Goal: Task Accomplishment & Management: Manage account settings

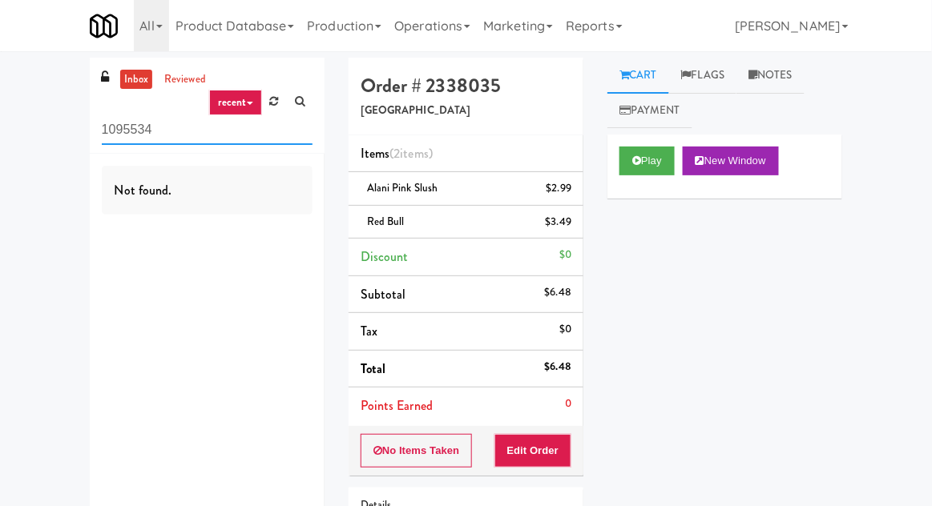
click at [126, 130] on input "1095534" at bounding box center [207, 130] width 211 height 30
click at [120, 124] on input "1095534" at bounding box center [207, 130] width 211 height 30
type input "Pantry"
click at [22, 146] on div "inbox reviewed recent all unclear take inventory issue suspicious failed recent…" at bounding box center [466, 348] width 932 height 581
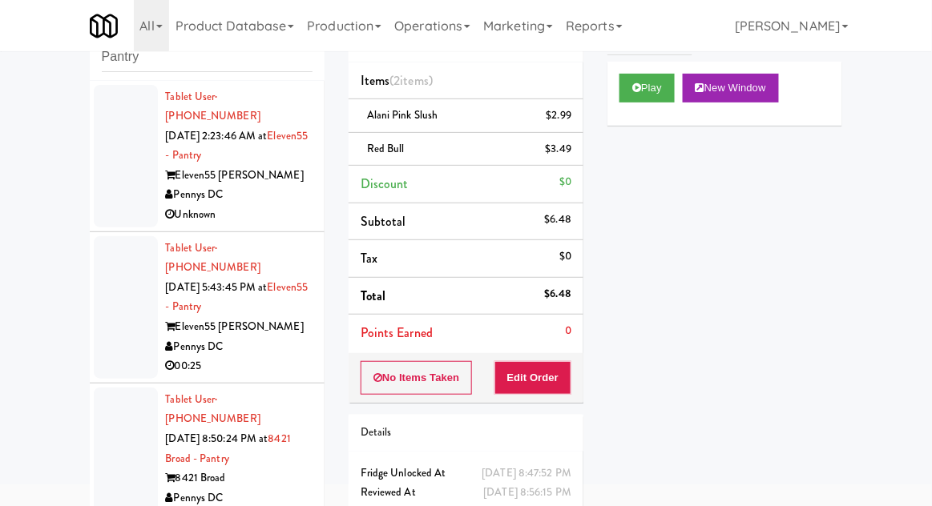
click at [99, 194] on div at bounding box center [126, 156] width 64 height 143
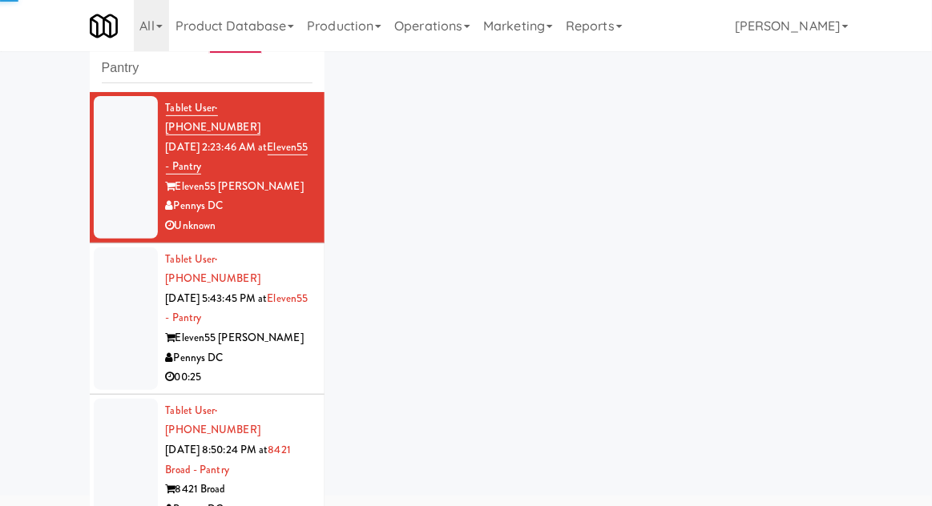
click at [104, 321] on div at bounding box center [126, 318] width 64 height 143
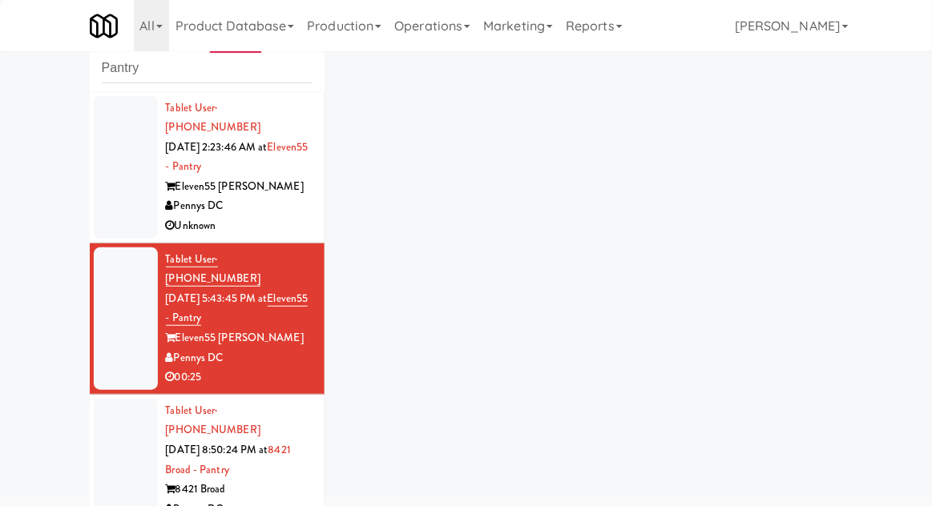
click at [108, 438] on div at bounding box center [126, 470] width 64 height 143
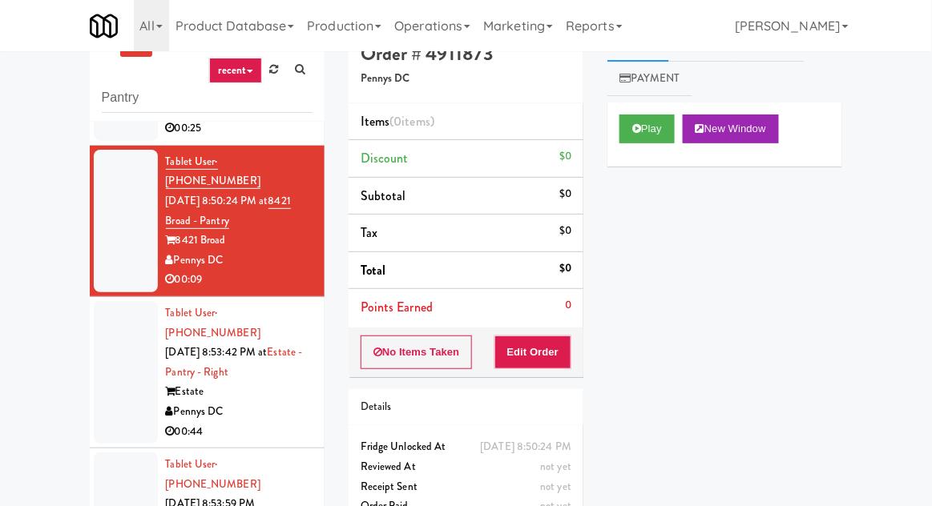
scroll to position [62, 0]
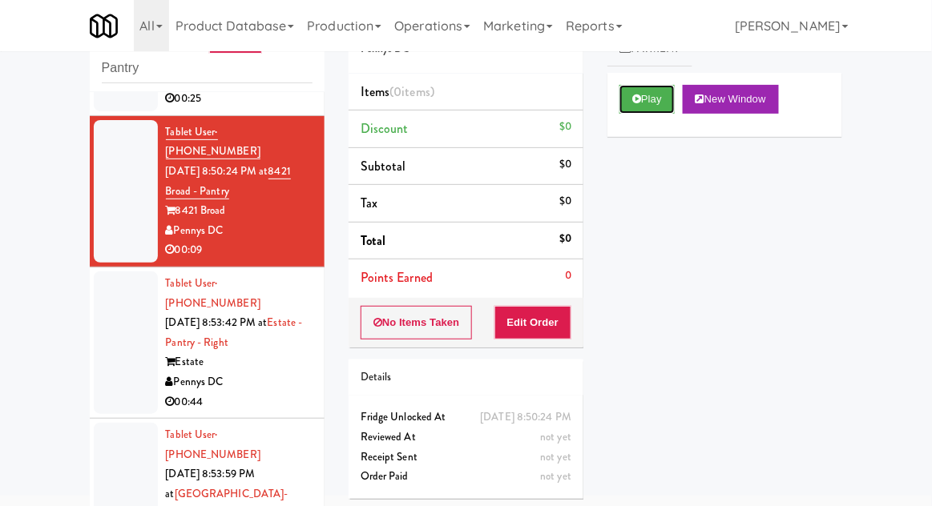
click at [664, 101] on button "Play" at bounding box center [646, 99] width 55 height 29
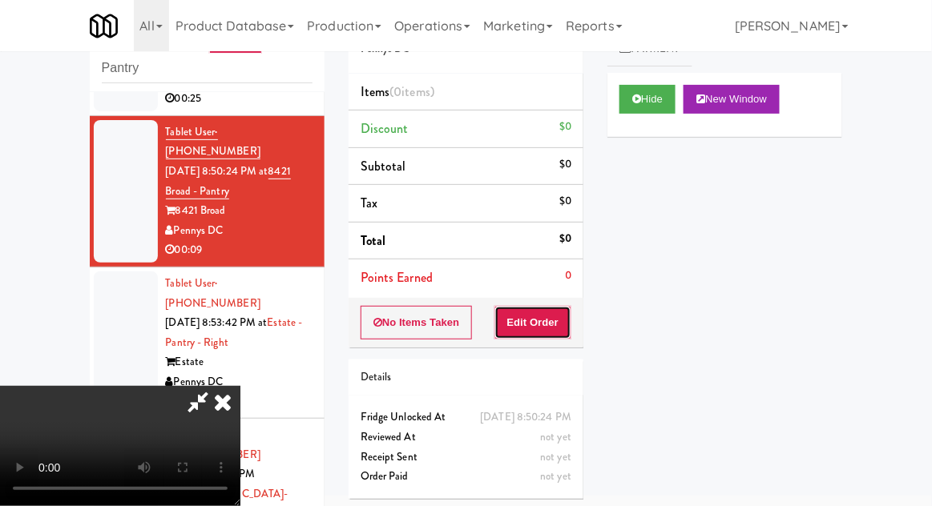
click at [541, 323] on button "Edit Order" at bounding box center [533, 323] width 78 height 34
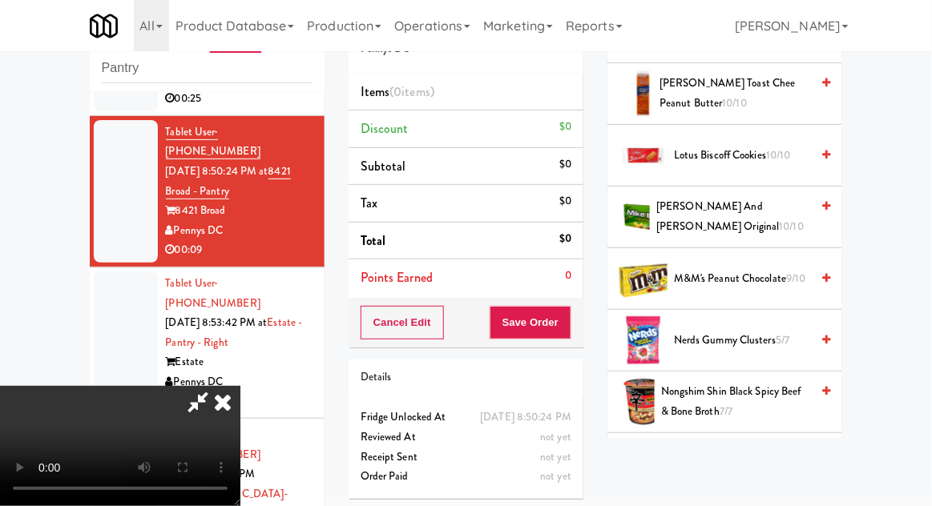
scroll to position [788, 0]
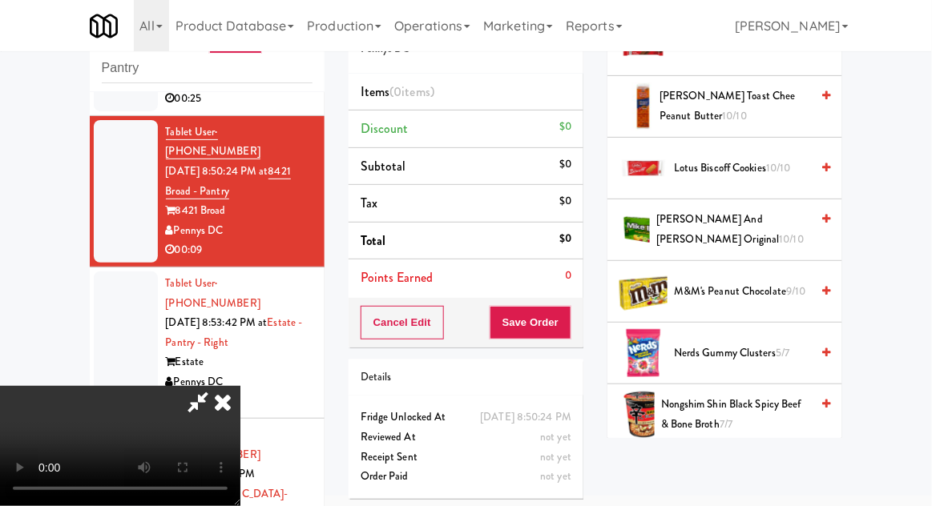
click at [777, 345] on span "5/7" at bounding box center [782, 352] width 14 height 15
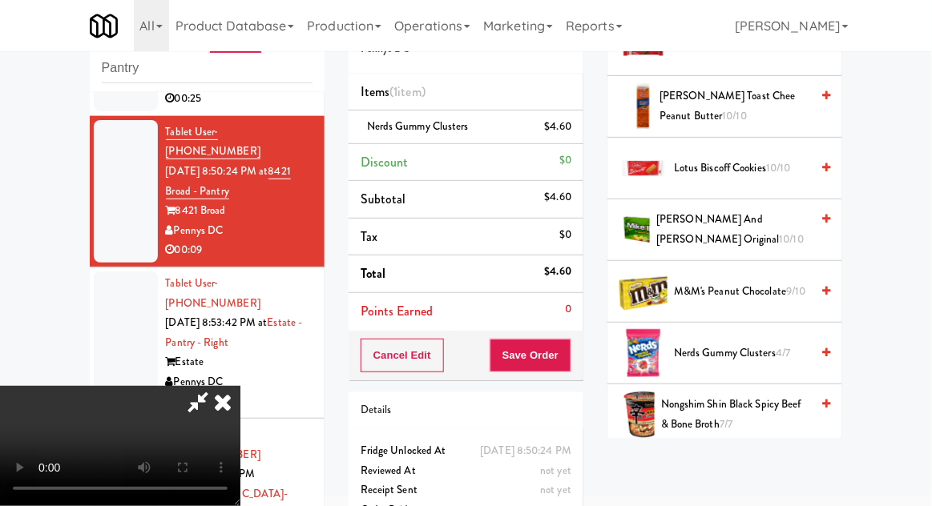
scroll to position [58, 0]
click at [568, 367] on button "Save Order" at bounding box center [530, 356] width 82 height 34
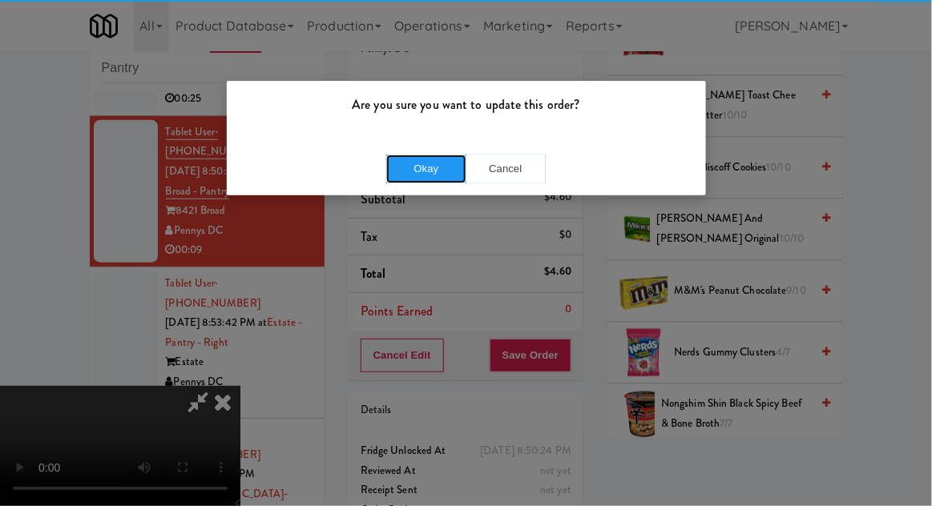
click at [396, 174] on button "Okay" at bounding box center [426, 169] width 80 height 29
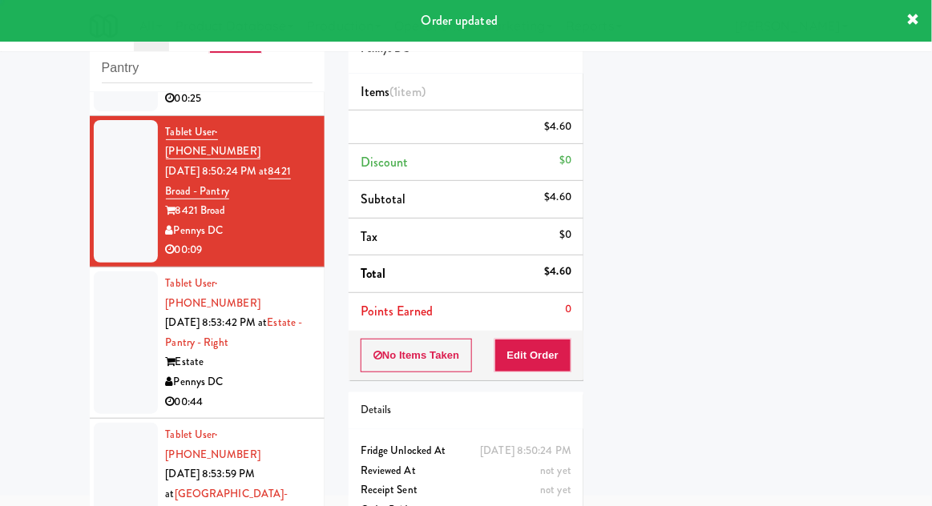
scroll to position [0, 0]
click at [115, 311] on div at bounding box center [126, 343] width 64 height 143
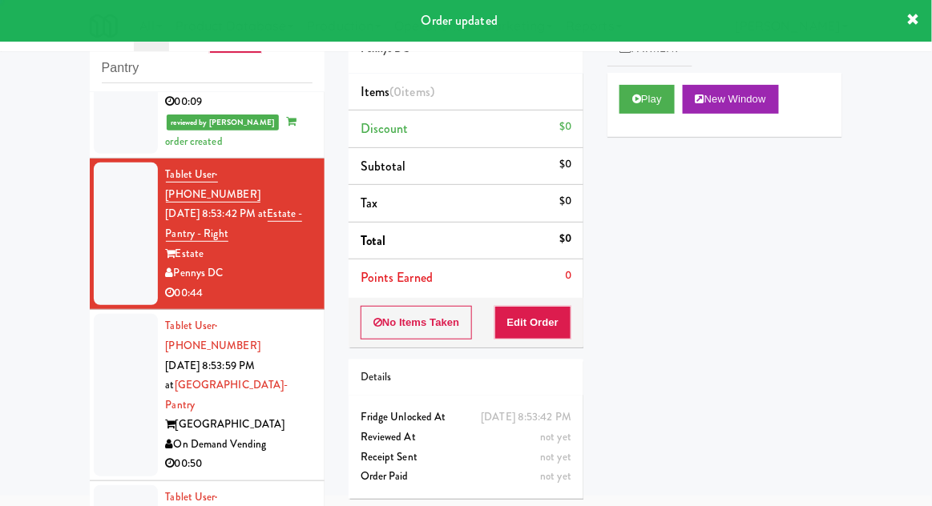
scroll to position [431, 0]
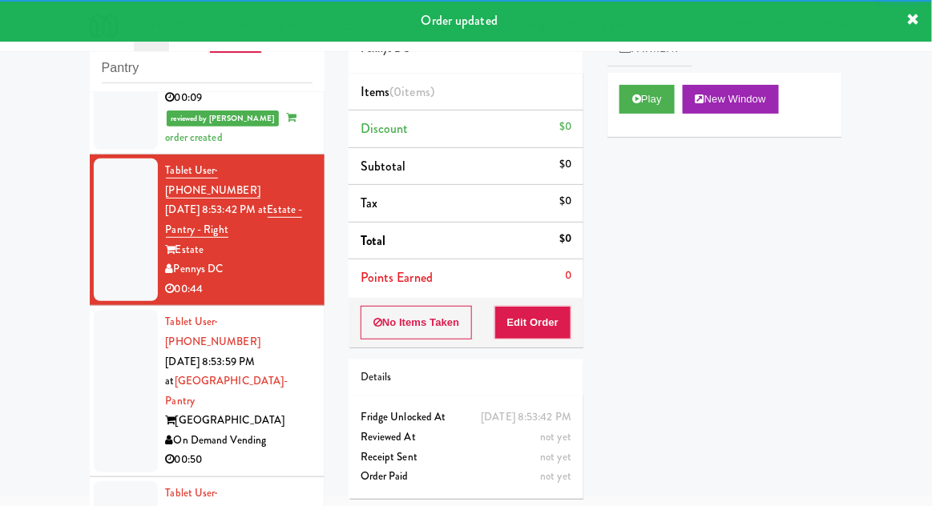
click at [646, 98] on button "Play" at bounding box center [646, 99] width 55 height 29
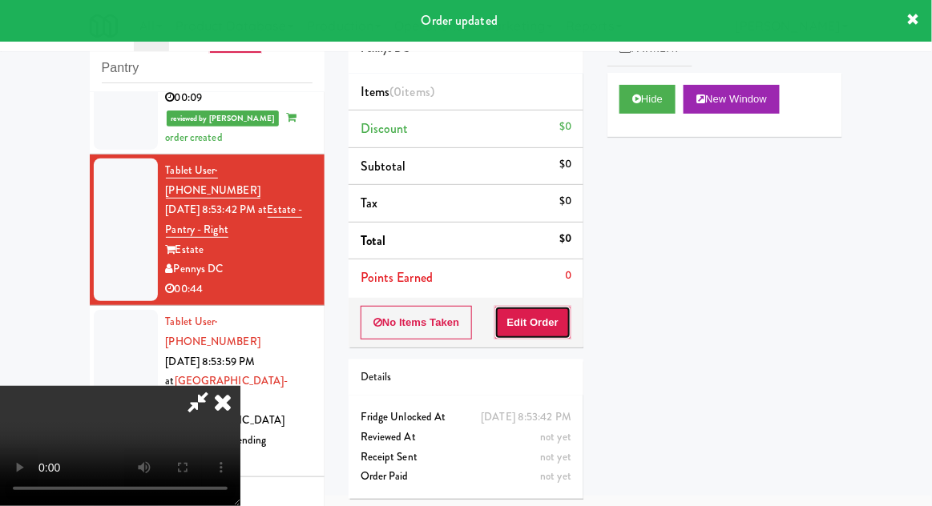
click at [549, 327] on button "Edit Order" at bounding box center [533, 323] width 78 height 34
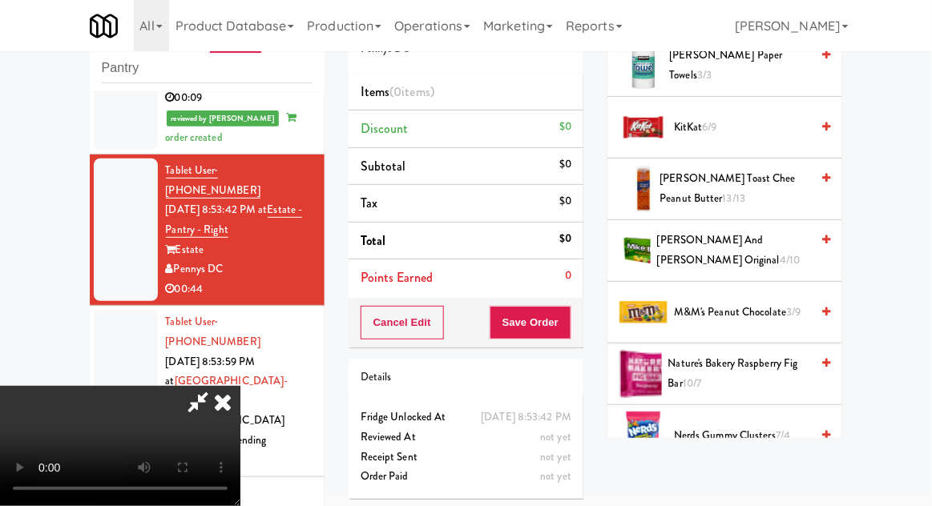
scroll to position [855, 0]
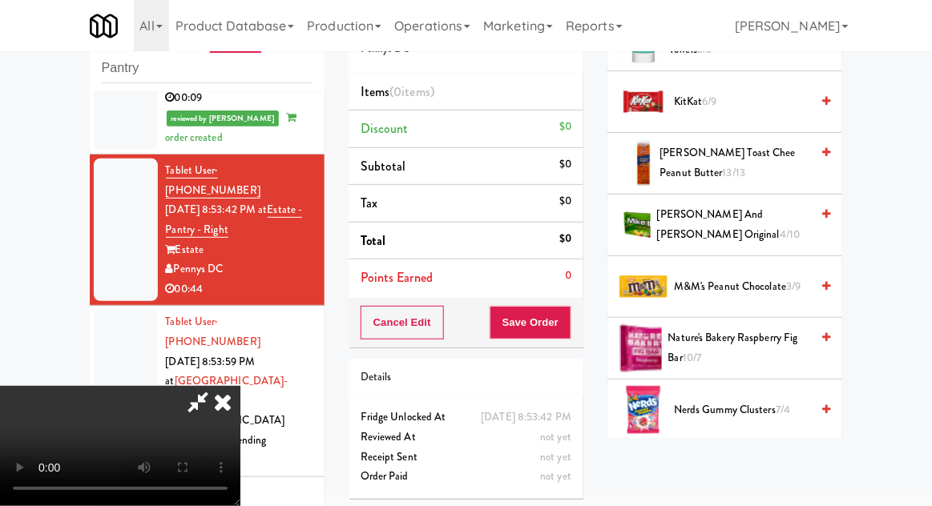
click at [752, 405] on span "Nerds Gummy Clusters 7/4" at bounding box center [742, 410] width 136 height 20
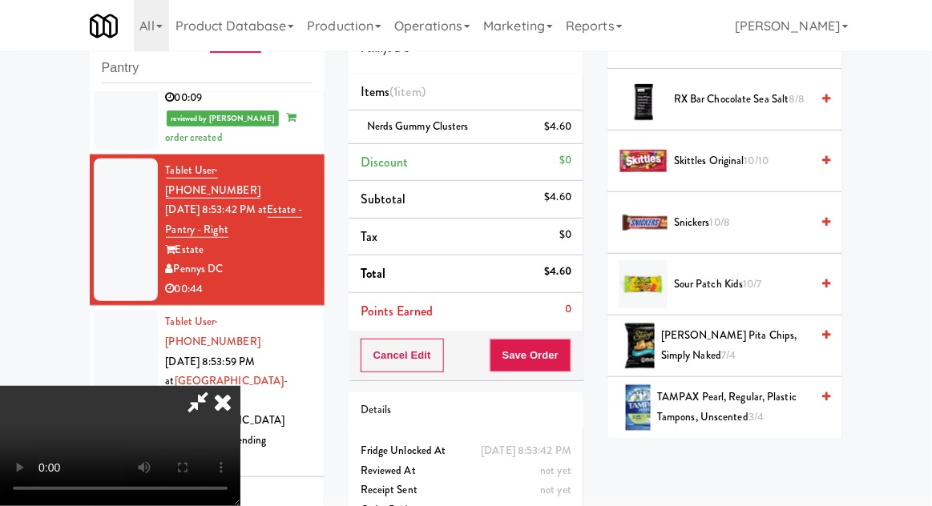
scroll to position [1720, 0]
click at [767, 281] on span "Sour Patch Kids 10/7" at bounding box center [742, 286] width 136 height 20
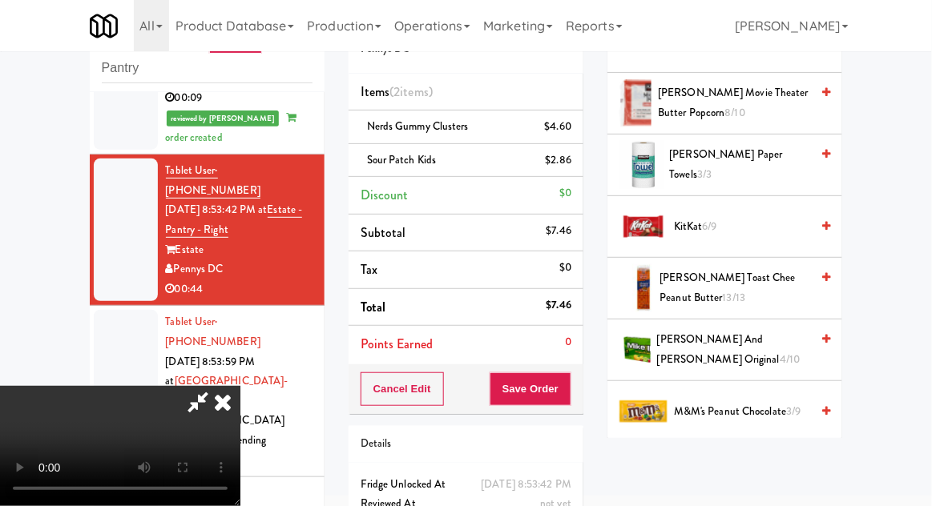
scroll to position [730, 0]
click at [763, 276] on span "[PERSON_NAME] Toast Chee Peanut Butter 13/13" at bounding box center [735, 287] width 151 height 39
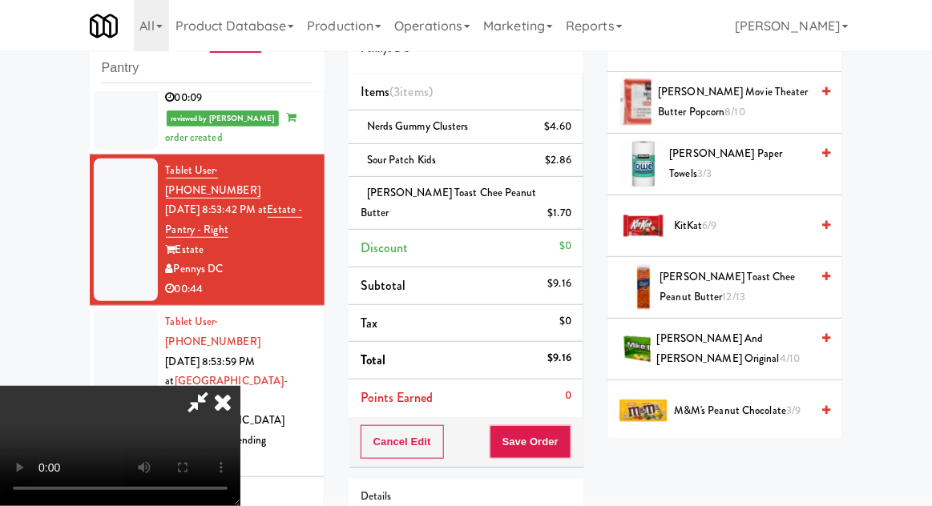
scroll to position [58, 0]
click at [565, 428] on button "Save Order" at bounding box center [530, 442] width 82 height 34
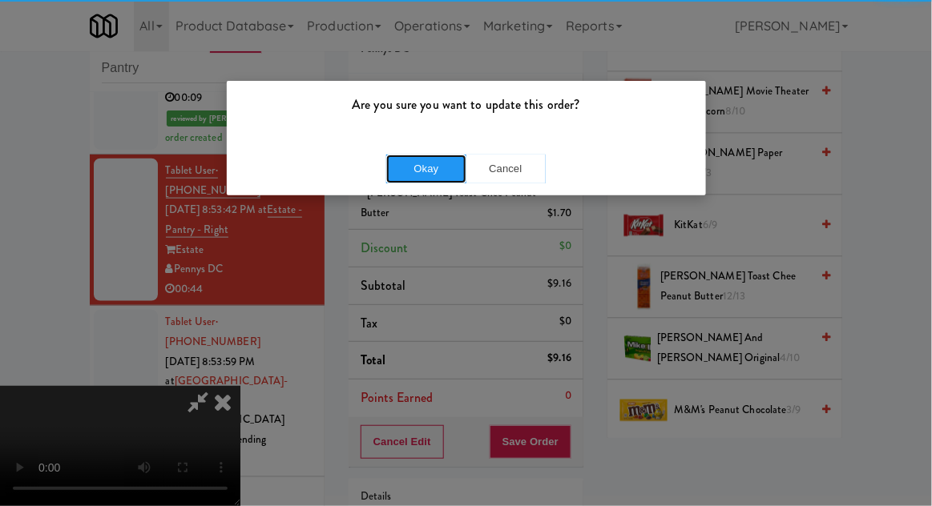
click at [409, 175] on button "Okay" at bounding box center [426, 169] width 80 height 29
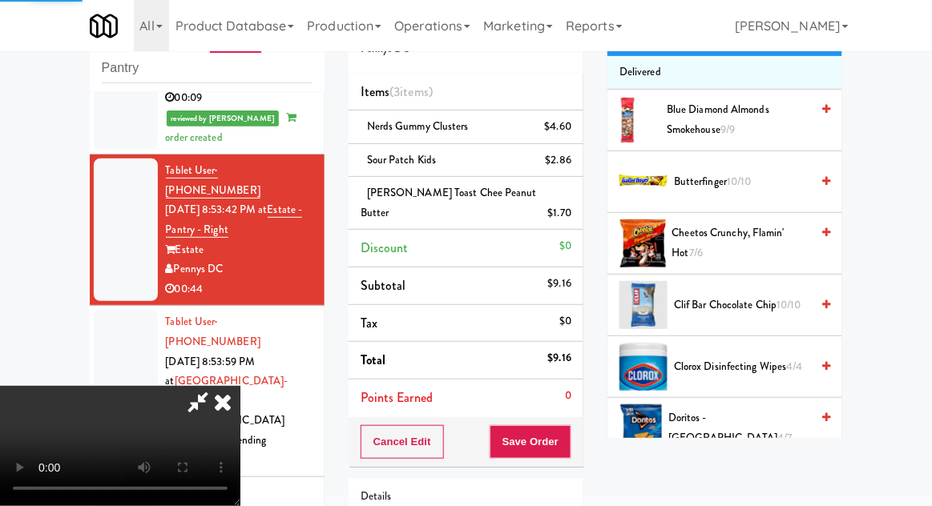
scroll to position [0, 0]
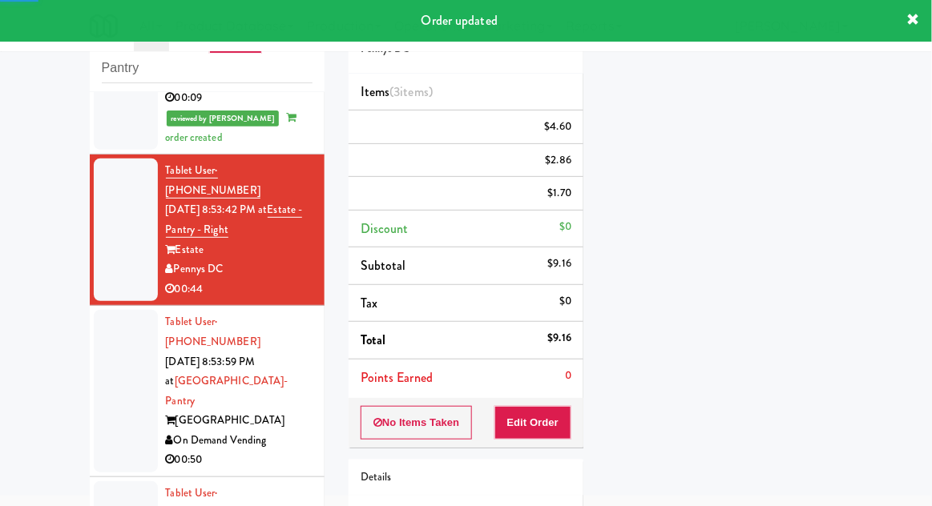
click at [96, 310] on div at bounding box center [126, 391] width 64 height 163
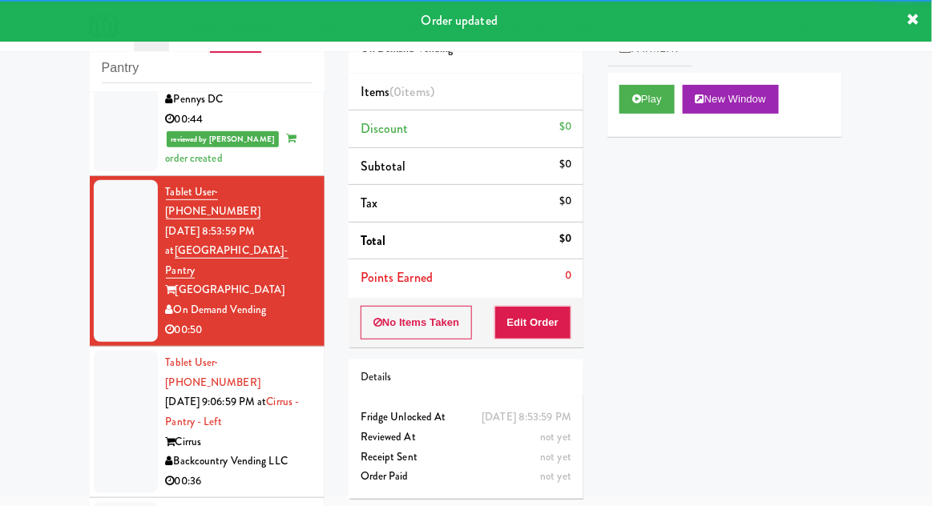
scroll to position [604, 0]
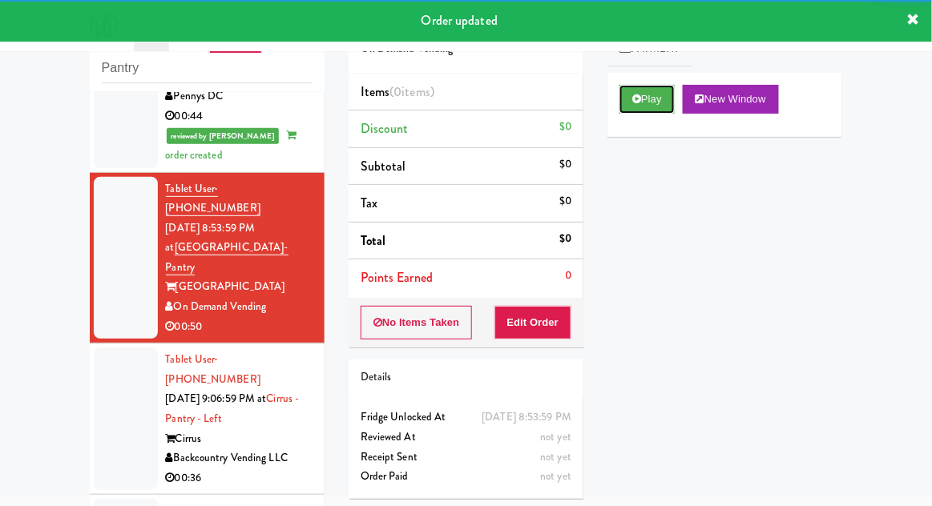
click at [646, 90] on button "Play" at bounding box center [646, 99] width 55 height 29
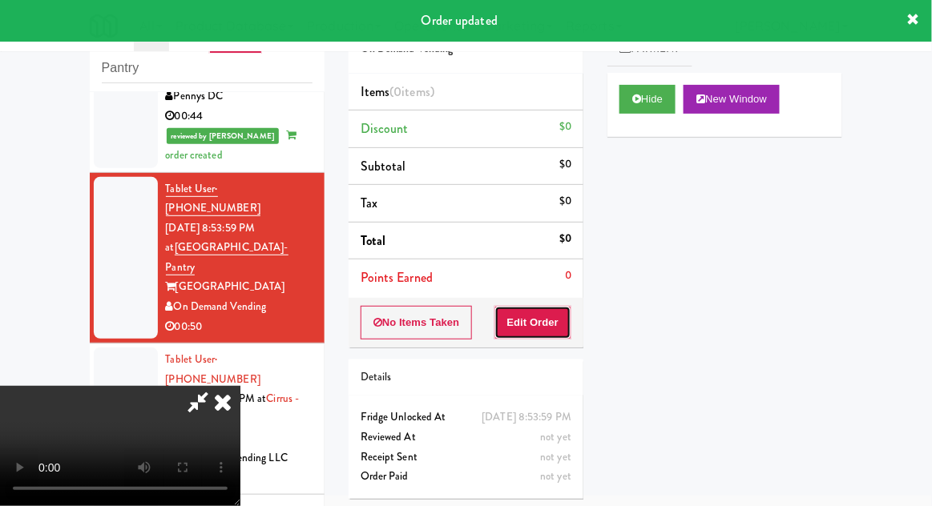
click at [542, 317] on button "Edit Order" at bounding box center [533, 323] width 78 height 34
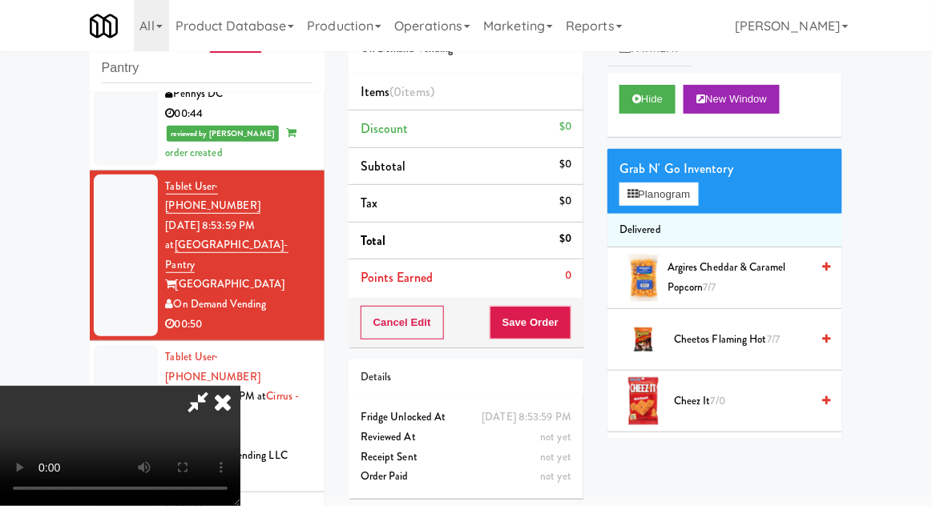
scroll to position [0, 0]
click at [690, 190] on button "Planogram" at bounding box center [658, 195] width 78 height 24
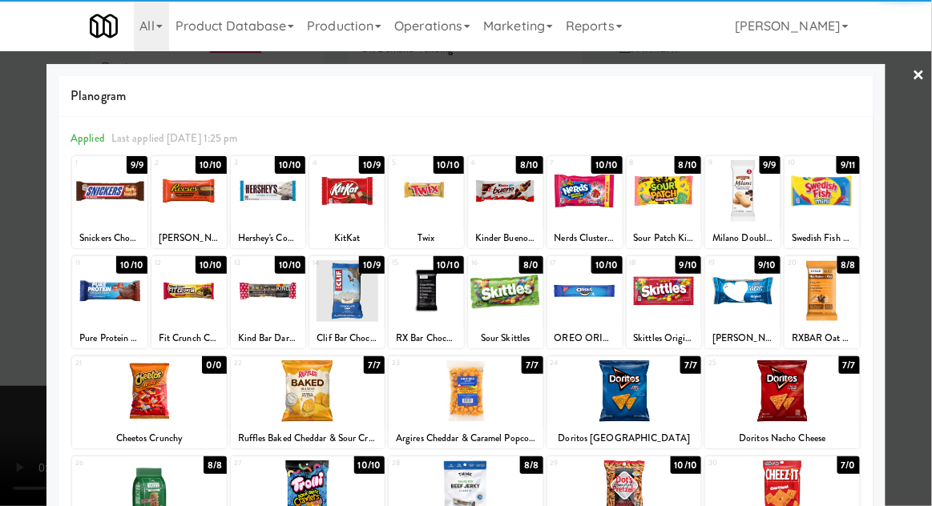
click at [517, 210] on div at bounding box center [505, 191] width 75 height 62
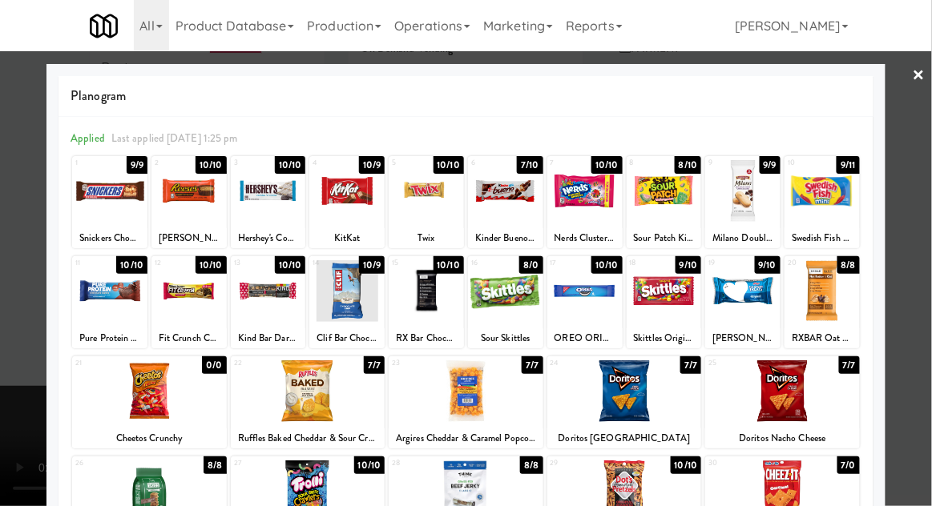
click at [3, 326] on div at bounding box center [466, 253] width 932 height 506
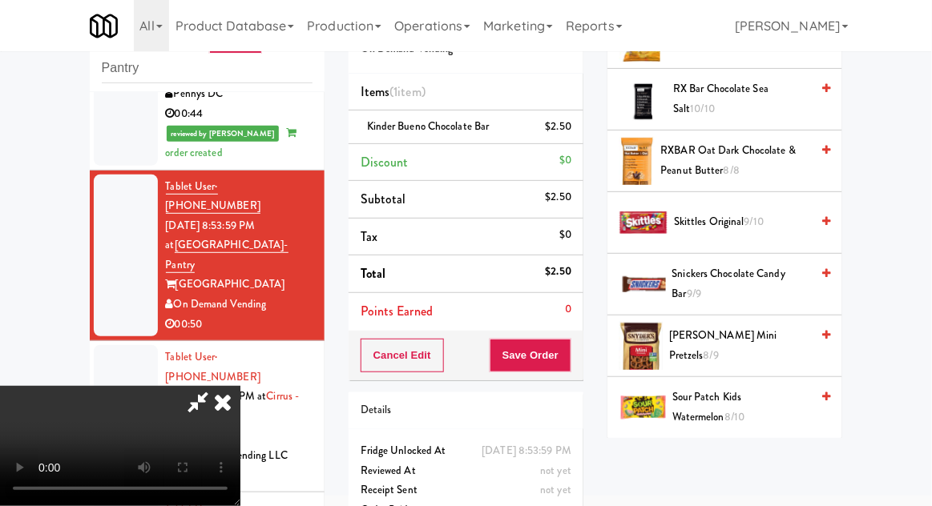
scroll to position [2007, 0]
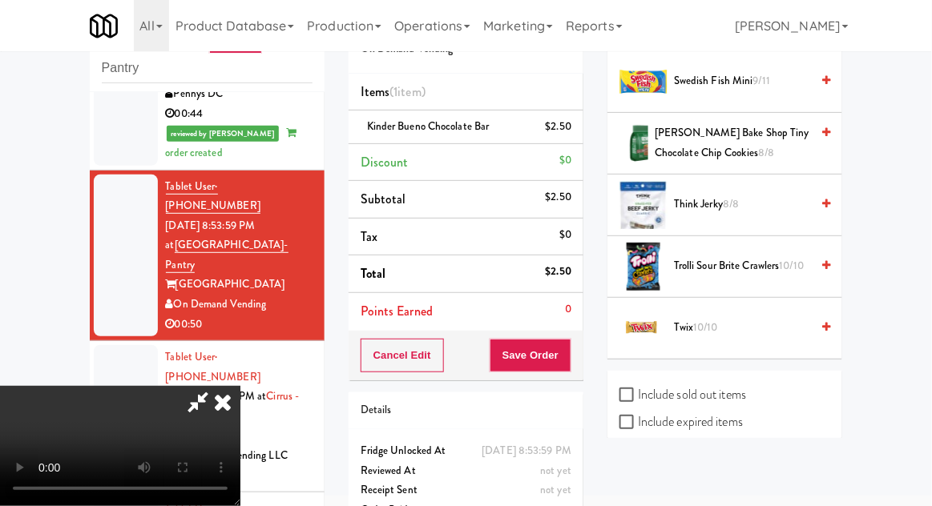
click at [771, 256] on span "Trolli Sour Brite Crawlers 10/10" at bounding box center [742, 266] width 136 height 20
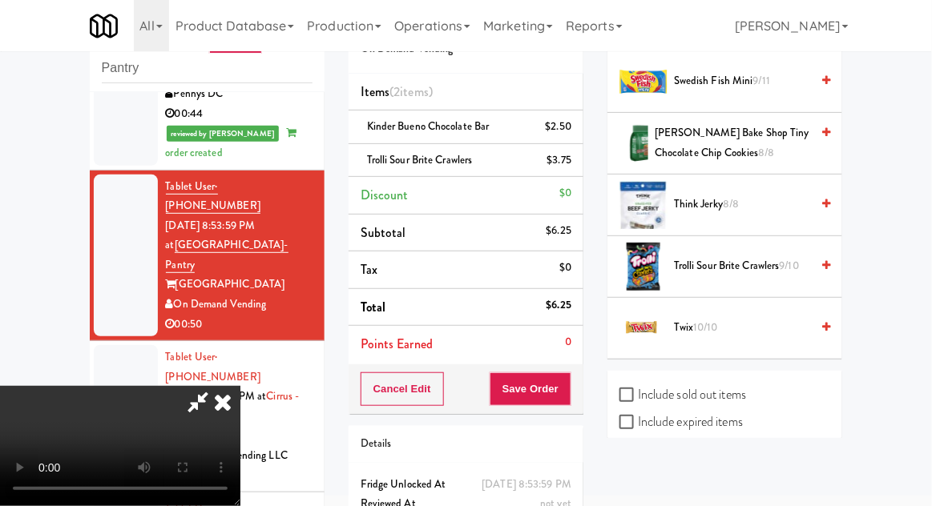
click at [755, 258] on li "Trolli Sour Brite Crawlers 9/10" at bounding box center [724, 267] width 235 height 62
click at [770, 256] on span "Trolli Sour Brite Crawlers 9/10" at bounding box center [742, 266] width 136 height 20
click at [772, 256] on span "Trolli Sour Brite Crawlers 8/10" at bounding box center [742, 266] width 136 height 20
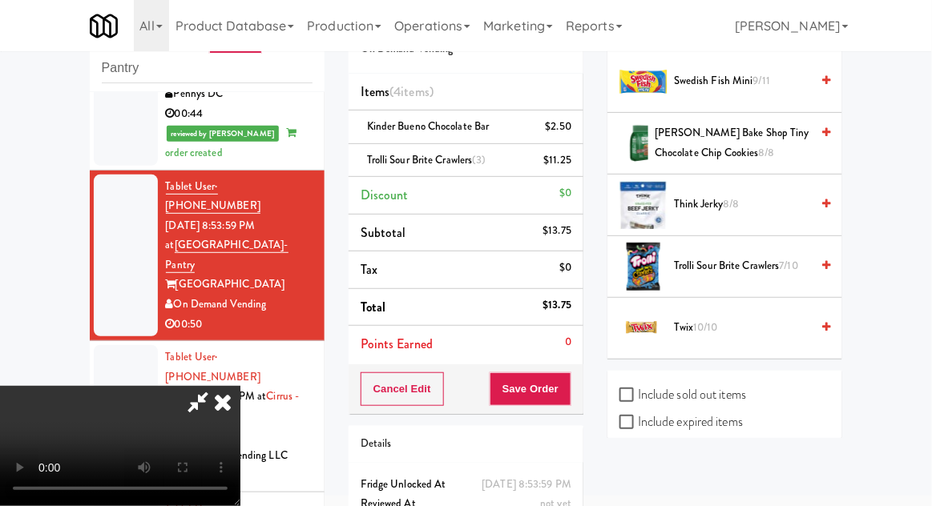
click at [216, 386] on icon at bounding box center [197, 402] width 37 height 32
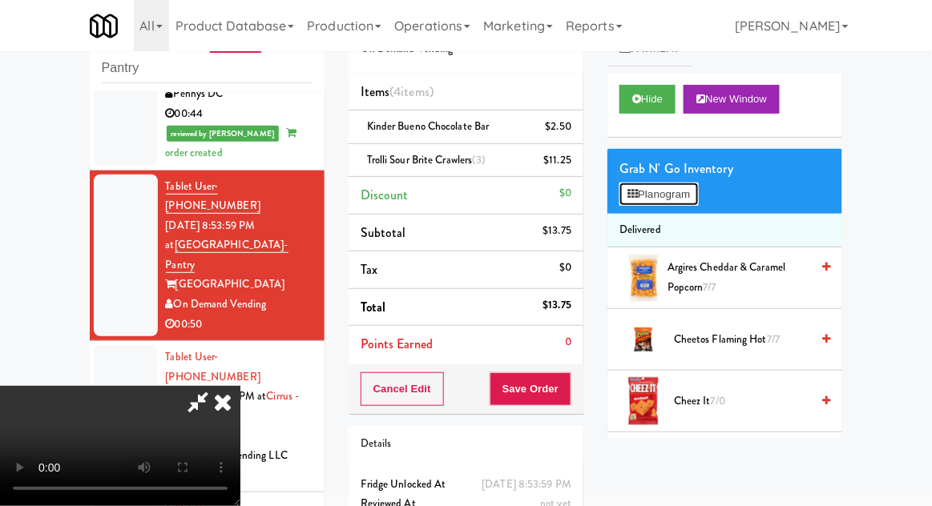
click at [685, 202] on button "Planogram" at bounding box center [658, 195] width 78 height 24
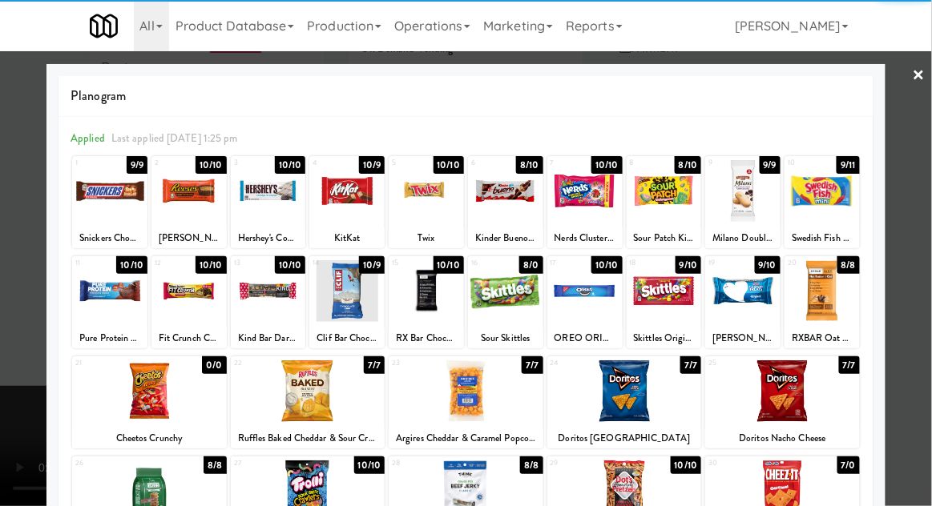
click at [140, 398] on div at bounding box center [149, 391] width 155 height 62
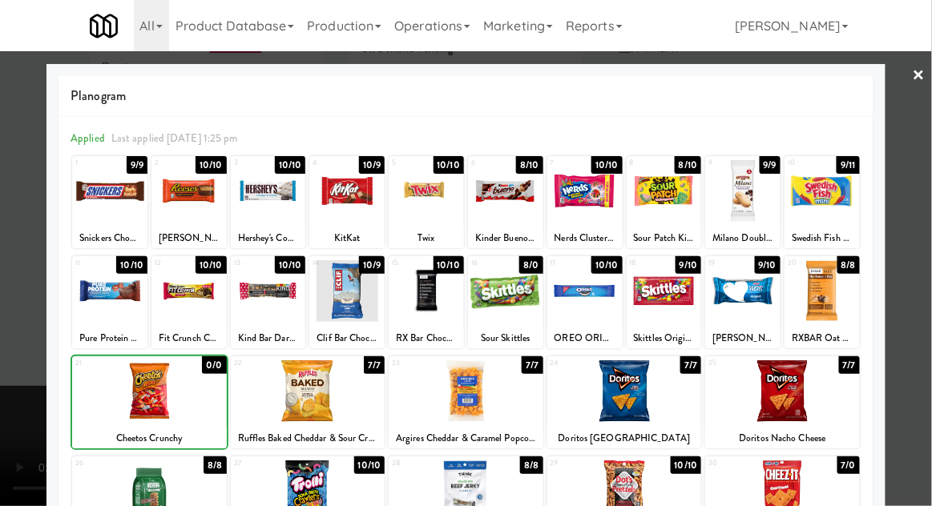
click at [913, 324] on div at bounding box center [466, 253] width 932 height 506
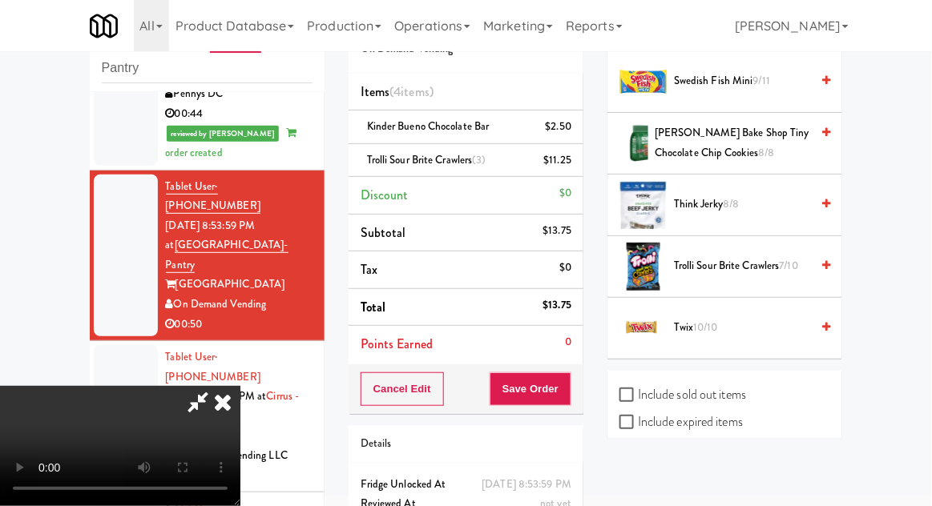
click at [736, 383] on label "Include sold out items" at bounding box center [682, 395] width 127 height 24
click at [638, 389] on input "Include sold out items" at bounding box center [628, 395] width 18 height 13
checkbox input "true"
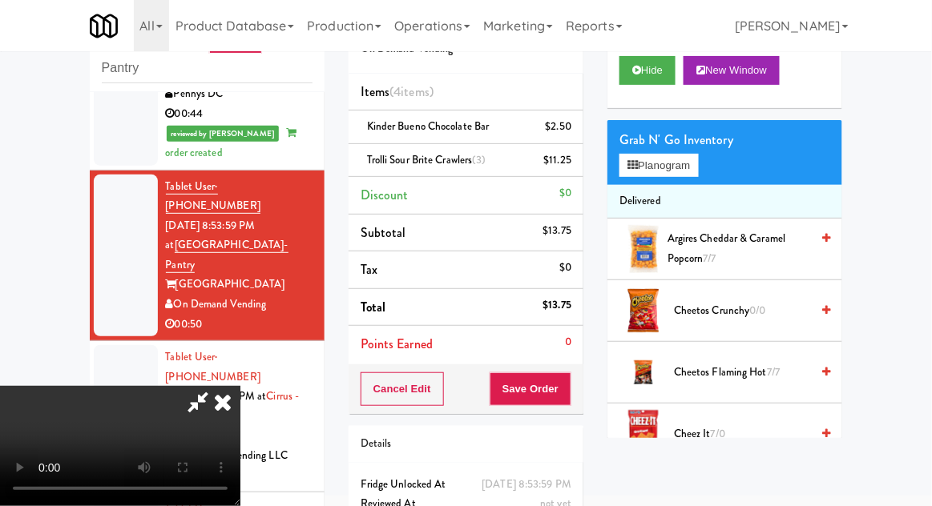
scroll to position [32, 0]
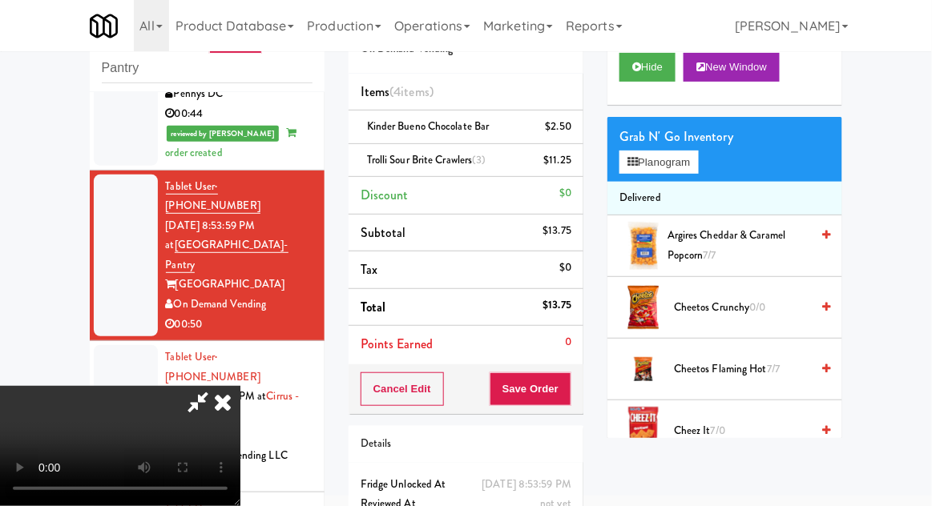
click at [753, 308] on span "0/0" at bounding box center [758, 307] width 16 height 15
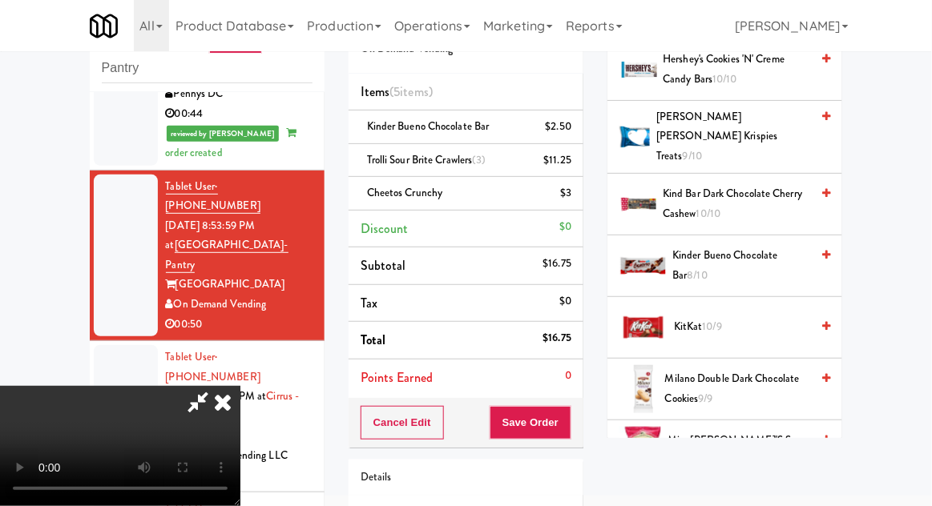
scroll to position [902, 0]
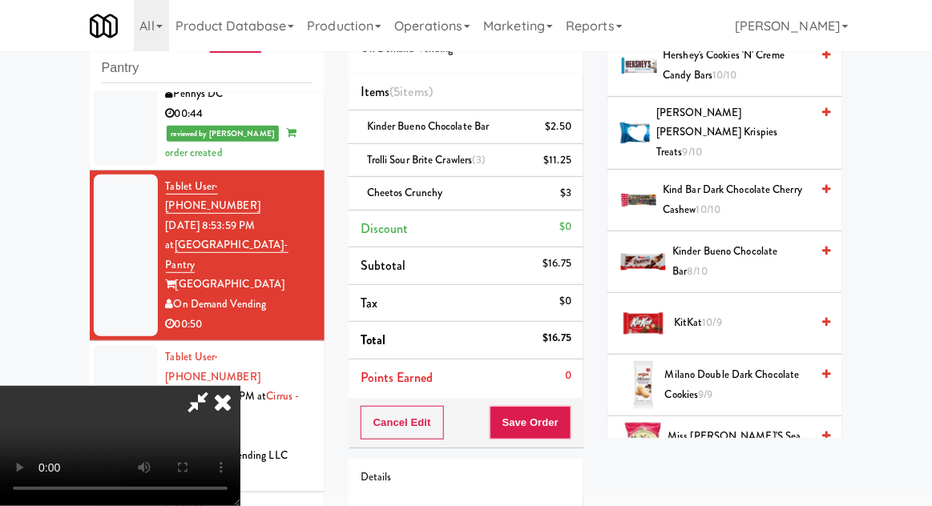
click at [749, 365] on span "Milano Double Dark Chocolate Cookies 9/9" at bounding box center [737, 384] width 145 height 39
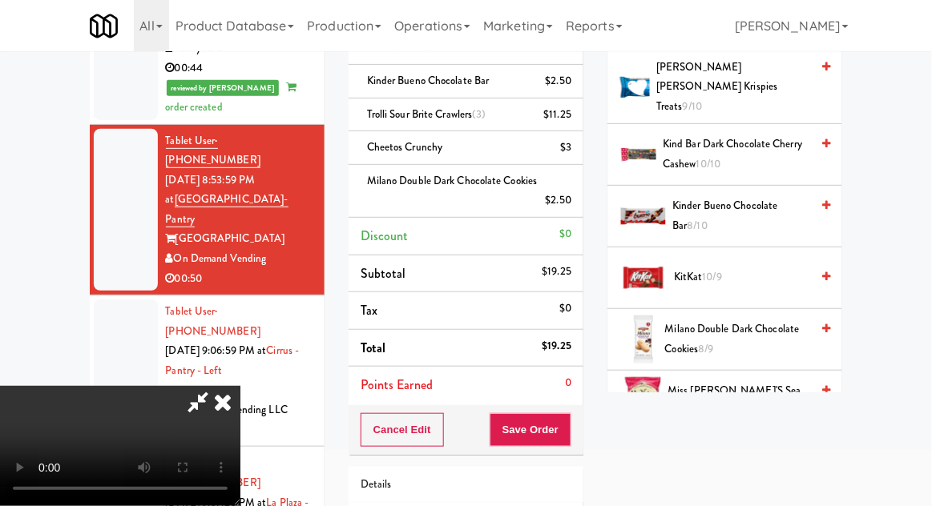
scroll to position [159, 0]
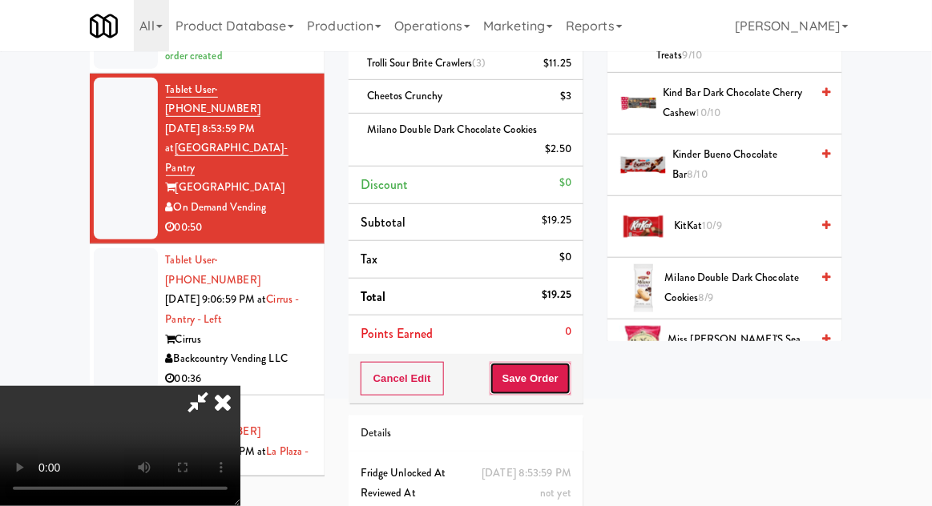
click at [568, 391] on button "Save Order" at bounding box center [530, 379] width 82 height 34
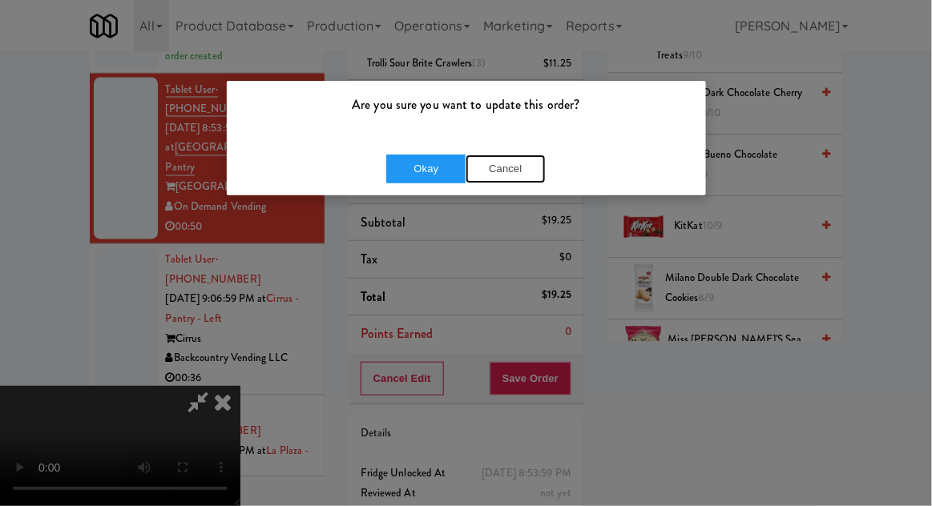
click at [491, 175] on button "Cancel" at bounding box center [505, 169] width 80 height 29
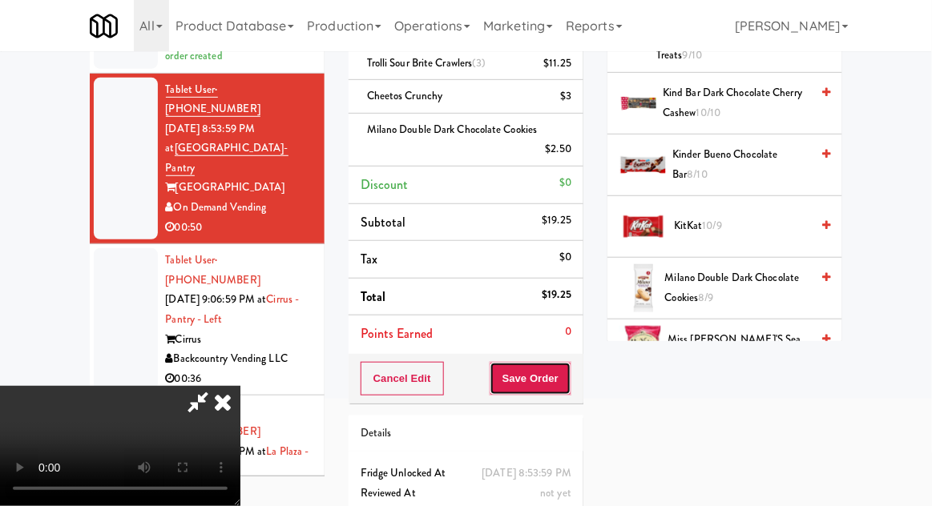
click at [569, 388] on button "Save Order" at bounding box center [530, 379] width 82 height 34
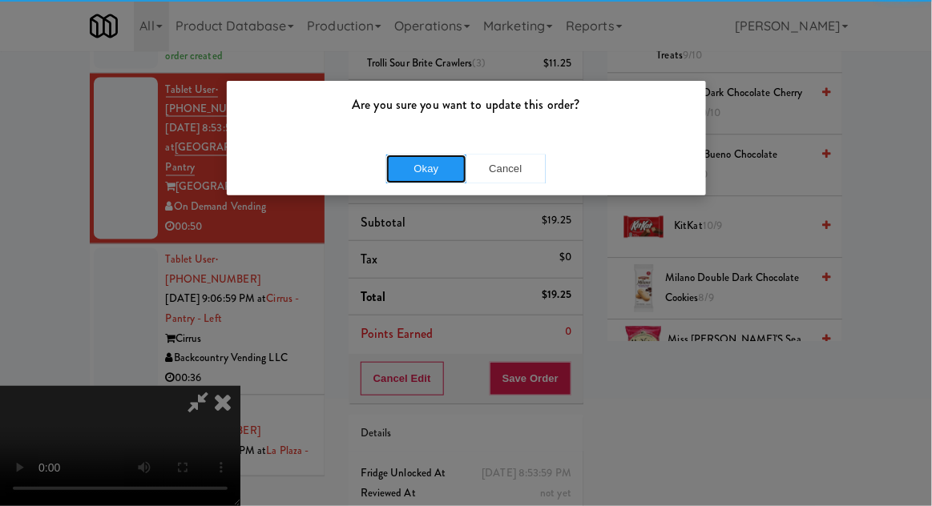
click at [421, 179] on button "Okay" at bounding box center [426, 169] width 80 height 29
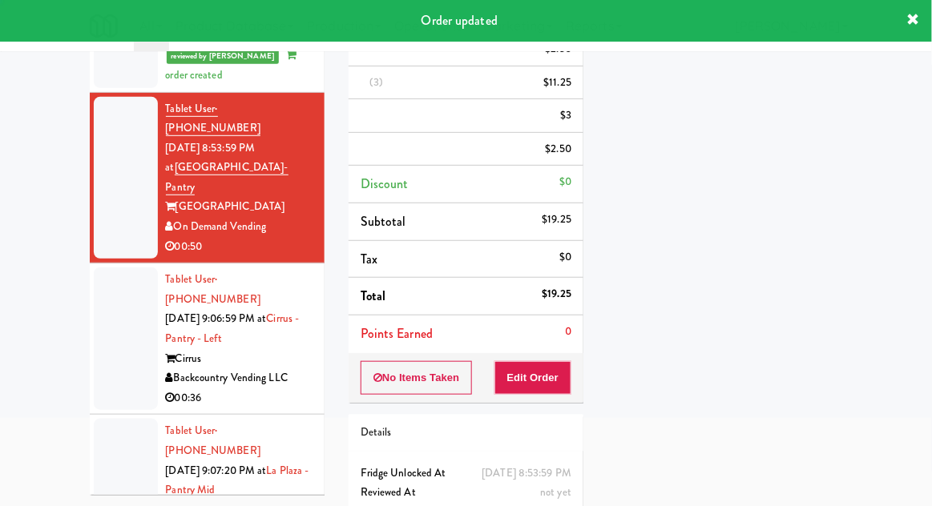
scroll to position [0, 0]
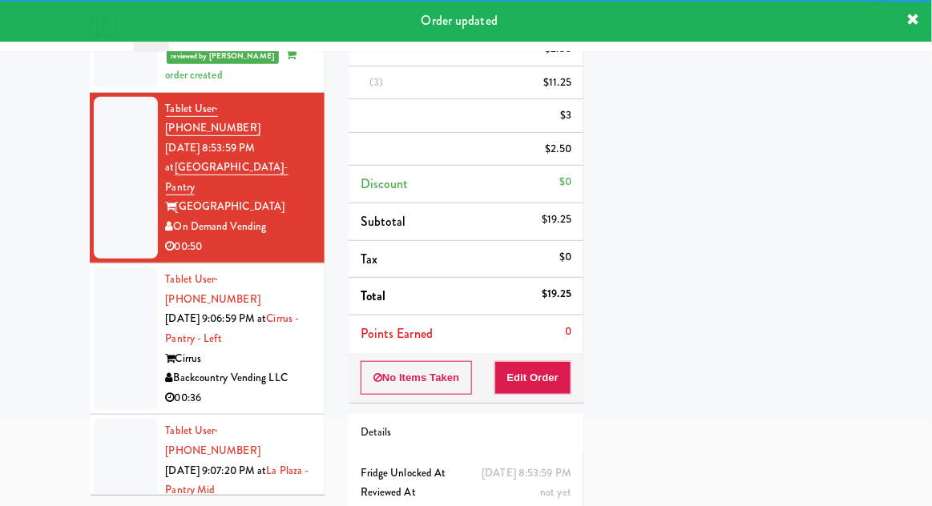
click at [99, 419] on div at bounding box center [126, 490] width 64 height 143
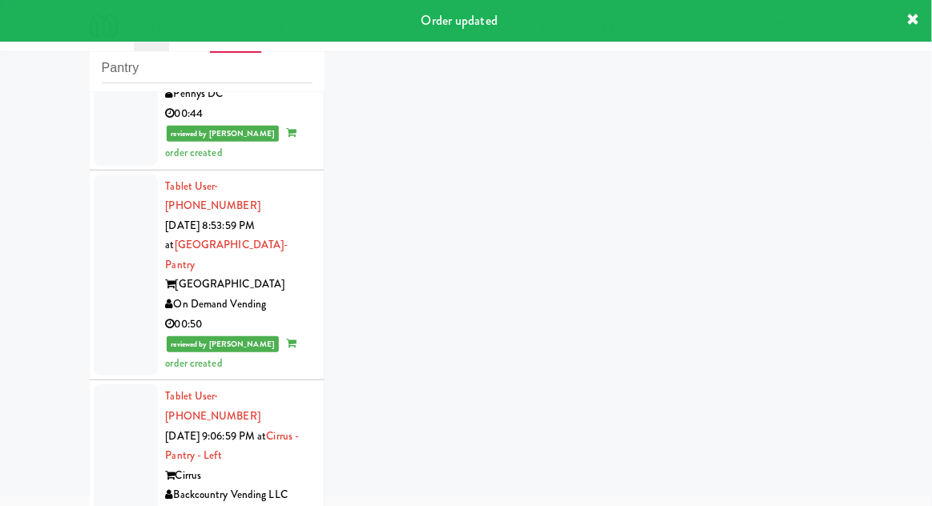
click at [113, 384] on div at bounding box center [126, 455] width 64 height 143
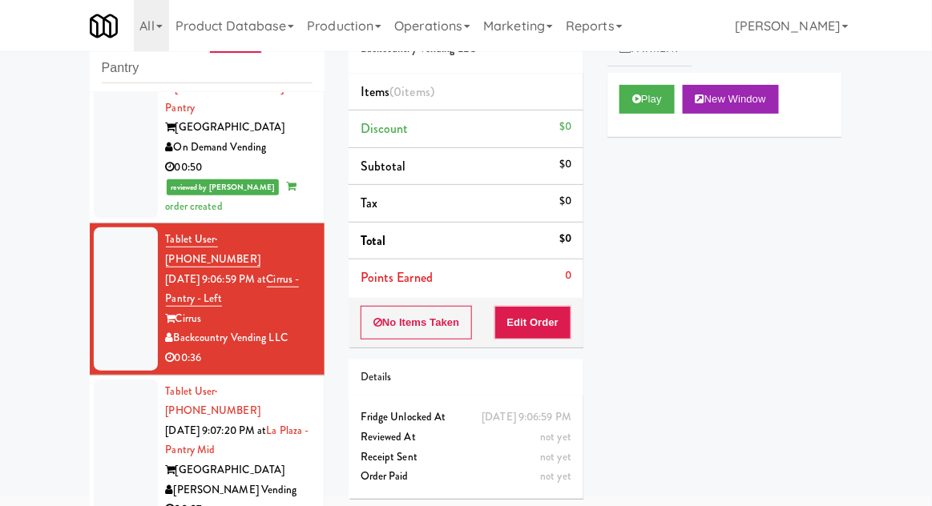
scroll to position [773, 0]
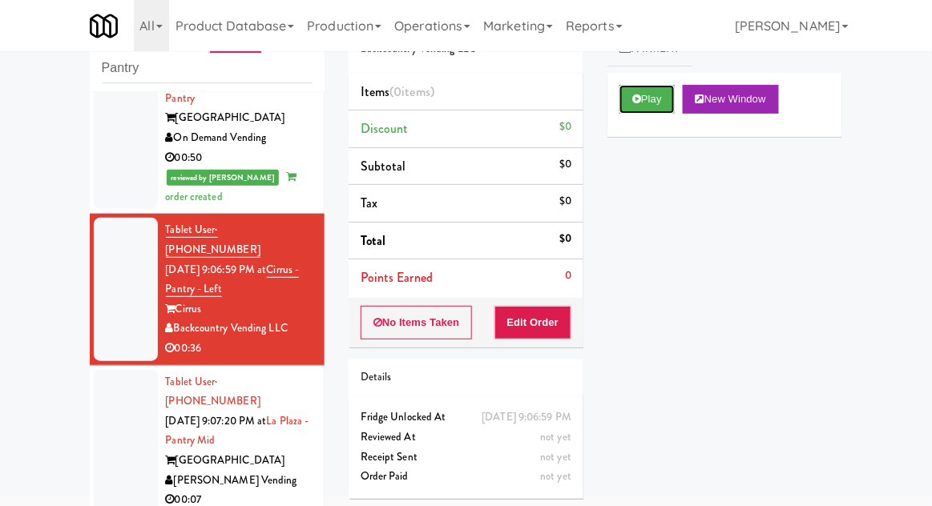
click at [649, 103] on button "Play" at bounding box center [646, 99] width 55 height 29
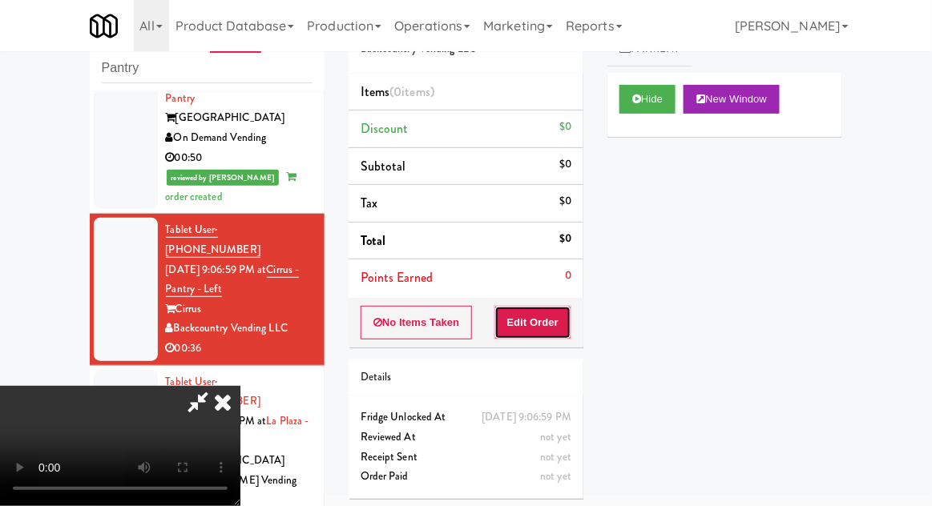
click at [530, 312] on button "Edit Order" at bounding box center [533, 323] width 78 height 34
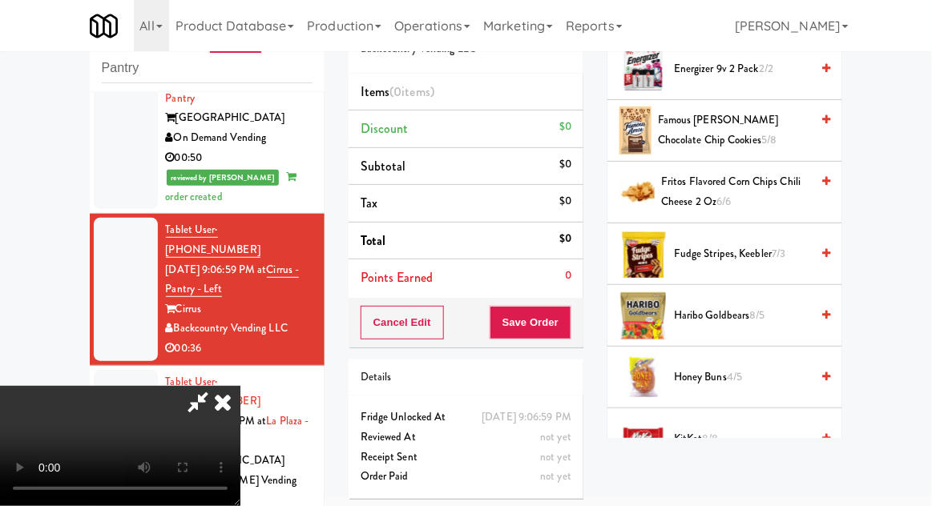
scroll to position [579, 0]
click at [750, 306] on span "Haribo Goldbears 8/5" at bounding box center [742, 316] width 136 height 20
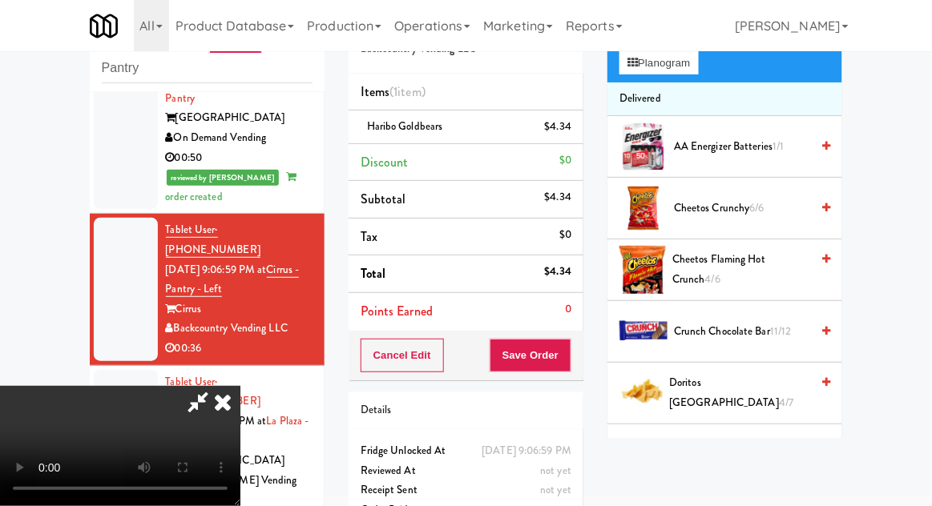
scroll to position [0, 0]
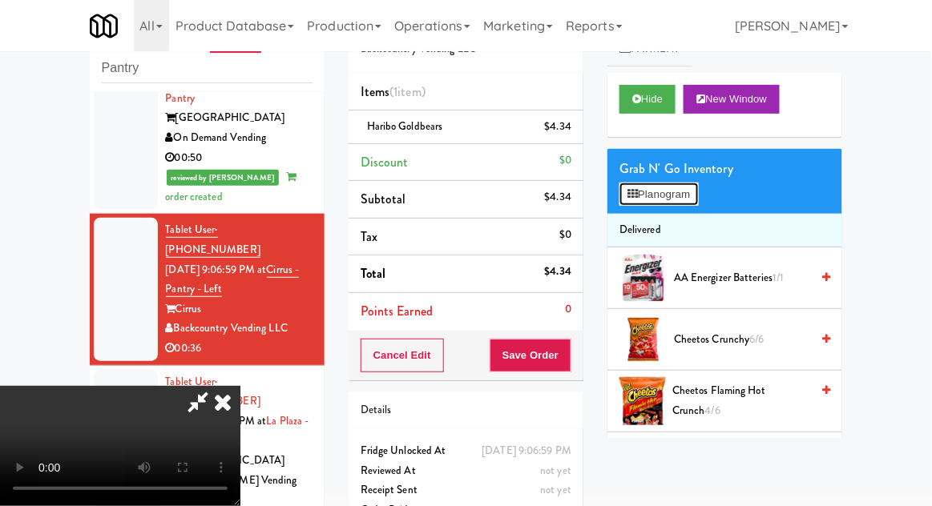
click at [690, 202] on button "Planogram" at bounding box center [658, 195] width 78 height 24
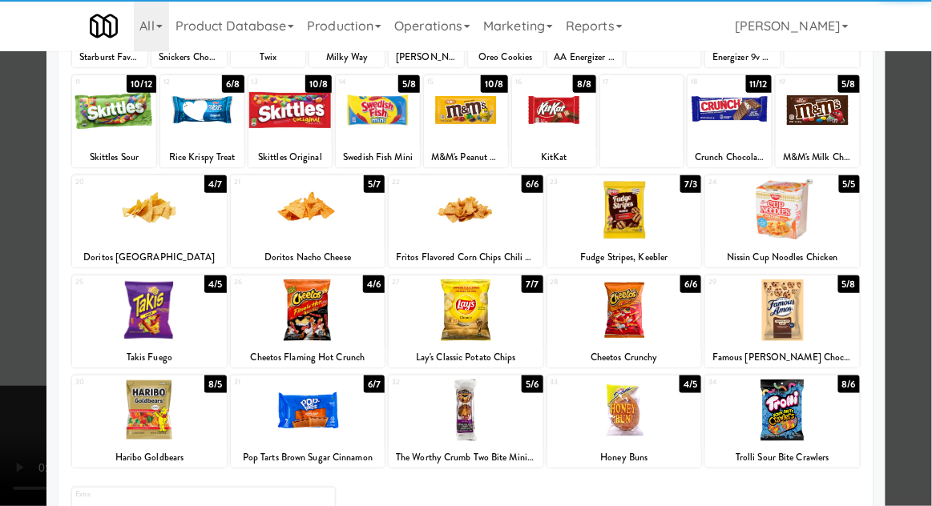
scroll to position [203, 0]
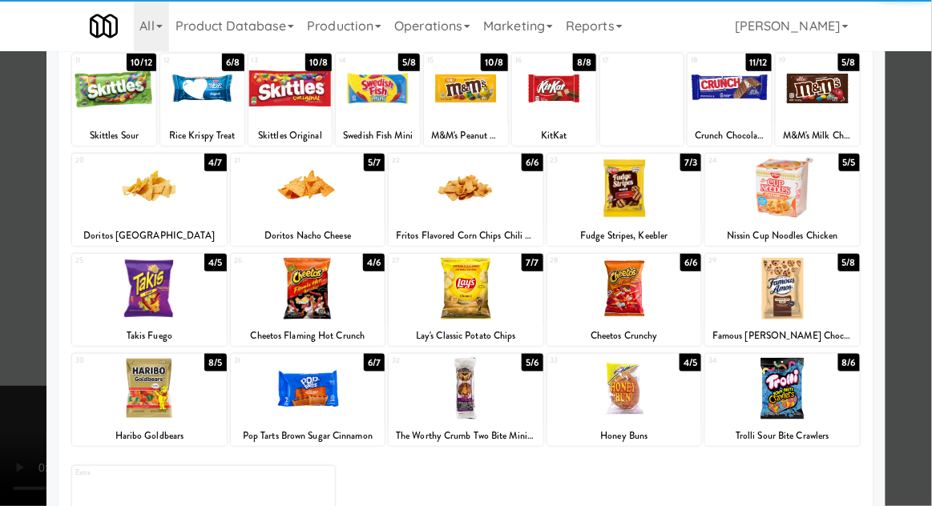
click at [819, 370] on div at bounding box center [782, 389] width 155 height 62
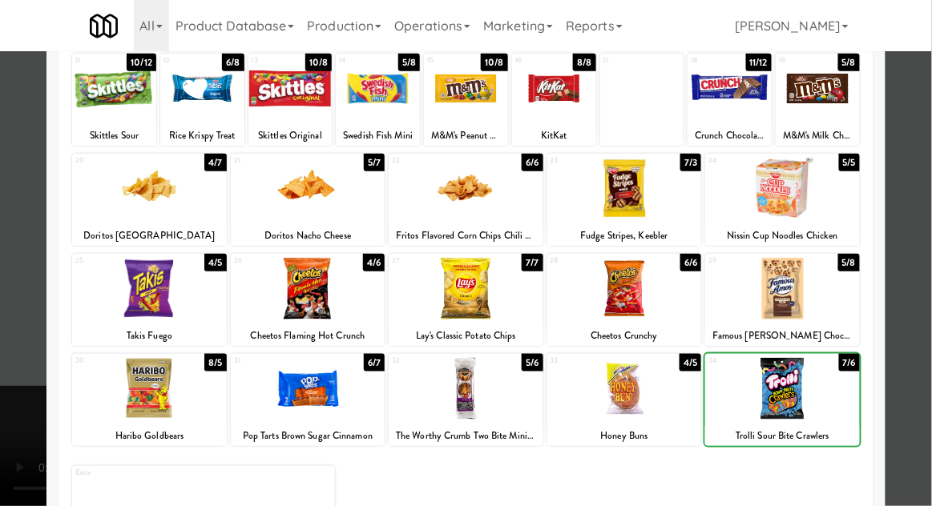
click at [925, 360] on div at bounding box center [466, 253] width 932 height 506
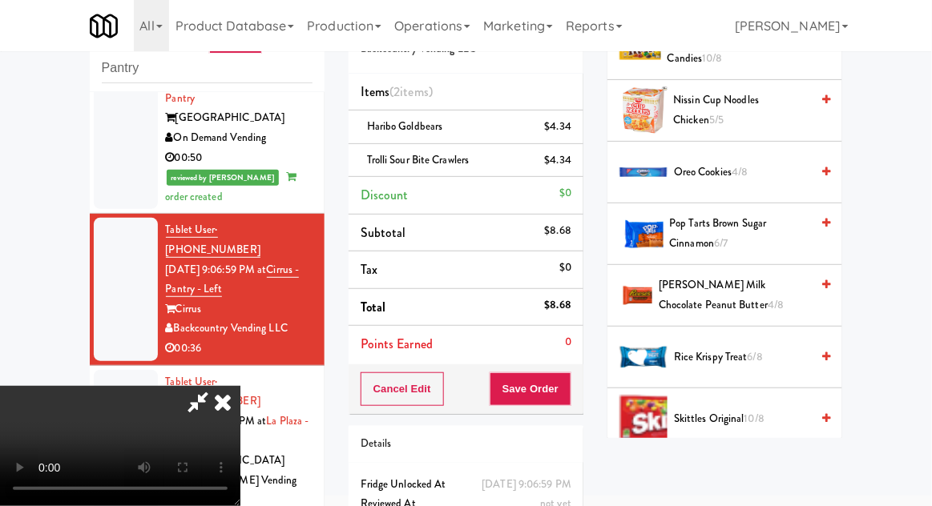
scroll to position [1208, 0]
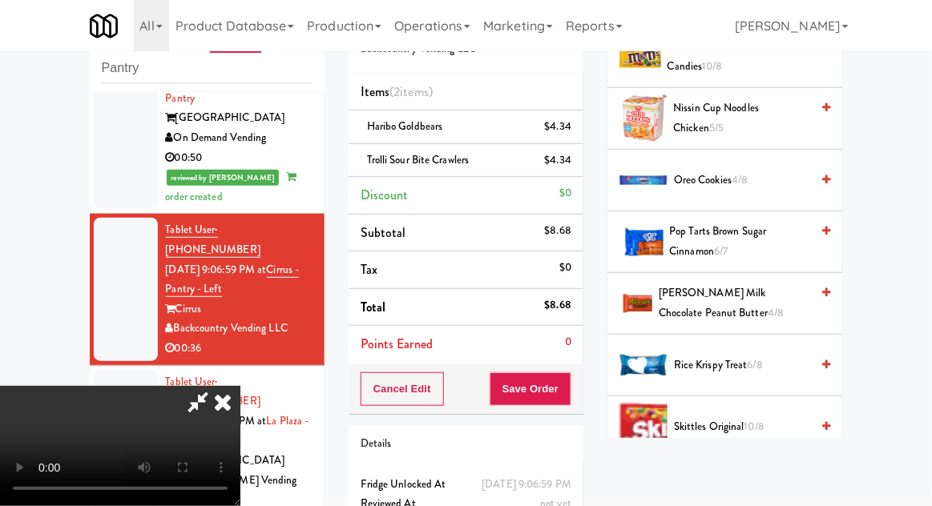
click at [751, 357] on span "6/8" at bounding box center [754, 364] width 15 height 15
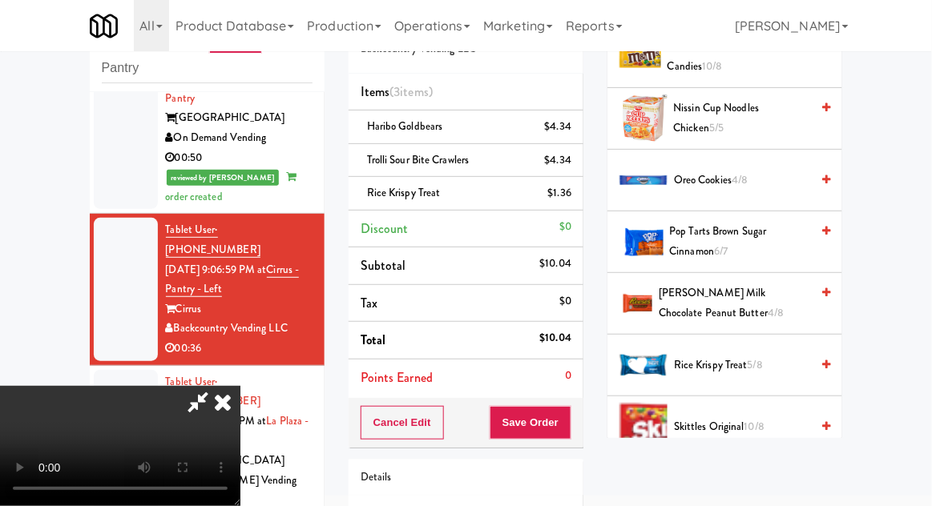
click at [743, 356] on span "Rice Krispy Treat 5/8" at bounding box center [742, 366] width 136 height 20
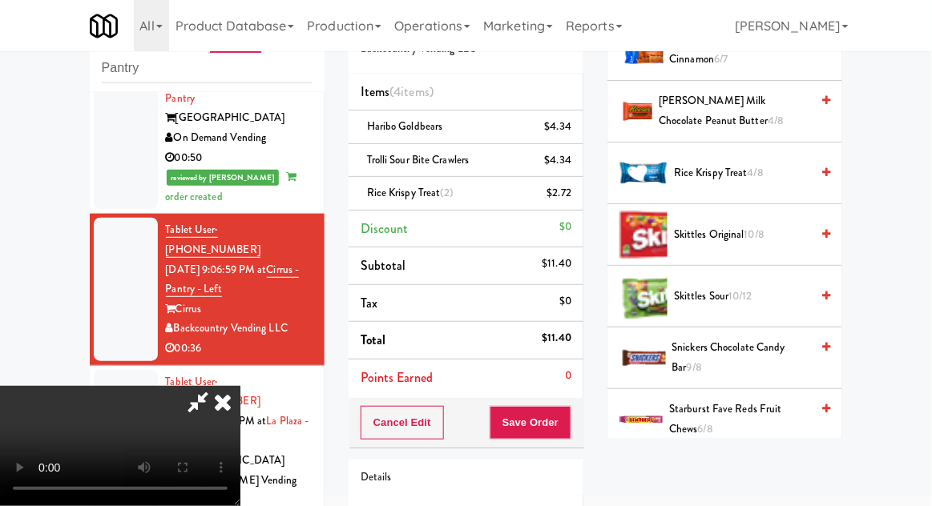
scroll to position [1823, 0]
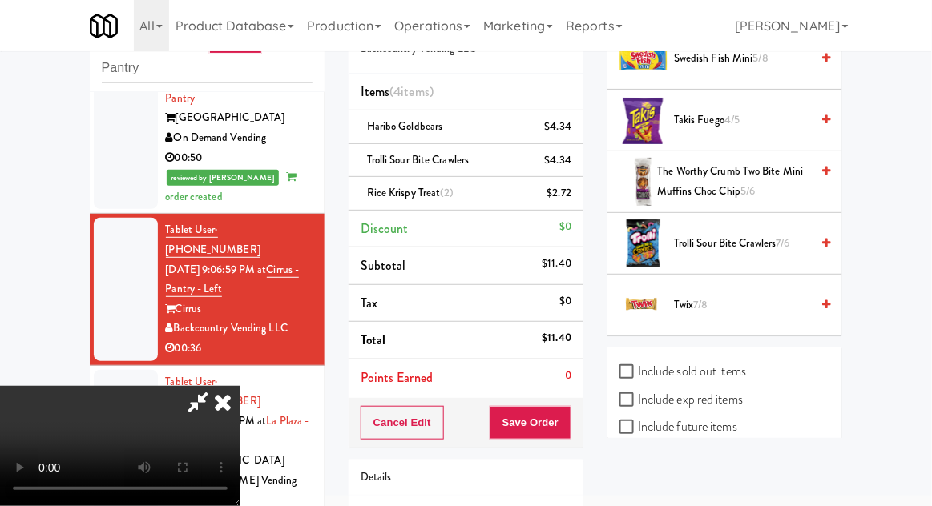
click at [722, 300] on span "Twix 7/8" at bounding box center [742, 306] width 136 height 20
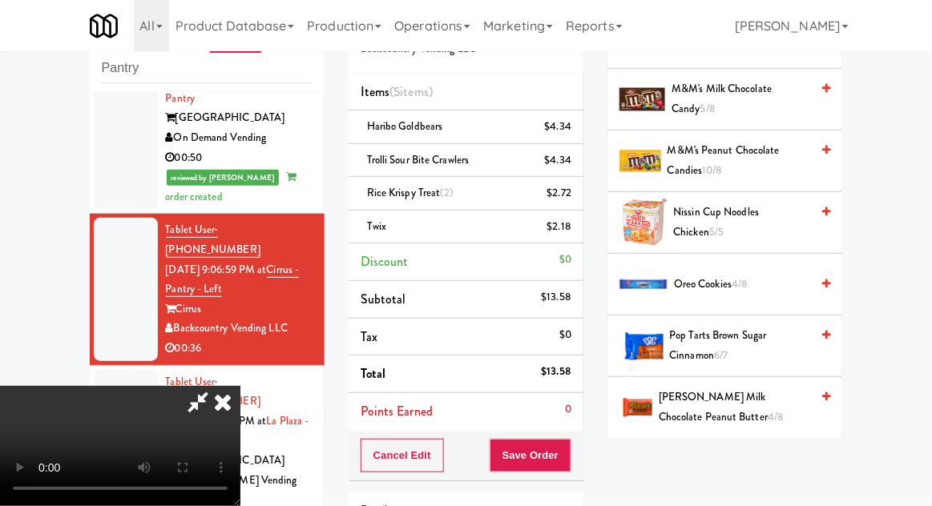
scroll to position [1099, 0]
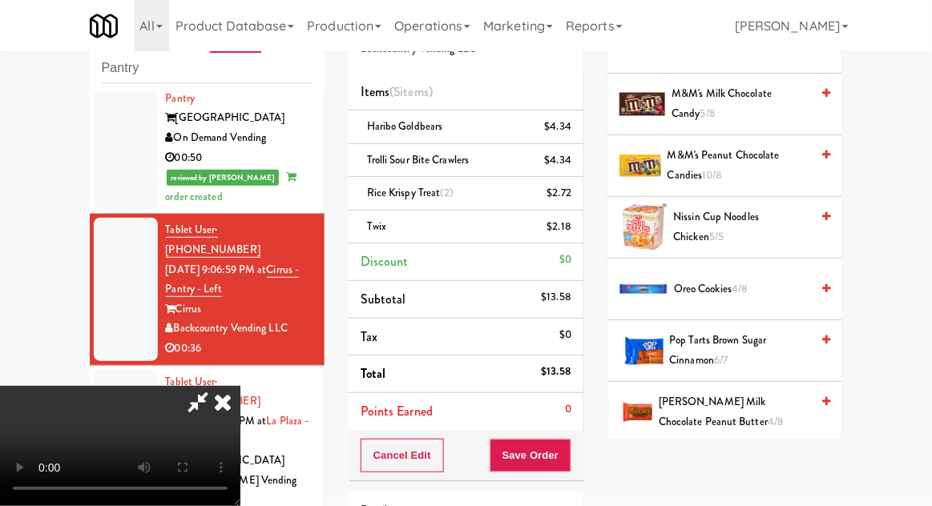
click at [727, 409] on span "[PERSON_NAME] Milk Chocolate Peanut Butter 4/8" at bounding box center [733, 411] width 151 height 39
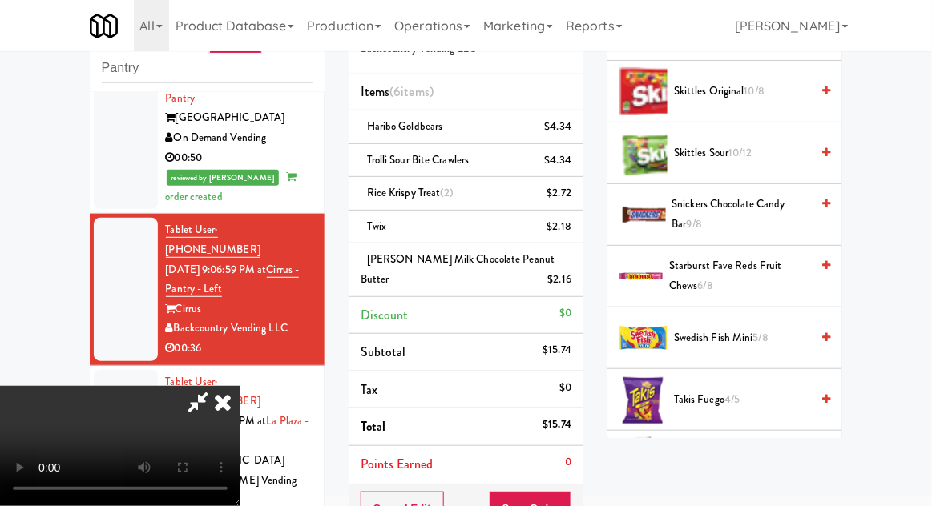
scroll to position [1533, 0]
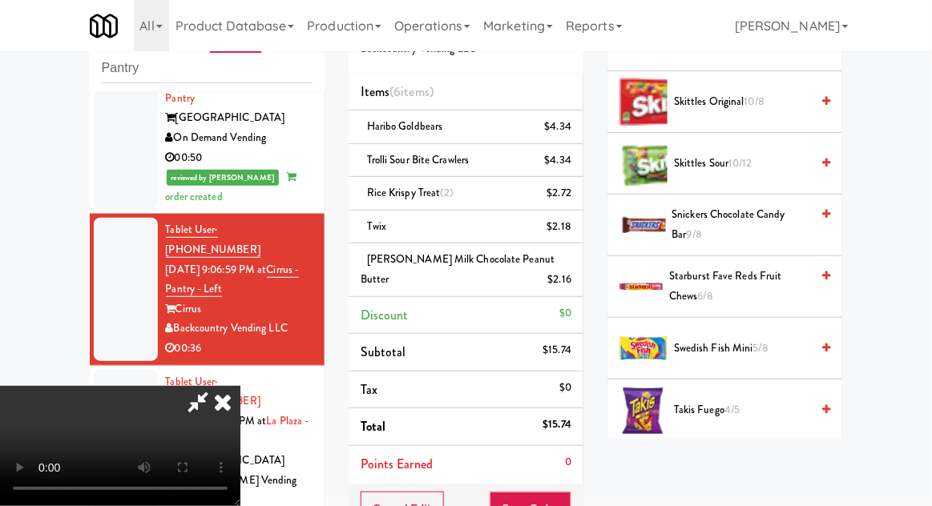
click at [769, 267] on span "Starburst Fave Reds Fruit Chews 6/8" at bounding box center [739, 286] width 141 height 39
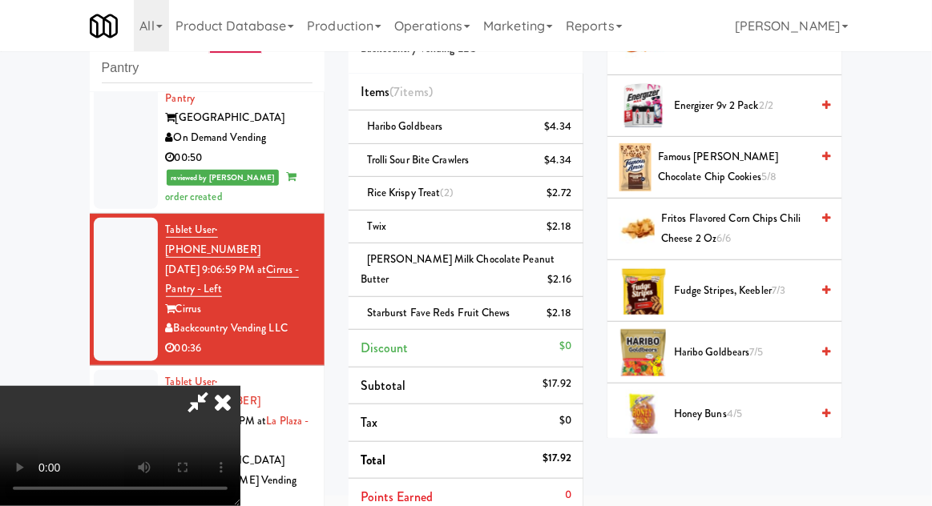
scroll to position [529, 0]
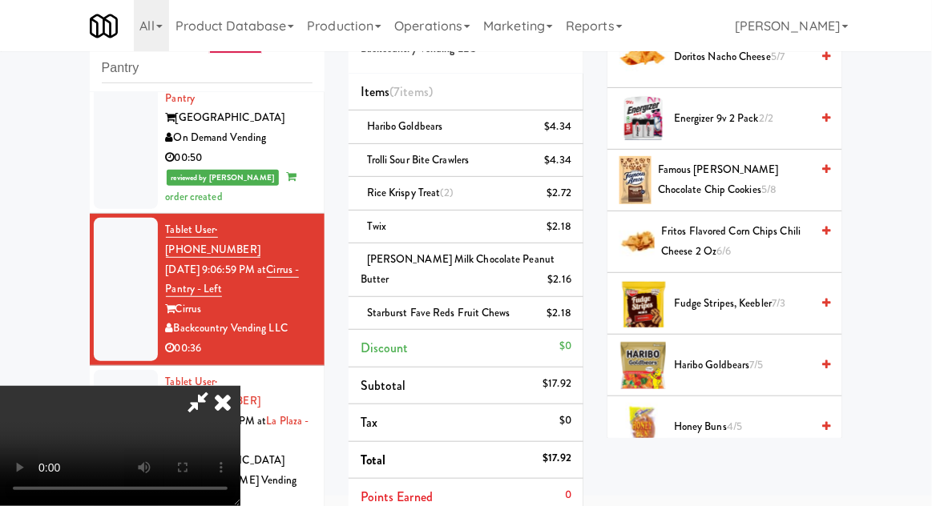
click at [773, 298] on span "7/3" at bounding box center [778, 303] width 14 height 15
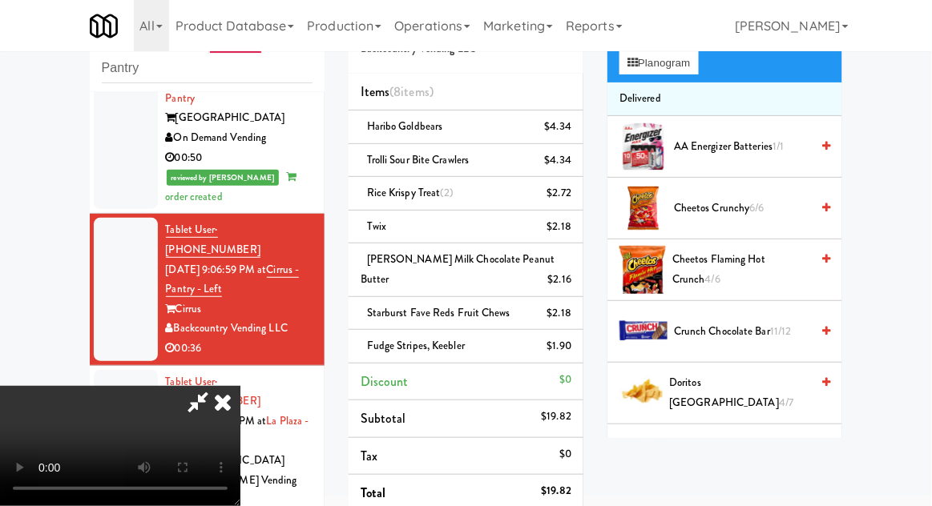
scroll to position [0, 0]
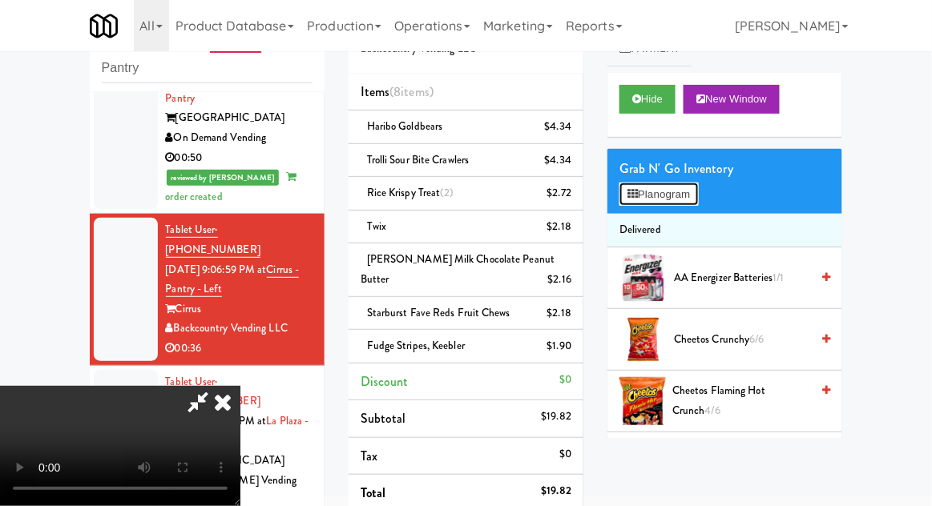
click at [698, 196] on button "Planogram" at bounding box center [658, 195] width 78 height 24
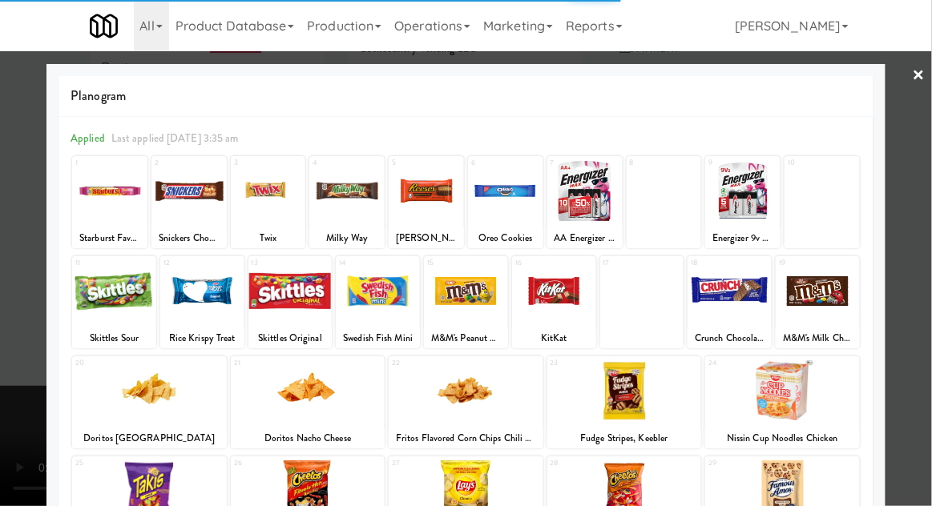
click at [928, 335] on div at bounding box center [466, 253] width 932 height 506
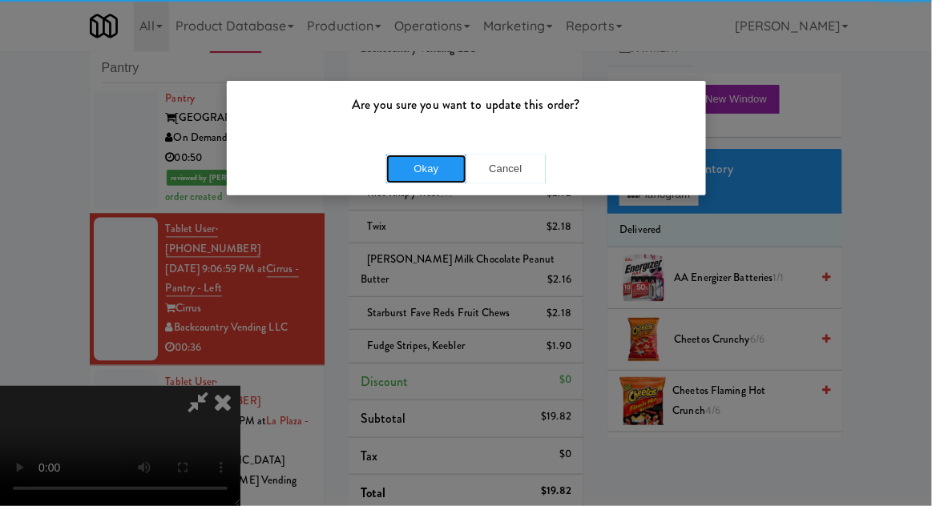
click at [405, 167] on button "Okay" at bounding box center [426, 169] width 80 height 29
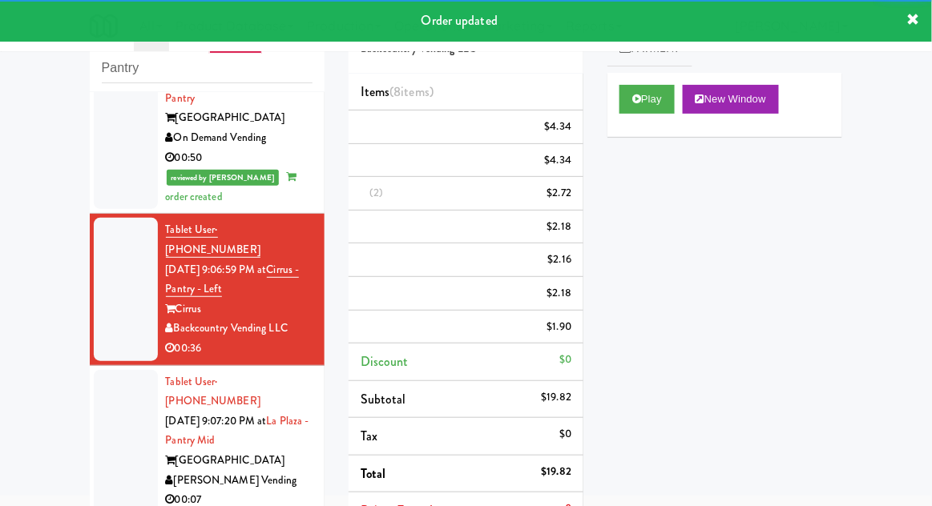
click at [105, 370] on div at bounding box center [126, 441] width 64 height 143
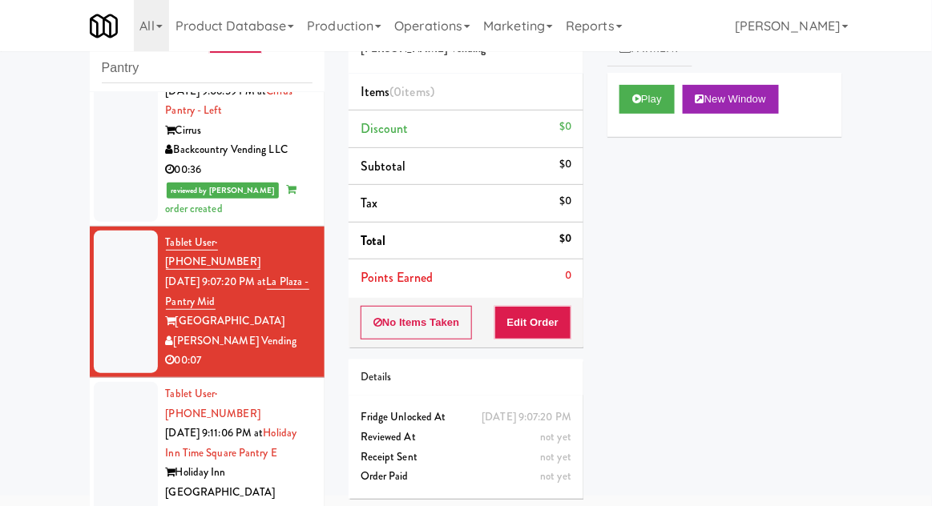
scroll to position [952, 0]
click at [654, 100] on button "Play" at bounding box center [646, 99] width 55 height 29
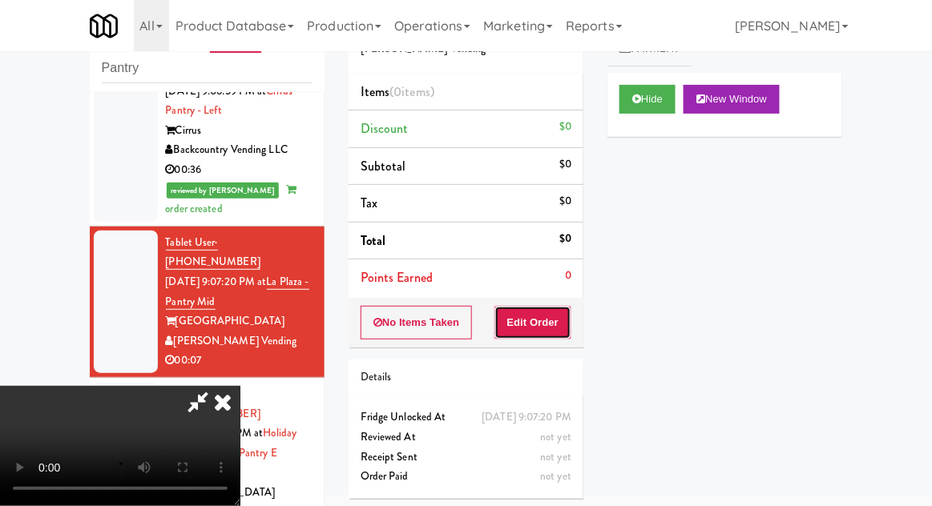
click at [543, 336] on button "Edit Order" at bounding box center [533, 323] width 78 height 34
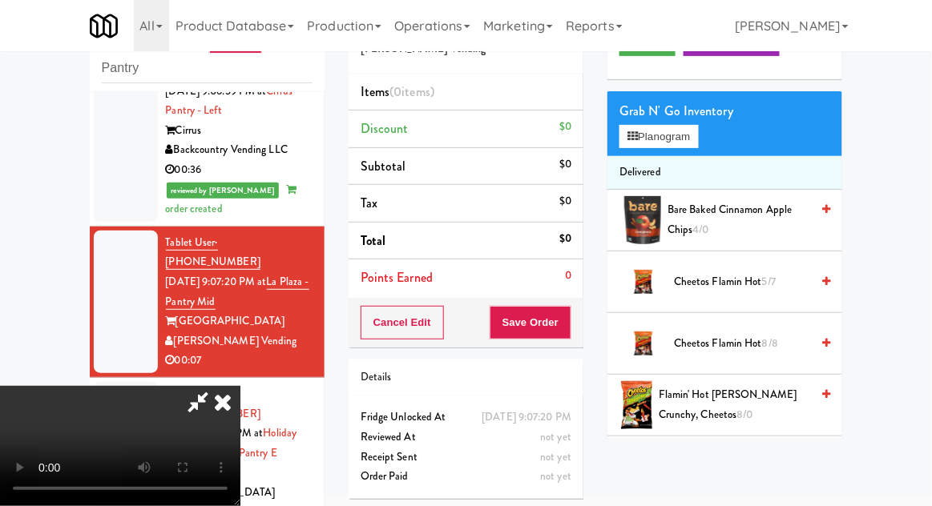
scroll to position [0, 0]
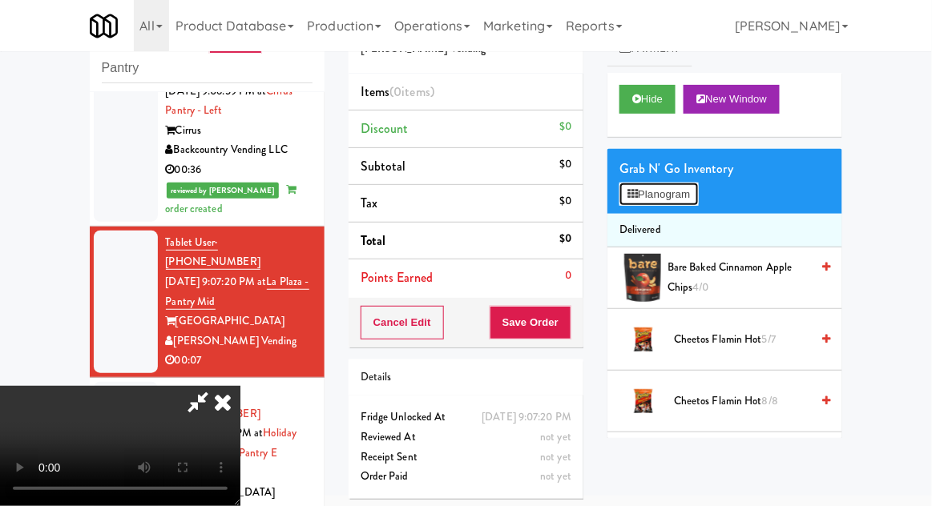
click at [670, 183] on button "Planogram" at bounding box center [658, 195] width 78 height 24
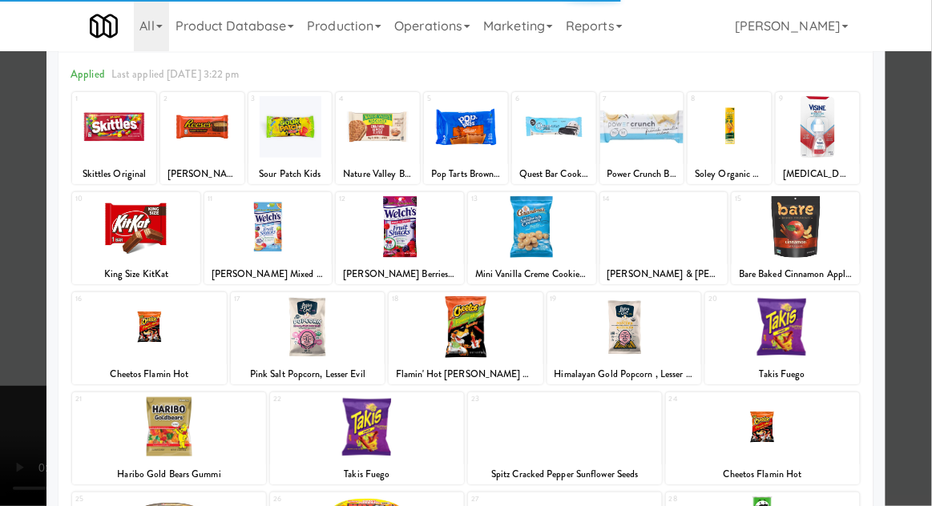
scroll to position [83, 0]
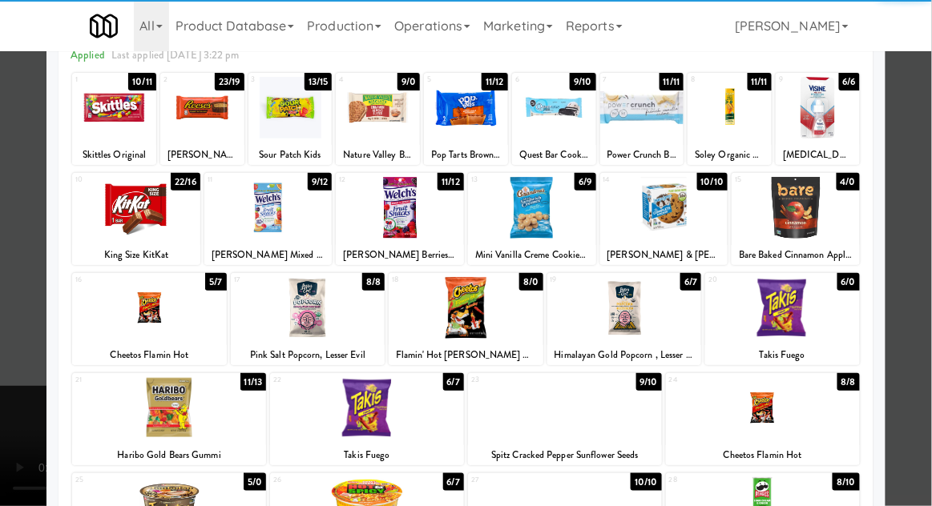
click at [317, 420] on div at bounding box center [367, 408] width 194 height 62
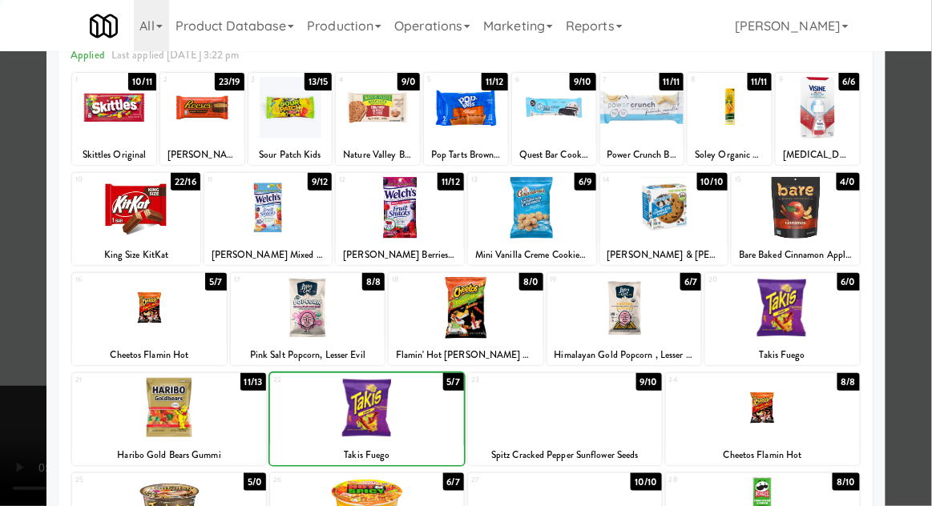
click at [927, 351] on div at bounding box center [466, 253] width 932 height 506
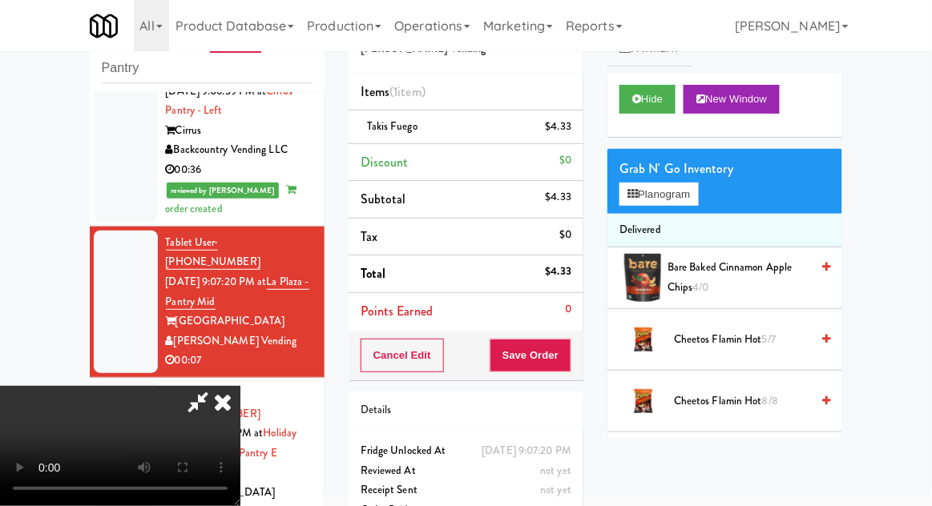
click at [690, 214] on li "Delivered" at bounding box center [724, 231] width 235 height 34
click at [683, 202] on button "Planogram" at bounding box center [658, 195] width 78 height 24
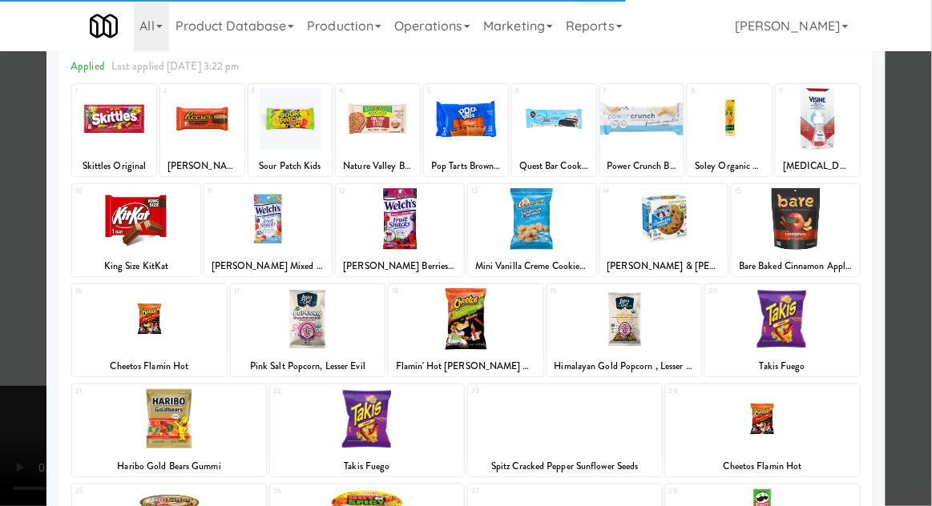
scroll to position [68, 0]
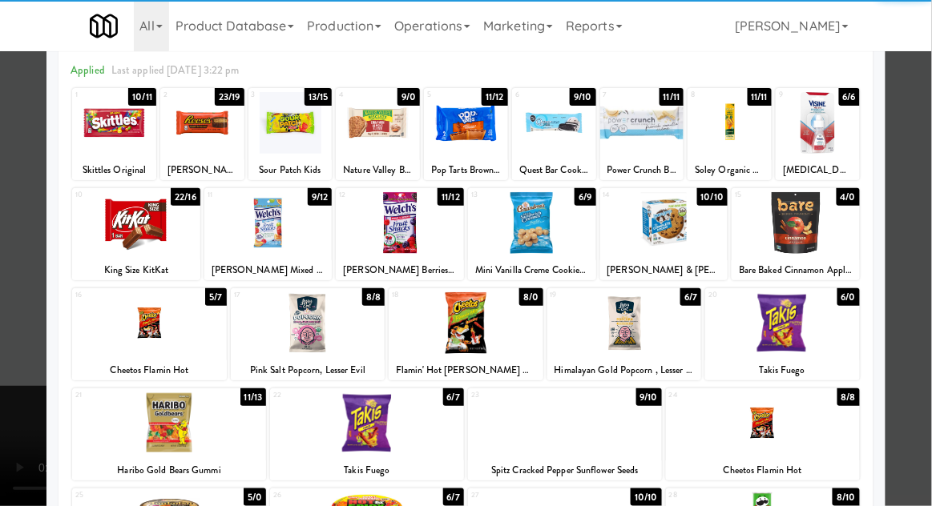
click at [336, 429] on div at bounding box center [367, 423] width 194 height 62
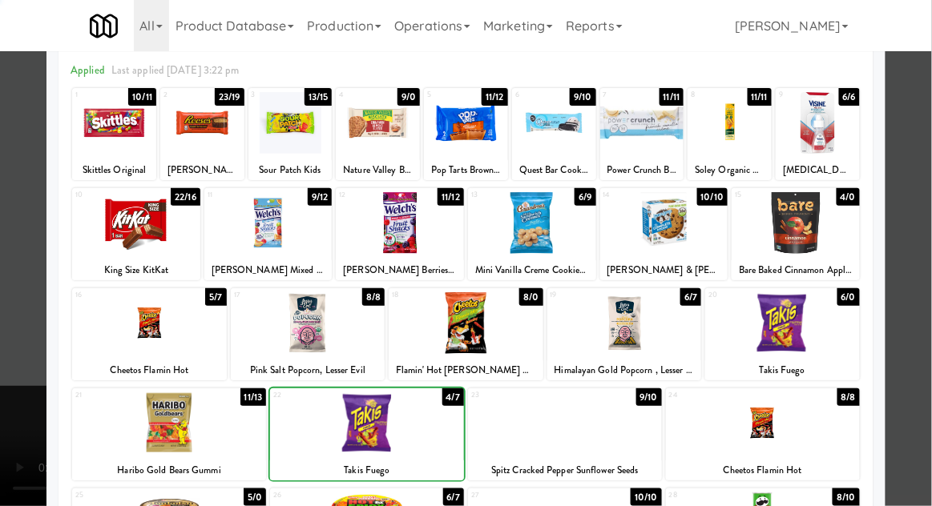
click at [929, 356] on div at bounding box center [466, 253] width 932 height 506
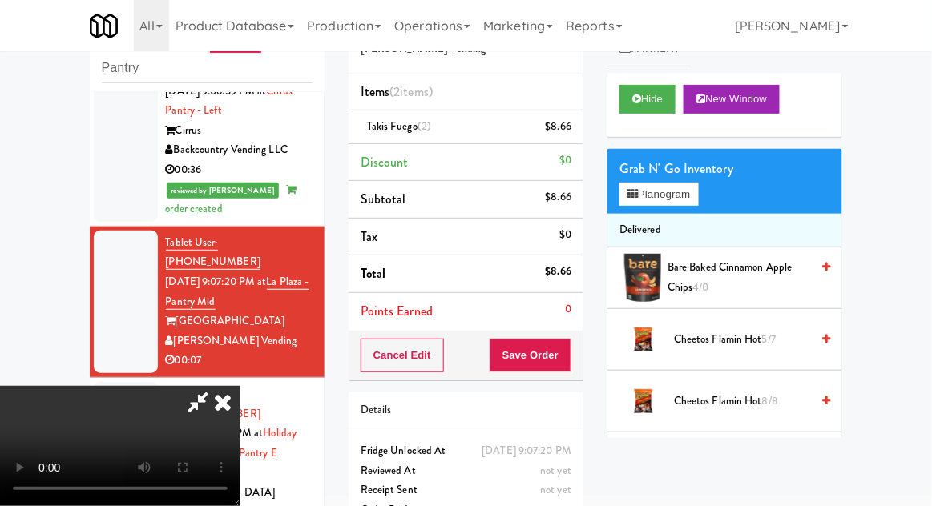
scroll to position [58, 0]
click at [565, 356] on button "Save Order" at bounding box center [530, 356] width 82 height 34
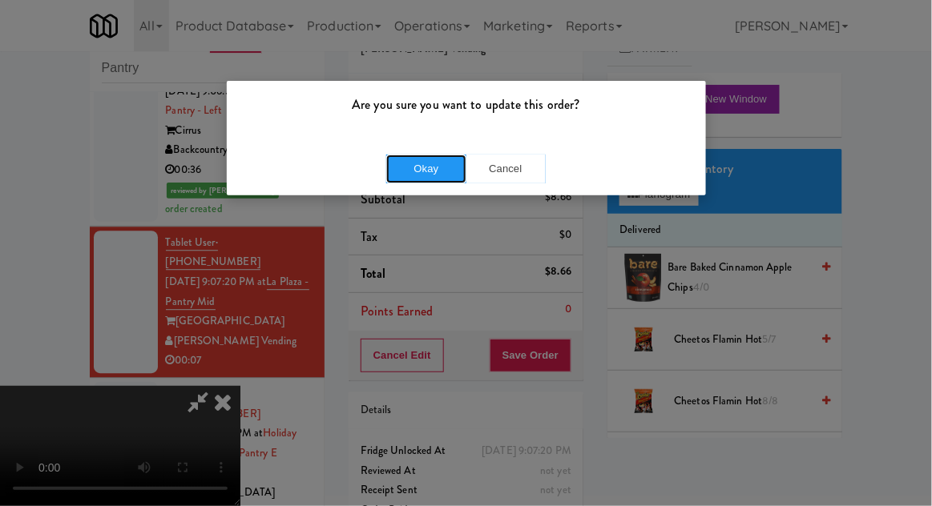
click at [413, 164] on button "Okay" at bounding box center [426, 169] width 80 height 29
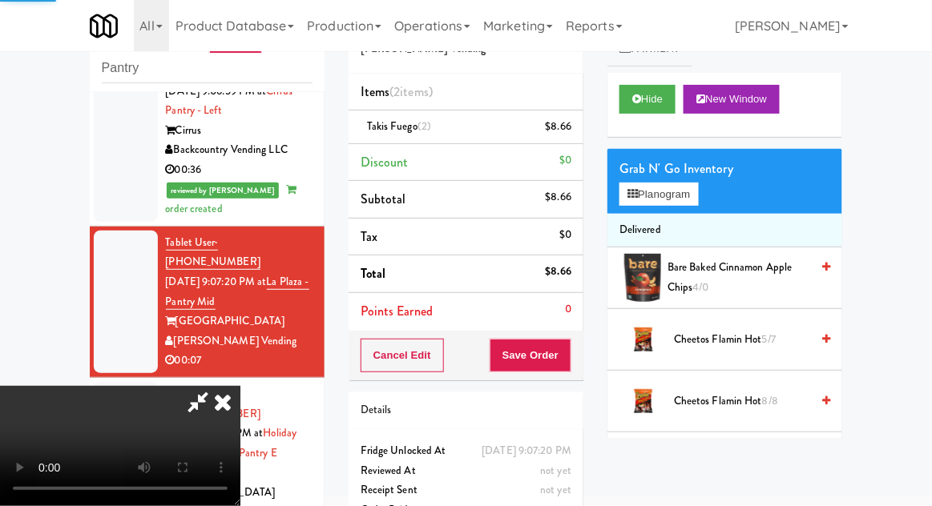
scroll to position [0, 0]
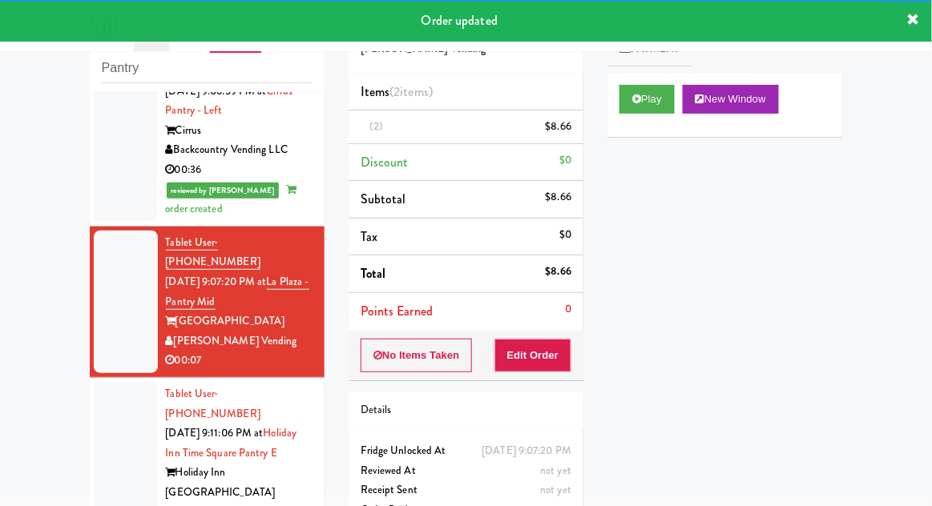
click at [107, 382] on div at bounding box center [126, 463] width 64 height 163
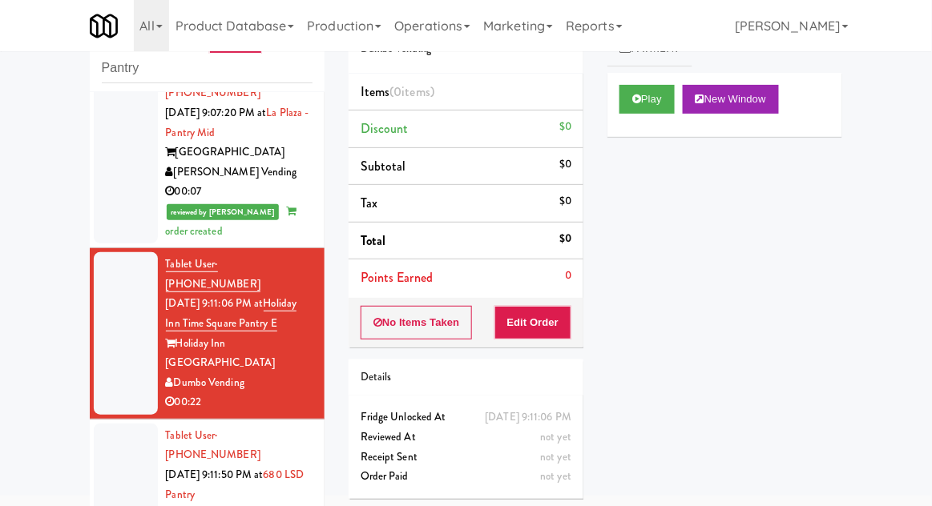
scroll to position [1127, 0]
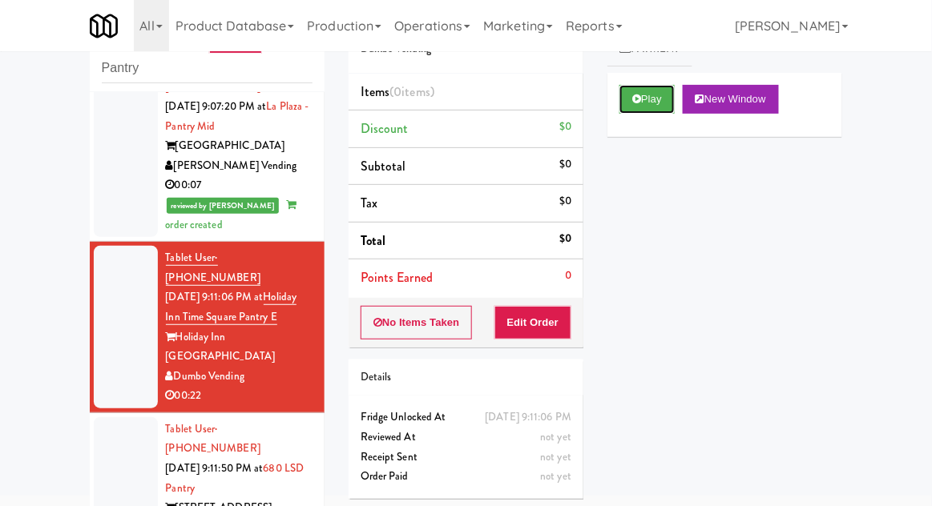
click at [670, 108] on button "Play" at bounding box center [646, 99] width 55 height 29
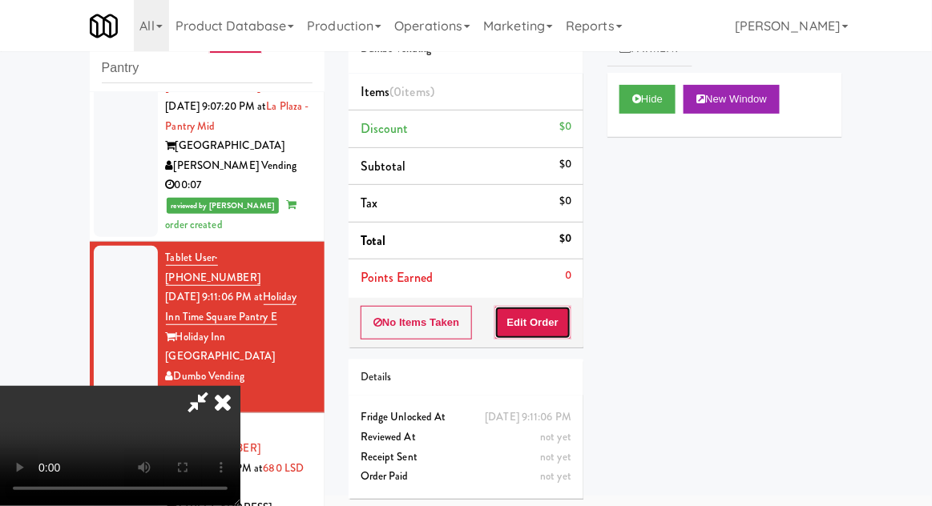
click at [549, 306] on button "Edit Order" at bounding box center [533, 323] width 78 height 34
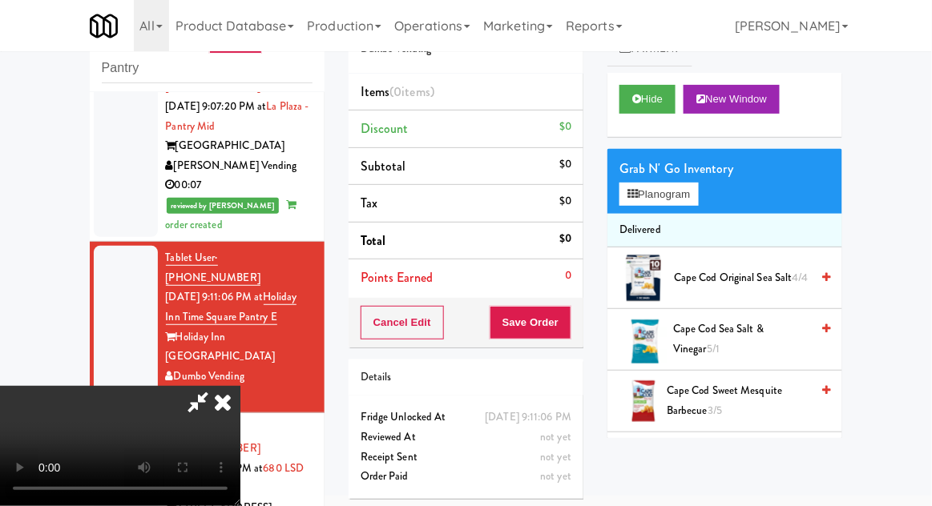
scroll to position [0, 0]
click at [694, 205] on button "Planogram" at bounding box center [658, 195] width 78 height 24
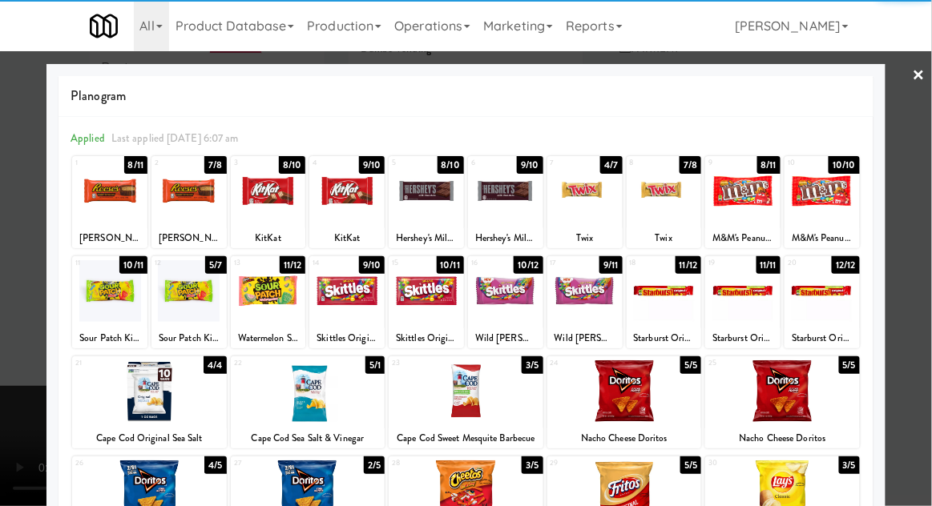
click at [190, 210] on div at bounding box center [188, 191] width 75 height 62
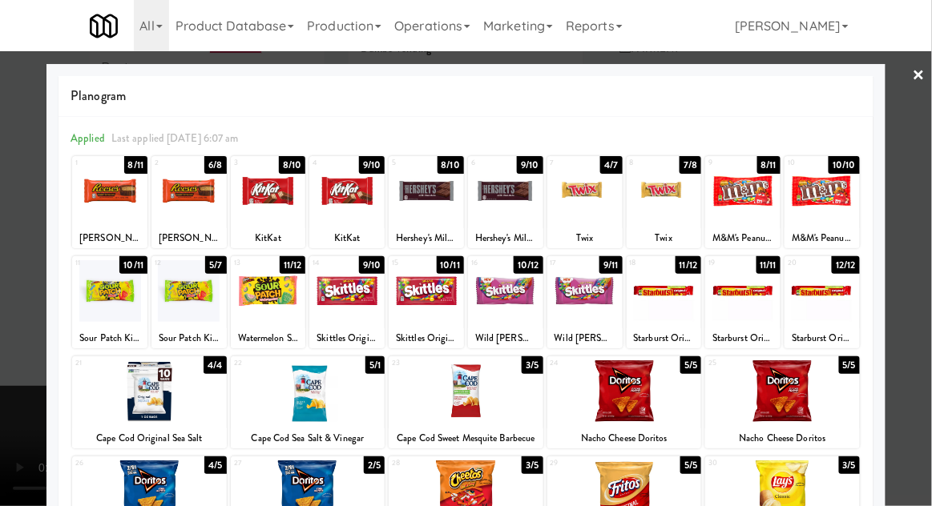
click at [921, 288] on div at bounding box center [466, 253] width 932 height 506
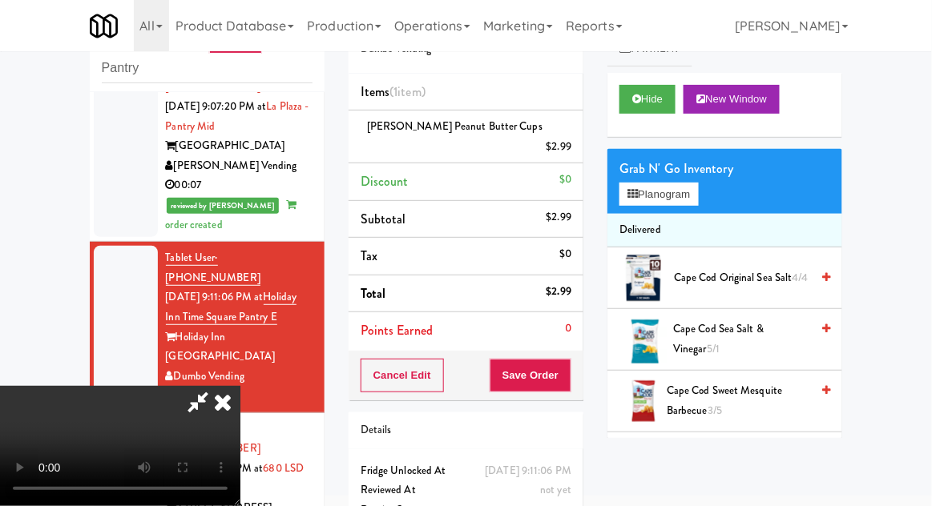
click at [682, 214] on li "Delivered" at bounding box center [724, 231] width 235 height 34
click at [695, 187] on button "Planogram" at bounding box center [658, 195] width 78 height 24
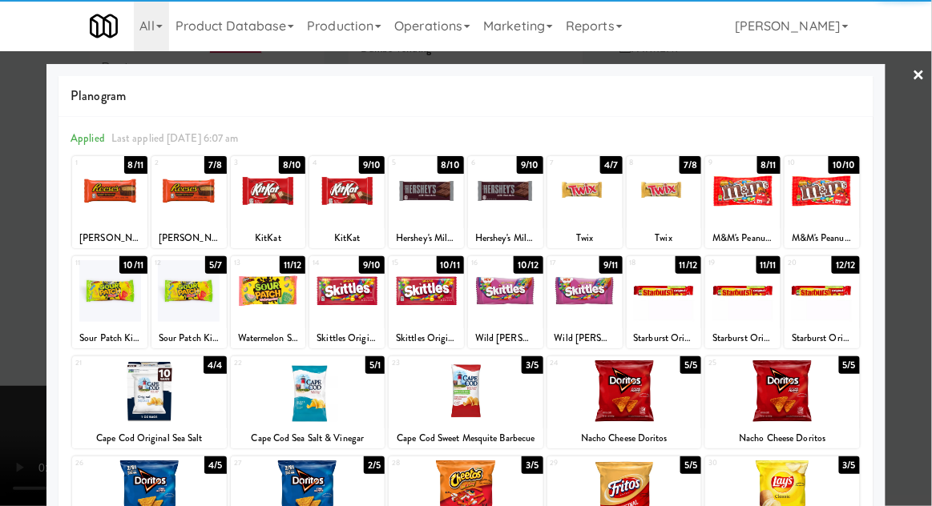
click at [658, 211] on div at bounding box center [663, 191] width 75 height 62
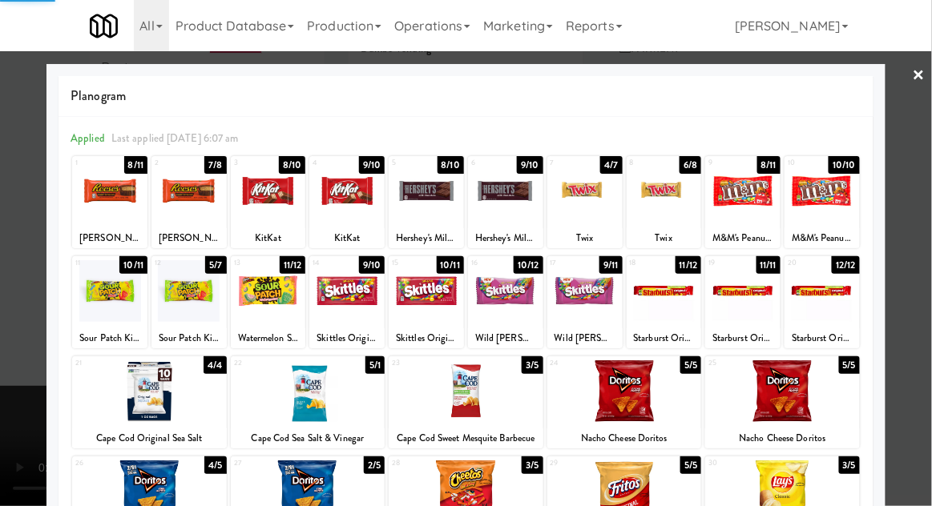
click at [928, 187] on div at bounding box center [466, 253] width 932 height 506
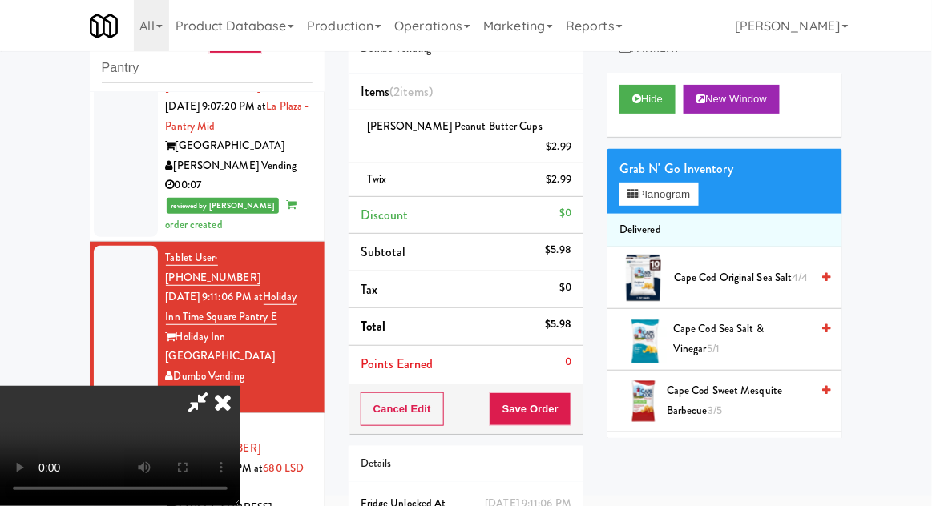
scroll to position [58, 0]
click at [724, 155] on div "Grab N' Go Inventory Planogram" at bounding box center [724, 181] width 235 height 65
click at [692, 197] on button "Planogram" at bounding box center [658, 195] width 78 height 24
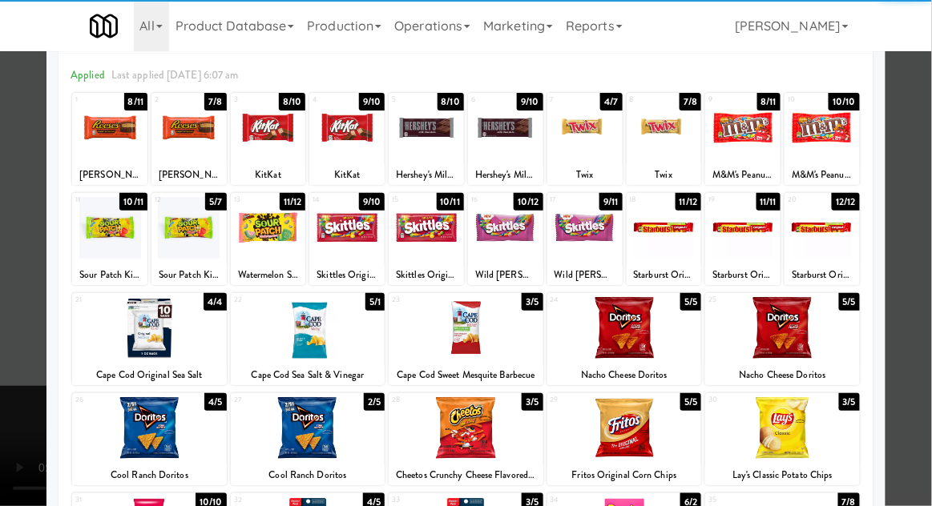
scroll to position [64, 0]
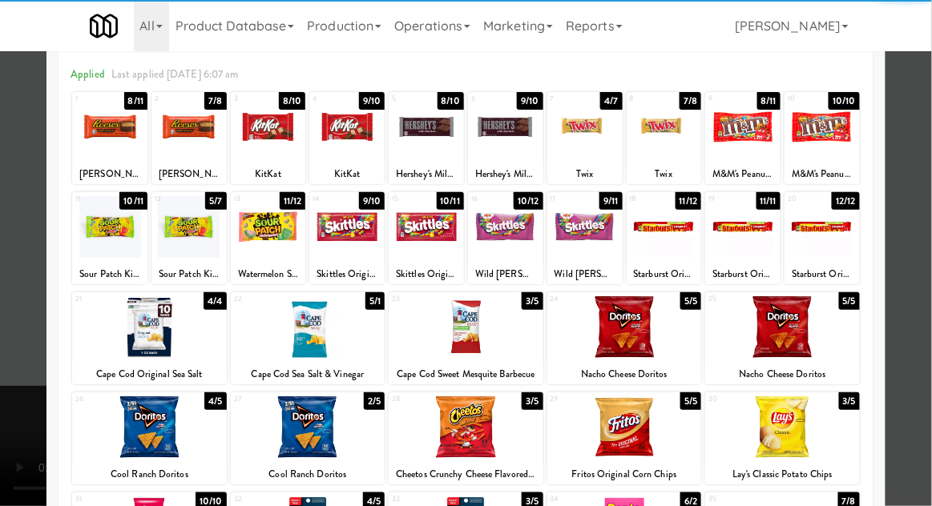
click at [655, 343] on div at bounding box center [624, 327] width 155 height 62
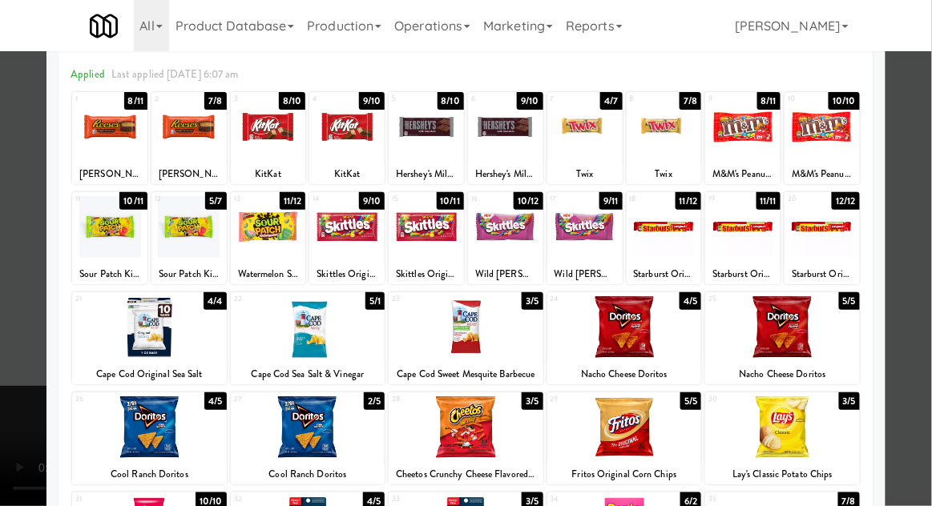
click at [918, 264] on div at bounding box center [466, 253] width 932 height 506
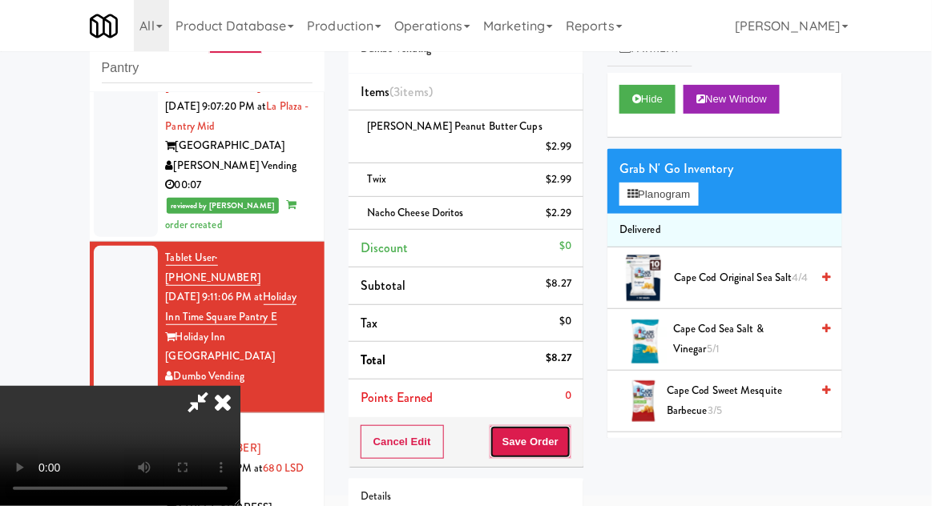
click at [568, 431] on button "Save Order" at bounding box center [530, 442] width 82 height 34
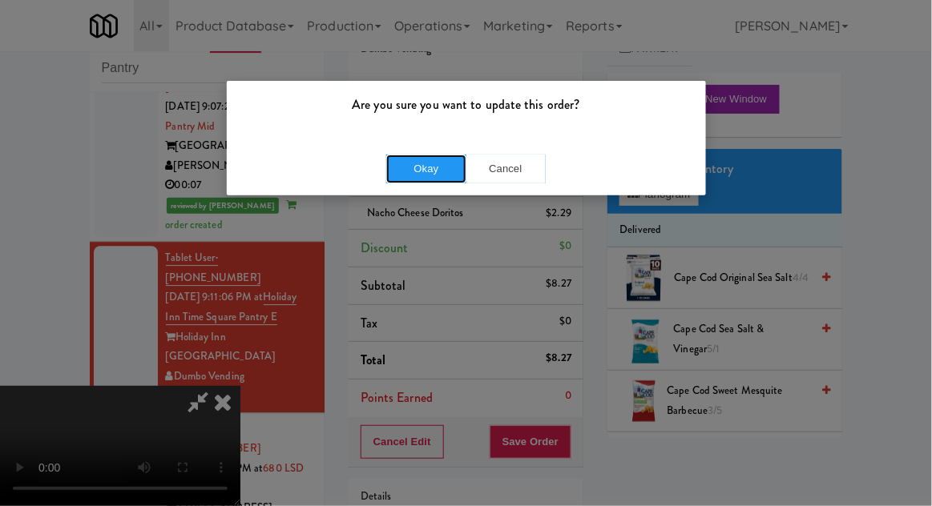
click at [408, 175] on button "Okay" at bounding box center [426, 169] width 80 height 29
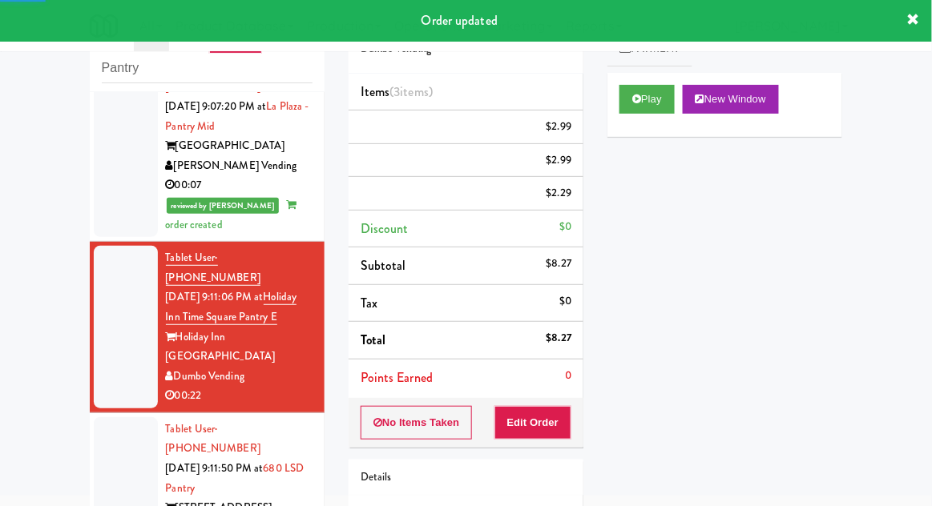
click at [103, 417] on div at bounding box center [126, 488] width 64 height 143
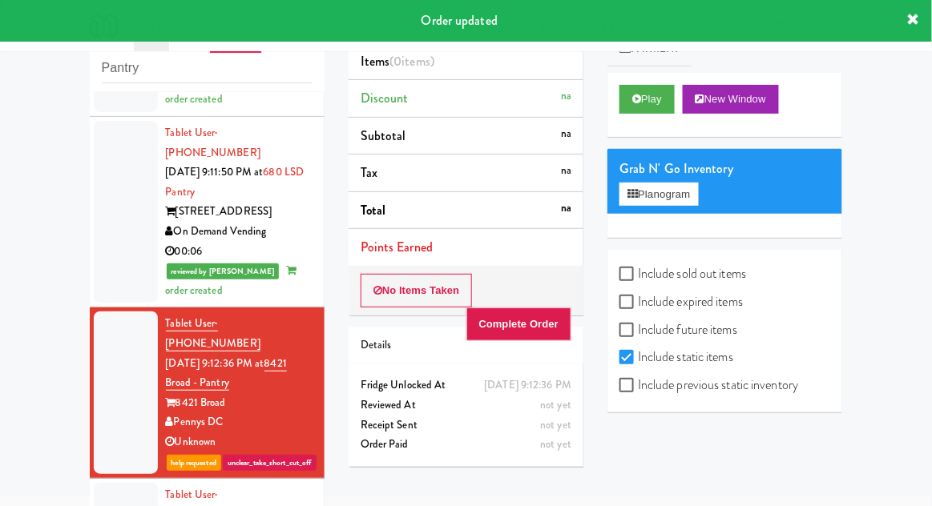
scroll to position [1465, 0]
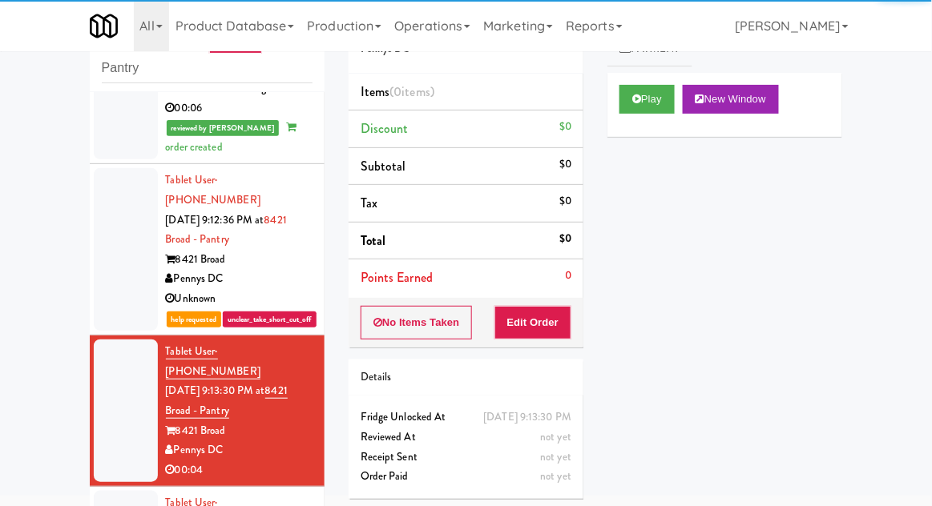
scroll to position [1652, 0]
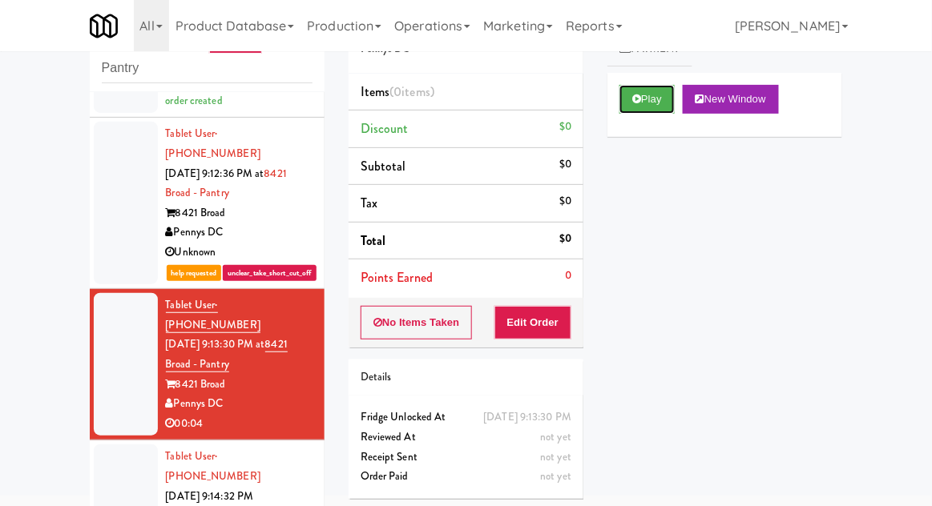
click at [645, 97] on button "Play" at bounding box center [646, 99] width 55 height 29
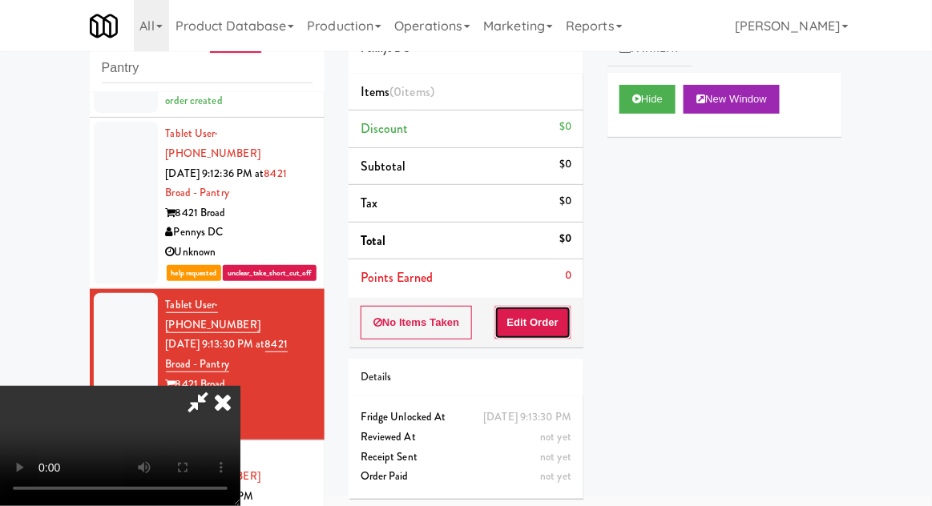
click at [537, 309] on button "Edit Order" at bounding box center [533, 323] width 78 height 34
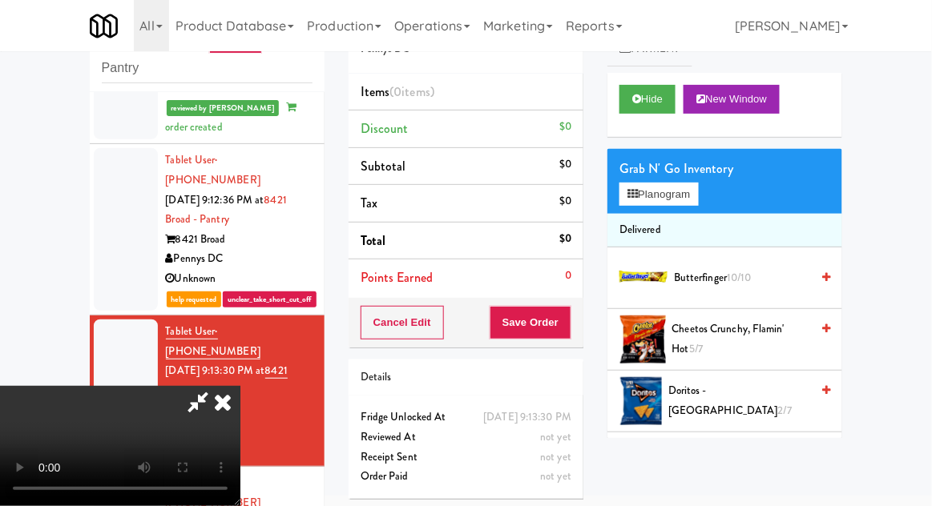
scroll to position [0, 0]
click at [685, 202] on button "Planogram" at bounding box center [658, 195] width 78 height 24
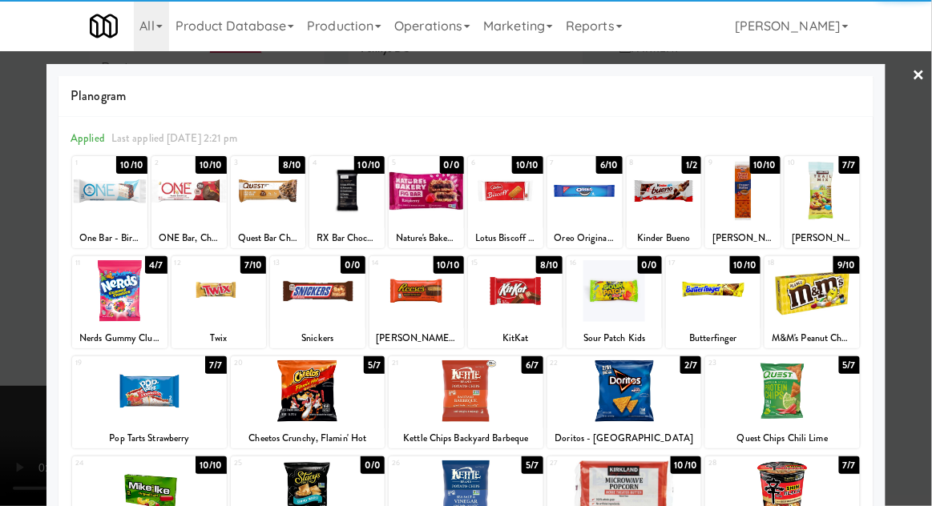
click at [283, 396] on div at bounding box center [308, 391] width 155 height 62
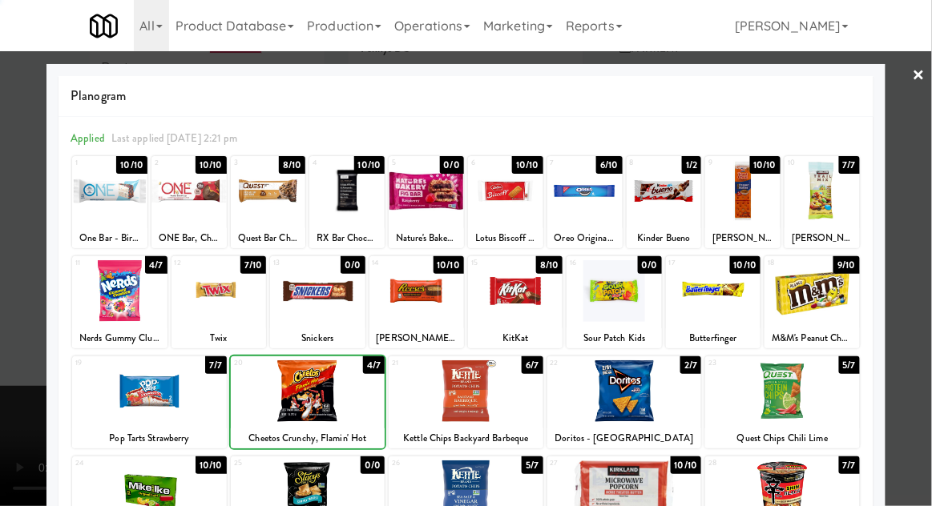
click at [924, 302] on div at bounding box center [466, 253] width 932 height 506
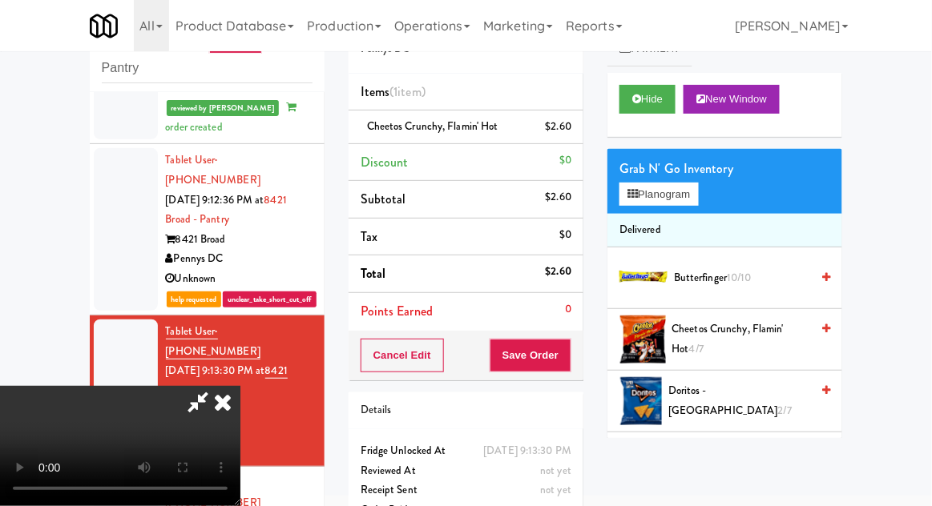
scroll to position [58, 0]
click at [570, 360] on button "Save Order" at bounding box center [530, 356] width 82 height 34
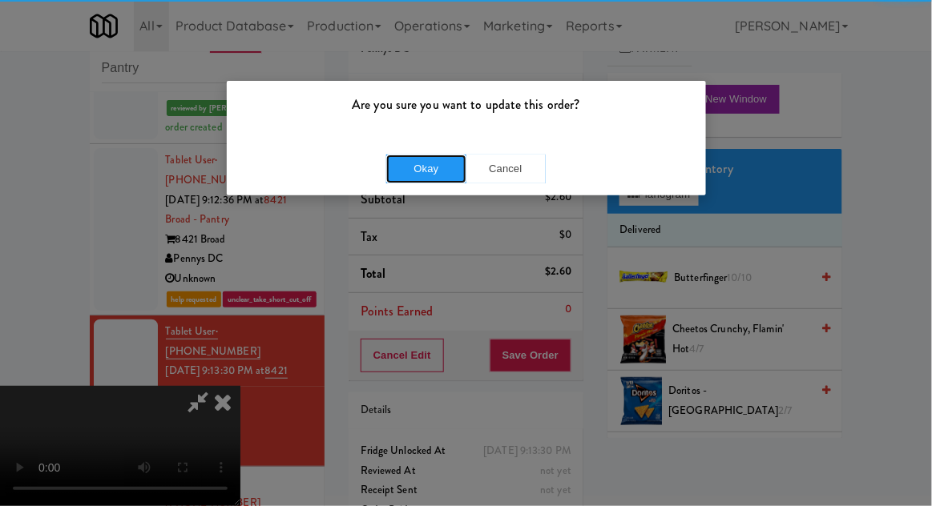
click at [387, 169] on button "Okay" at bounding box center [426, 169] width 80 height 29
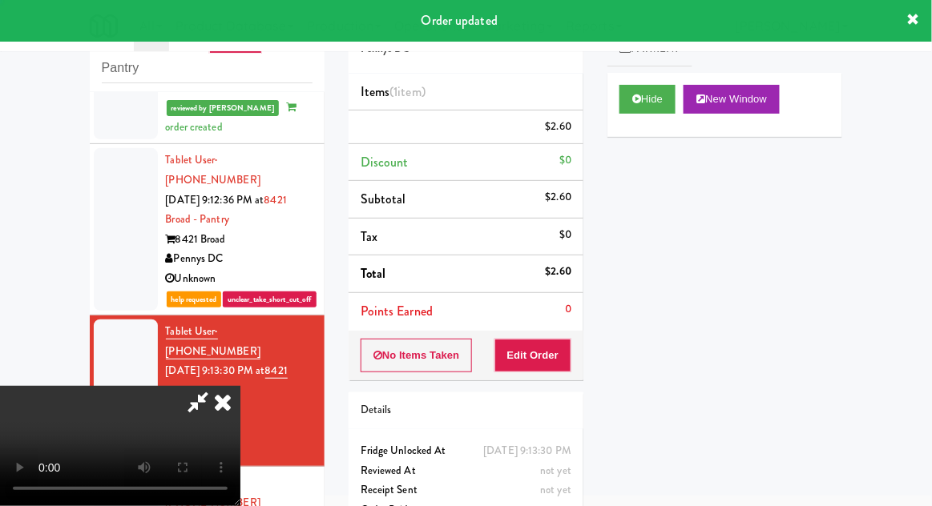
scroll to position [0, 0]
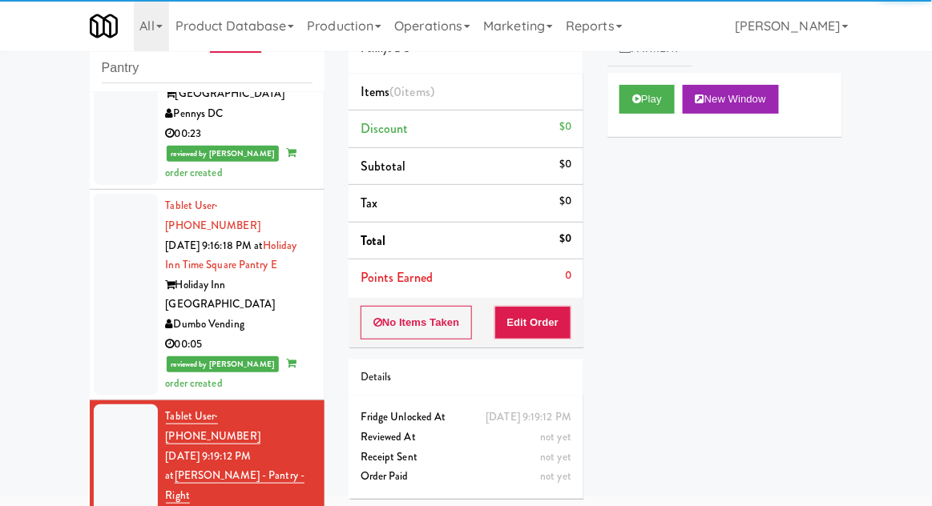
scroll to position [2155, 0]
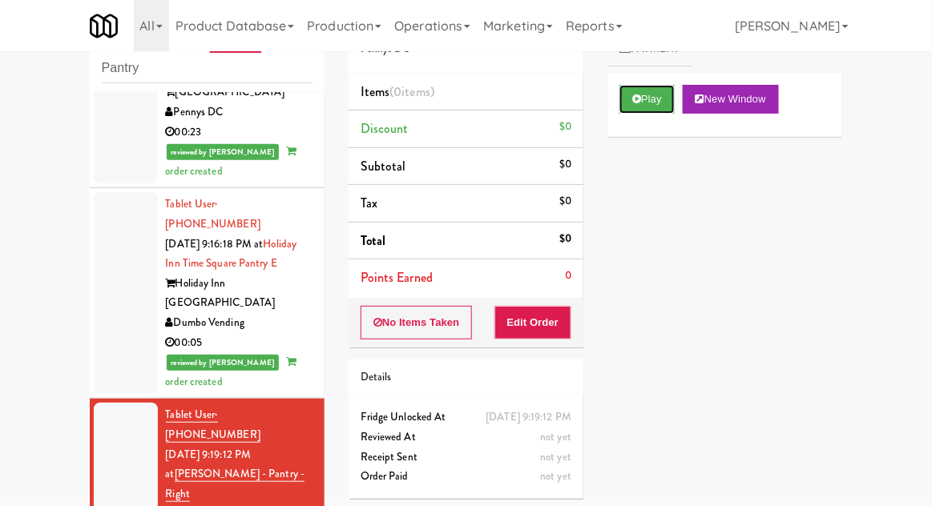
click at [664, 112] on button "Play" at bounding box center [646, 99] width 55 height 29
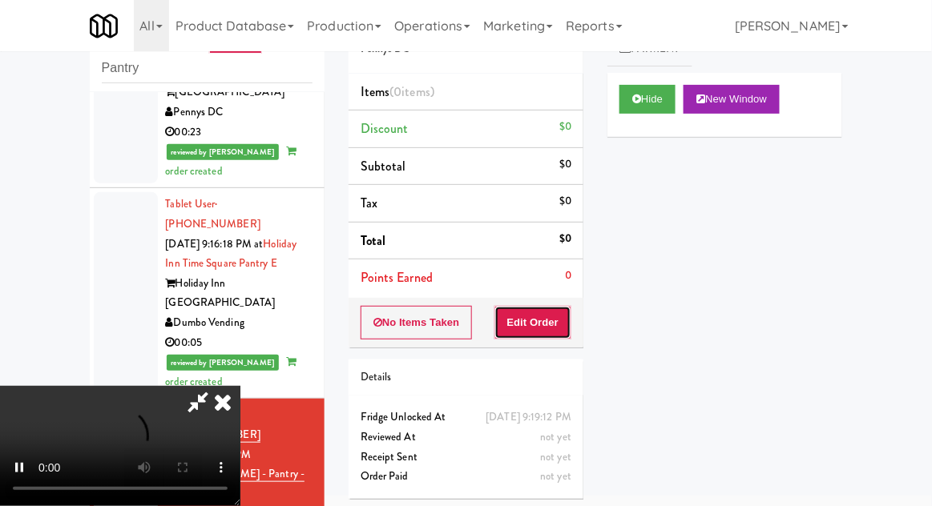
click at [565, 336] on button "Edit Order" at bounding box center [533, 323] width 78 height 34
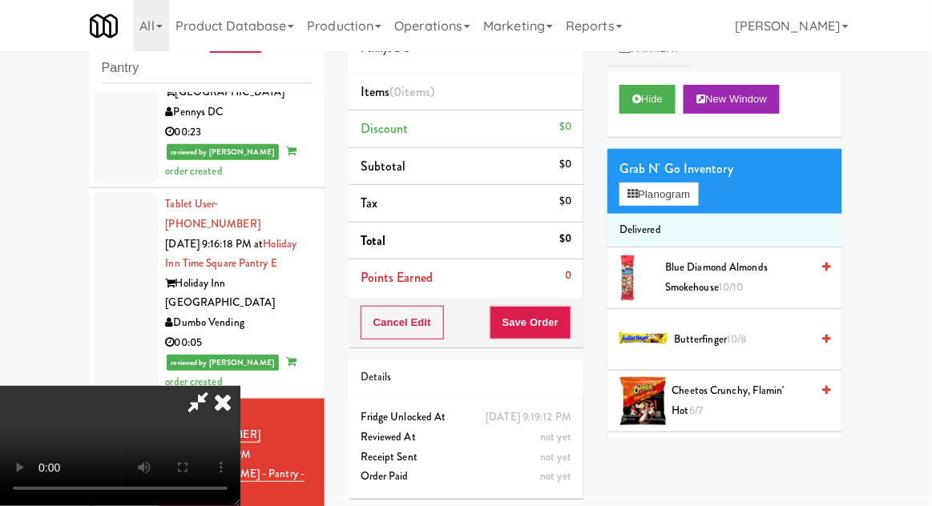
scroll to position [0, 0]
click at [676, 202] on button "Planogram" at bounding box center [658, 195] width 78 height 24
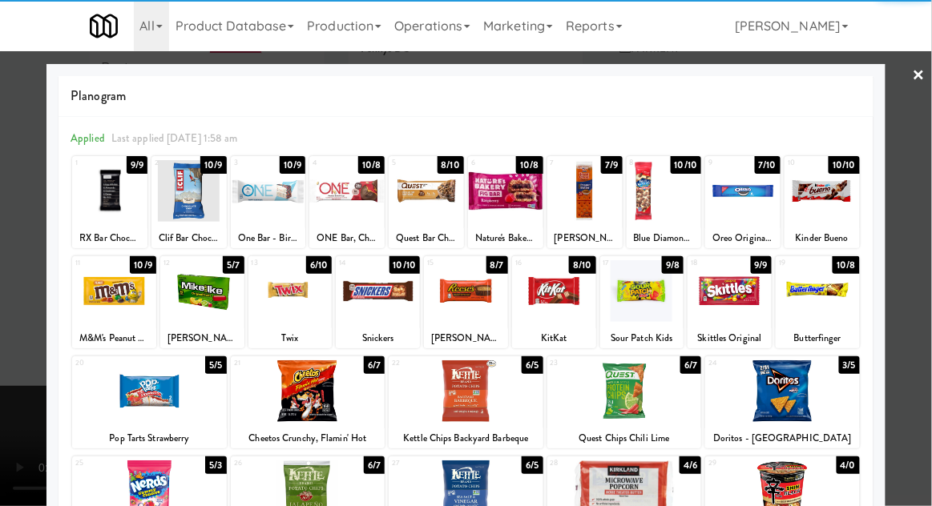
click at [280, 303] on div at bounding box center [290, 291] width 84 height 62
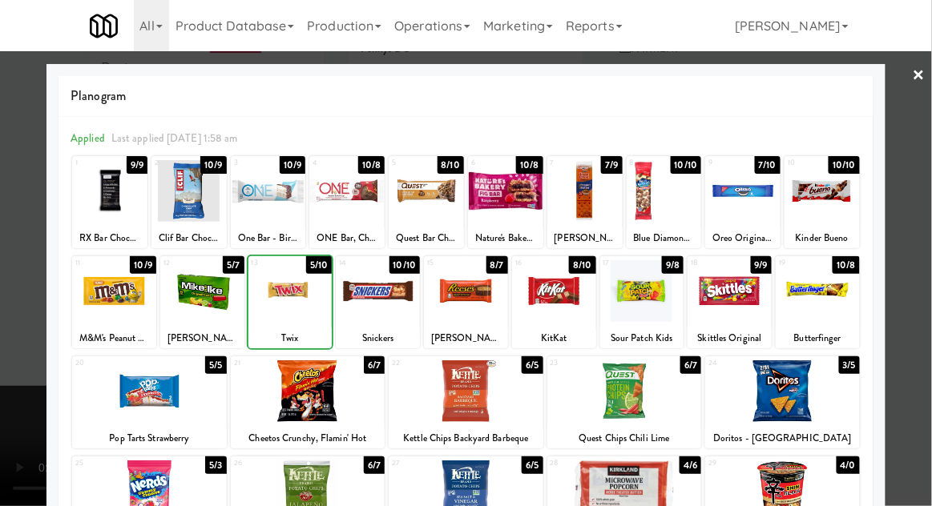
click at [928, 306] on div at bounding box center [466, 253] width 932 height 506
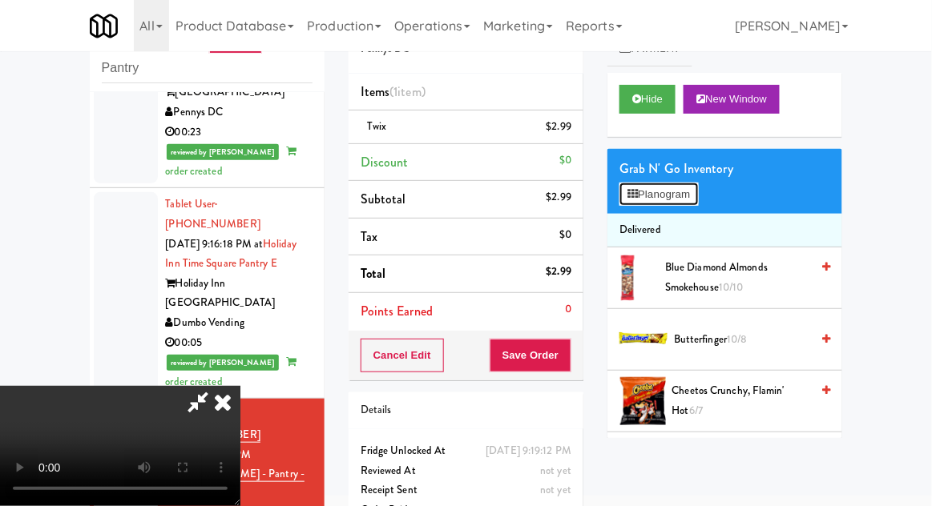
click at [686, 189] on button "Planogram" at bounding box center [658, 195] width 78 height 24
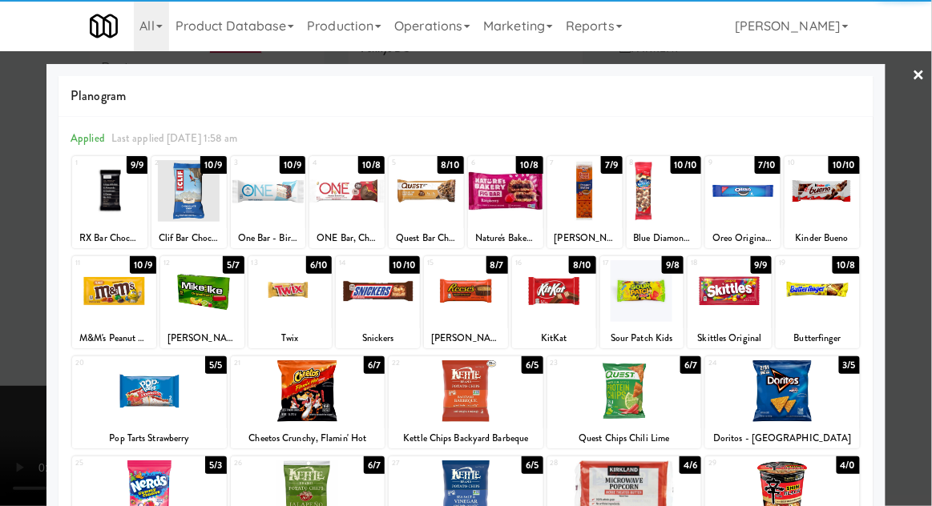
click at [827, 198] on div at bounding box center [821, 191] width 75 height 62
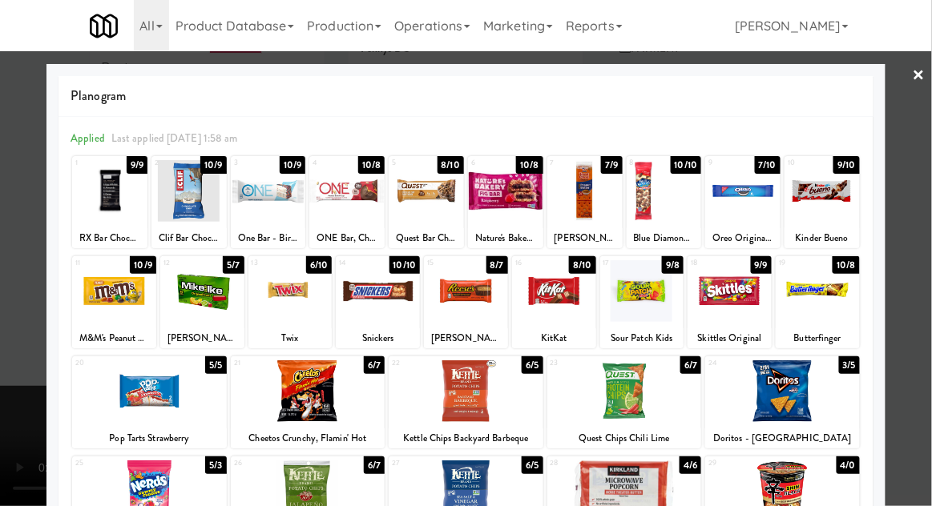
click at [913, 235] on div at bounding box center [466, 253] width 932 height 506
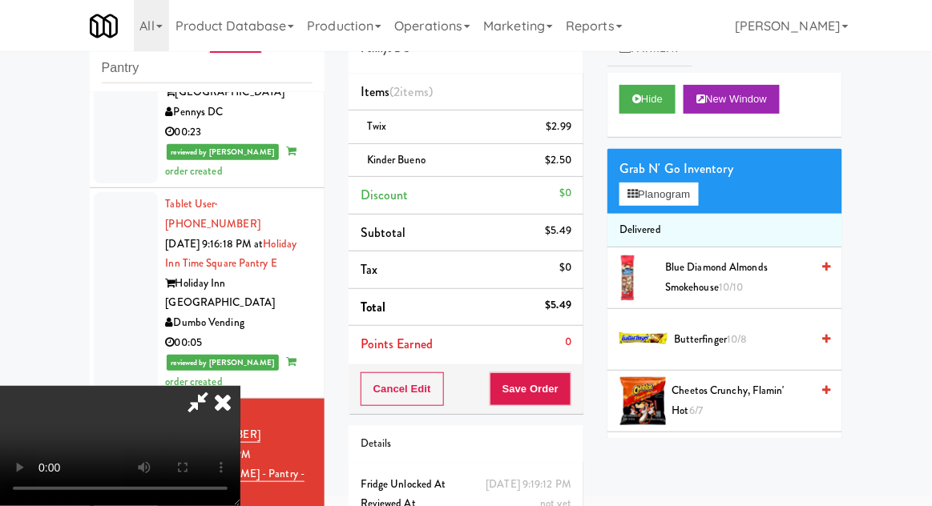
scroll to position [58, 0]
click at [562, 394] on button "Save Order" at bounding box center [530, 389] width 82 height 34
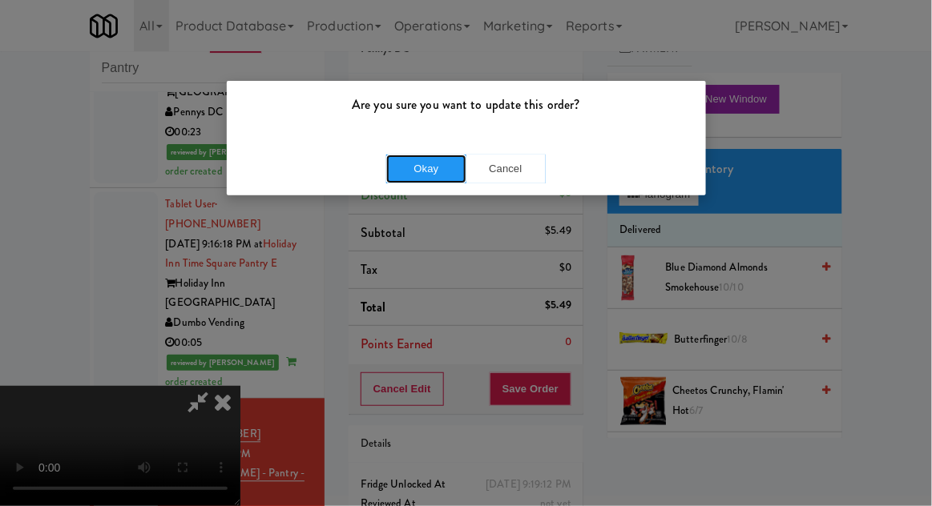
click at [411, 179] on button "Okay" at bounding box center [426, 169] width 80 height 29
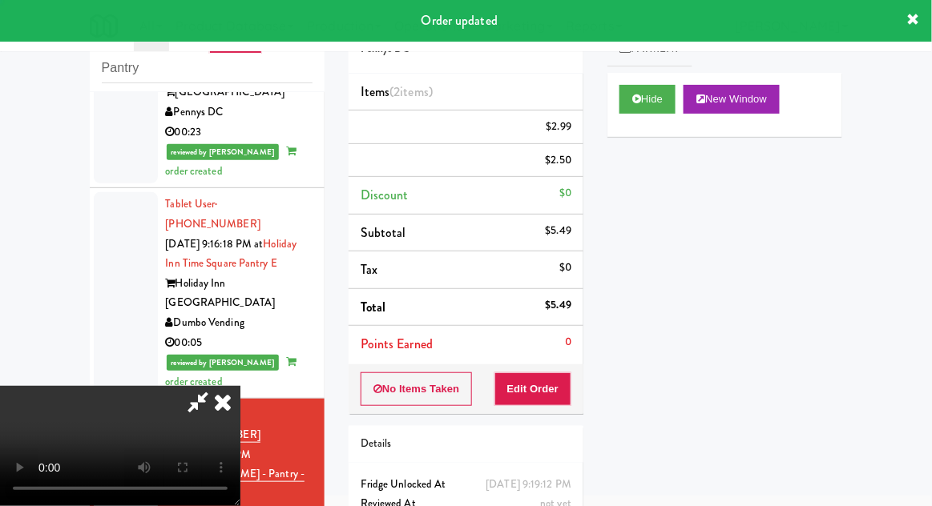
scroll to position [0, 0]
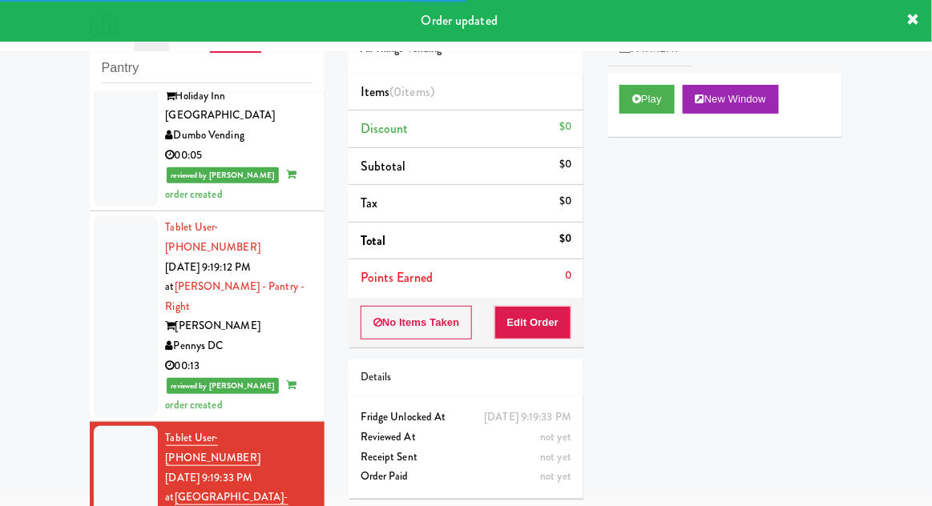
scroll to position [2335, 0]
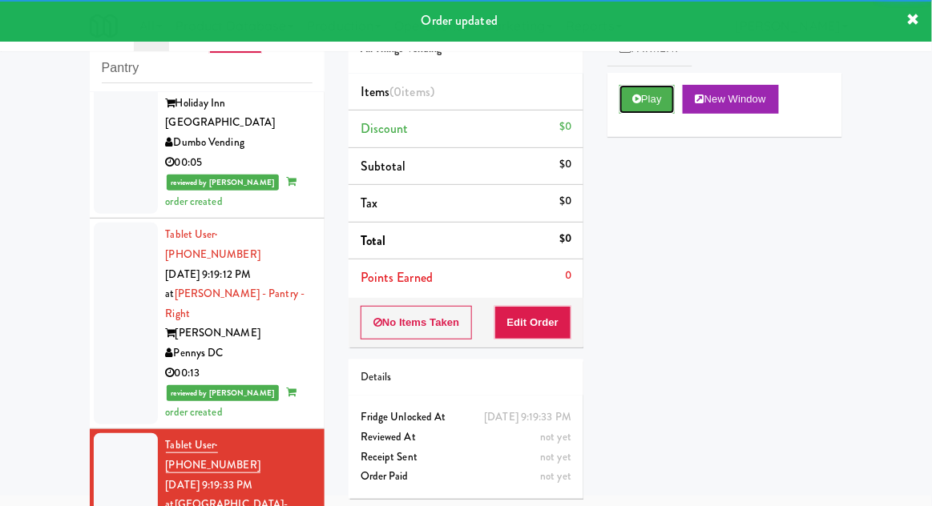
click at [669, 97] on button "Play" at bounding box center [646, 99] width 55 height 29
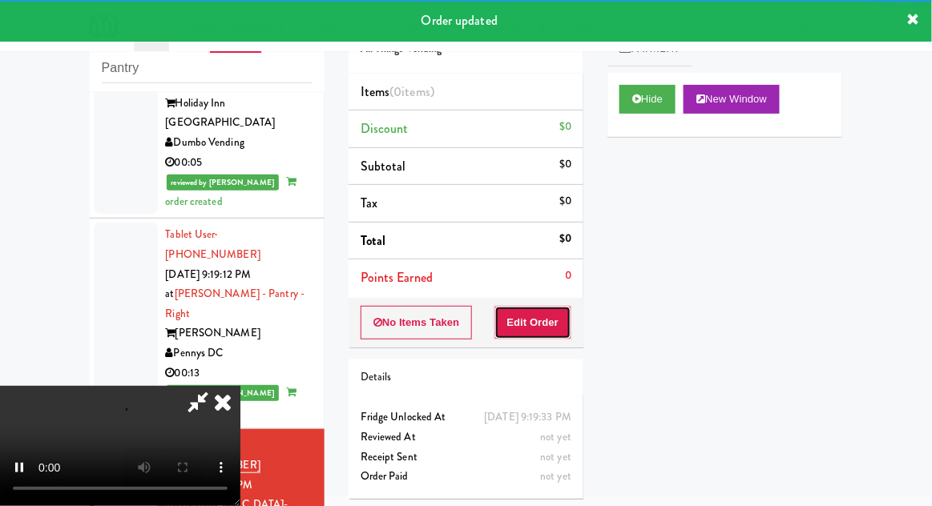
click at [556, 322] on button "Edit Order" at bounding box center [533, 323] width 78 height 34
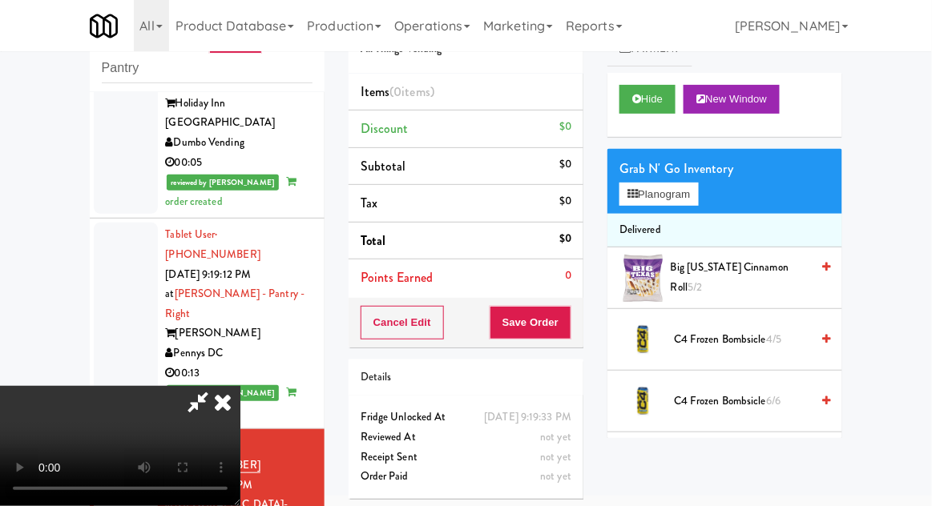
scroll to position [0, 0]
click at [674, 183] on button "Planogram" at bounding box center [658, 195] width 78 height 24
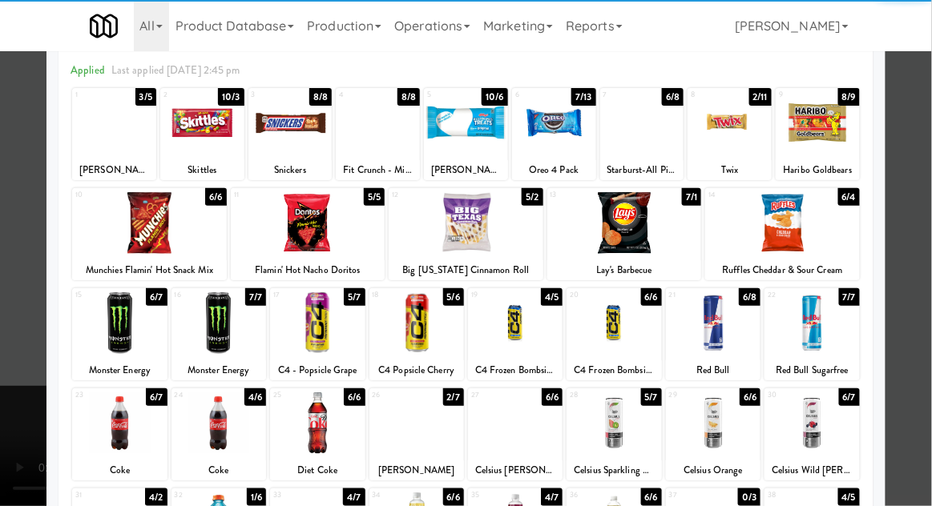
scroll to position [107, 0]
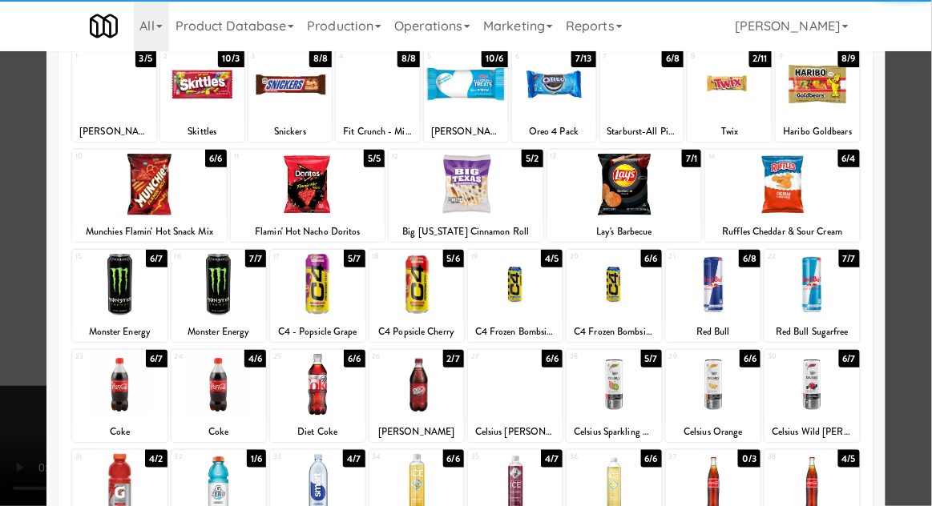
click at [223, 484] on div at bounding box center [218, 485] width 95 height 62
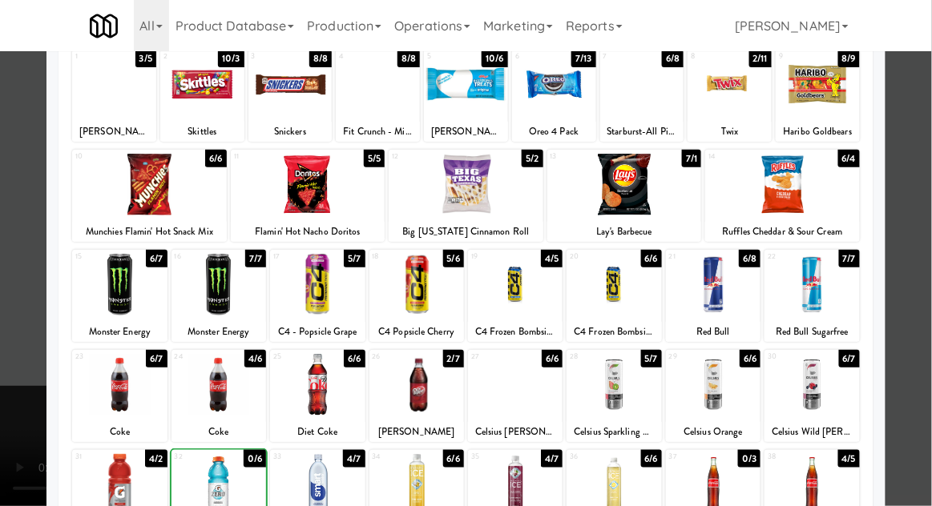
click at [926, 298] on div at bounding box center [466, 253] width 932 height 506
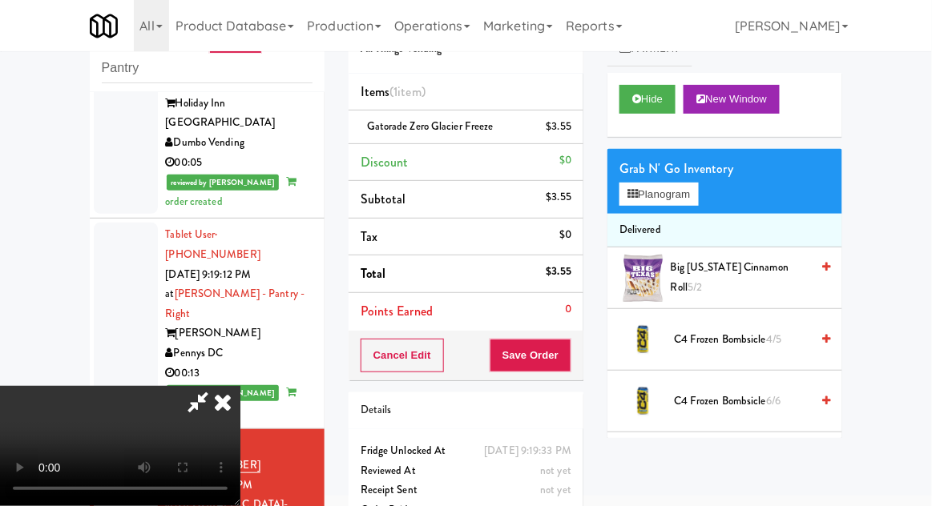
scroll to position [58, 0]
click at [582, 360] on div "Cancel Edit Save Order" at bounding box center [465, 356] width 235 height 50
click at [568, 360] on button "Save Order" at bounding box center [530, 356] width 82 height 34
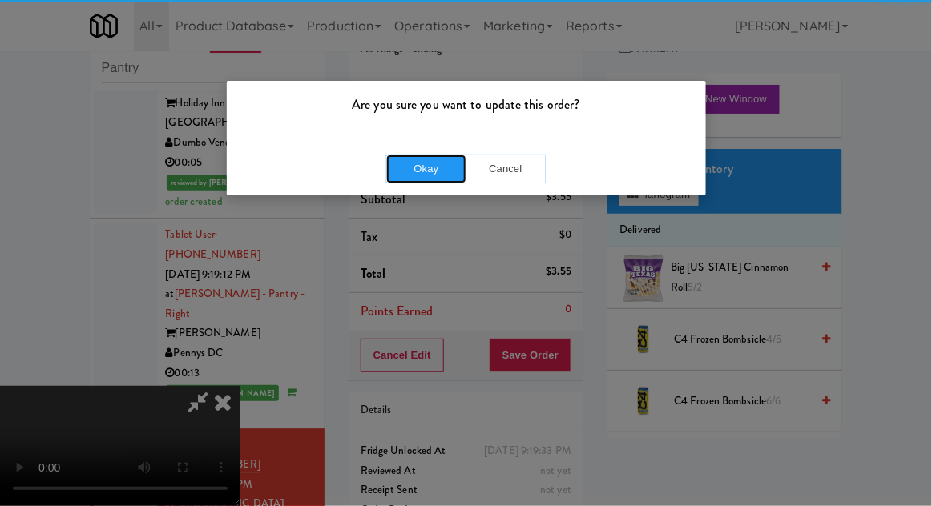
click at [411, 177] on button "Okay" at bounding box center [426, 169] width 80 height 29
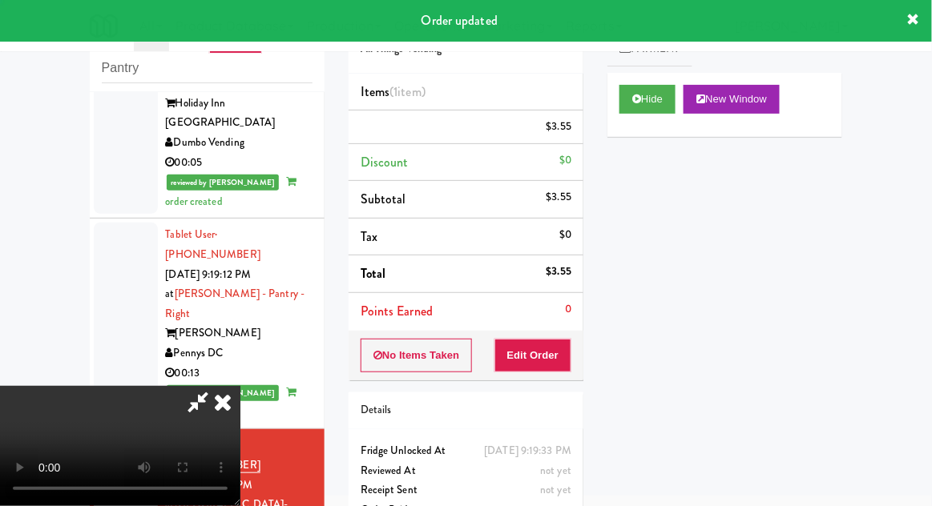
scroll to position [0, 0]
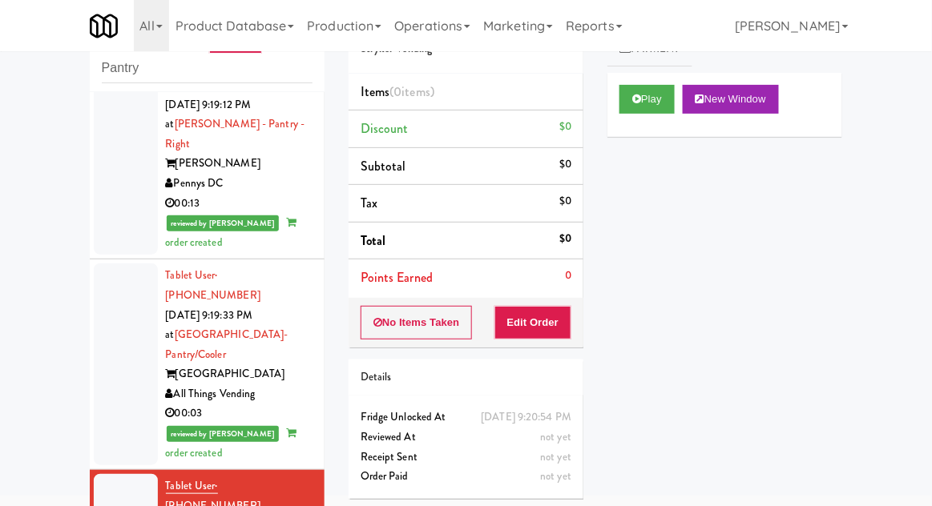
scroll to position [2489, 0]
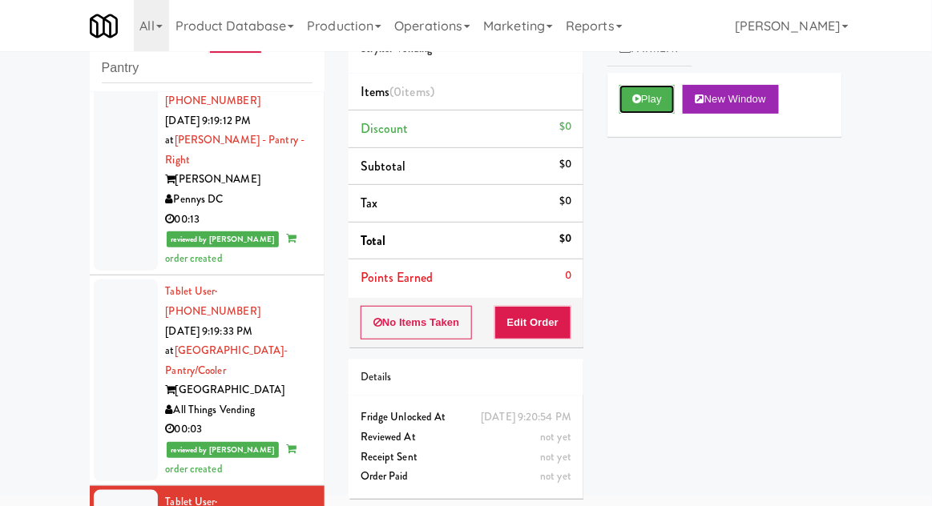
click at [654, 101] on button "Play" at bounding box center [646, 99] width 55 height 29
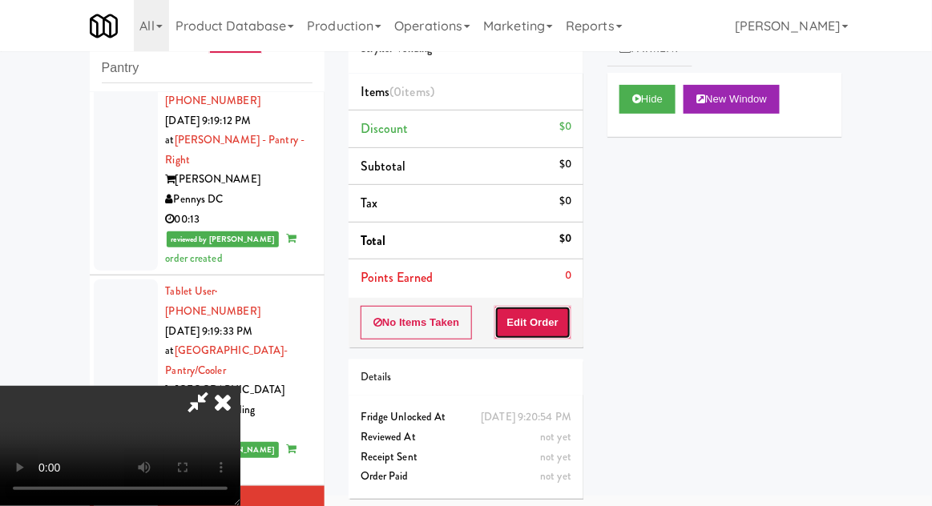
click at [550, 311] on button "Edit Order" at bounding box center [533, 323] width 78 height 34
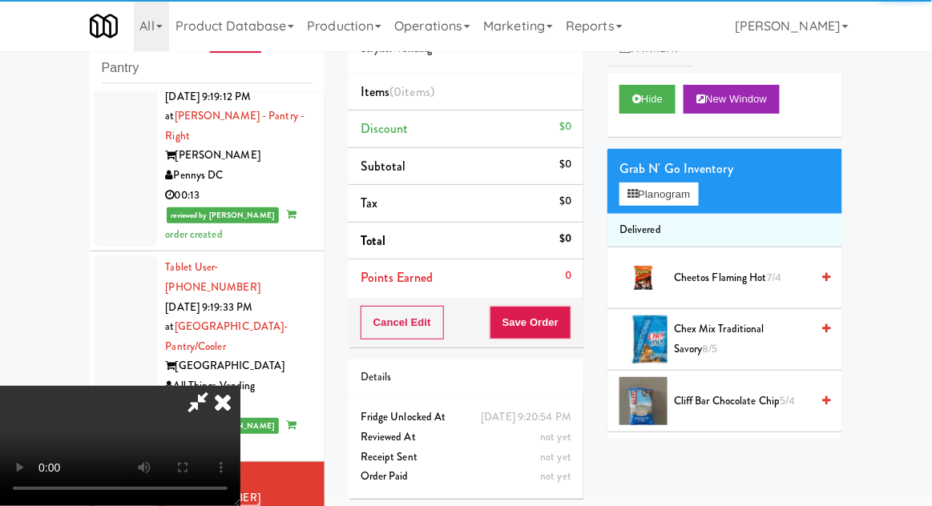
scroll to position [2513, 0]
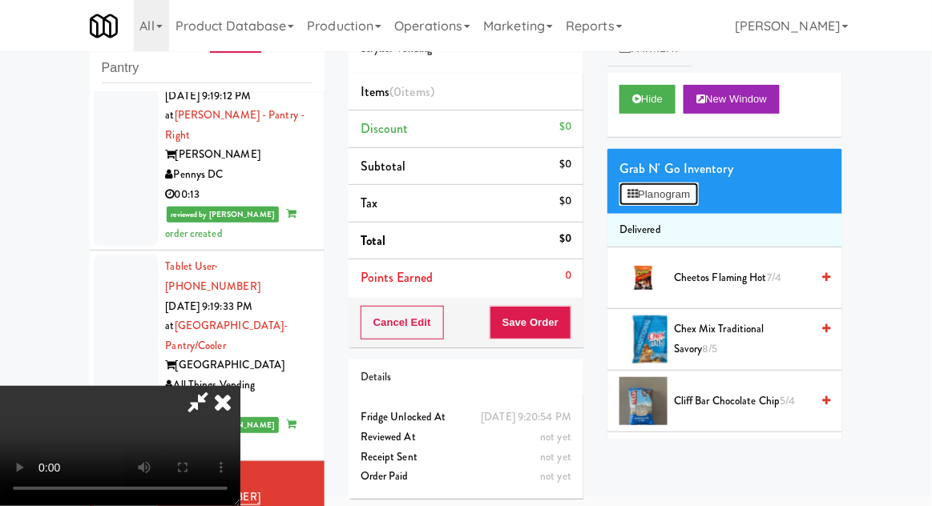
click at [688, 194] on button "Planogram" at bounding box center [658, 195] width 78 height 24
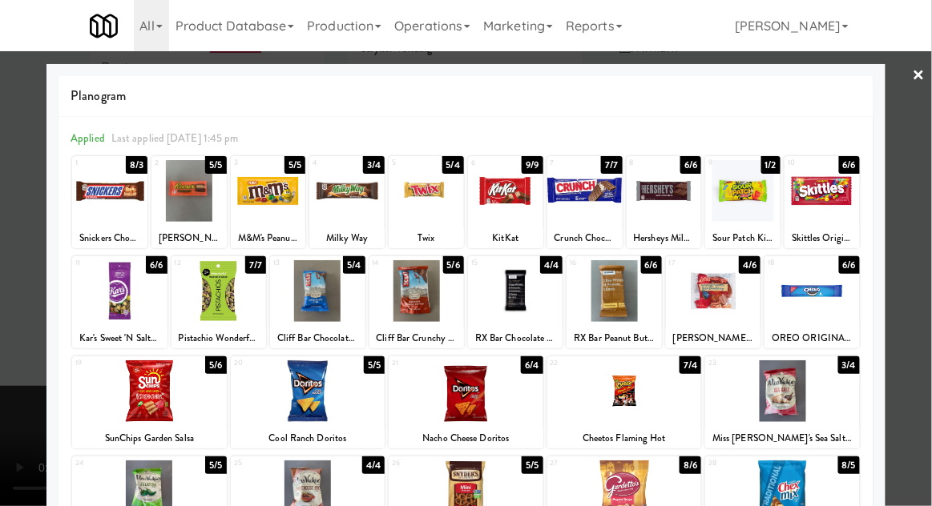
click at [193, 215] on div at bounding box center [188, 191] width 75 height 62
click at [925, 277] on div at bounding box center [466, 253] width 932 height 506
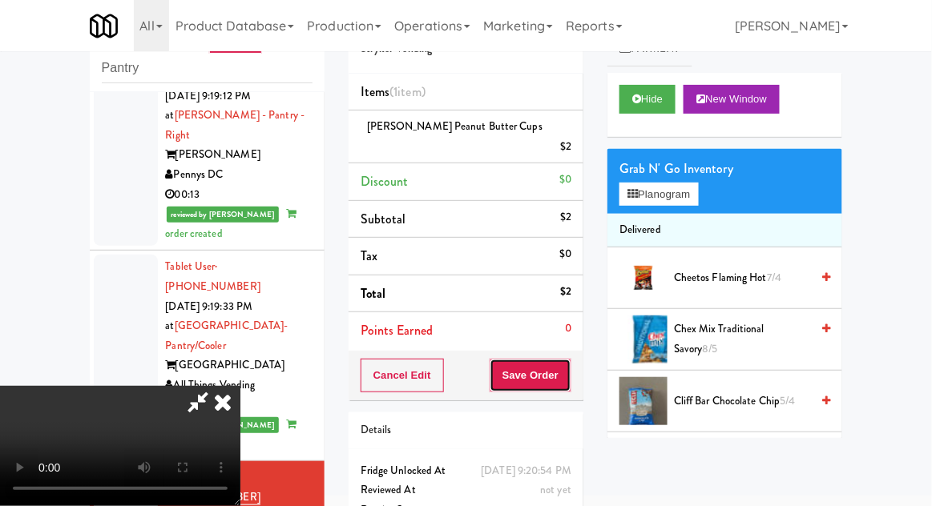
click at [569, 367] on button "Save Order" at bounding box center [530, 376] width 82 height 34
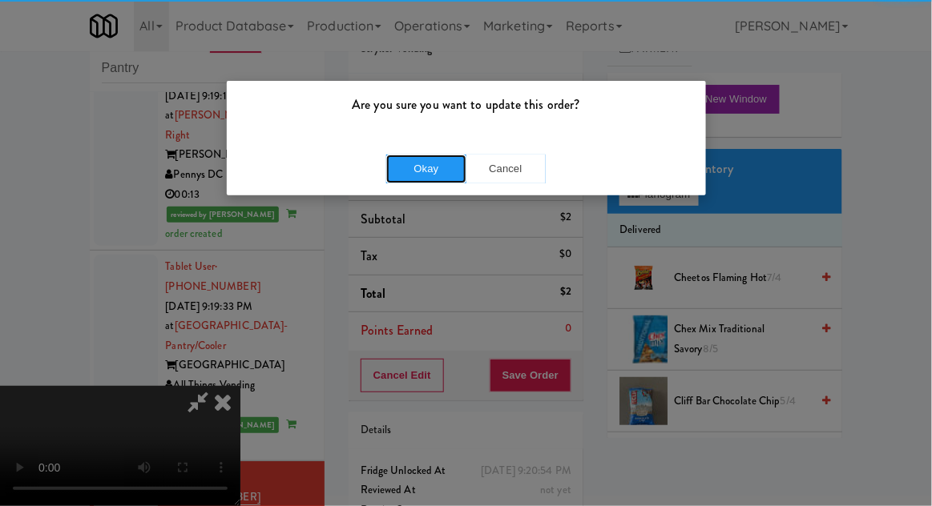
click at [399, 162] on button "Okay" at bounding box center [426, 169] width 80 height 29
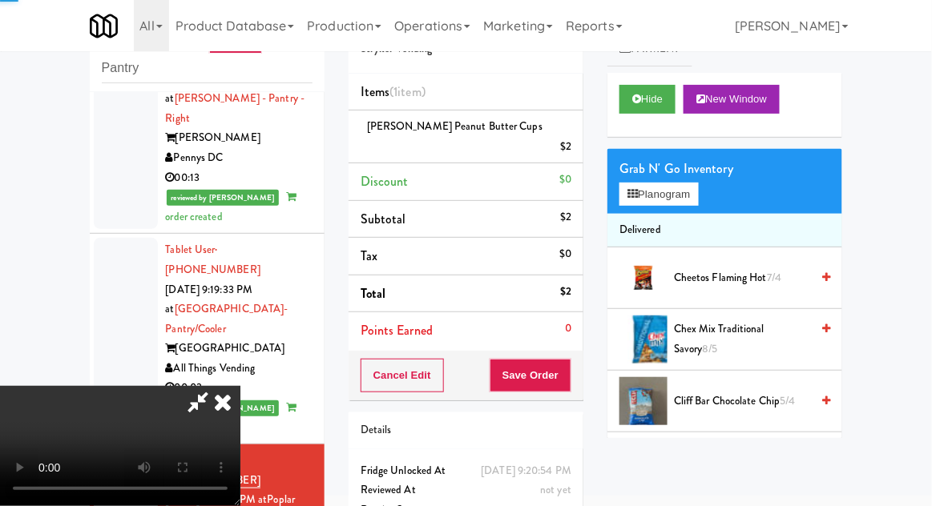
scroll to position [2543, 0]
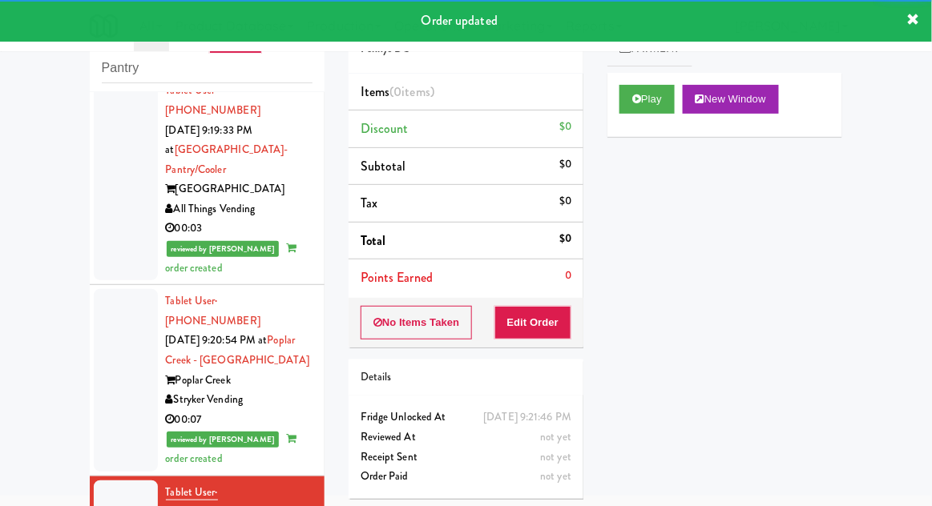
scroll to position [2690, 0]
click at [667, 102] on button "Play" at bounding box center [646, 99] width 55 height 29
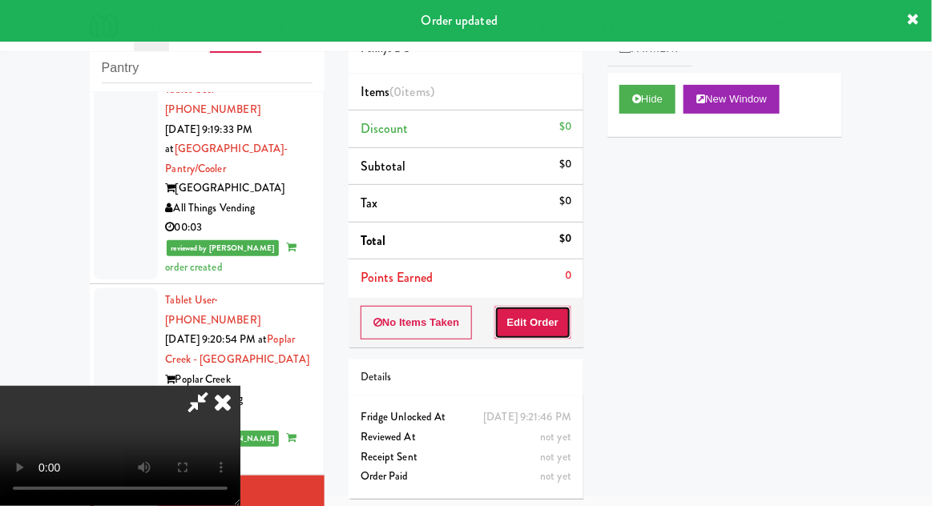
click at [561, 319] on button "Edit Order" at bounding box center [533, 323] width 78 height 34
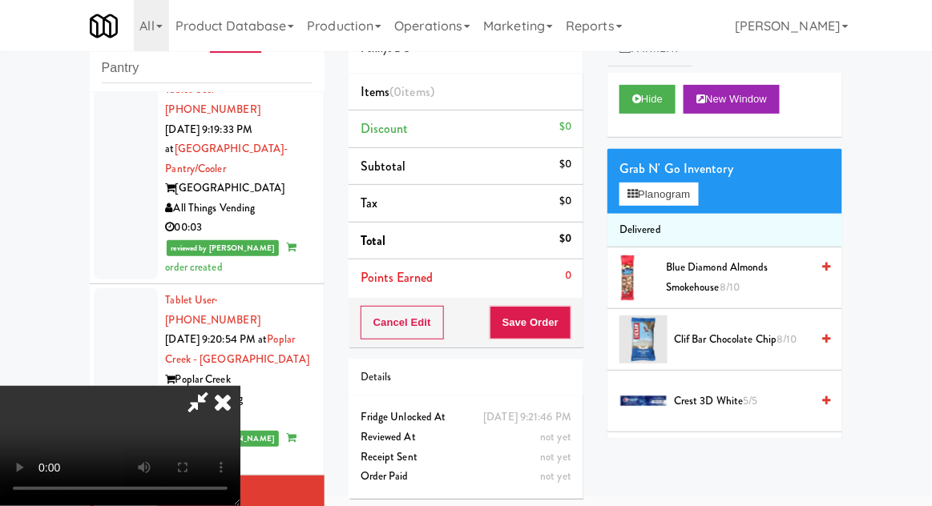
scroll to position [0, 0]
click at [695, 195] on button "Planogram" at bounding box center [658, 195] width 78 height 24
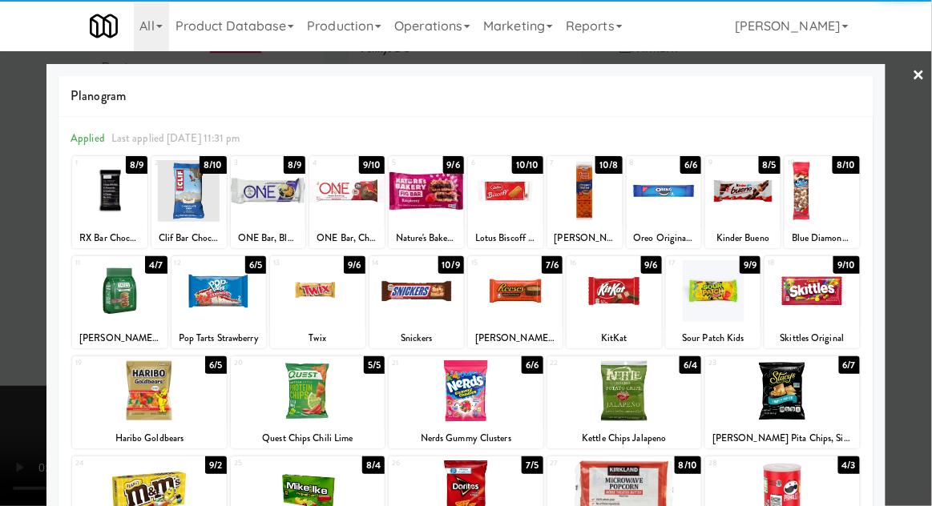
click at [501, 302] on div at bounding box center [515, 291] width 95 height 62
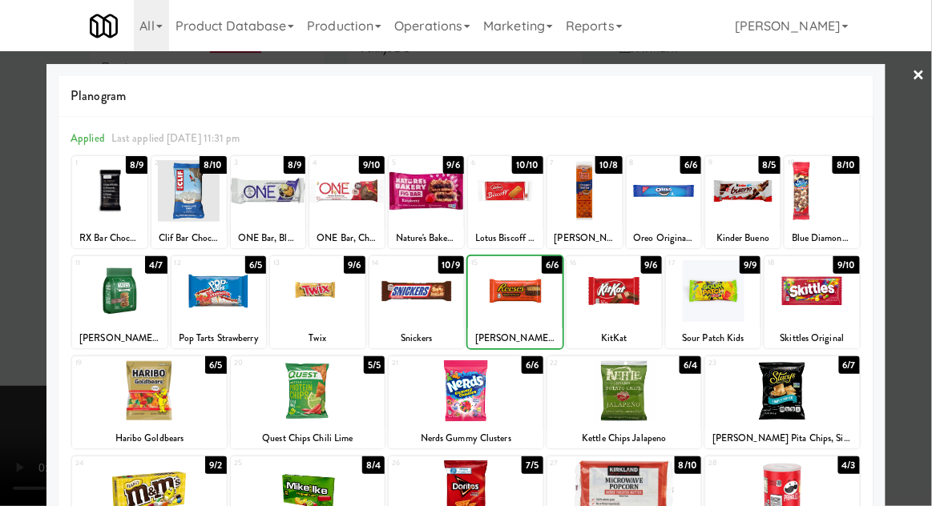
click at [930, 285] on div at bounding box center [466, 253] width 932 height 506
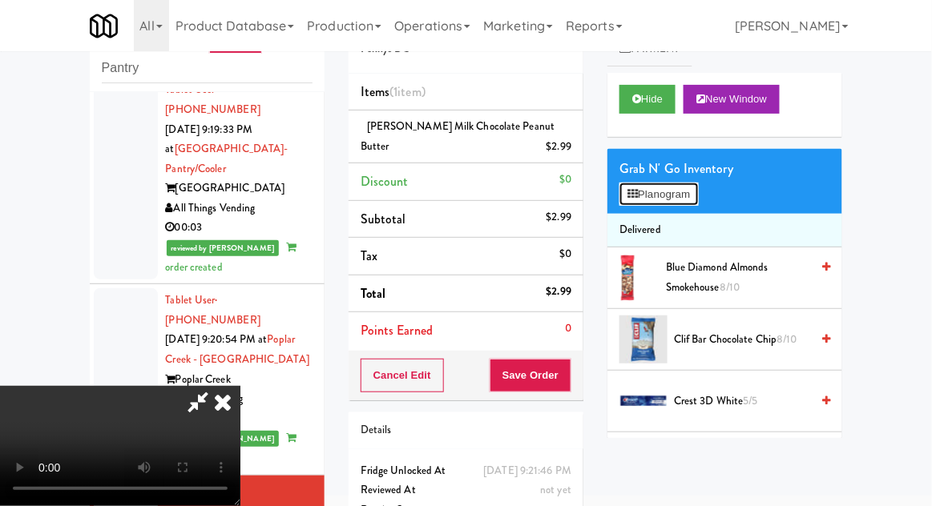
click at [686, 187] on button "Planogram" at bounding box center [658, 195] width 78 height 24
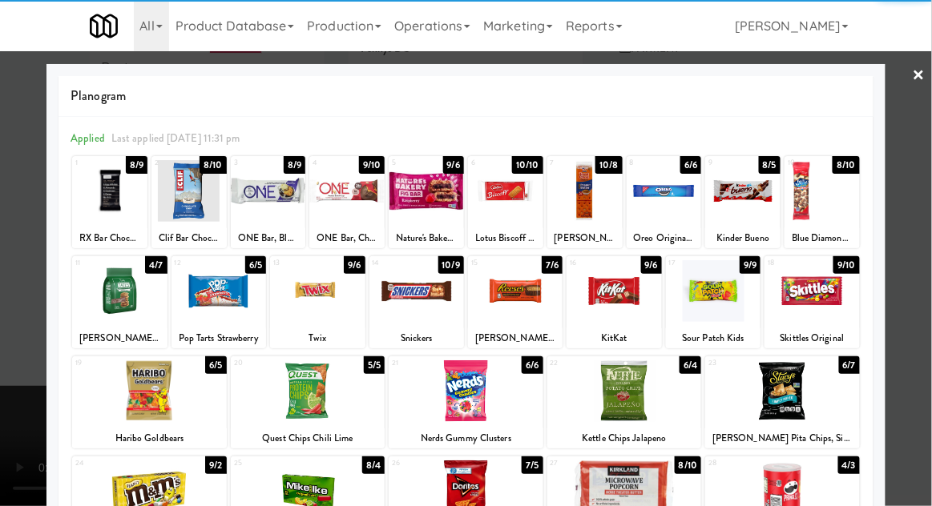
click at [624, 292] on div at bounding box center [613, 291] width 95 height 62
click at [930, 254] on div at bounding box center [466, 253] width 932 height 506
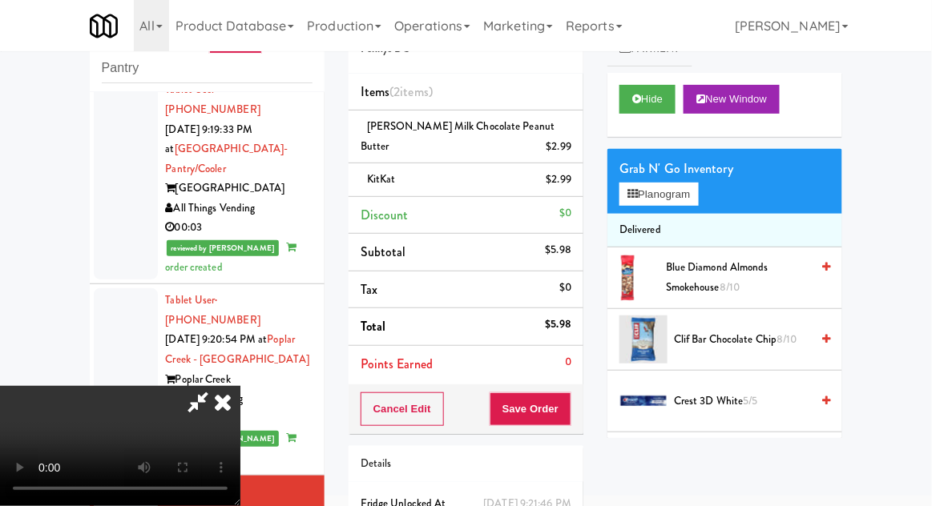
scroll to position [58, 0]
click at [569, 407] on button "Save Order" at bounding box center [530, 409] width 82 height 34
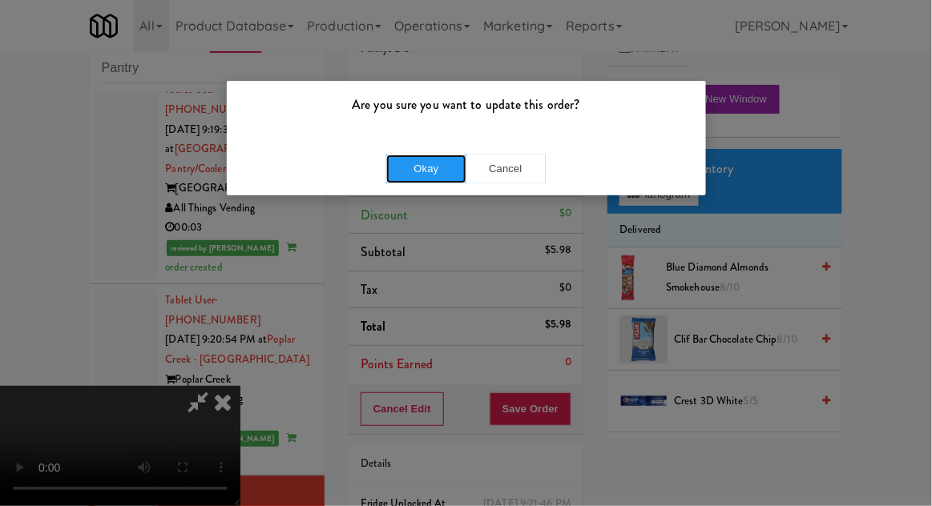
click at [400, 171] on button "Okay" at bounding box center [426, 169] width 80 height 29
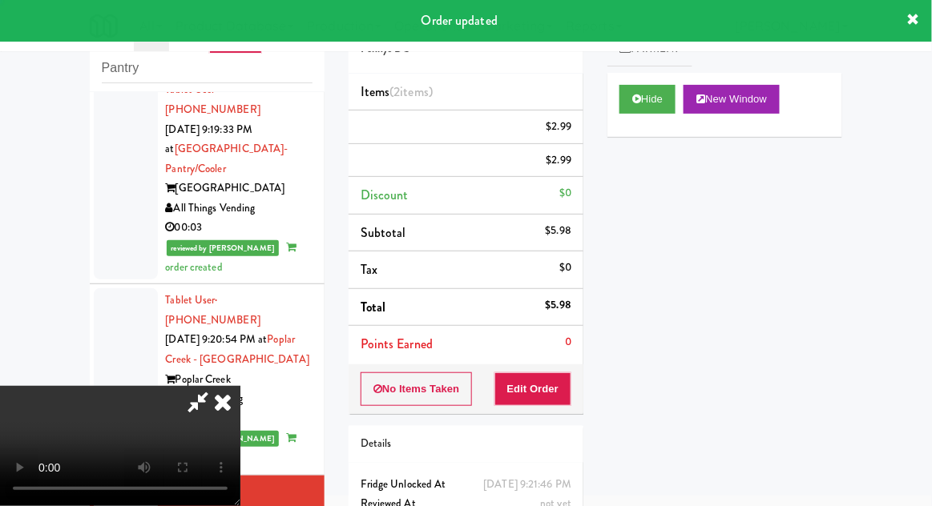
scroll to position [0, 0]
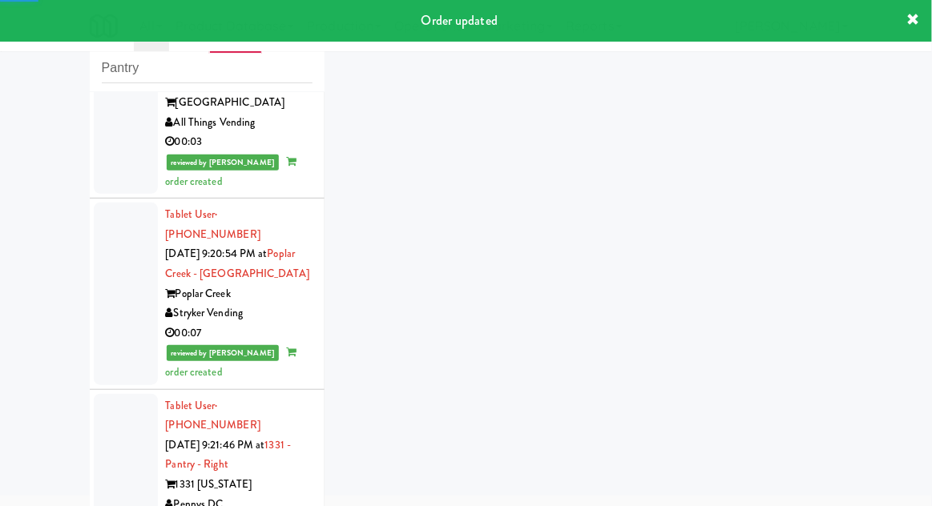
scroll to position [2853, 0]
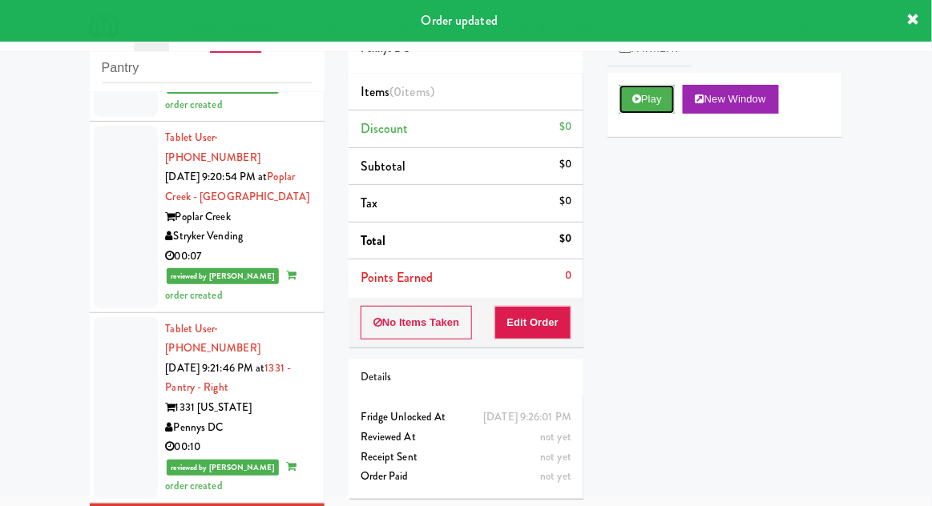
click at [662, 110] on button "Play" at bounding box center [646, 99] width 55 height 29
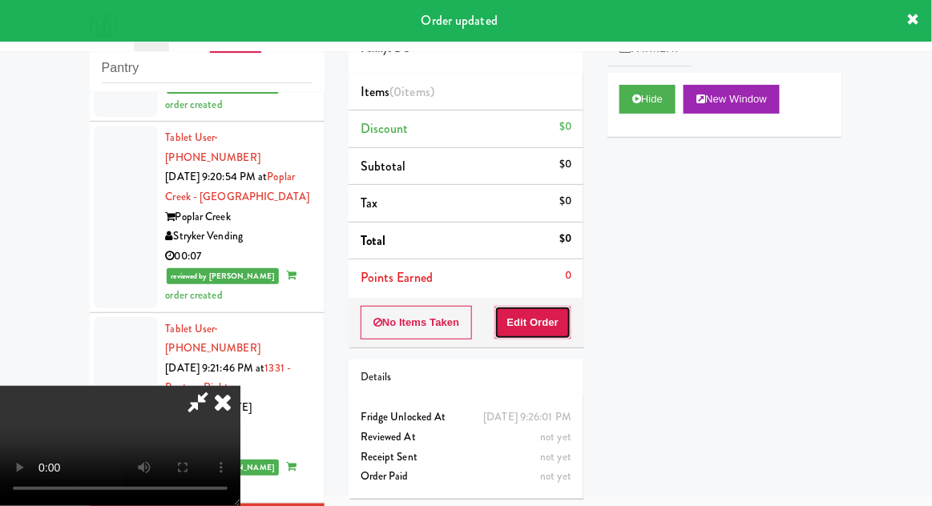
click at [568, 308] on button "Edit Order" at bounding box center [533, 323] width 78 height 34
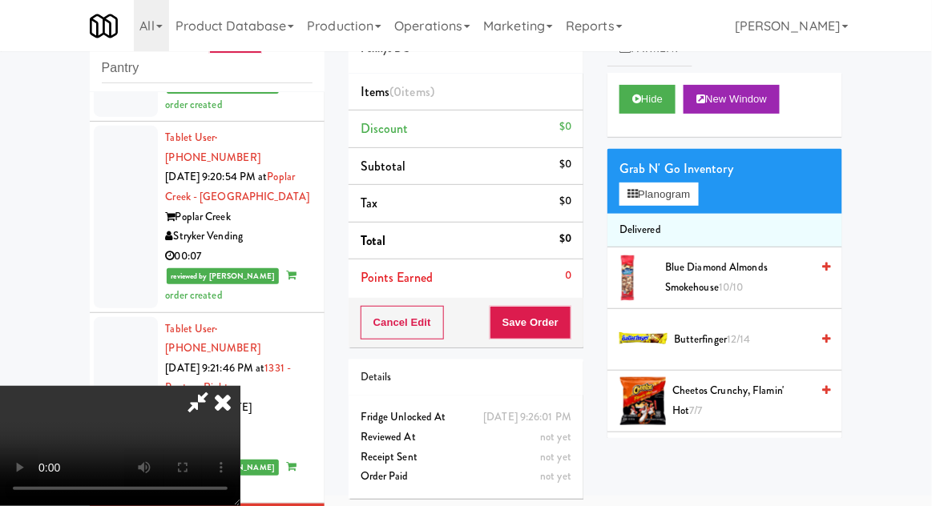
scroll to position [0, 0]
click at [686, 169] on div "Grab N' Go Inventory" at bounding box center [724, 169] width 211 height 24
click at [684, 191] on button "Planogram" at bounding box center [658, 195] width 78 height 24
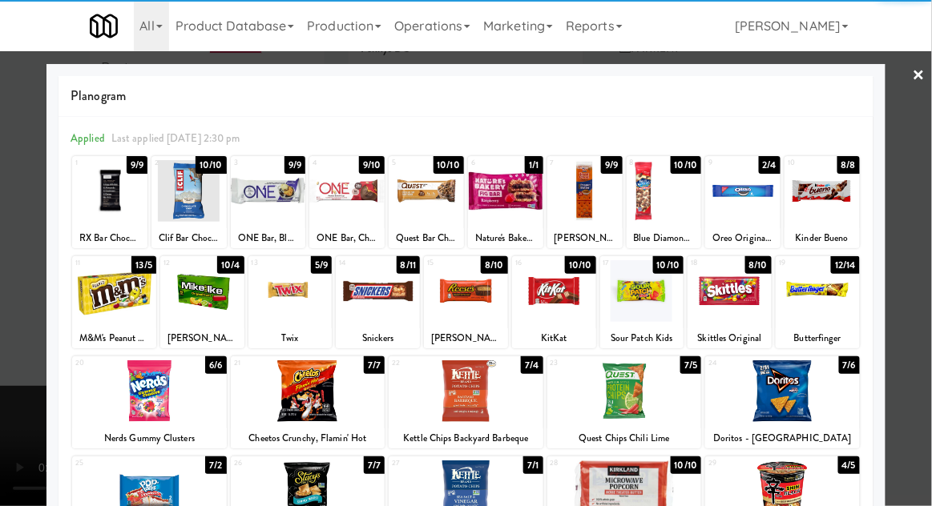
click at [477, 312] on div at bounding box center [466, 291] width 84 height 62
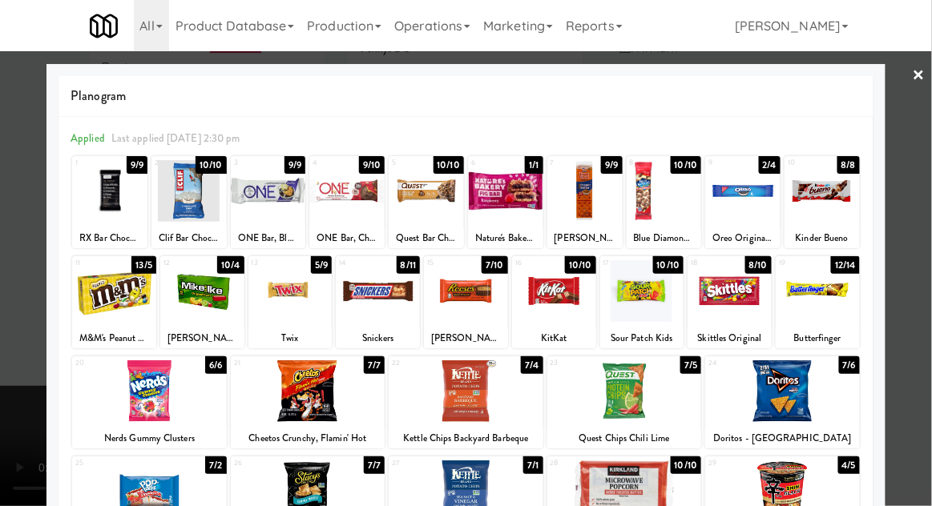
click at [13, 319] on div at bounding box center [466, 253] width 932 height 506
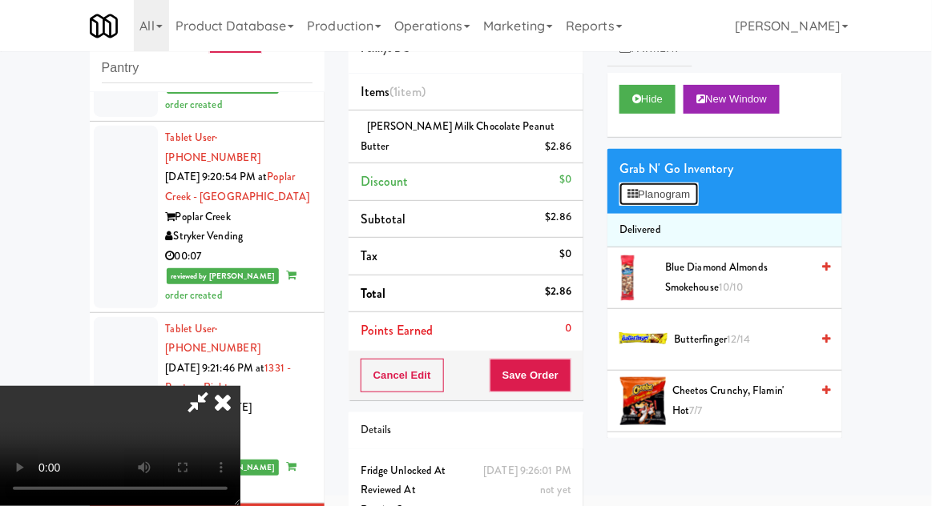
click at [658, 195] on button "Planogram" at bounding box center [658, 195] width 78 height 24
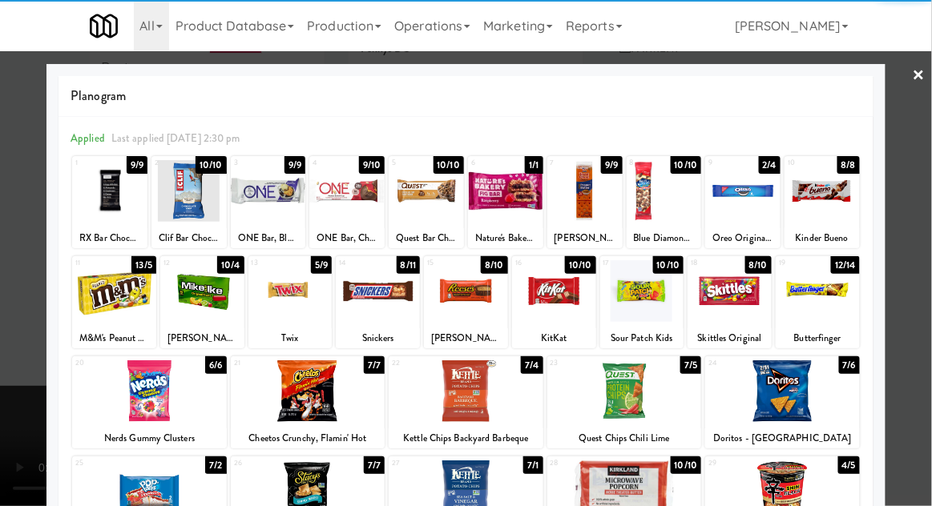
click at [200, 302] on div at bounding box center [202, 291] width 84 height 62
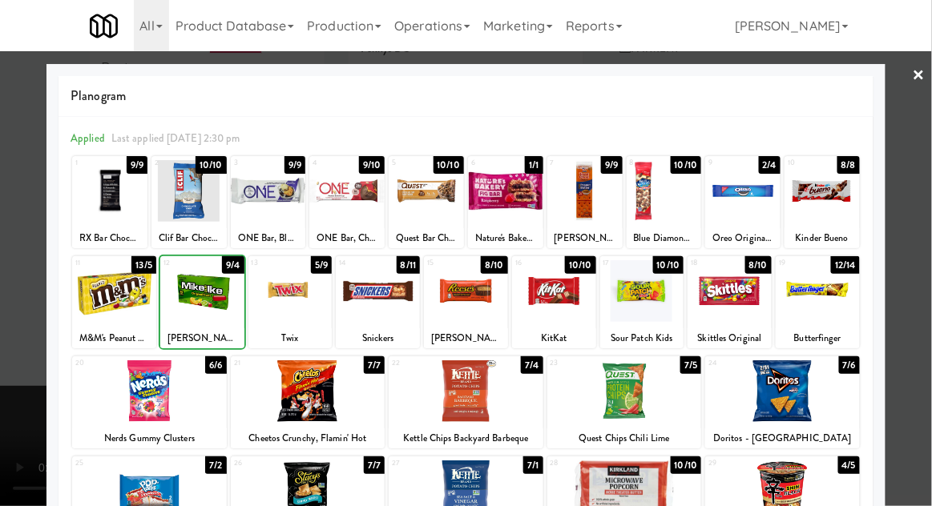
click at [930, 276] on div at bounding box center [466, 253] width 932 height 506
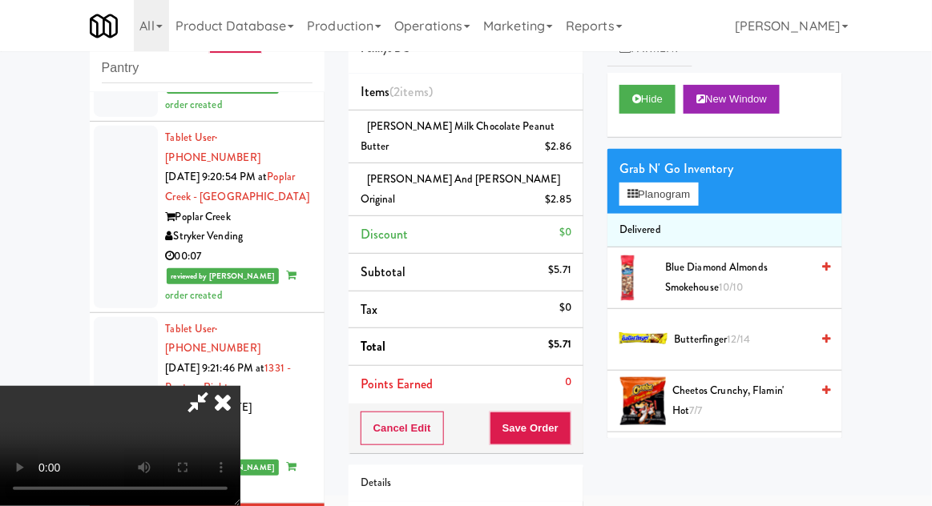
scroll to position [58, 0]
click at [565, 412] on button "Save Order" at bounding box center [530, 429] width 82 height 34
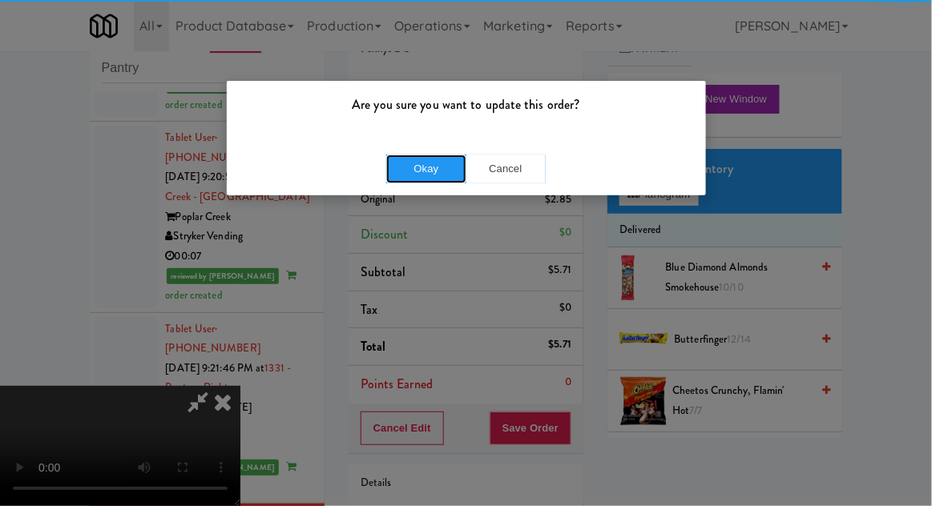
click at [396, 163] on button "Okay" at bounding box center [426, 169] width 80 height 29
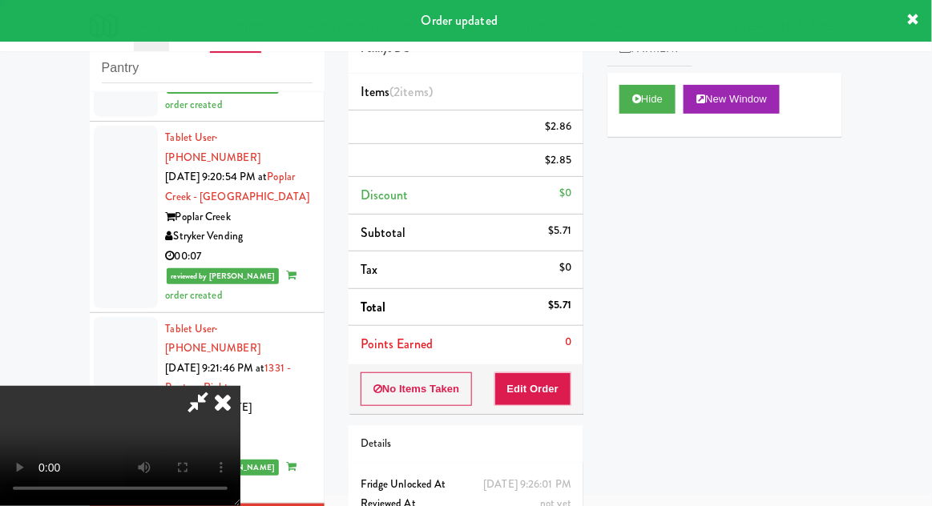
scroll to position [0, 0]
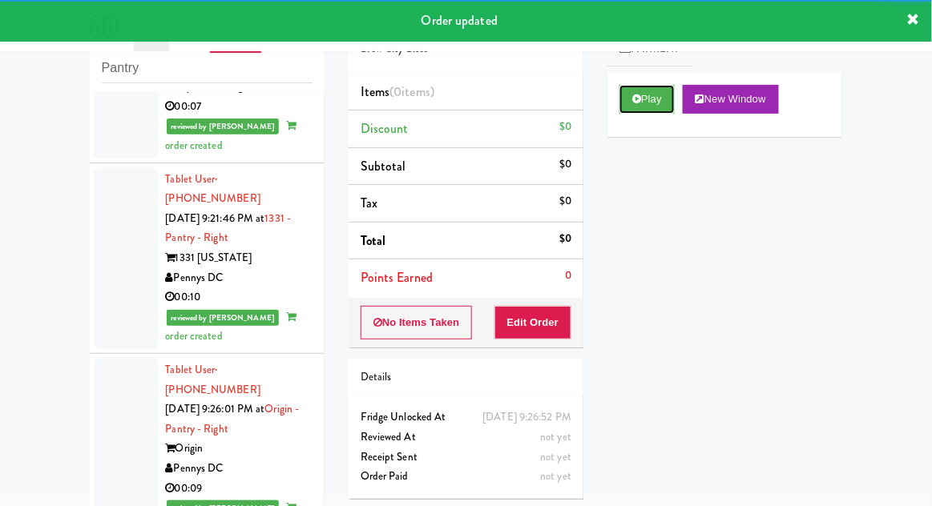
click at [660, 98] on button "Play" at bounding box center [646, 99] width 55 height 29
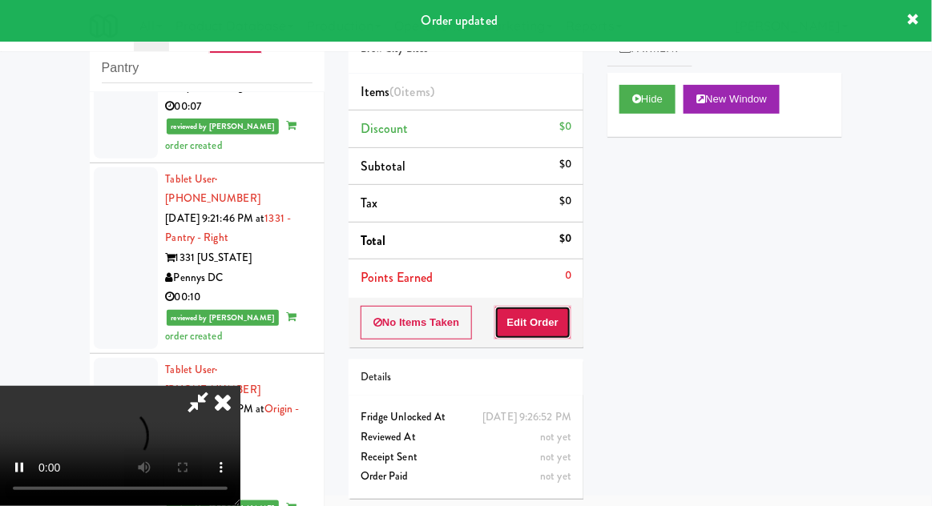
click at [553, 321] on button "Edit Order" at bounding box center [533, 323] width 78 height 34
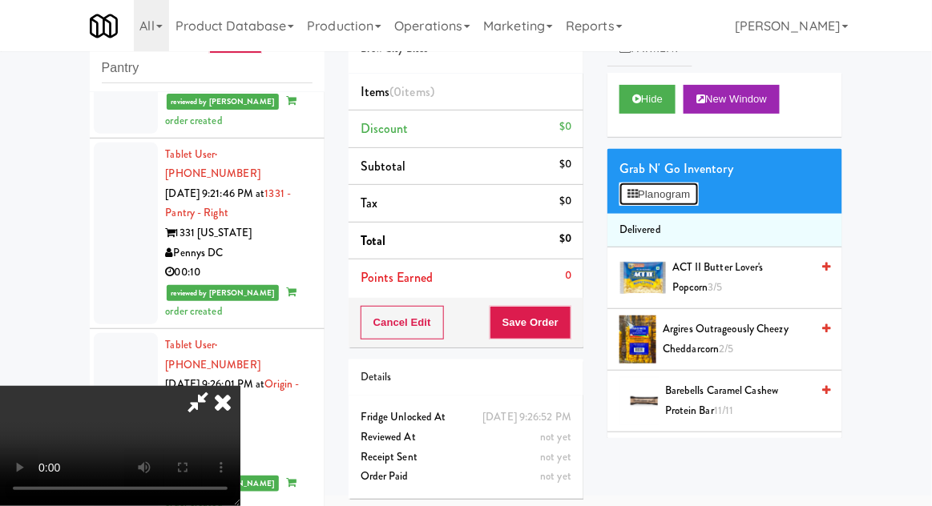
click at [680, 202] on button "Planogram" at bounding box center [658, 195] width 78 height 24
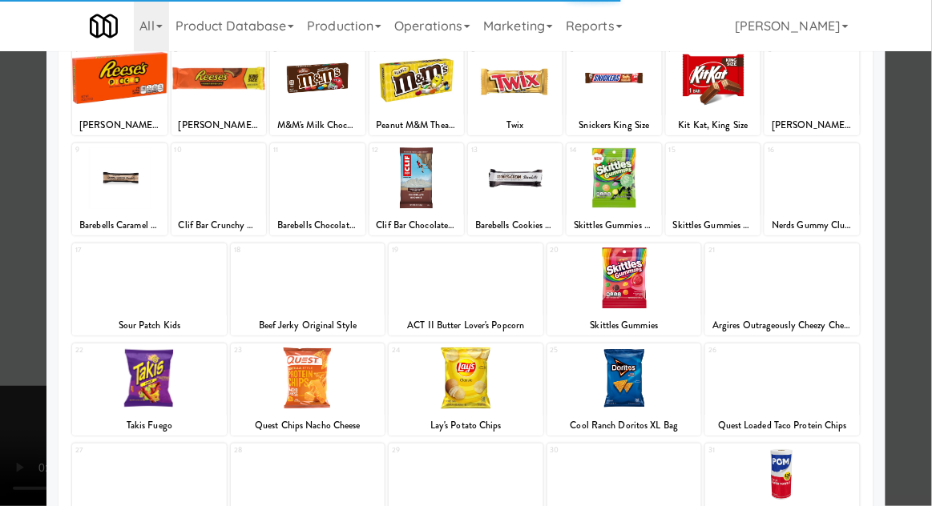
scroll to position [123, 0]
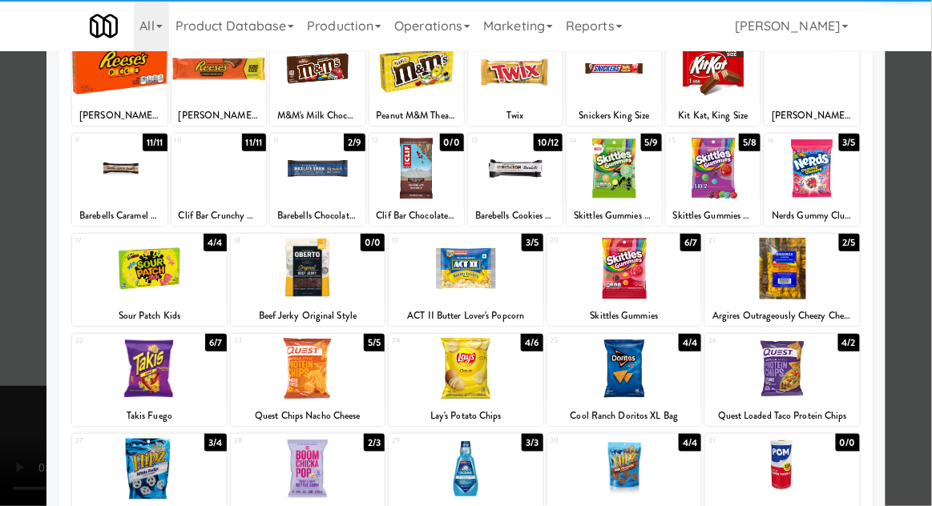
click at [142, 373] on div at bounding box center [149, 369] width 155 height 62
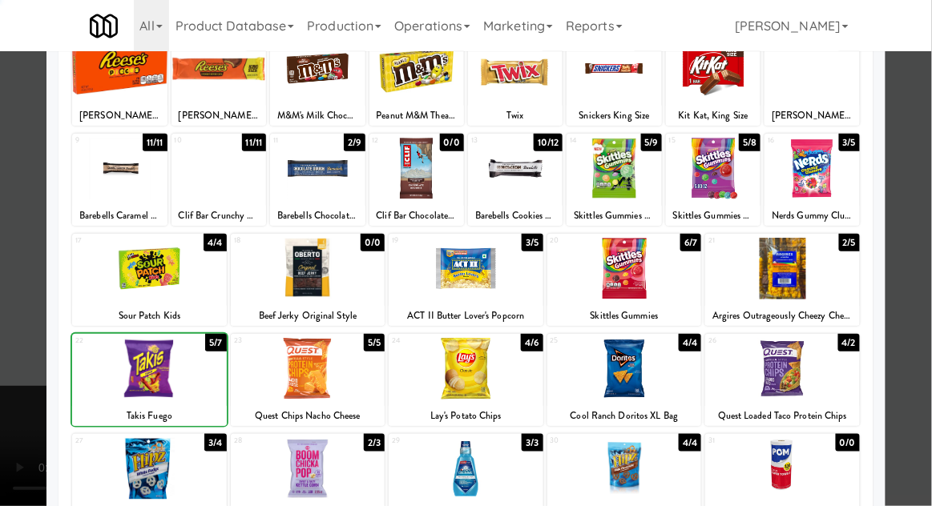
click at [924, 280] on div at bounding box center [466, 253] width 932 height 506
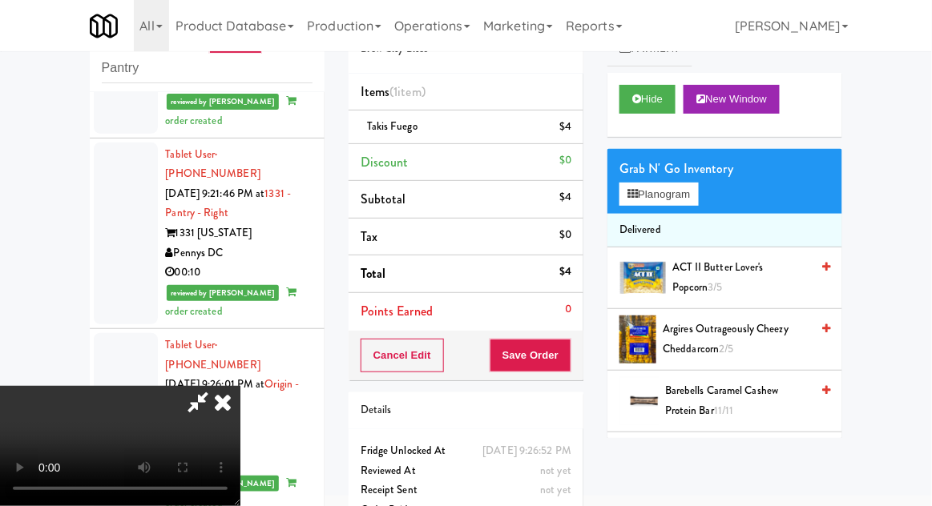
scroll to position [58, 0]
click at [567, 360] on button "Save Order" at bounding box center [530, 356] width 82 height 34
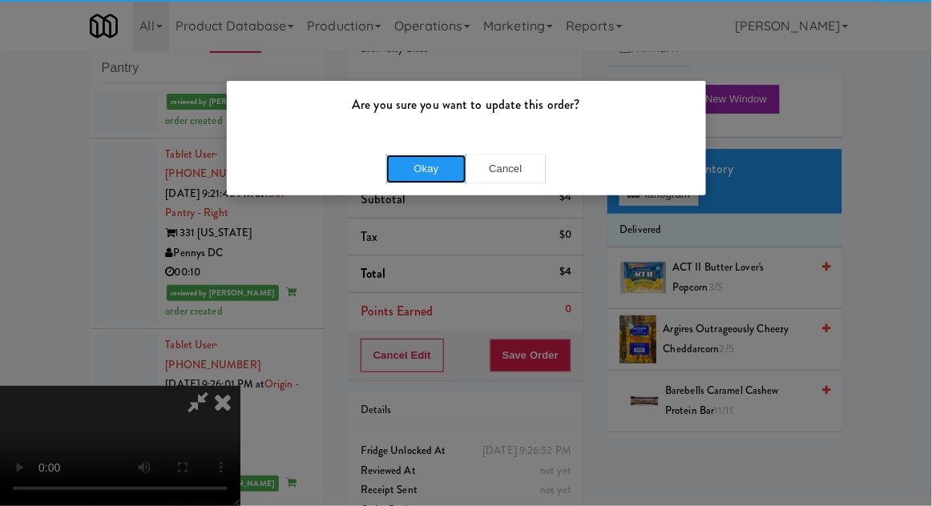
click at [400, 167] on button "Okay" at bounding box center [426, 169] width 80 height 29
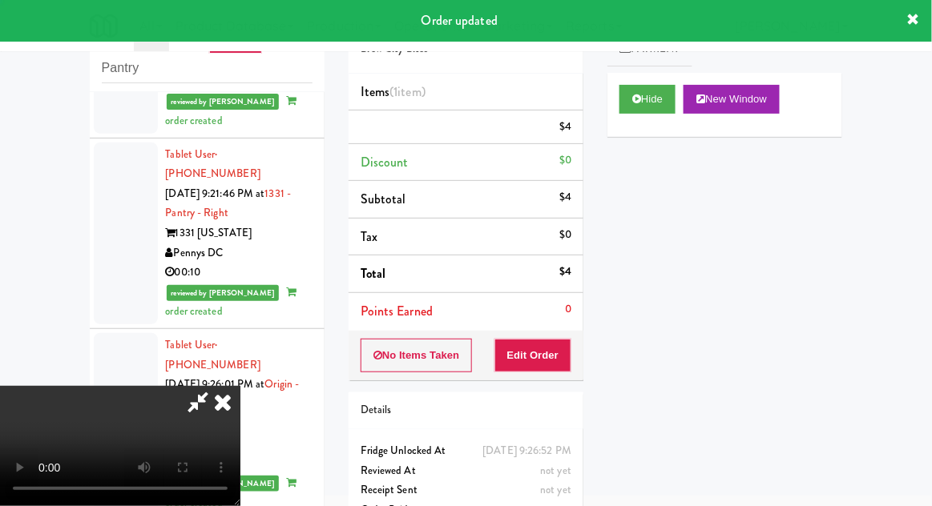
scroll to position [0, 0]
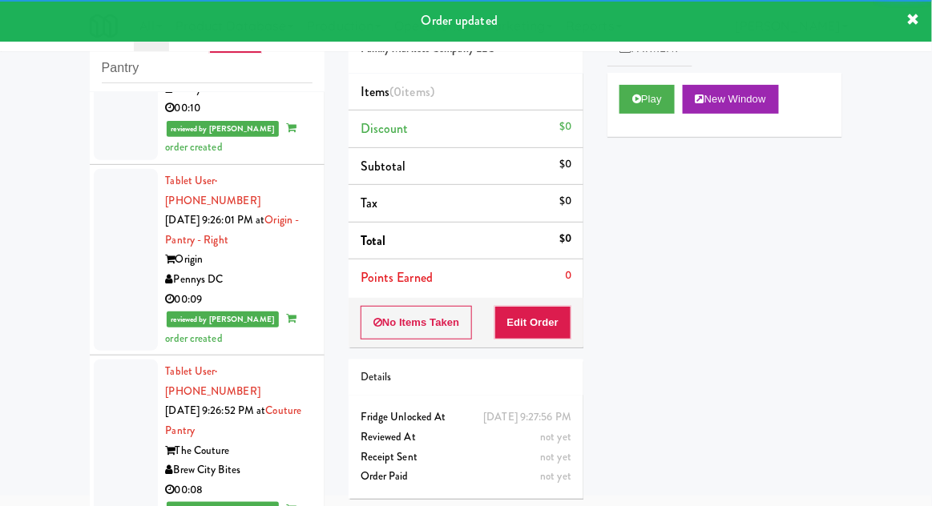
scroll to position [3186, 0]
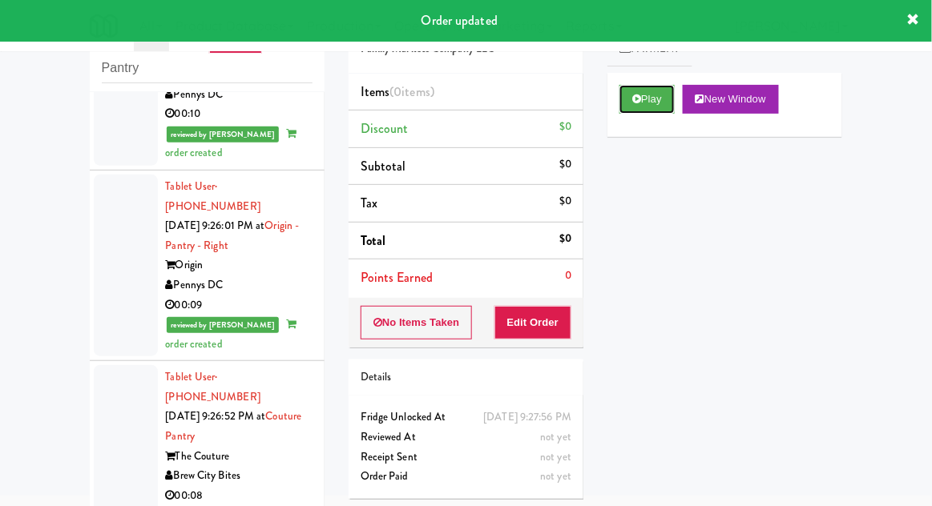
click at [652, 105] on button "Play" at bounding box center [646, 99] width 55 height 29
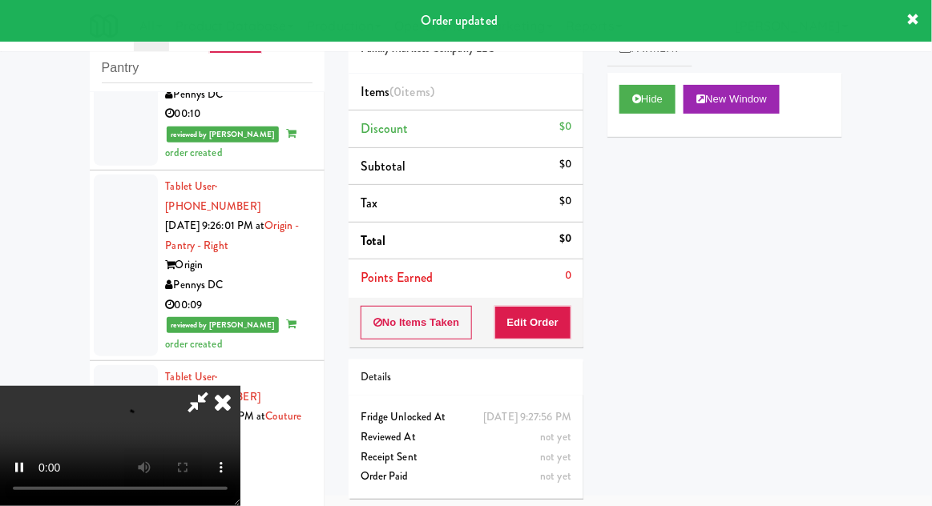
click at [561, 352] on div "Order # 5850231 Family Markets Company LLC Items (0 items ) Discount $0 Subtota…" at bounding box center [465, 253] width 259 height 515
click at [550, 327] on button "Edit Order" at bounding box center [533, 323] width 78 height 34
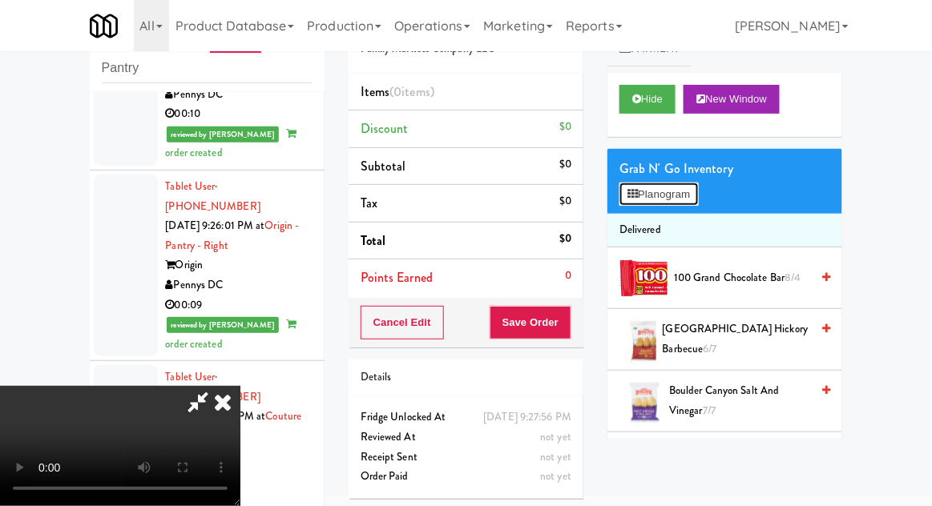
click at [664, 205] on button "Planogram" at bounding box center [658, 195] width 78 height 24
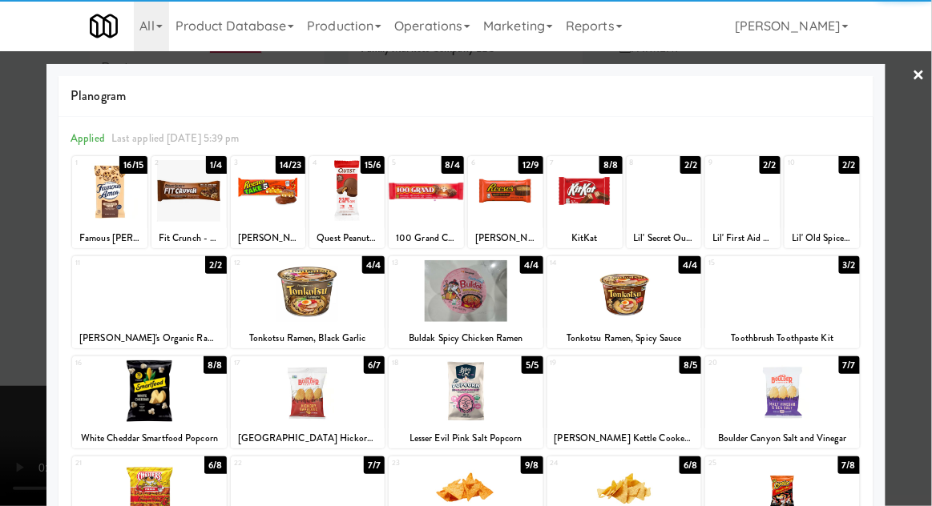
click at [143, 308] on div at bounding box center [149, 291] width 155 height 62
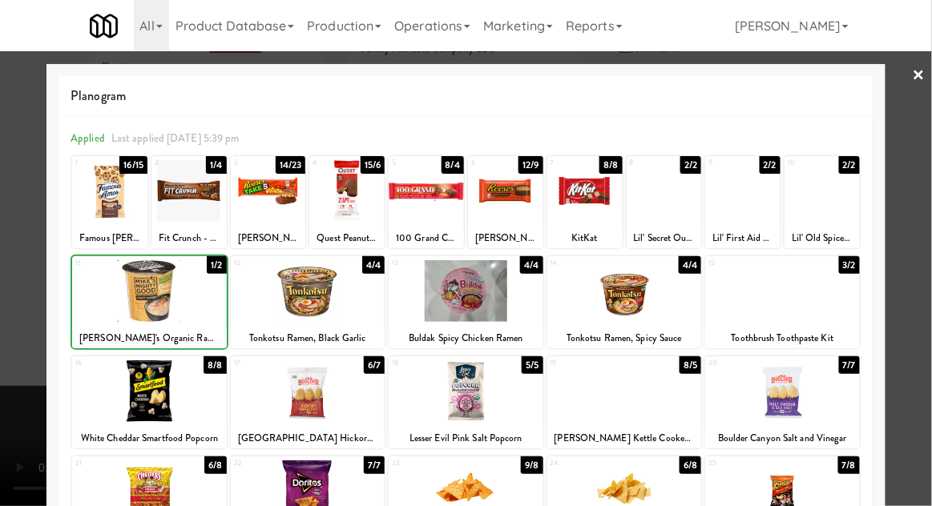
click at [924, 302] on div at bounding box center [466, 253] width 932 height 506
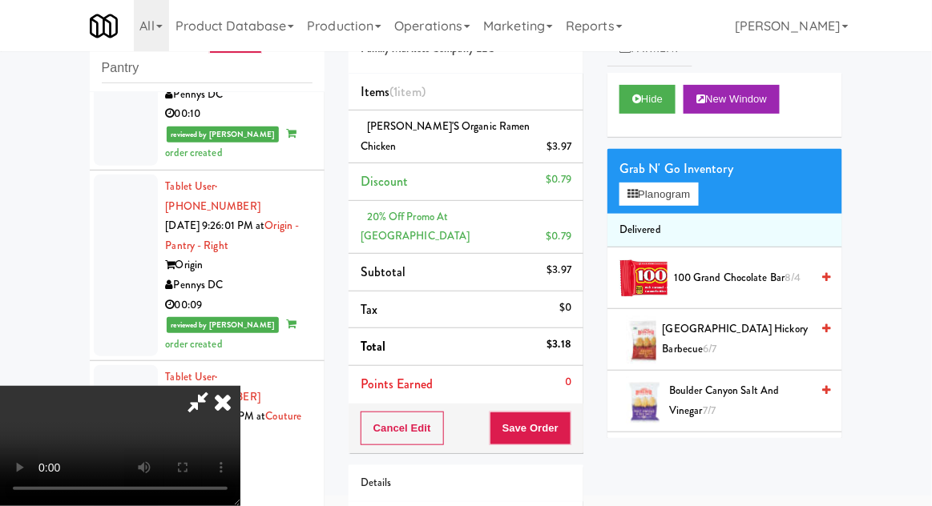
click at [581, 135] on li "[PERSON_NAME]'s Organic Ramen Chicken $3.97" at bounding box center [465, 137] width 235 height 53
click at [571, 147] on icon at bounding box center [573, 152] width 8 height 10
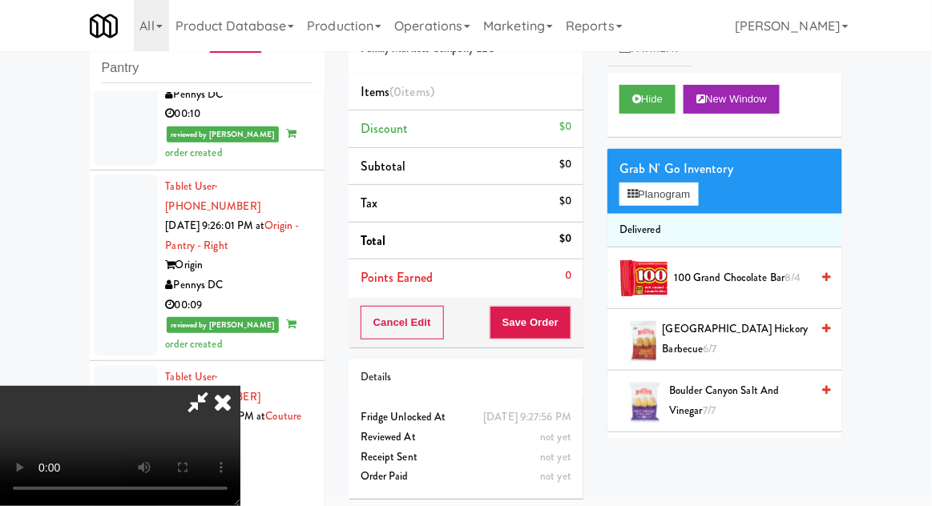
click at [754, 283] on span "100 Grand Chocolate Bar 8/4" at bounding box center [742, 278] width 136 height 20
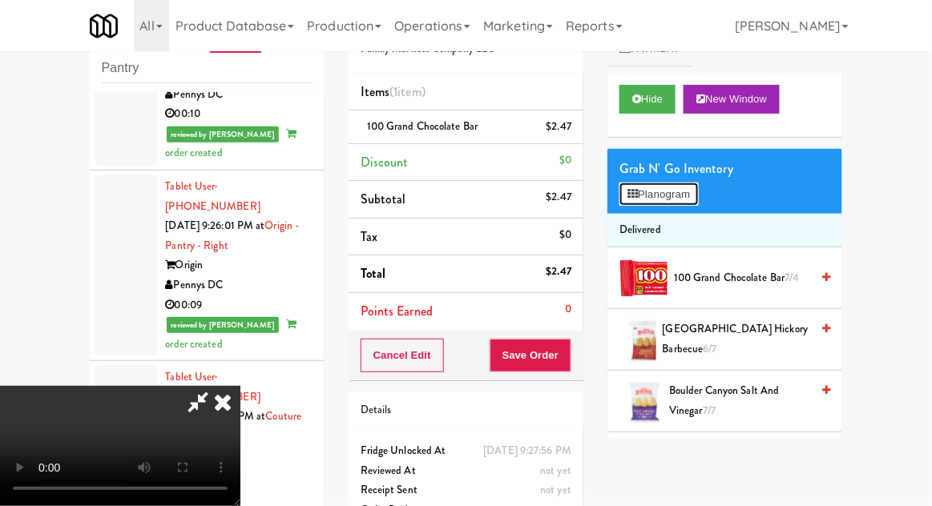
click at [671, 198] on button "Planogram" at bounding box center [658, 195] width 78 height 24
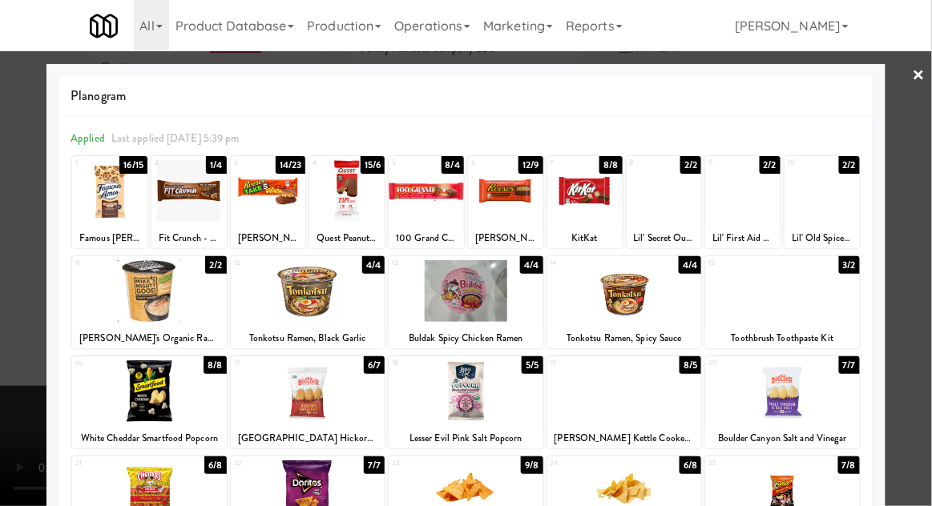
click at [927, 308] on div at bounding box center [466, 253] width 932 height 506
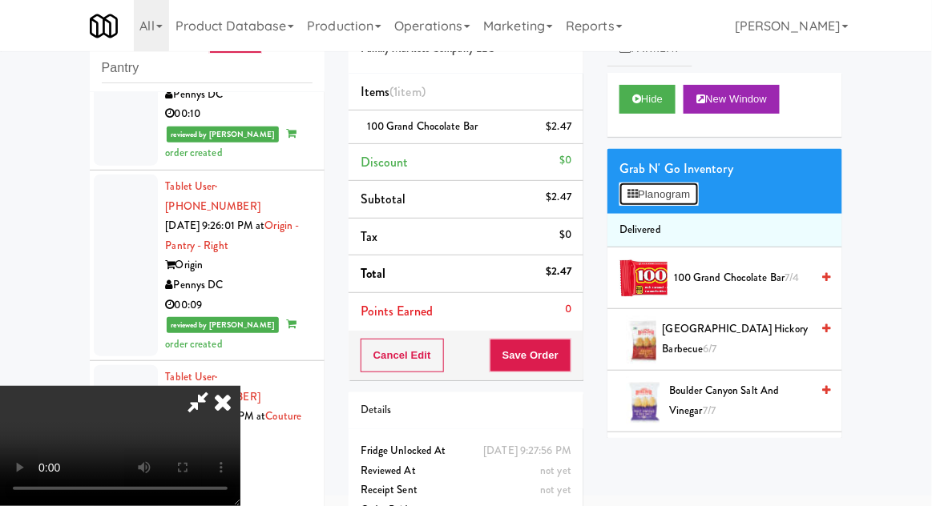
click at [676, 202] on button "Planogram" at bounding box center [658, 195] width 78 height 24
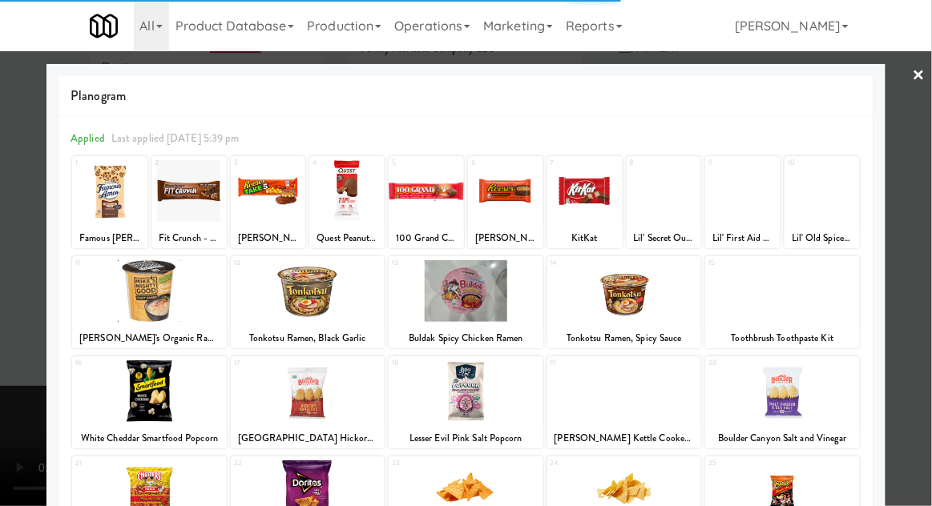
click at [927, 319] on div at bounding box center [466, 253] width 932 height 506
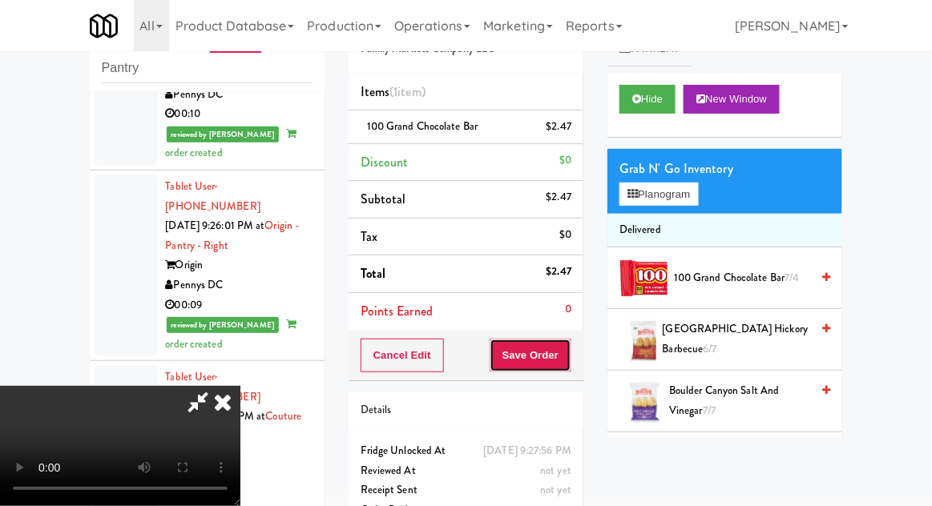
click at [569, 368] on button "Save Order" at bounding box center [530, 356] width 82 height 34
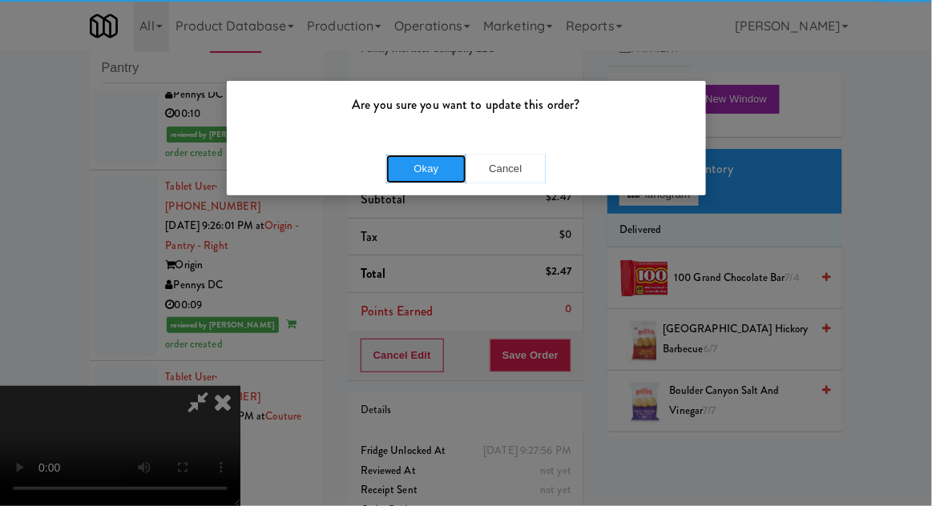
click at [400, 164] on button "Okay" at bounding box center [426, 169] width 80 height 29
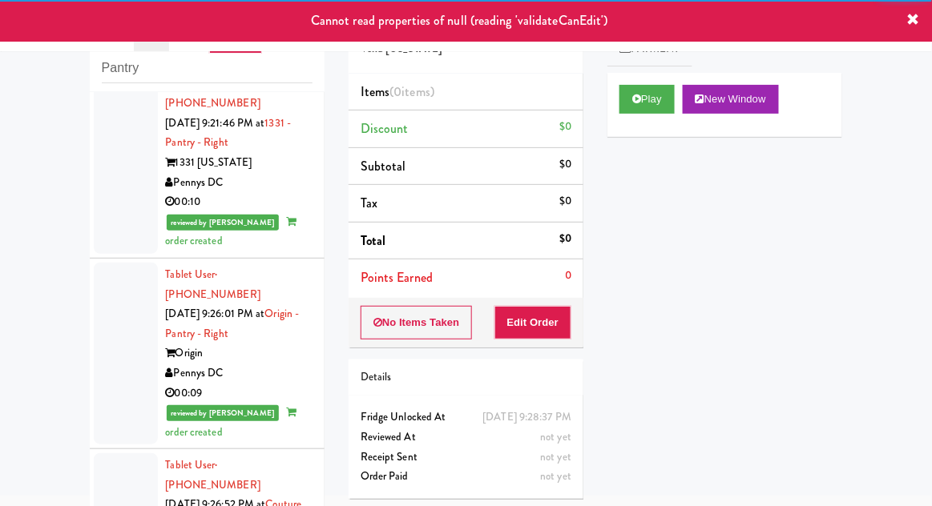
scroll to position [3088, 0]
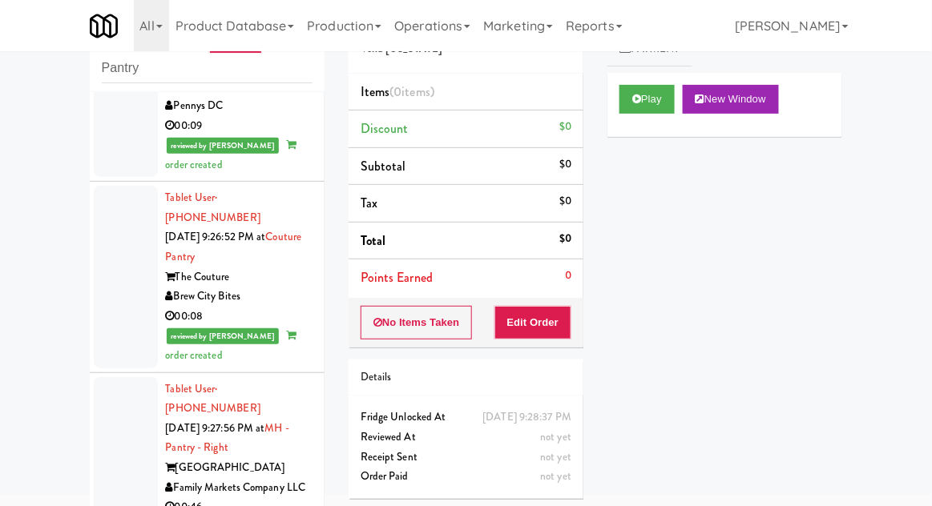
scroll to position [3362, 0]
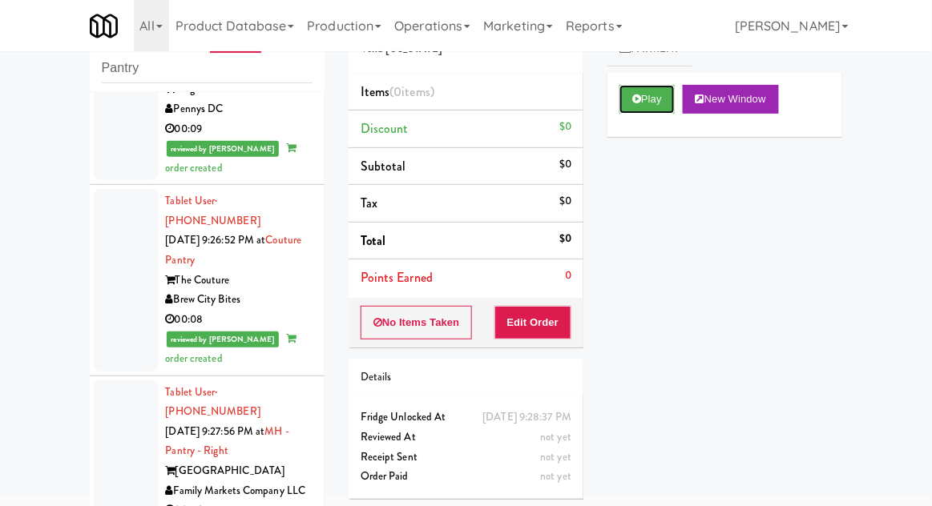
click at [657, 103] on button "Play" at bounding box center [646, 99] width 55 height 29
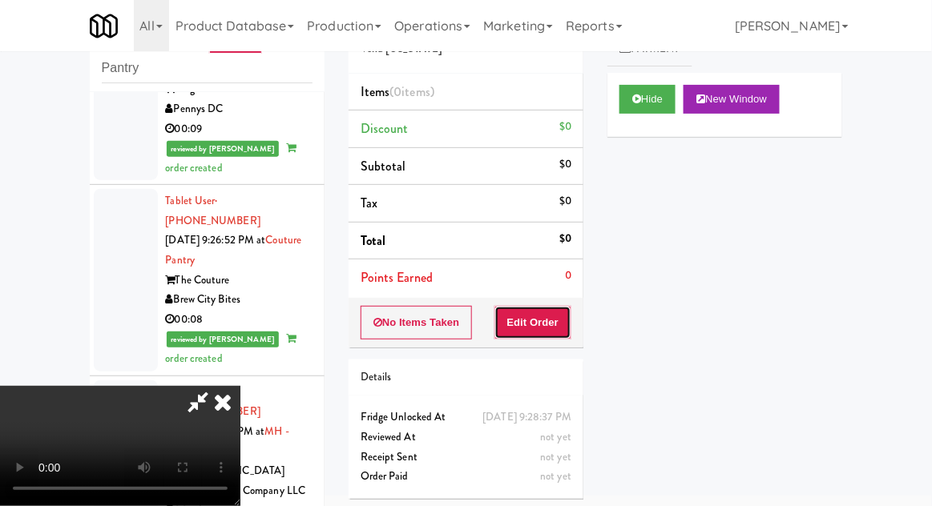
click at [549, 312] on button "Edit Order" at bounding box center [533, 323] width 78 height 34
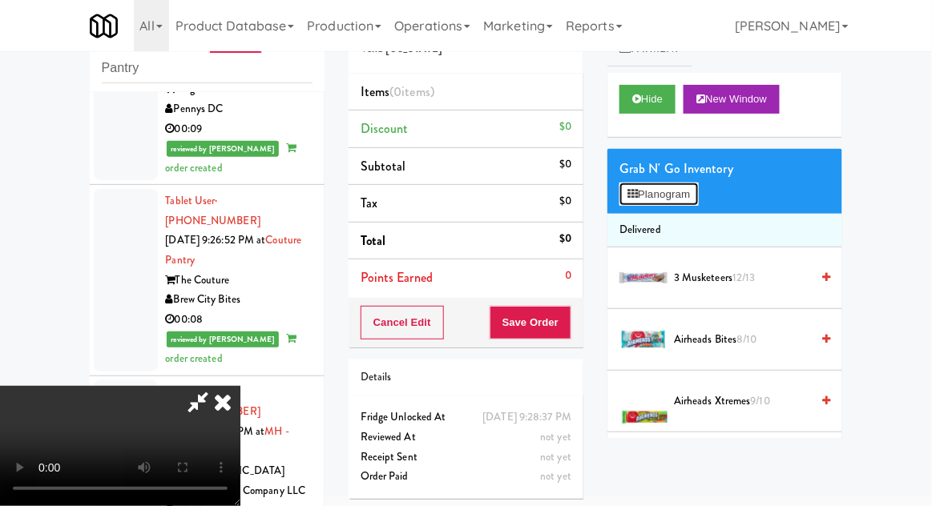
click at [693, 184] on button "Planogram" at bounding box center [658, 195] width 78 height 24
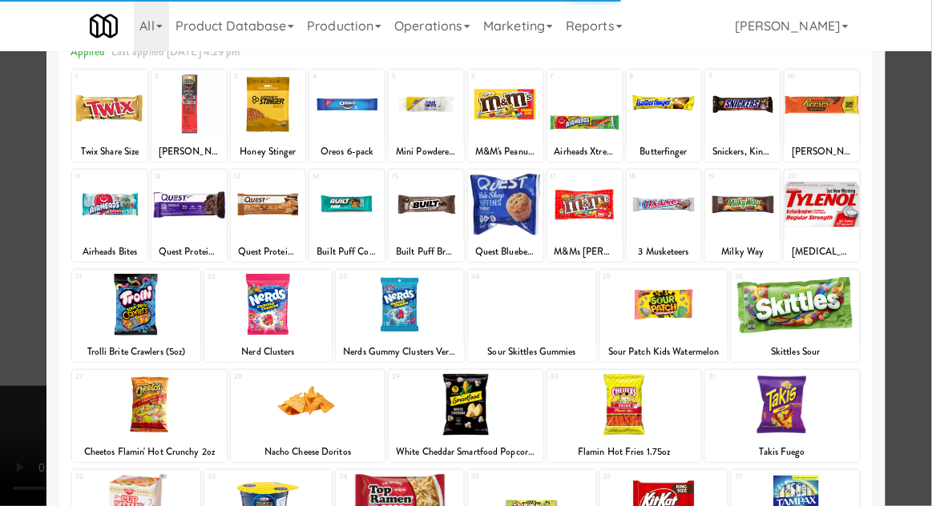
scroll to position [87, 0]
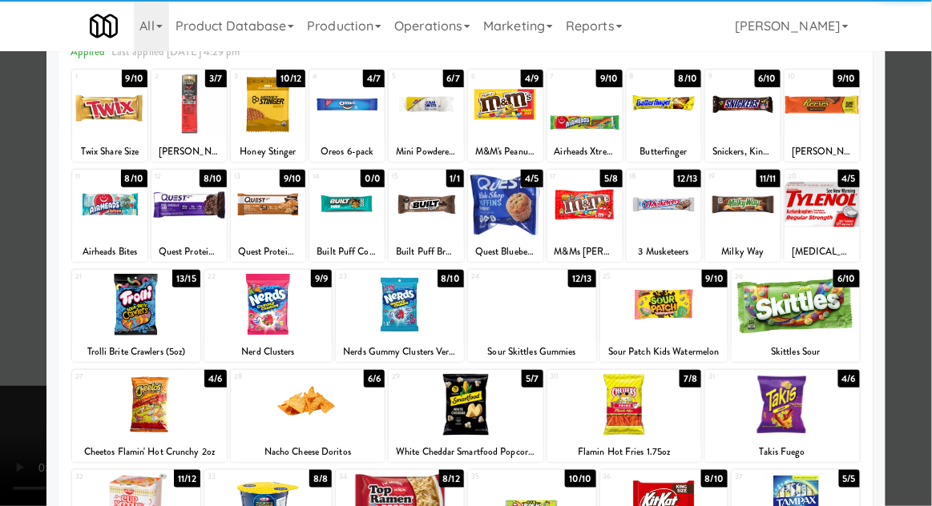
click at [673, 401] on div at bounding box center [624, 405] width 155 height 62
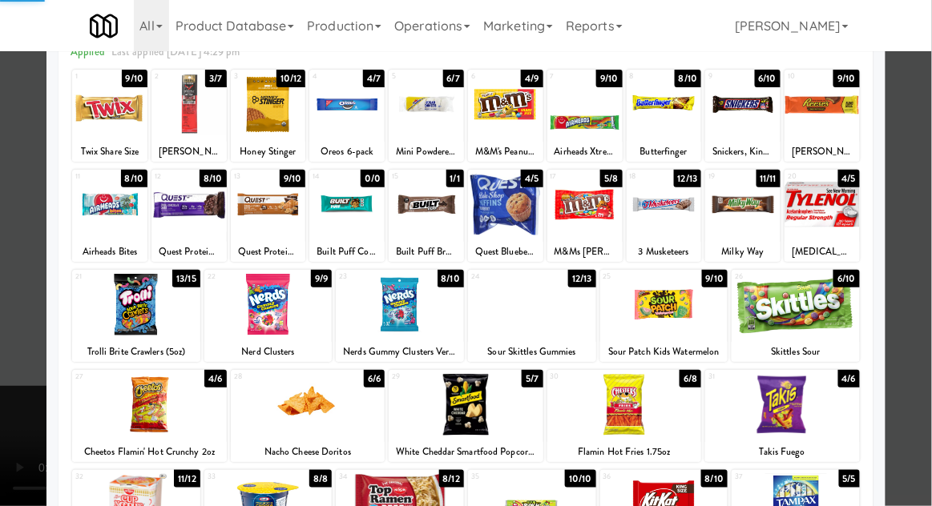
click at [928, 320] on div at bounding box center [466, 253] width 932 height 506
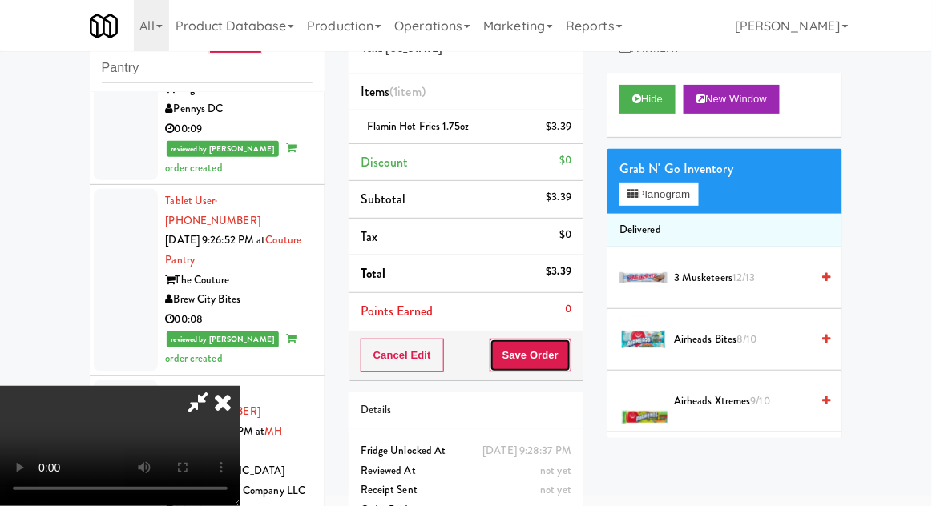
click at [569, 365] on button "Save Order" at bounding box center [530, 356] width 82 height 34
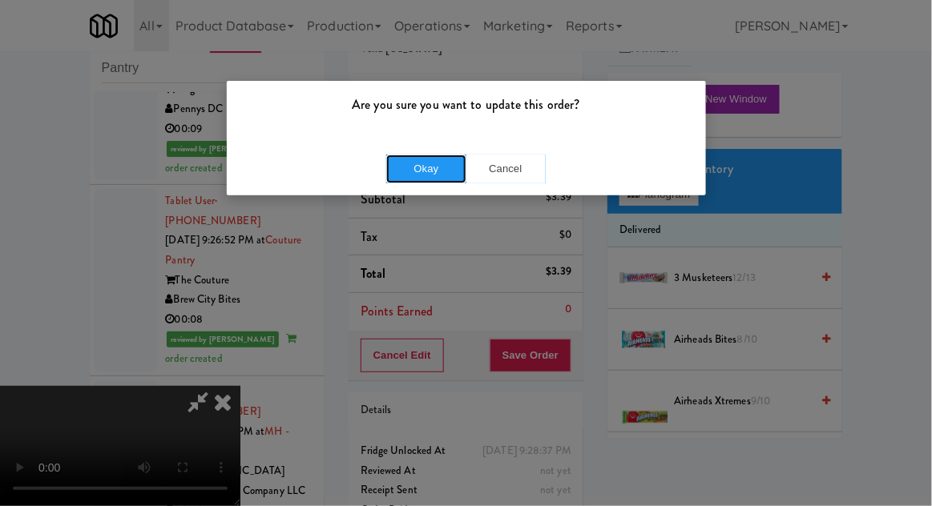
click at [392, 177] on button "Okay" at bounding box center [426, 169] width 80 height 29
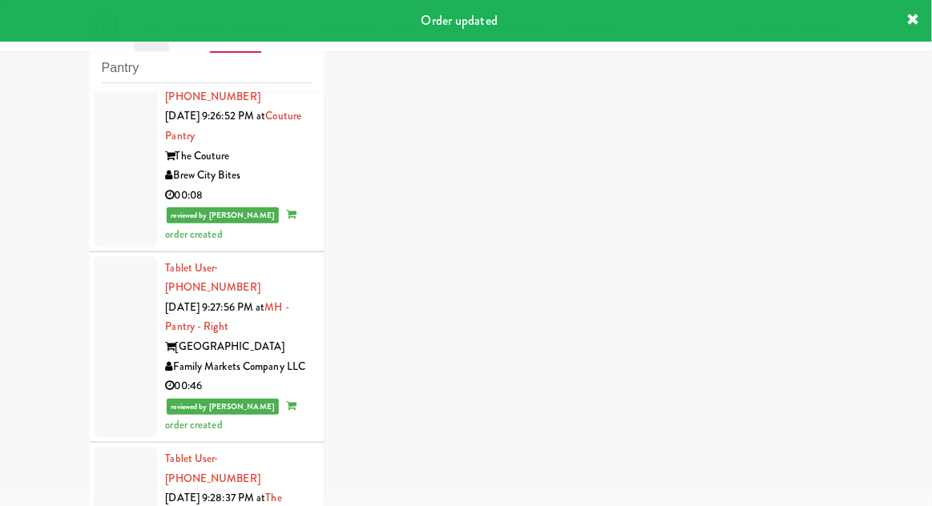
scroll to position [3487, 0]
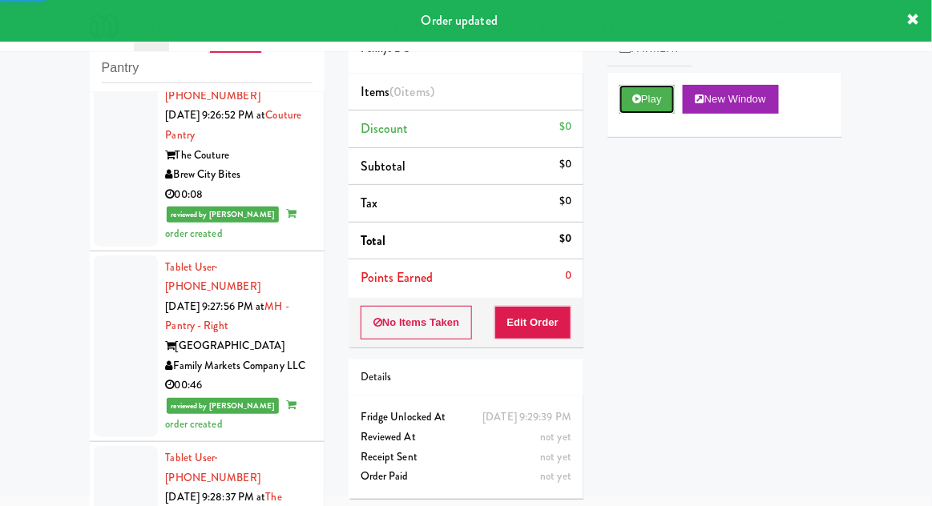
click at [657, 95] on button "Play" at bounding box center [646, 99] width 55 height 29
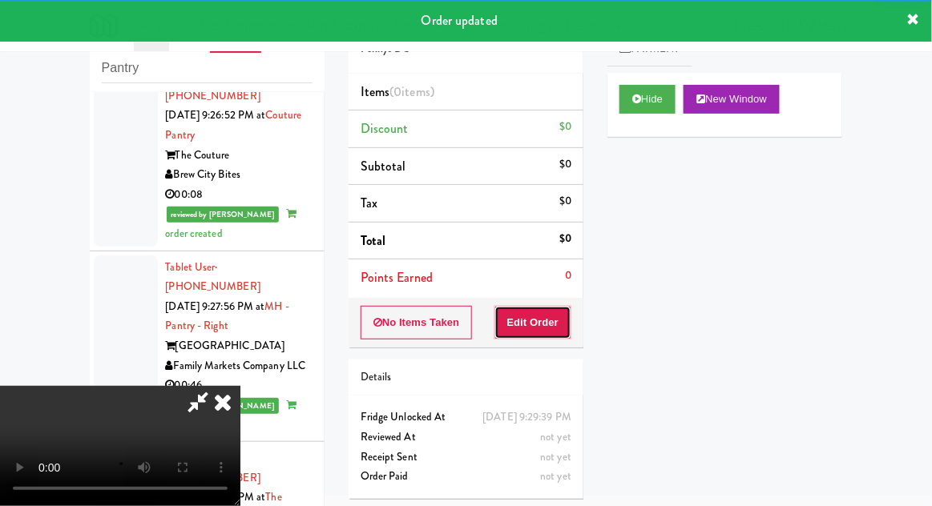
click at [552, 317] on button "Edit Order" at bounding box center [533, 323] width 78 height 34
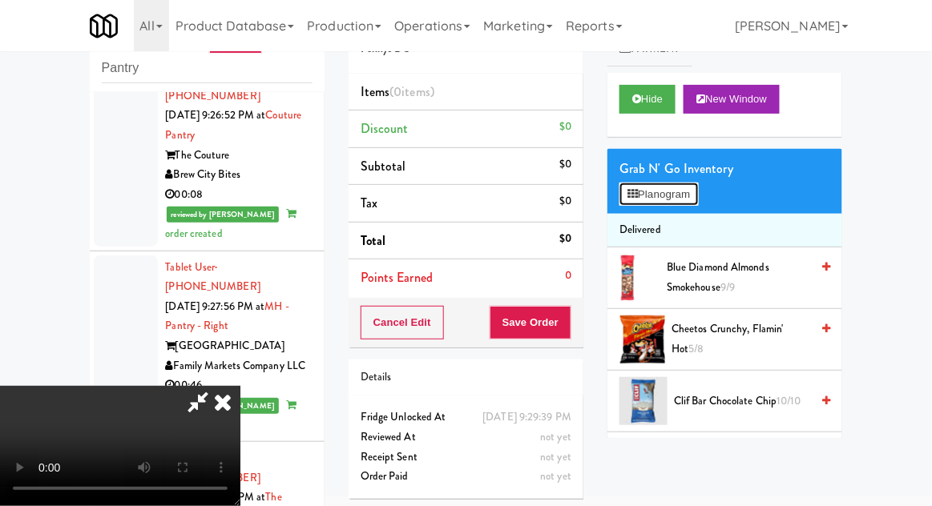
click at [678, 203] on button "Planogram" at bounding box center [658, 195] width 78 height 24
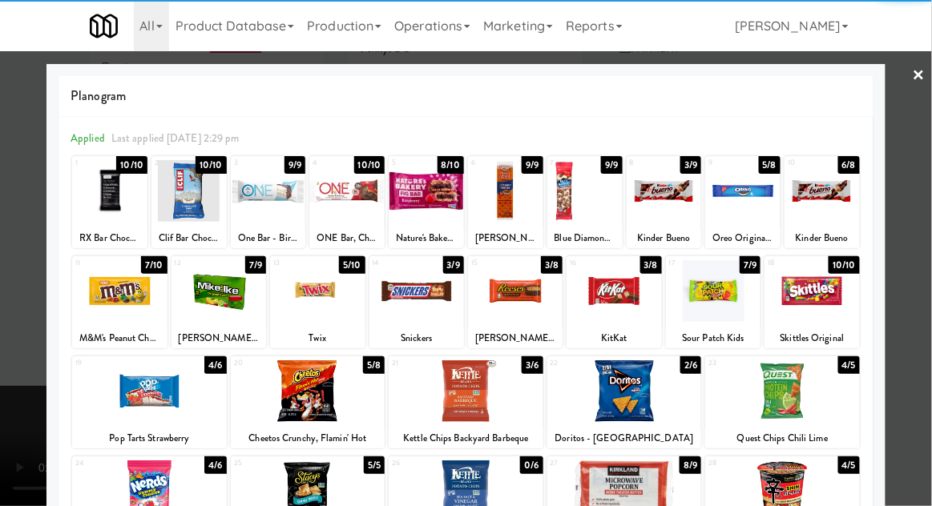
click at [300, 409] on div at bounding box center [308, 391] width 155 height 62
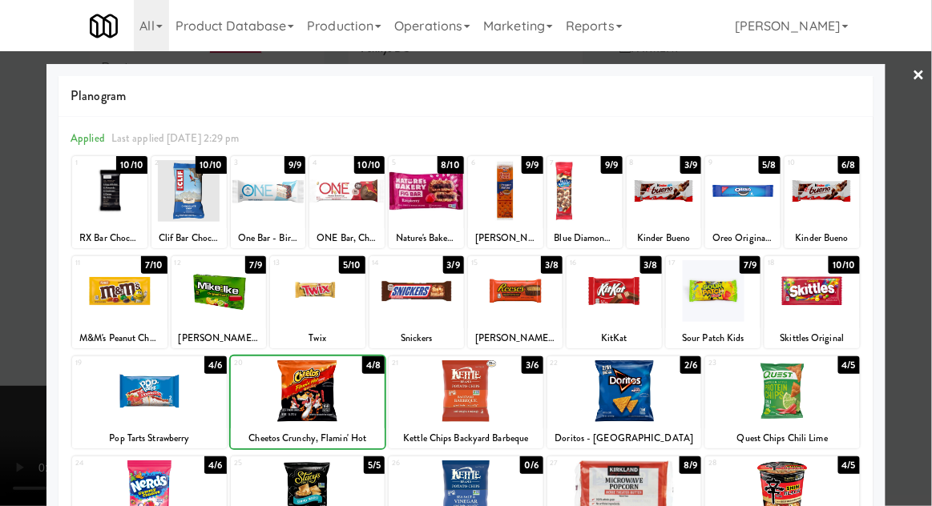
click at [930, 337] on div at bounding box center [466, 253] width 932 height 506
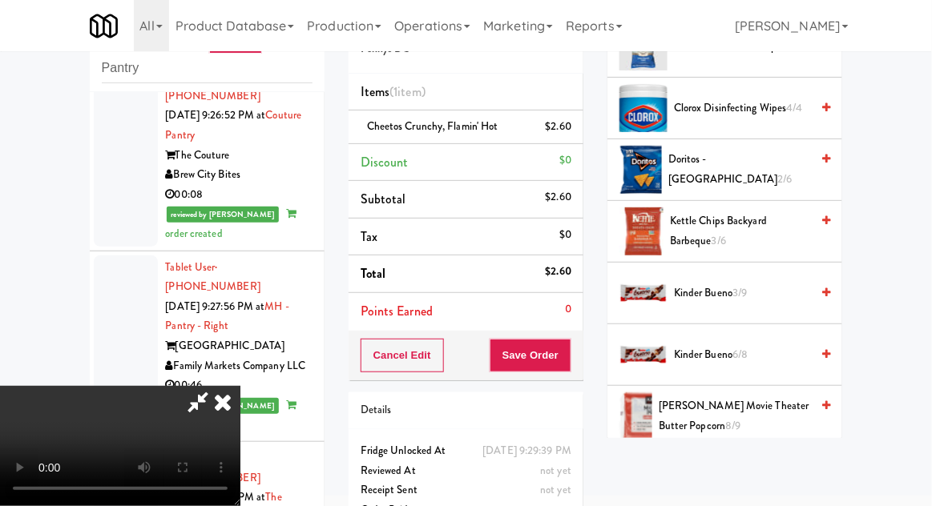
scroll to position [292, 0]
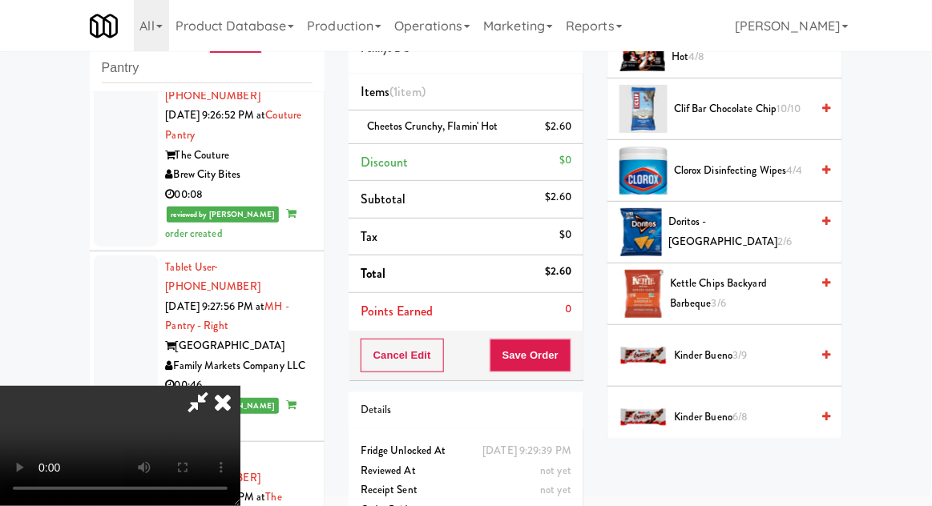
click at [783, 285] on span "Kettle Chips Backyard Barbeque 3/6" at bounding box center [740, 293] width 140 height 39
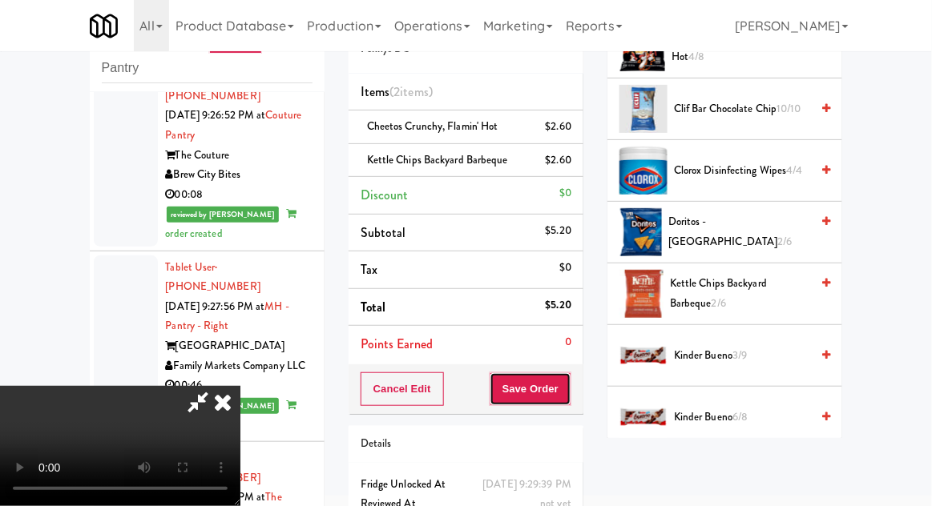
click at [565, 399] on button "Save Order" at bounding box center [530, 389] width 82 height 34
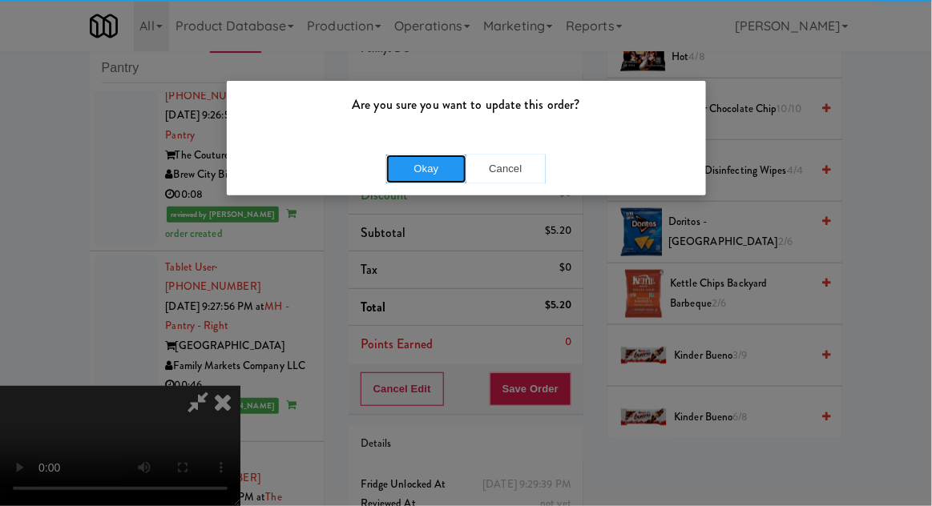
click at [407, 179] on button "Okay" at bounding box center [426, 169] width 80 height 29
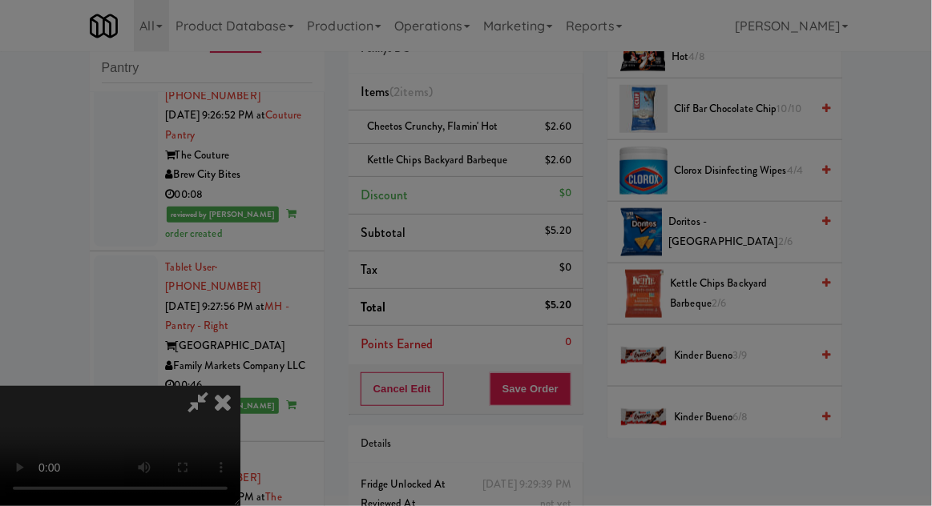
click at [396, 170] on div at bounding box center [466, 253] width 932 height 506
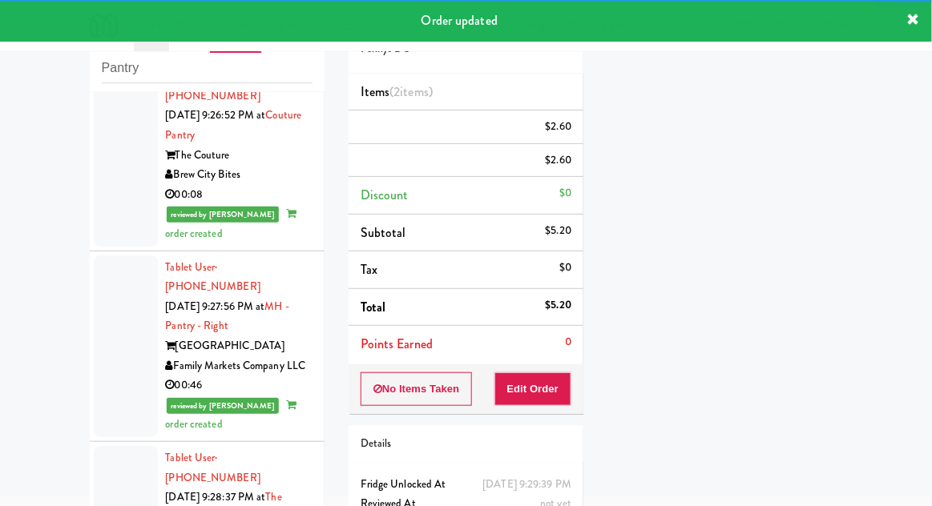
scroll to position [3527, 0]
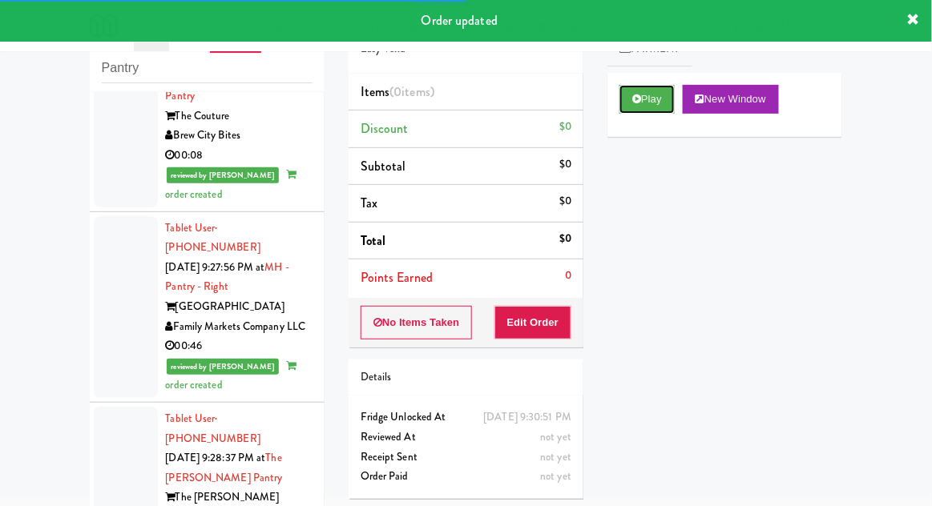
click at [659, 109] on button "Play" at bounding box center [646, 99] width 55 height 29
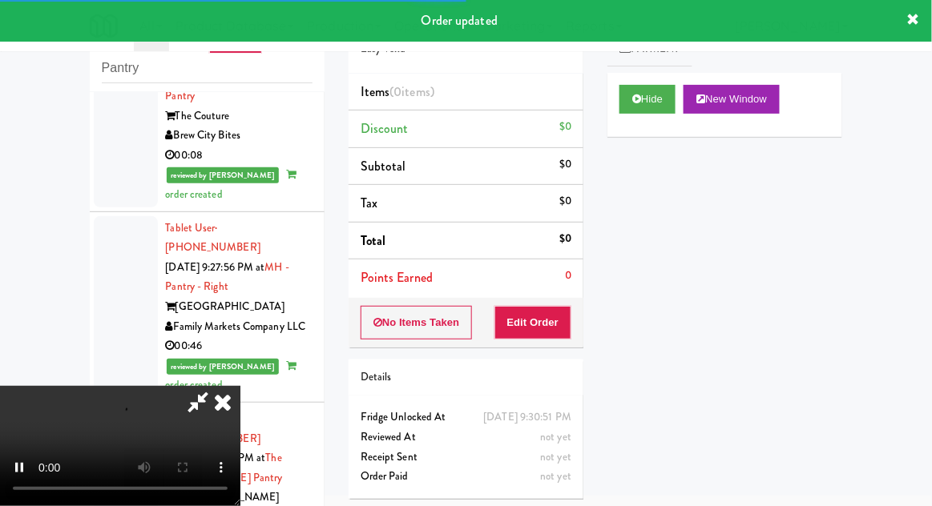
click at [556, 286] on li "Points Earned 0" at bounding box center [465, 278] width 235 height 37
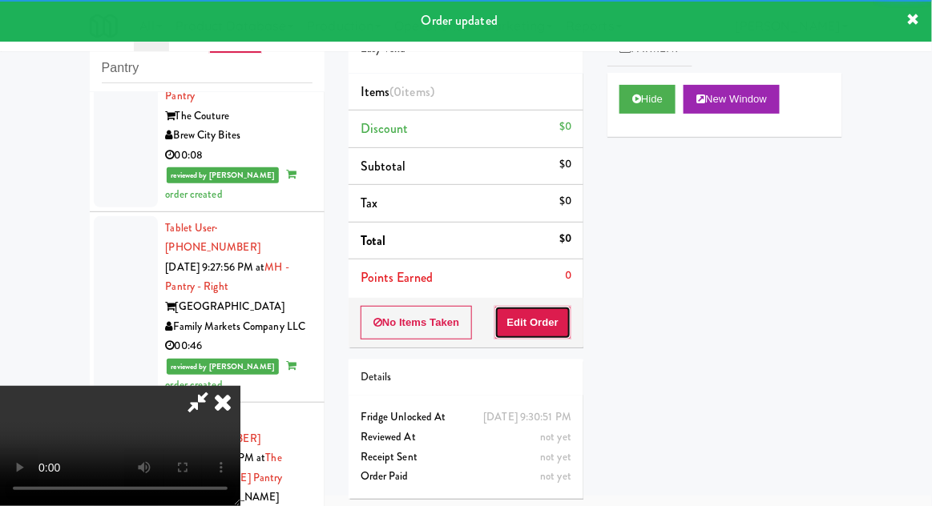
click at [548, 316] on button "Edit Order" at bounding box center [533, 323] width 78 height 34
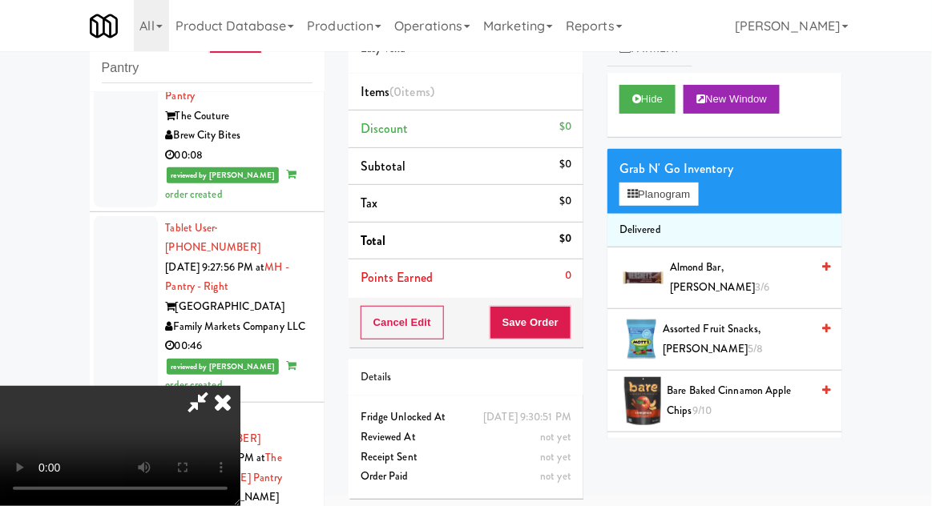
scroll to position [58, 0]
click at [679, 191] on button "Planogram" at bounding box center [658, 195] width 78 height 24
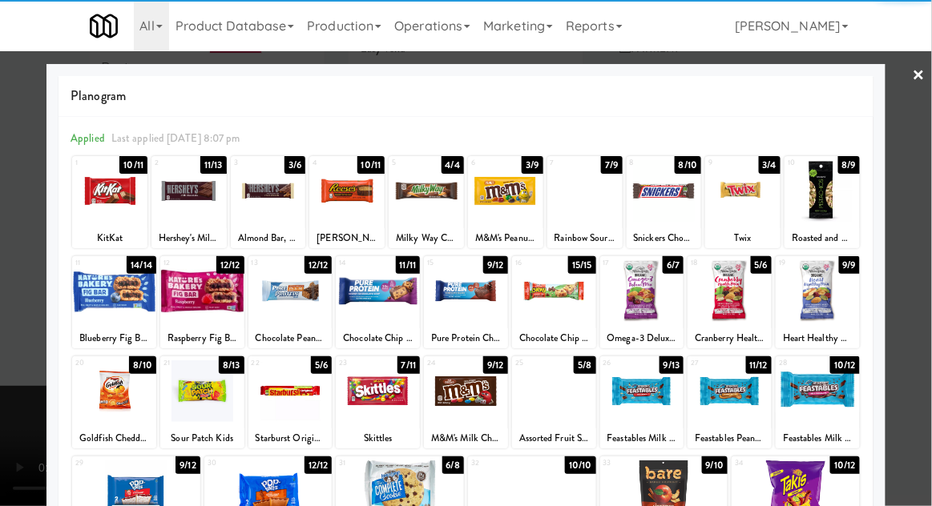
click at [833, 303] on div at bounding box center [817, 291] width 84 height 62
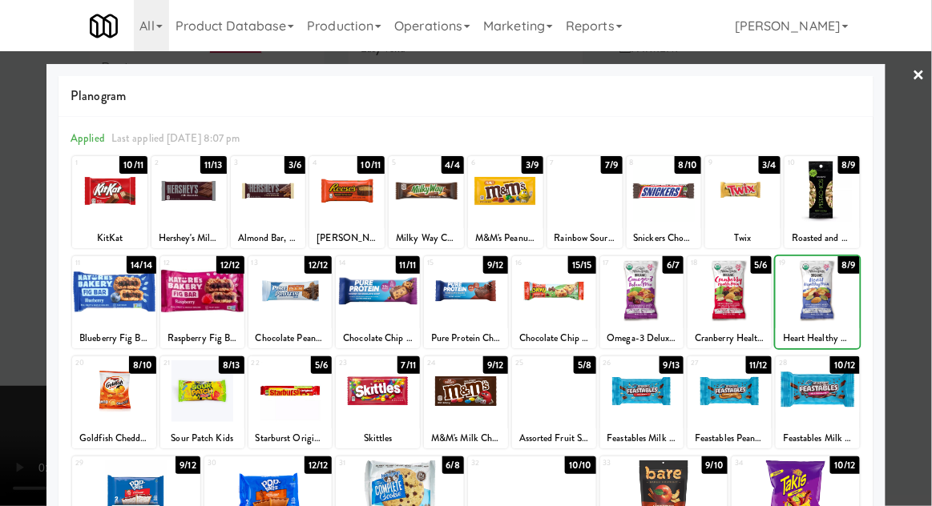
click at [914, 293] on div at bounding box center [466, 253] width 932 height 506
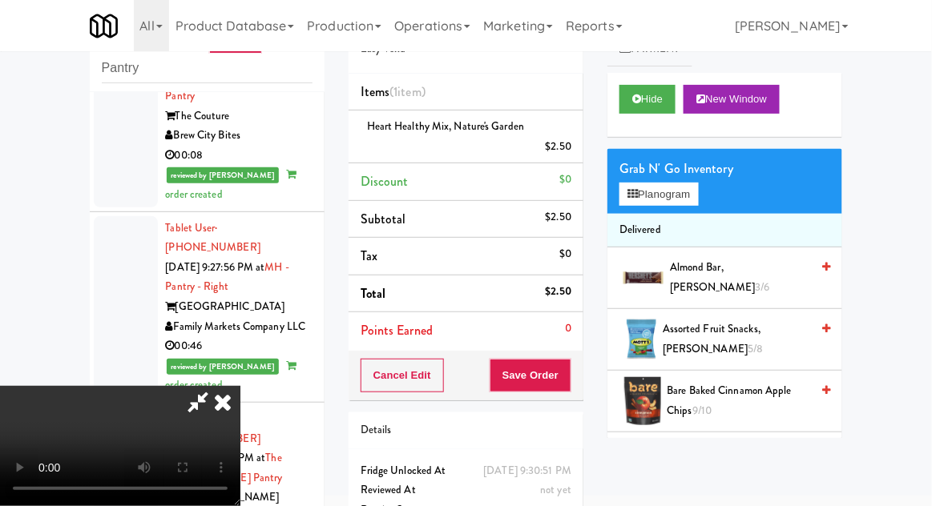
scroll to position [58, 0]
click at [569, 378] on button "Save Order" at bounding box center [530, 376] width 82 height 34
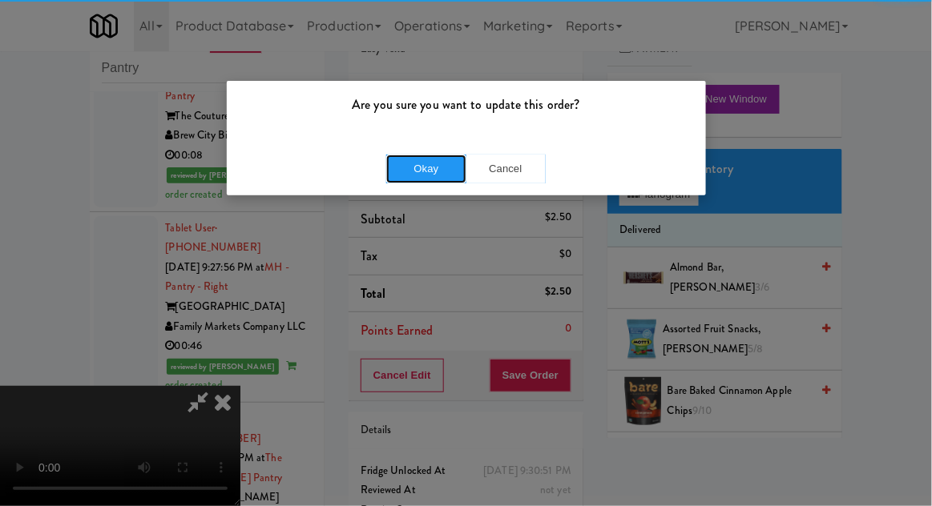
click at [410, 180] on button "Okay" at bounding box center [426, 169] width 80 height 29
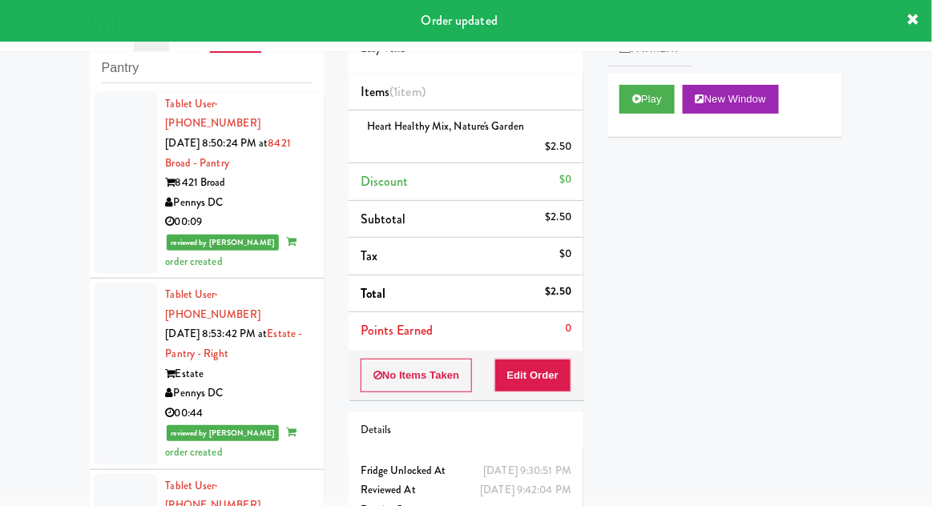
scroll to position [0, 0]
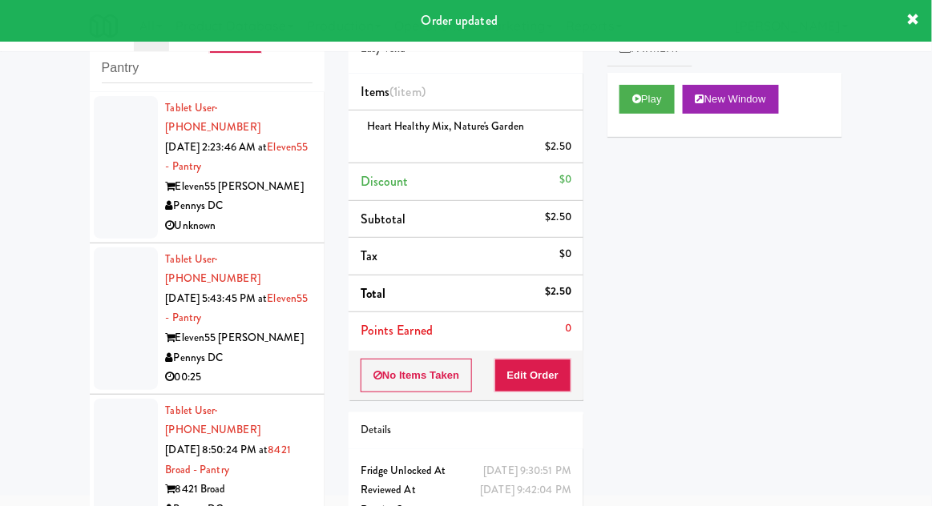
click at [123, 312] on div at bounding box center [126, 318] width 64 height 143
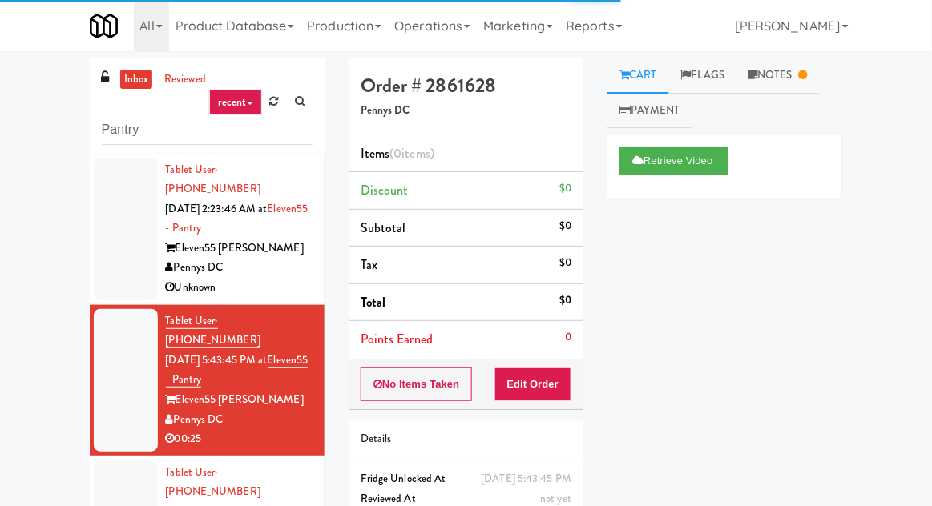
click at [125, 214] on div at bounding box center [126, 229] width 64 height 143
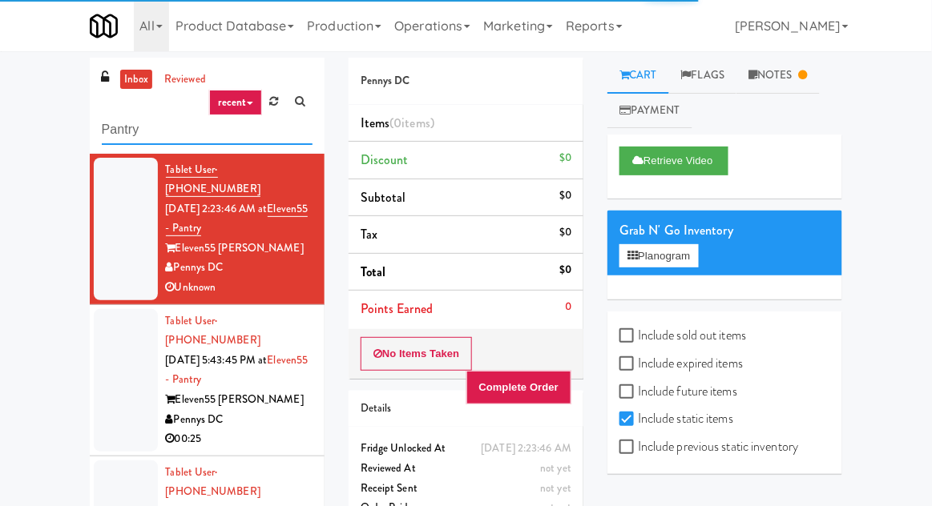
click at [127, 134] on input "Pantry" at bounding box center [207, 130] width 211 height 30
click at [117, 131] on input "Pantry" at bounding box center [207, 130] width 211 height 30
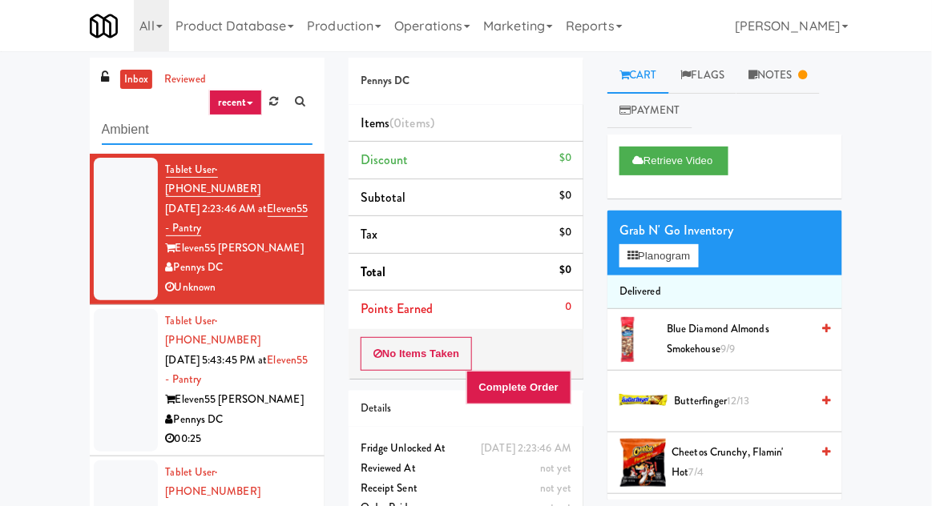
type input "Ambient"
click at [30, 69] on div "inbox reviewed recent all unclear take inventory issue suspicious failed recent…" at bounding box center [466, 352] width 932 height 589
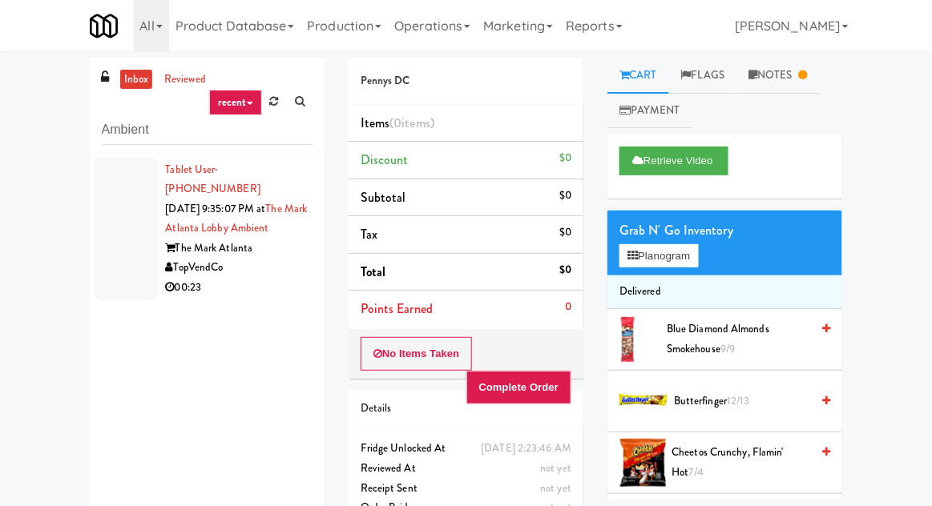
click at [122, 251] on div at bounding box center [126, 229] width 64 height 143
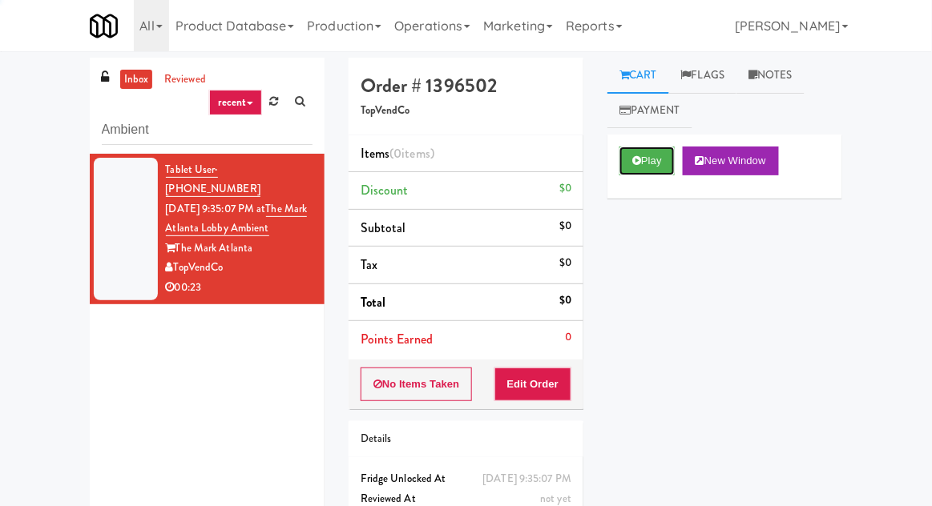
click at [656, 169] on button "Play" at bounding box center [646, 161] width 55 height 29
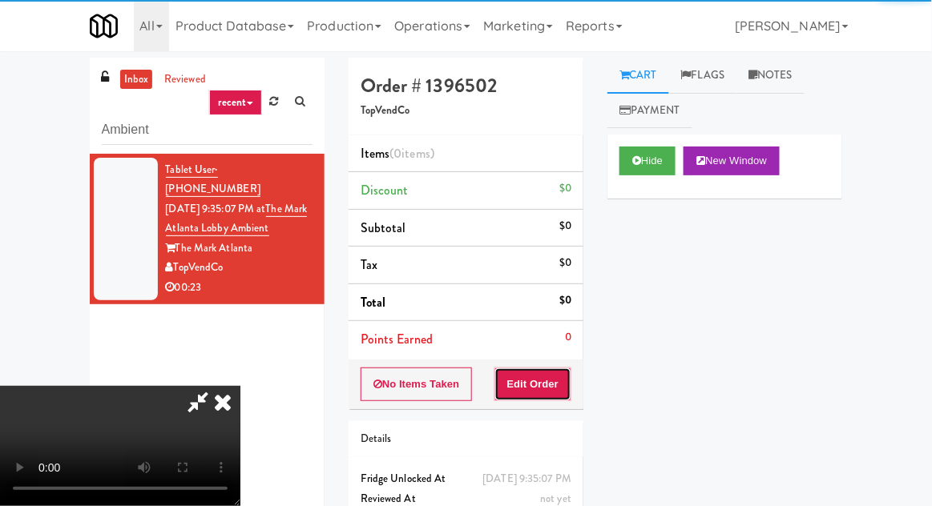
click at [553, 369] on button "Edit Order" at bounding box center [533, 385] width 78 height 34
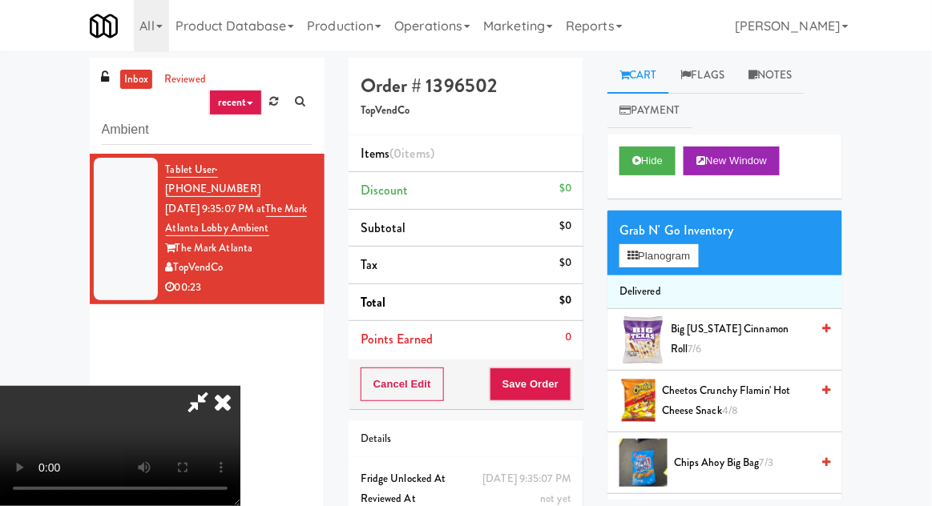
scroll to position [58, 0]
click at [929, 107] on div "inbox reviewed recent all unclear take inventory issue suspicious failed recent…" at bounding box center [466, 315] width 932 height 515
click at [676, 247] on button "Planogram" at bounding box center [658, 256] width 78 height 24
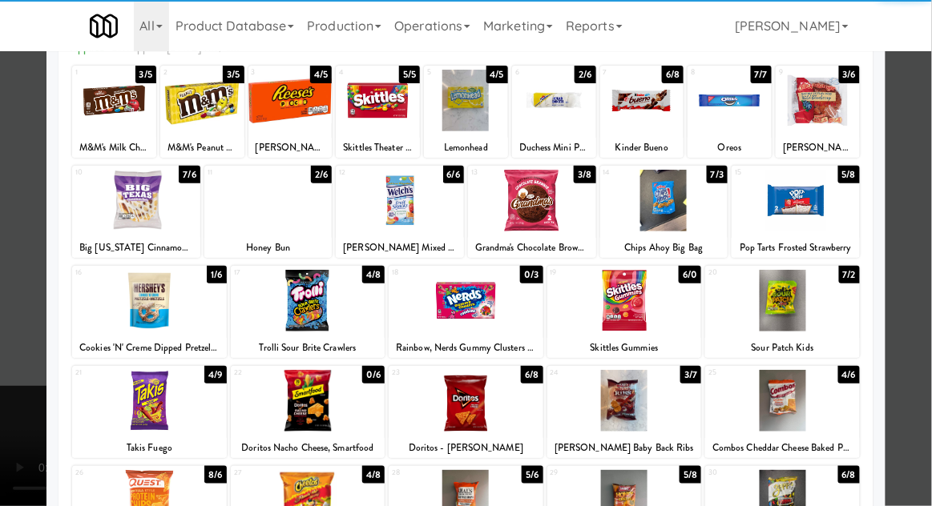
scroll to position [203, 0]
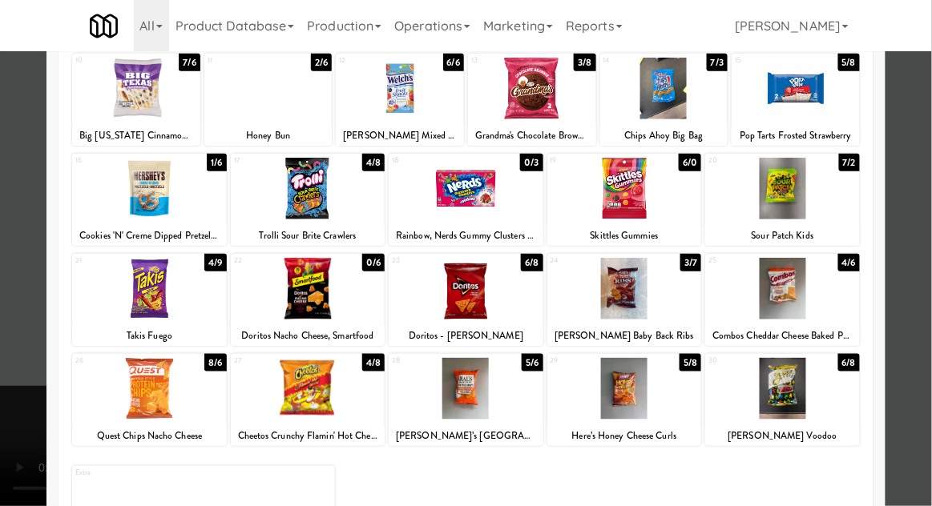
click at [272, 312] on div at bounding box center [308, 289] width 155 height 62
click at [923, 288] on div at bounding box center [466, 253] width 932 height 506
click at [923, 289] on div "inbox reviewed recent all unclear take inventory issue suspicious failed recent…" at bounding box center [466, 315] width 932 height 515
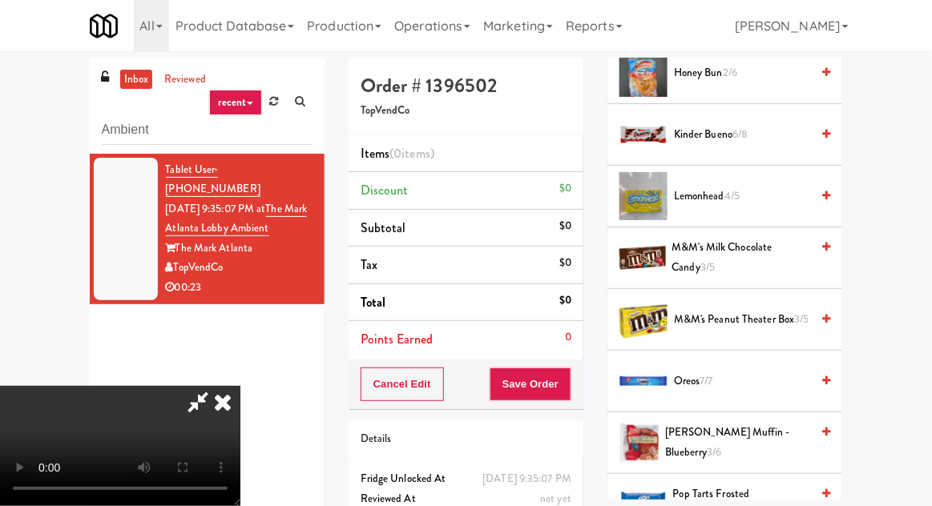
scroll to position [1638, 0]
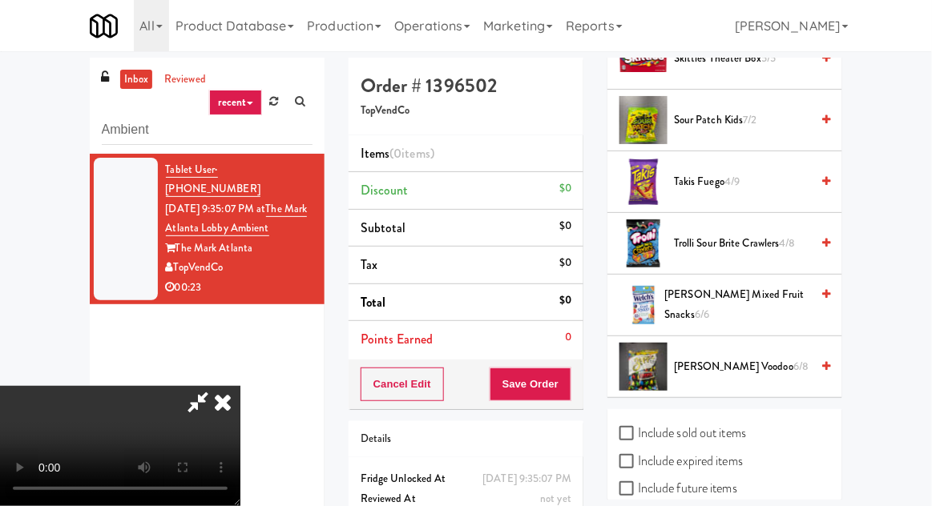
click at [739, 430] on label "Include sold out items" at bounding box center [682, 433] width 127 height 24
click at [638, 430] on input "Include sold out items" at bounding box center [628, 434] width 18 height 13
checkbox input "true"
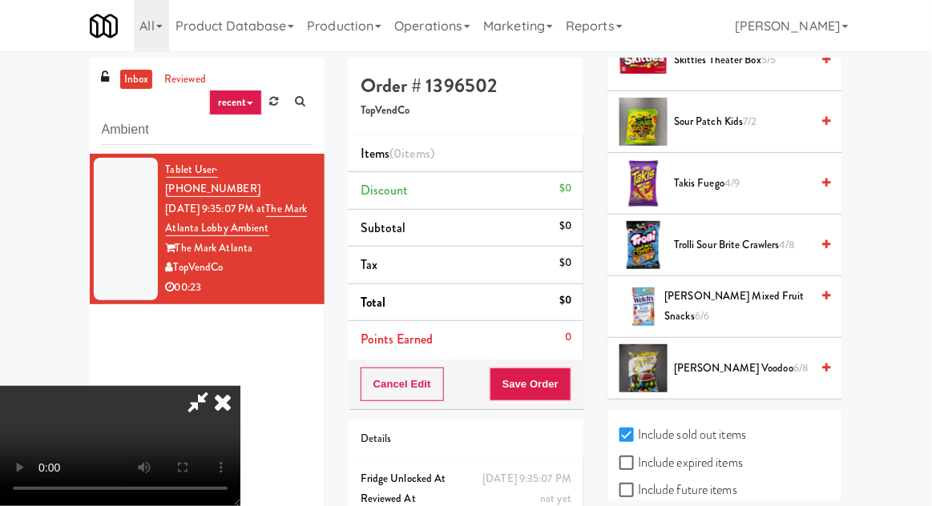
scroll to position [1761, 0]
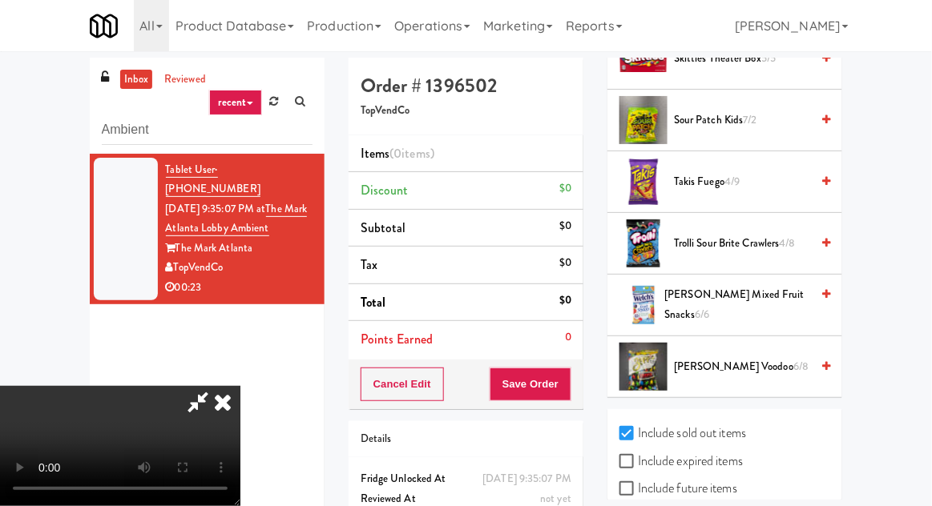
checkbox input "true"
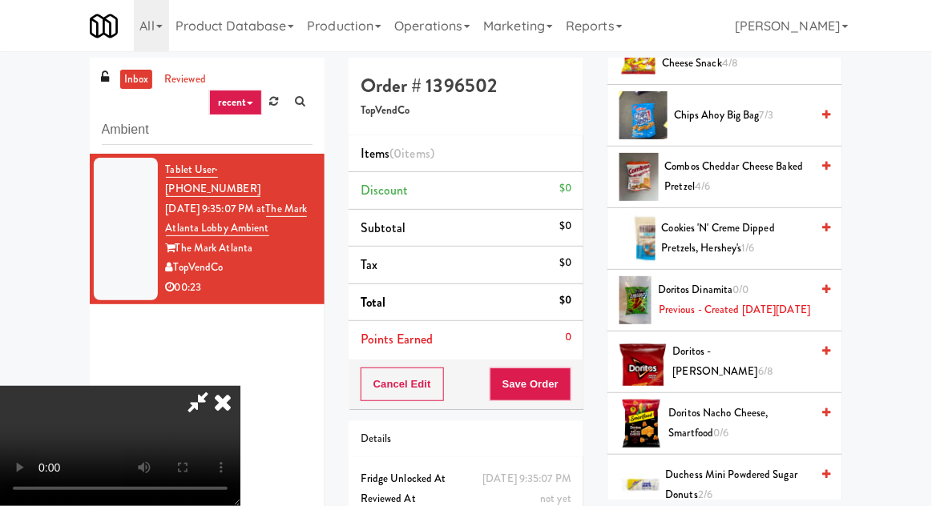
scroll to position [0, 0]
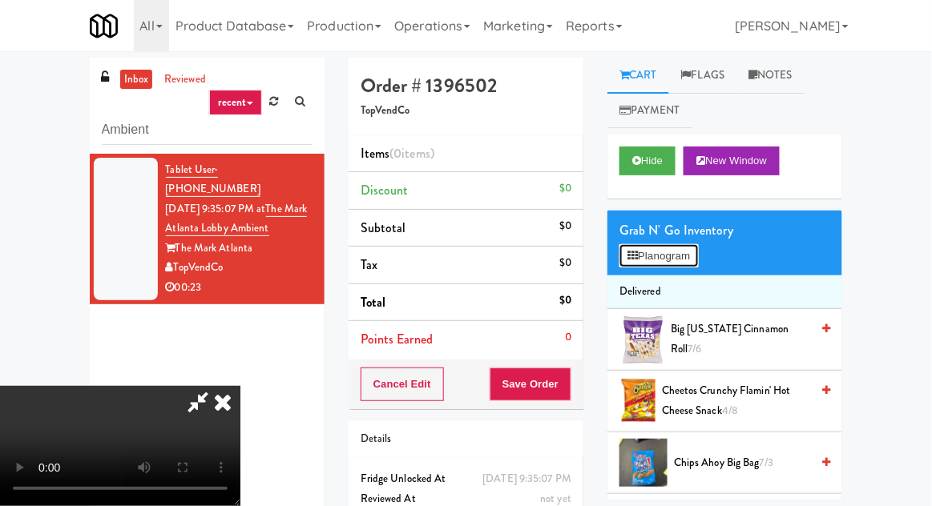
click at [674, 260] on button "Planogram" at bounding box center [658, 256] width 78 height 24
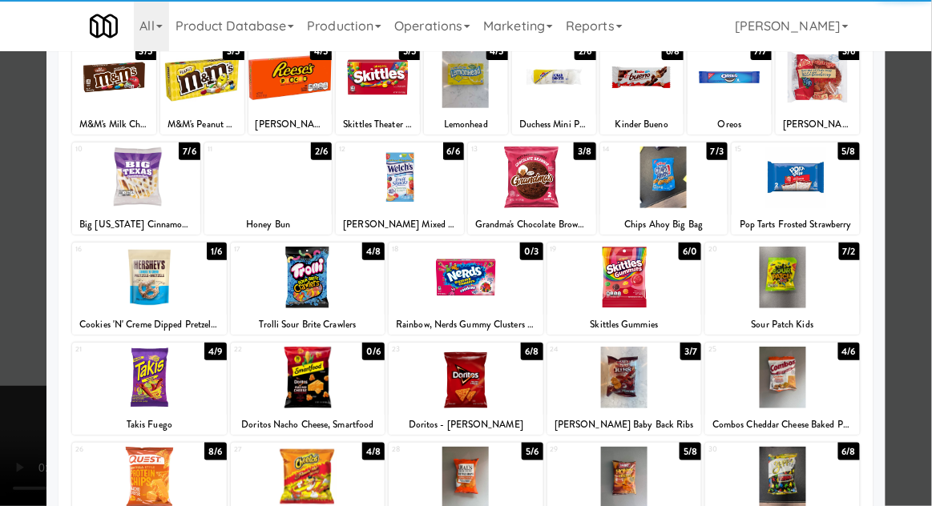
scroll to position [115, 0]
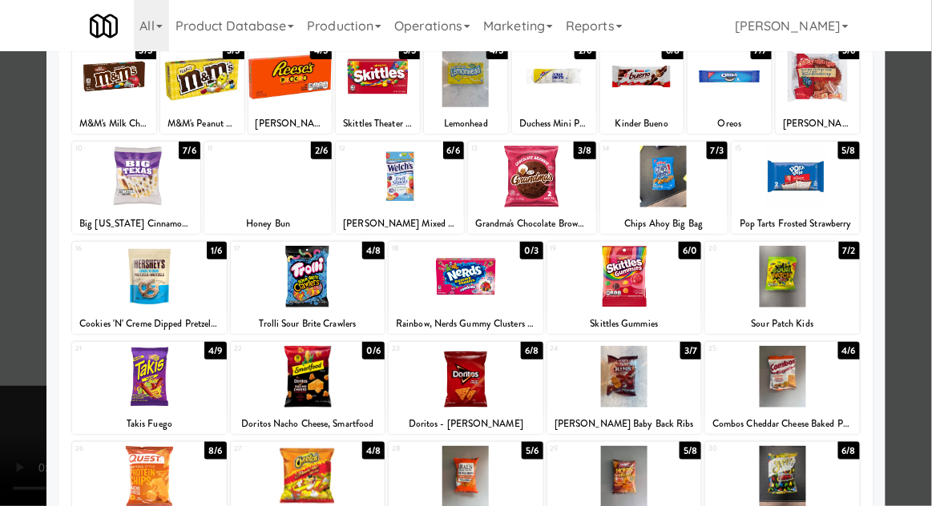
click at [919, 321] on div at bounding box center [466, 253] width 932 height 506
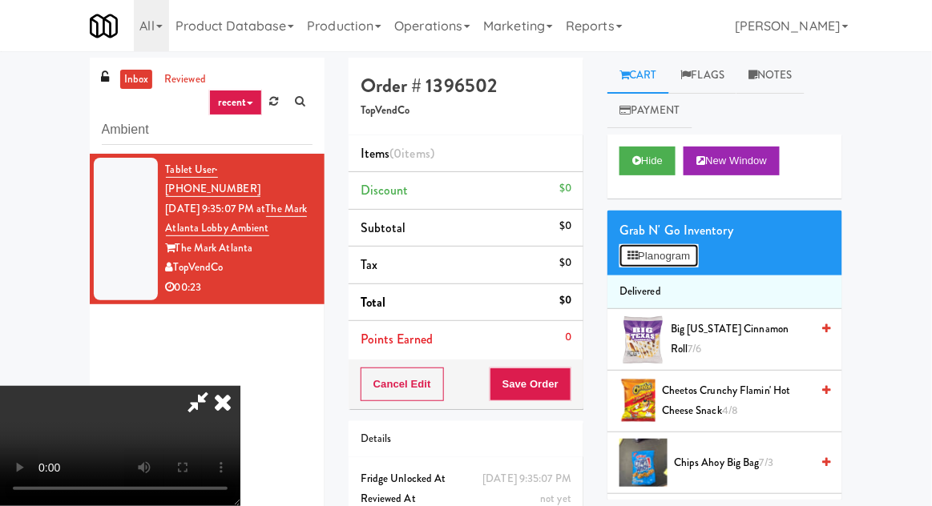
click at [670, 264] on button "Planogram" at bounding box center [658, 256] width 78 height 24
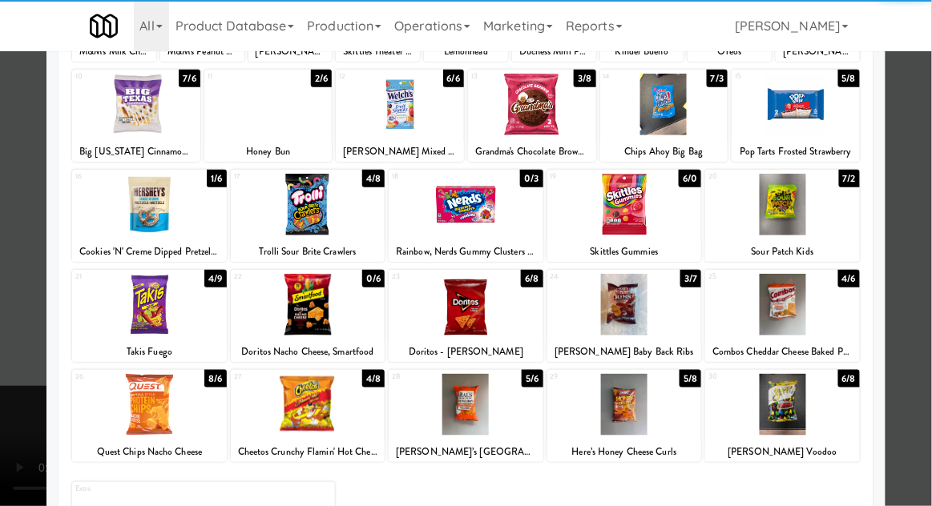
scroll to position [189, 0]
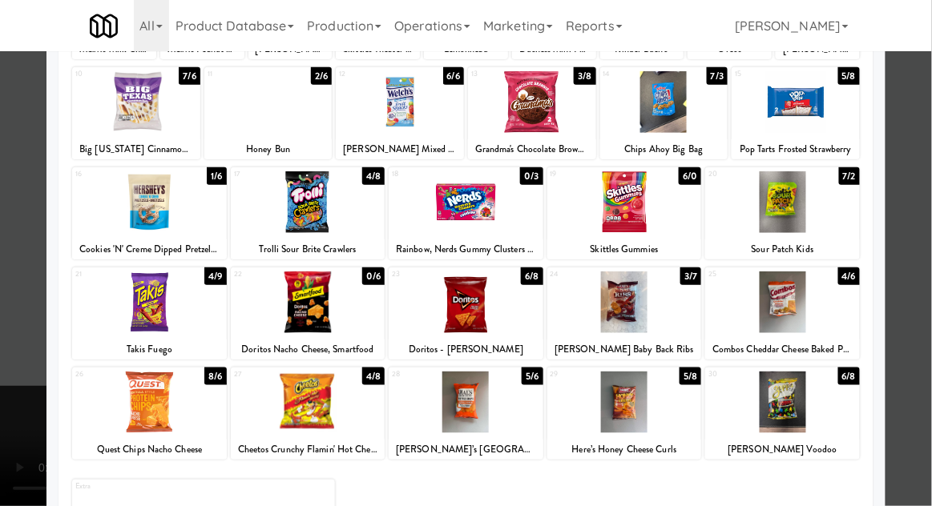
click at [911, 340] on div at bounding box center [466, 253] width 932 height 506
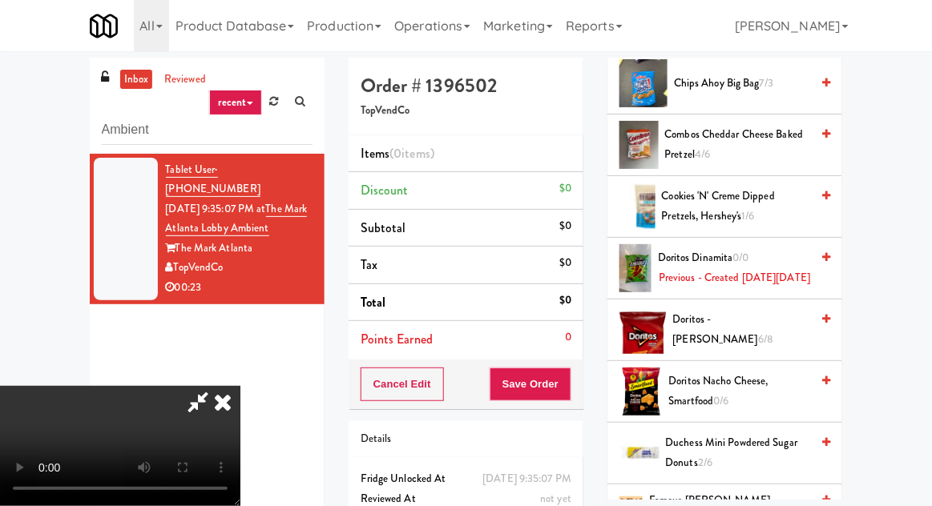
click at [216, 386] on icon at bounding box center [197, 402] width 37 height 32
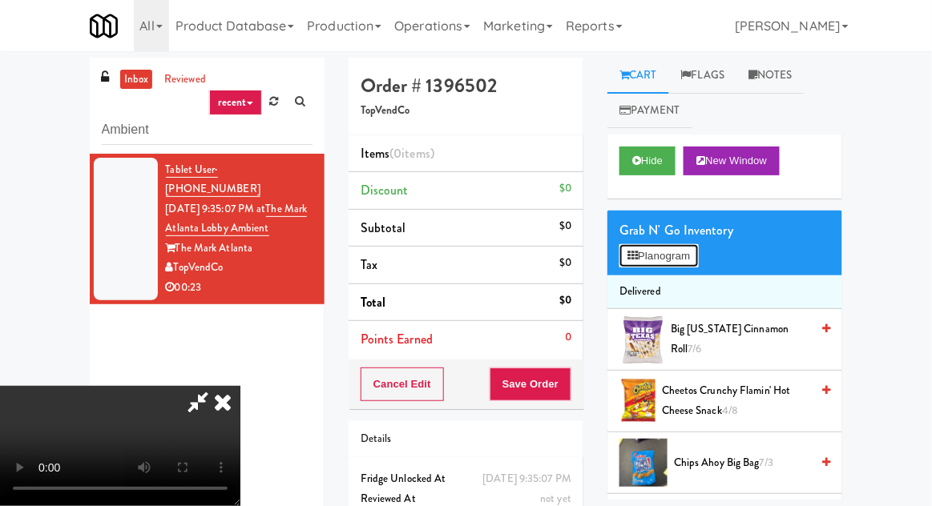
click at [670, 252] on button "Planogram" at bounding box center [658, 256] width 78 height 24
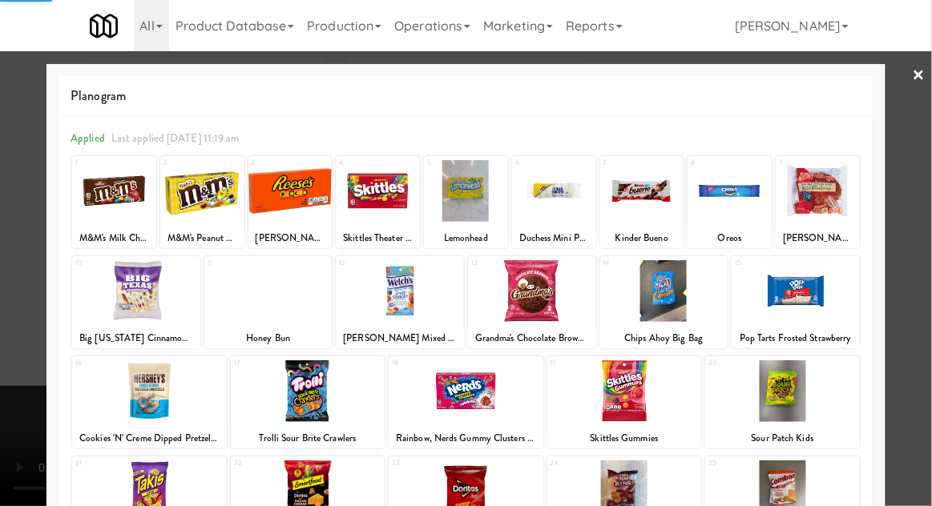
scroll to position [203, 0]
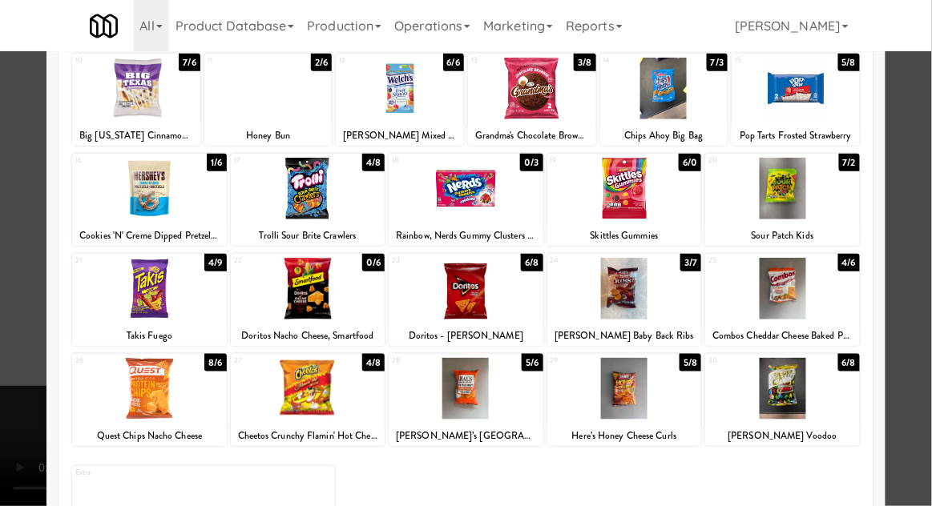
click at [280, 381] on div at bounding box center [308, 389] width 155 height 62
click at [908, 344] on div at bounding box center [466, 253] width 932 height 506
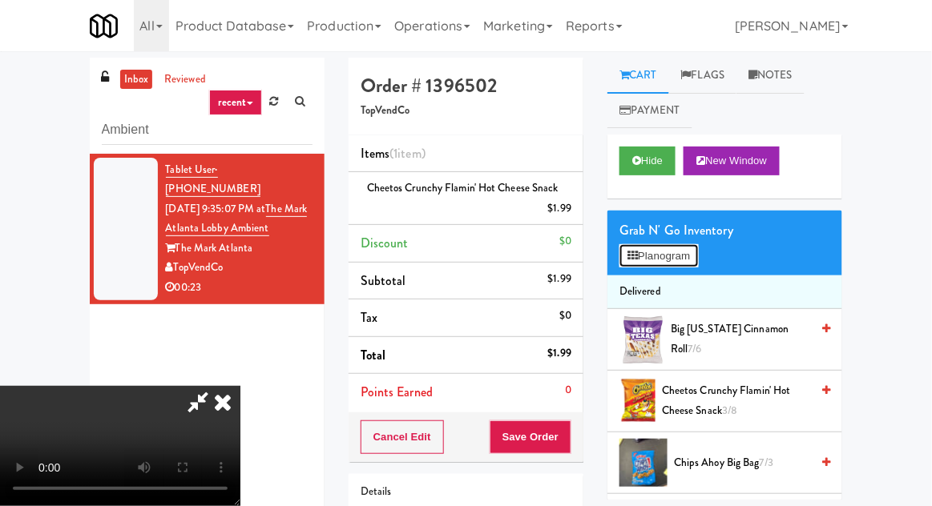
click at [678, 257] on button "Planogram" at bounding box center [658, 256] width 78 height 24
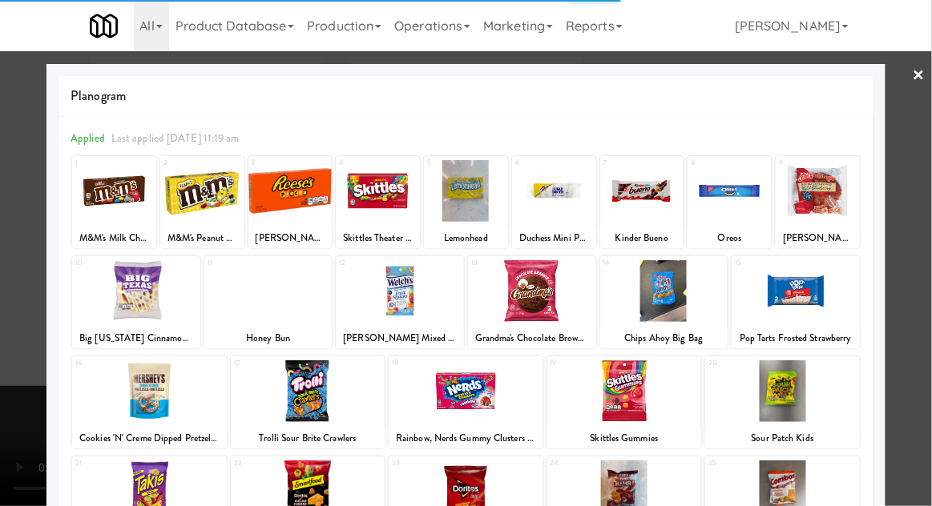
scroll to position [203, 0]
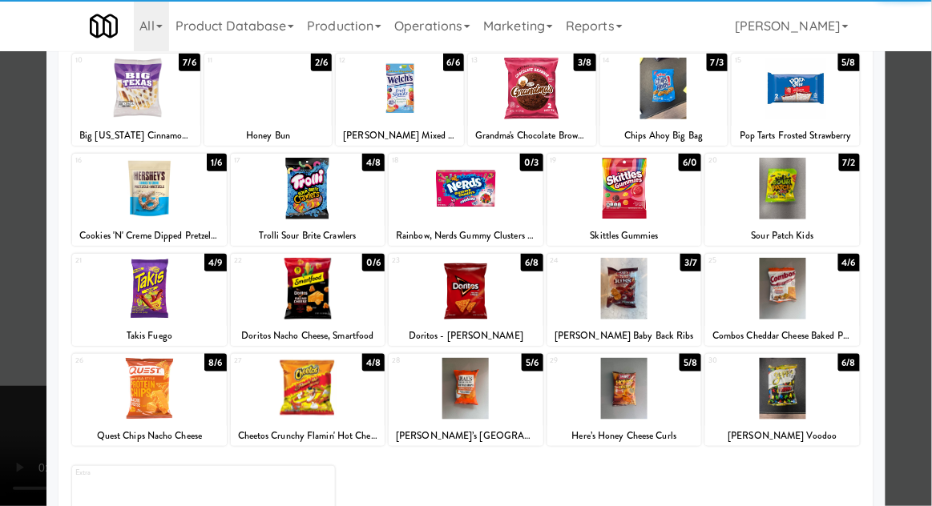
click at [926, 321] on div at bounding box center [466, 253] width 932 height 506
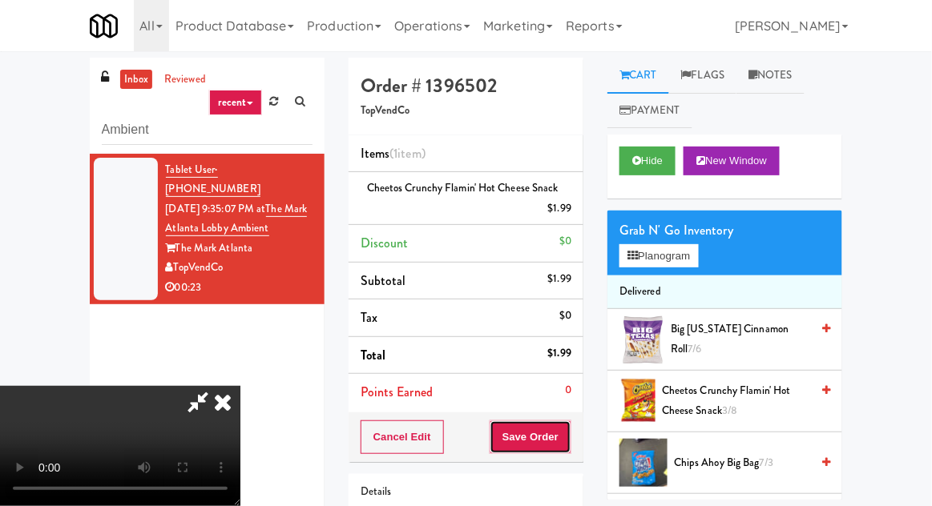
click at [568, 436] on button "Save Order" at bounding box center [530, 437] width 82 height 34
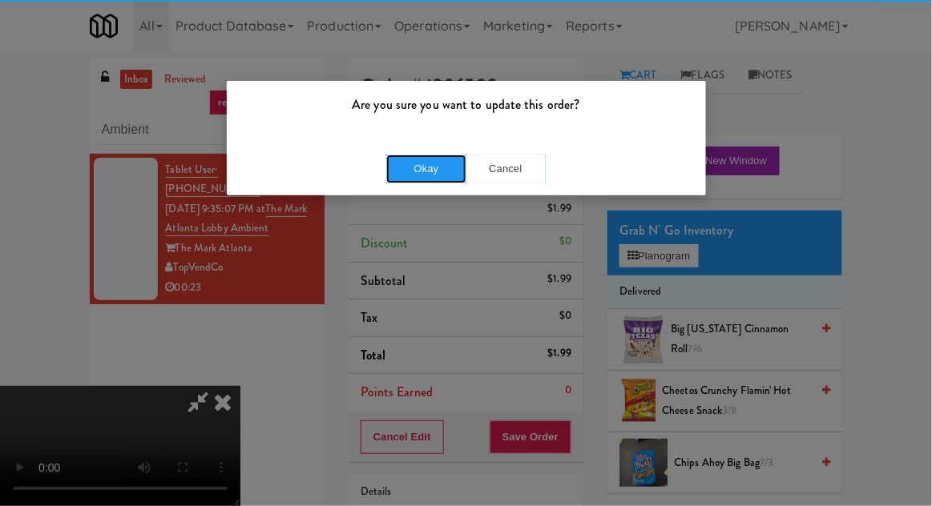
click at [404, 168] on button "Okay" at bounding box center [426, 169] width 80 height 29
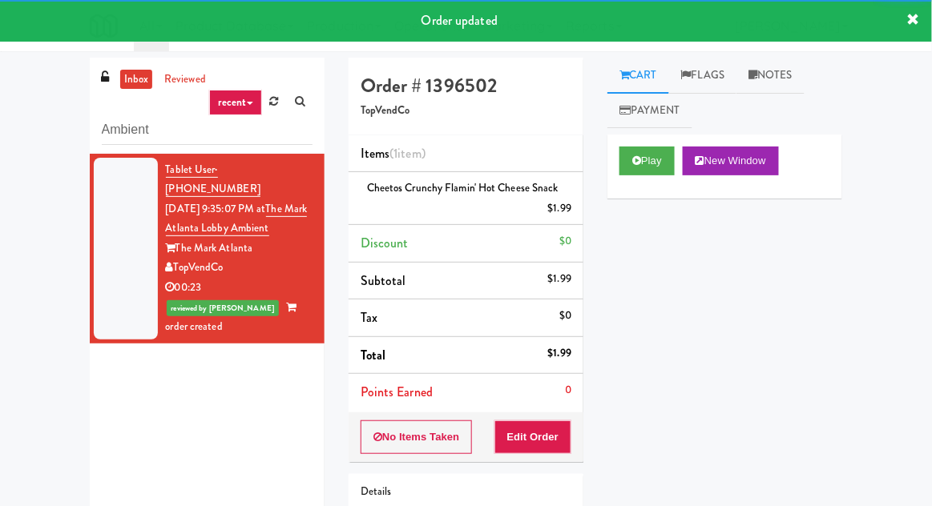
click at [776, 85] on link "Notes" at bounding box center [770, 76] width 68 height 36
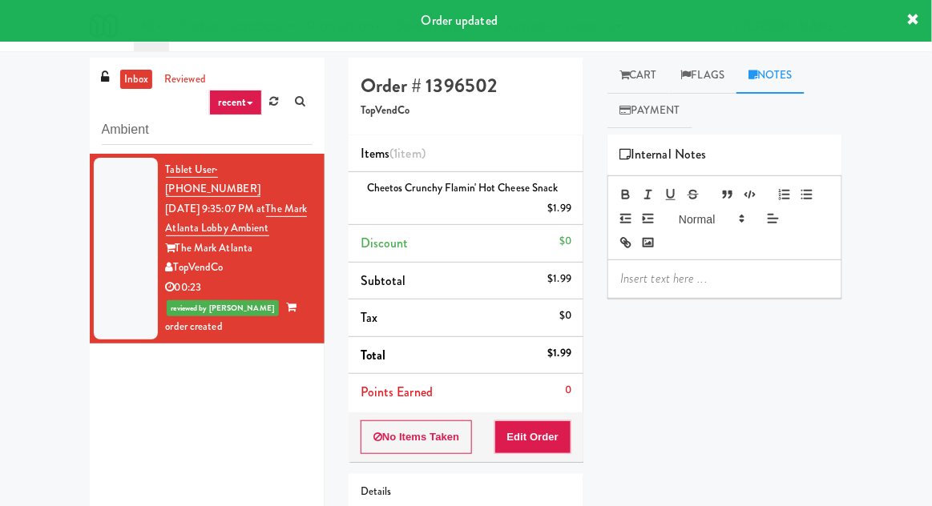
click at [688, 280] on p at bounding box center [724, 279] width 209 height 18
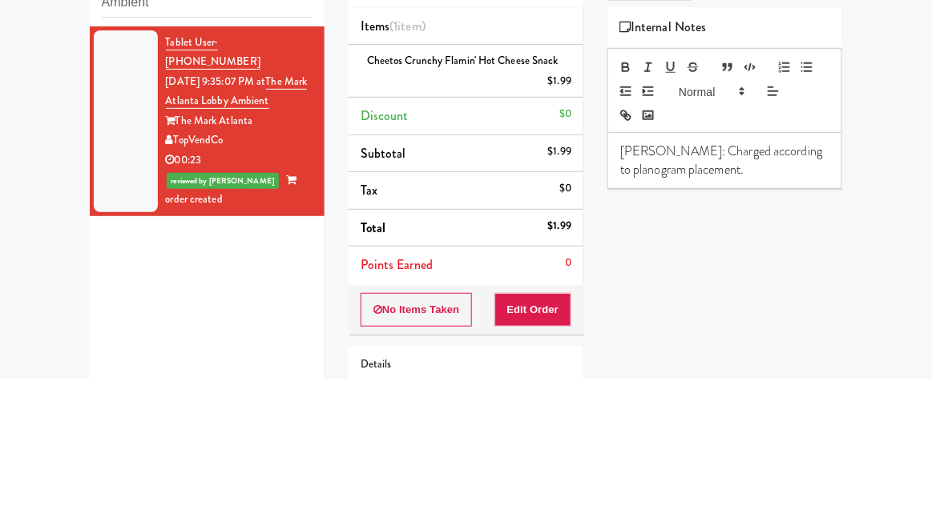
click at [895, 282] on div "inbox reviewed recent all unclear take inventory issue suspicious failed recent…" at bounding box center [466, 342] width 932 height 568
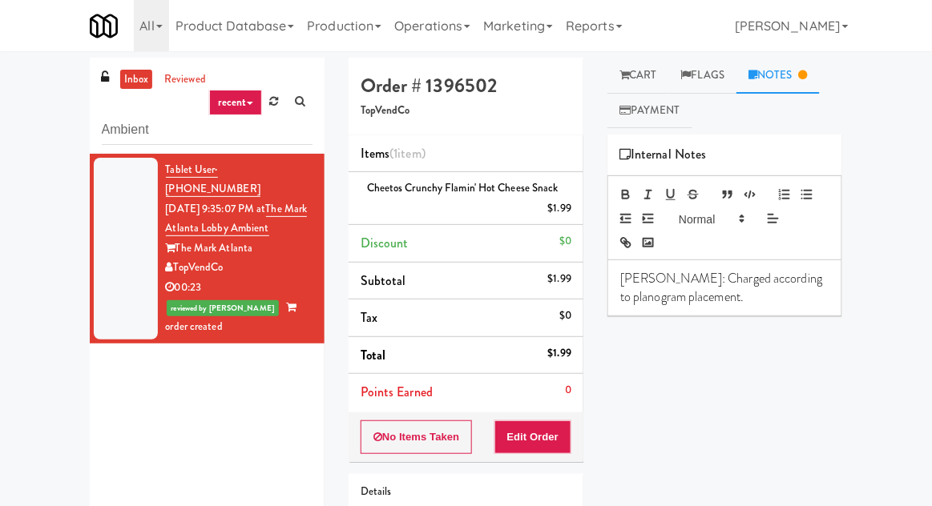
click at [667, 283] on p "[PERSON_NAME]: Charged according to planogram placement." at bounding box center [724, 288] width 209 height 36
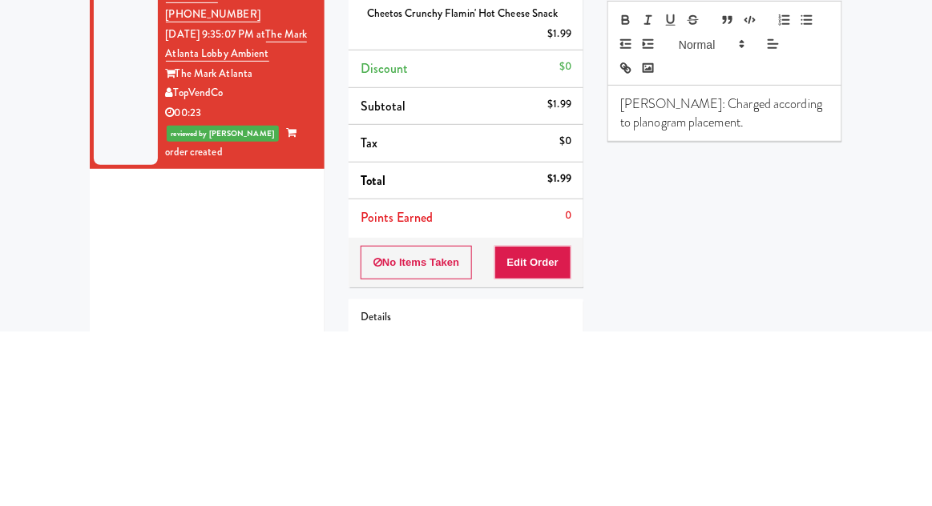
click at [758, 312] on div "[PERSON_NAME]: Charged according to planogram placement." at bounding box center [724, 287] width 233 height 55
click at [795, 364] on div "Play New Window Primary Flag Clear Flag if unable to determine what was taken o…" at bounding box center [724, 435] width 235 height 601
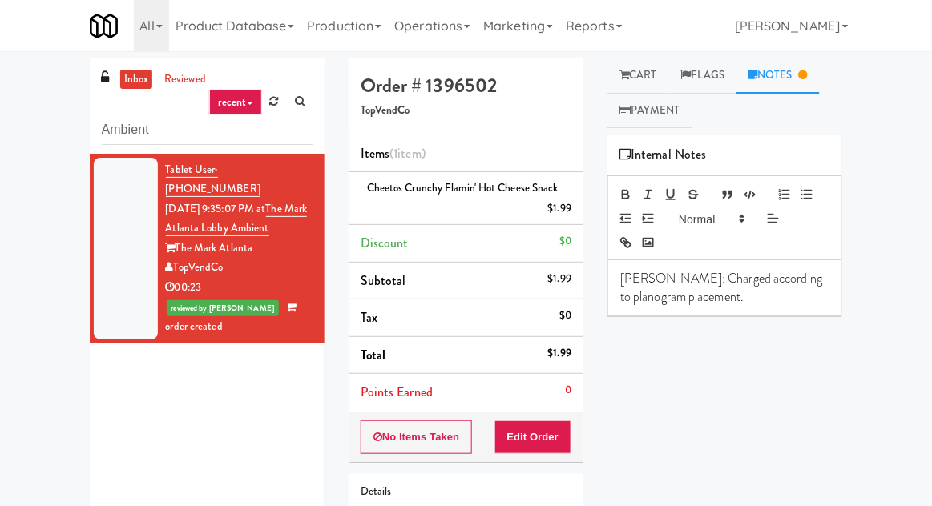
click at [657, 75] on link "Cart" at bounding box center [638, 76] width 62 height 36
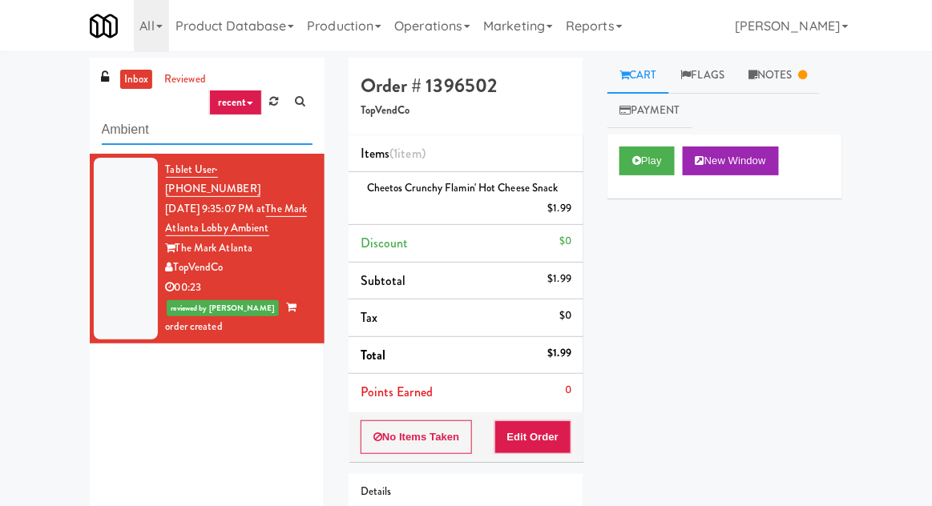
click at [129, 131] on input "Ambient" at bounding box center [207, 130] width 211 height 30
click at [130, 132] on input "Ambient" at bounding box center [207, 130] width 211 height 30
type input "Combo"
click at [12, 68] on div "inbox reviewed recent all unclear take inventory issue suspicious failed recent…" at bounding box center [466, 342] width 932 height 568
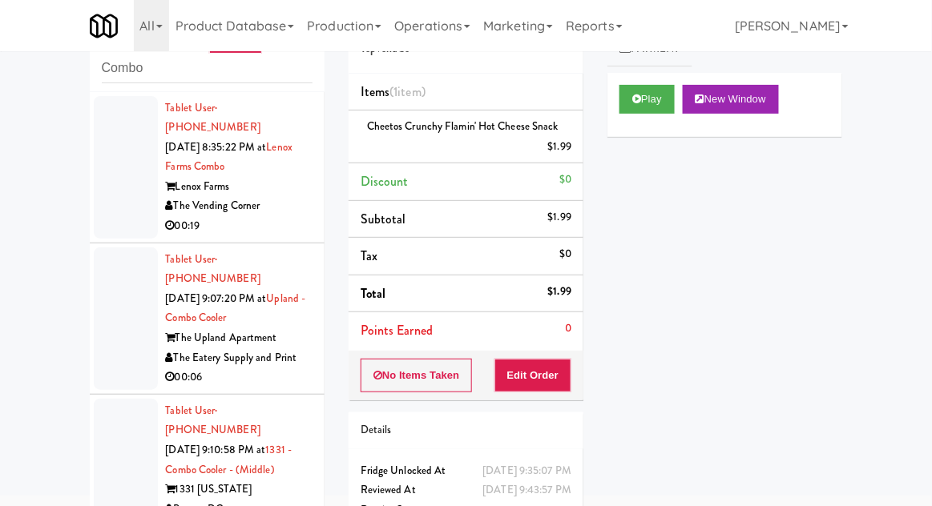
click at [108, 210] on div at bounding box center [126, 167] width 64 height 143
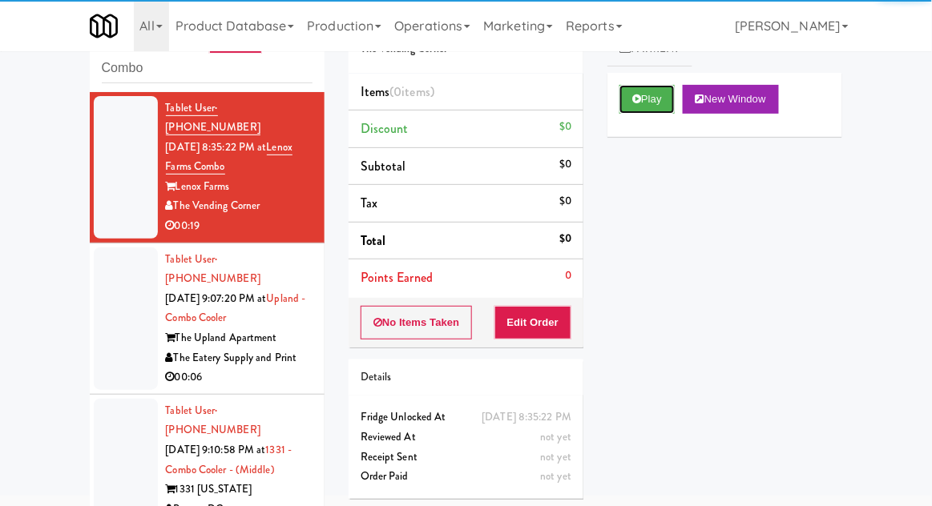
click at [655, 105] on button "Play" at bounding box center [646, 99] width 55 height 29
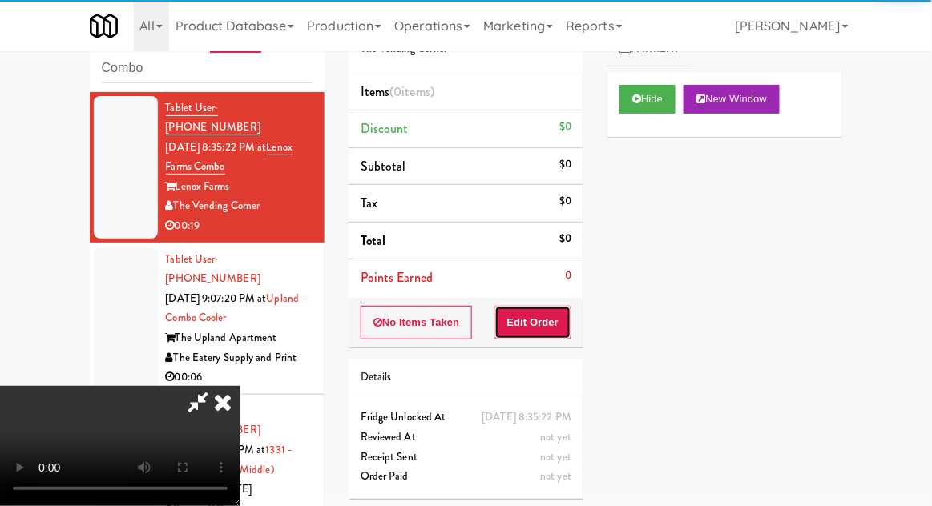
click at [564, 324] on button "Edit Order" at bounding box center [533, 323] width 78 height 34
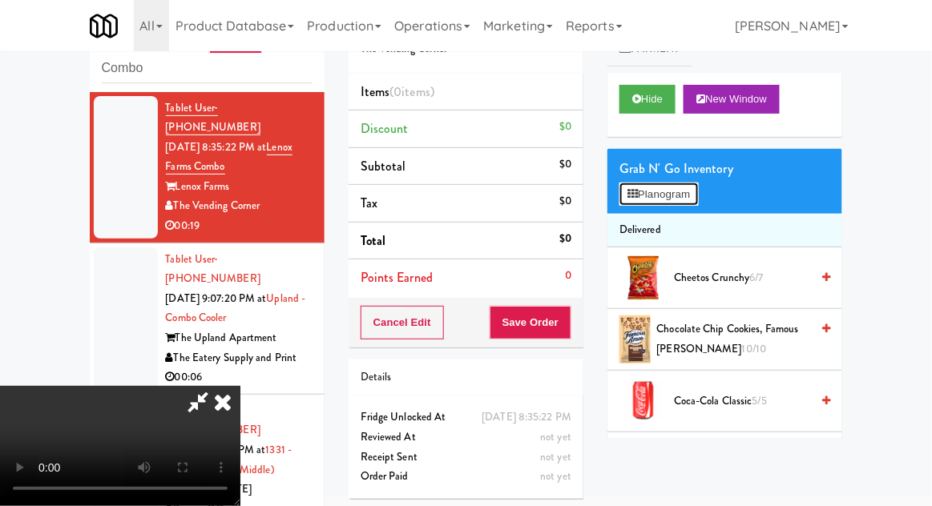
click at [690, 192] on button "Planogram" at bounding box center [658, 195] width 78 height 24
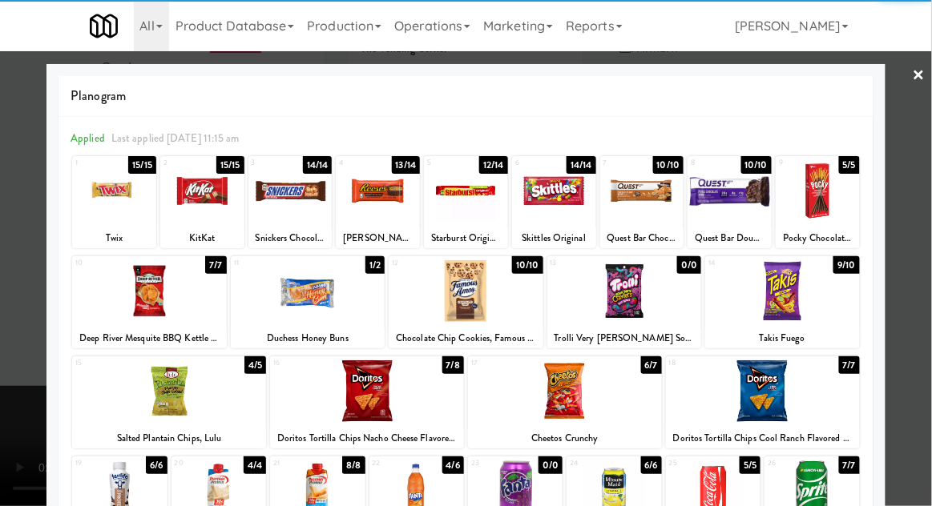
click at [104, 228] on div "Twix" at bounding box center [113, 238] width 79 height 20
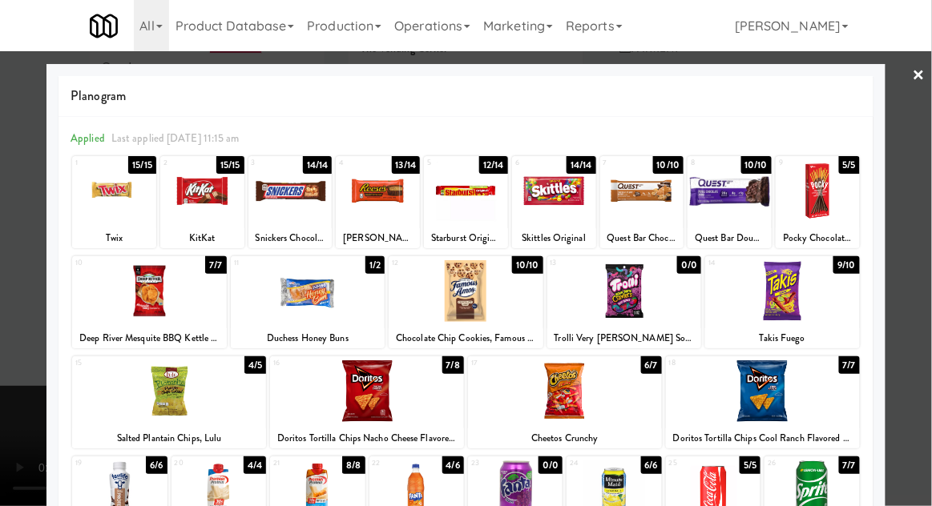
click at [924, 288] on div at bounding box center [466, 253] width 932 height 506
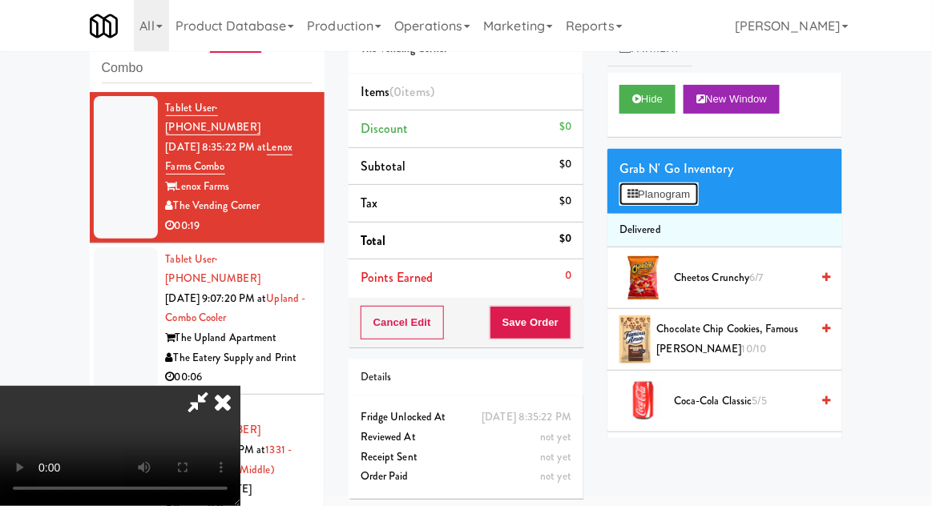
click at [693, 195] on button "Planogram" at bounding box center [658, 195] width 78 height 24
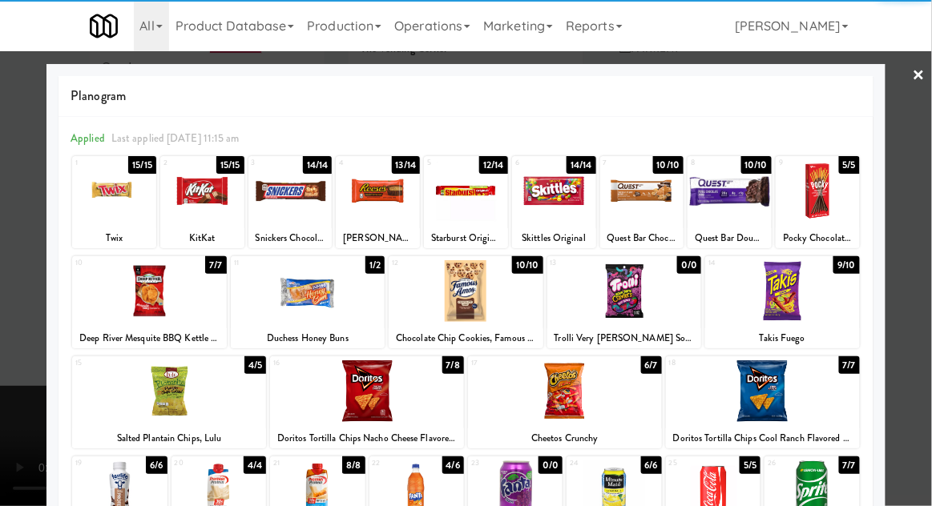
click at [110, 207] on div at bounding box center [114, 191] width 84 height 62
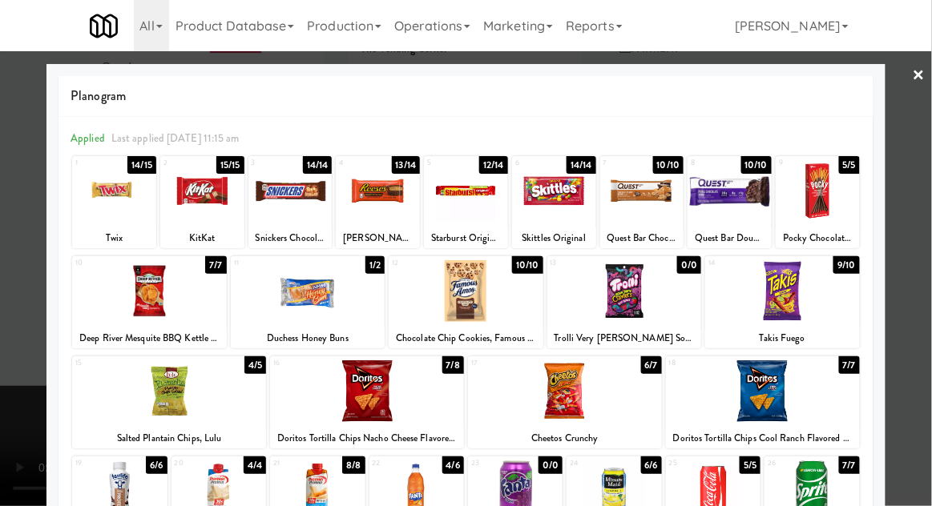
click at [928, 254] on div at bounding box center [466, 253] width 932 height 506
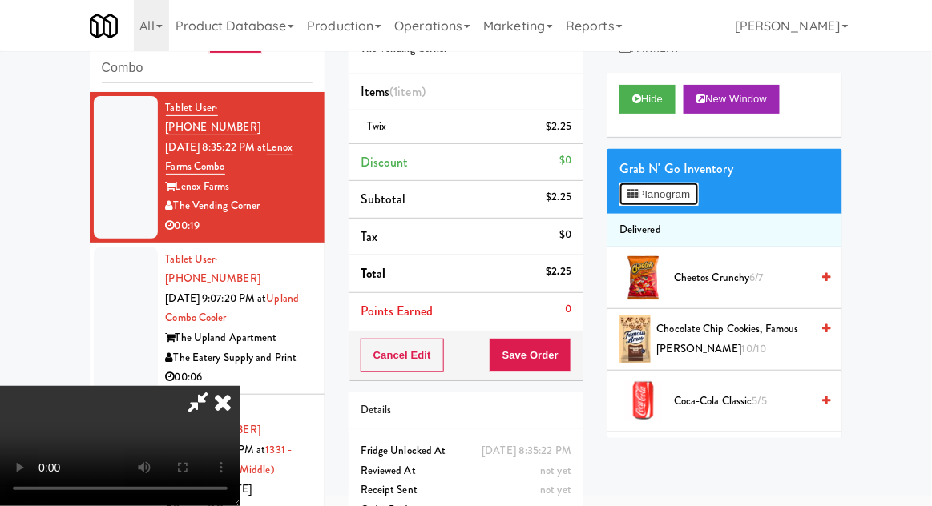
click at [688, 200] on button "Planogram" at bounding box center [658, 195] width 78 height 24
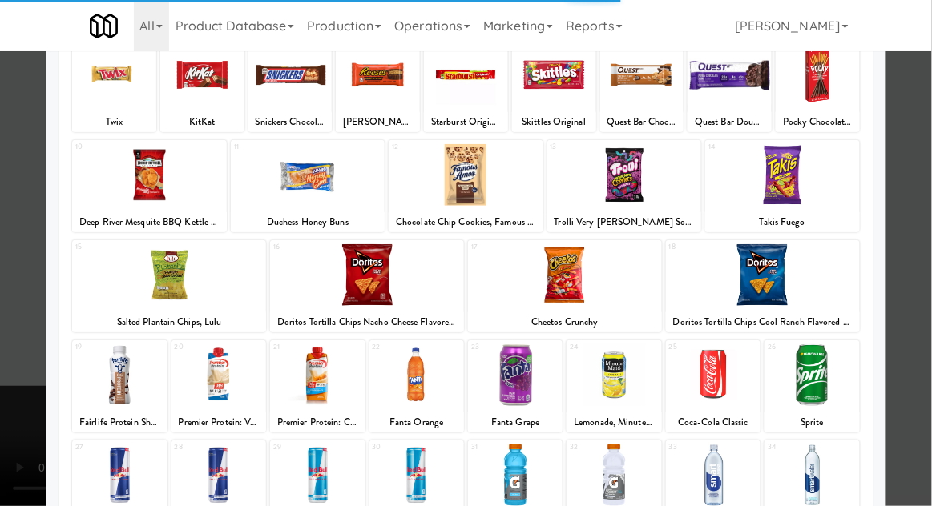
scroll to position [203, 0]
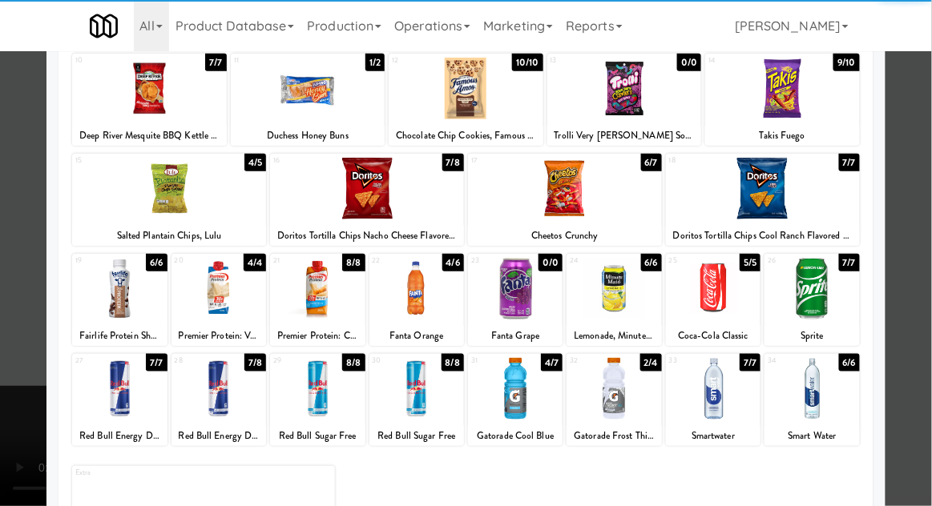
click at [619, 210] on div at bounding box center [565, 189] width 194 height 62
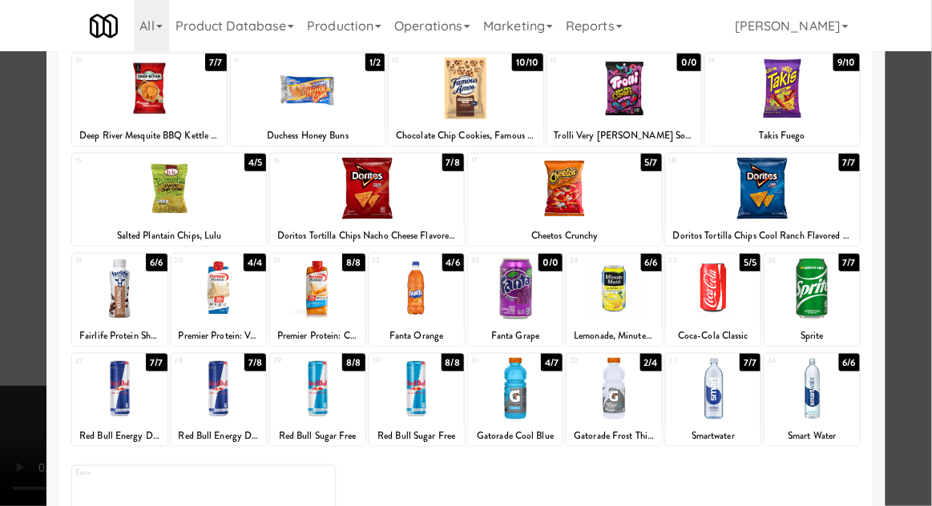
click at [913, 199] on div at bounding box center [466, 253] width 932 height 506
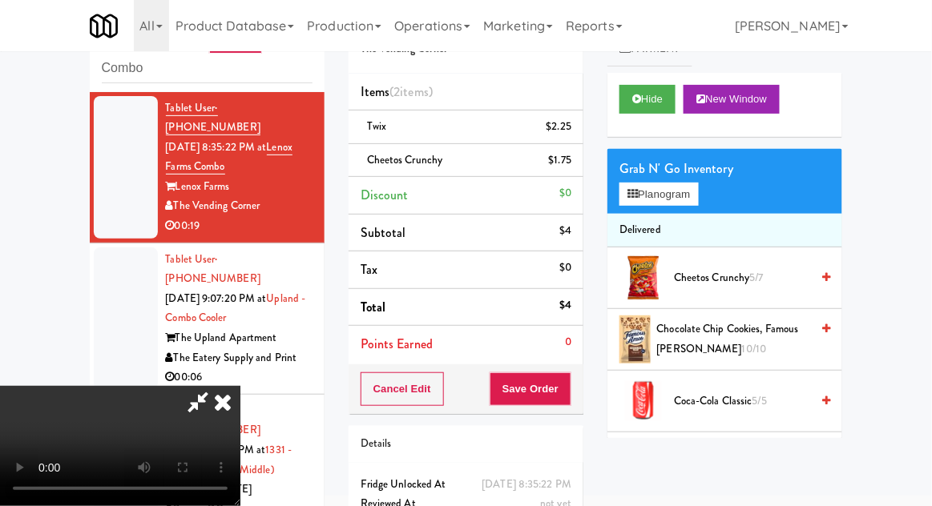
scroll to position [58, 0]
click at [567, 388] on button "Save Order" at bounding box center [530, 389] width 82 height 34
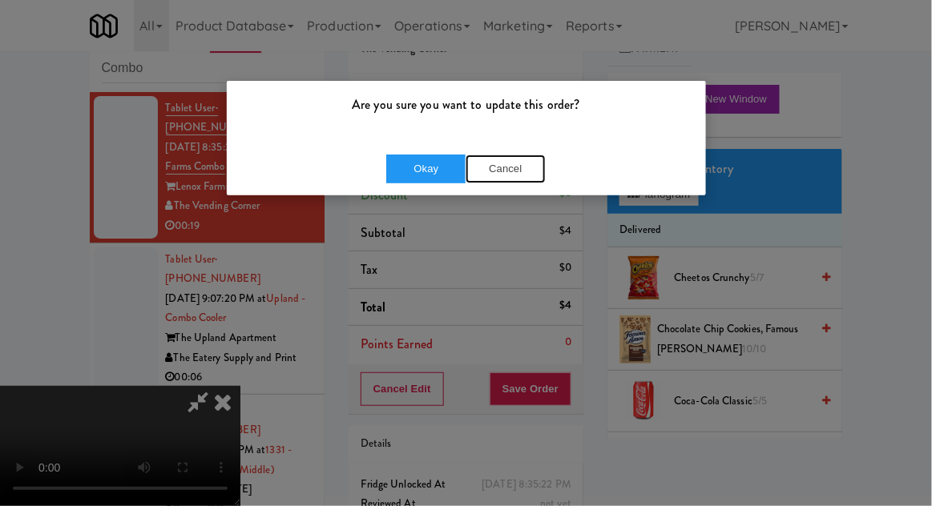
click at [509, 164] on button "Cancel" at bounding box center [505, 169] width 80 height 29
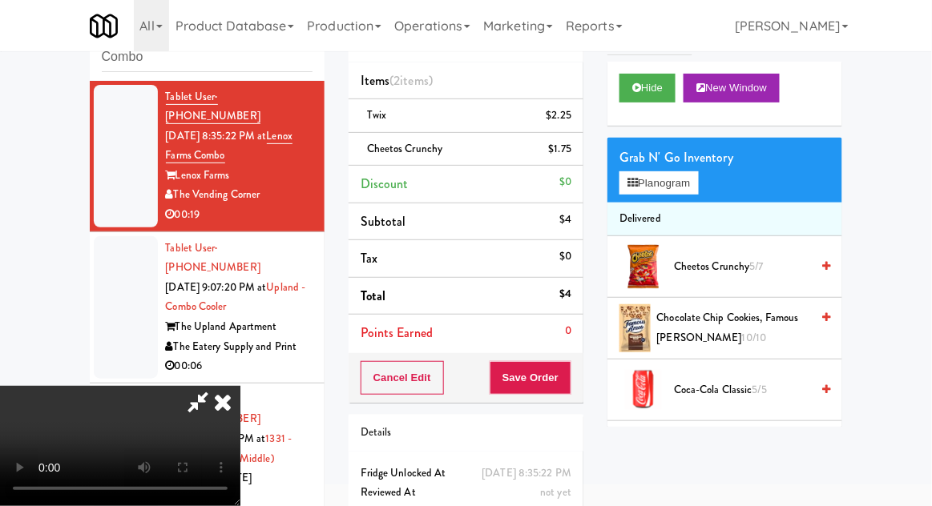
scroll to position [0, 0]
click at [686, 211] on li "Delivered" at bounding box center [724, 220] width 235 height 34
click at [694, 187] on button "Planogram" at bounding box center [658, 183] width 78 height 24
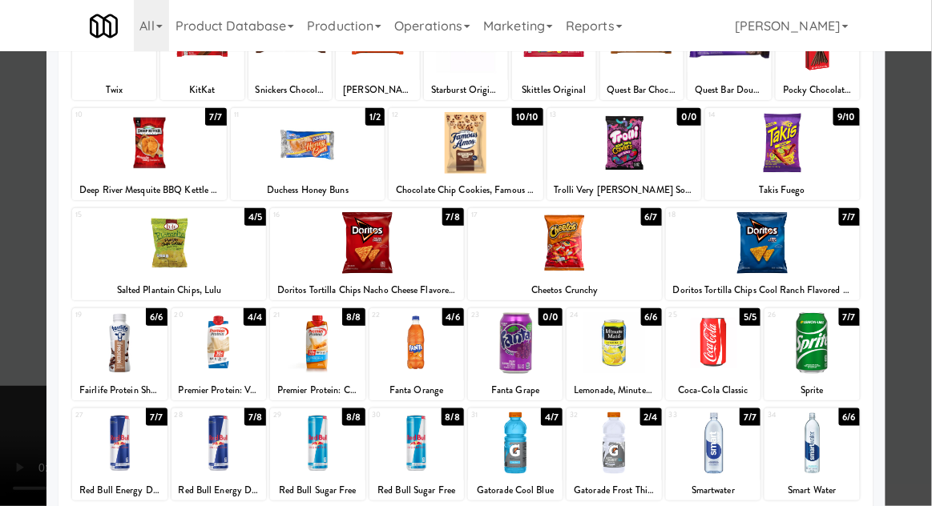
scroll to position [203, 0]
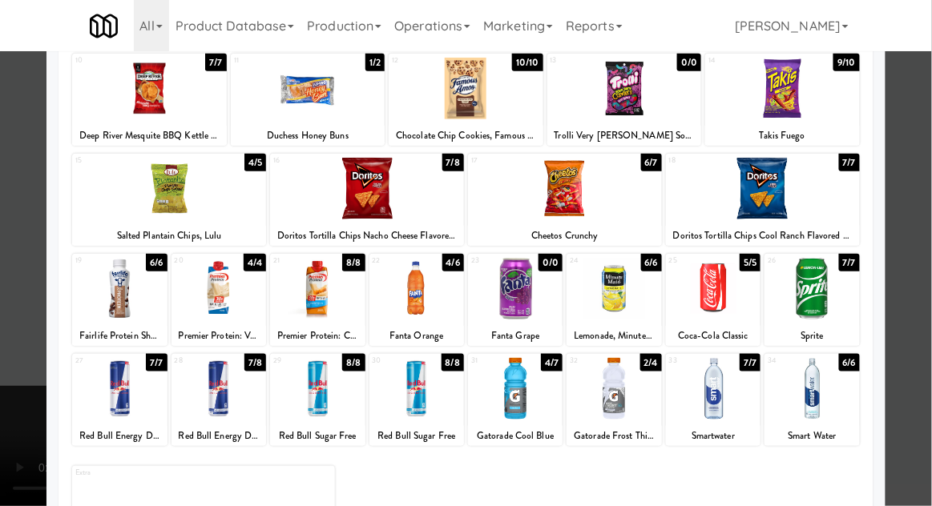
click at [928, 302] on div at bounding box center [466, 253] width 932 height 506
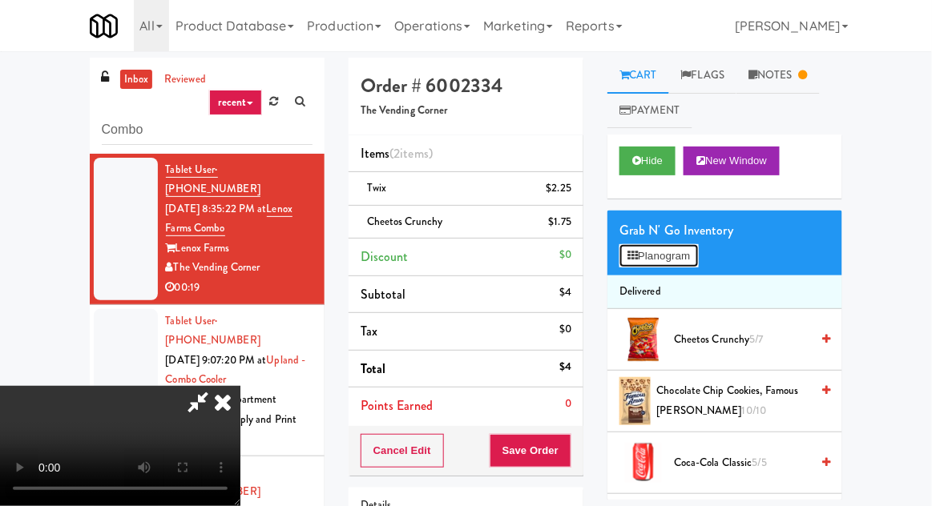
click at [698, 255] on button "Planogram" at bounding box center [658, 256] width 78 height 24
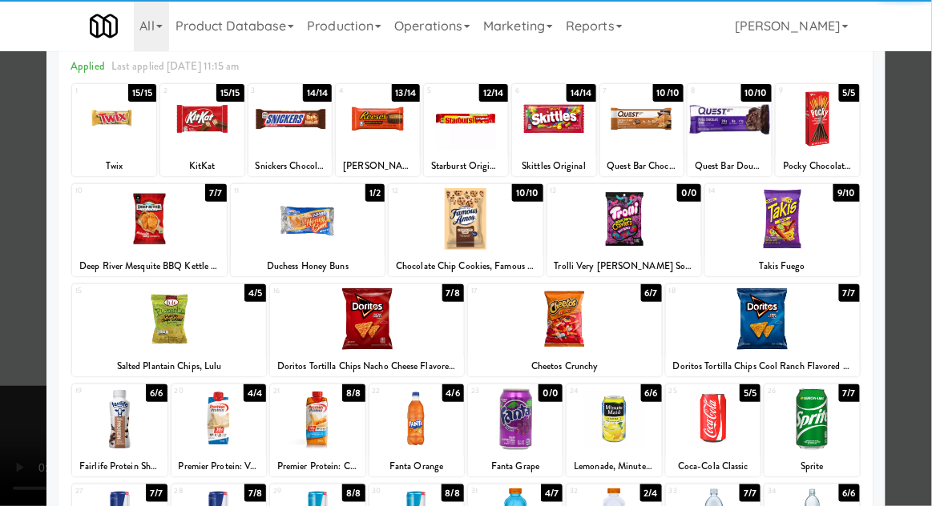
scroll to position [74, 0]
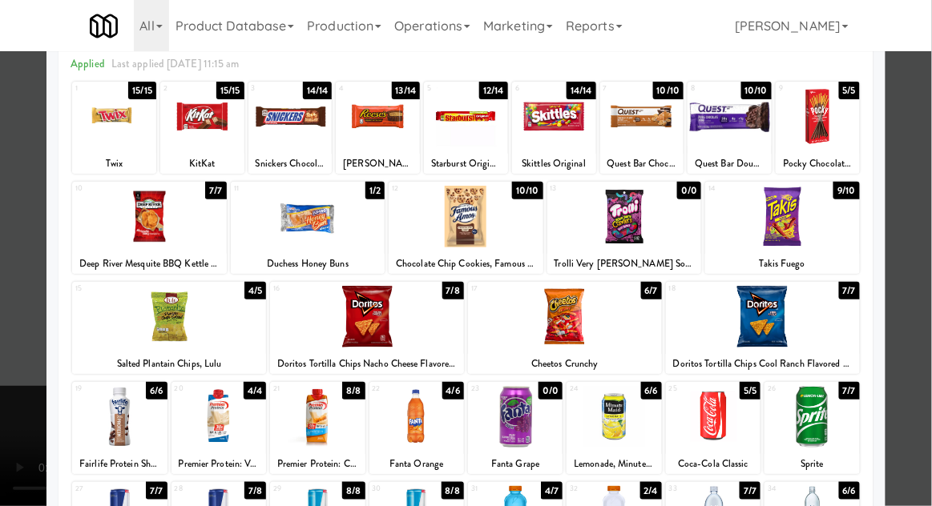
click at [561, 395] on div "0/0" at bounding box center [550, 391] width 24 height 18
click at [921, 328] on div at bounding box center [466, 253] width 932 height 506
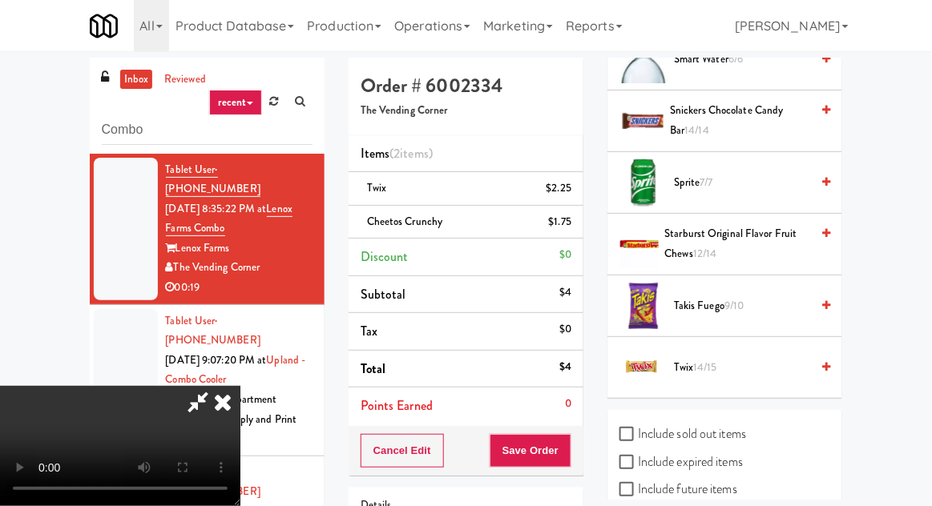
click at [734, 422] on label "Include sold out items" at bounding box center [682, 434] width 127 height 24
click at [638, 429] on input "Include sold out items" at bounding box center [628, 435] width 18 height 13
checkbox input "true"
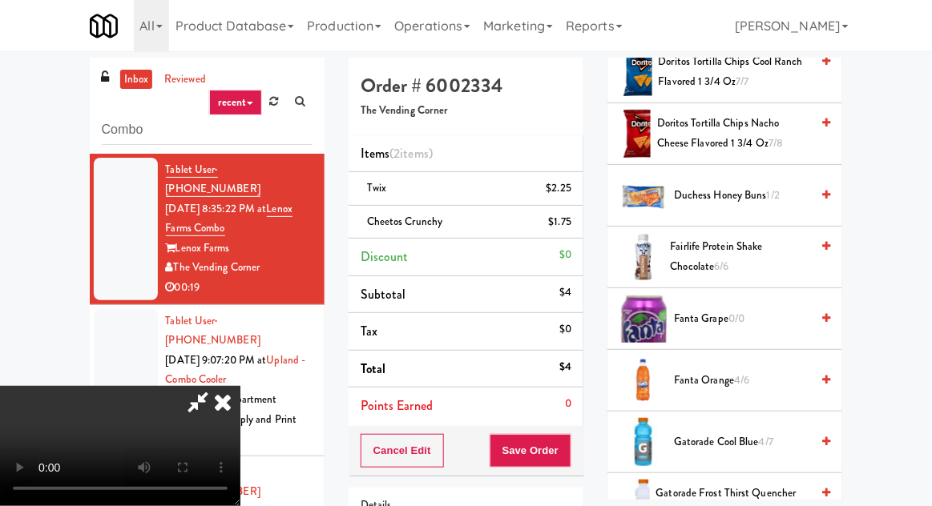
click at [736, 325] on span "Fanta Grape 0/0" at bounding box center [742, 319] width 136 height 20
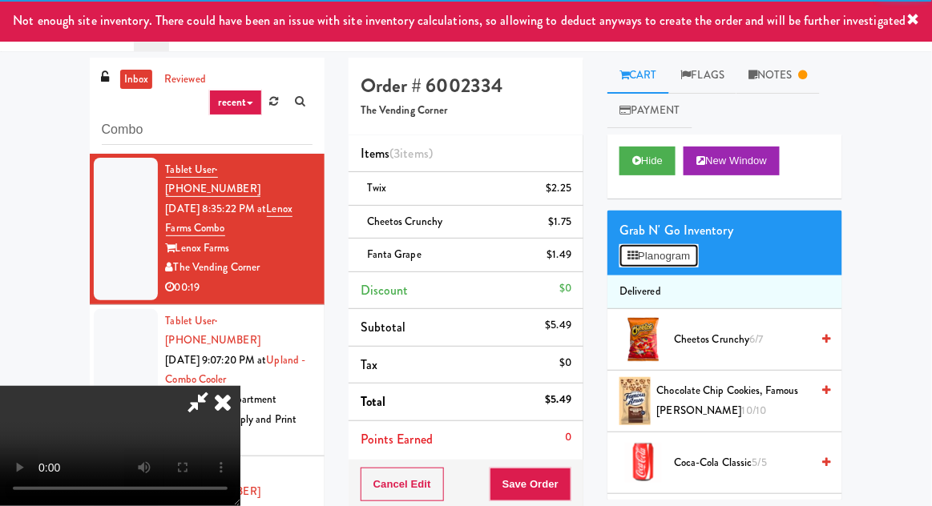
click at [690, 251] on button "Planogram" at bounding box center [658, 256] width 78 height 24
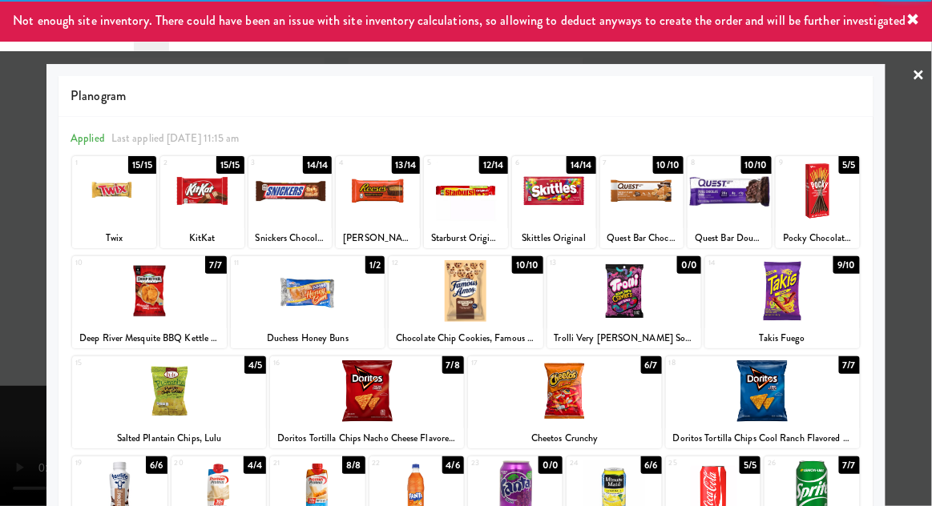
click at [911, 74] on div at bounding box center [466, 253] width 932 height 506
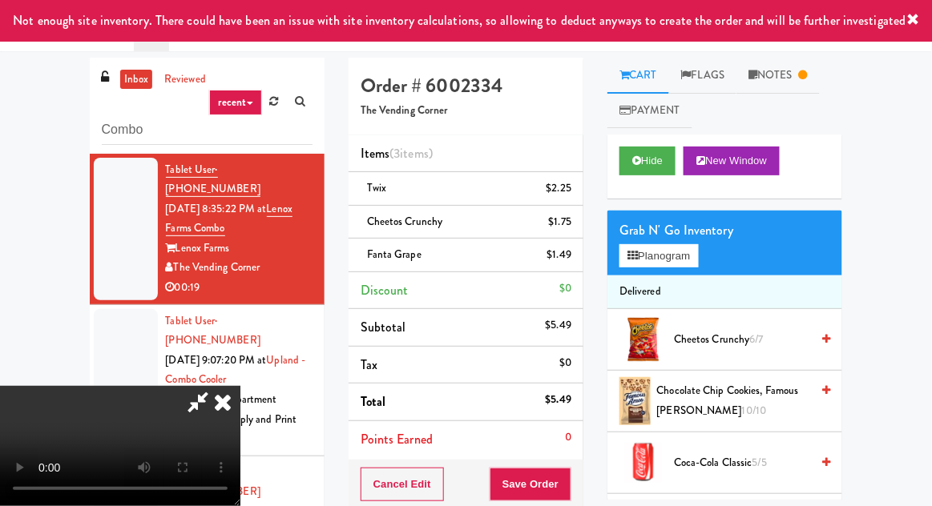
click at [799, 76] on link "Notes" at bounding box center [777, 76] width 83 height 36
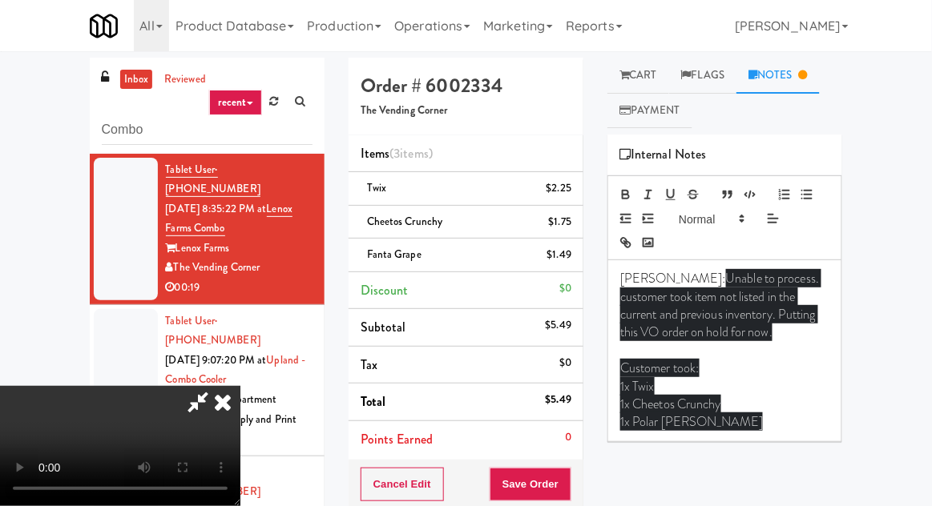
click at [240, 386] on icon at bounding box center [222, 402] width 35 height 32
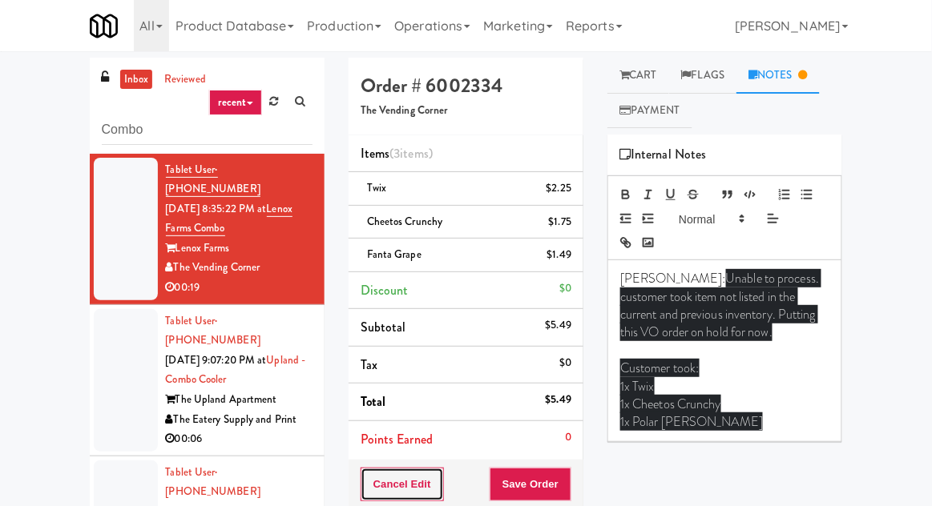
click at [422, 477] on button "Cancel Edit" at bounding box center [401, 485] width 83 height 34
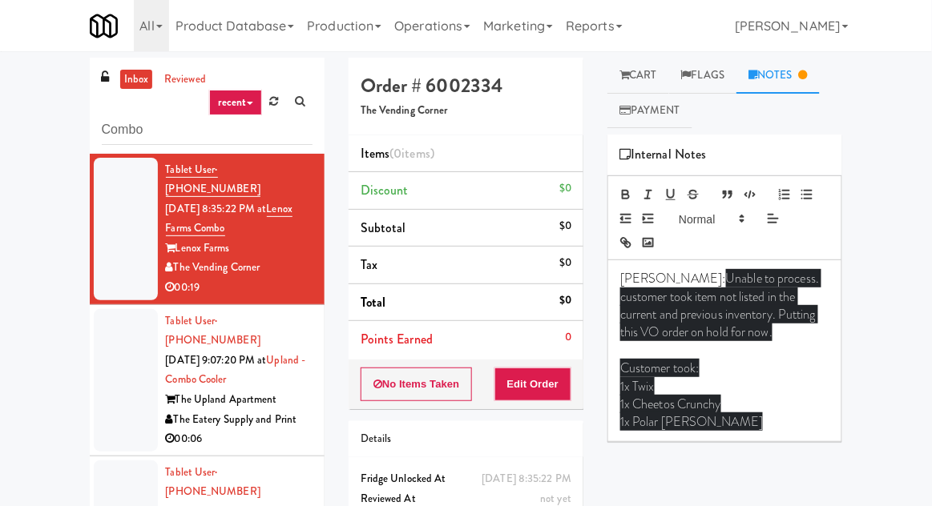
click at [110, 374] on div at bounding box center [126, 380] width 64 height 143
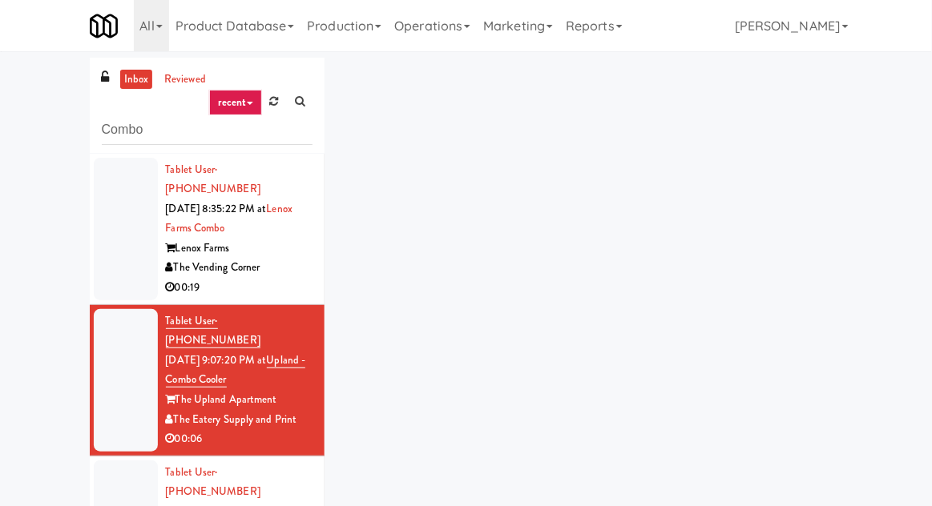
click at [94, 263] on div at bounding box center [126, 229] width 64 height 143
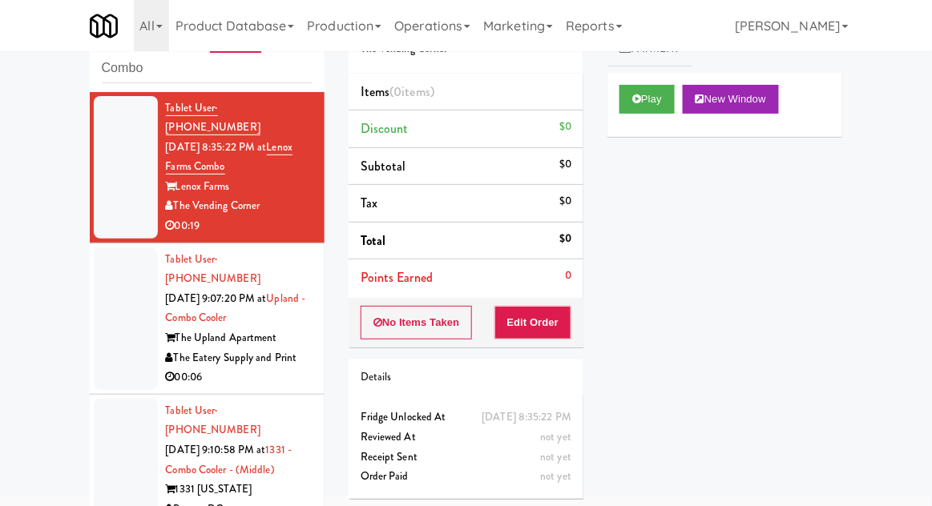
scroll to position [46, 0]
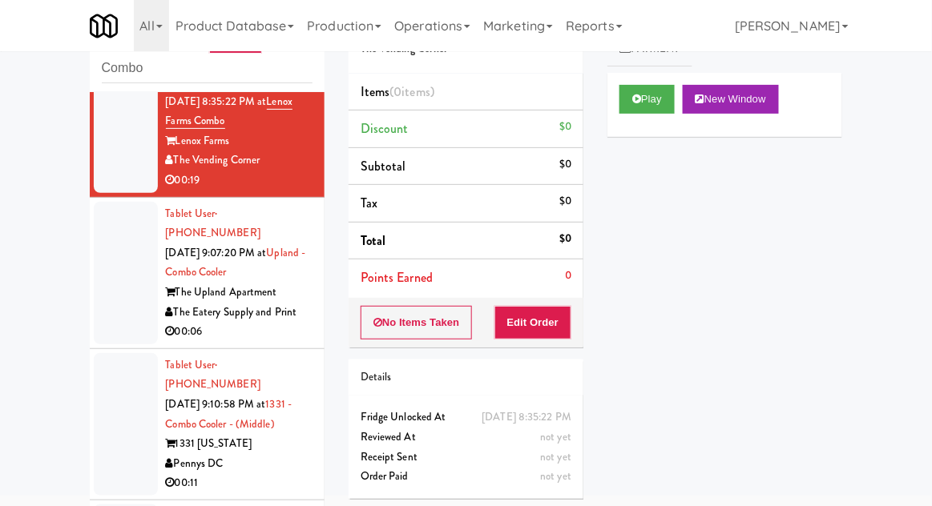
click at [106, 285] on div at bounding box center [126, 273] width 64 height 143
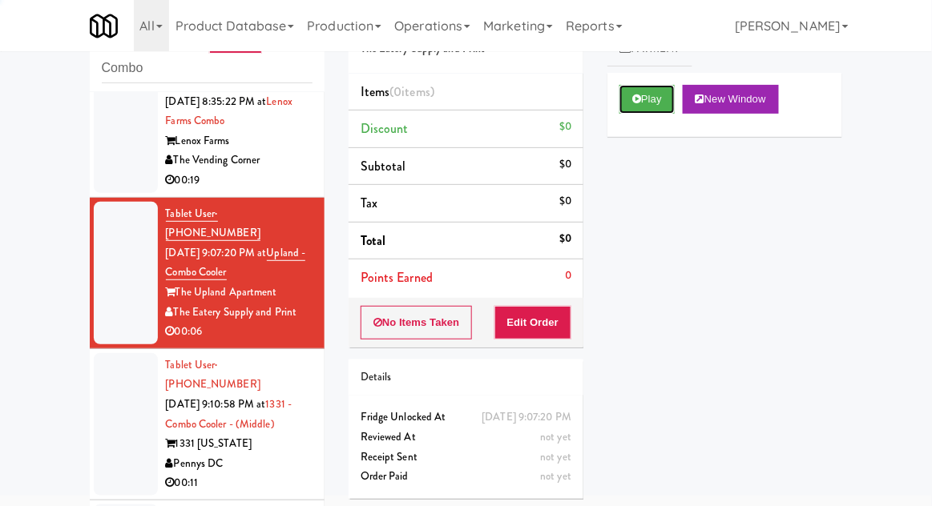
click at [662, 95] on button "Play" at bounding box center [646, 99] width 55 height 29
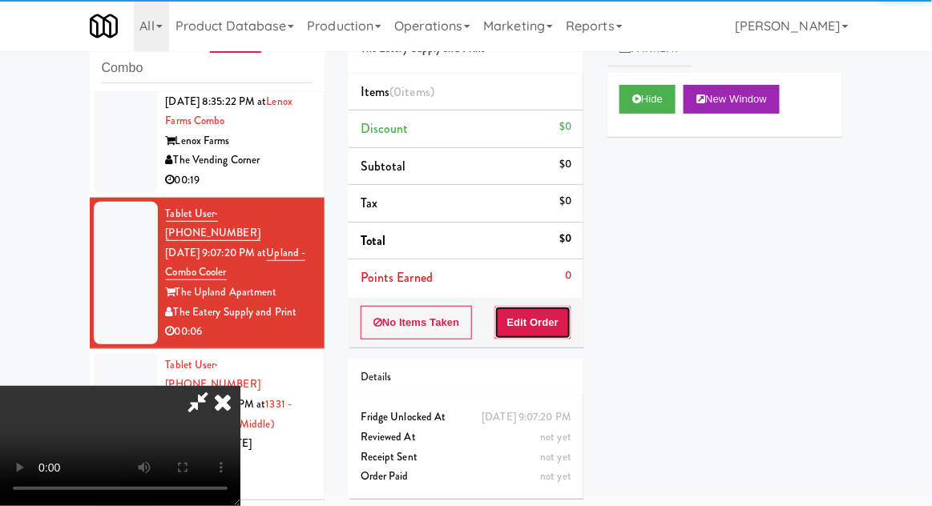
click at [556, 306] on button "Edit Order" at bounding box center [533, 323] width 78 height 34
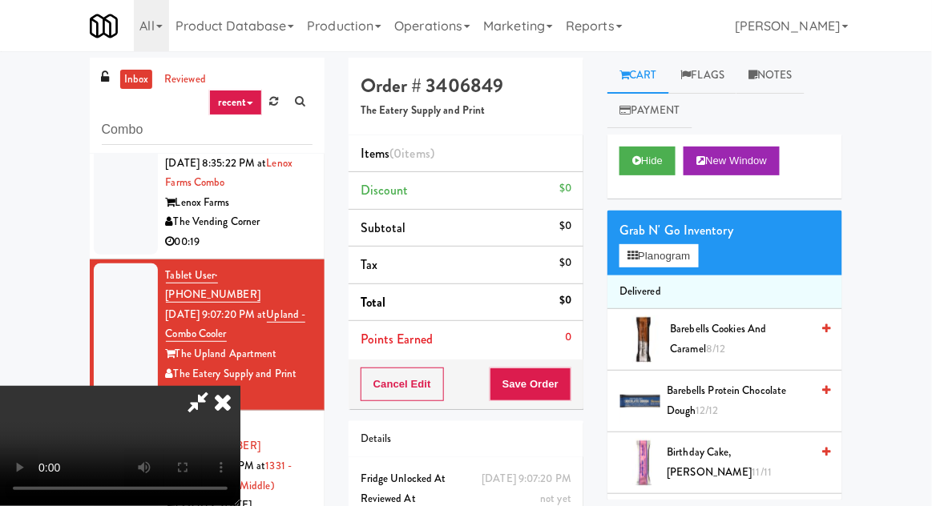
scroll to position [62, 0]
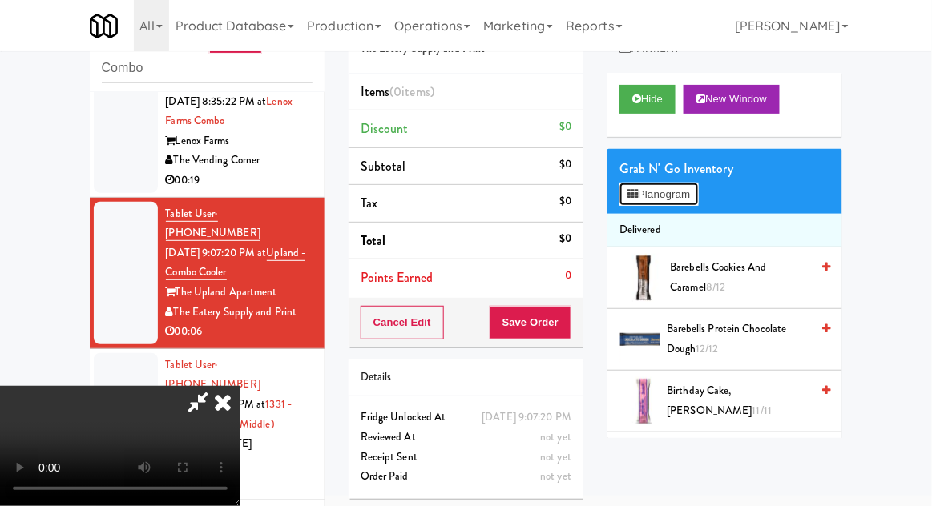
click at [686, 205] on button "Planogram" at bounding box center [658, 195] width 78 height 24
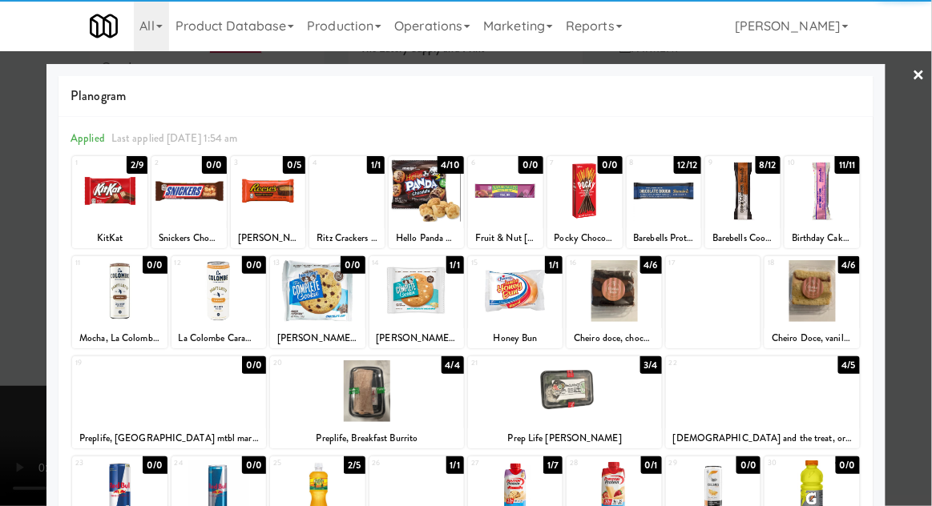
click at [831, 306] on div at bounding box center [811, 291] width 95 height 62
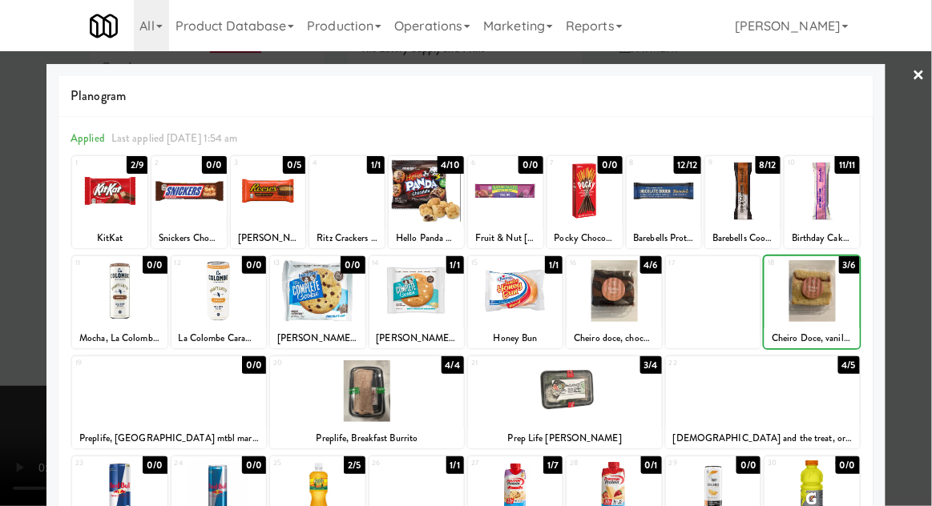
click at [915, 305] on div at bounding box center [466, 253] width 932 height 506
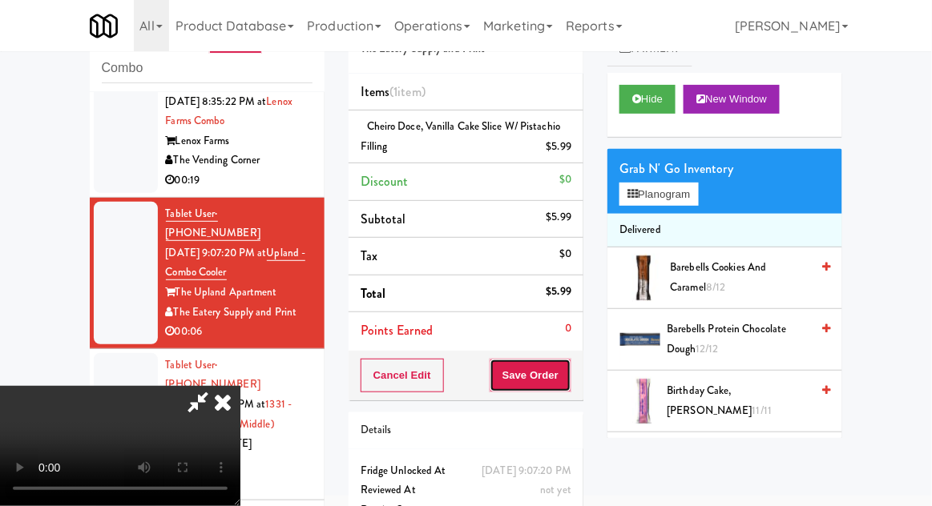
click at [568, 384] on button "Save Order" at bounding box center [530, 376] width 82 height 34
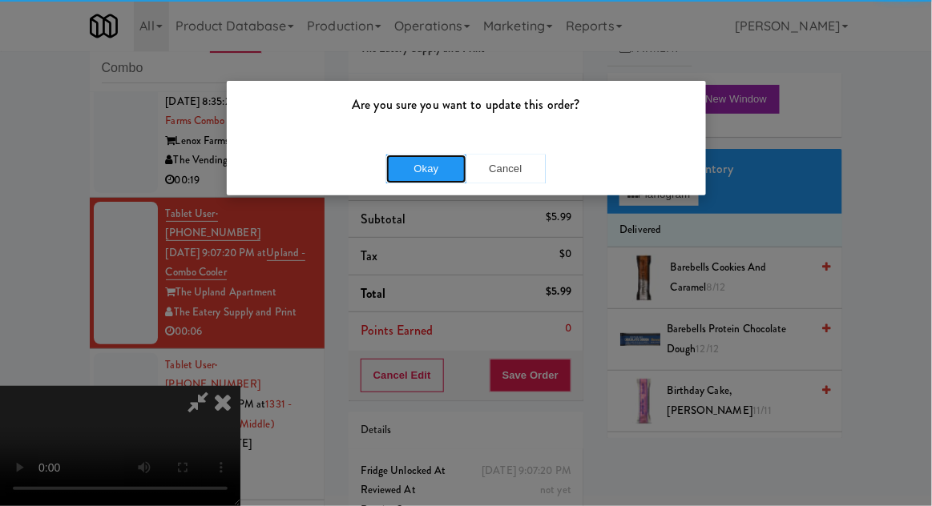
click at [409, 171] on button "Okay" at bounding box center [426, 169] width 80 height 29
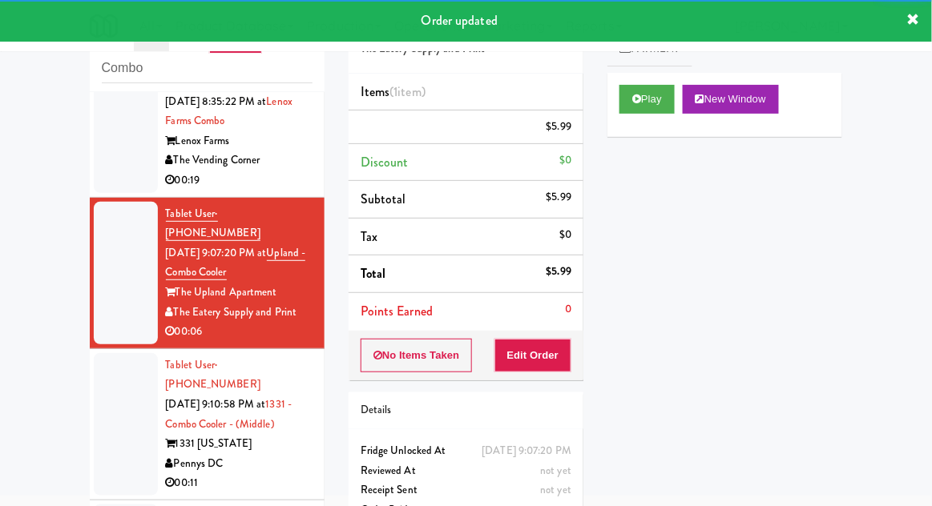
click at [110, 416] on div at bounding box center [126, 424] width 64 height 143
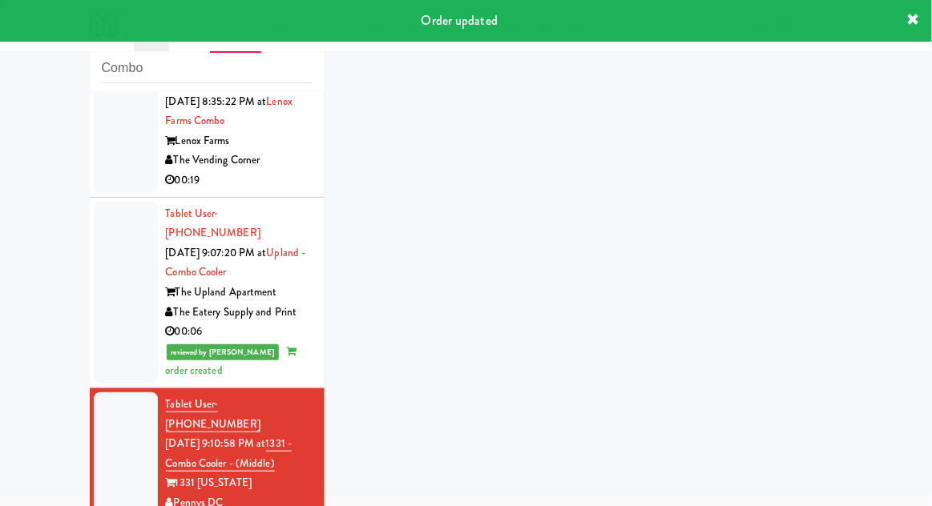
scroll to position [85, 0]
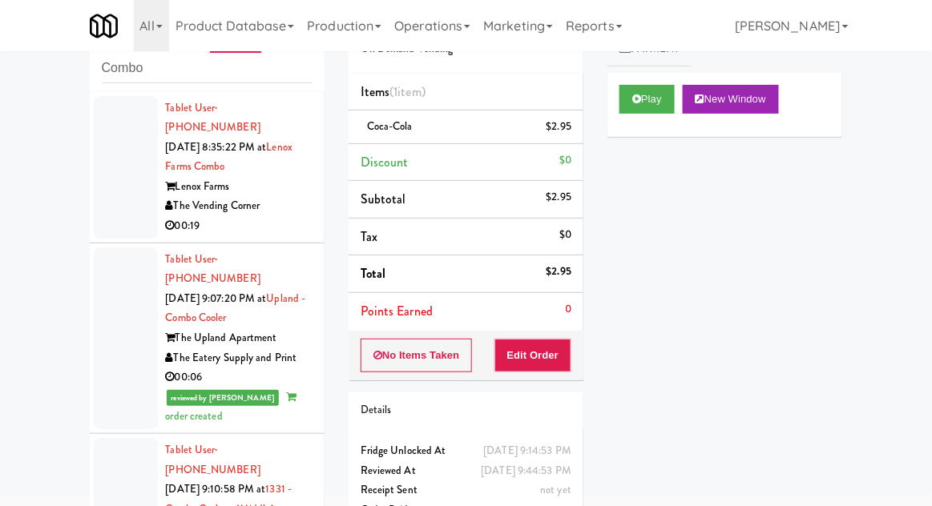
click at [105, 186] on div at bounding box center [126, 167] width 64 height 143
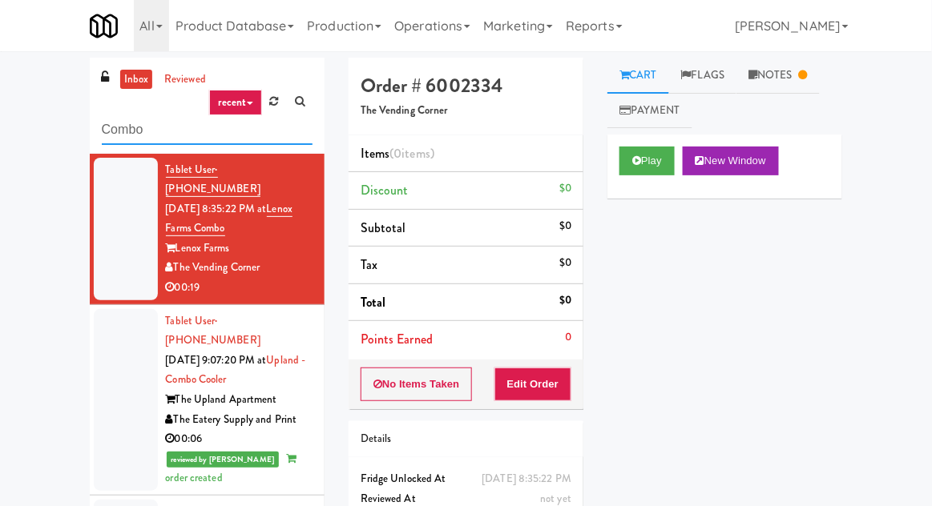
click at [124, 127] on input "Combo" at bounding box center [207, 130] width 211 height 30
click at [123, 132] on input "Combo" at bounding box center [207, 130] width 211 height 30
type input "Cooler"
click at [30, 125] on div "inbox reviewed recent all unclear take inventory issue suspicious failed recent…" at bounding box center [466, 352] width 932 height 589
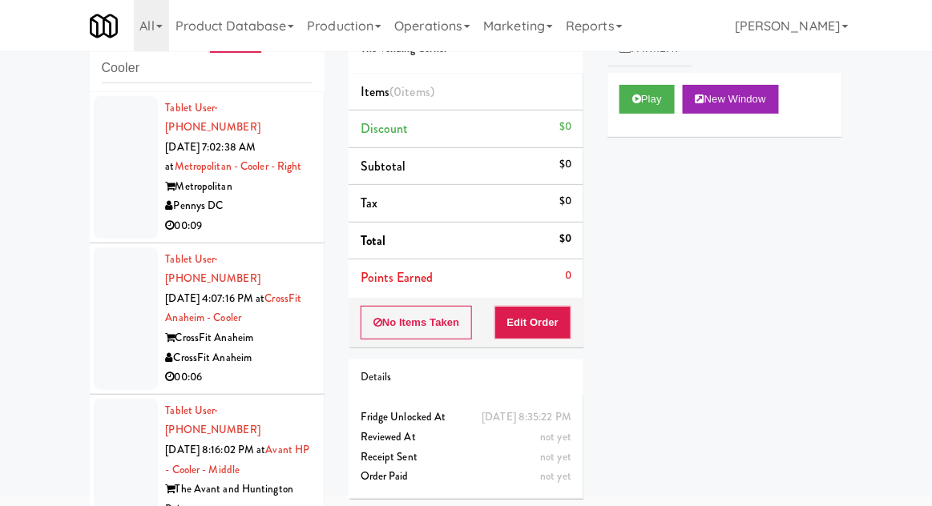
click at [103, 197] on div at bounding box center [126, 167] width 64 height 143
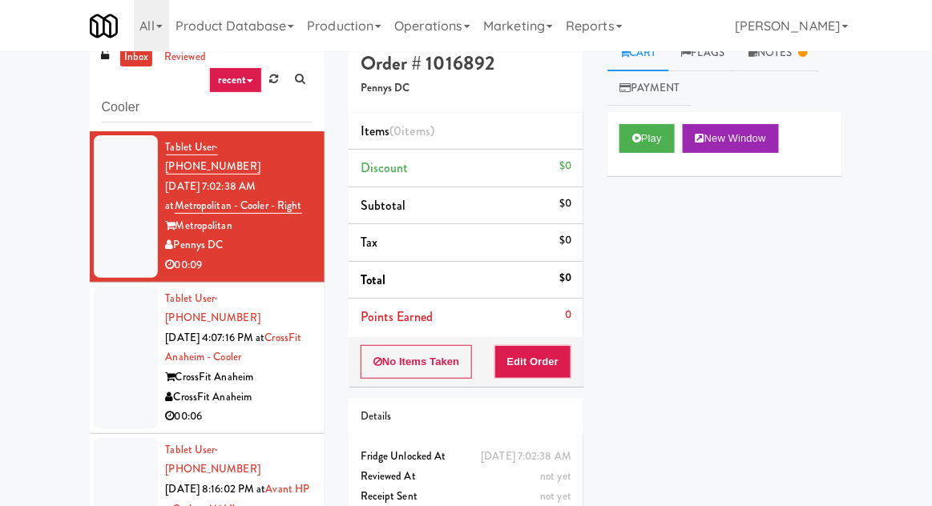
scroll to position [62, 0]
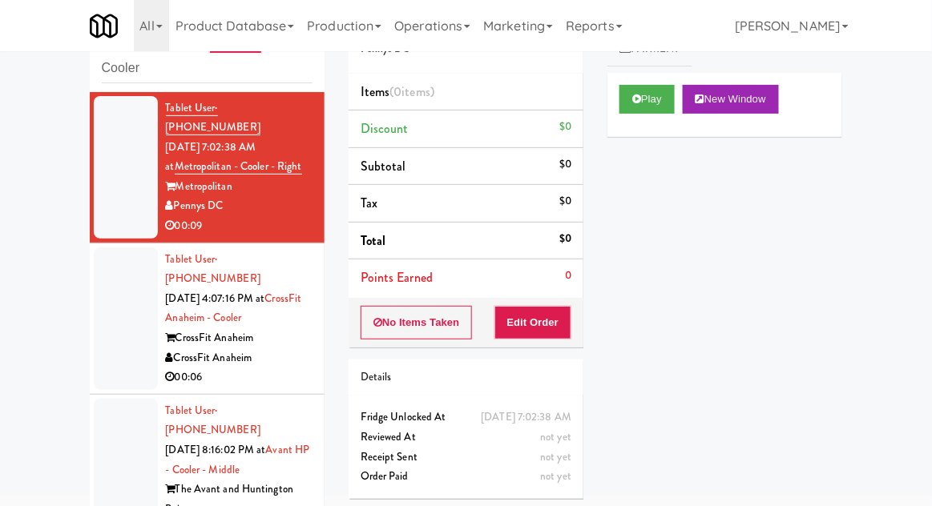
click at [95, 334] on div at bounding box center [126, 318] width 64 height 143
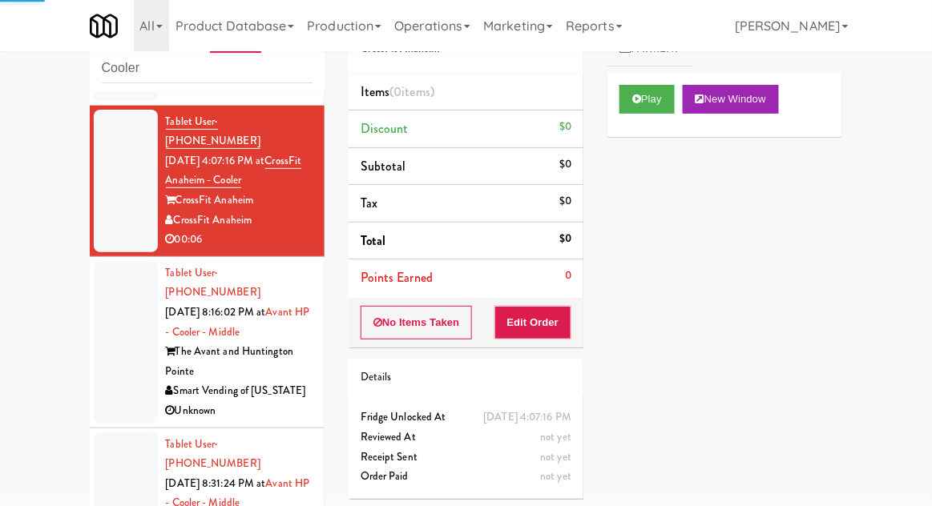
scroll to position [163, 0]
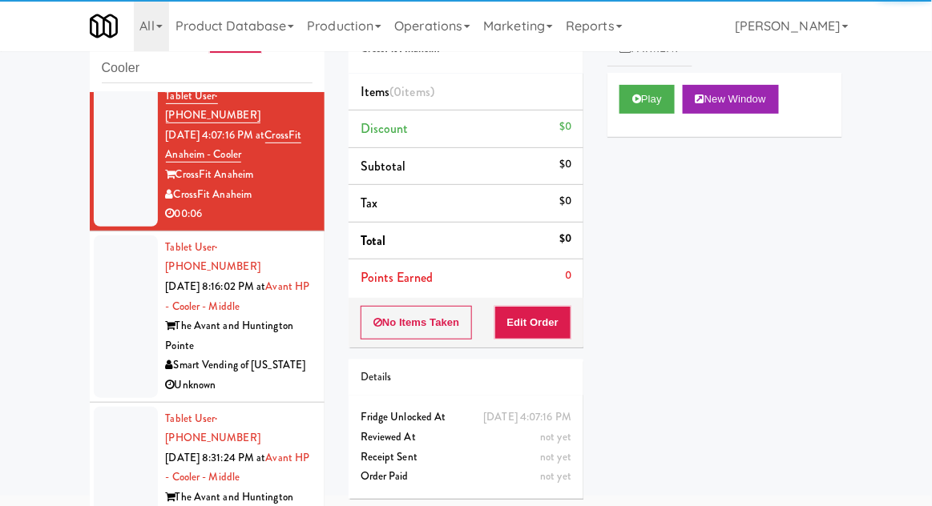
click at [107, 295] on div at bounding box center [126, 316] width 64 height 163
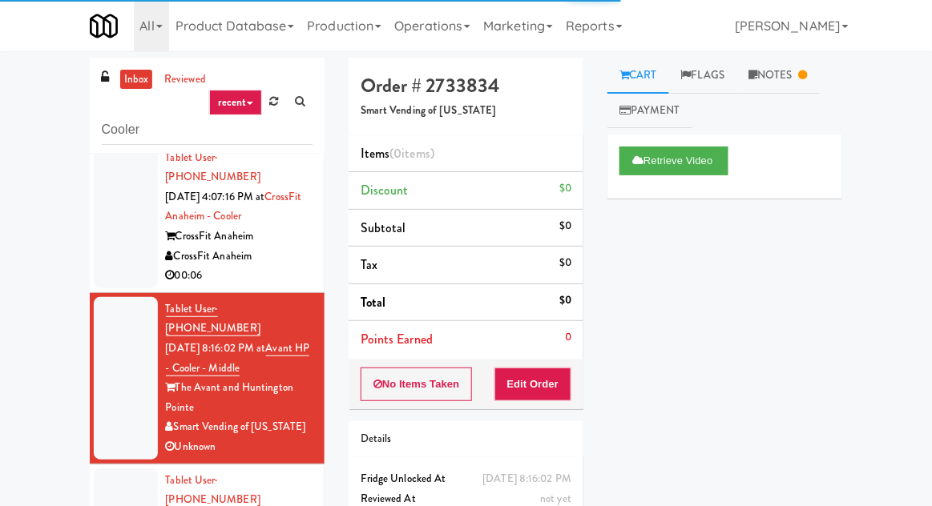
scroll to position [62, 0]
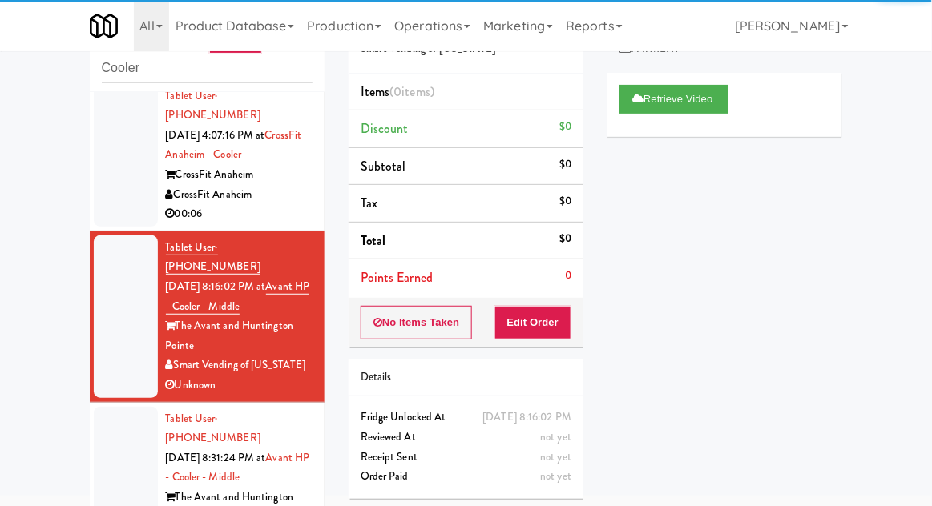
click at [103, 407] on div at bounding box center [126, 488] width 64 height 163
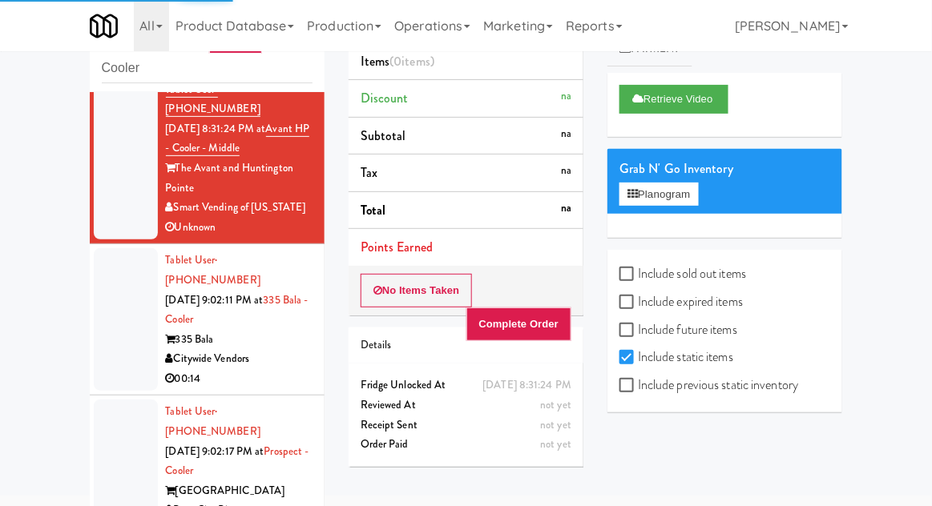
click at [106, 272] on div at bounding box center [126, 319] width 64 height 143
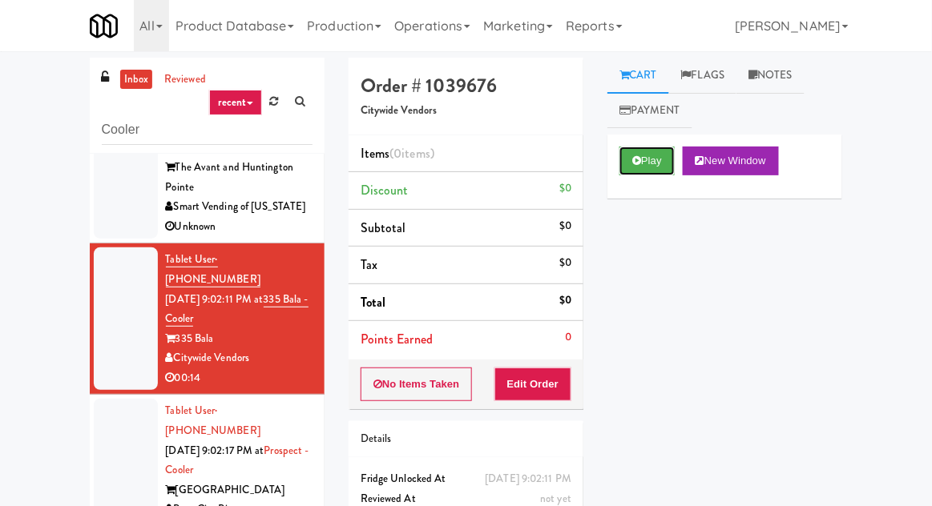
click at [668, 152] on button "Play" at bounding box center [646, 161] width 55 height 29
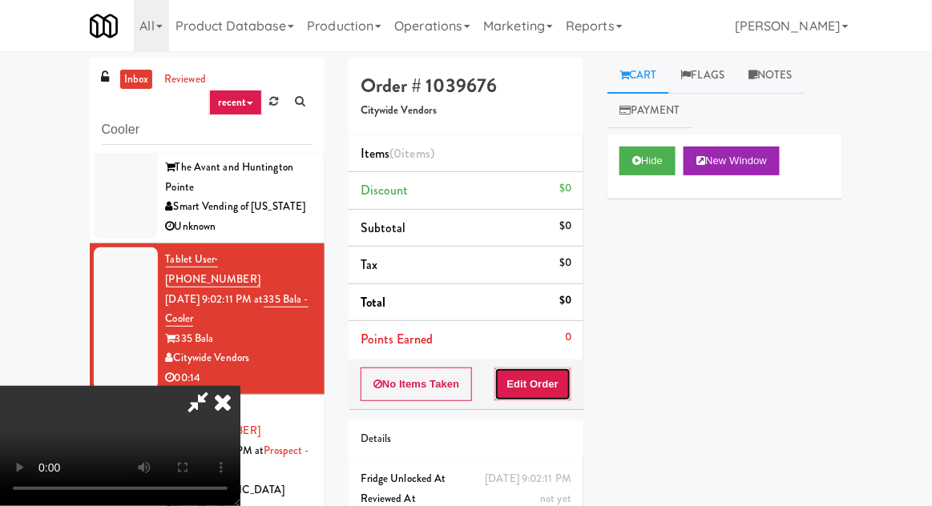
click at [569, 392] on button "Edit Order" at bounding box center [533, 385] width 78 height 34
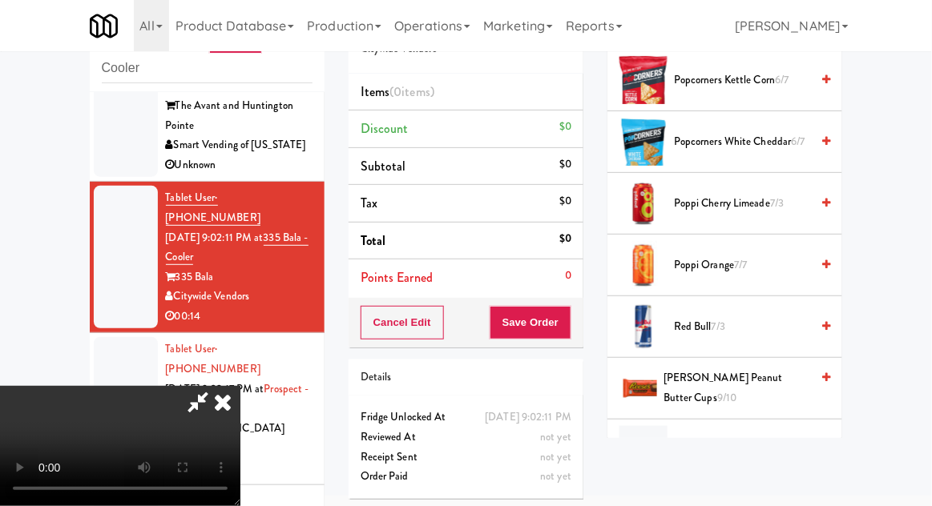
scroll to position [1785, 0]
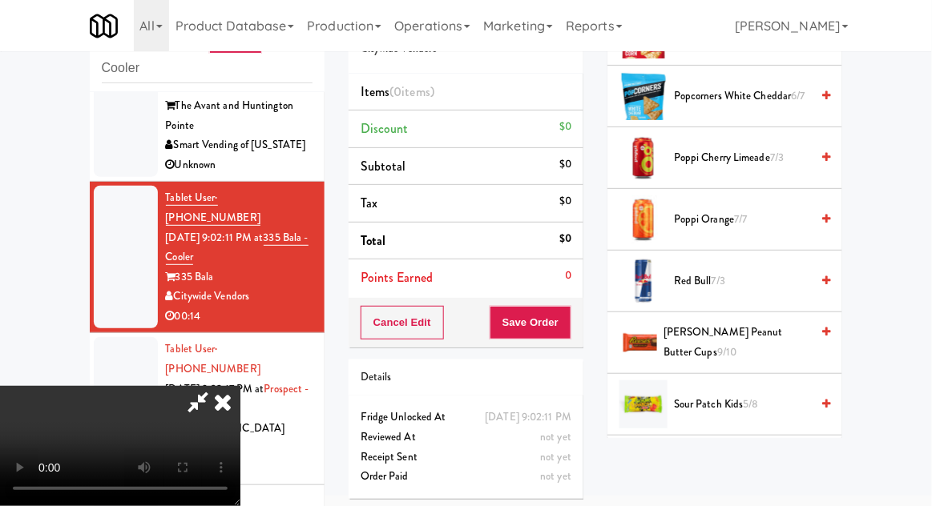
click at [782, 329] on span "[PERSON_NAME] Peanut Butter Cups 9/10" at bounding box center [736, 342] width 147 height 39
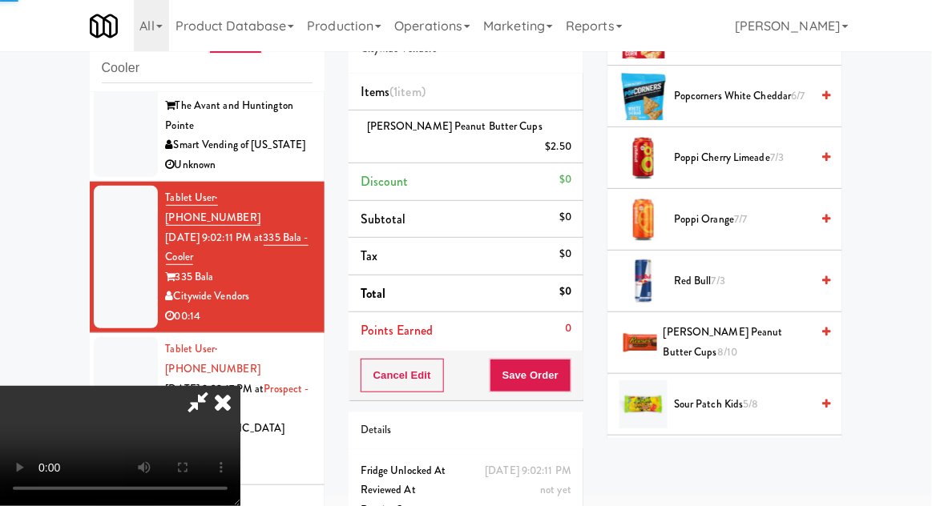
click at [732, 277] on span "Red Bull 7/3" at bounding box center [742, 282] width 136 height 20
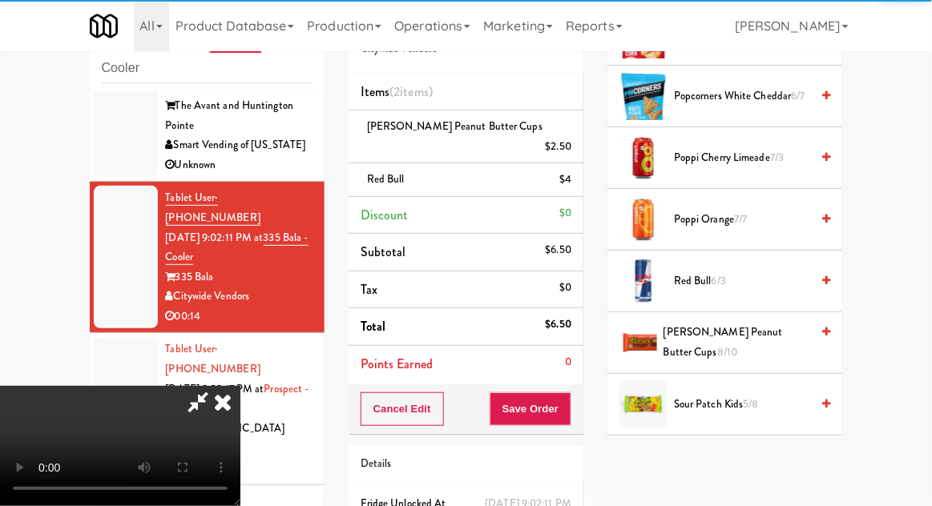
click at [577, 138] on li "[PERSON_NAME] Peanut Butter Cups $2.50" at bounding box center [465, 137] width 235 height 53
click at [575, 147] on icon at bounding box center [573, 152] width 8 height 10
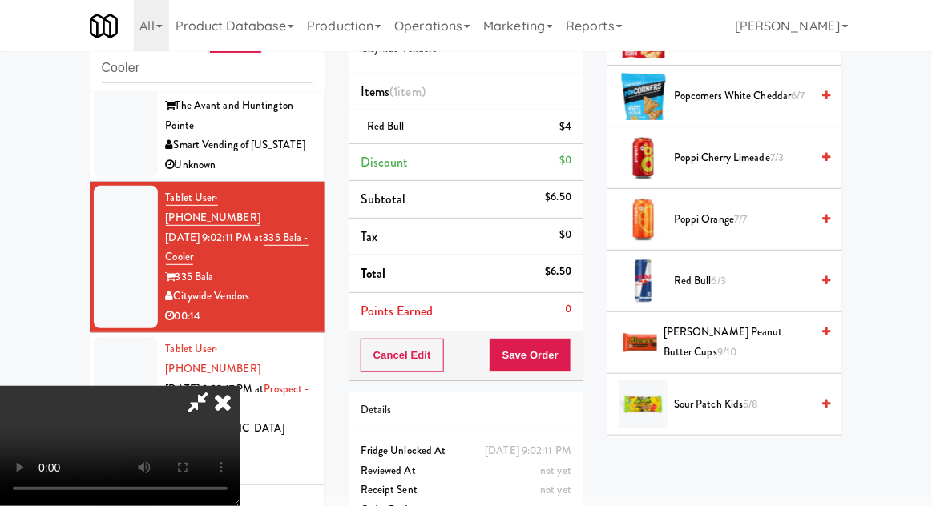
click at [574, 135] on li "Red Bull $4" at bounding box center [465, 128] width 235 height 34
click at [572, 133] on icon at bounding box center [573, 132] width 8 height 10
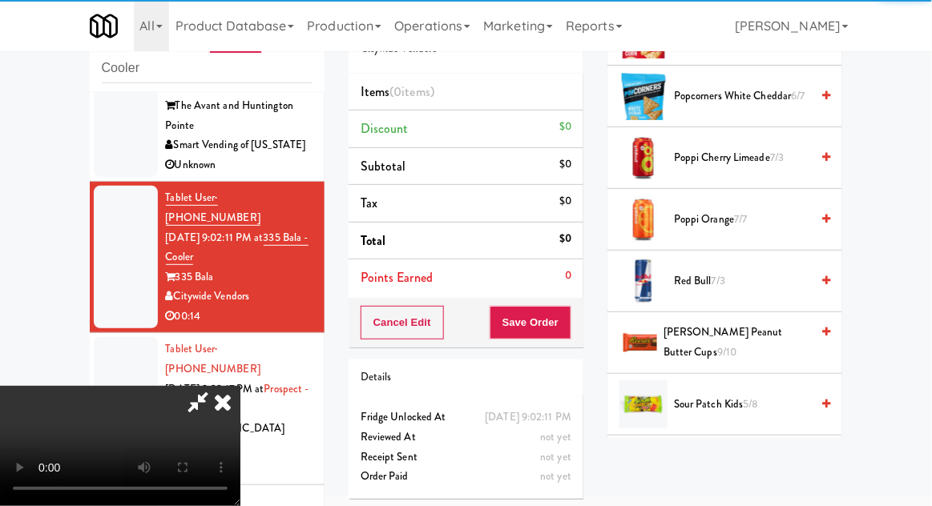
click at [709, 280] on span "Red Bull 7/3" at bounding box center [742, 282] width 136 height 20
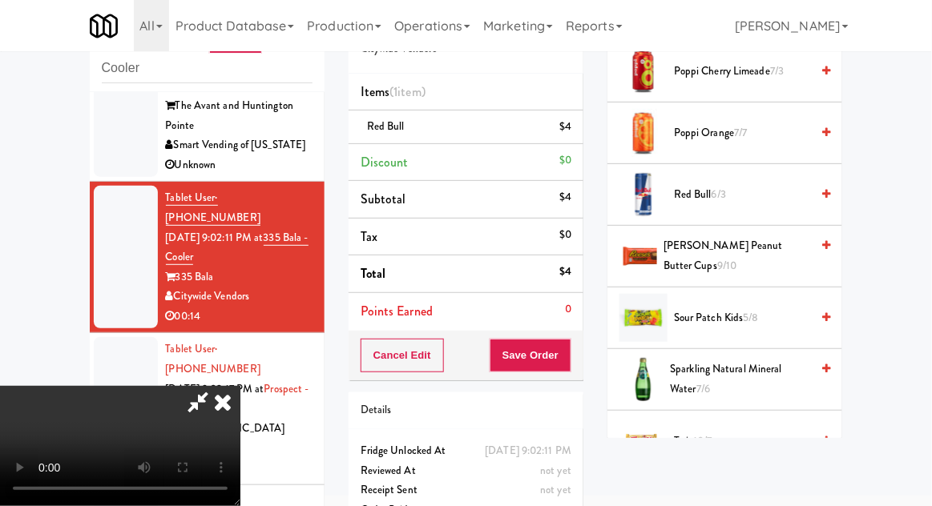
scroll to position [2191, 0]
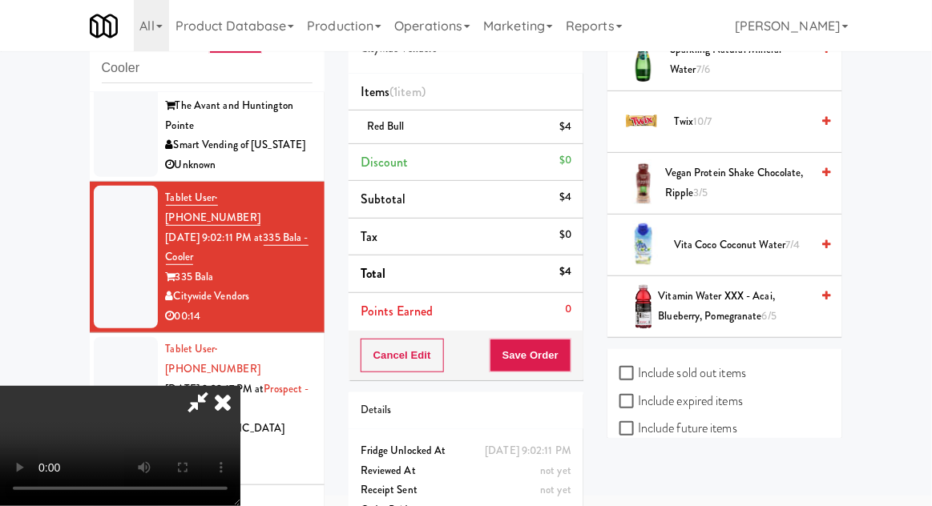
click at [756, 235] on span "Vita Coco Coconut Water 7/4" at bounding box center [742, 245] width 136 height 20
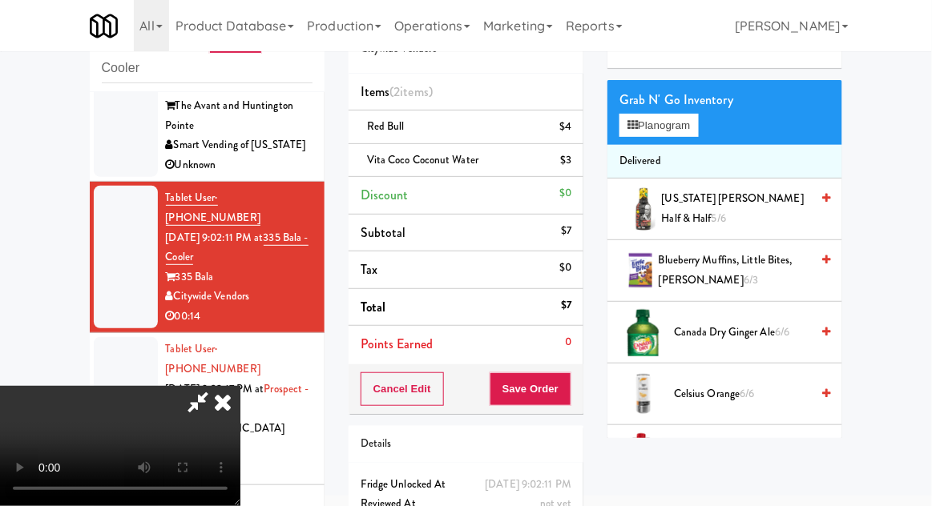
scroll to position [0, 0]
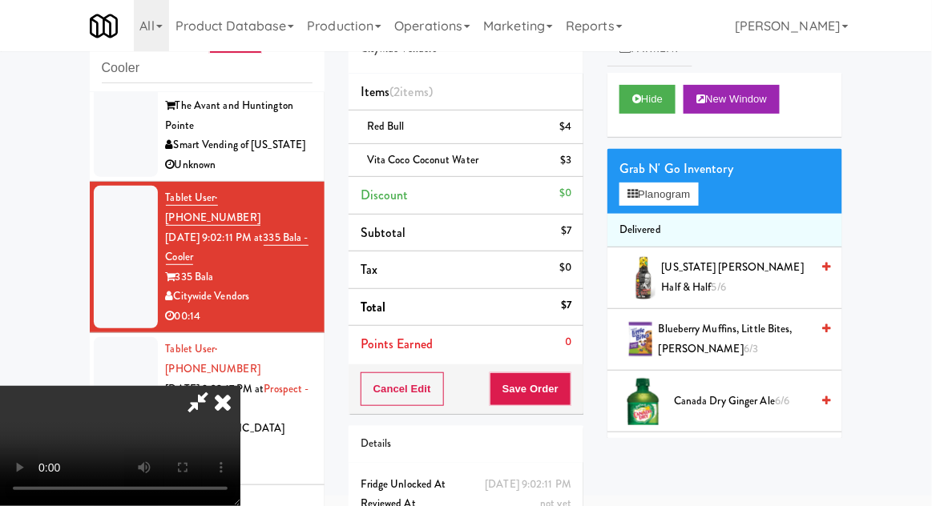
click at [658, 223] on li "Delivered" at bounding box center [724, 231] width 235 height 34
click at [670, 199] on button "Planogram" at bounding box center [658, 195] width 78 height 24
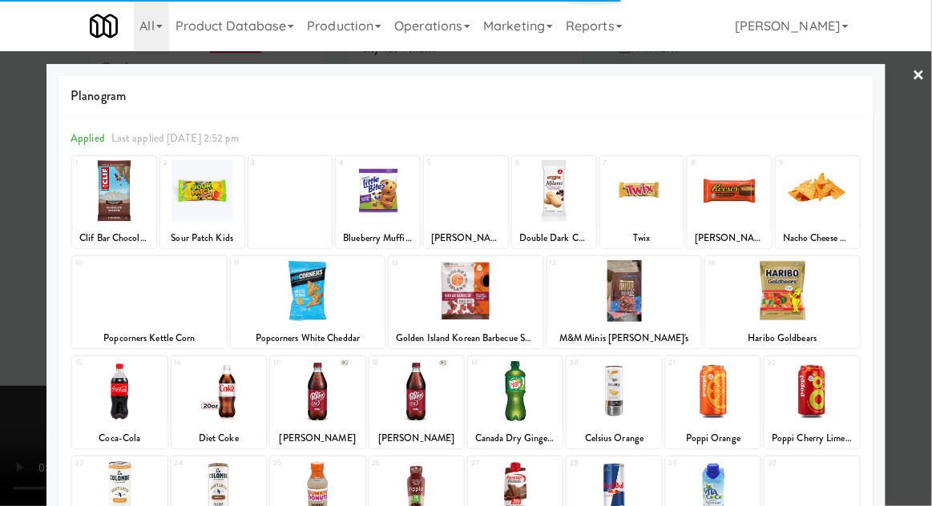
scroll to position [203, 0]
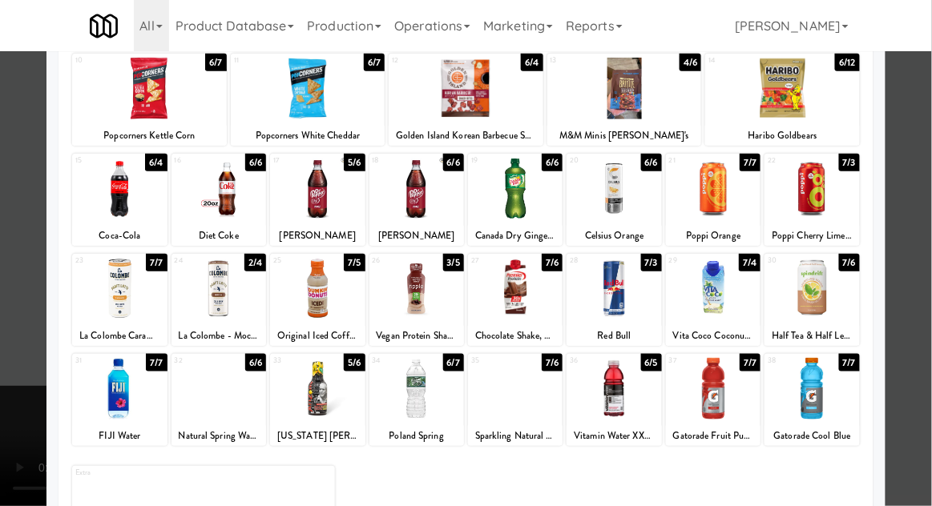
click at [533, 405] on div at bounding box center [515, 389] width 95 height 62
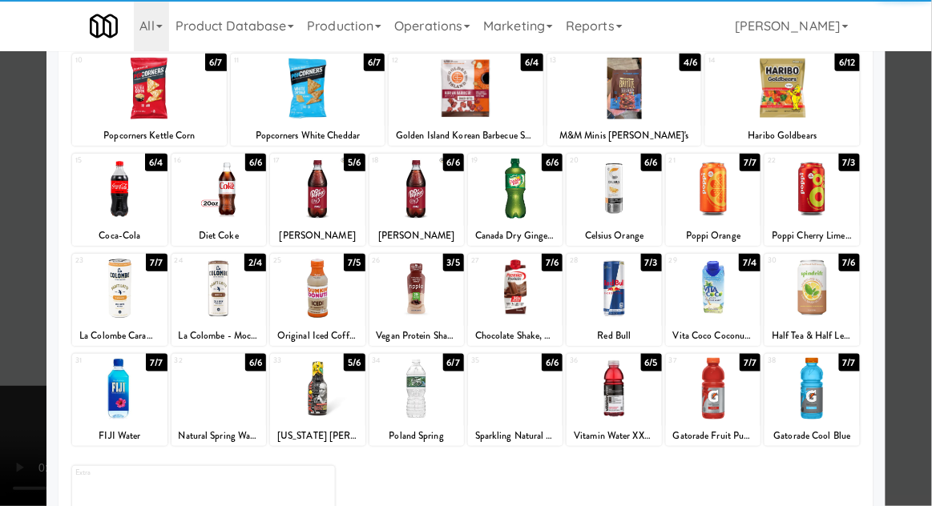
click at [6, 312] on div at bounding box center [466, 253] width 932 height 506
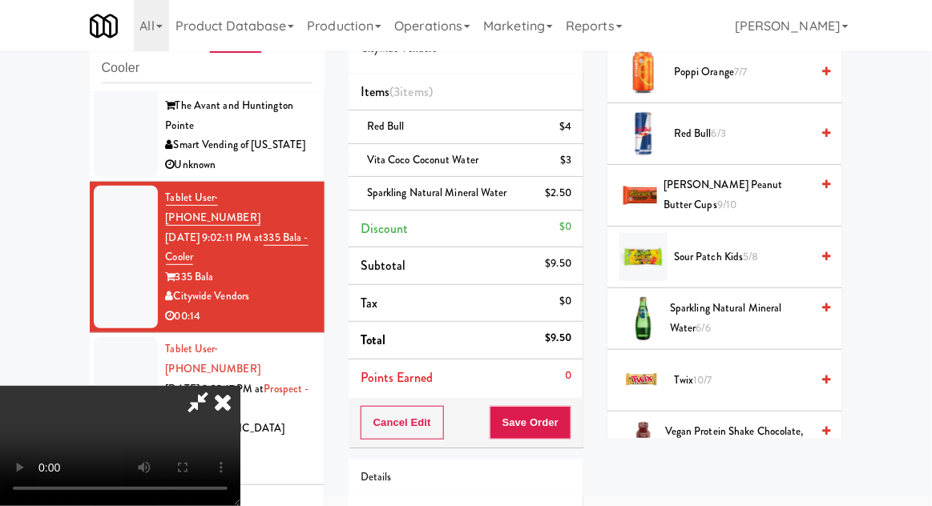
scroll to position [58, 0]
click at [565, 416] on button "Save Order" at bounding box center [530, 423] width 82 height 34
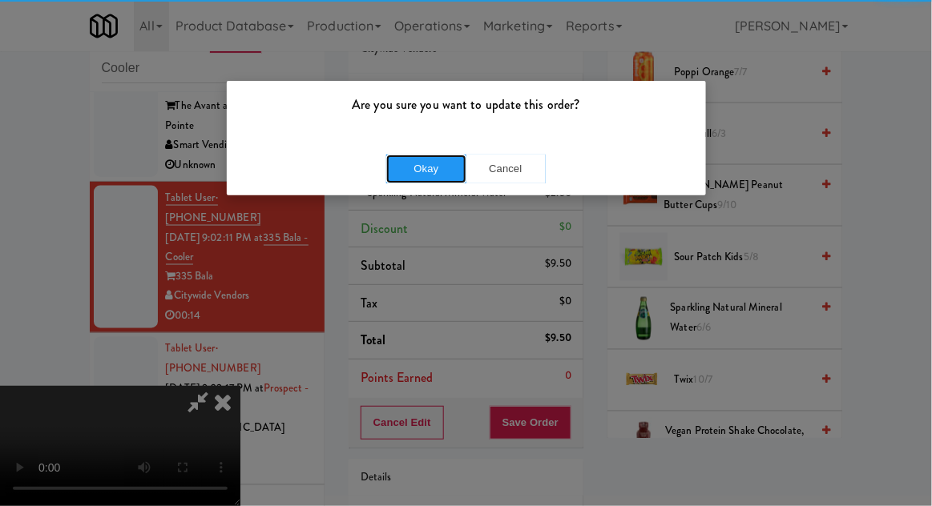
click at [428, 175] on button "Okay" at bounding box center [426, 169] width 80 height 29
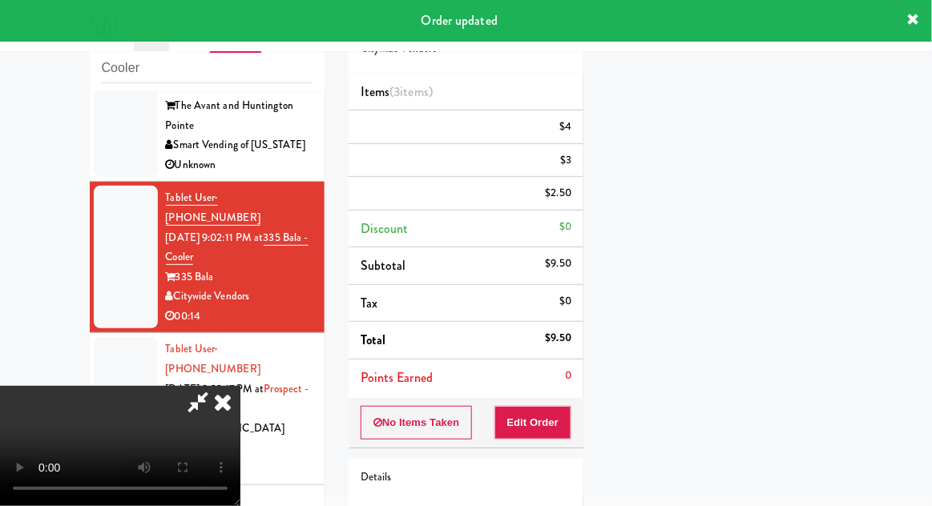
scroll to position [0, 0]
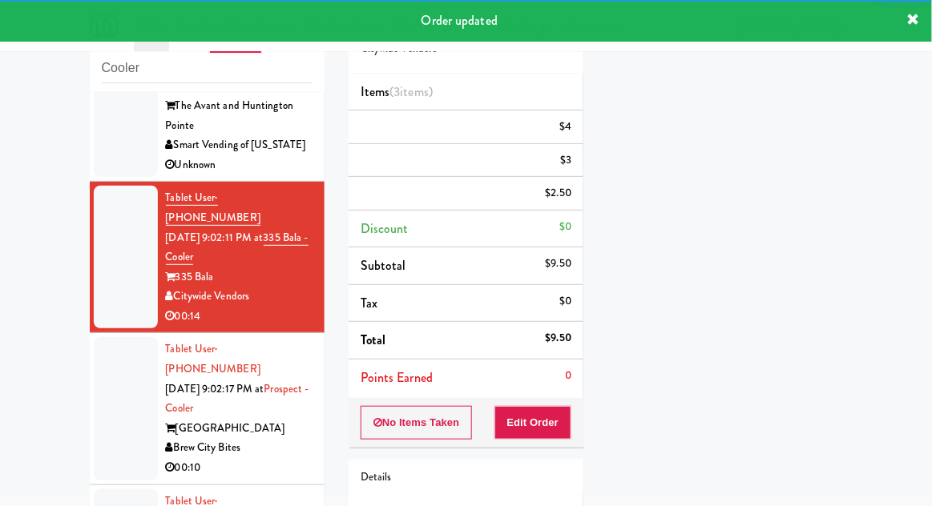
click at [103, 341] on div at bounding box center [126, 408] width 64 height 143
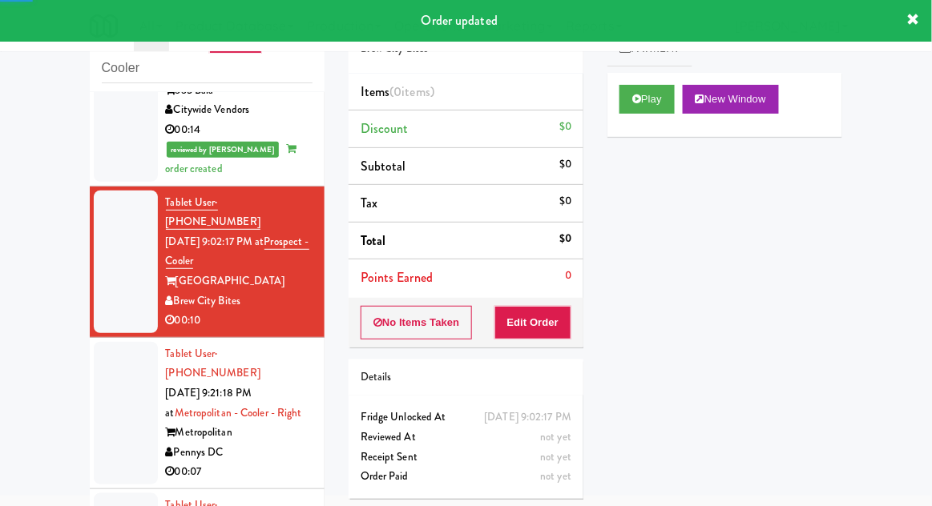
scroll to position [746, 0]
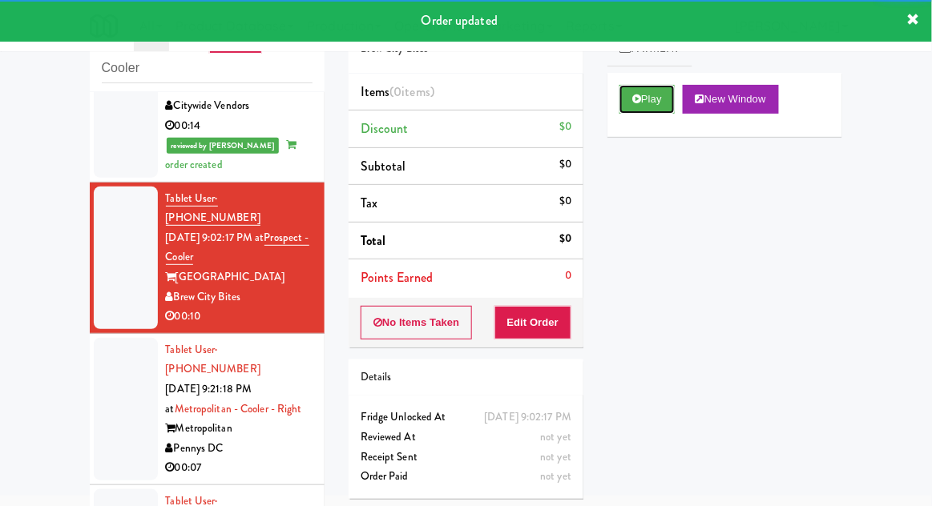
click at [641, 92] on button "Play" at bounding box center [646, 99] width 55 height 29
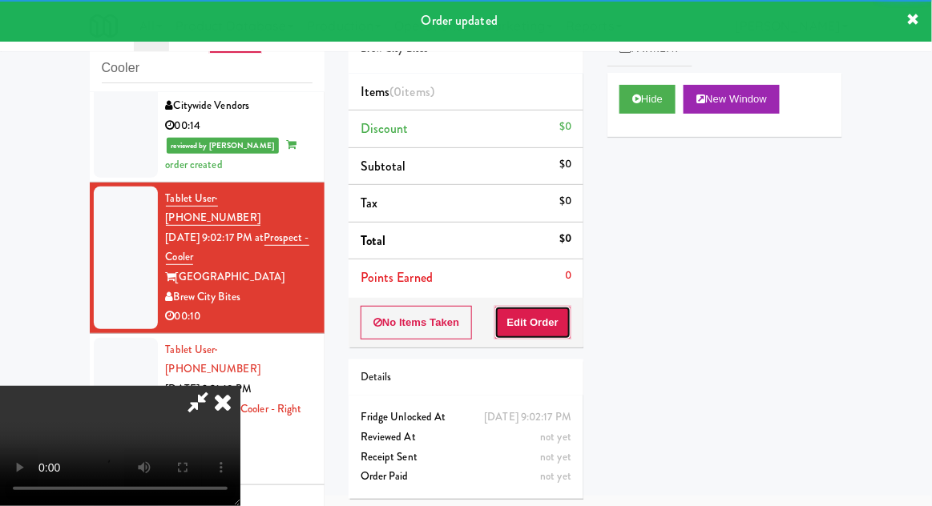
click at [545, 308] on button "Edit Order" at bounding box center [533, 323] width 78 height 34
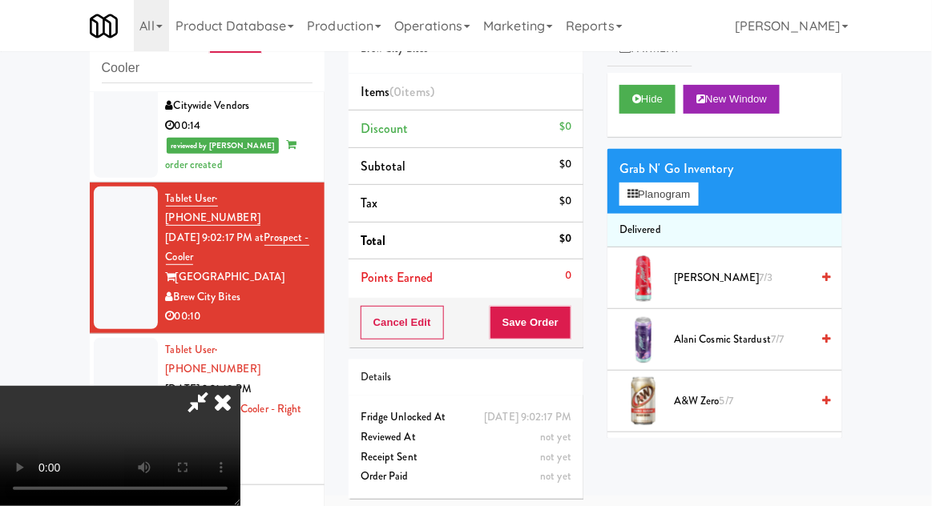
scroll to position [0, 0]
click at [664, 183] on button "Planogram" at bounding box center [658, 195] width 78 height 24
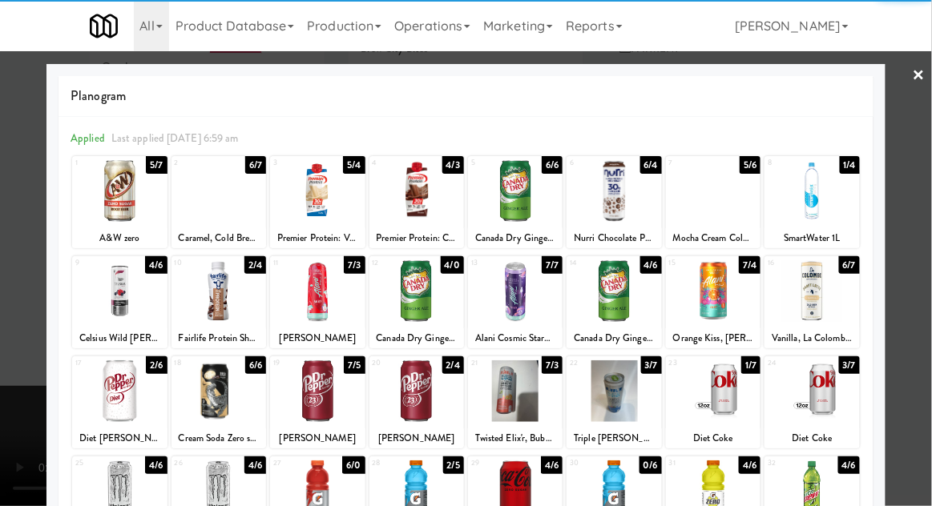
click at [110, 208] on div at bounding box center [119, 191] width 95 height 62
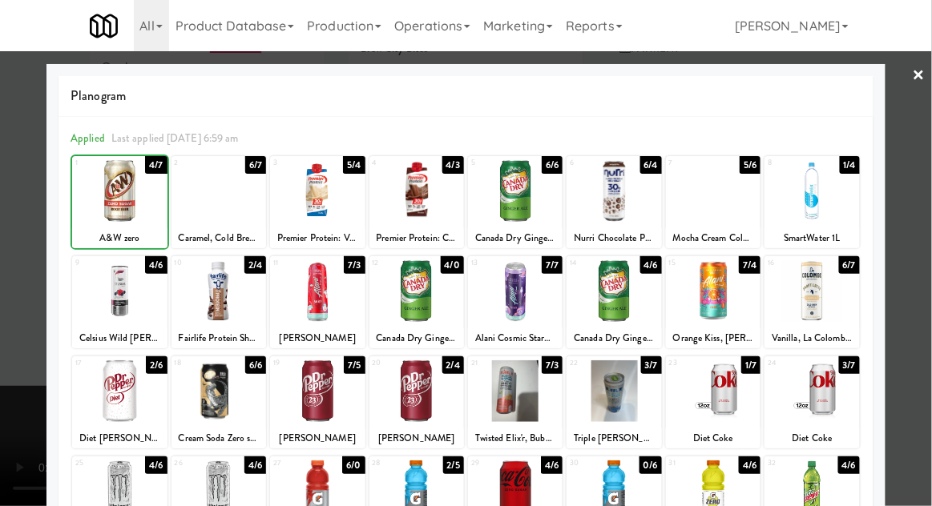
click at [918, 226] on div at bounding box center [466, 253] width 932 height 506
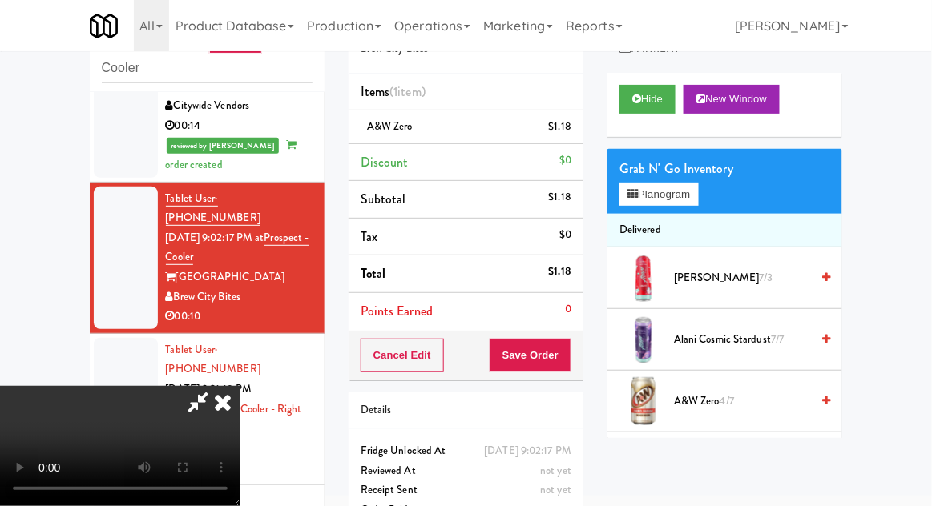
scroll to position [58, 0]
click at [684, 188] on button "Planogram" at bounding box center [658, 195] width 78 height 24
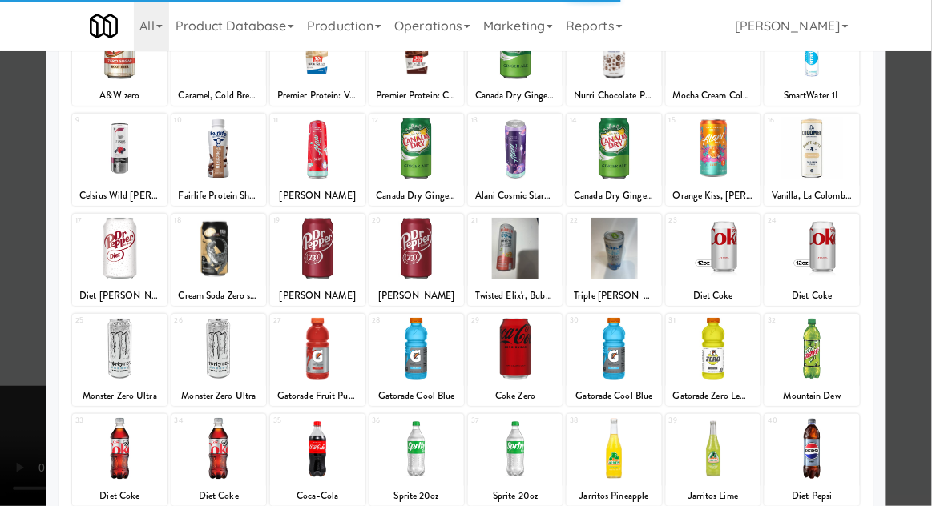
scroll to position [203, 0]
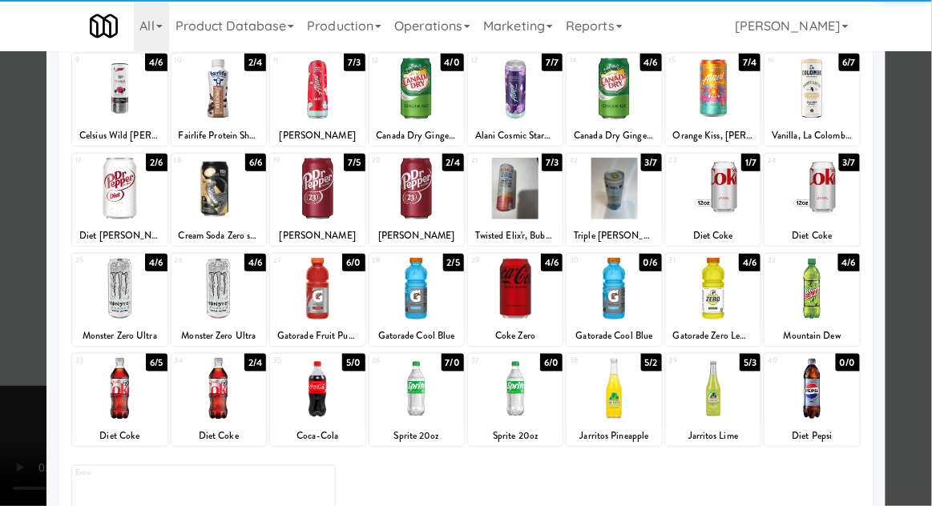
click at [441, 426] on div "Sprite 20oz" at bounding box center [417, 436] width 90 height 20
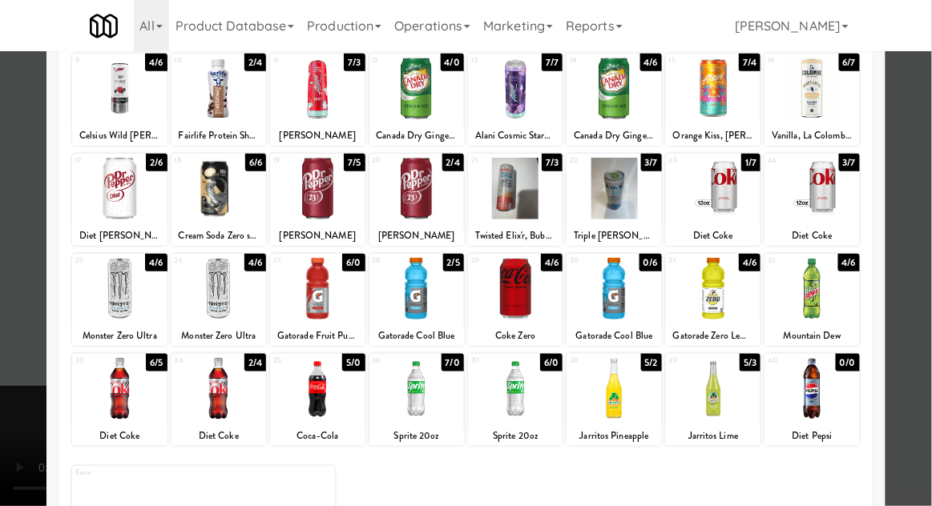
click at [24, 229] on div at bounding box center [466, 253] width 932 height 506
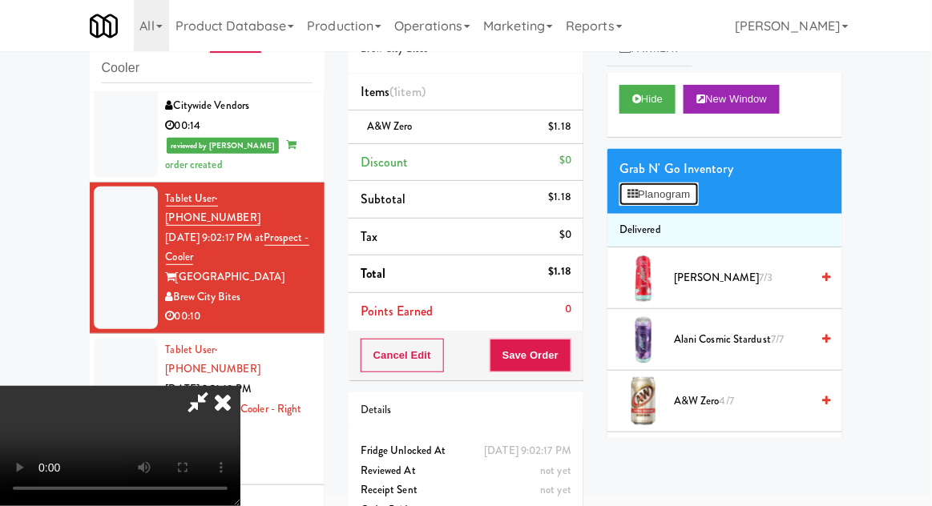
click at [650, 197] on button "Planogram" at bounding box center [658, 195] width 78 height 24
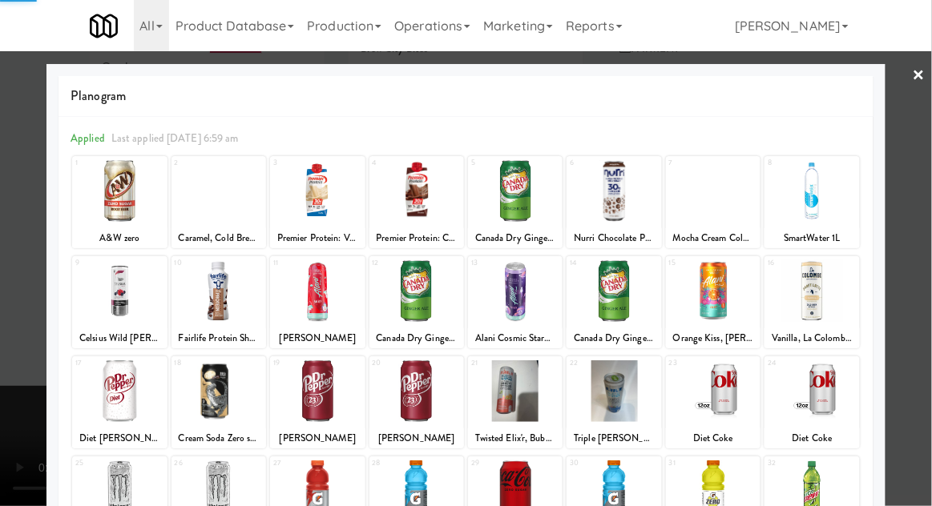
scroll to position [203, 0]
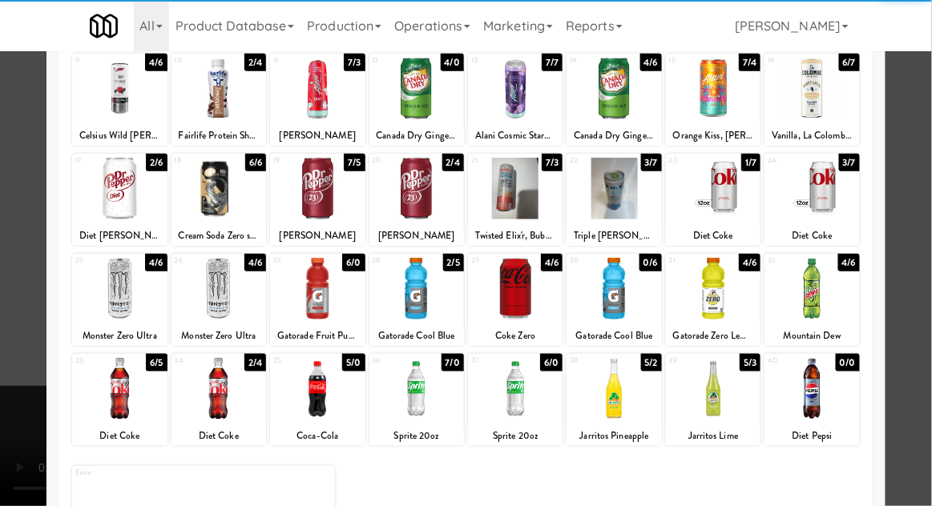
click at [428, 392] on div at bounding box center [416, 389] width 95 height 62
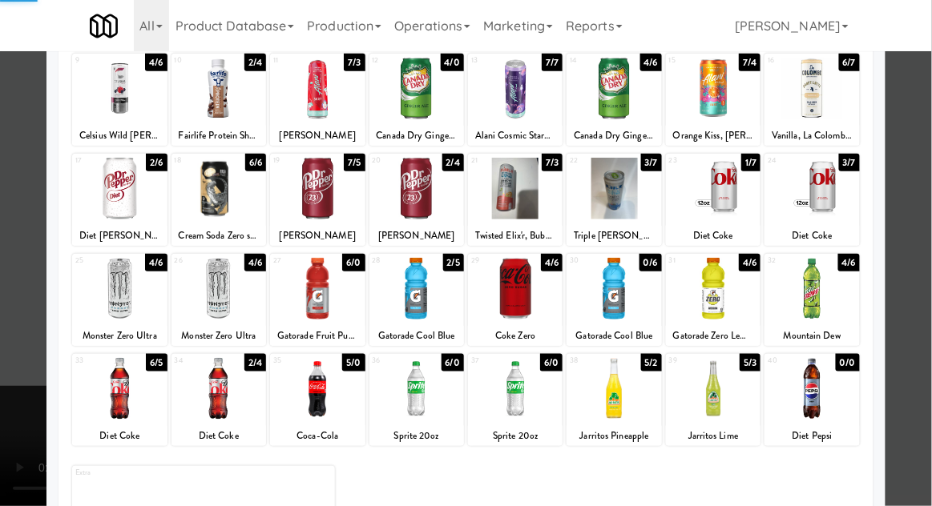
click at [10, 218] on div at bounding box center [466, 253] width 932 height 506
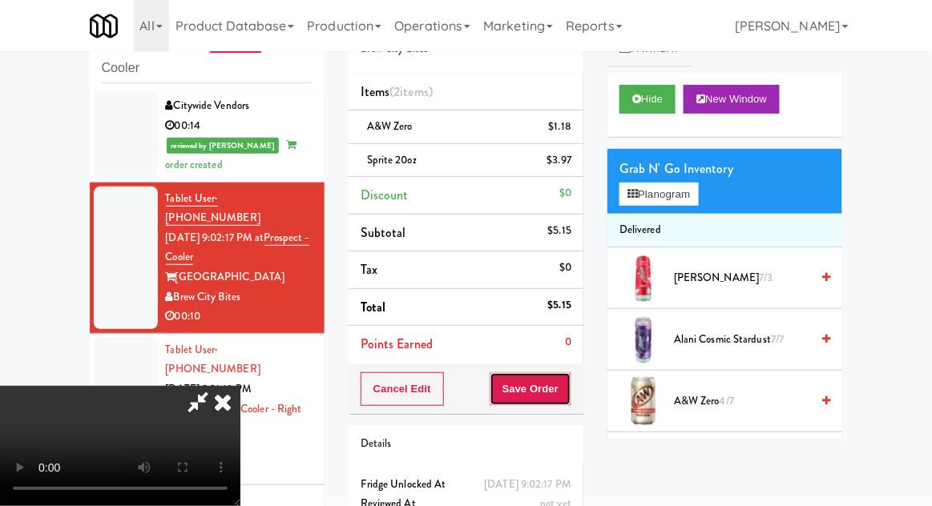
click at [571, 385] on button "Save Order" at bounding box center [530, 389] width 82 height 34
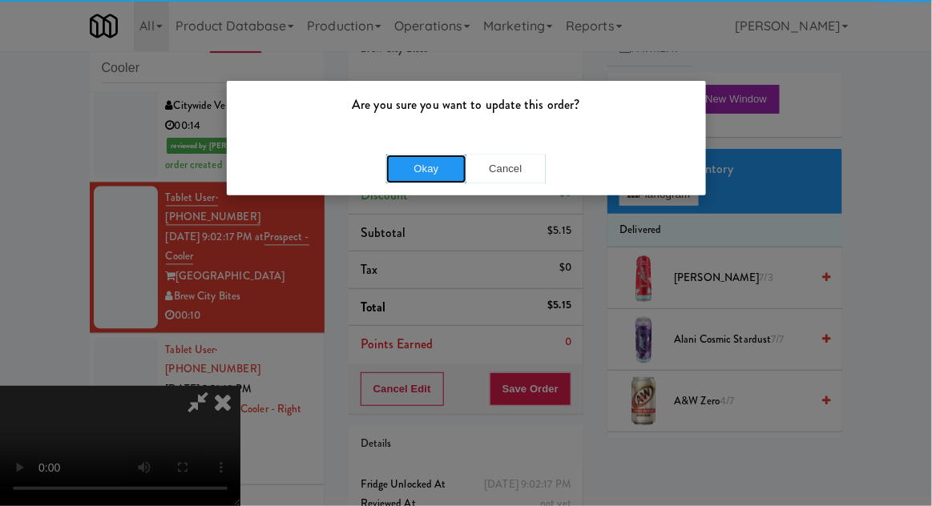
click at [416, 180] on button "Okay" at bounding box center [426, 169] width 80 height 29
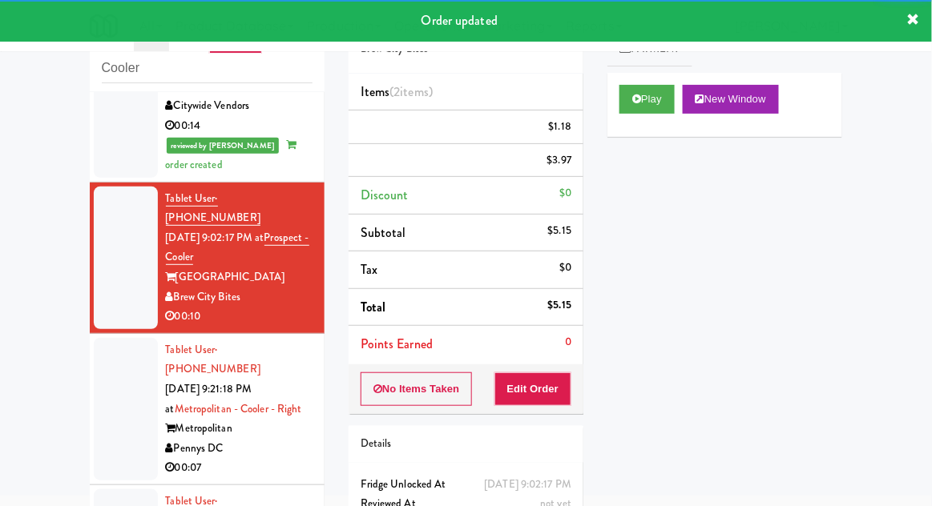
click at [94, 338] on div at bounding box center [126, 409] width 64 height 143
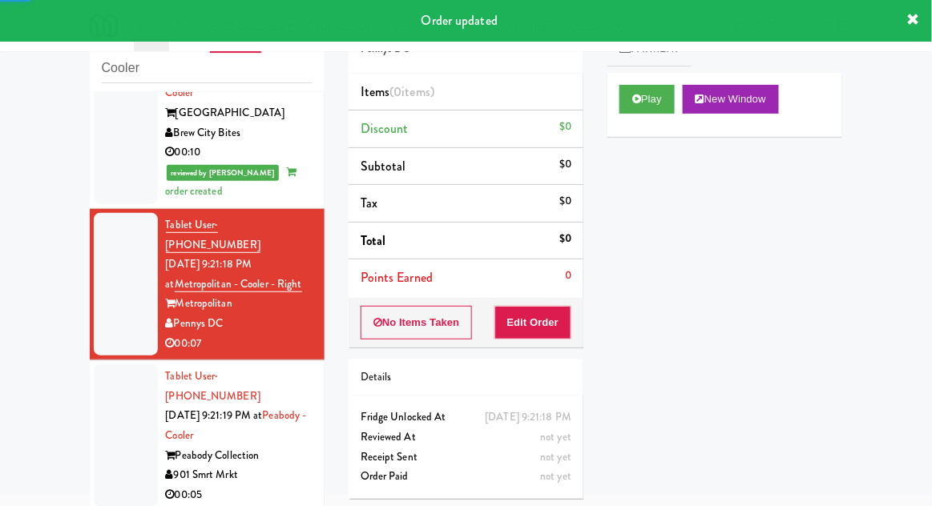
scroll to position [915, 0]
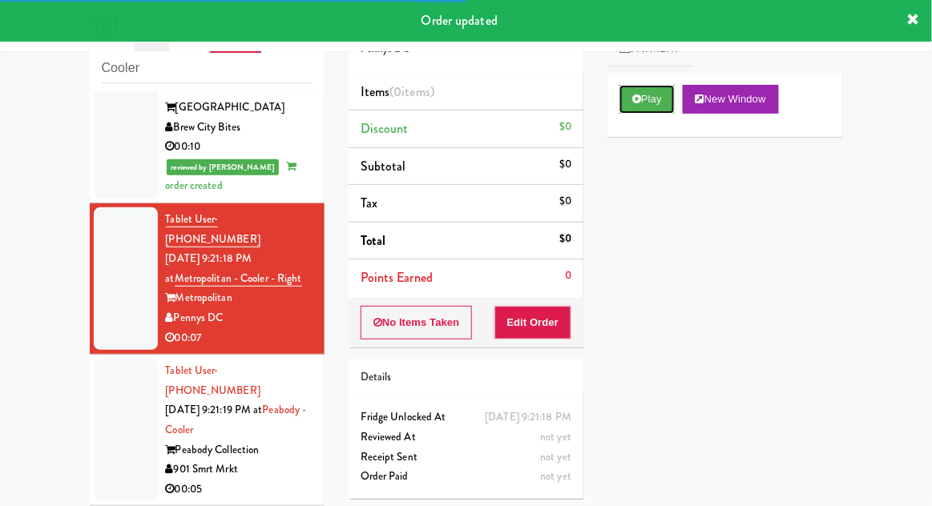
click at [650, 108] on button "Play" at bounding box center [646, 99] width 55 height 29
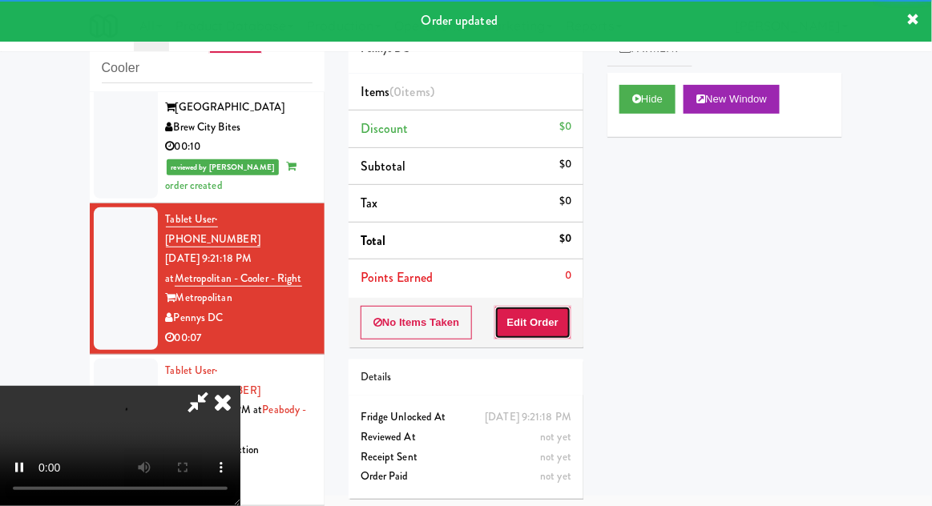
click at [553, 322] on button "Edit Order" at bounding box center [533, 323] width 78 height 34
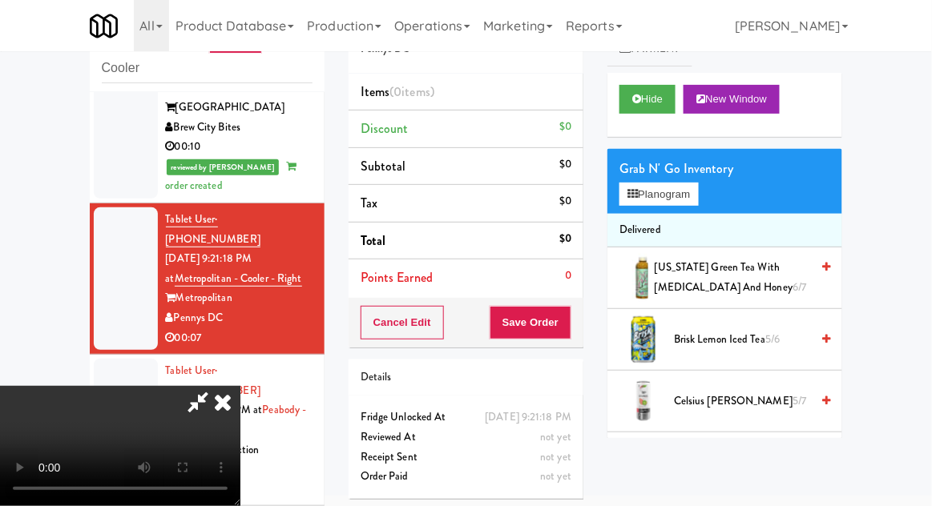
scroll to position [0, 0]
click at [690, 218] on li "Delivered" at bounding box center [724, 231] width 235 height 34
click at [693, 200] on button "Planogram" at bounding box center [658, 195] width 78 height 24
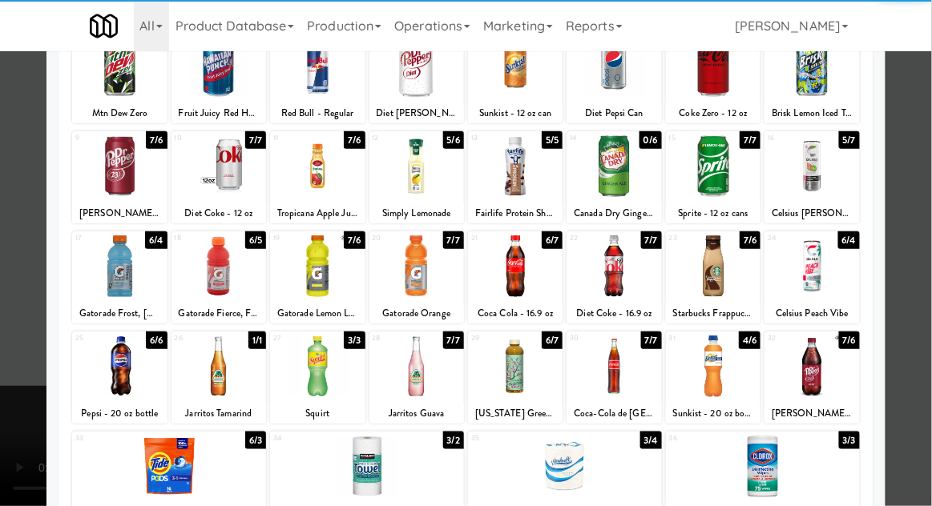
scroll to position [131, 0]
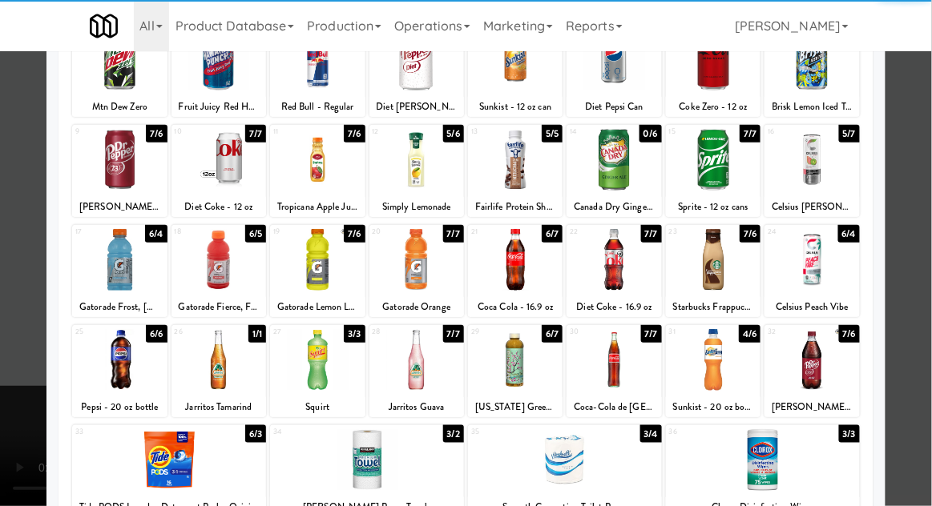
click at [622, 365] on div at bounding box center [613, 360] width 95 height 62
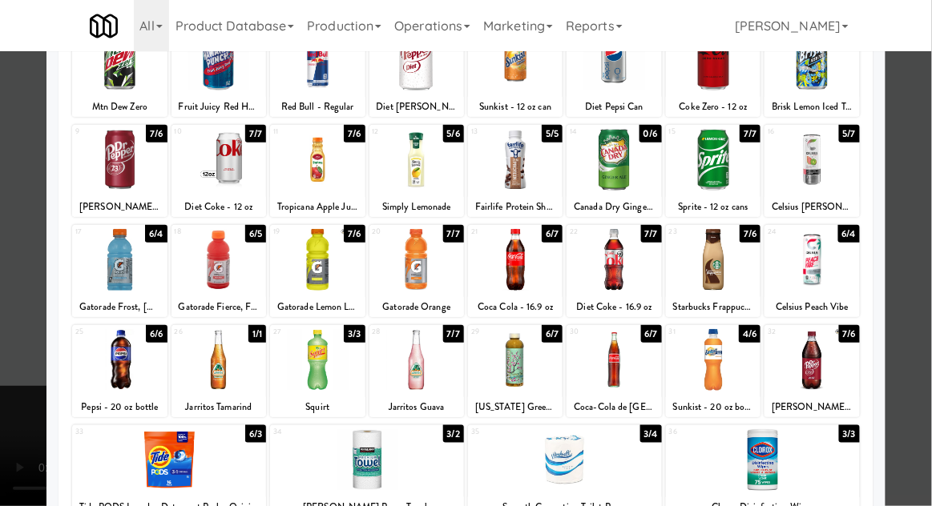
click at [919, 285] on div at bounding box center [466, 253] width 932 height 506
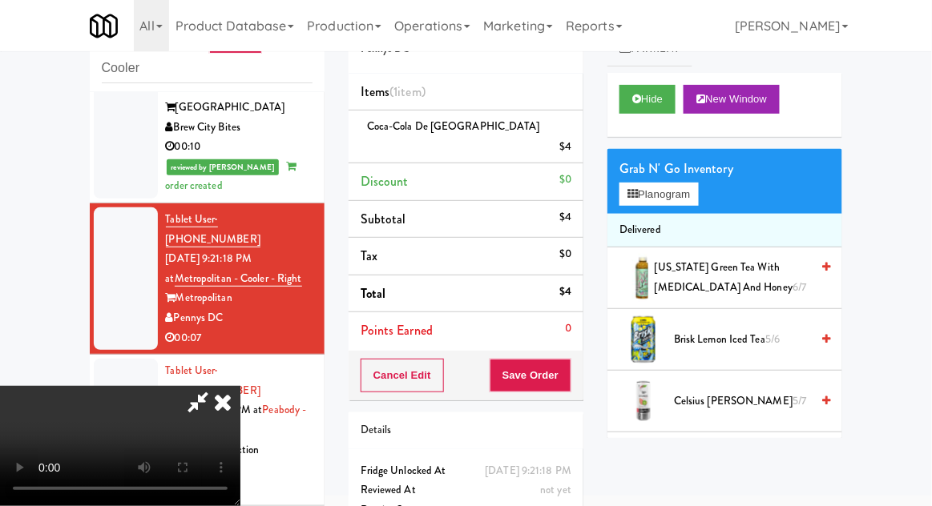
scroll to position [58, 0]
click at [566, 362] on button "Save Order" at bounding box center [530, 376] width 82 height 34
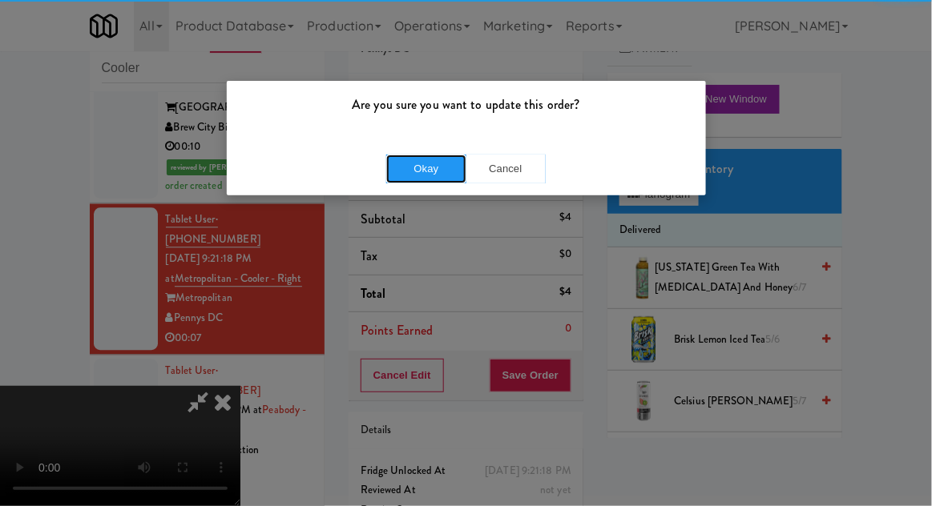
click at [395, 167] on button "Okay" at bounding box center [426, 169] width 80 height 29
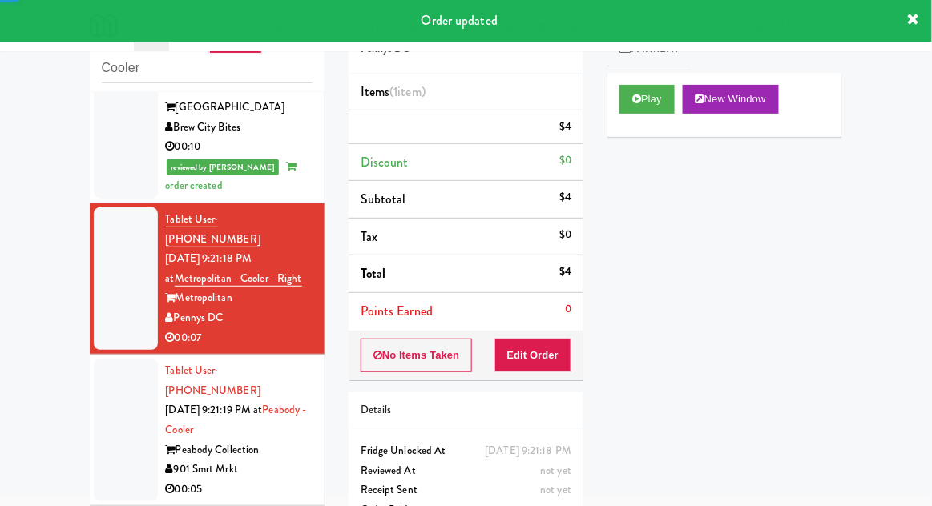
scroll to position [0, 0]
click at [109, 359] on div at bounding box center [126, 430] width 64 height 143
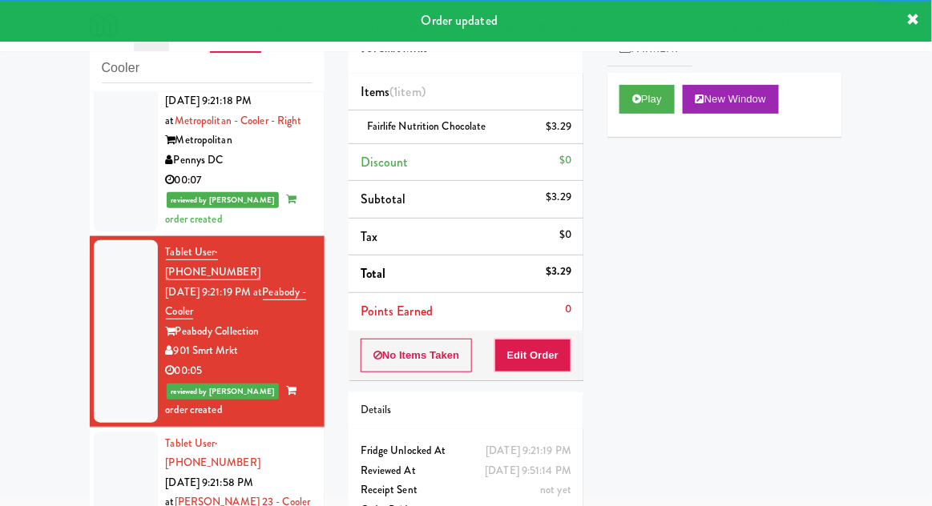
click at [123, 432] on div at bounding box center [126, 503] width 64 height 143
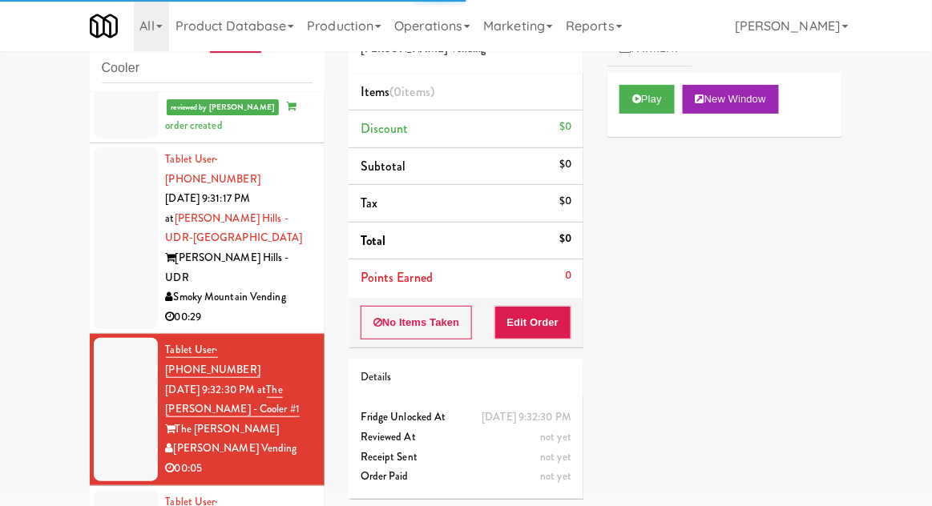
scroll to position [1555, 0]
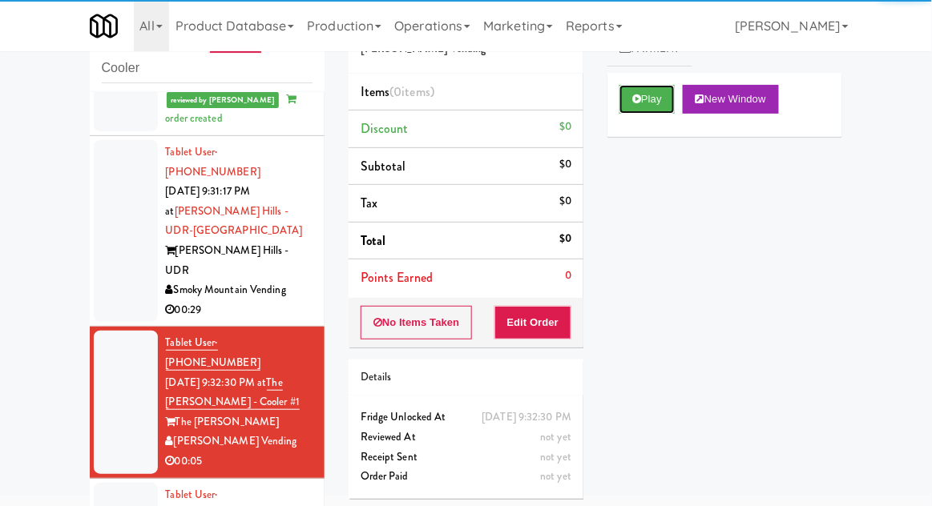
click at [655, 102] on button "Play" at bounding box center [646, 99] width 55 height 29
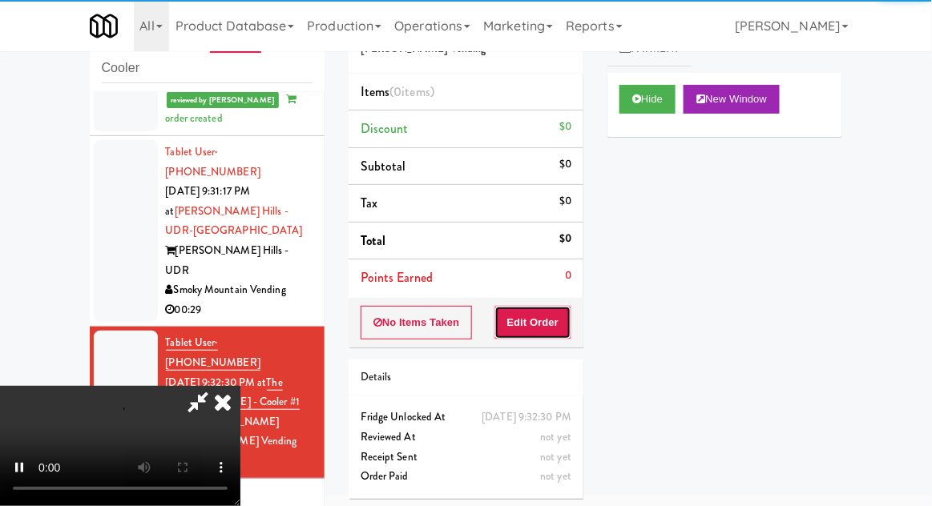
click at [553, 312] on button "Edit Order" at bounding box center [533, 323] width 78 height 34
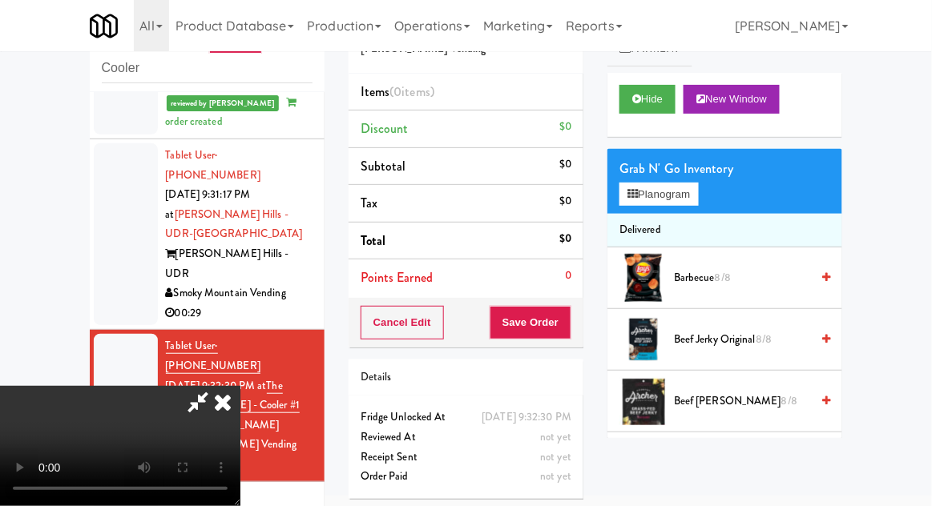
scroll to position [58, 0]
click at [687, 205] on button "Planogram" at bounding box center [658, 195] width 78 height 24
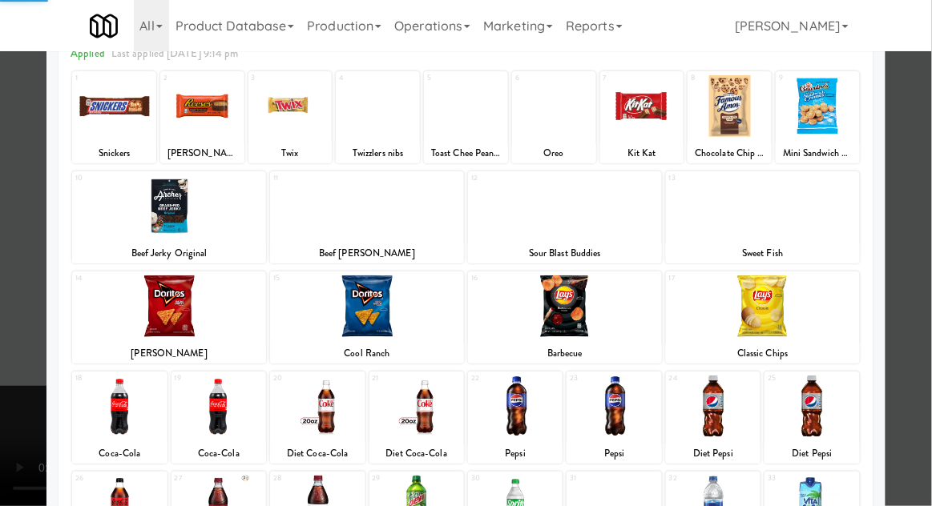
scroll to position [203, 0]
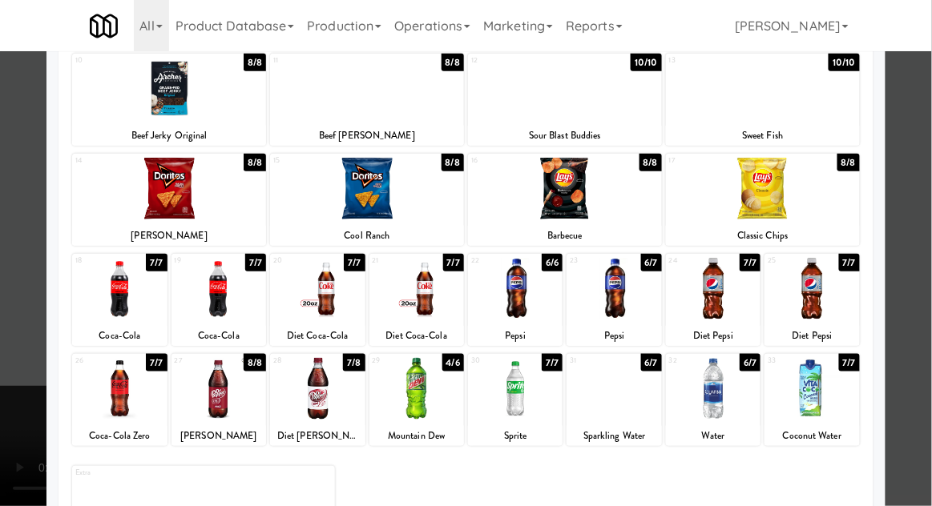
click at [634, 400] on div at bounding box center [613, 389] width 95 height 62
click at [915, 308] on div at bounding box center [466, 253] width 932 height 506
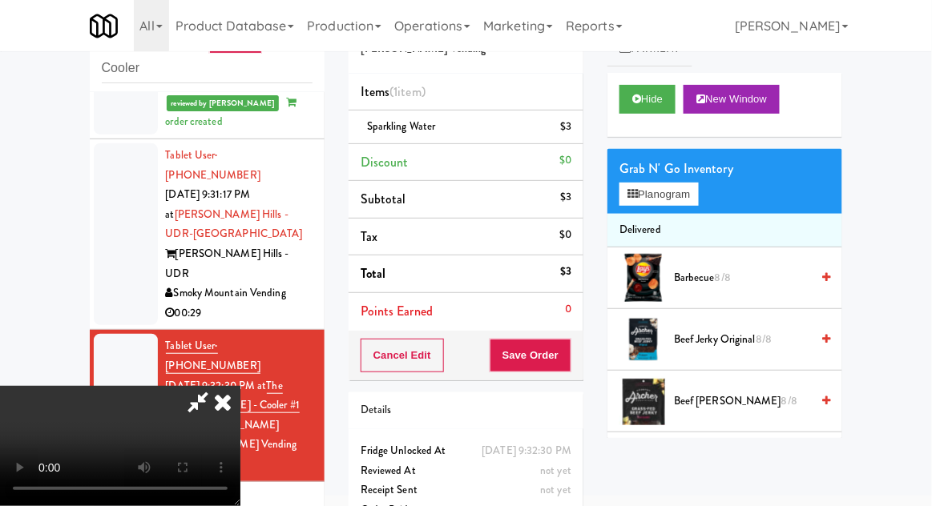
click at [583, 131] on li "Sparkling Water $3" at bounding box center [465, 128] width 235 height 34
click at [581, 135] on li "Sparkling Water $3" at bounding box center [465, 128] width 235 height 34
click at [572, 139] on link at bounding box center [569, 133] width 14 height 20
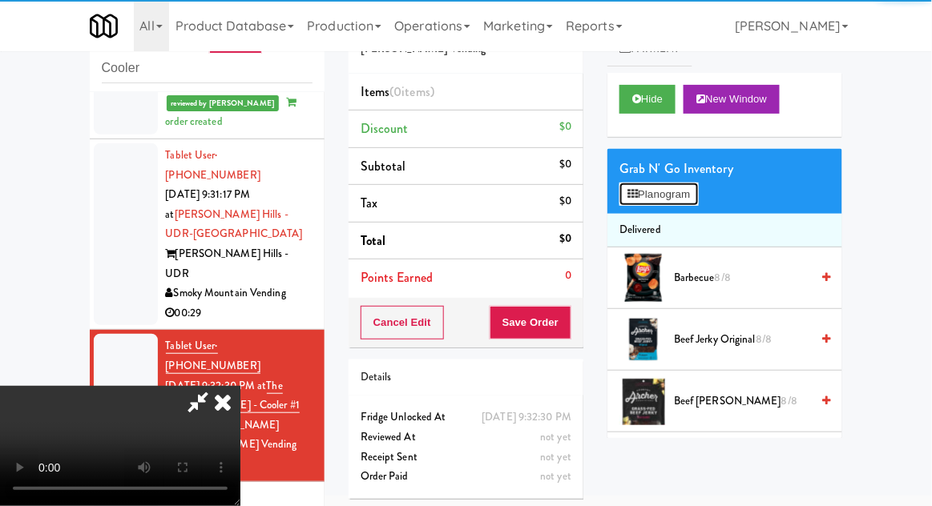
click at [698, 187] on button "Planogram" at bounding box center [658, 195] width 78 height 24
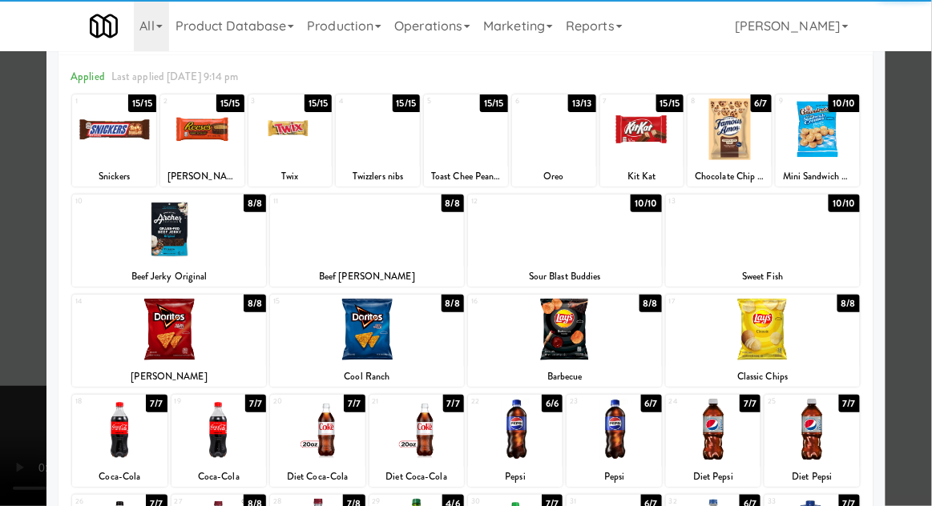
scroll to position [203, 0]
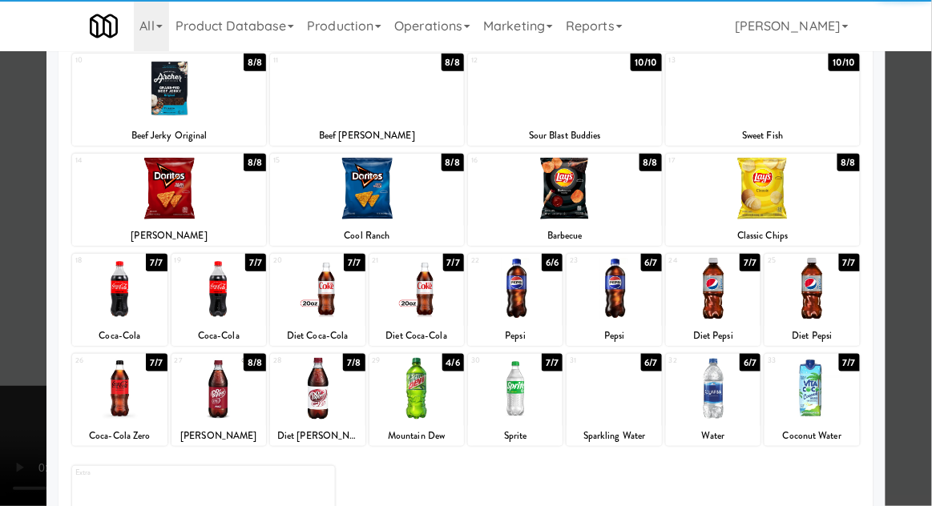
click at [738, 400] on div at bounding box center [713, 389] width 95 height 62
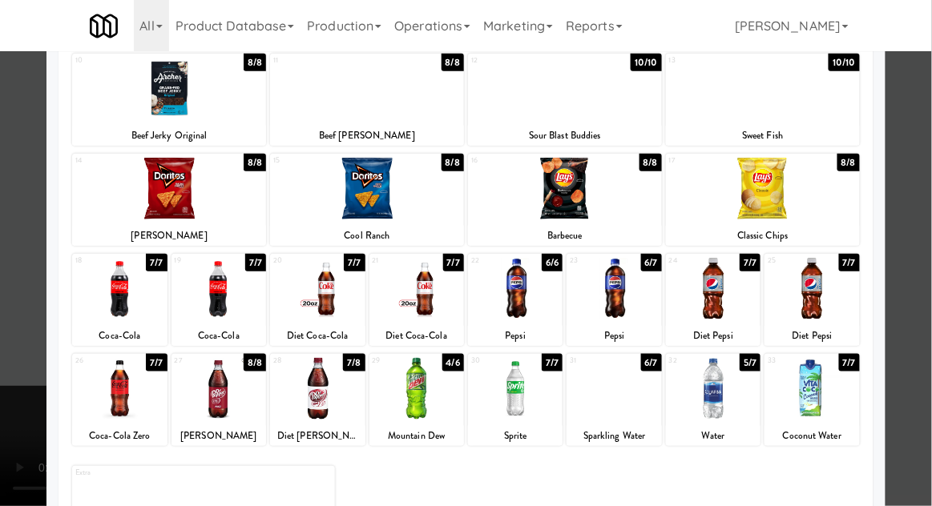
click at [915, 344] on div at bounding box center [466, 253] width 932 height 506
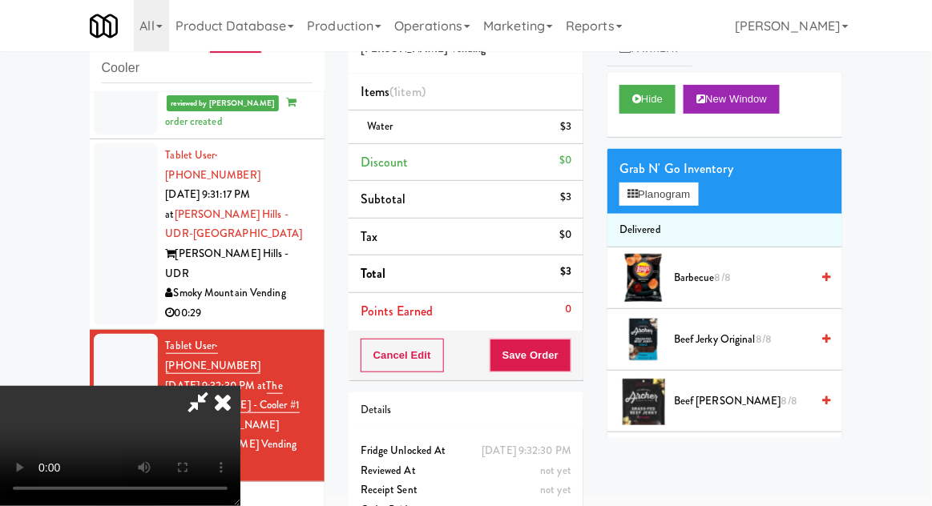
click at [565, 356] on button "Save Order" at bounding box center [530, 356] width 82 height 34
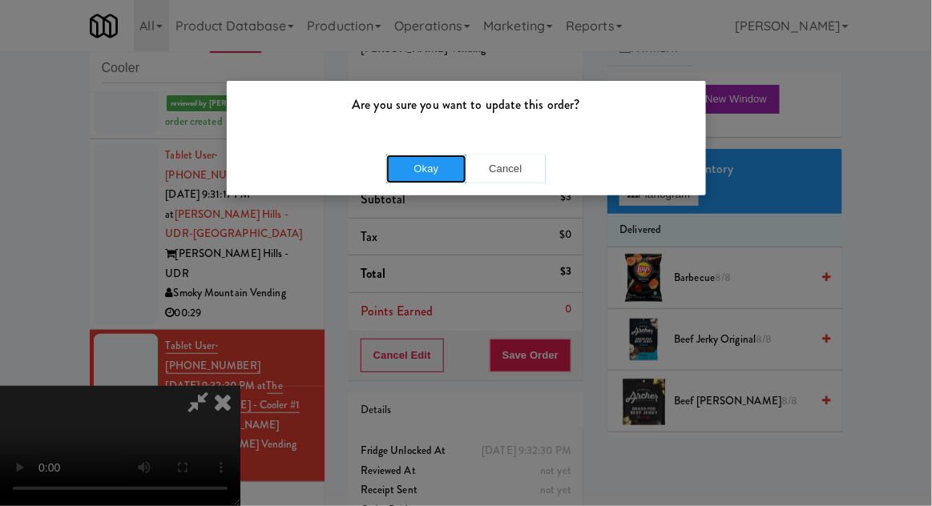
click at [415, 179] on button "Okay" at bounding box center [426, 169] width 80 height 29
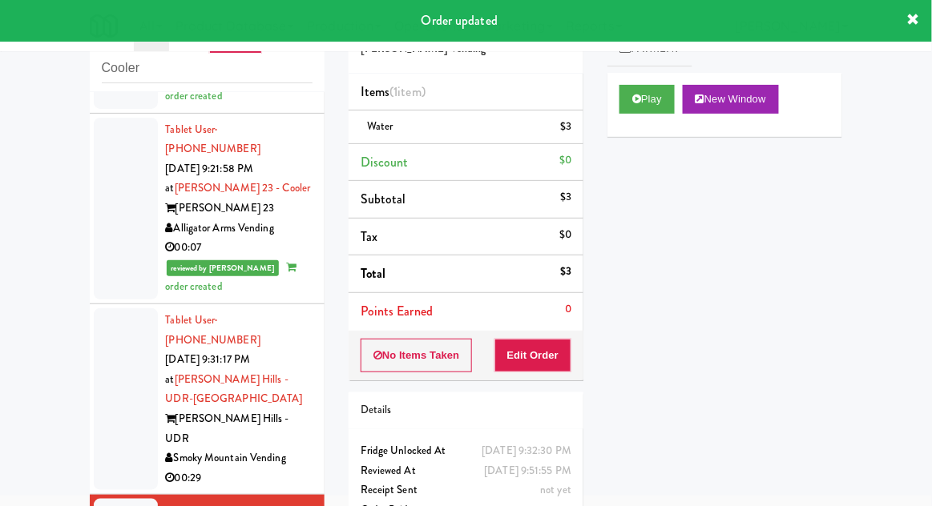
click at [109, 308] on div at bounding box center [126, 399] width 64 height 182
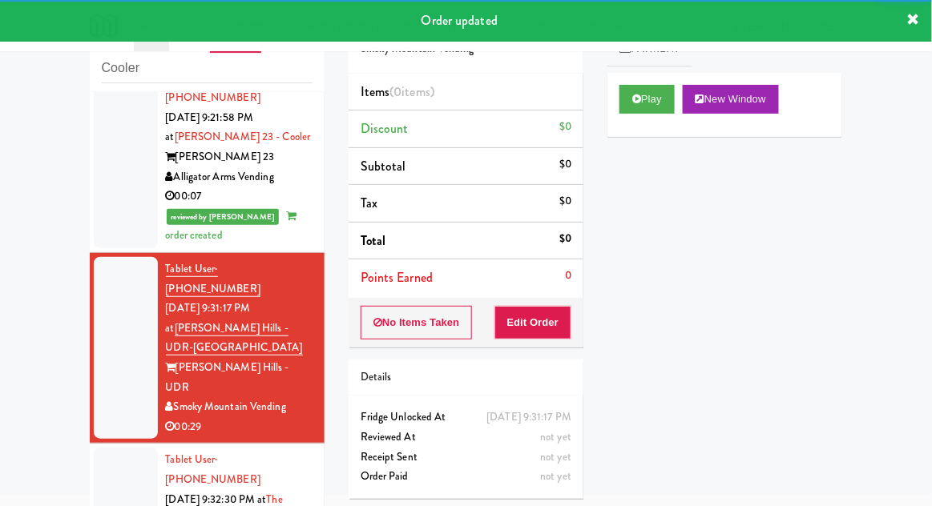
scroll to position [1439, 0]
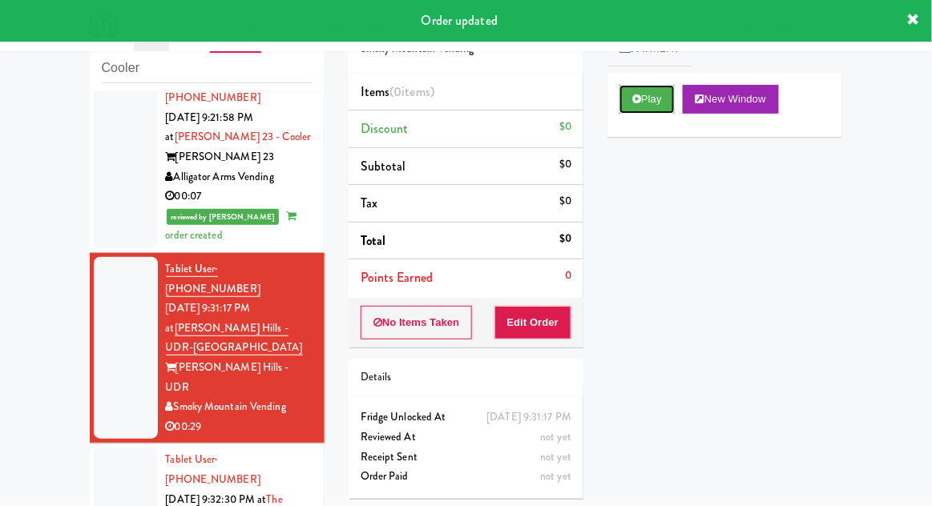
click at [654, 111] on button "Play" at bounding box center [646, 99] width 55 height 29
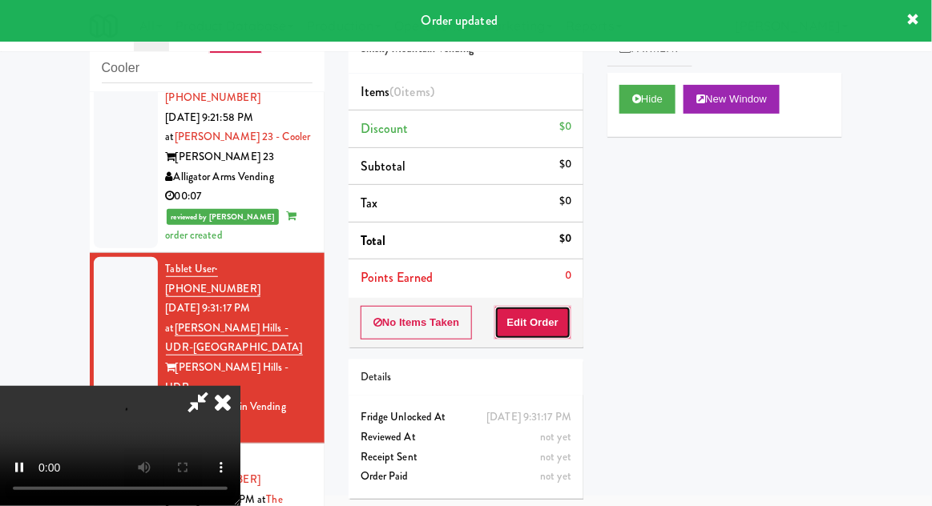
click at [550, 312] on button "Edit Order" at bounding box center [533, 323] width 78 height 34
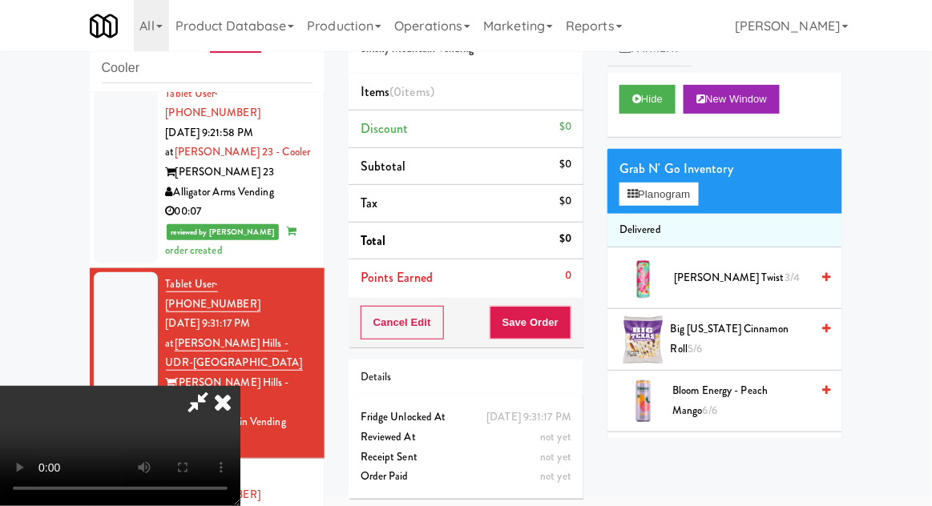
scroll to position [0, 0]
click at [677, 202] on button "Planogram" at bounding box center [658, 195] width 78 height 24
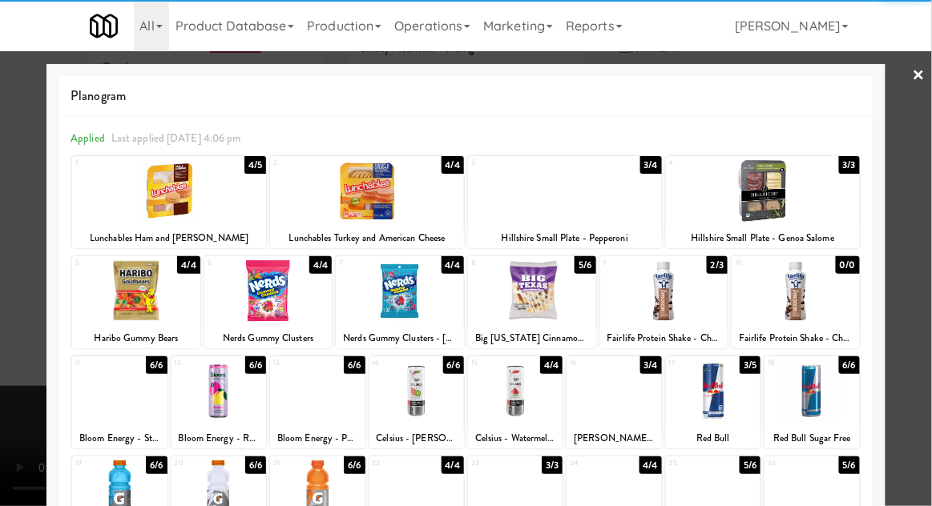
click at [795, 202] on div at bounding box center [763, 191] width 194 height 62
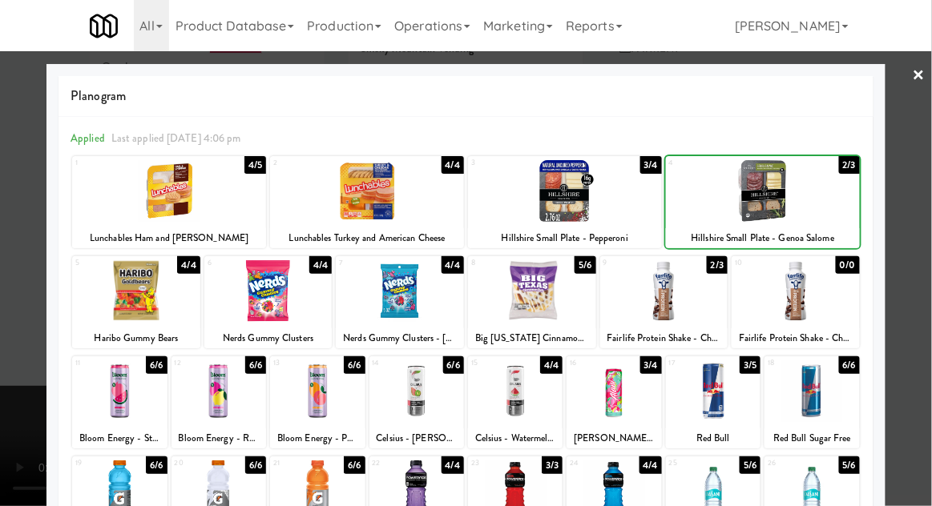
click at [928, 193] on div at bounding box center [466, 253] width 932 height 506
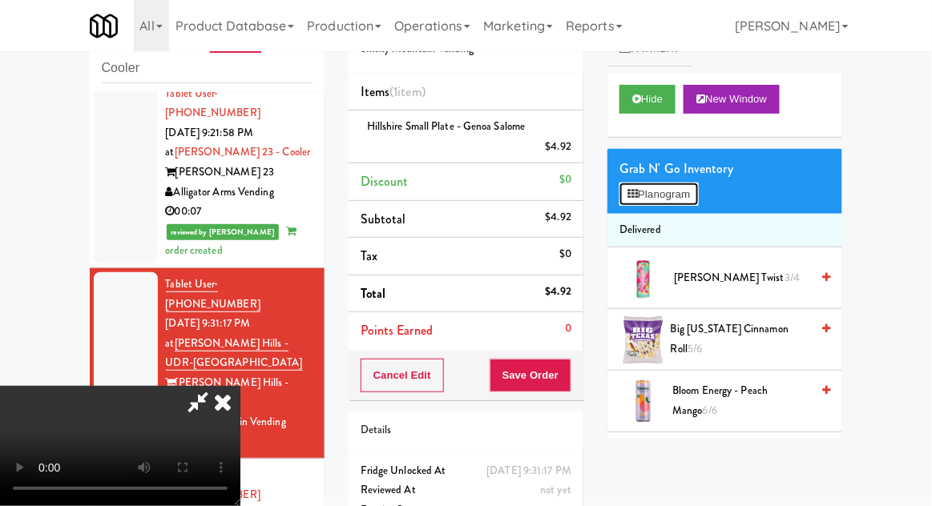
click at [686, 183] on button "Planogram" at bounding box center [658, 195] width 78 height 24
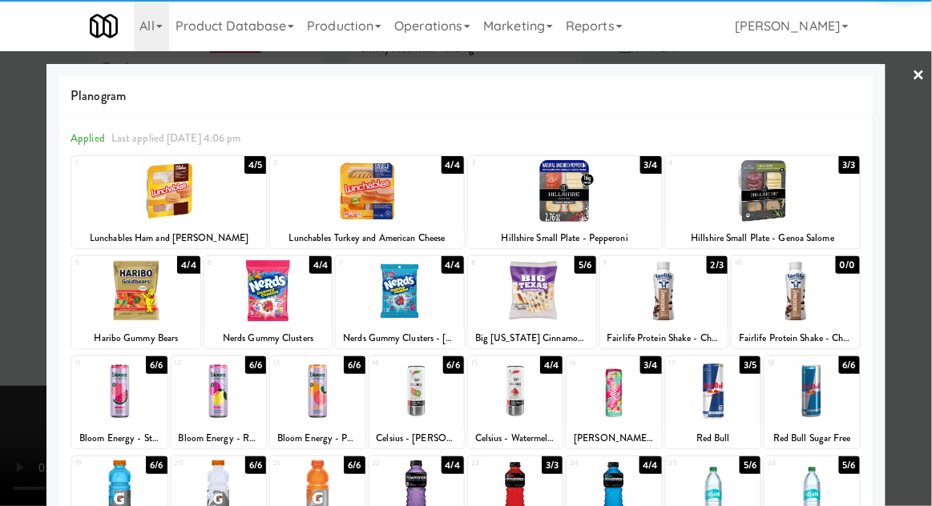
click at [538, 303] on div at bounding box center [532, 291] width 128 height 62
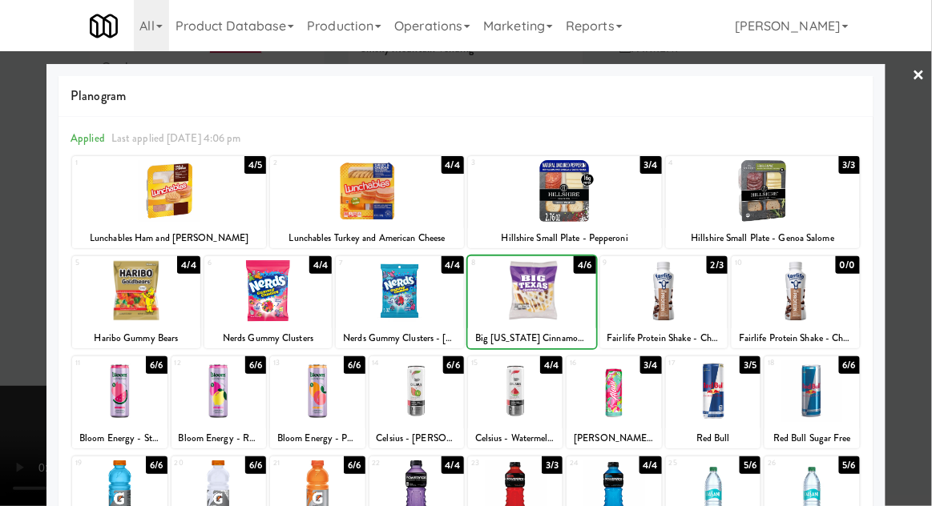
click at [26, 304] on div at bounding box center [466, 253] width 932 height 506
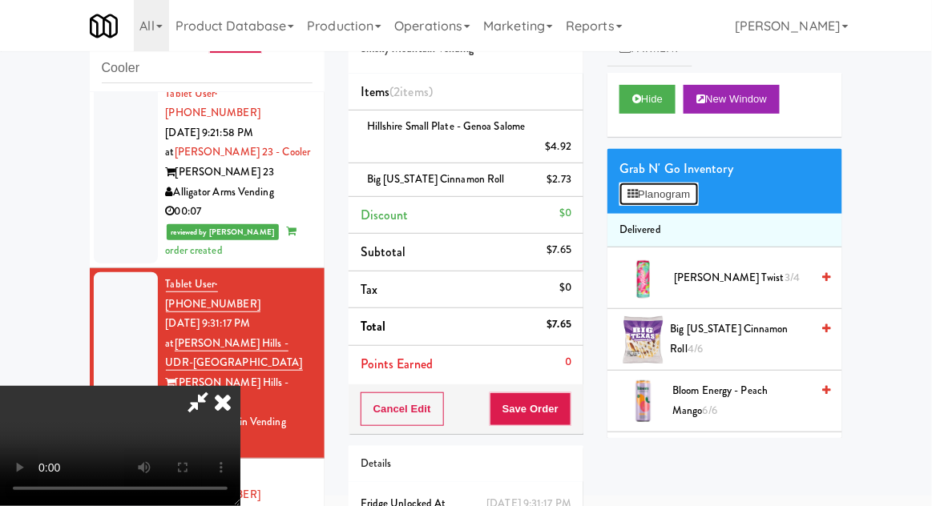
click at [686, 183] on button "Planogram" at bounding box center [658, 195] width 78 height 24
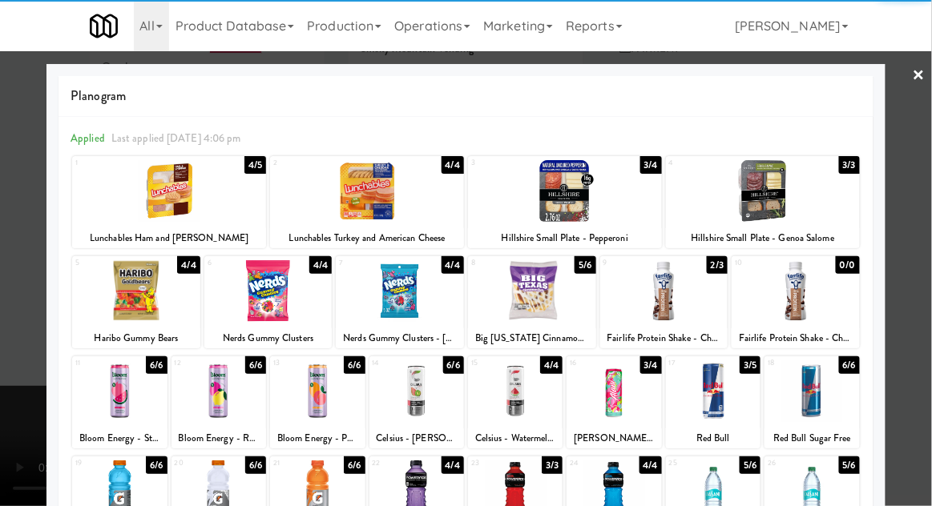
click at [572, 300] on div at bounding box center [532, 291] width 128 height 62
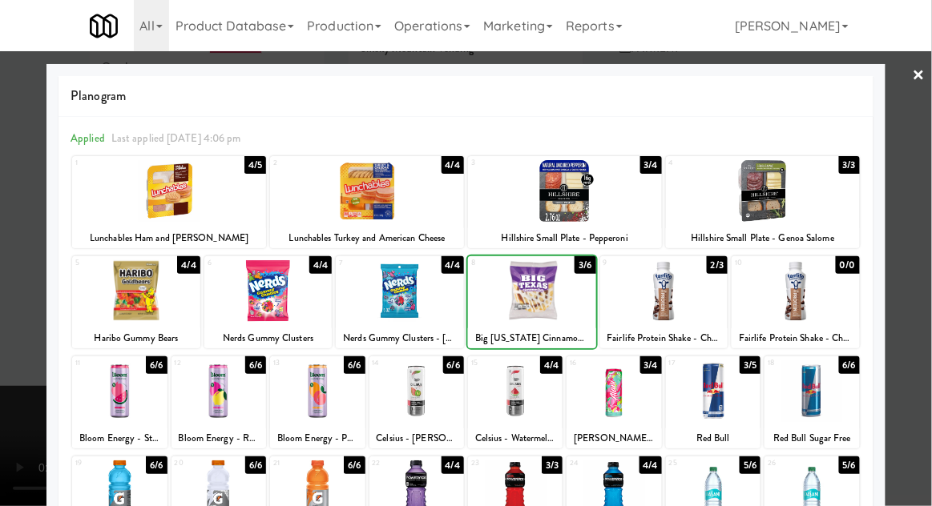
click at [11, 312] on div at bounding box center [466, 253] width 932 height 506
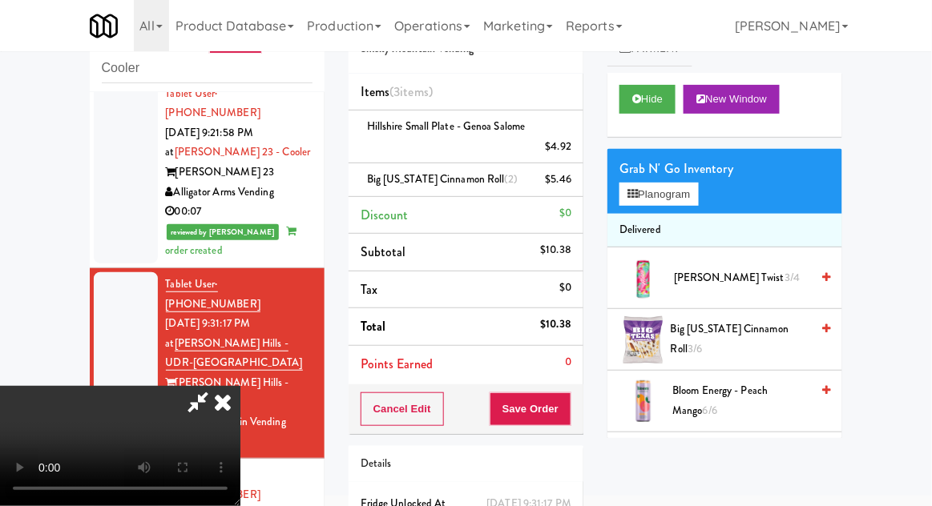
click at [570, 179] on div "$5.46" at bounding box center [558, 180] width 26 height 20
click at [576, 187] on icon at bounding box center [573, 185] width 8 height 10
click at [685, 199] on button "Planogram" at bounding box center [658, 195] width 78 height 24
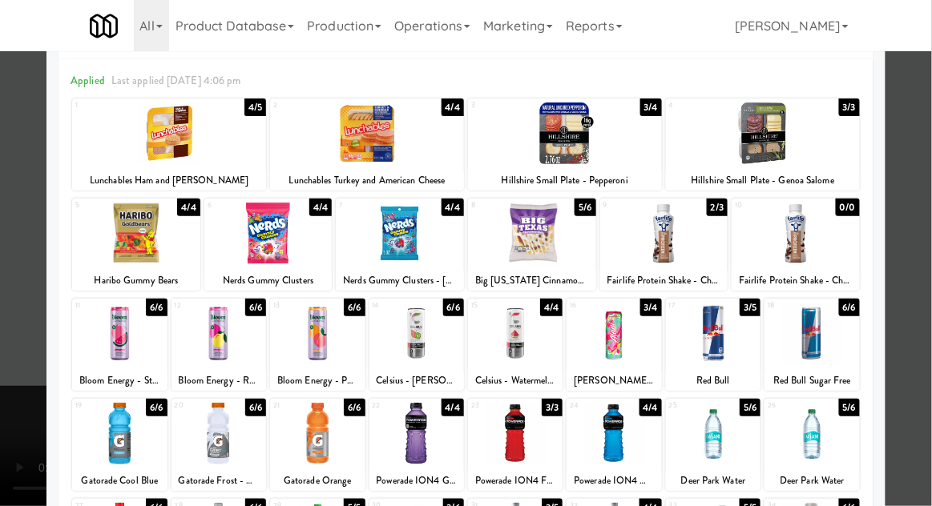
scroll to position [59, 0]
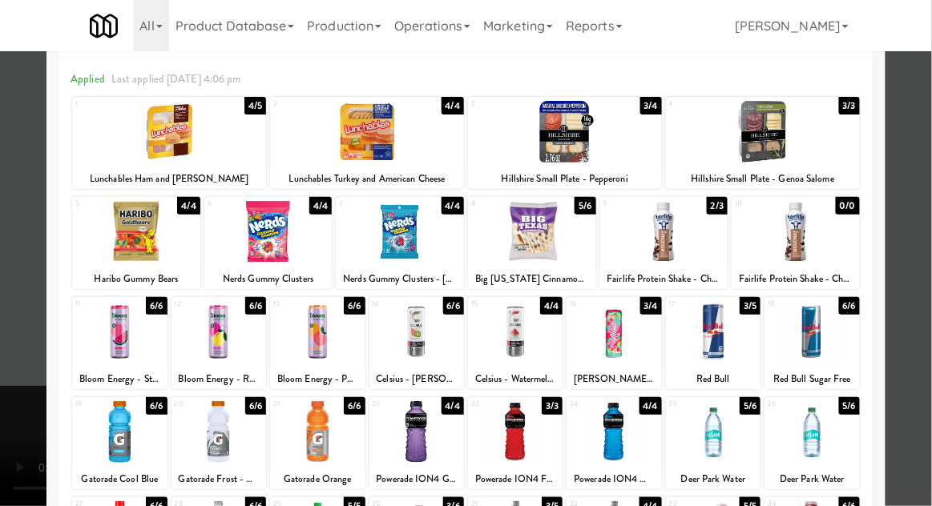
click at [630, 336] on div at bounding box center [613, 332] width 95 height 62
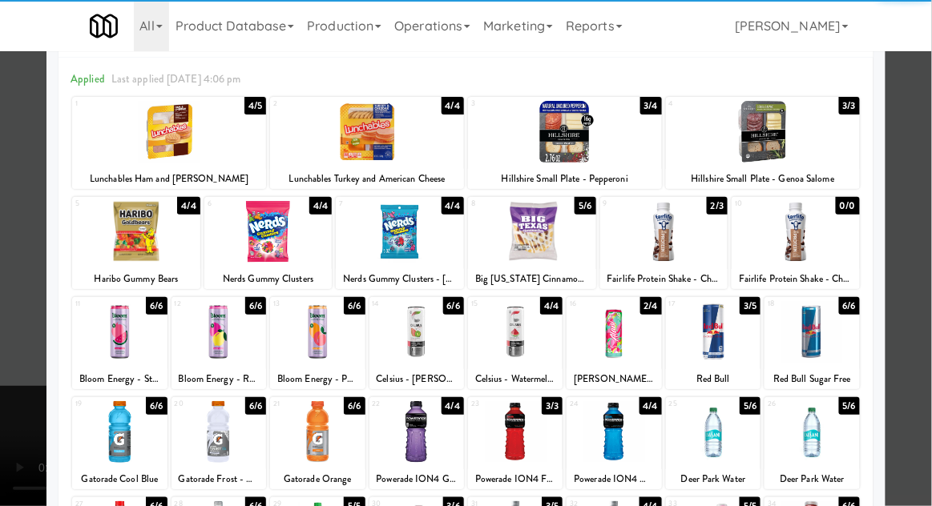
click at [27, 308] on div at bounding box center [466, 253] width 932 height 506
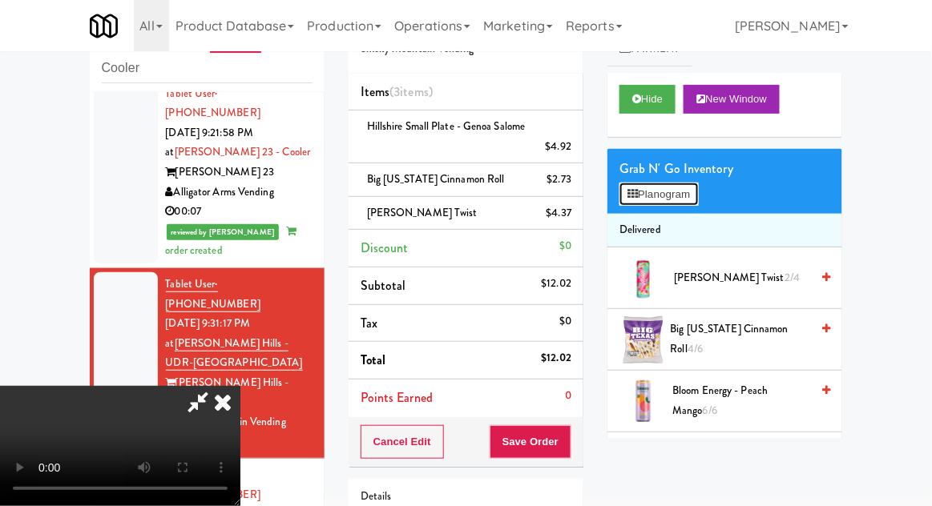
click at [672, 201] on button "Planogram" at bounding box center [658, 195] width 78 height 24
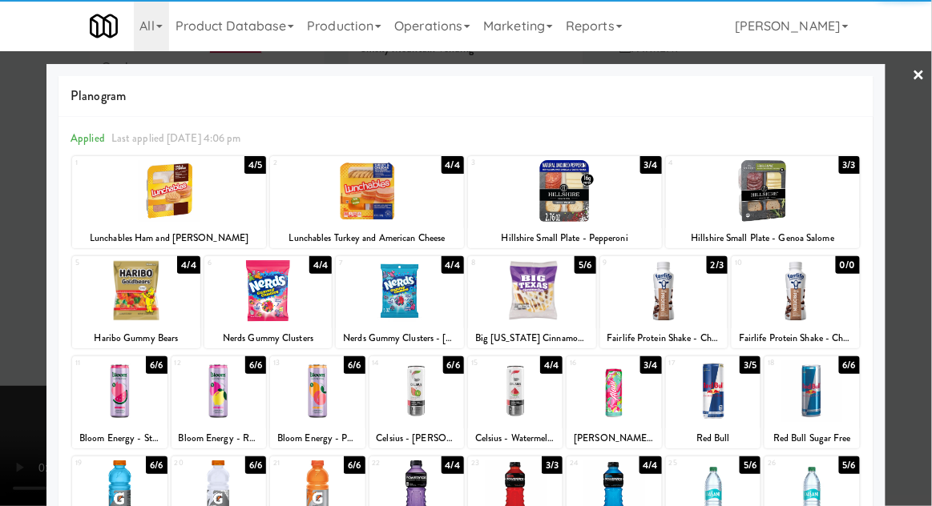
click at [111, 396] on div at bounding box center [119, 391] width 95 height 62
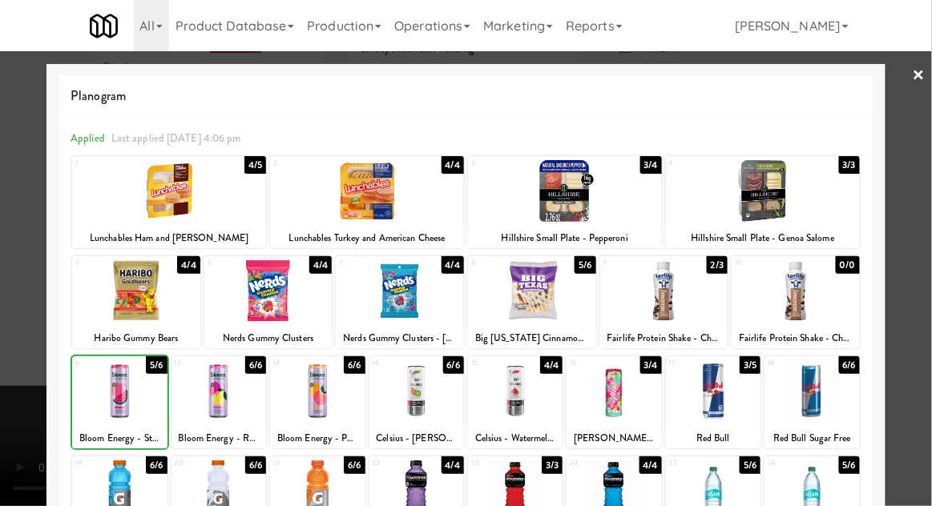
click at [927, 292] on div at bounding box center [466, 253] width 932 height 506
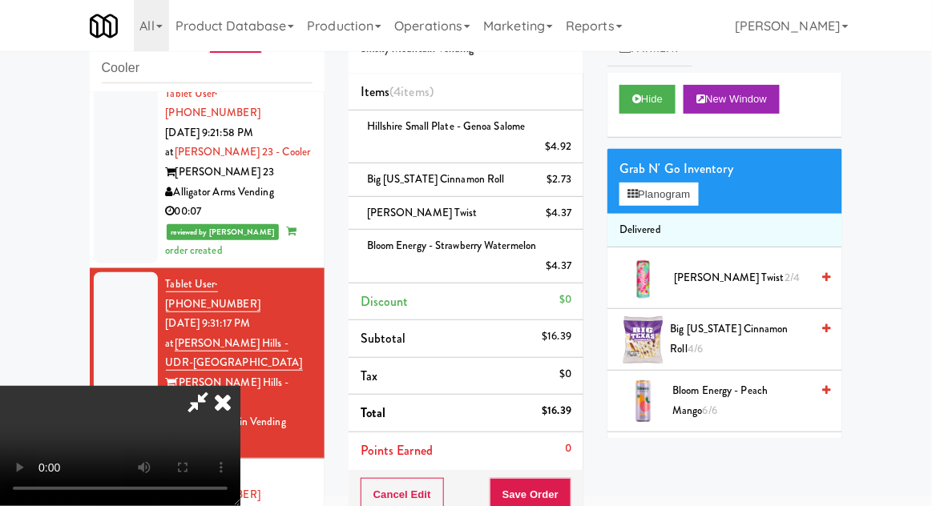
scroll to position [58, 0]
click at [573, 218] on li "[PERSON_NAME] Twist $4.37" at bounding box center [465, 214] width 235 height 34
click at [570, 269] on div "$4.37" at bounding box center [559, 266] width 26 height 20
click at [574, 273] on icon at bounding box center [573, 272] width 8 height 10
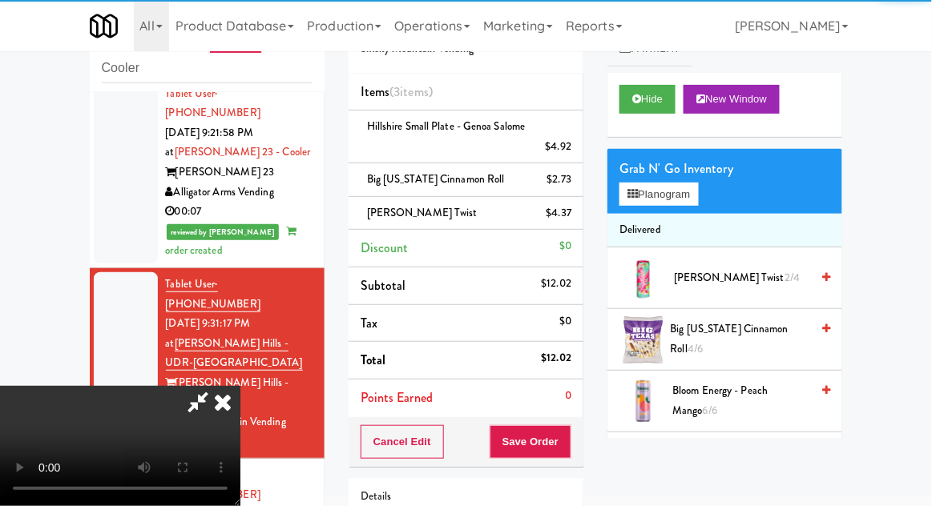
scroll to position [0, 0]
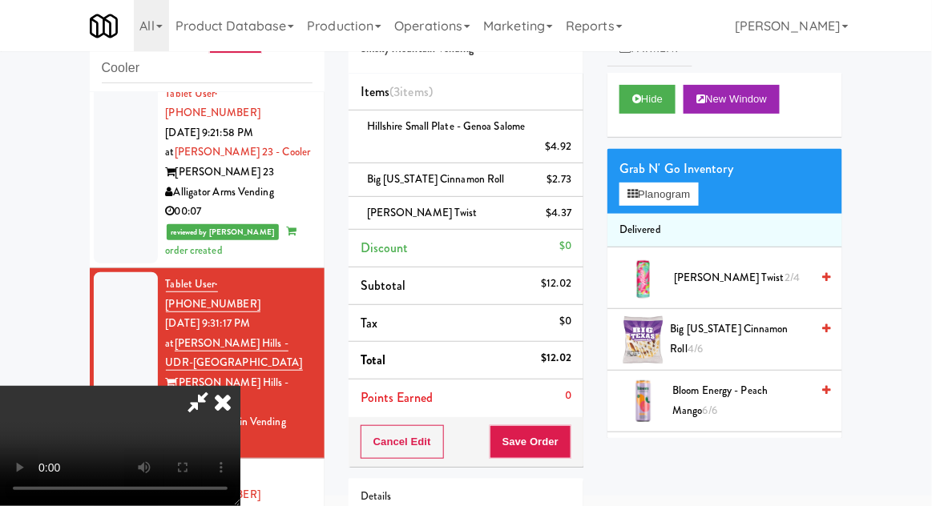
click at [216, 386] on icon at bounding box center [197, 402] width 37 height 32
click at [565, 444] on button "Save Order" at bounding box center [530, 442] width 82 height 34
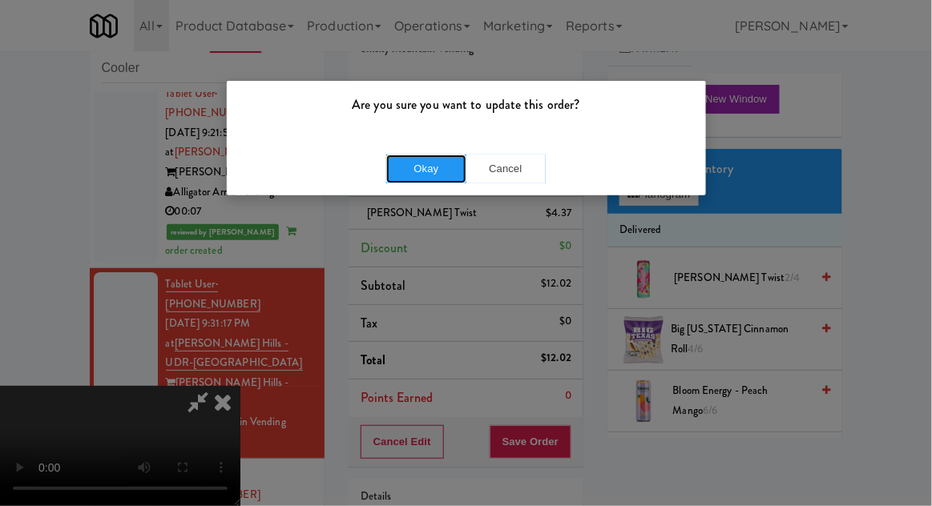
click at [413, 176] on button "Okay" at bounding box center [426, 169] width 80 height 29
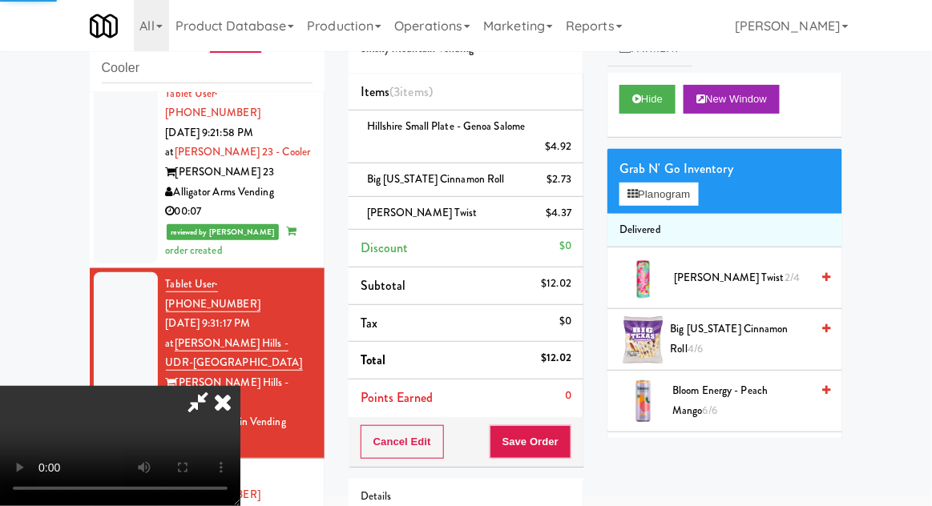
scroll to position [0, 0]
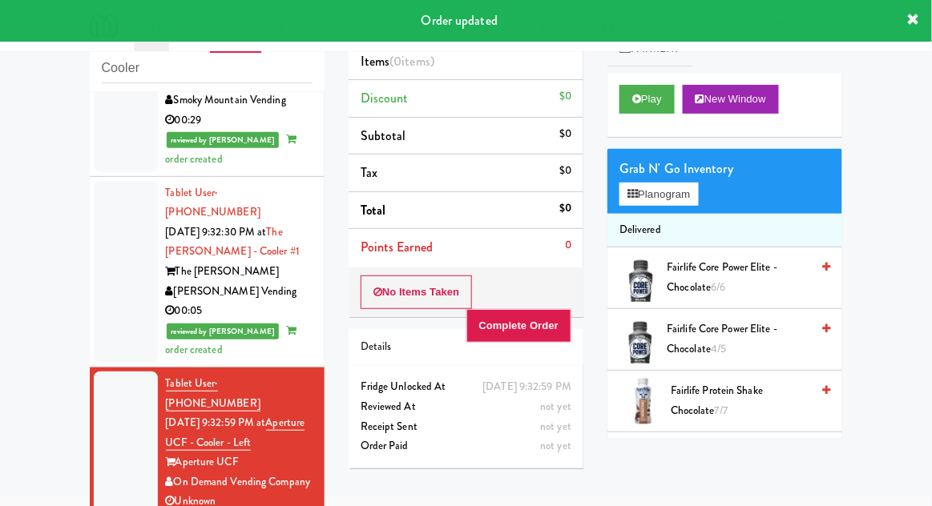
scroll to position [1748, 0]
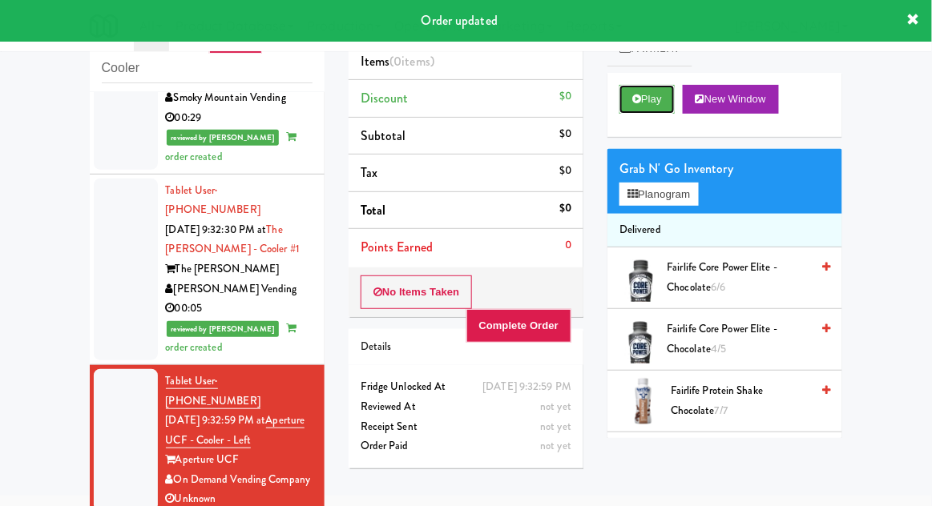
click at [646, 104] on button "Play" at bounding box center [646, 99] width 55 height 29
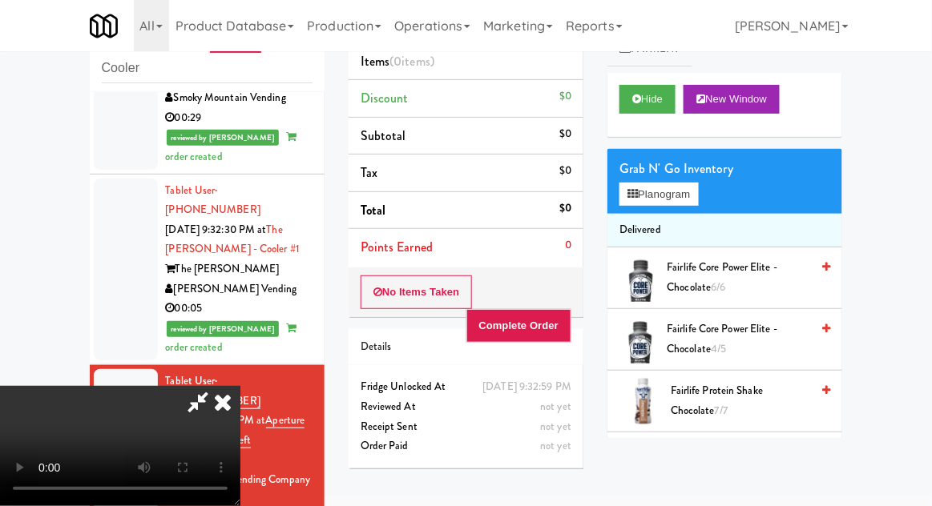
scroll to position [0, 0]
click at [216, 386] on icon at bounding box center [197, 402] width 37 height 32
click at [425, 300] on button "No Items Taken" at bounding box center [416, 293] width 112 height 34
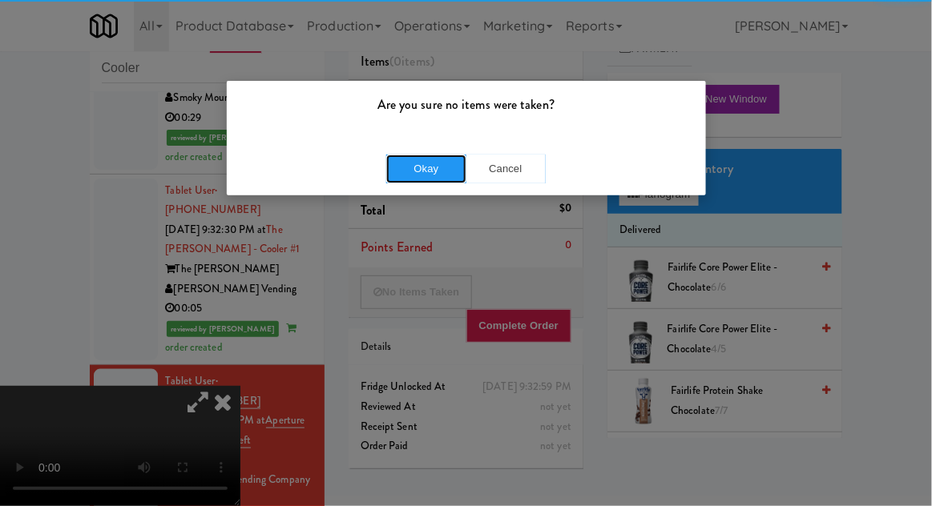
click at [442, 179] on button "Okay" at bounding box center [426, 169] width 80 height 29
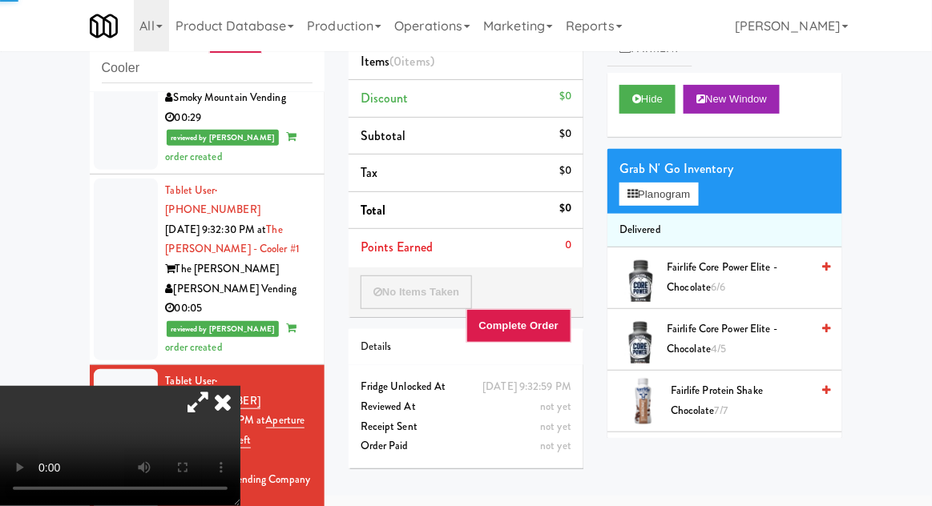
click at [240, 386] on icon at bounding box center [222, 402] width 35 height 32
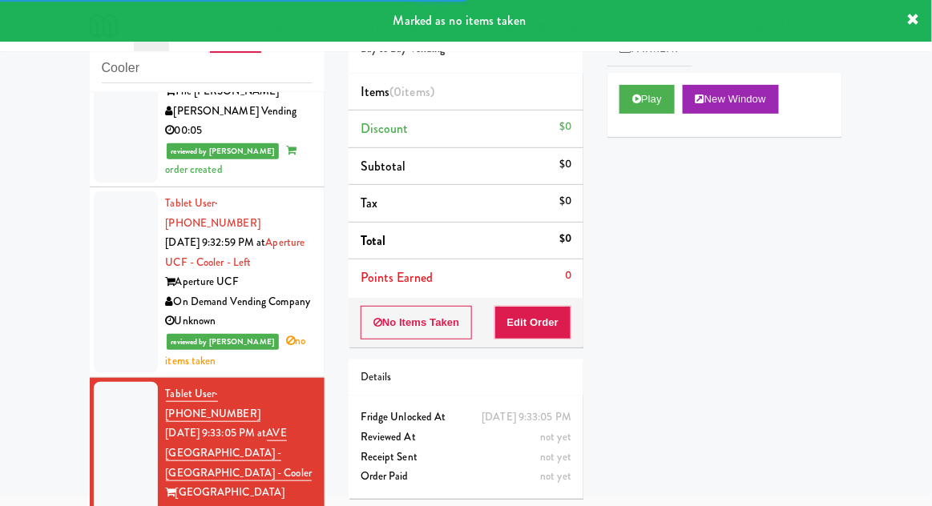
scroll to position [1936, 0]
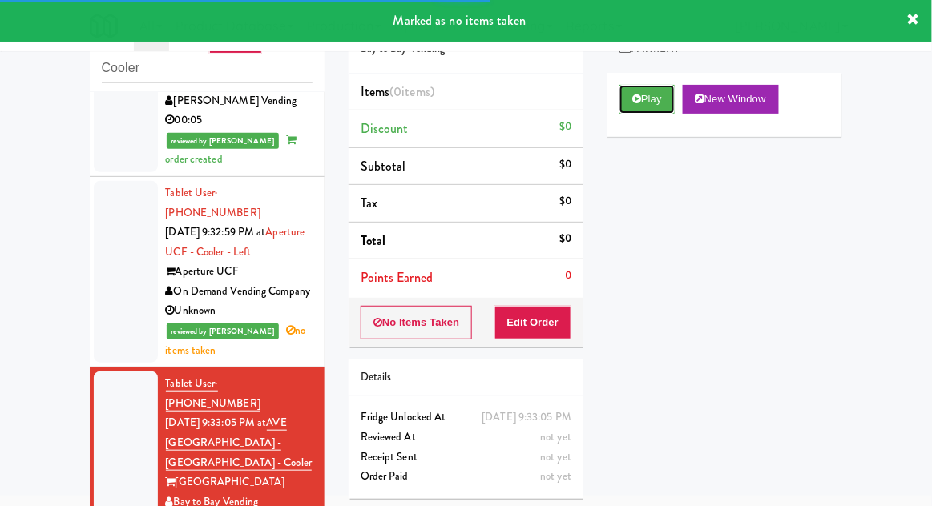
click at [661, 93] on button "Play" at bounding box center [646, 99] width 55 height 29
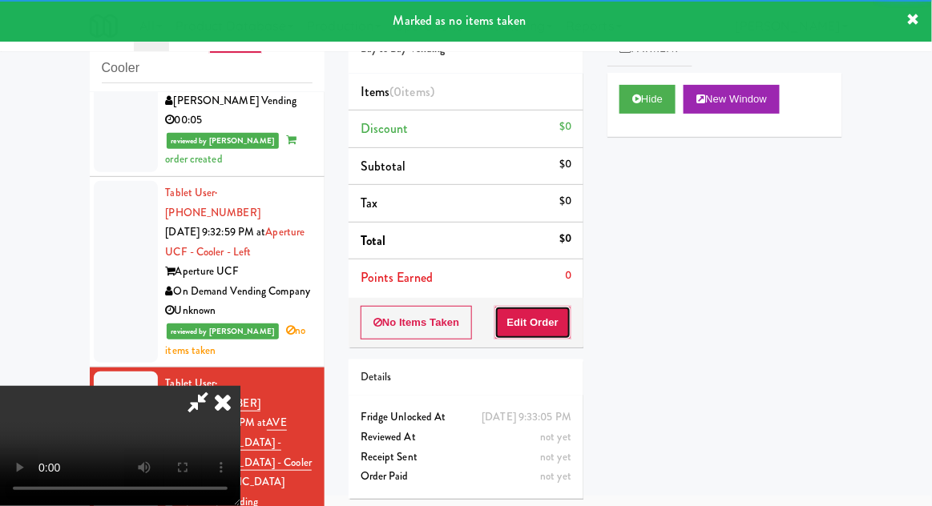
click at [553, 306] on button "Edit Order" at bounding box center [533, 323] width 78 height 34
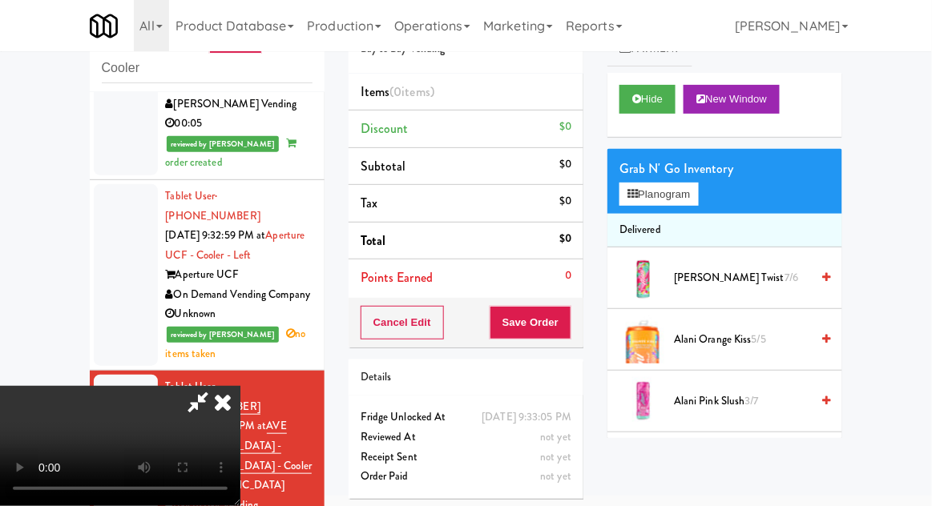
scroll to position [0, 0]
click at [679, 203] on button "Planogram" at bounding box center [658, 195] width 78 height 24
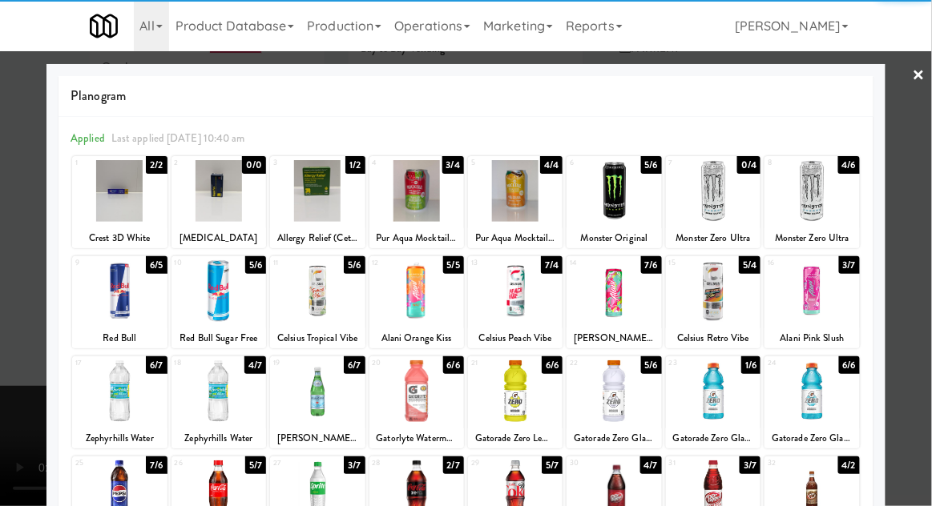
click at [525, 301] on div at bounding box center [515, 291] width 95 height 62
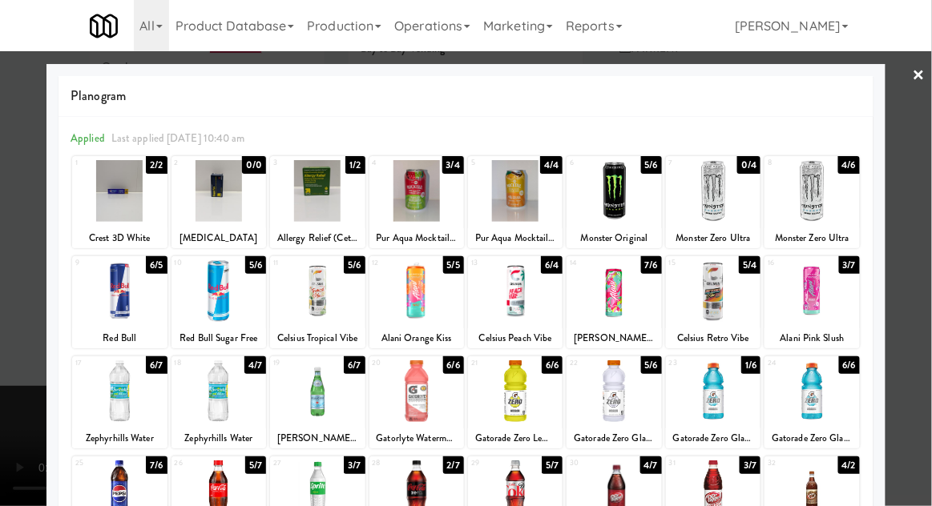
click at [1, 318] on div at bounding box center [466, 253] width 932 height 506
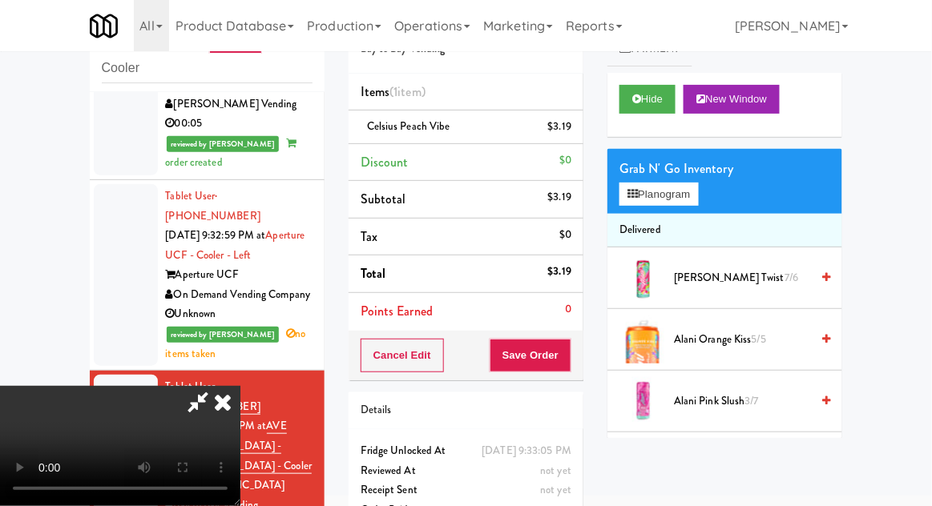
scroll to position [58, 0]
click at [565, 358] on button "Save Order" at bounding box center [530, 356] width 82 height 34
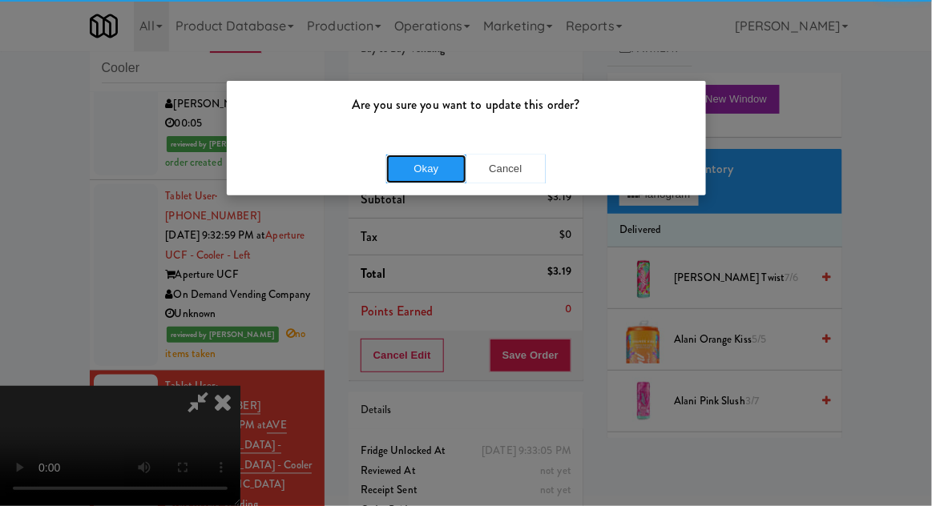
click at [395, 176] on button "Okay" at bounding box center [426, 169] width 80 height 29
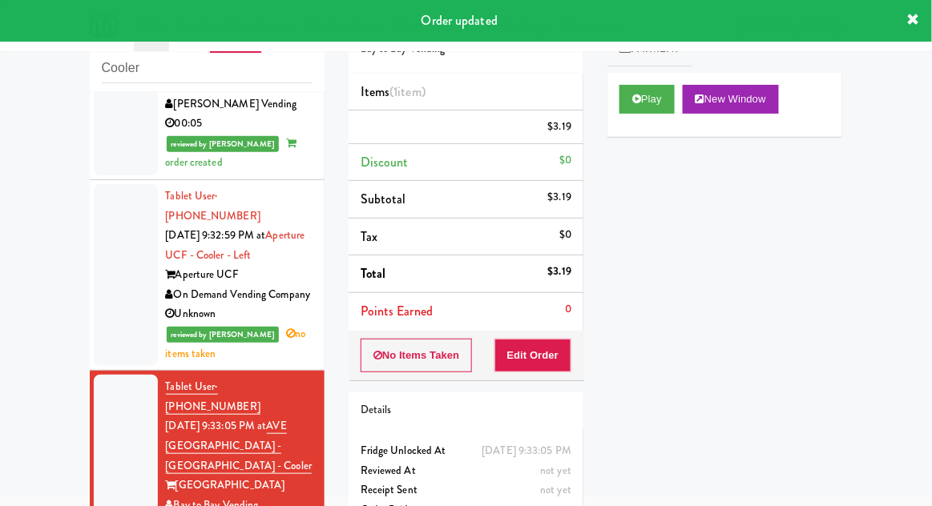
scroll to position [0, 0]
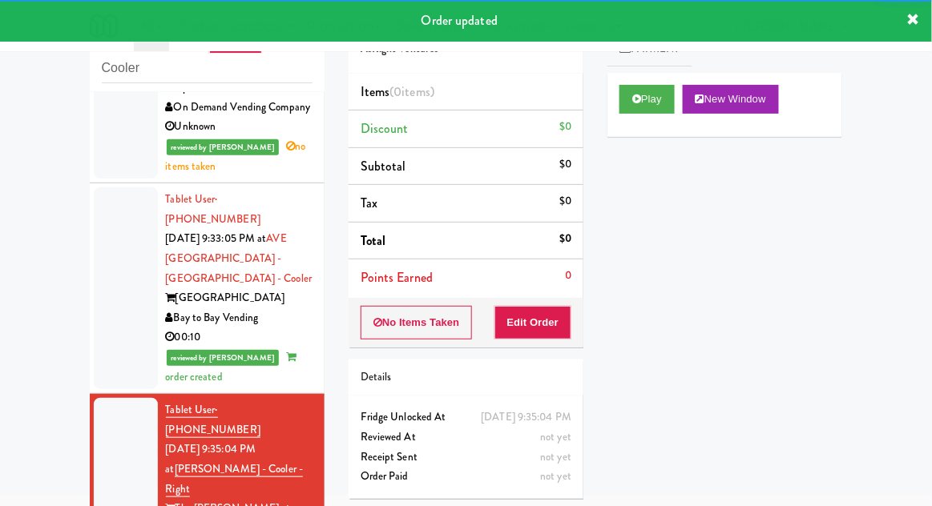
scroll to position [2117, 0]
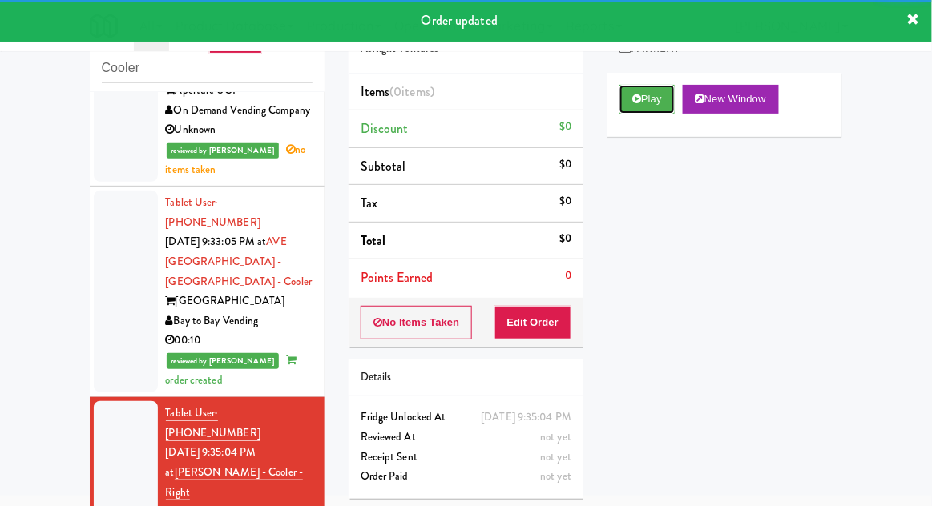
click at [657, 93] on button "Play" at bounding box center [646, 99] width 55 height 29
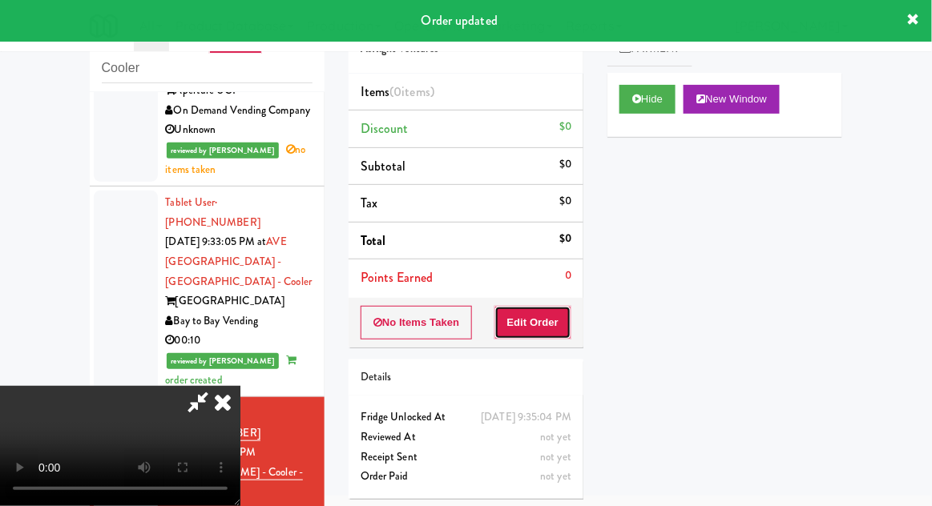
click at [549, 315] on button "Edit Order" at bounding box center [533, 323] width 78 height 34
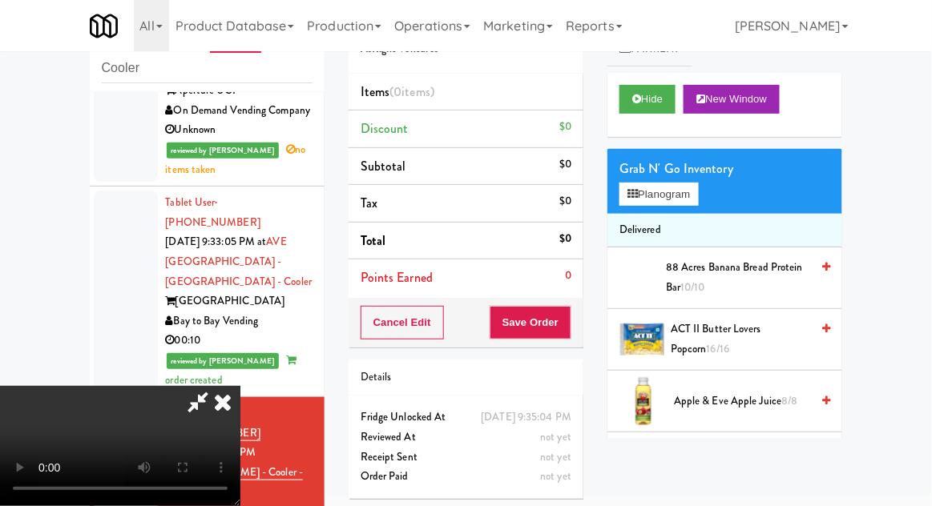
scroll to position [0, 0]
click at [686, 191] on button "Planogram" at bounding box center [658, 195] width 78 height 24
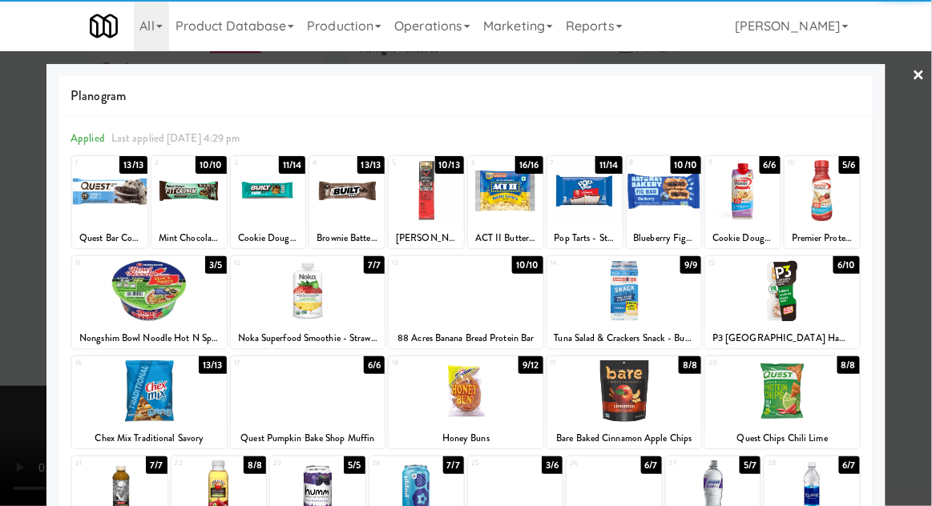
click at [271, 207] on div at bounding box center [268, 191] width 75 height 62
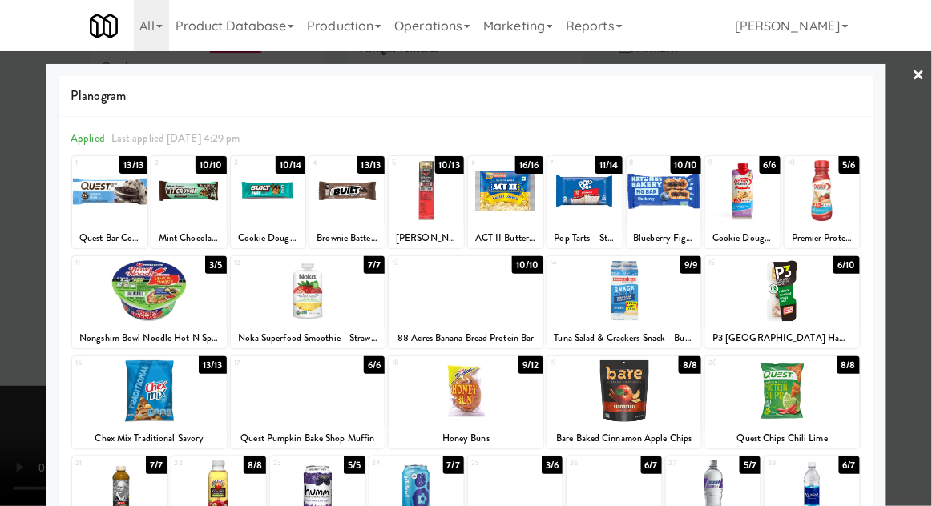
click at [920, 300] on div at bounding box center [466, 253] width 932 height 506
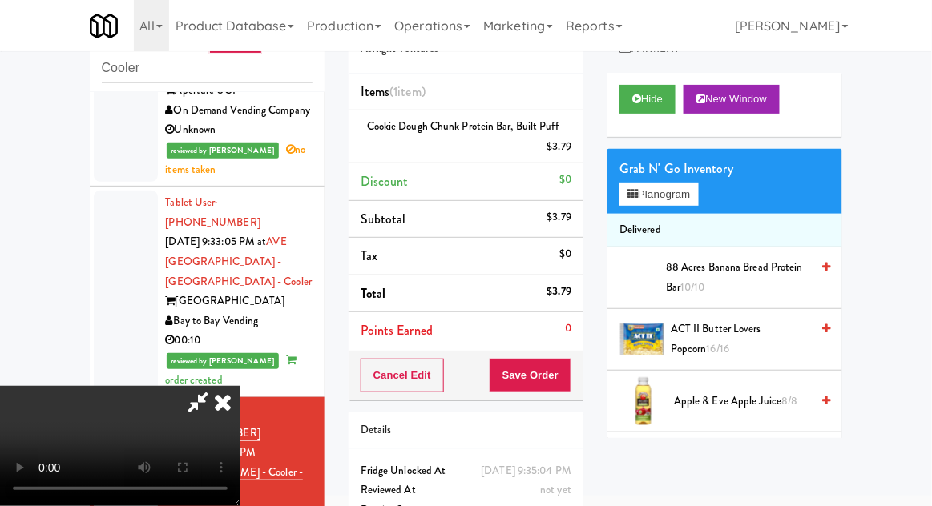
scroll to position [58, 0]
click at [568, 384] on button "Save Order" at bounding box center [530, 376] width 82 height 34
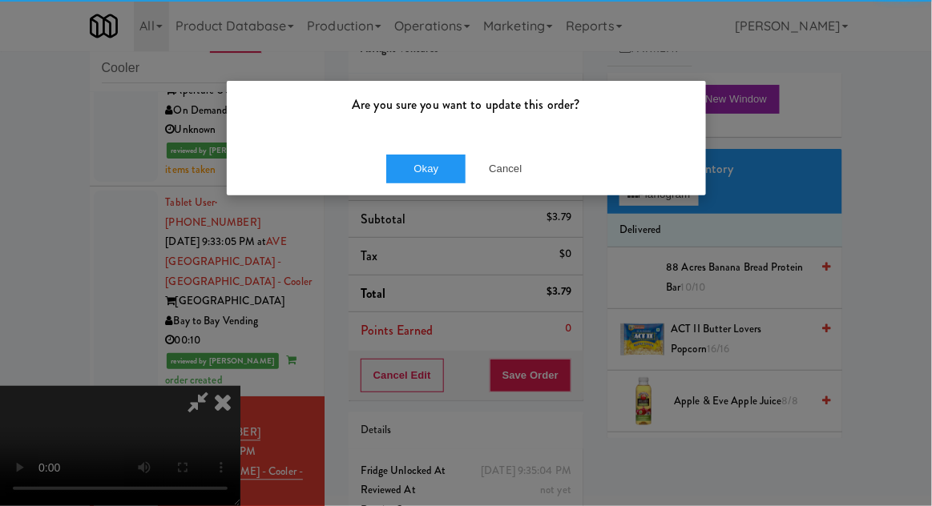
click at [402, 143] on div "Okay Cancel" at bounding box center [466, 169] width 479 height 54
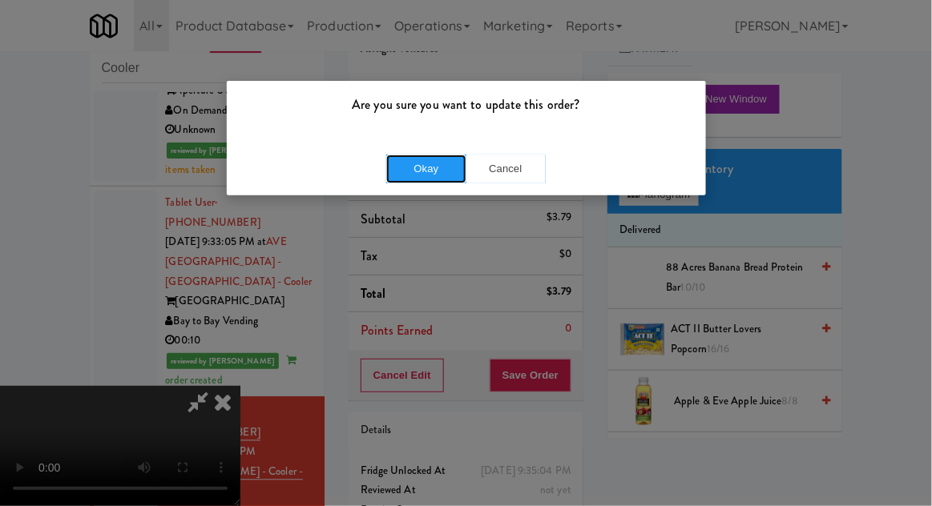
click at [400, 165] on button "Okay" at bounding box center [426, 169] width 80 height 29
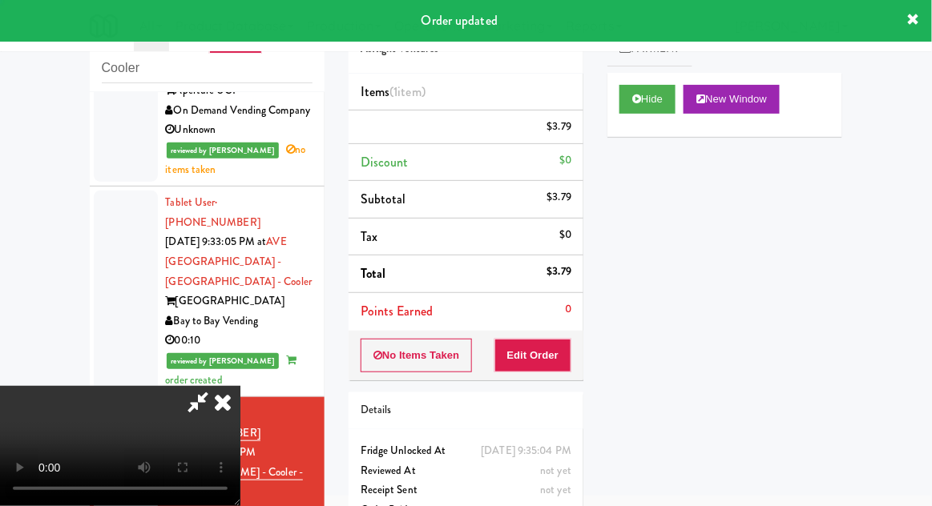
scroll to position [0, 0]
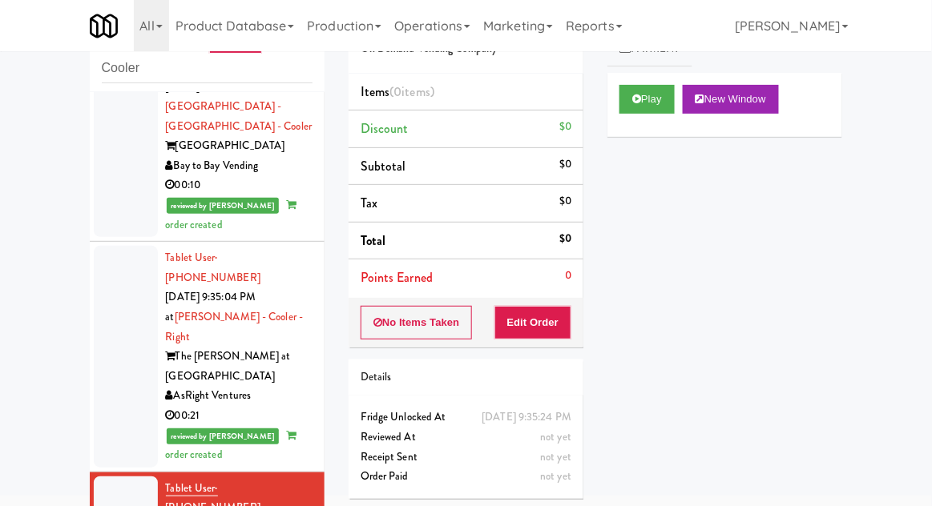
scroll to position [2291, 0]
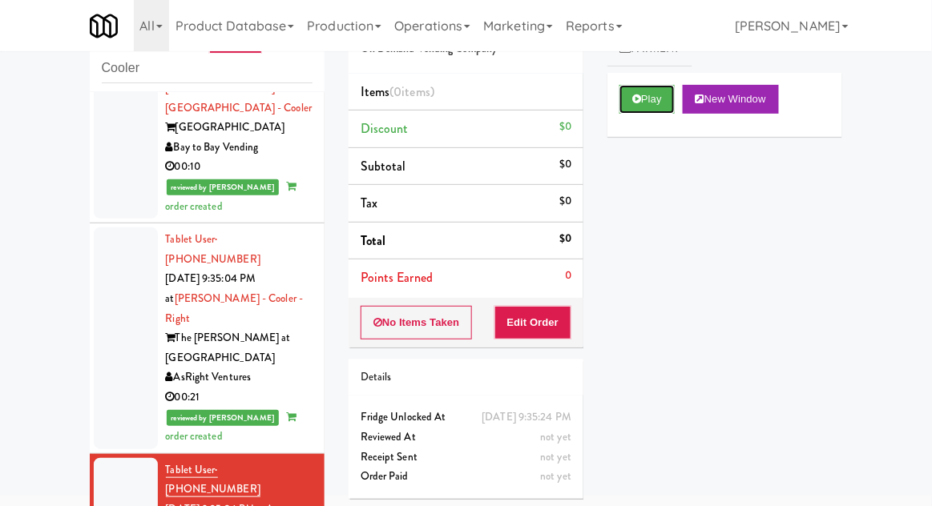
click at [655, 101] on button "Play" at bounding box center [646, 99] width 55 height 29
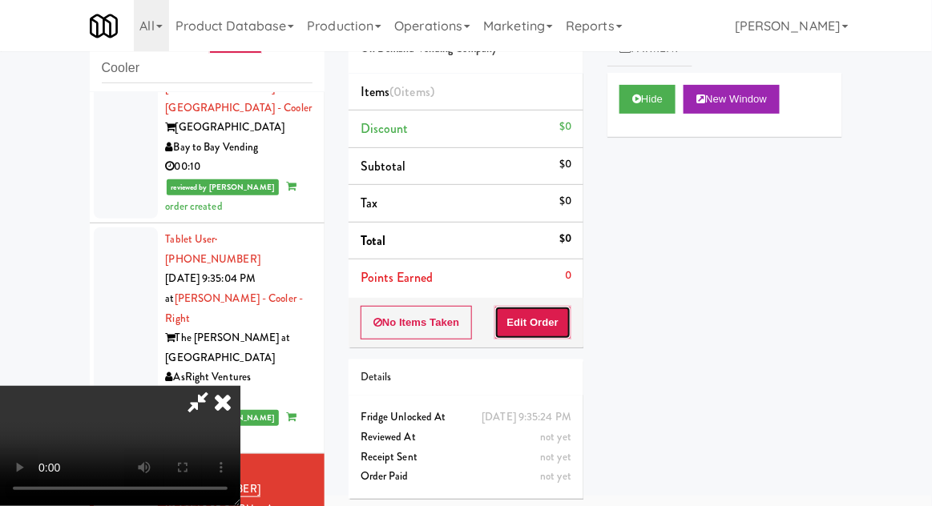
click at [542, 321] on button "Edit Order" at bounding box center [533, 323] width 78 height 34
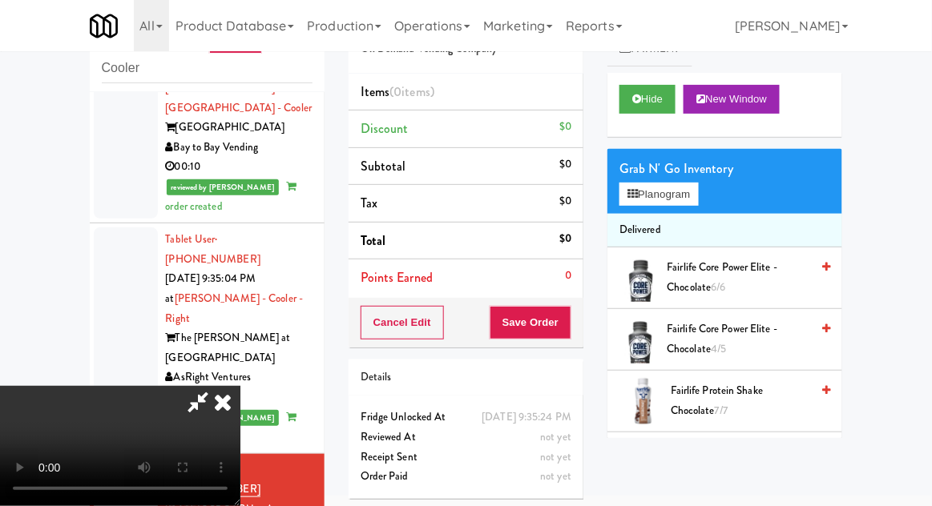
scroll to position [0, 0]
click at [686, 203] on button "Planogram" at bounding box center [658, 195] width 78 height 24
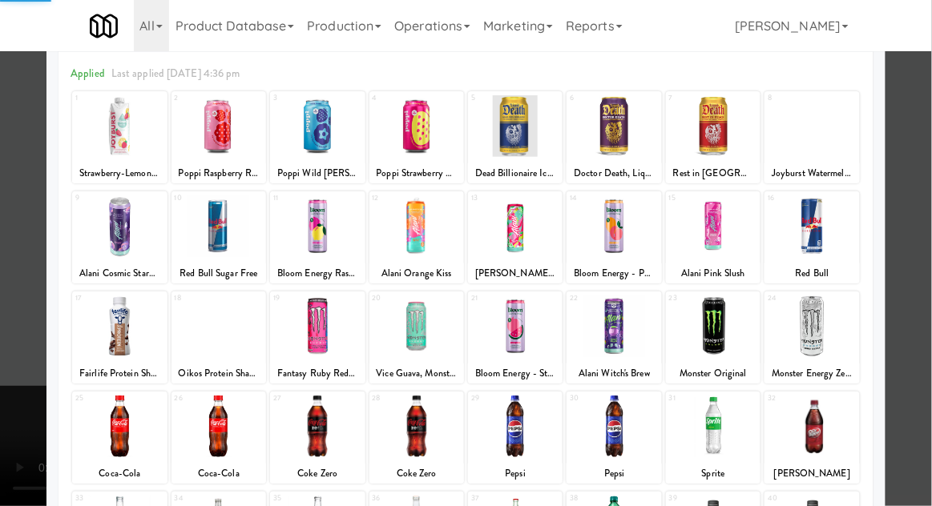
scroll to position [203, 0]
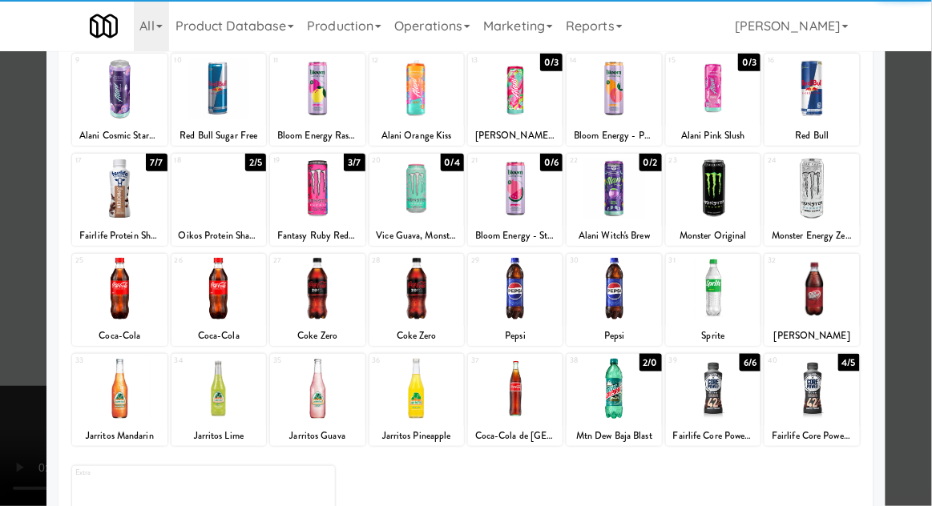
click at [535, 399] on div at bounding box center [515, 389] width 95 height 62
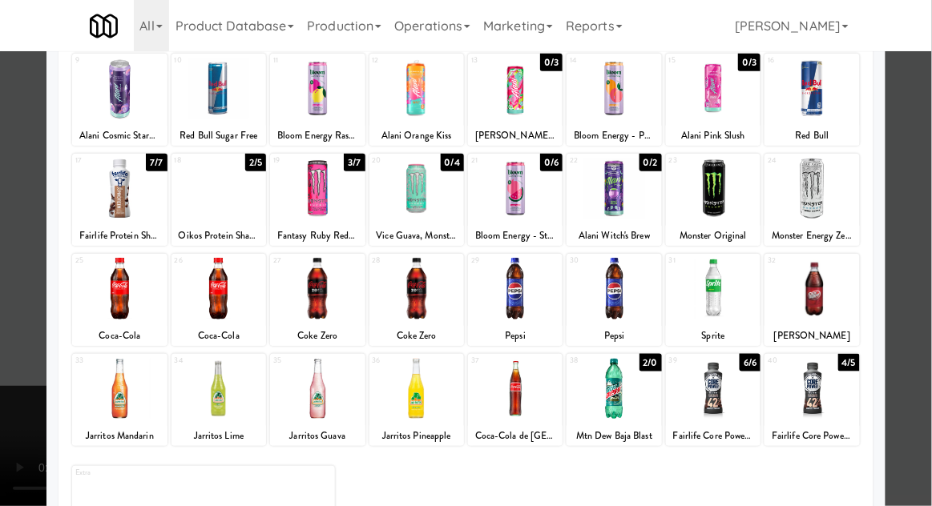
click at [18, 273] on div at bounding box center [466, 253] width 932 height 506
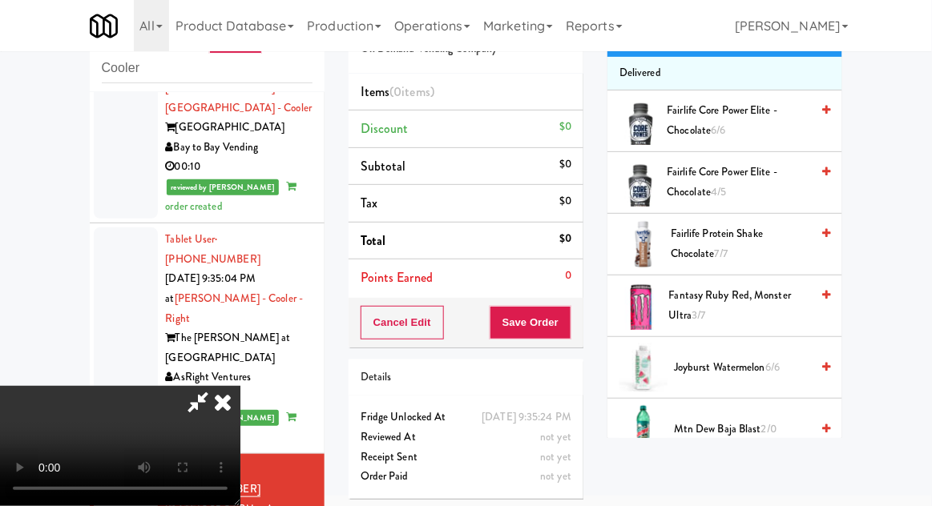
scroll to position [409, 0]
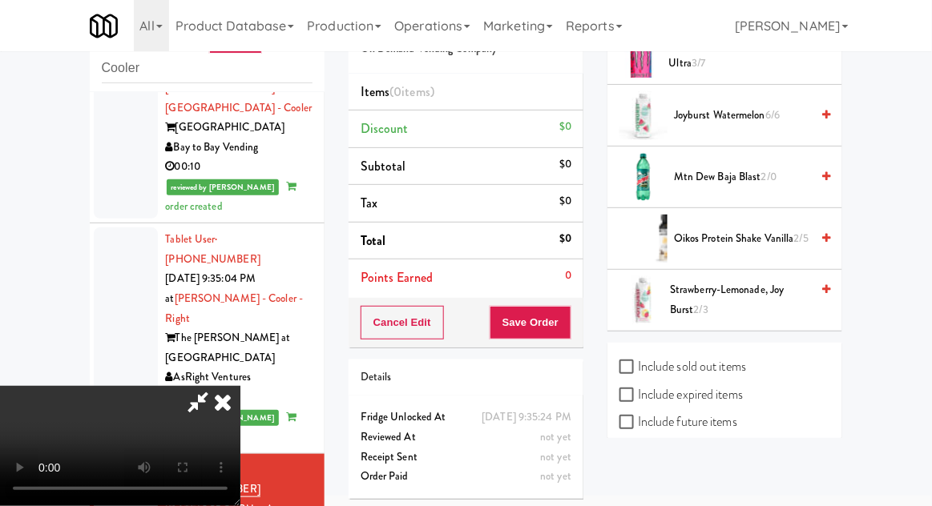
click at [731, 368] on label "Include sold out items" at bounding box center [682, 367] width 127 height 24
click at [638, 368] on input "Include sold out items" at bounding box center [628, 367] width 18 height 13
checkbox input "true"
click at [720, 476] on div "Include sold out items Include expired items Include future items Include stati…" at bounding box center [724, 424] width 235 height 163
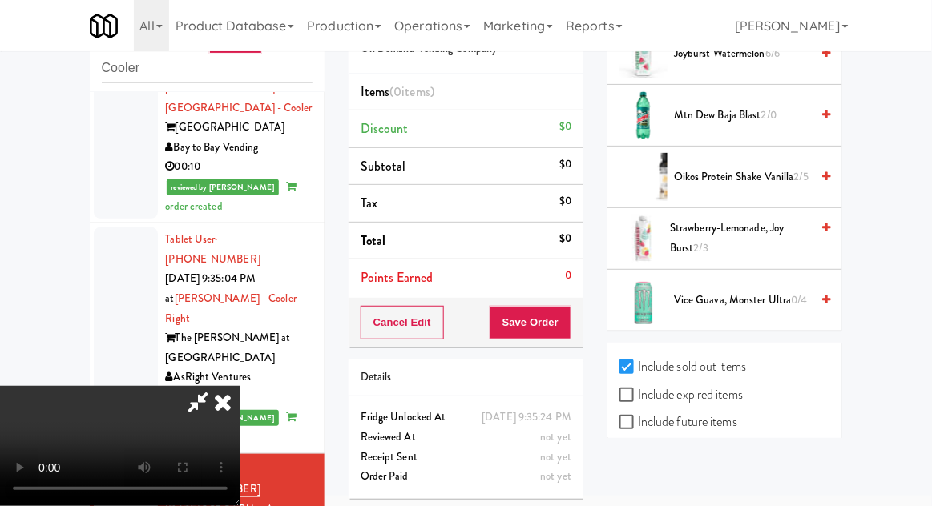
click at [736, 473] on label "Include previous static inventory" at bounding box center [708, 477] width 179 height 24
click at [638, 473] on input "Include previous static inventory" at bounding box center [628, 478] width 18 height 13
checkbox input "true"
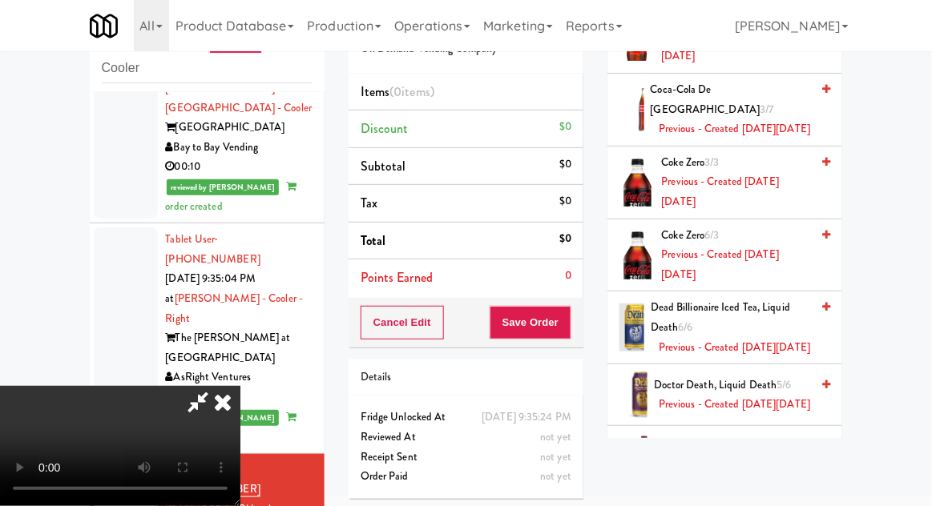
scroll to position [1774, 0]
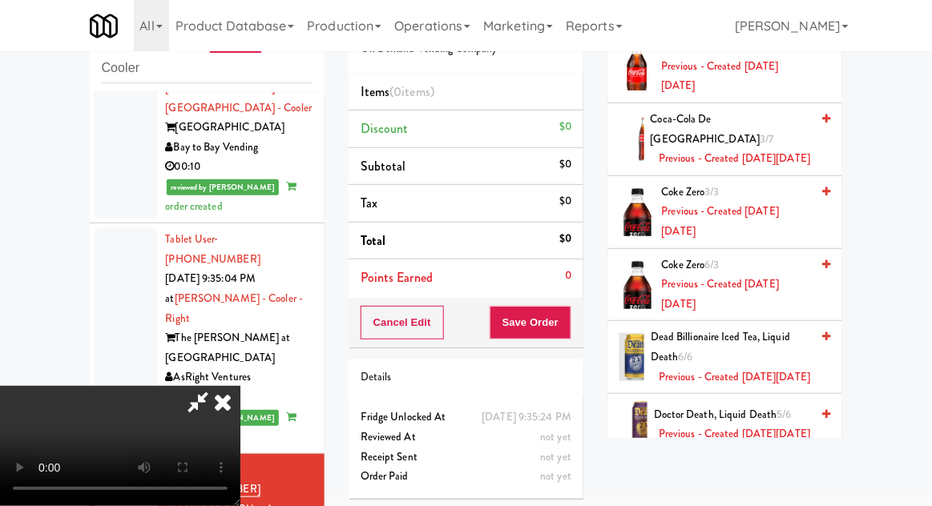
click at [734, 169] on span "Coca-Cola de Mexico 3/7 Previous - Created [DATE][DATE]" at bounding box center [730, 139] width 160 height 59
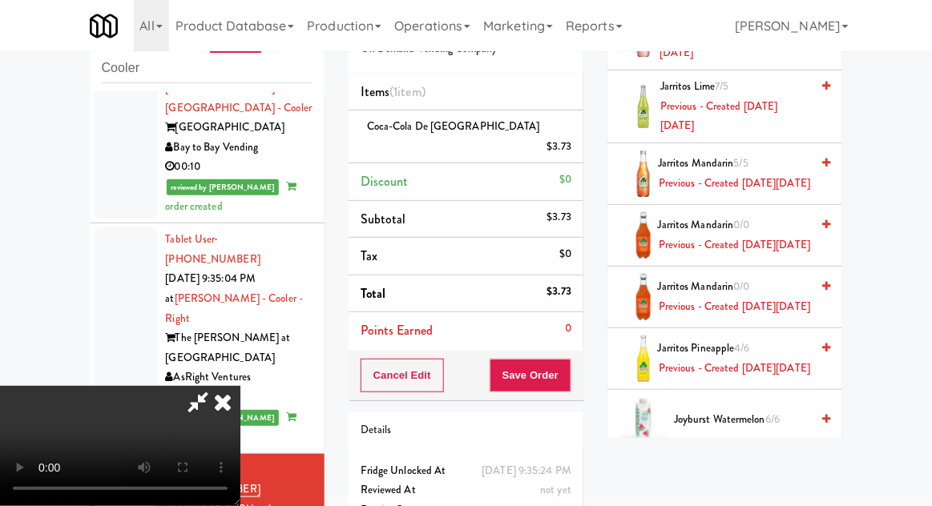
scroll to position [2664, 0]
click at [709, 63] on span "Previous - Created [DATE][DATE]" at bounding box center [734, 43] width 151 height 39
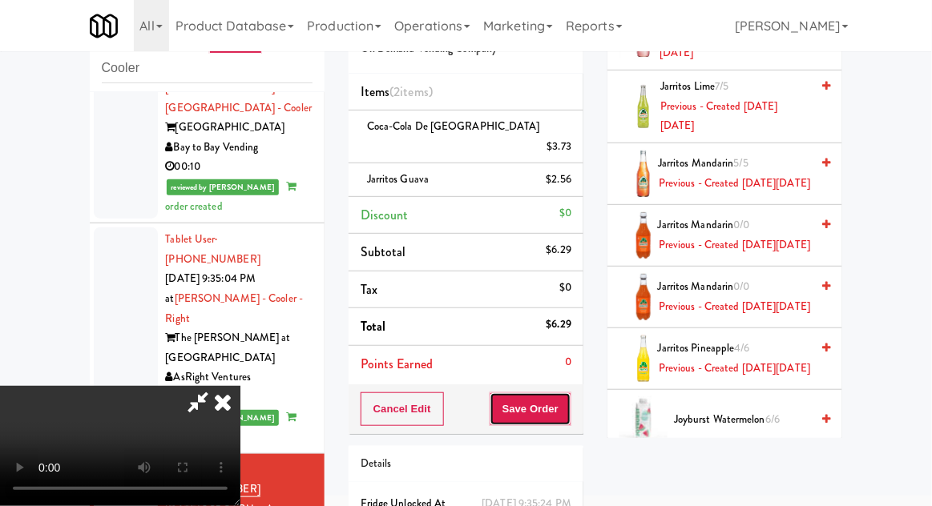
click at [565, 401] on button "Save Order" at bounding box center [530, 409] width 82 height 34
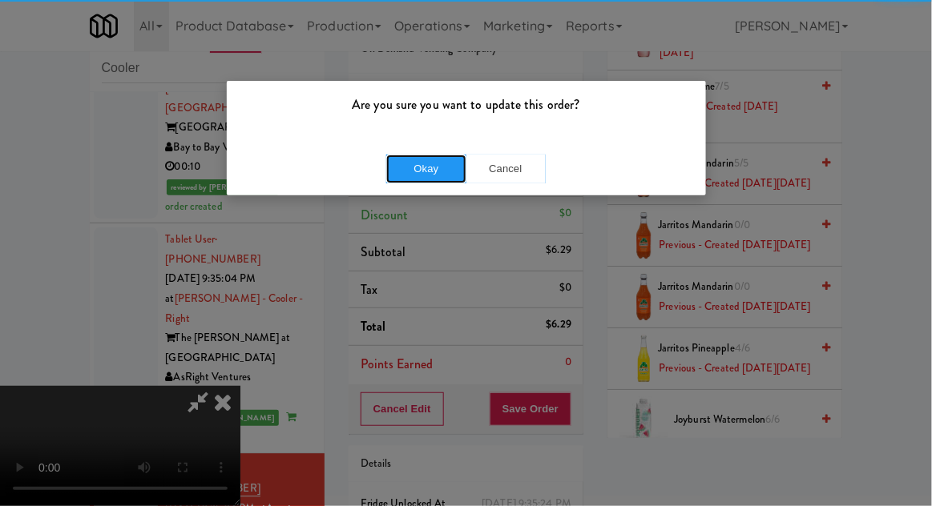
click at [398, 180] on button "Okay" at bounding box center [426, 169] width 80 height 29
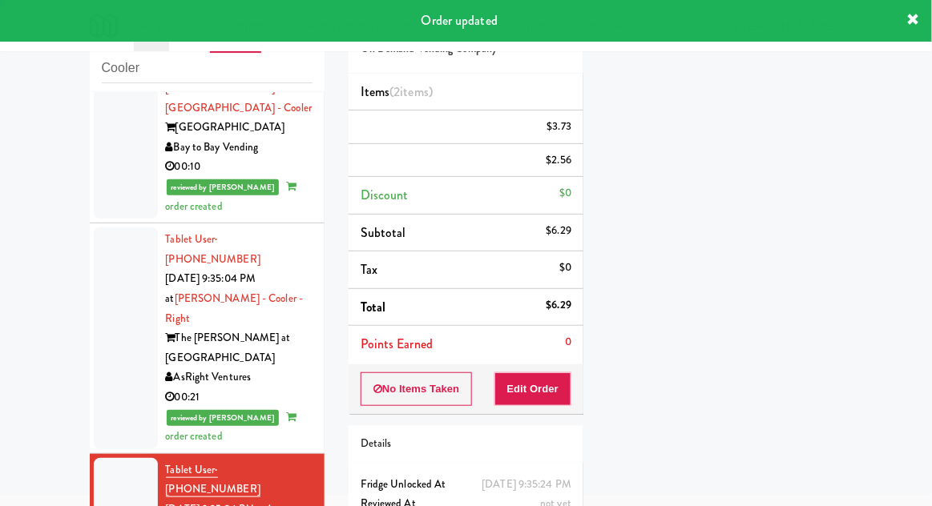
scroll to position [0, 0]
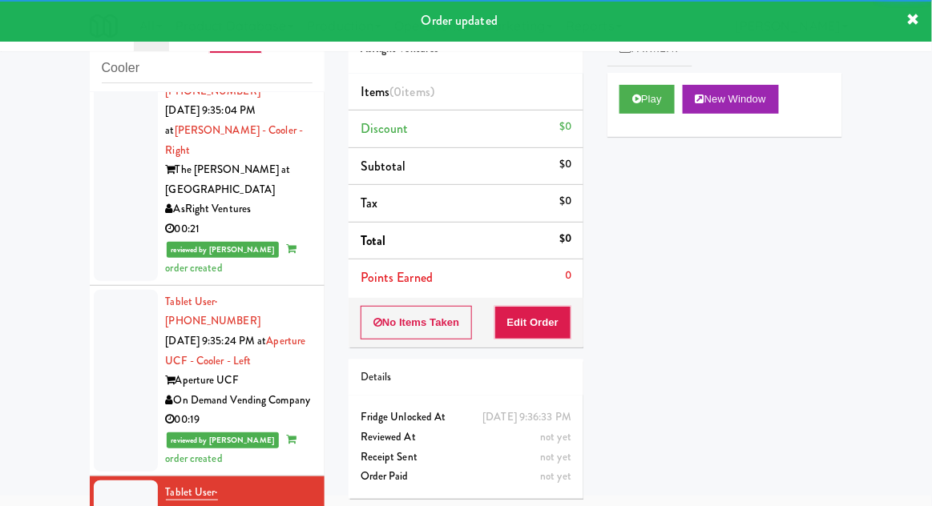
scroll to position [2462, 0]
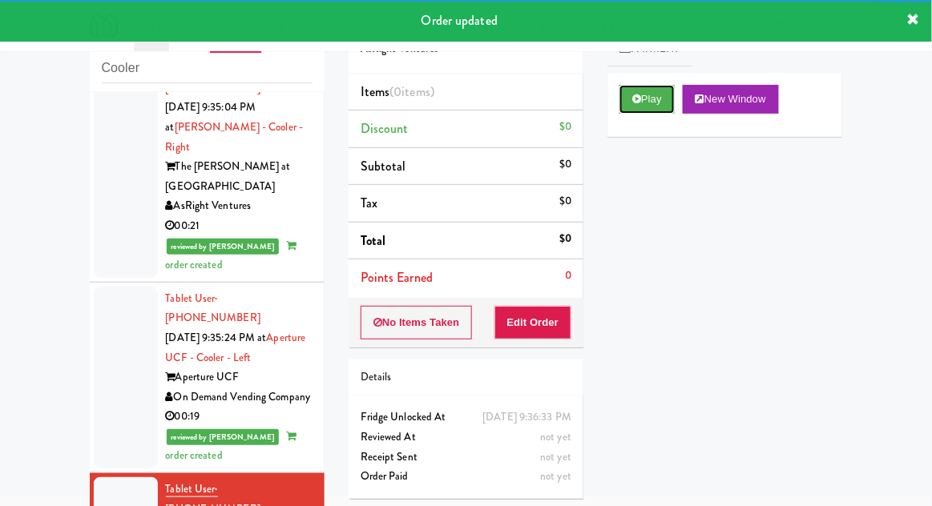
click at [649, 89] on button "Play" at bounding box center [646, 99] width 55 height 29
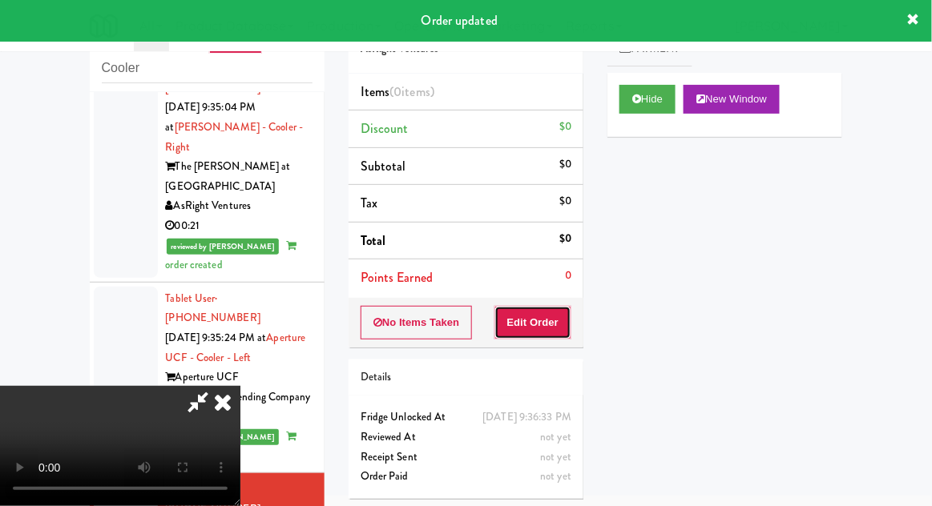
click at [548, 326] on button "Edit Order" at bounding box center [533, 323] width 78 height 34
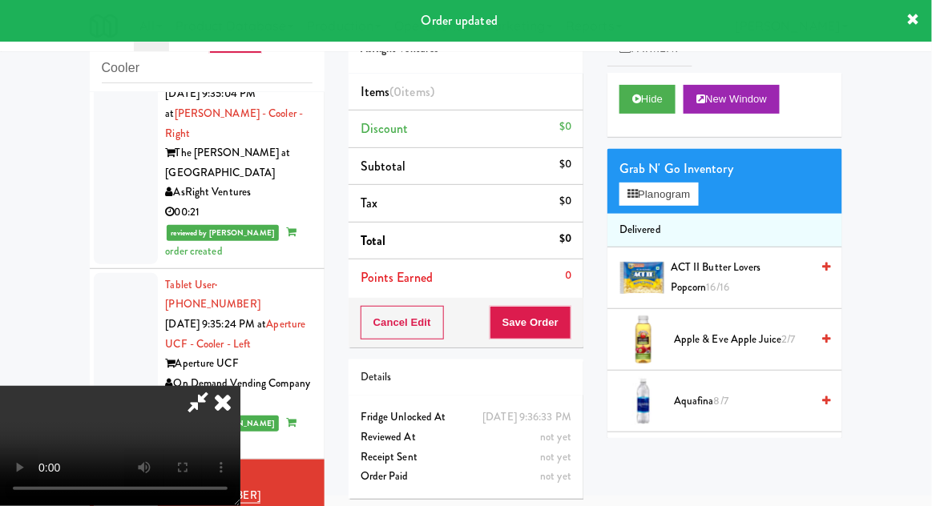
scroll to position [2480, 0]
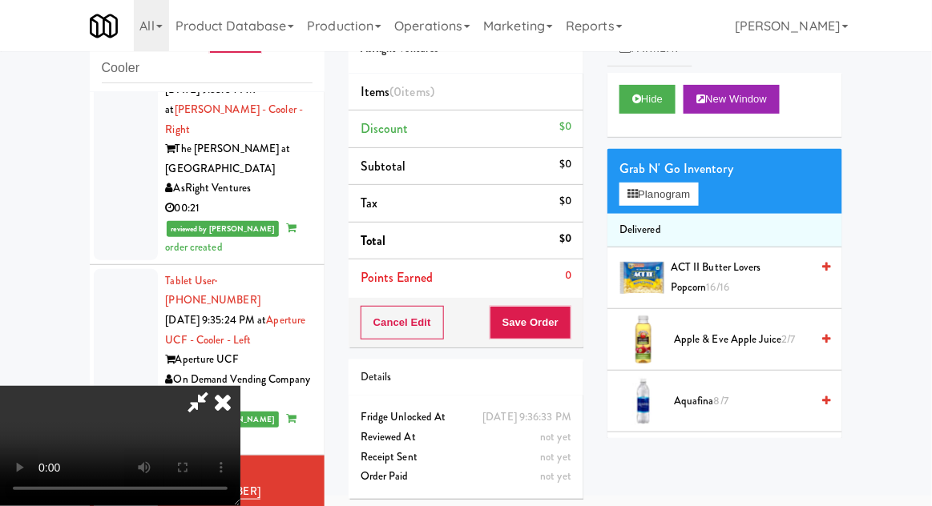
click at [680, 232] on li "Delivered" at bounding box center [724, 231] width 235 height 34
click at [686, 199] on button "Planogram" at bounding box center [658, 195] width 78 height 24
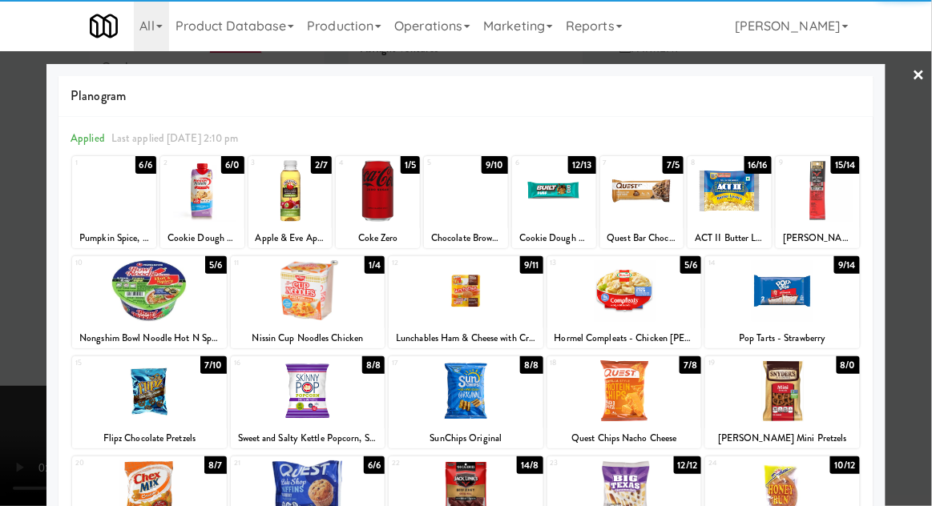
click at [205, 207] on div at bounding box center [202, 191] width 84 height 62
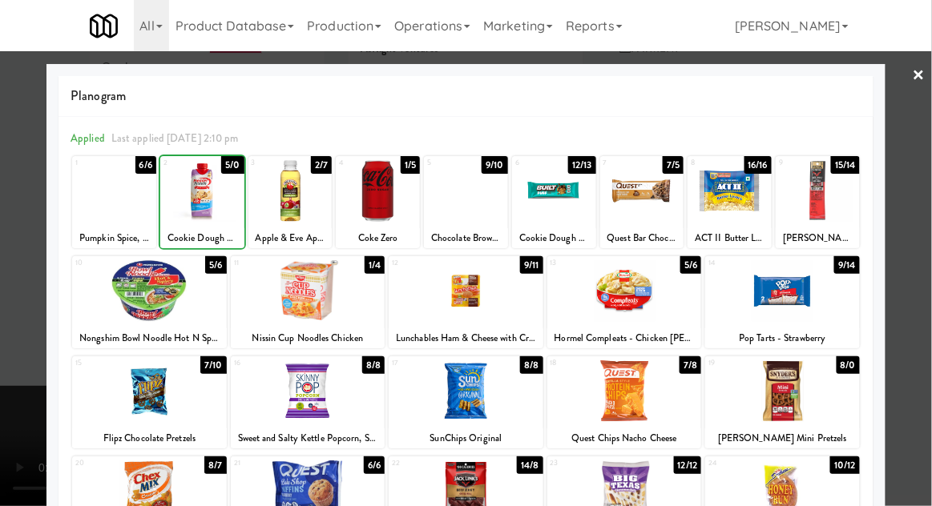
click at [907, 242] on div at bounding box center [466, 253] width 932 height 506
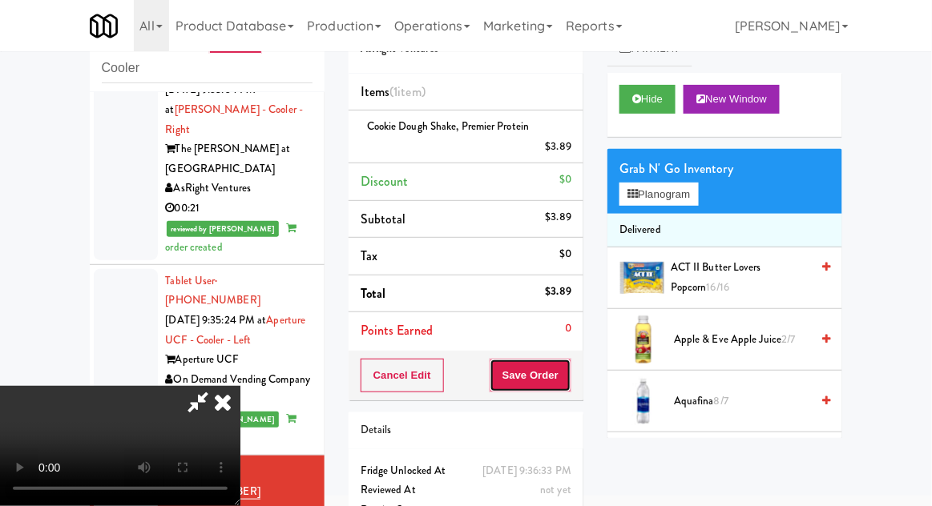
click at [569, 381] on button "Save Order" at bounding box center [530, 376] width 82 height 34
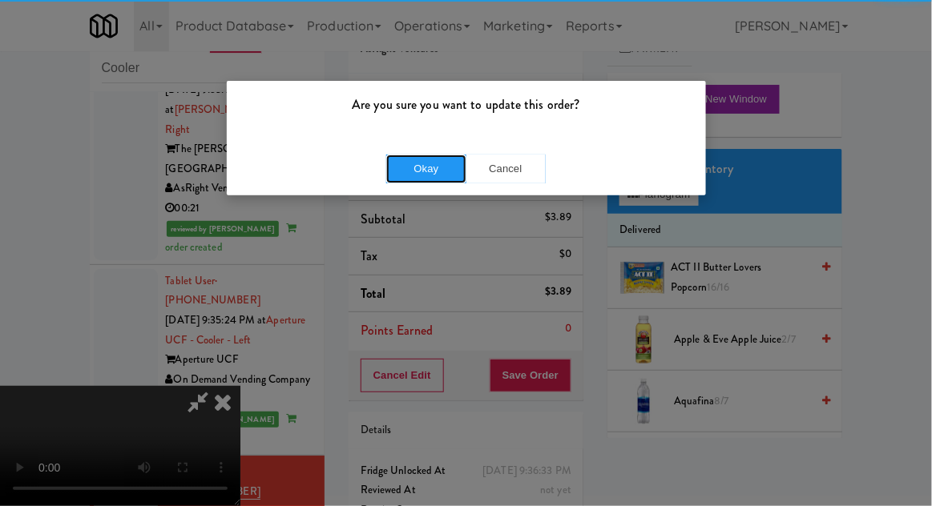
click at [413, 180] on button "Okay" at bounding box center [426, 169] width 80 height 29
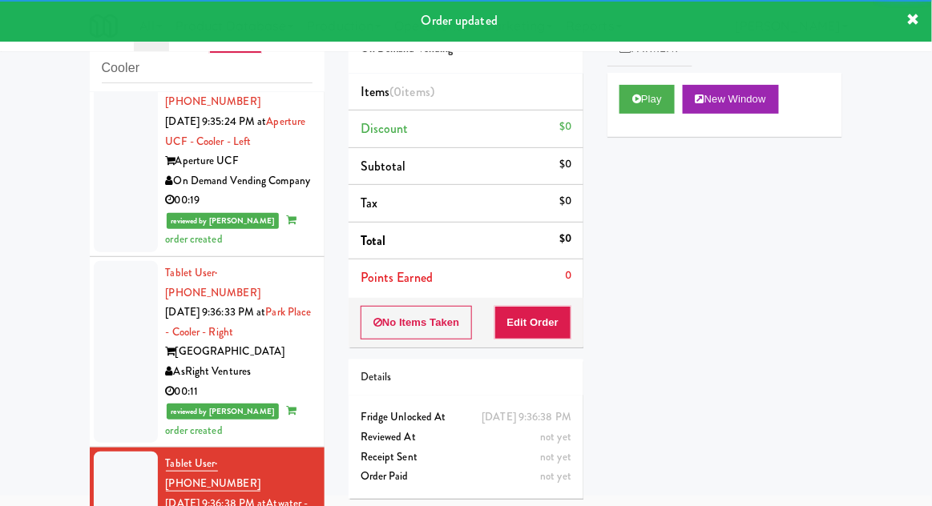
scroll to position [2639, 0]
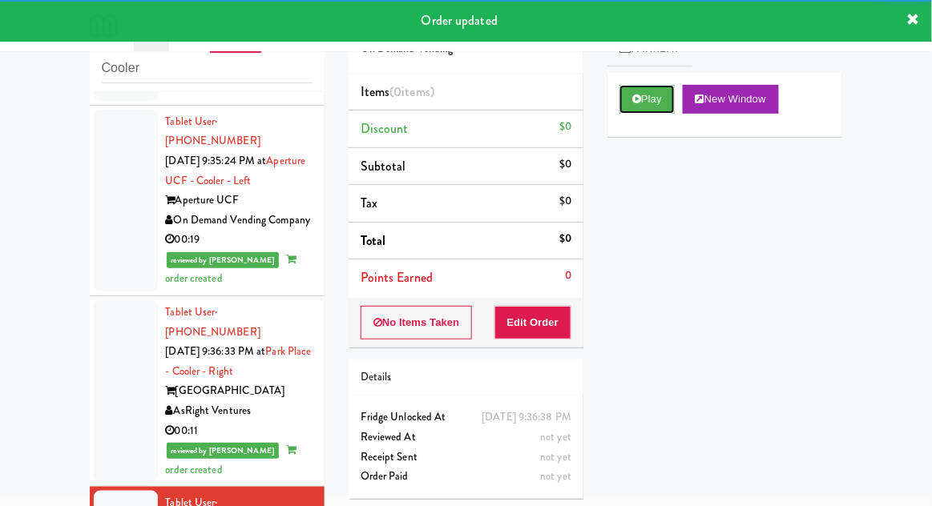
click at [655, 108] on button "Play" at bounding box center [646, 99] width 55 height 29
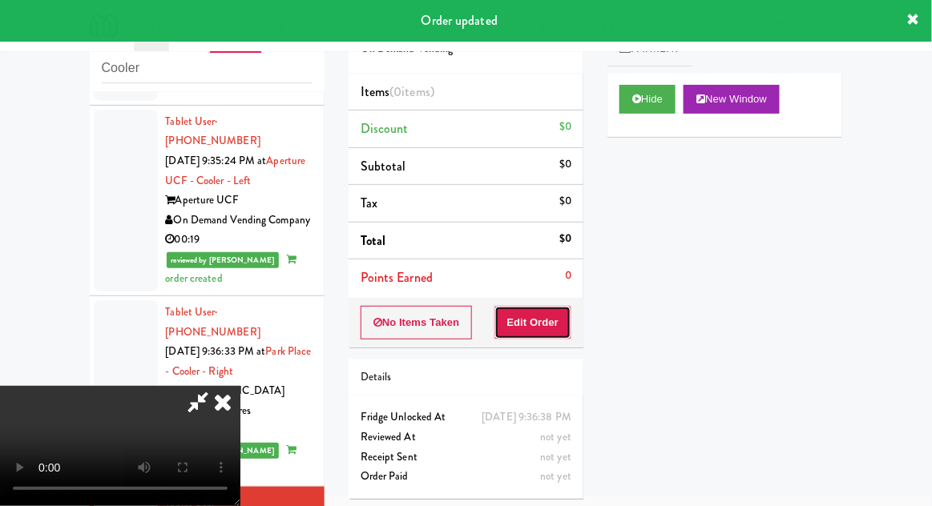
click at [541, 330] on button "Edit Order" at bounding box center [533, 323] width 78 height 34
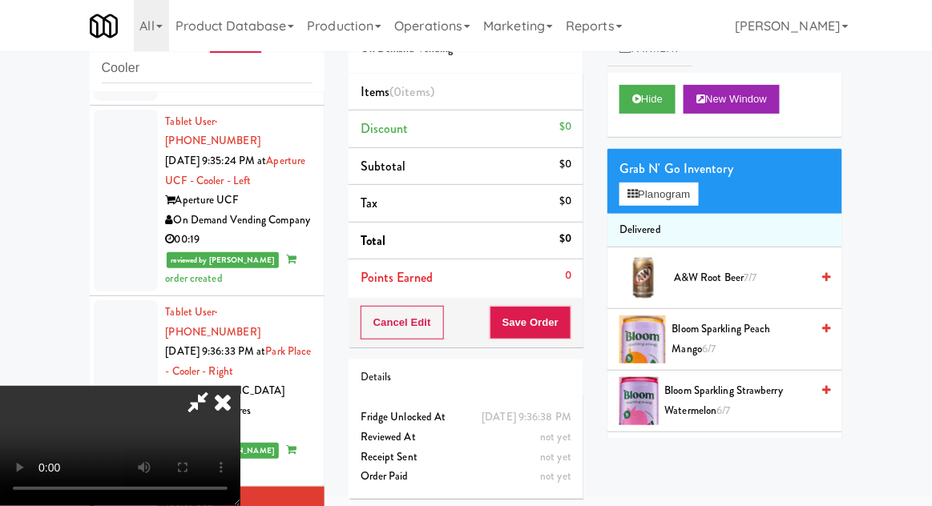
scroll to position [59, 0]
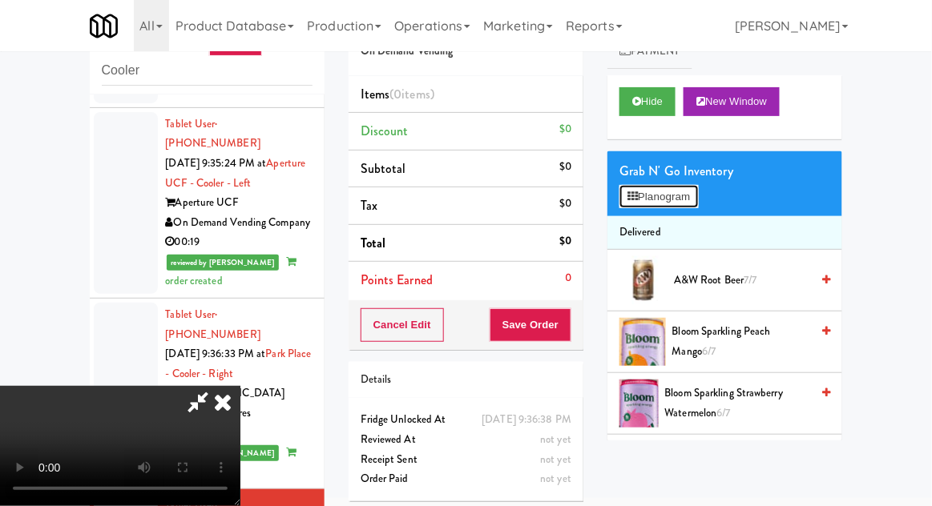
click at [694, 197] on button "Planogram" at bounding box center [658, 197] width 78 height 24
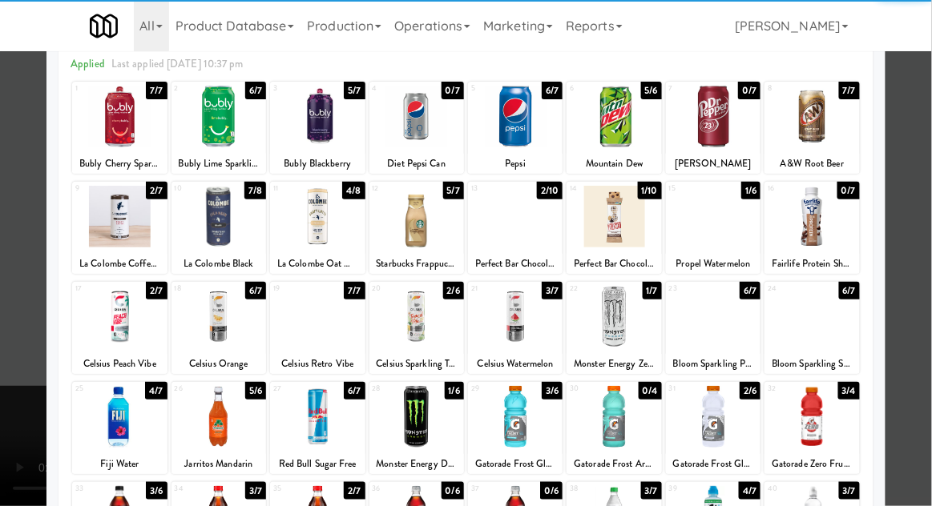
scroll to position [74, 0]
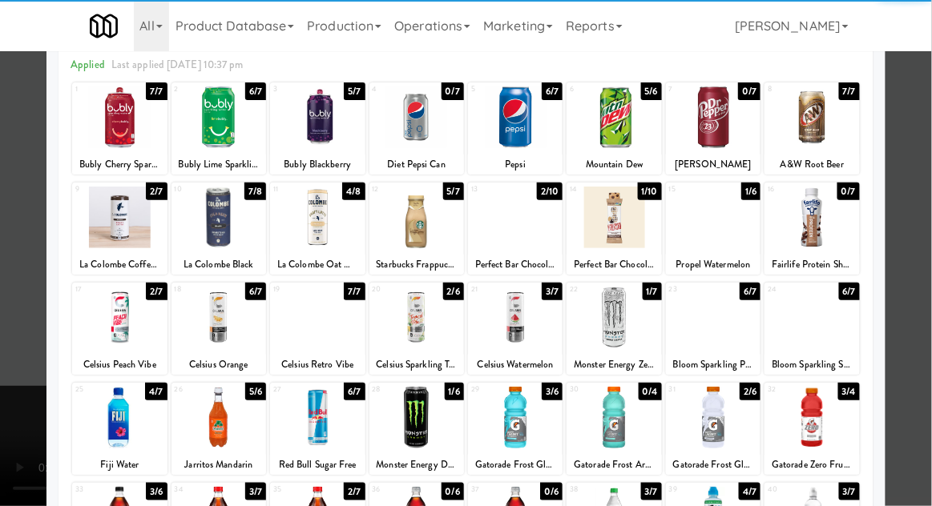
click at [545, 416] on div at bounding box center [515, 418] width 95 height 62
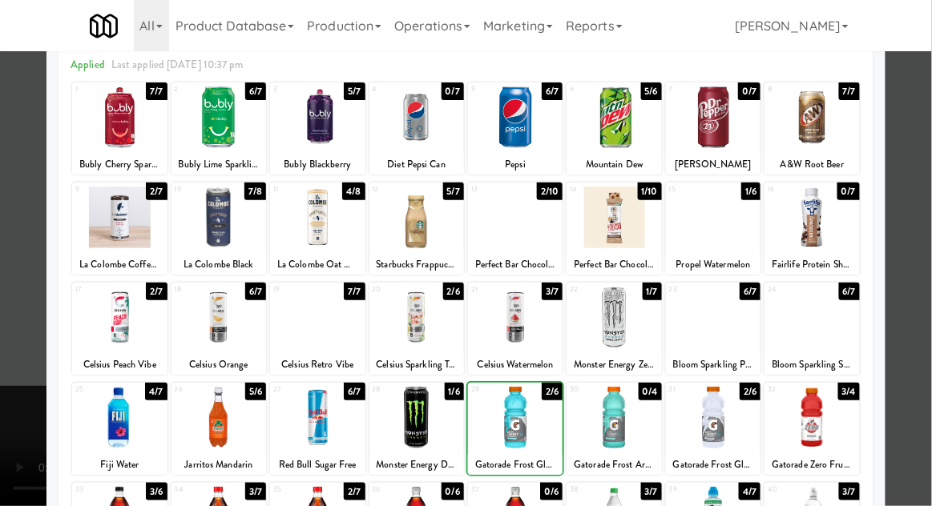
click at [30, 366] on div at bounding box center [466, 253] width 932 height 506
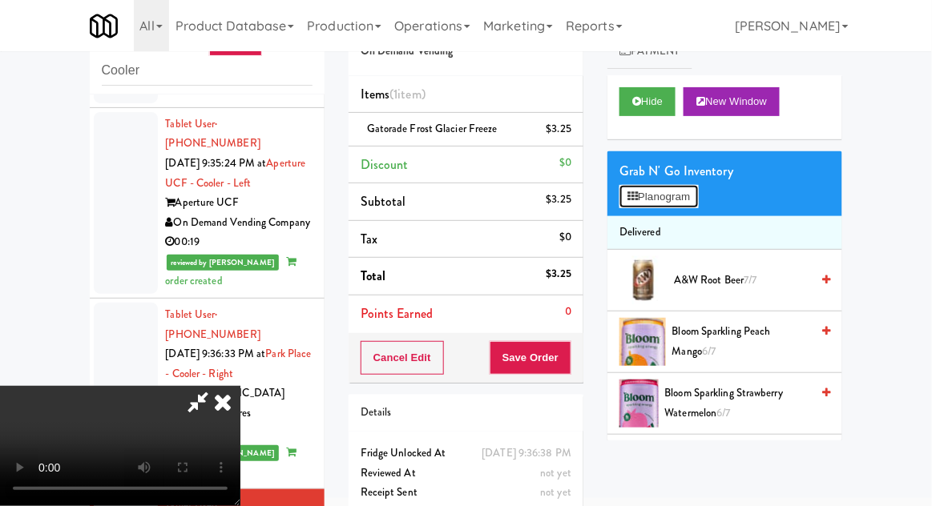
click at [674, 197] on button "Planogram" at bounding box center [658, 197] width 78 height 24
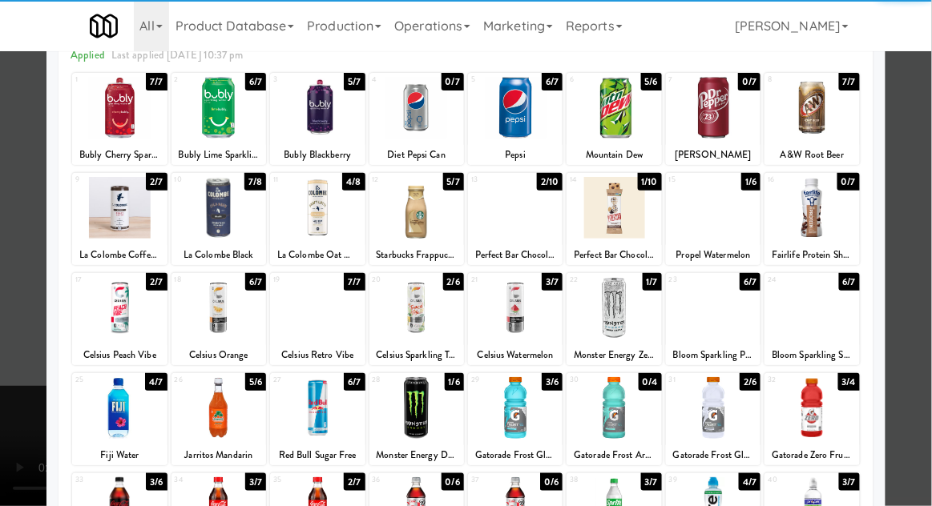
scroll to position [93, 0]
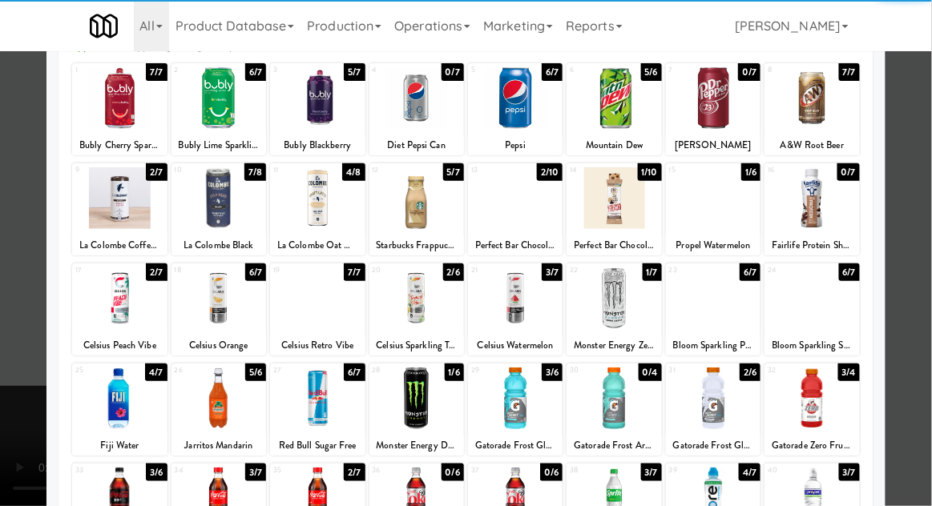
click at [535, 396] on div at bounding box center [515, 399] width 95 height 62
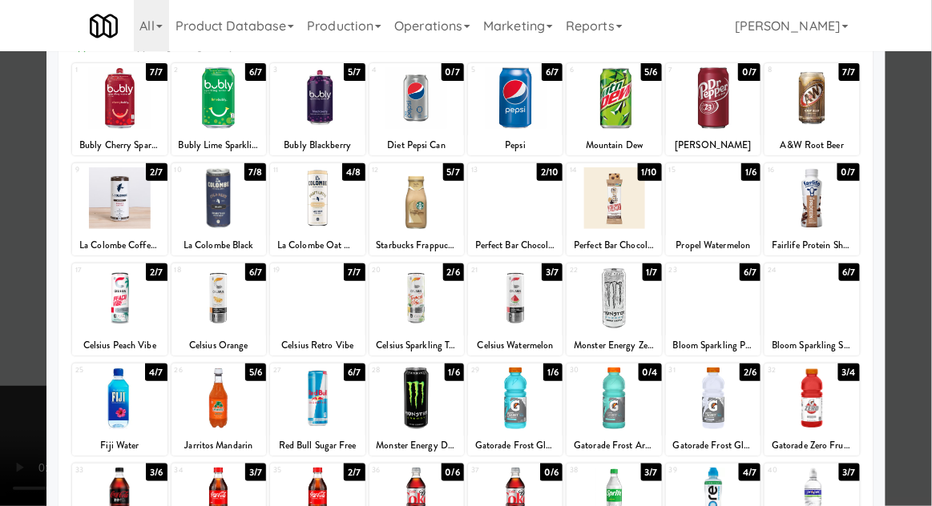
click at [6, 346] on div at bounding box center [466, 253] width 932 height 506
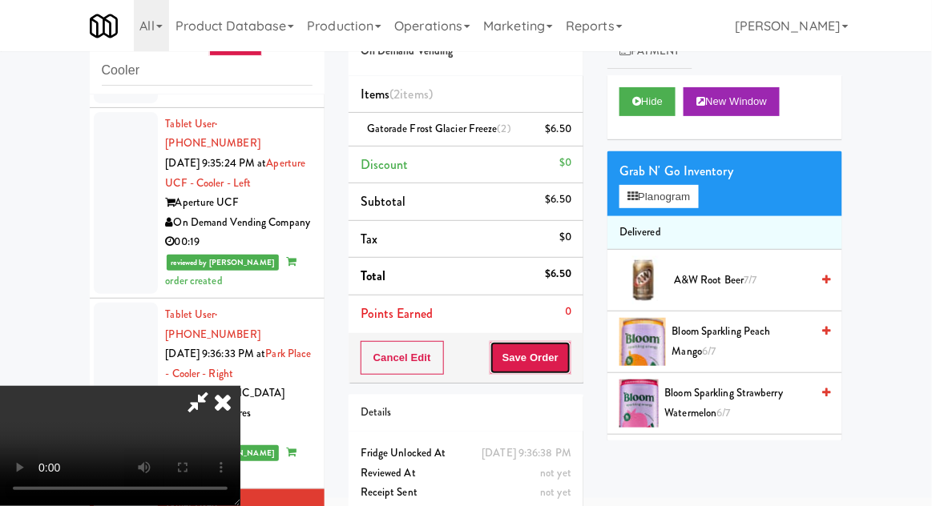
click at [567, 372] on button "Save Order" at bounding box center [530, 358] width 82 height 34
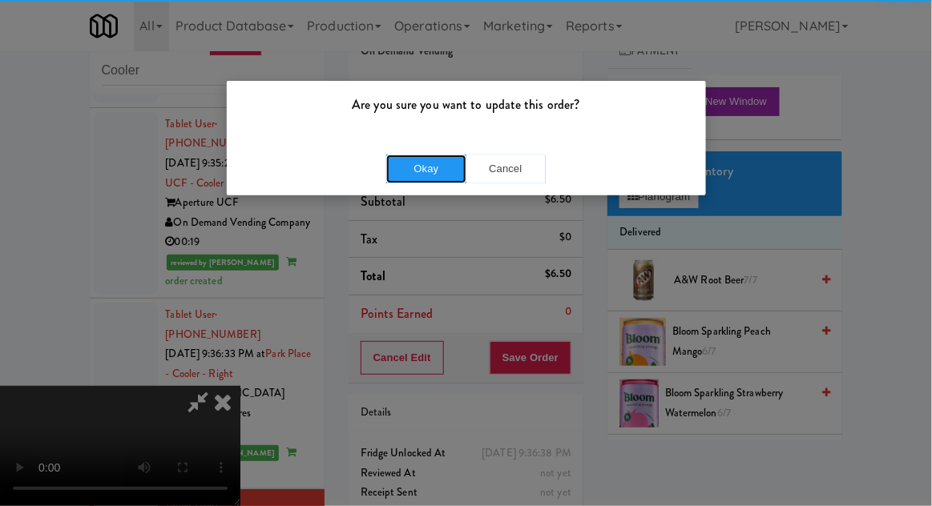
click at [409, 155] on button "Okay" at bounding box center [426, 169] width 80 height 29
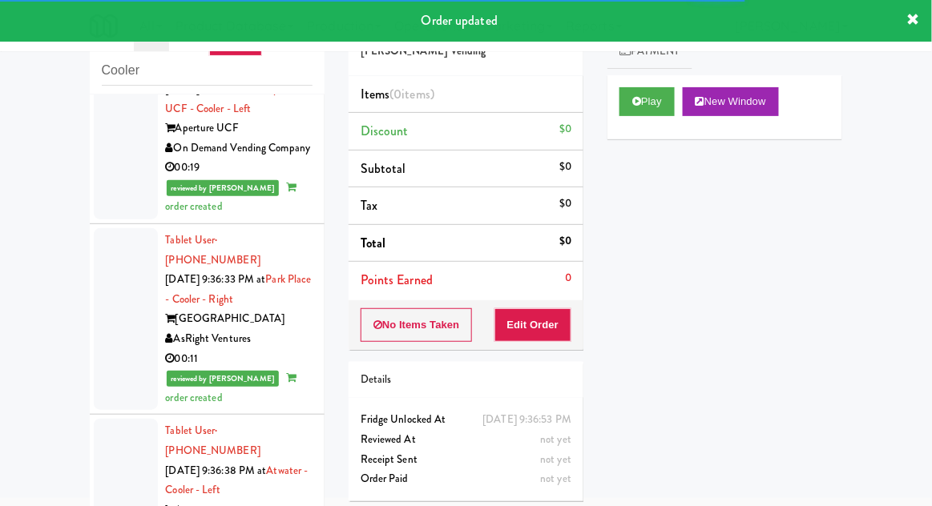
scroll to position [2758, 0]
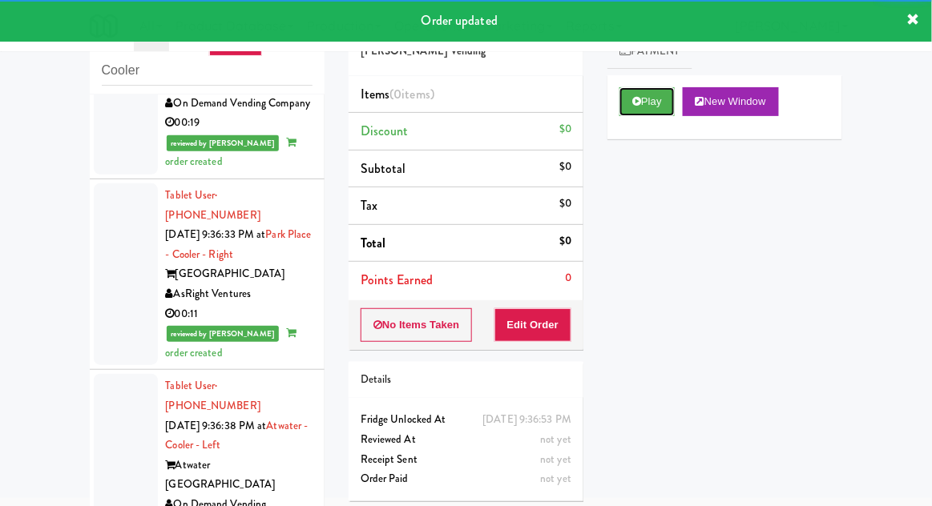
click at [644, 100] on button "Play" at bounding box center [646, 101] width 55 height 29
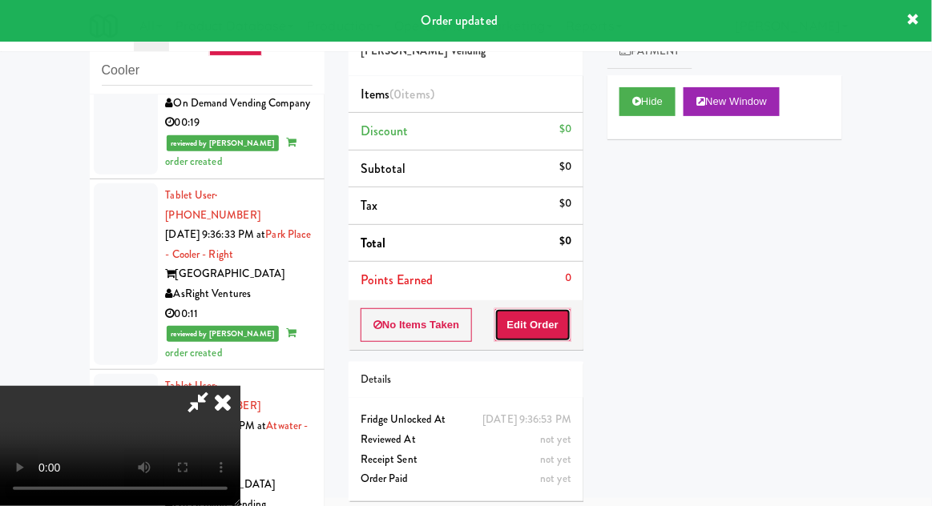
click at [543, 320] on button "Edit Order" at bounding box center [533, 325] width 78 height 34
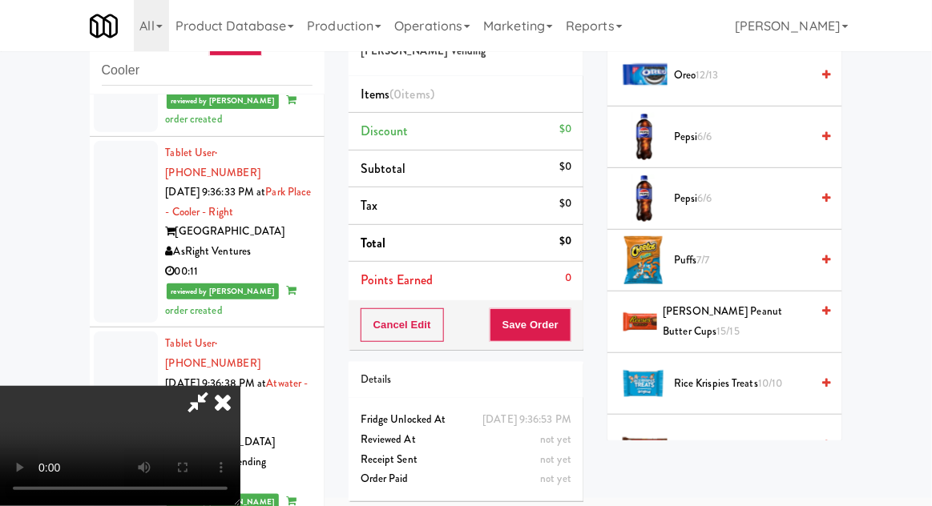
scroll to position [1439, 0]
click at [767, 302] on span "[PERSON_NAME] Peanut Butter Cups 15/15" at bounding box center [736, 321] width 147 height 39
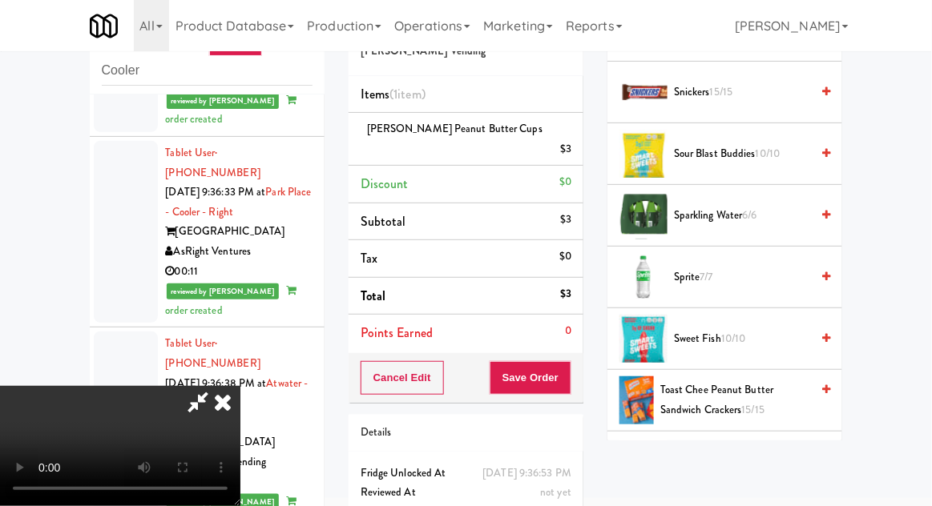
scroll to position [1867, 0]
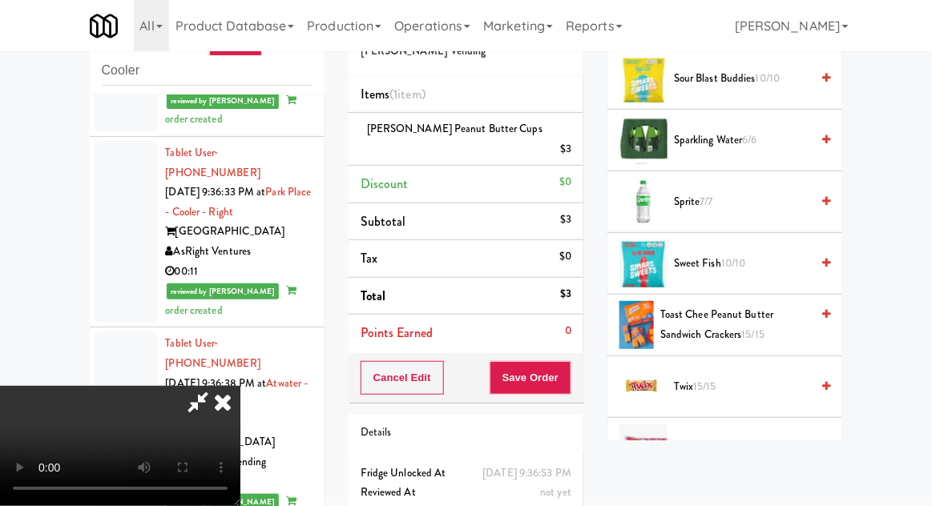
click at [714, 379] on span "15/15" at bounding box center [705, 386] width 23 height 15
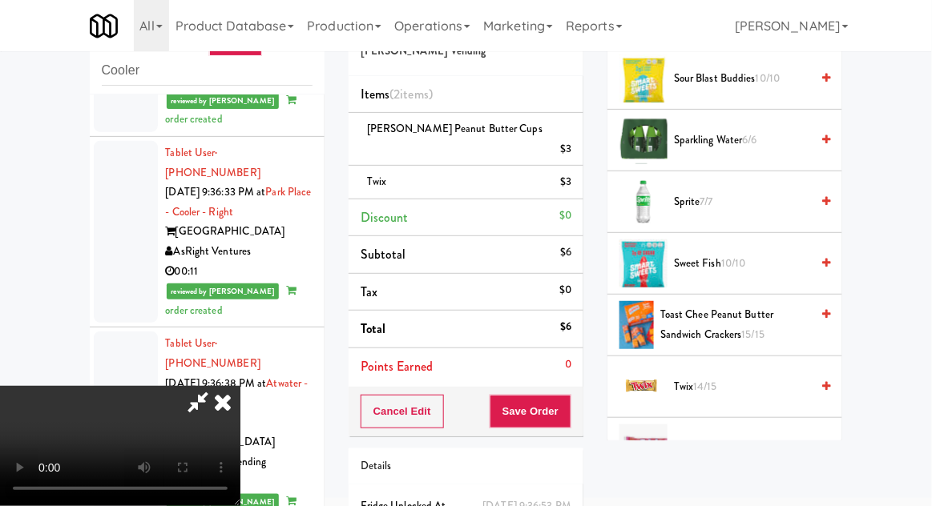
scroll to position [58, 0]
click at [570, 398] on button "Save Order" at bounding box center [530, 412] width 82 height 34
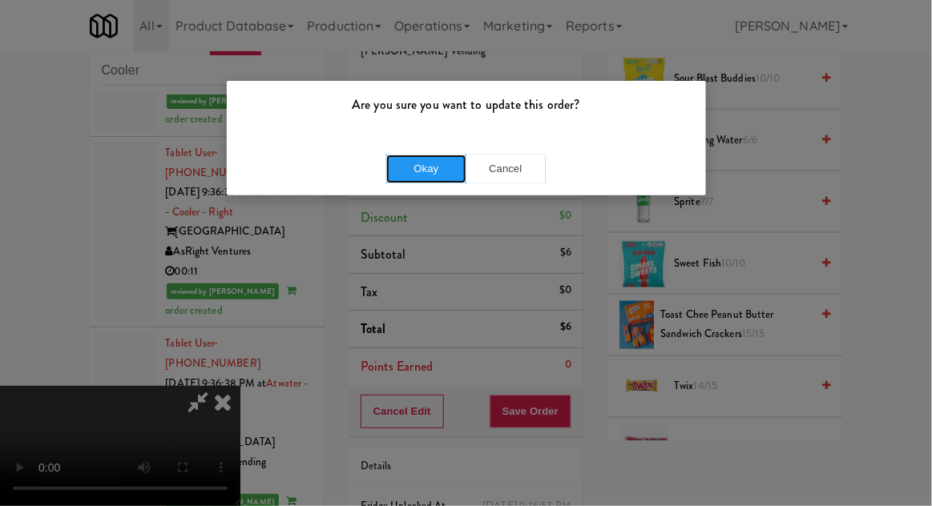
click at [401, 177] on button "Okay" at bounding box center [426, 169] width 80 height 29
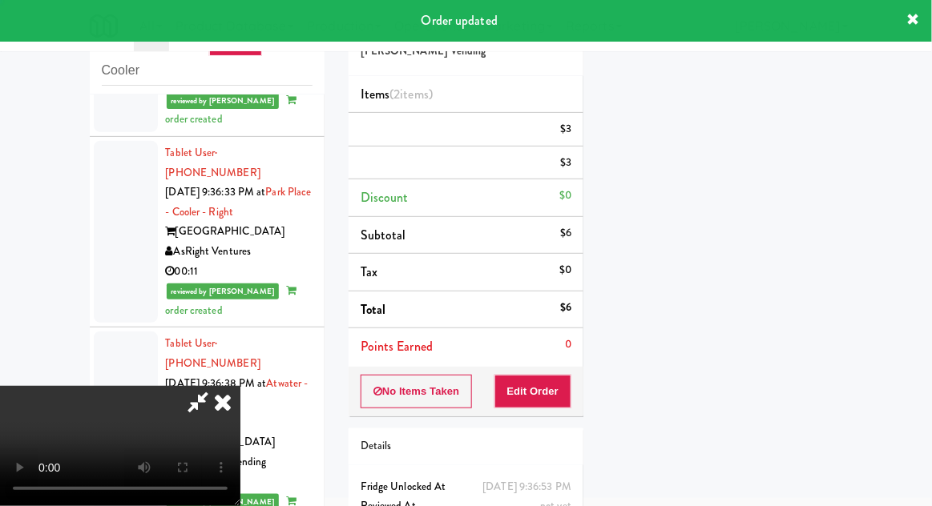
scroll to position [0, 0]
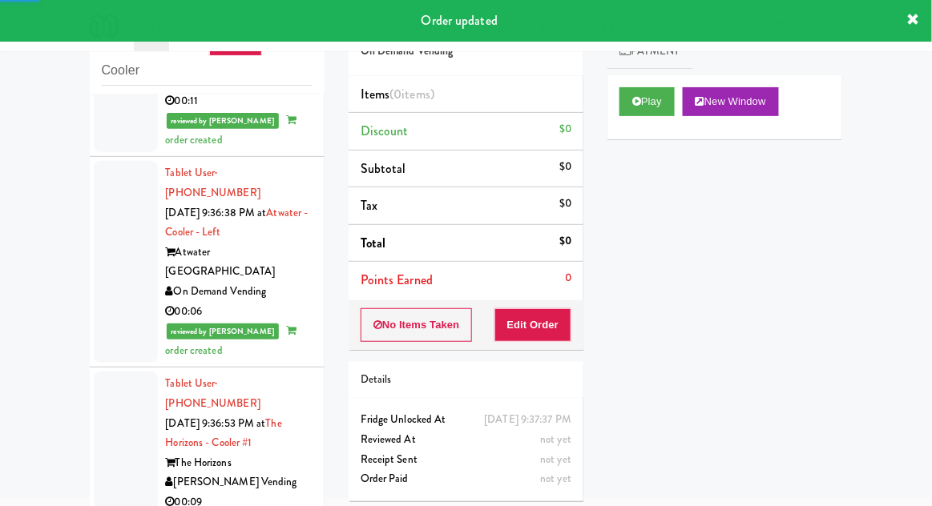
scroll to position [2985, 0]
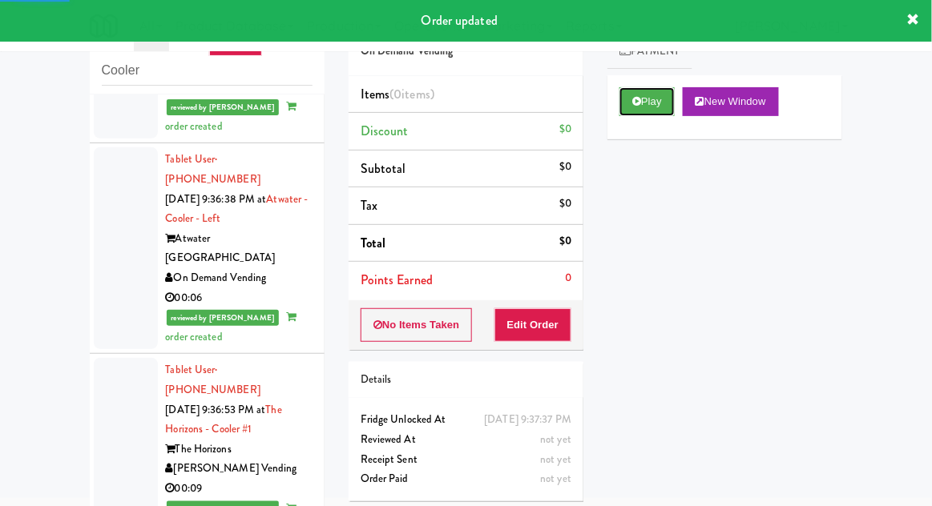
click at [655, 106] on button "Play" at bounding box center [646, 101] width 55 height 29
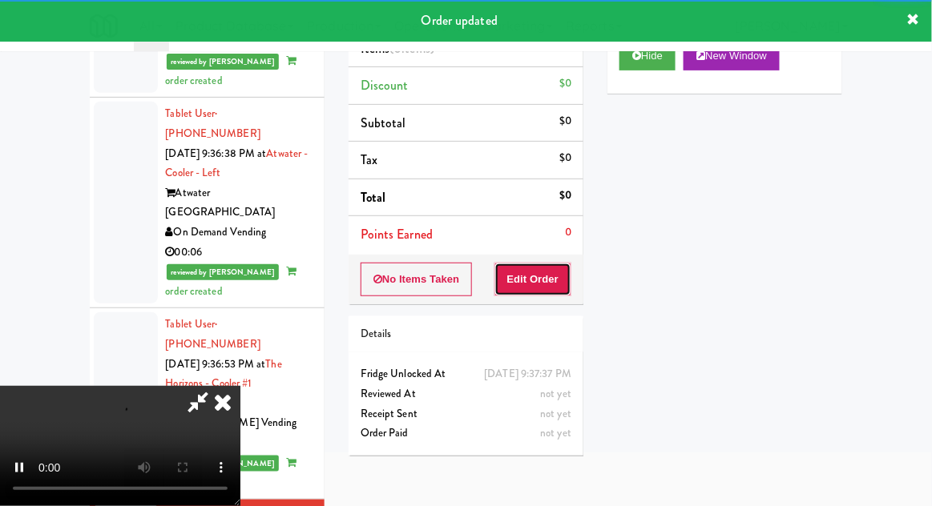
click at [550, 275] on button "Edit Order" at bounding box center [533, 280] width 78 height 34
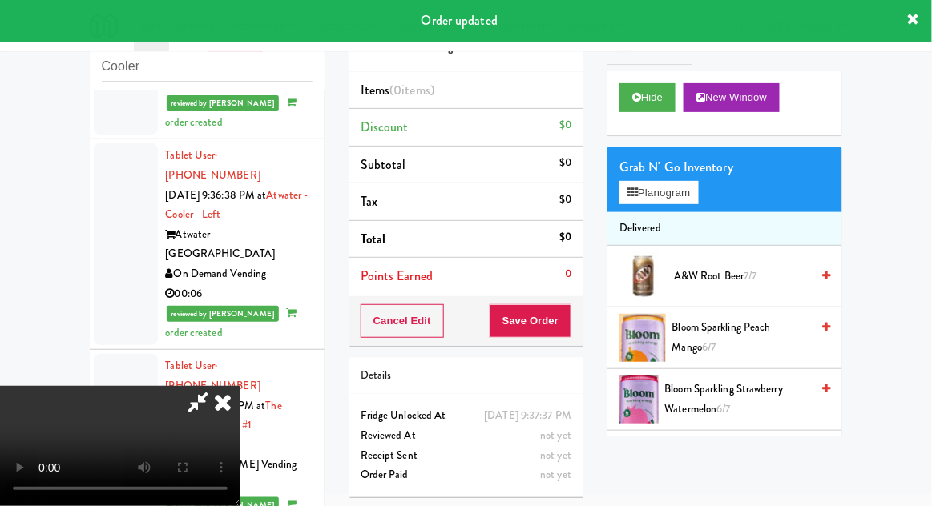
scroll to position [62, 0]
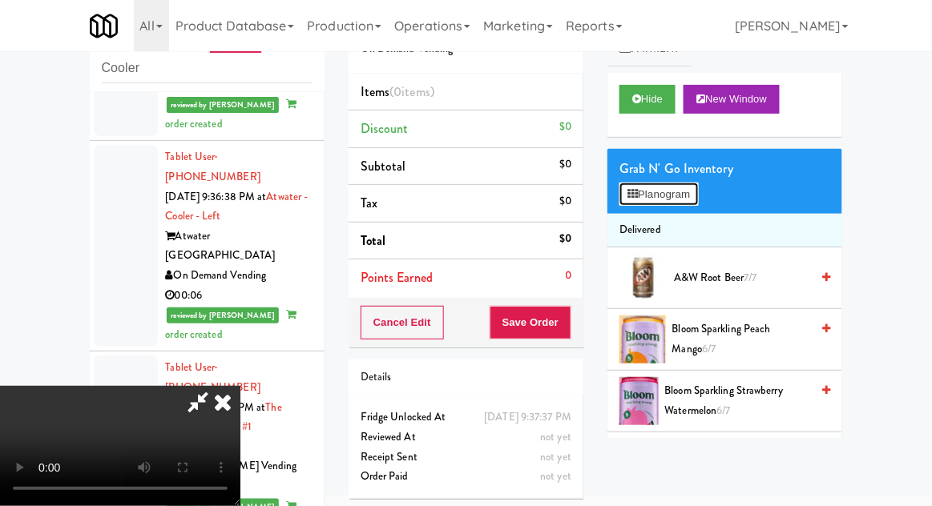
click at [672, 201] on button "Planogram" at bounding box center [658, 195] width 78 height 24
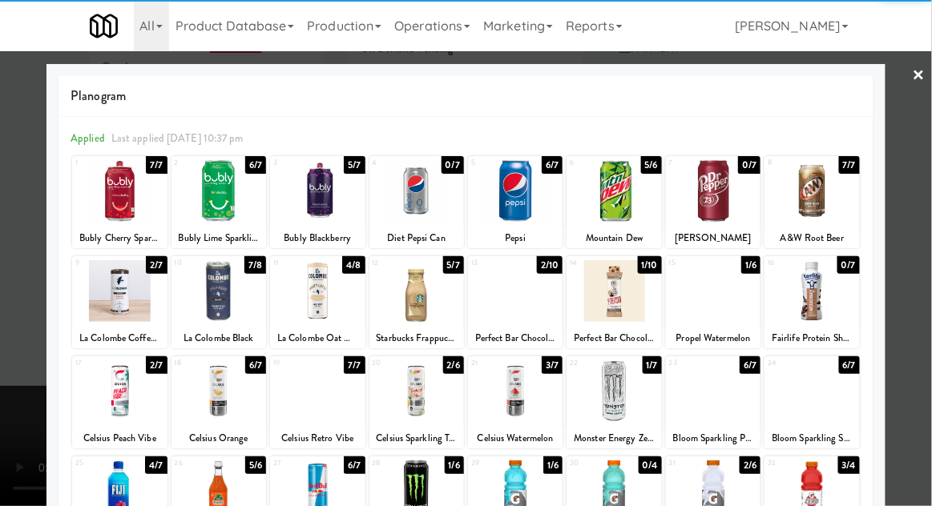
click at [834, 191] on div at bounding box center [811, 191] width 95 height 62
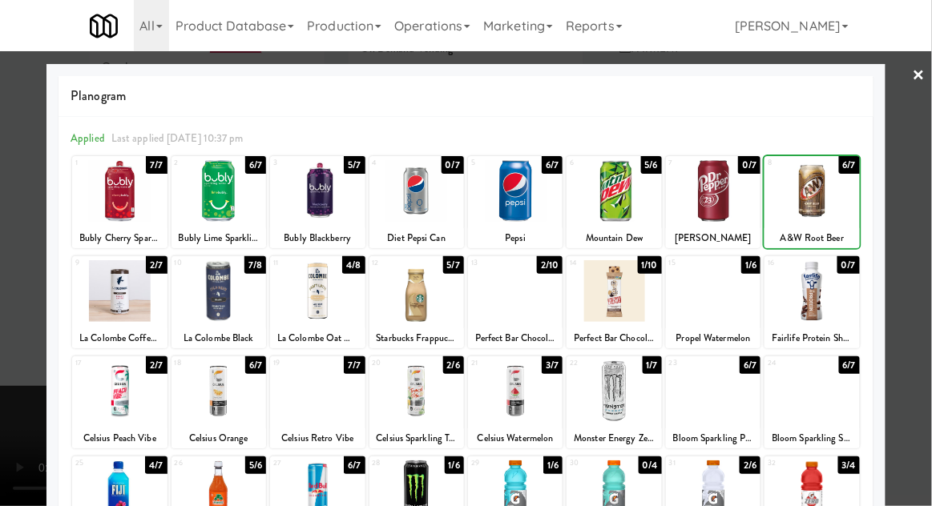
click at [916, 211] on div at bounding box center [466, 253] width 932 height 506
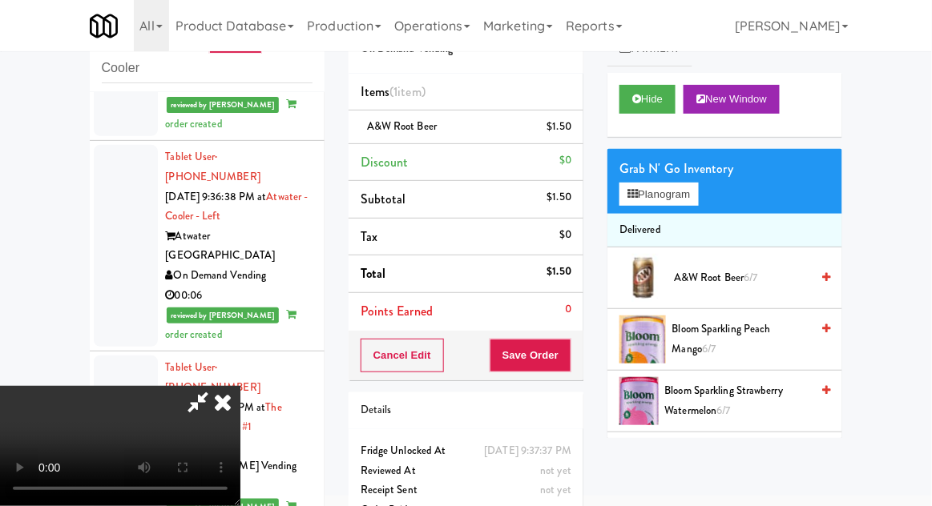
click at [582, 364] on div "Cancel Edit Save Order" at bounding box center [465, 356] width 235 height 50
click at [569, 363] on button "Save Order" at bounding box center [530, 356] width 82 height 34
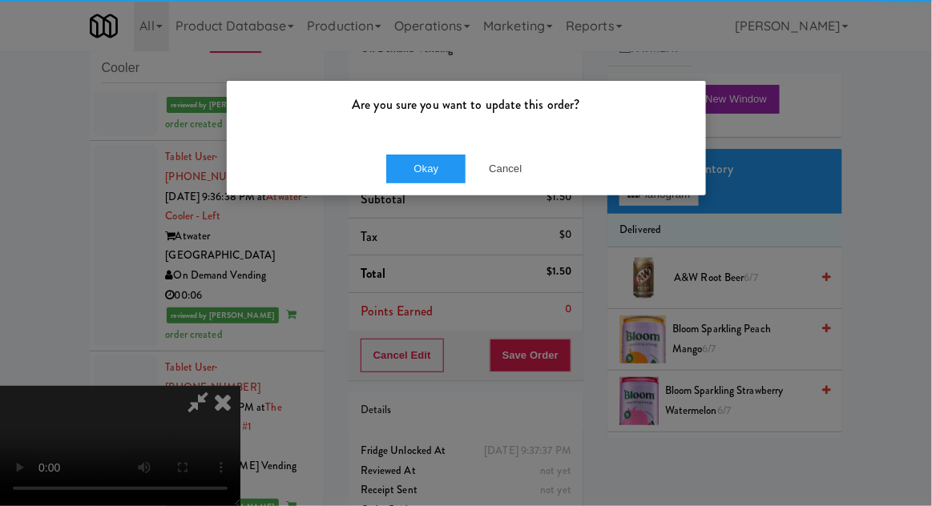
click at [396, 151] on div "Okay Cancel" at bounding box center [466, 169] width 479 height 54
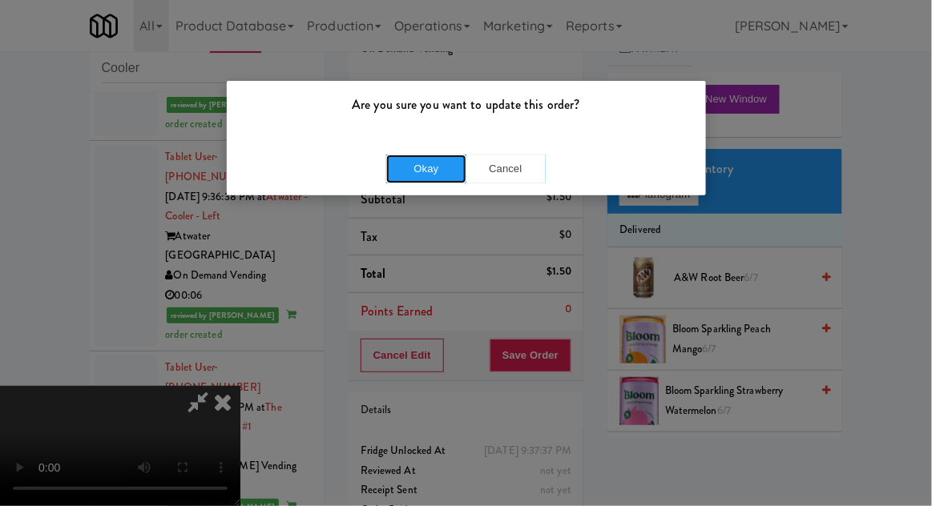
click at [394, 176] on button "Okay" at bounding box center [426, 169] width 80 height 29
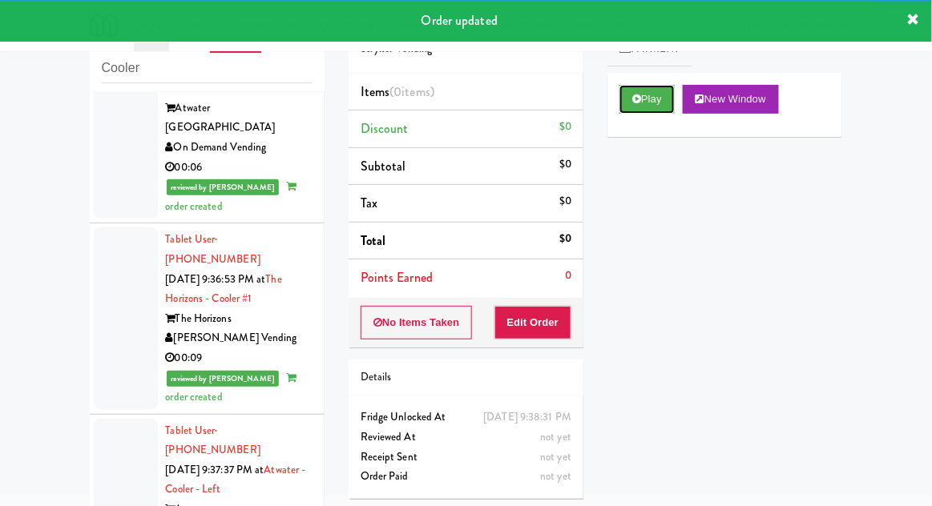
click at [660, 103] on button "Play" at bounding box center [646, 99] width 55 height 29
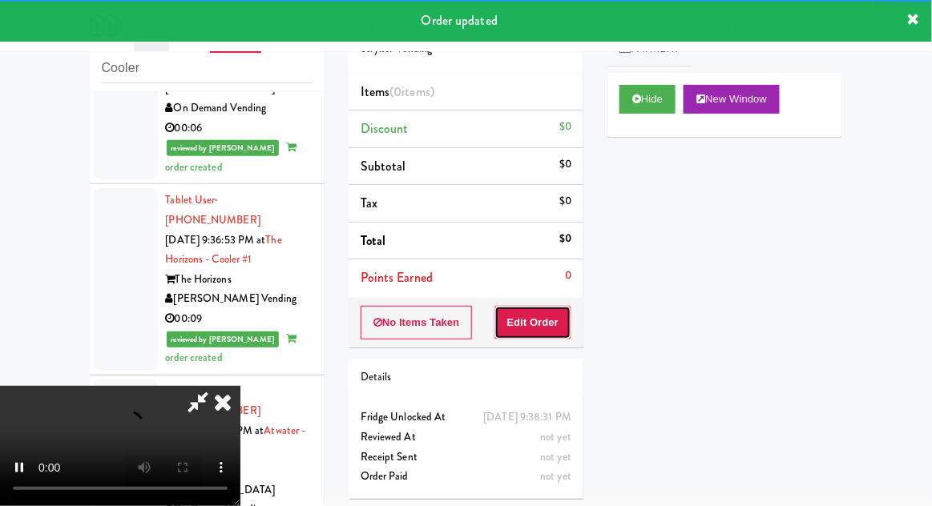
click at [546, 318] on button "Edit Order" at bounding box center [533, 323] width 78 height 34
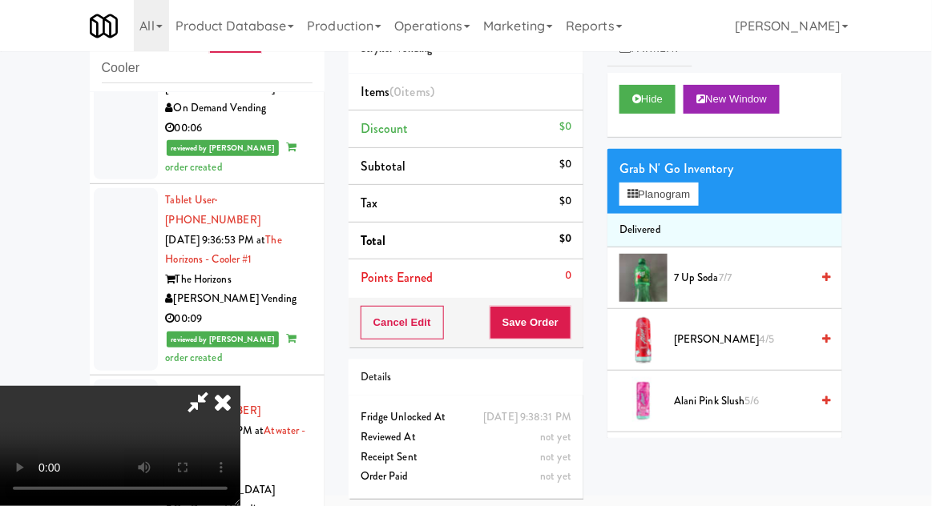
scroll to position [0, 0]
click at [671, 183] on button "Planogram" at bounding box center [658, 195] width 78 height 24
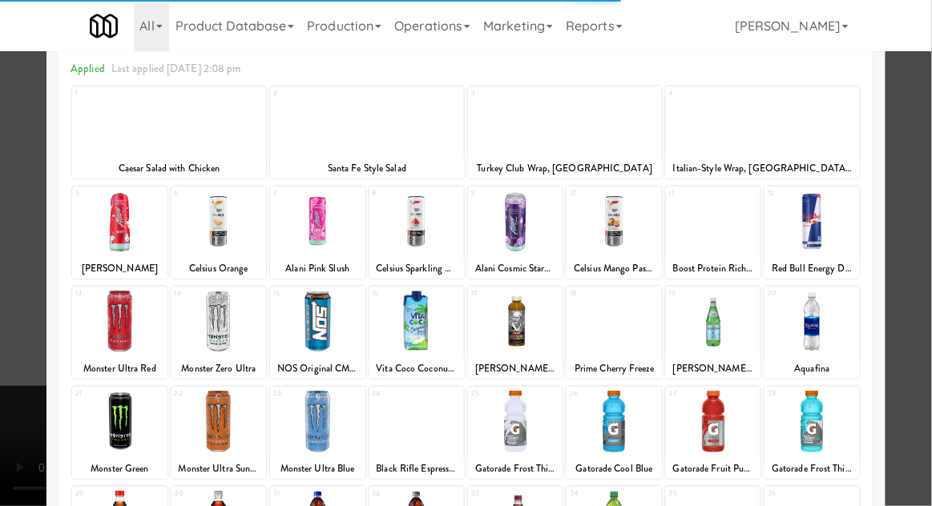
scroll to position [69, 0]
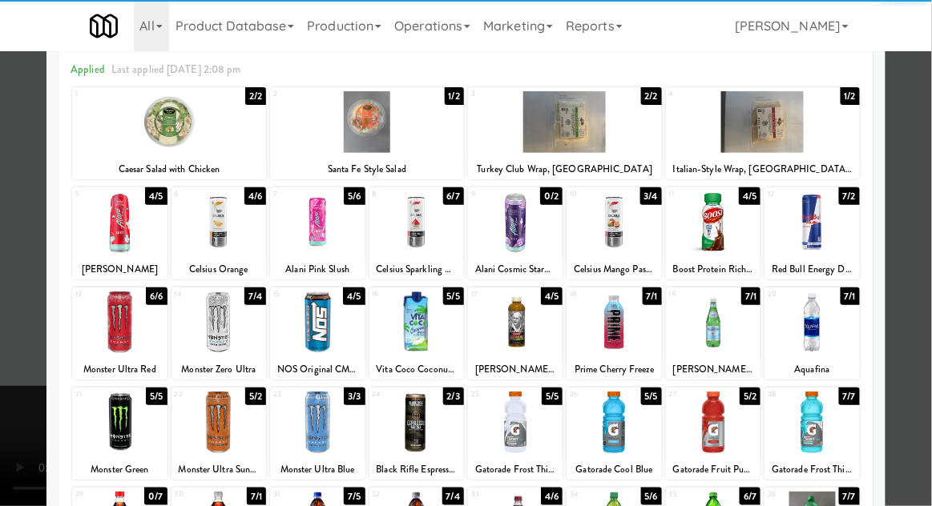
click at [413, 408] on div at bounding box center [416, 423] width 95 height 62
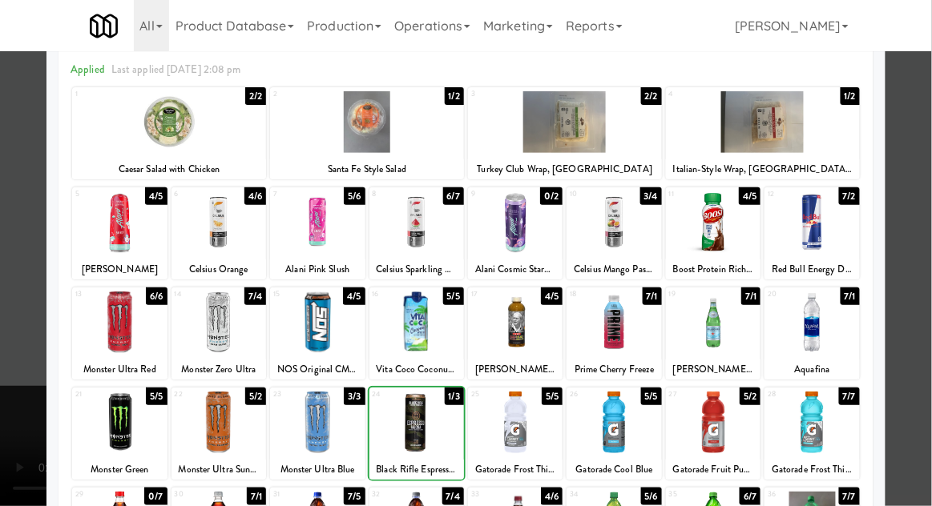
click at [928, 274] on div at bounding box center [466, 253] width 932 height 506
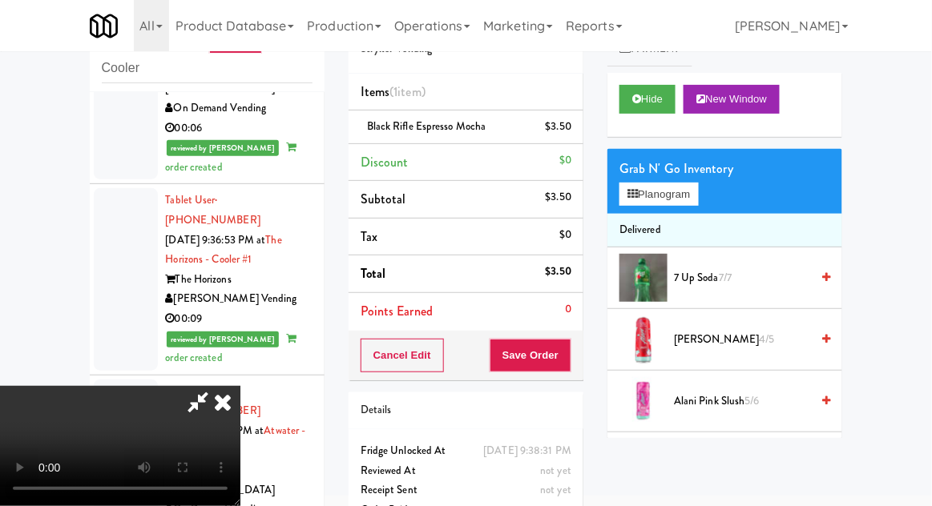
scroll to position [58, 0]
click at [680, 190] on button "Planogram" at bounding box center [658, 195] width 78 height 24
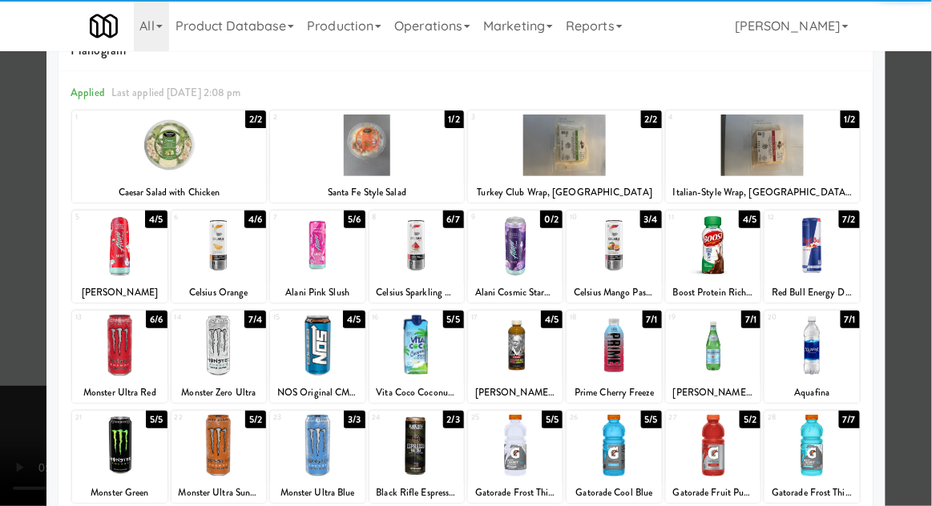
scroll to position [48, 0]
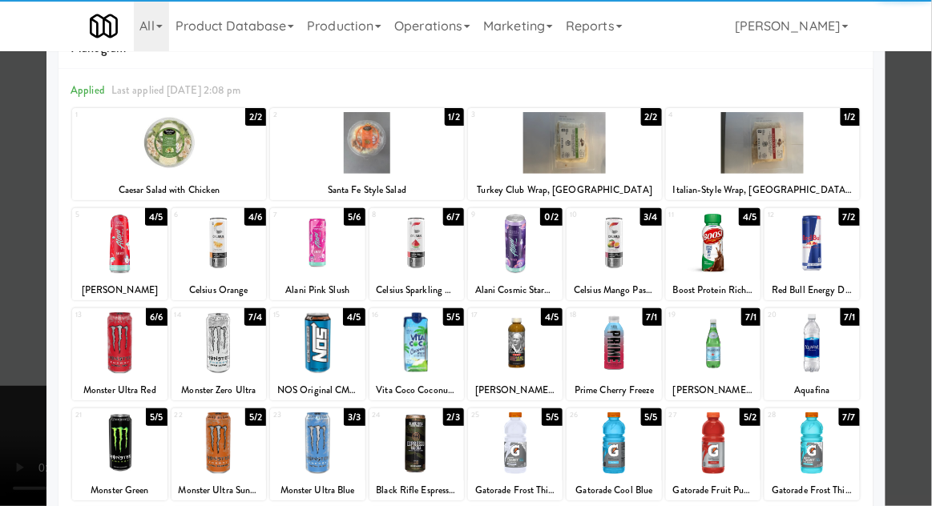
click at [926, 296] on div at bounding box center [466, 253] width 932 height 506
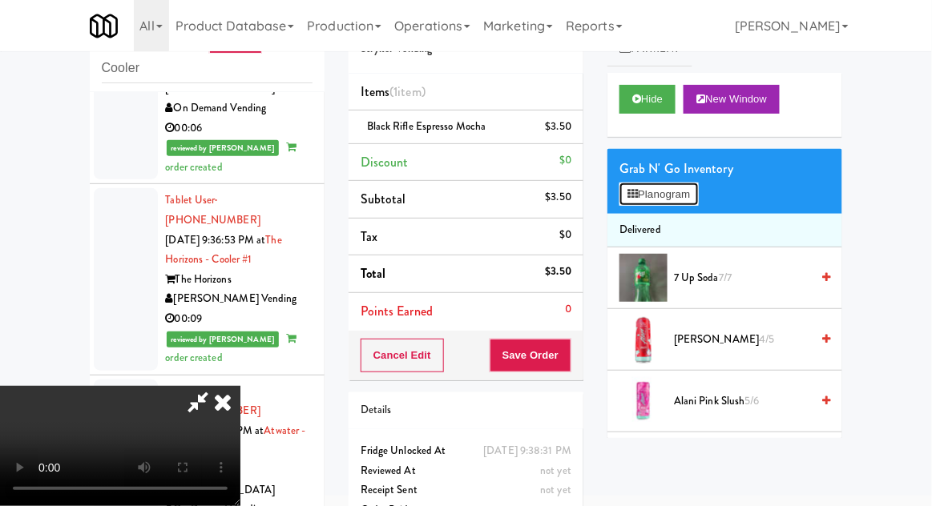
click at [698, 183] on button "Planogram" at bounding box center [658, 195] width 78 height 24
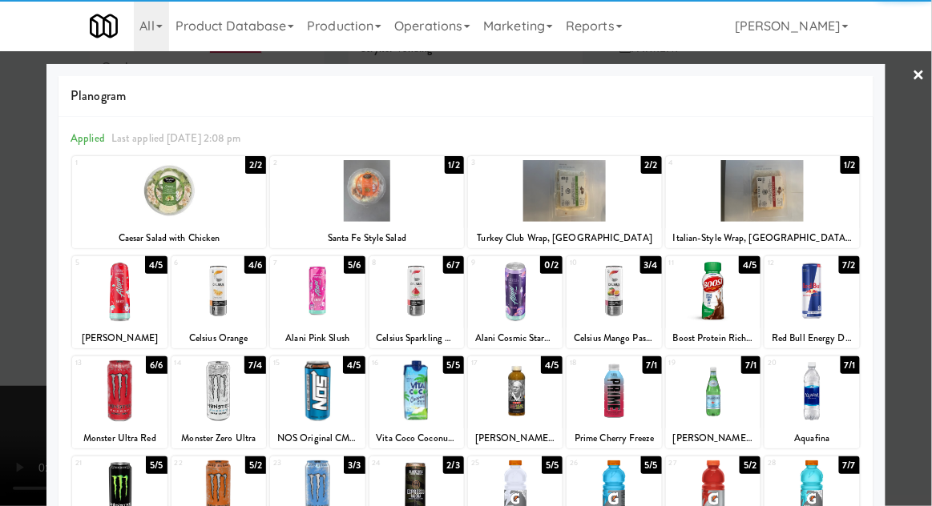
click at [112, 392] on div at bounding box center [119, 391] width 95 height 62
click at [907, 274] on div at bounding box center [466, 253] width 932 height 506
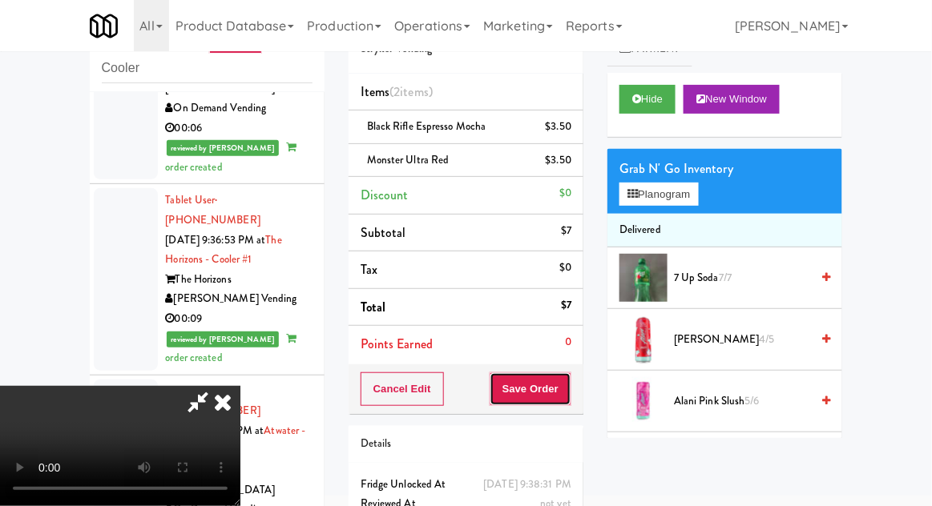
click at [567, 396] on button "Save Order" at bounding box center [530, 389] width 82 height 34
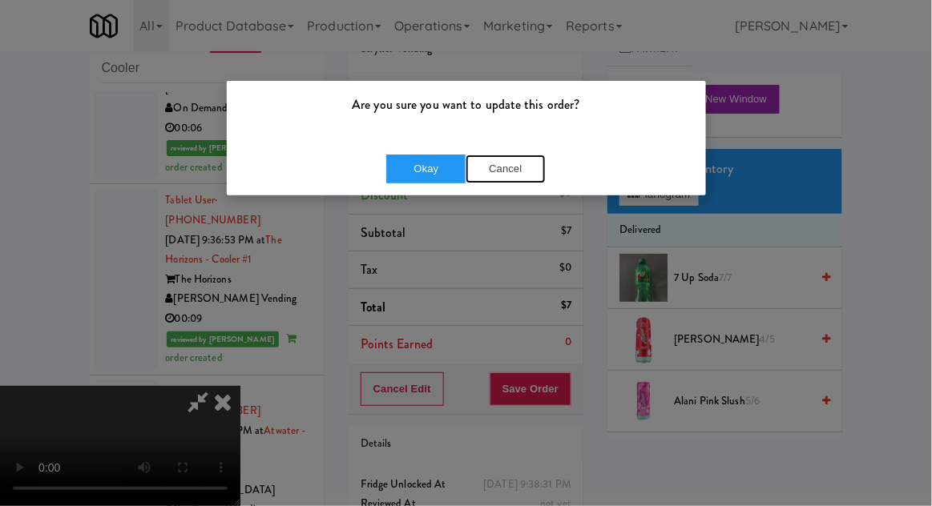
click at [516, 175] on button "Cancel" at bounding box center [505, 169] width 80 height 29
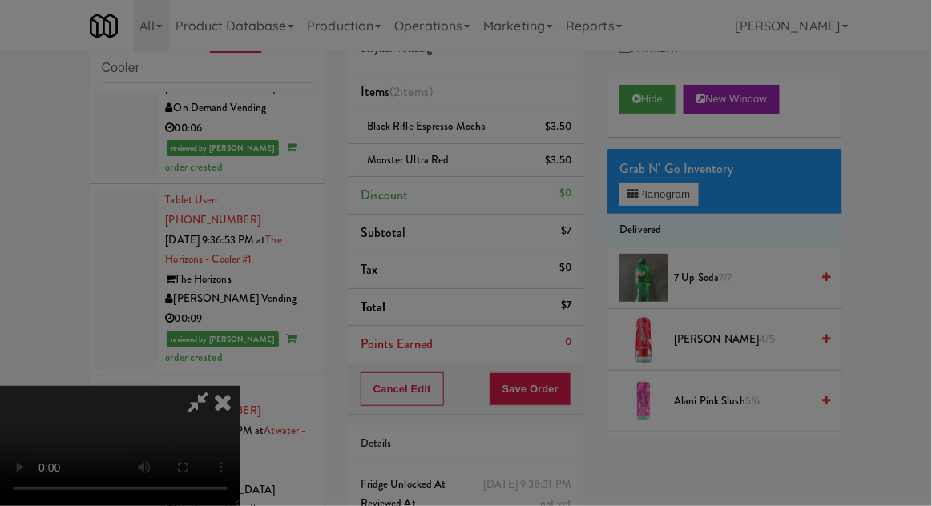
click at [369, 505] on div at bounding box center [466, 253] width 932 height 506
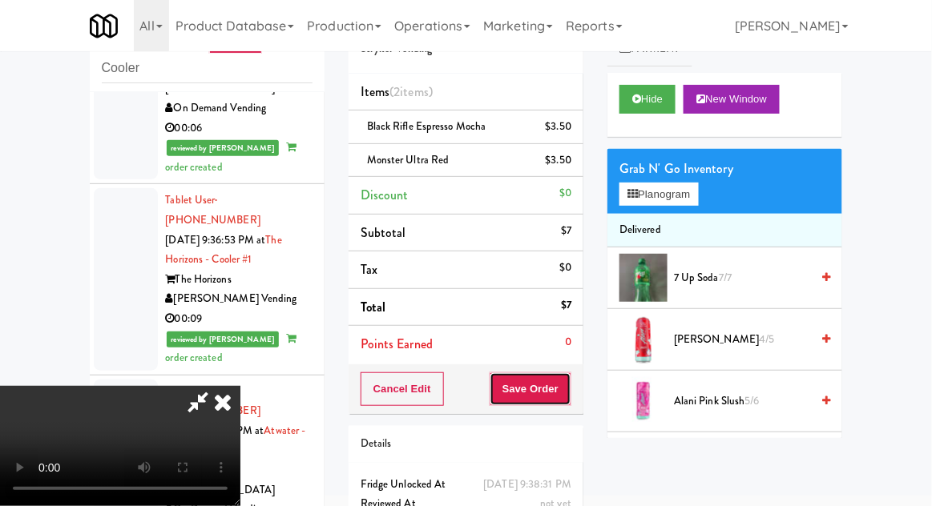
click at [568, 395] on button "Save Order" at bounding box center [530, 389] width 82 height 34
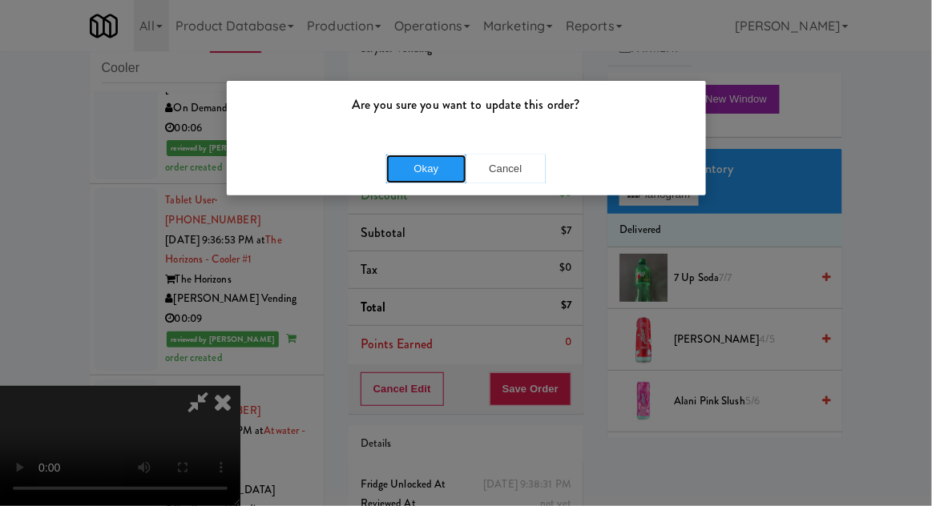
click at [425, 169] on button "Okay" at bounding box center [426, 169] width 80 height 29
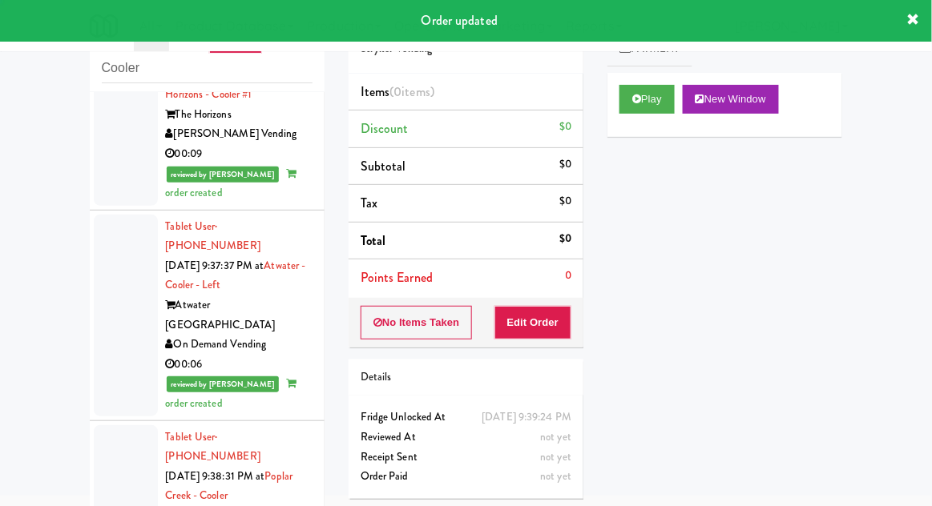
scroll to position [3338, 0]
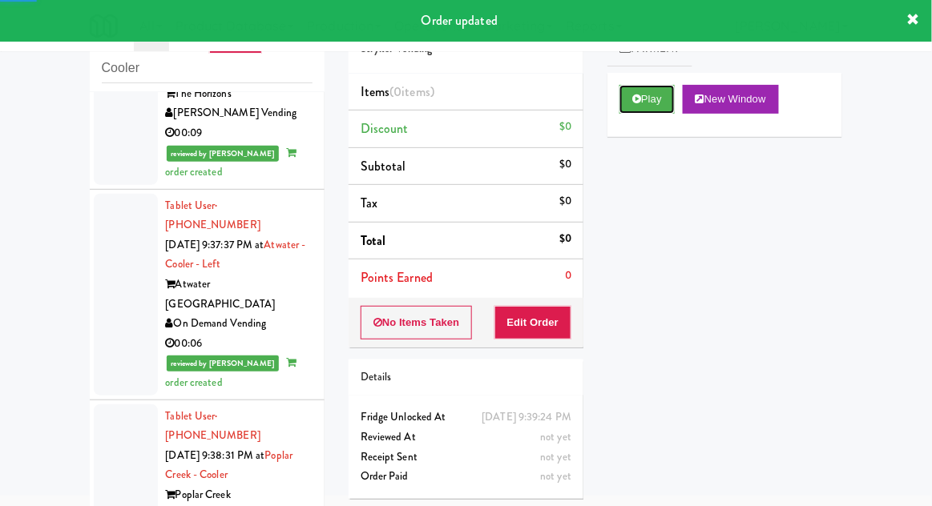
click at [642, 94] on button "Play" at bounding box center [646, 99] width 55 height 29
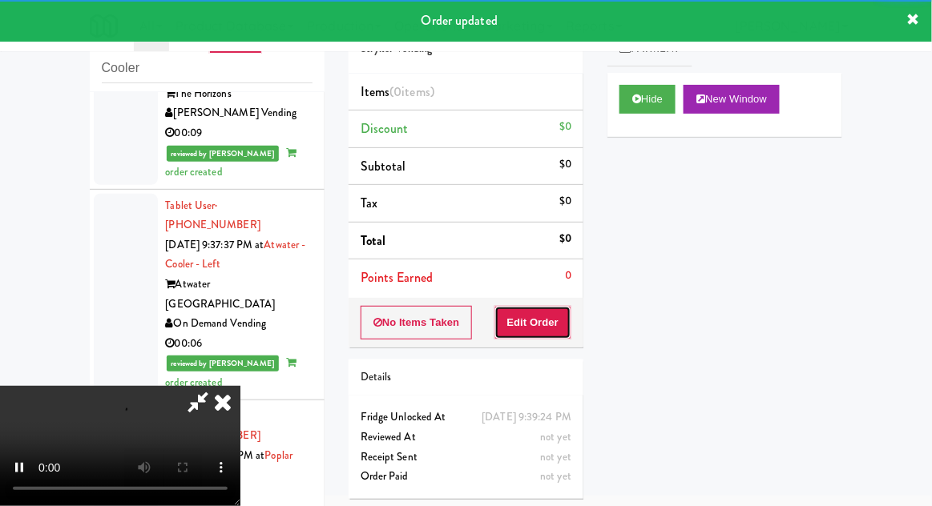
click at [549, 323] on button "Edit Order" at bounding box center [533, 323] width 78 height 34
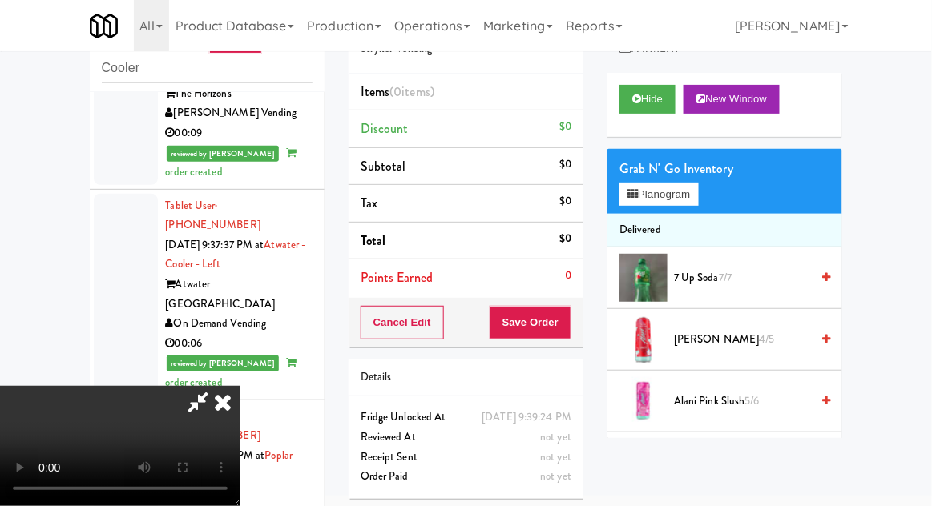
scroll to position [0, 0]
click at [677, 204] on button "Planogram" at bounding box center [658, 195] width 78 height 24
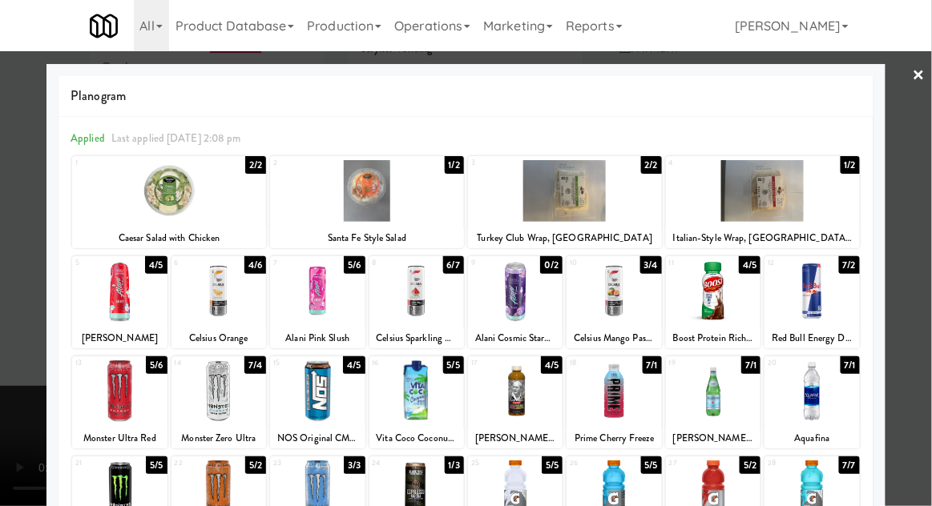
click at [509, 388] on div at bounding box center [515, 391] width 95 height 62
click at [923, 311] on div at bounding box center [466, 253] width 932 height 506
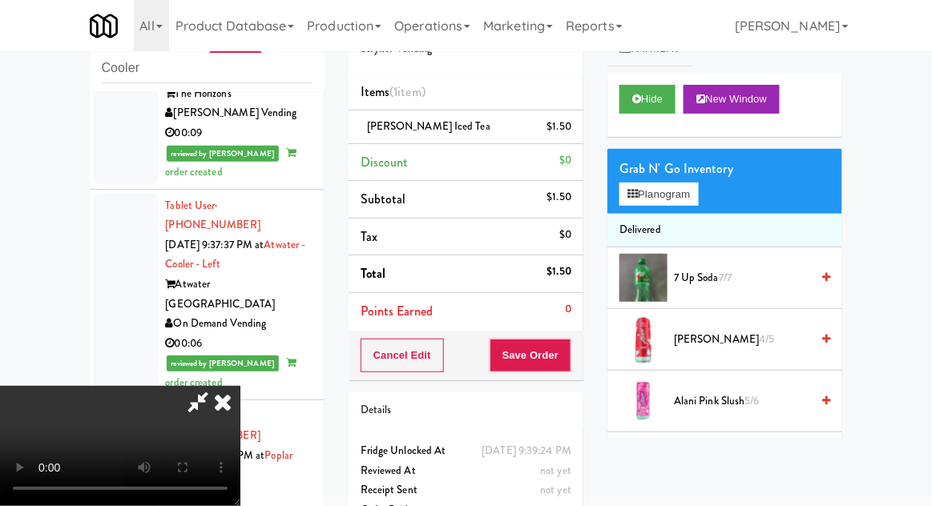
scroll to position [58, 0]
click at [674, 191] on button "Planogram" at bounding box center [658, 195] width 78 height 24
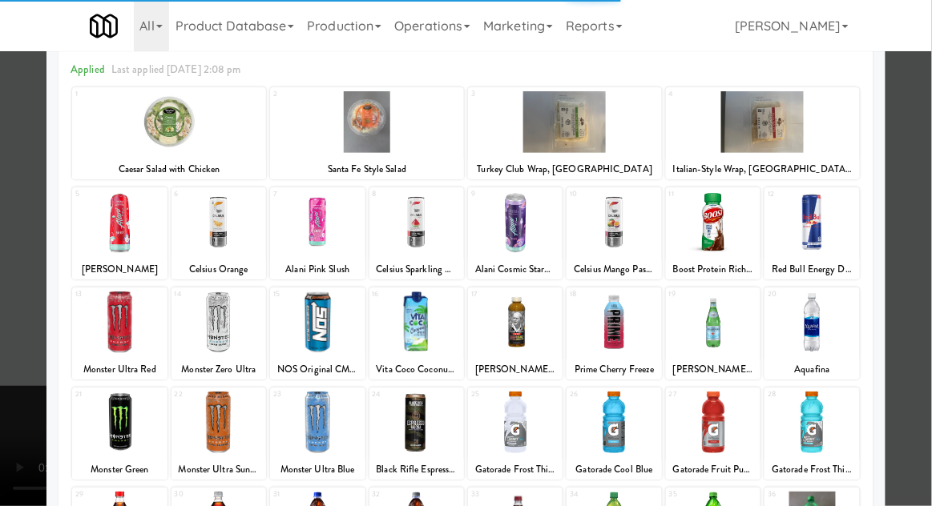
scroll to position [85, 0]
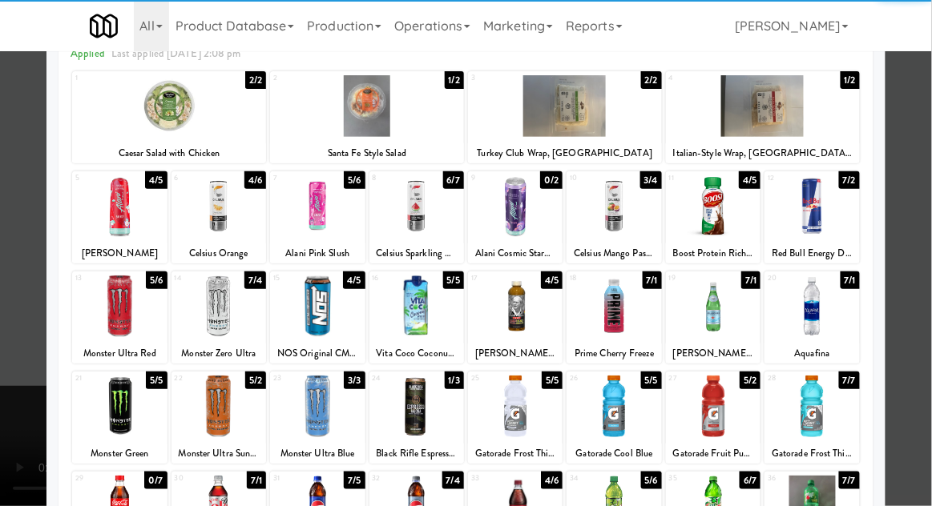
click at [638, 407] on div at bounding box center [613, 407] width 95 height 62
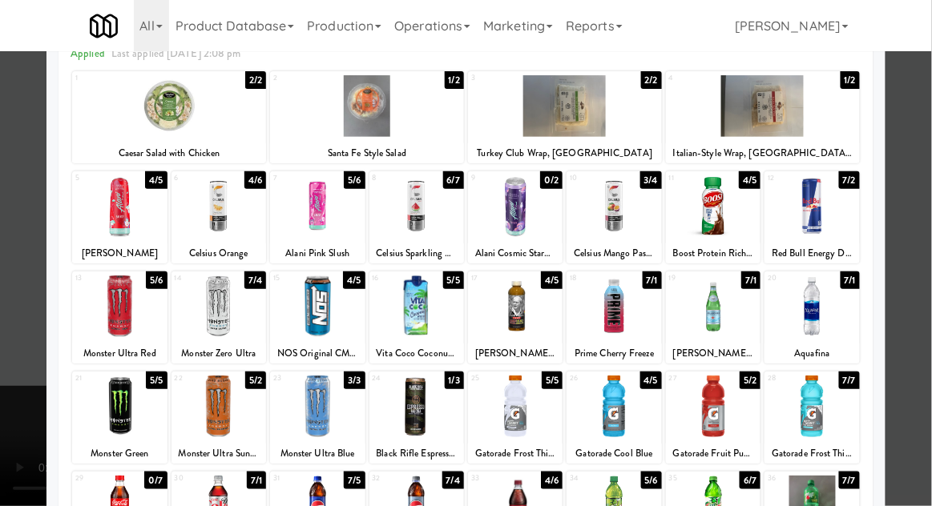
click at [917, 308] on div at bounding box center [466, 253] width 932 height 506
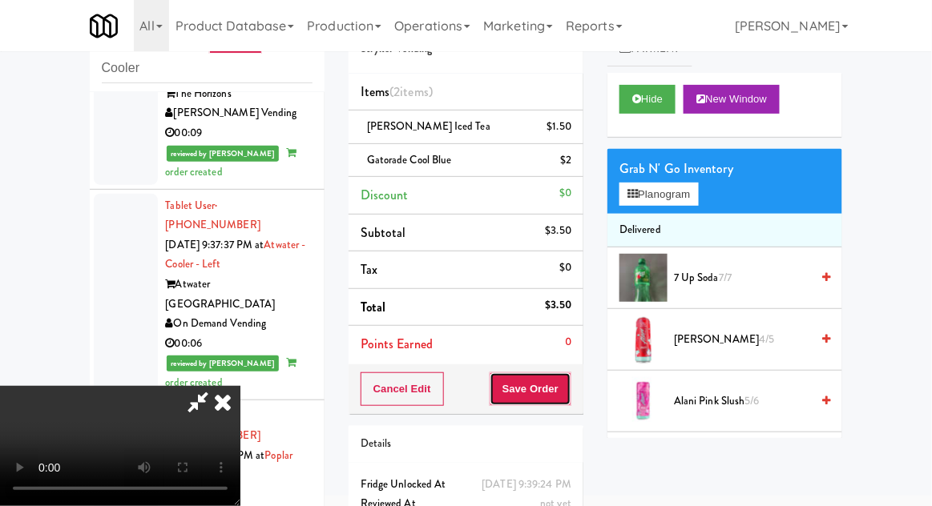
click at [562, 384] on button "Save Order" at bounding box center [530, 389] width 82 height 34
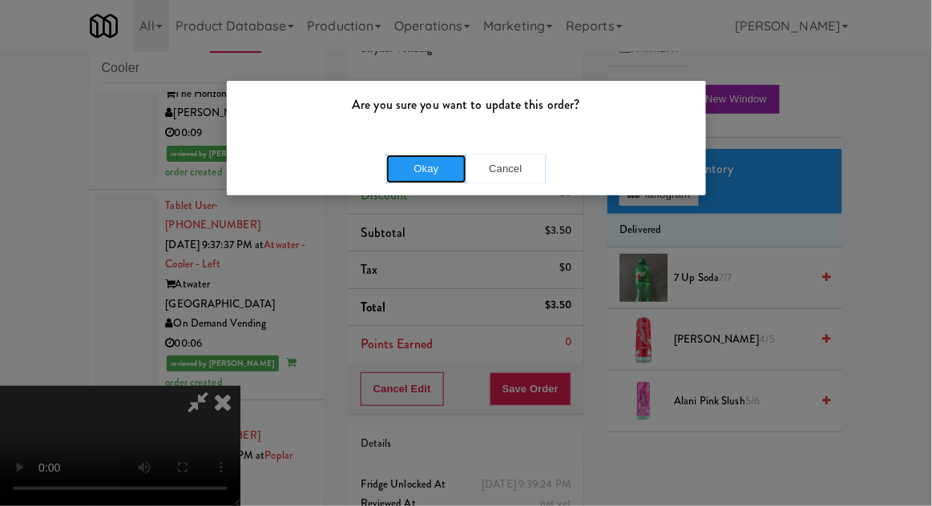
click at [399, 175] on button "Okay" at bounding box center [426, 169] width 80 height 29
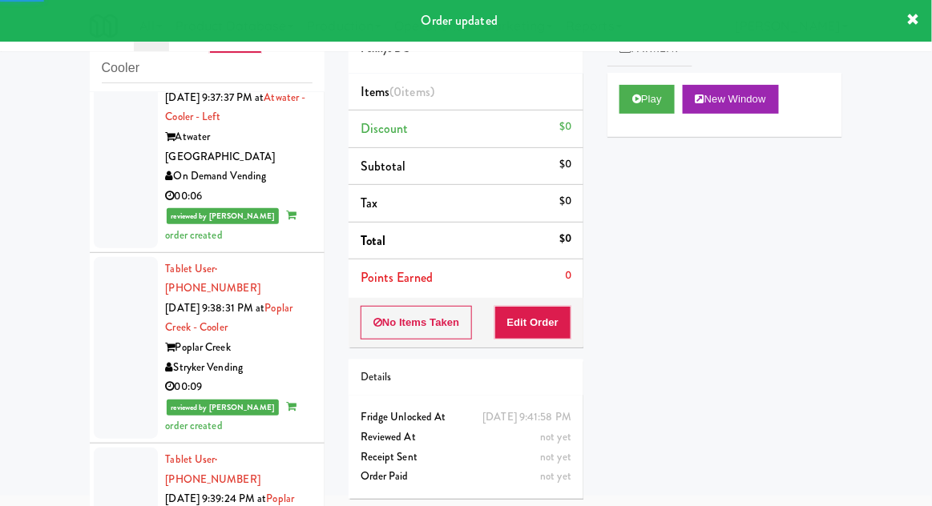
scroll to position [3495, 0]
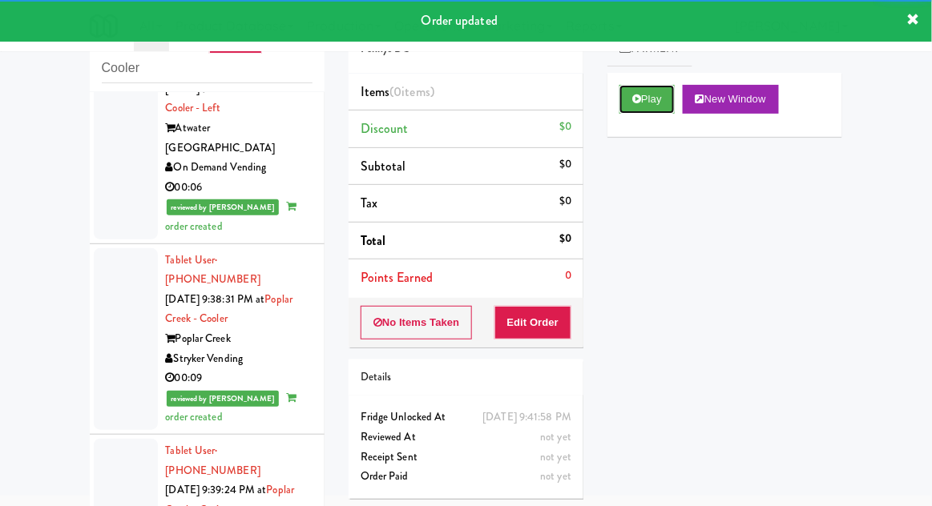
click at [655, 87] on button "Play" at bounding box center [646, 99] width 55 height 29
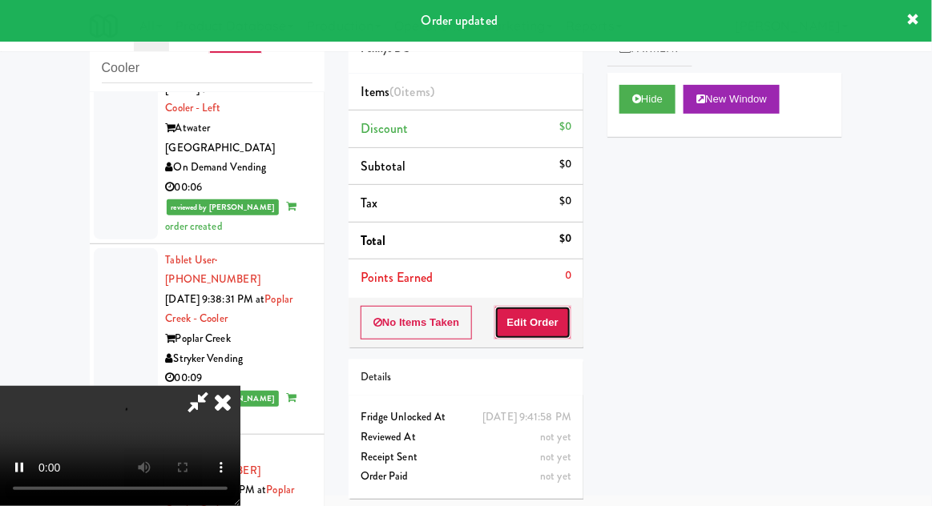
click at [554, 332] on button "Edit Order" at bounding box center [533, 323] width 78 height 34
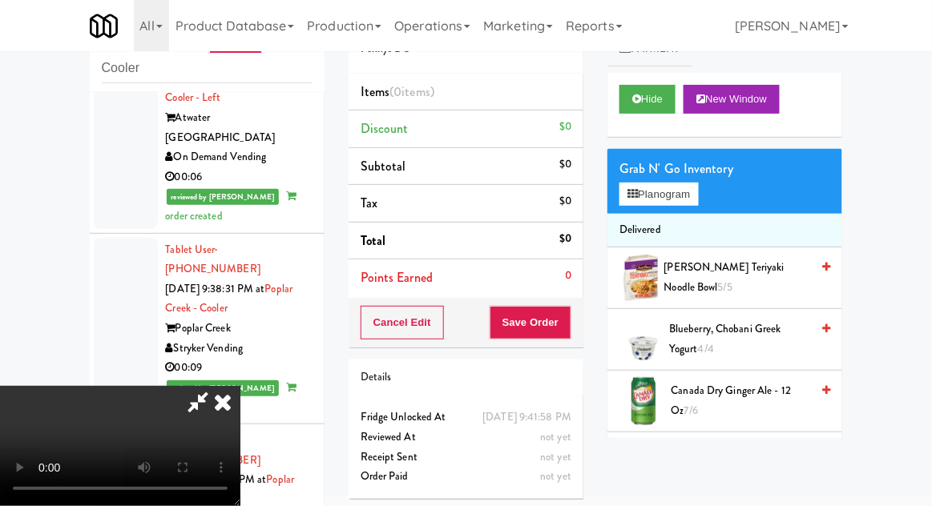
scroll to position [58, 0]
click at [676, 203] on button "Planogram" at bounding box center [658, 195] width 78 height 24
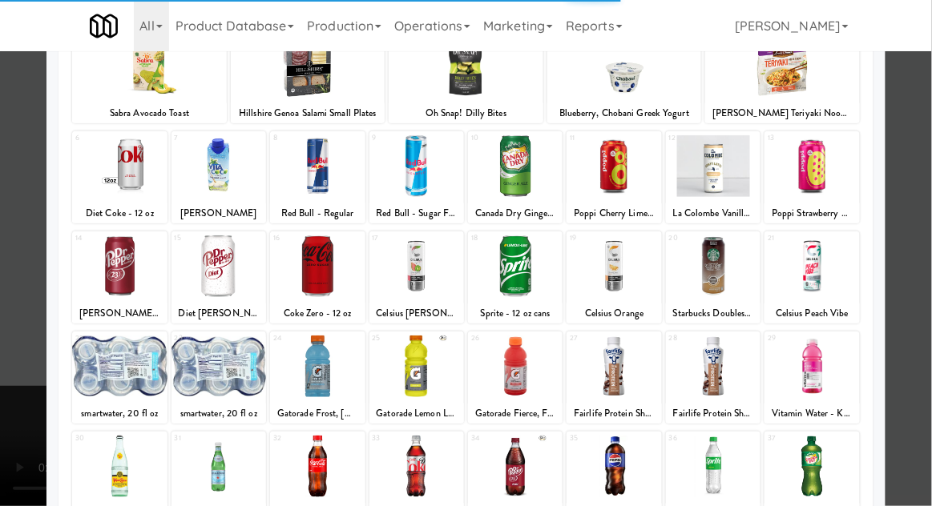
scroll to position [203, 0]
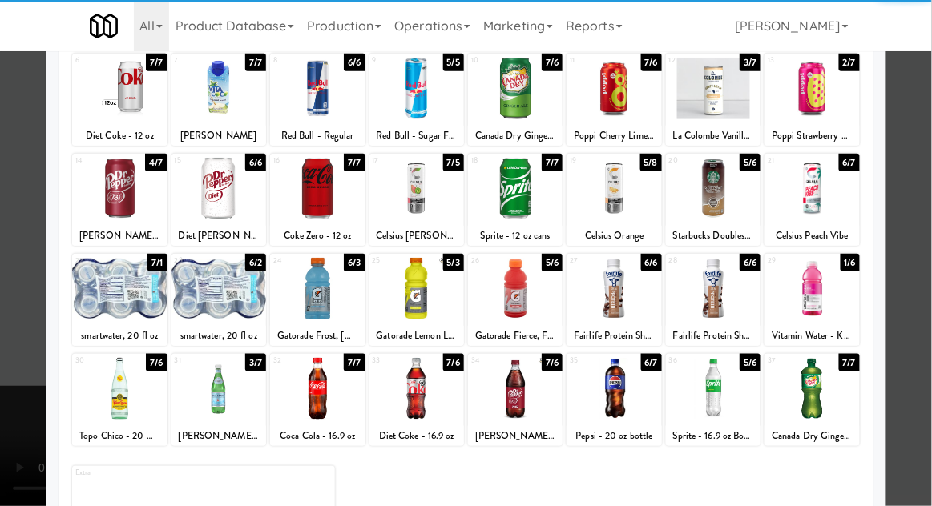
click at [626, 401] on div at bounding box center [613, 389] width 95 height 62
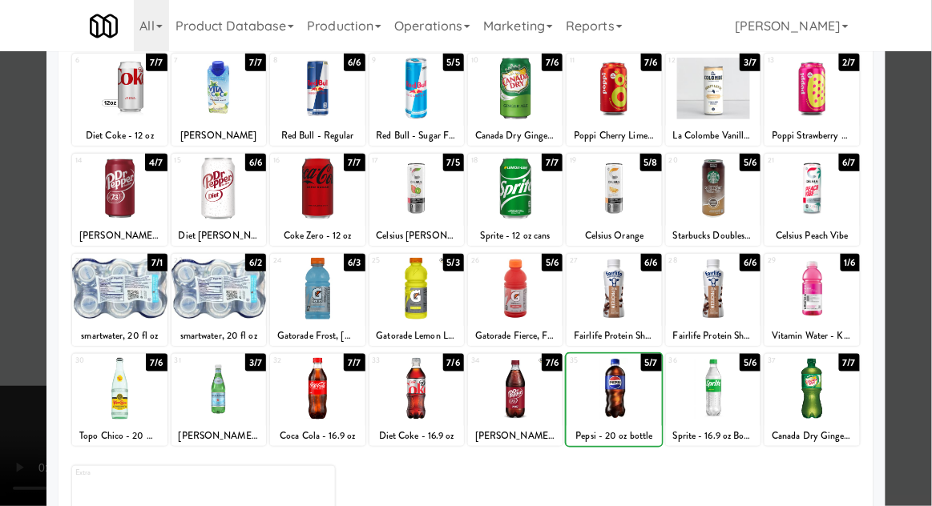
click at [928, 331] on div at bounding box center [466, 253] width 932 height 506
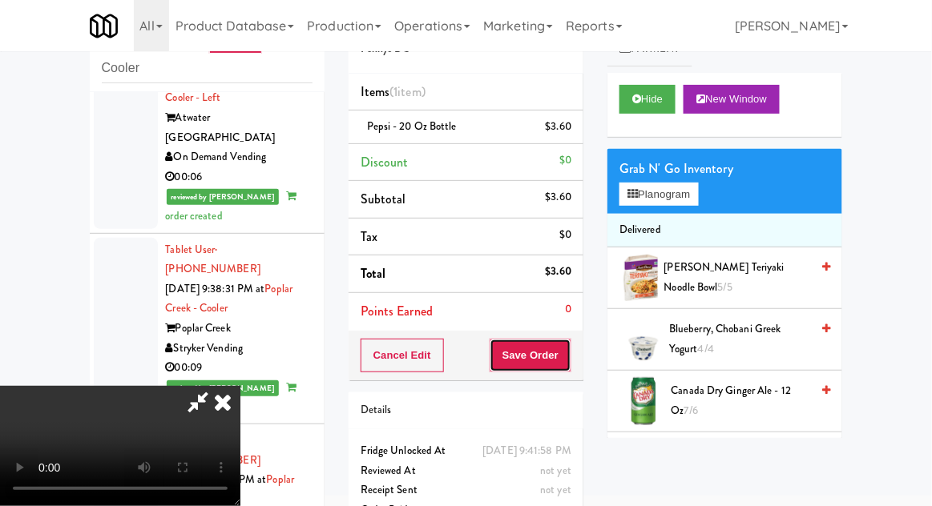
click at [565, 353] on button "Save Order" at bounding box center [530, 356] width 82 height 34
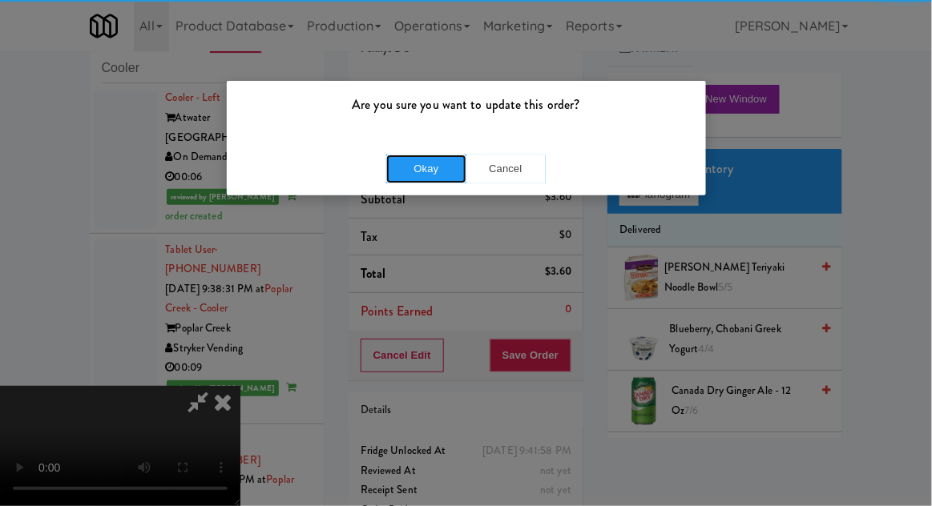
click at [410, 175] on button "Okay" at bounding box center [426, 169] width 80 height 29
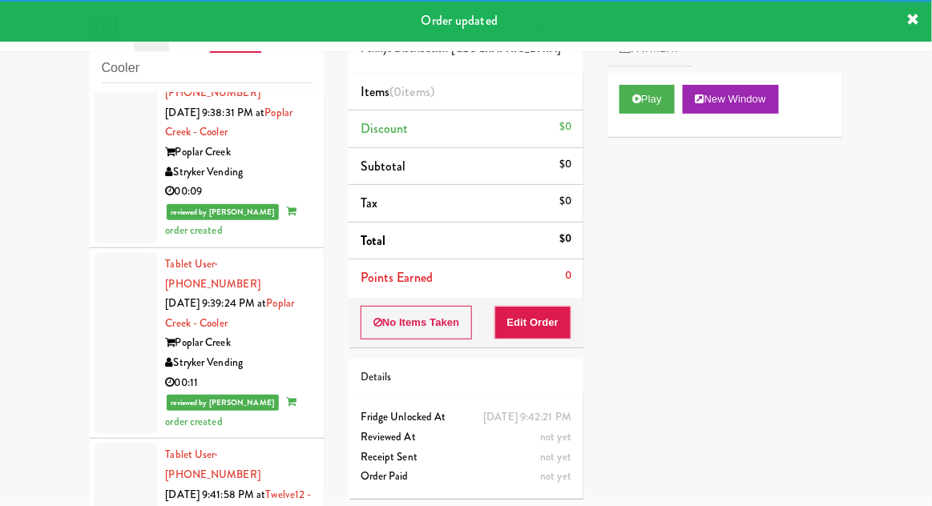
scroll to position [3661, 0]
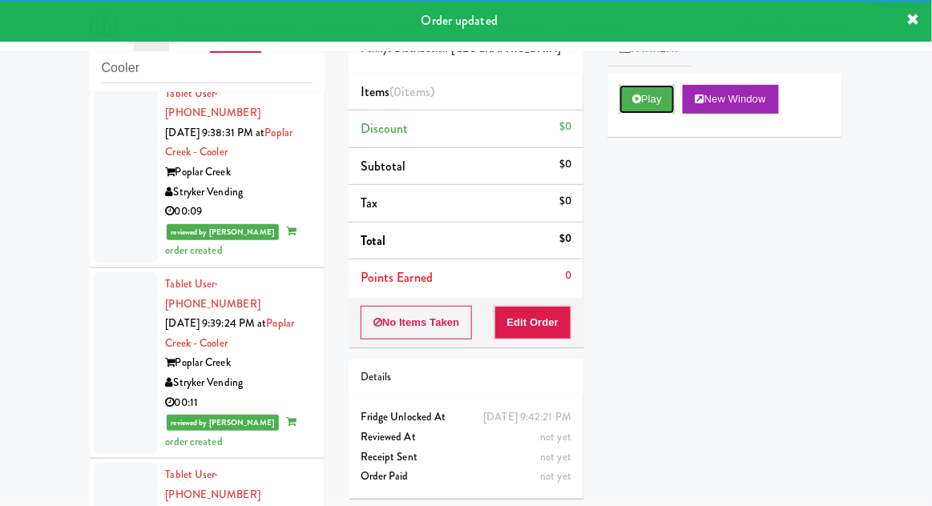
click at [643, 100] on button "Play" at bounding box center [646, 99] width 55 height 29
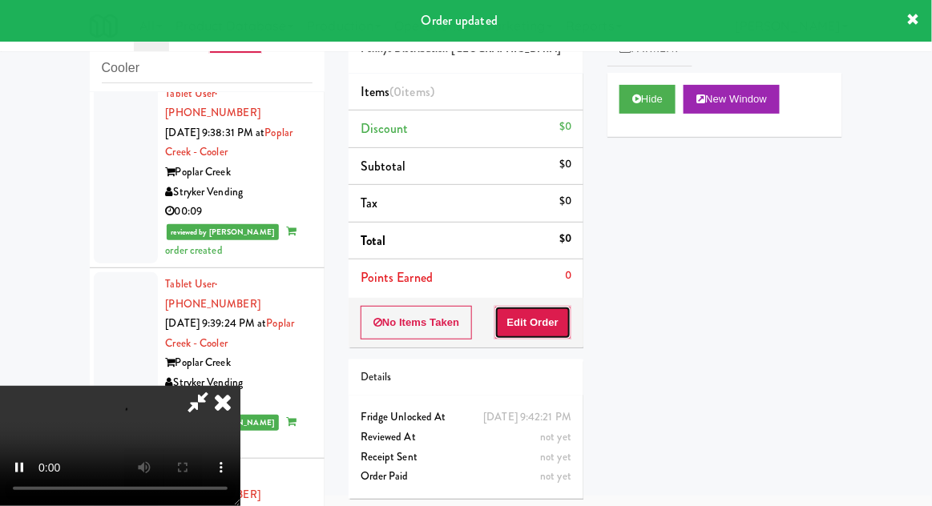
click at [550, 325] on button "Edit Order" at bounding box center [533, 323] width 78 height 34
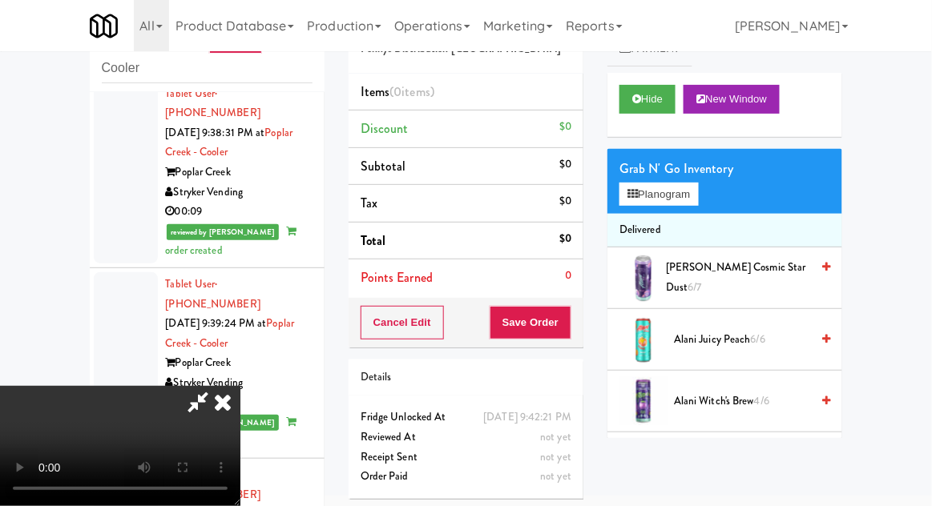
scroll to position [0, 0]
click at [674, 202] on button "Planogram" at bounding box center [658, 195] width 78 height 24
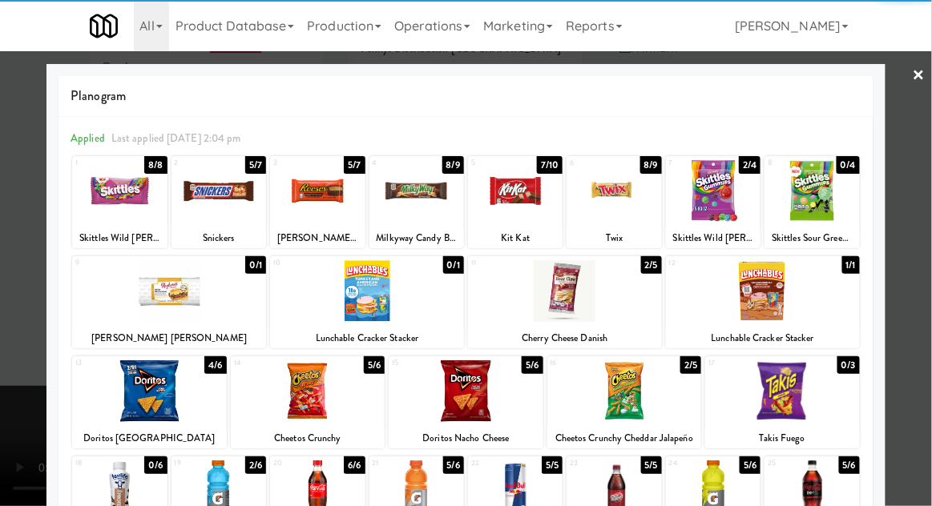
click at [120, 208] on div at bounding box center [119, 191] width 95 height 62
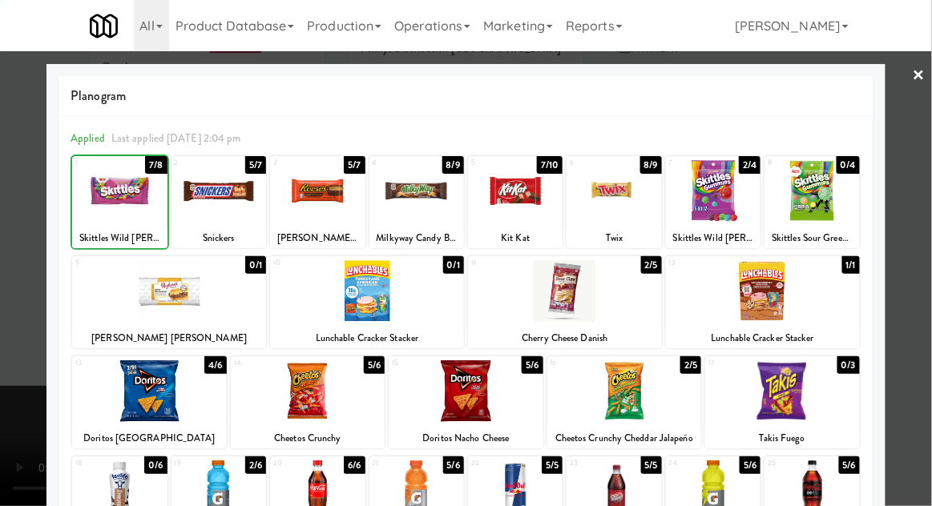
click at [914, 247] on div at bounding box center [466, 253] width 932 height 506
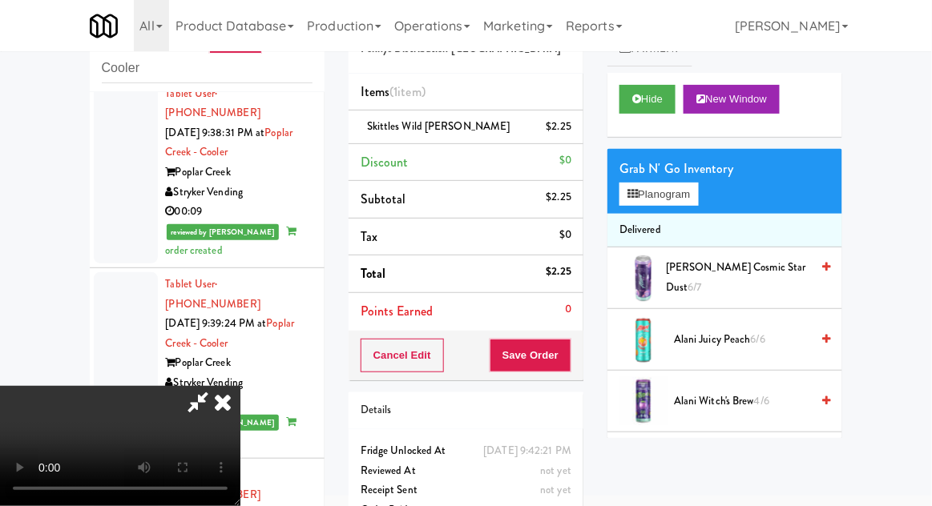
scroll to position [58, 0]
click at [571, 363] on button "Save Order" at bounding box center [530, 356] width 82 height 34
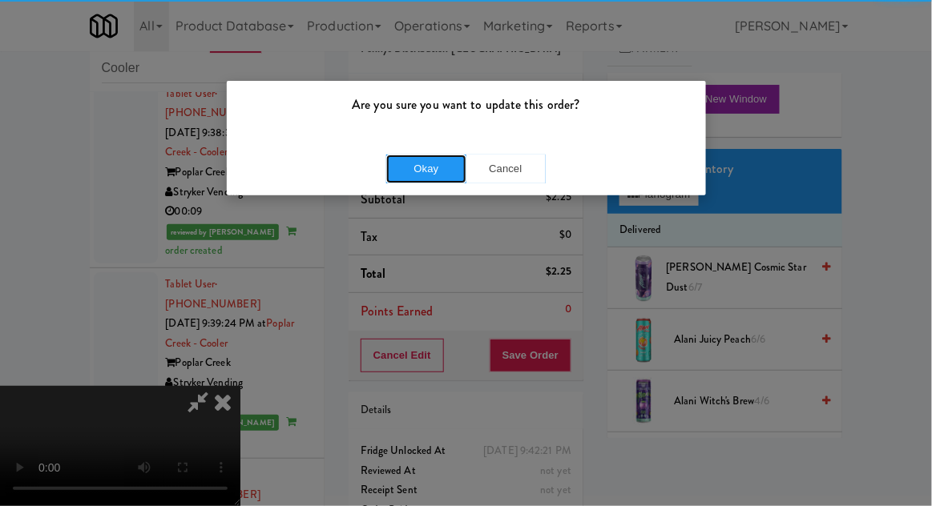
click at [410, 168] on button "Okay" at bounding box center [426, 169] width 80 height 29
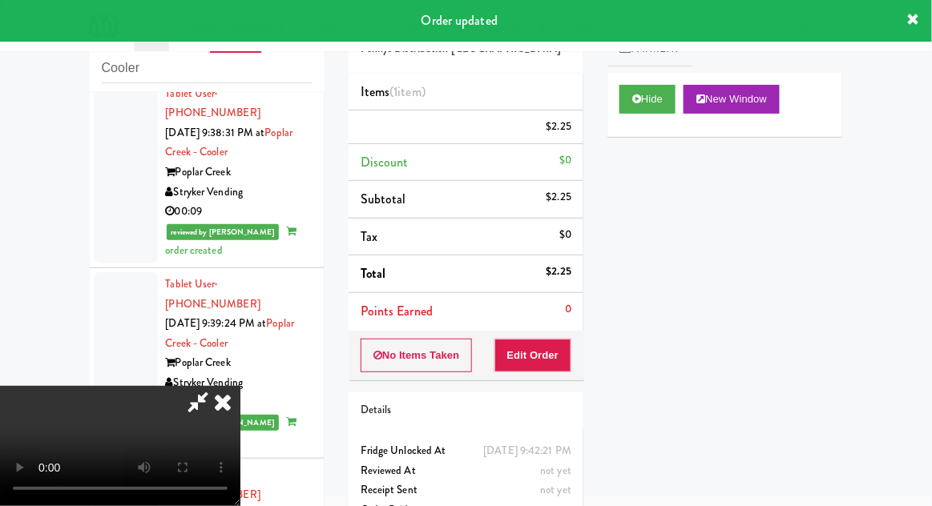
scroll to position [0, 0]
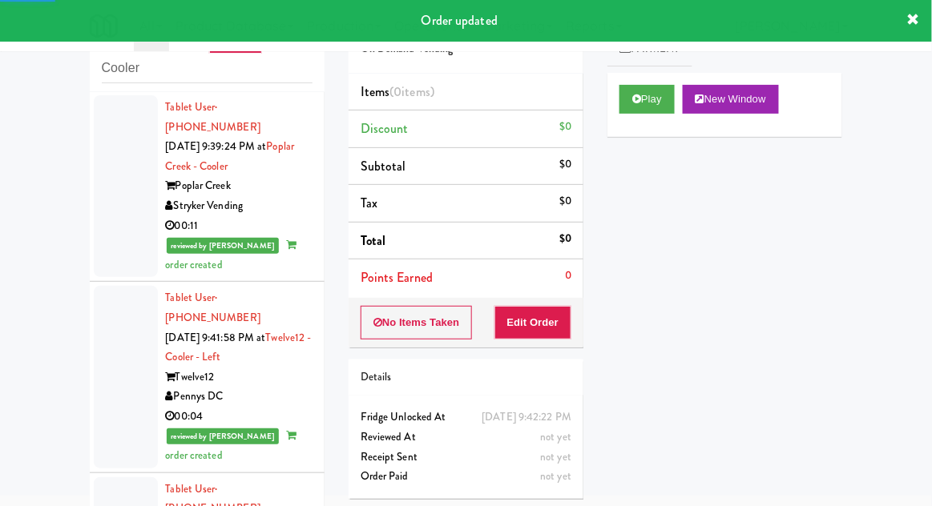
scroll to position [3841, 0]
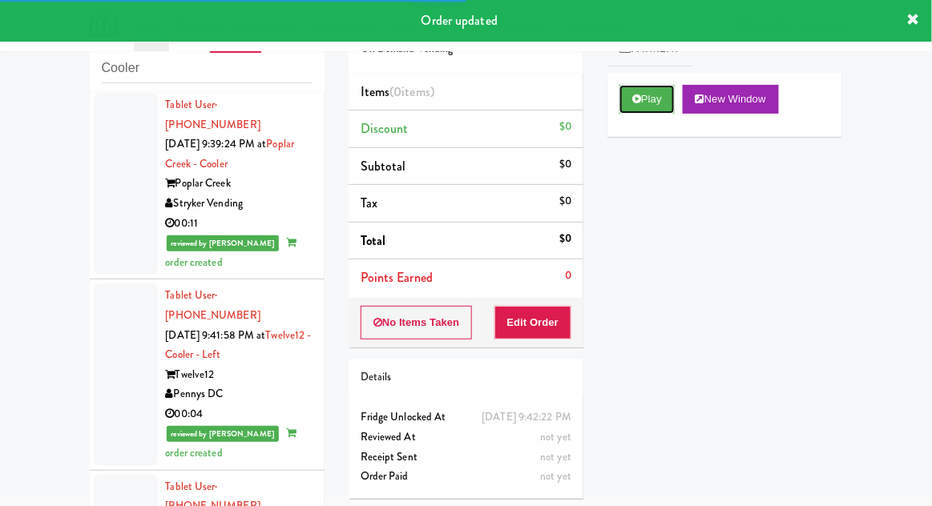
click at [666, 100] on button "Play" at bounding box center [646, 99] width 55 height 29
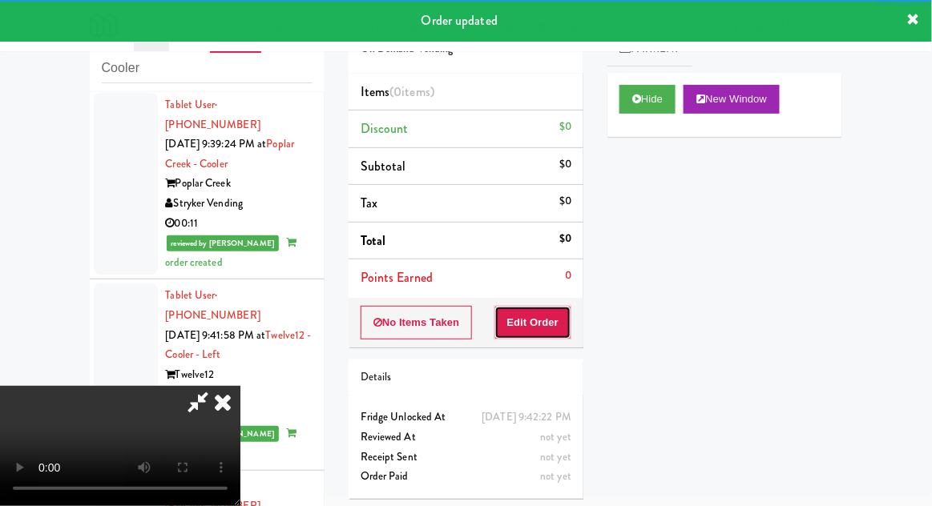
click at [550, 320] on button "Edit Order" at bounding box center [533, 323] width 78 height 34
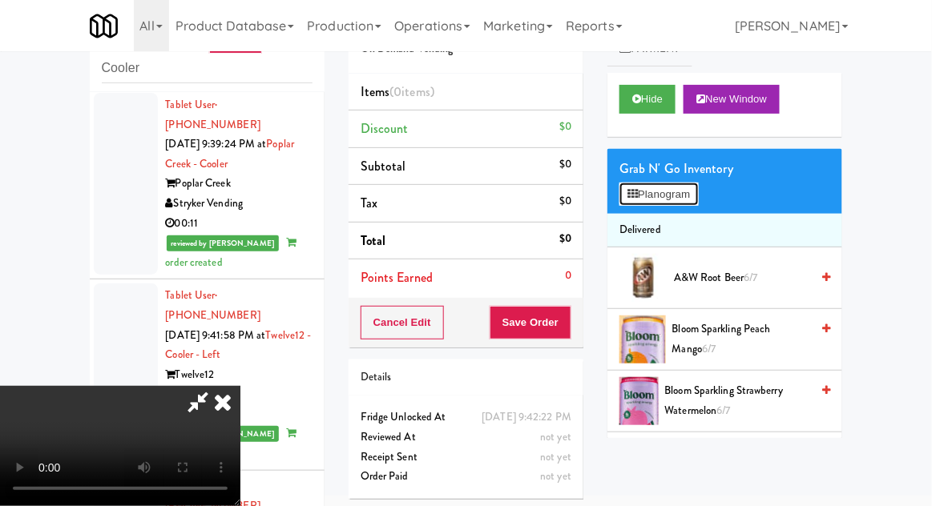
click at [696, 199] on button "Planogram" at bounding box center [658, 195] width 78 height 24
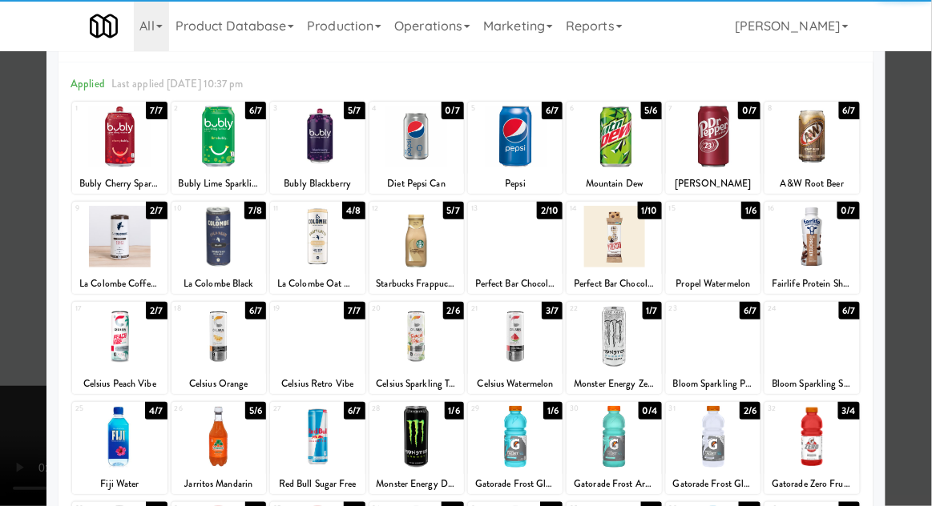
scroll to position [59, 0]
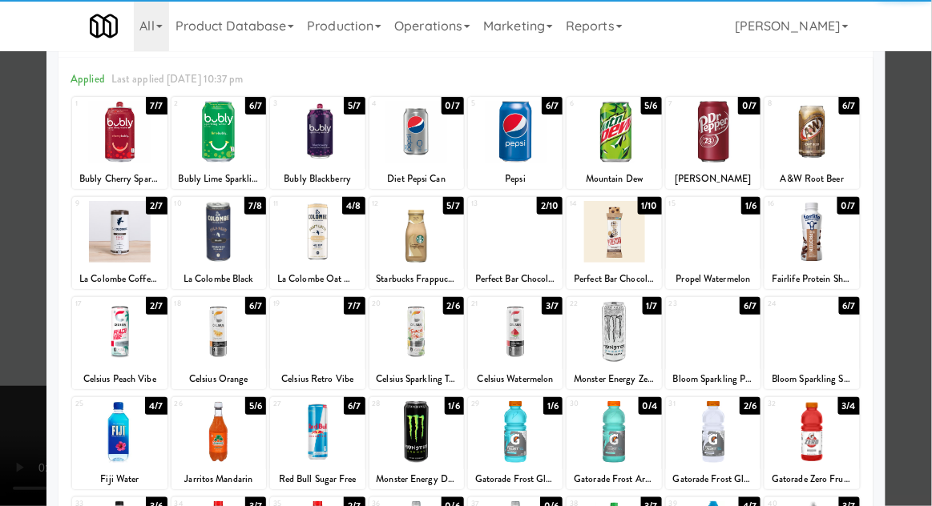
click at [632, 344] on div at bounding box center [613, 332] width 95 height 62
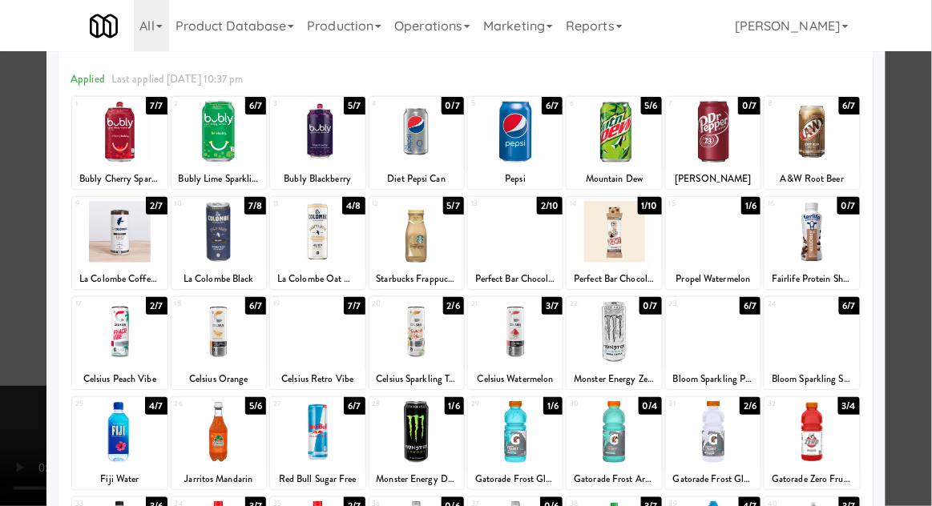
click at [921, 300] on div at bounding box center [466, 253] width 932 height 506
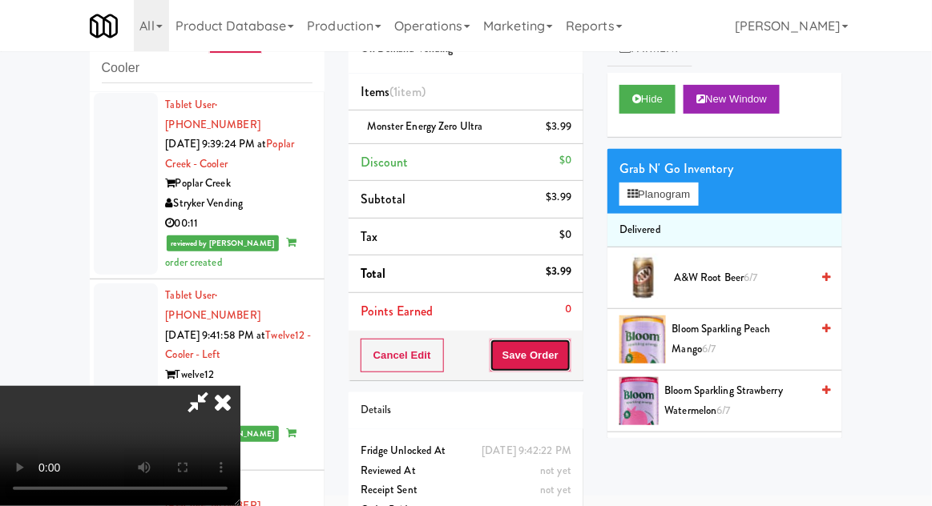
click at [571, 355] on button "Save Order" at bounding box center [530, 356] width 82 height 34
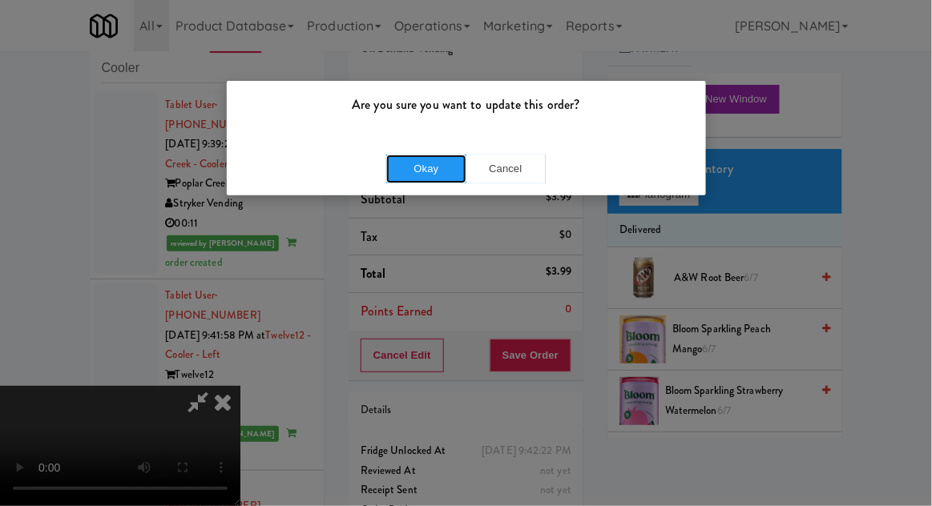
click at [413, 180] on button "Okay" at bounding box center [426, 169] width 80 height 29
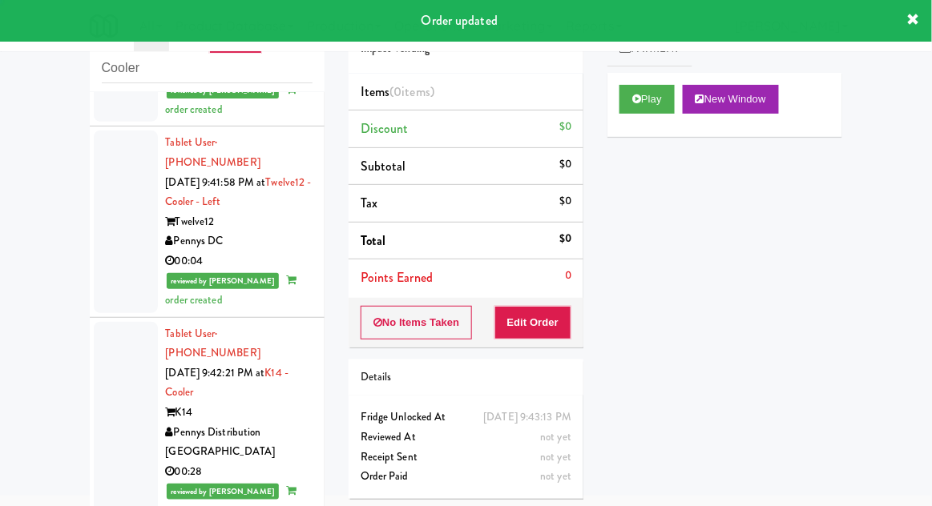
scroll to position [4005, 0]
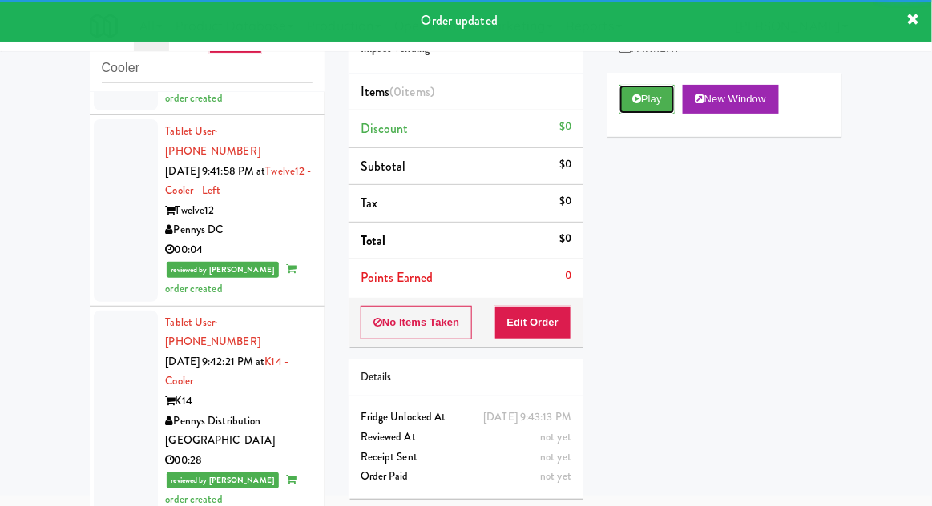
click at [647, 109] on button "Play" at bounding box center [646, 99] width 55 height 29
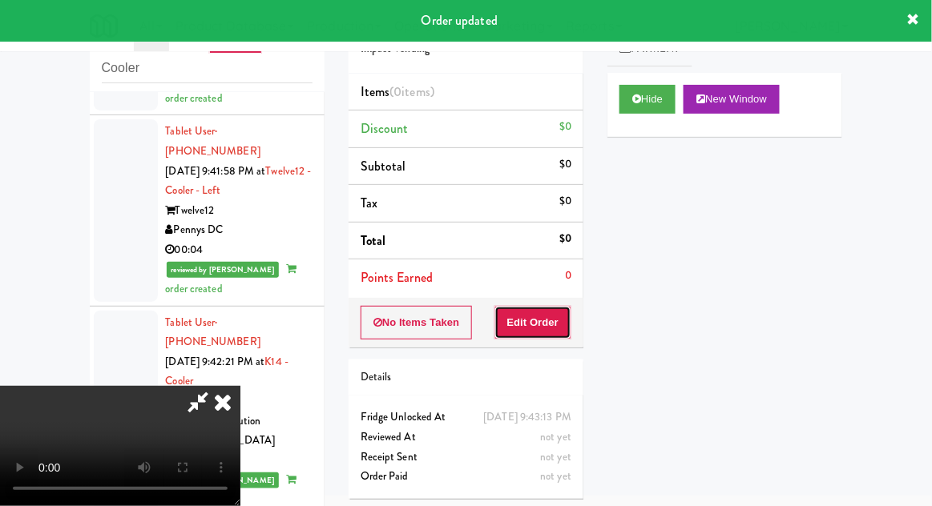
click at [549, 316] on button "Edit Order" at bounding box center [533, 323] width 78 height 34
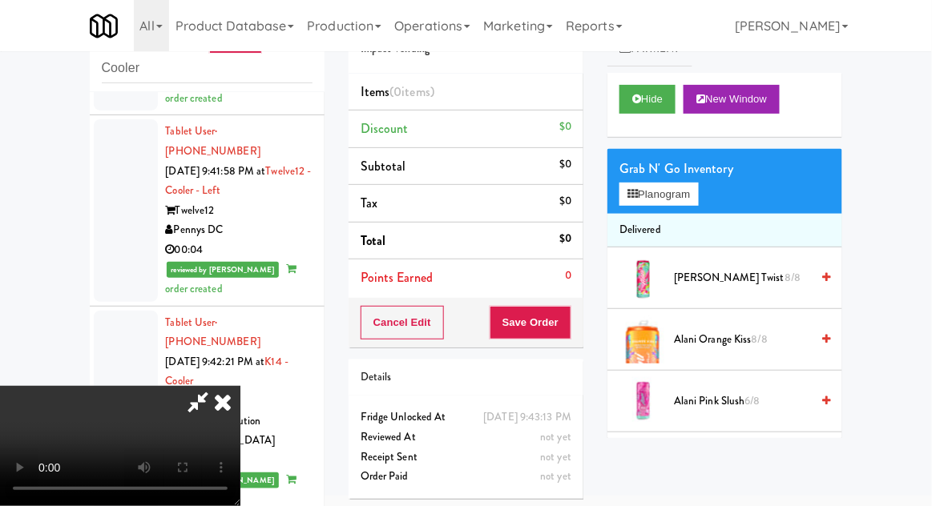
scroll to position [0, 0]
click at [681, 193] on button "Planogram" at bounding box center [658, 195] width 78 height 24
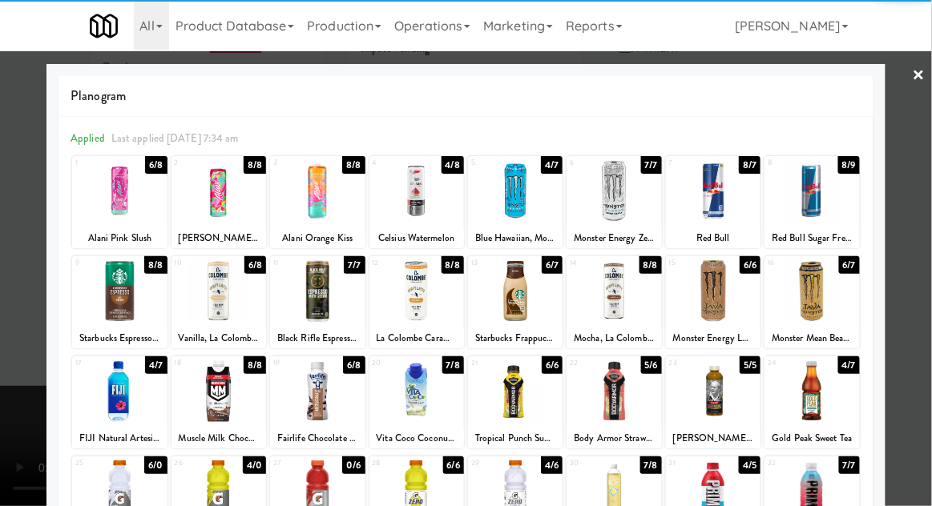
click at [396, 318] on div at bounding box center [416, 291] width 95 height 62
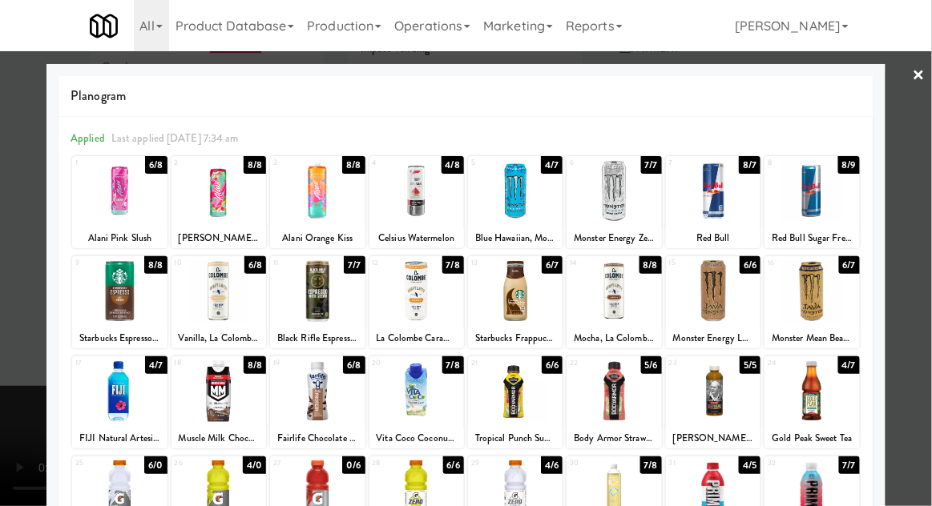
click at [928, 228] on div at bounding box center [466, 253] width 932 height 506
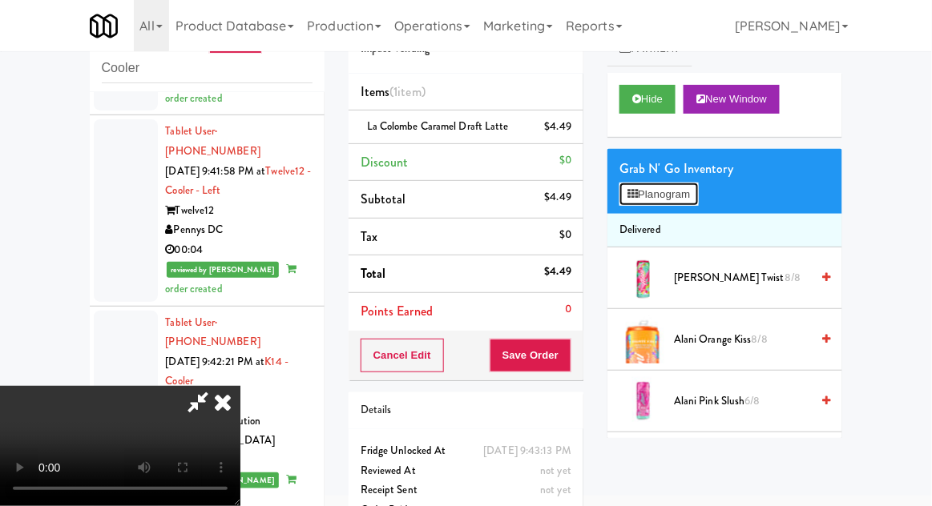
click at [687, 205] on button "Planogram" at bounding box center [658, 195] width 78 height 24
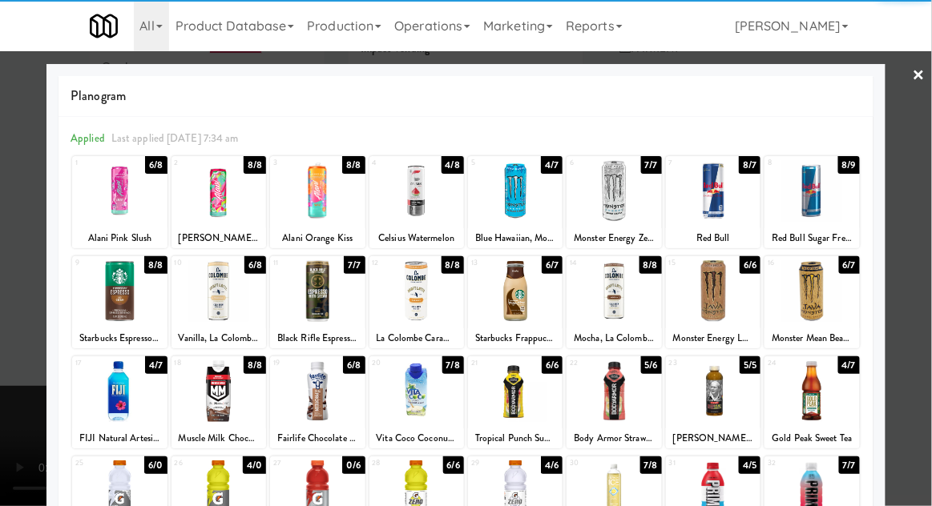
click at [398, 304] on div at bounding box center [416, 291] width 95 height 62
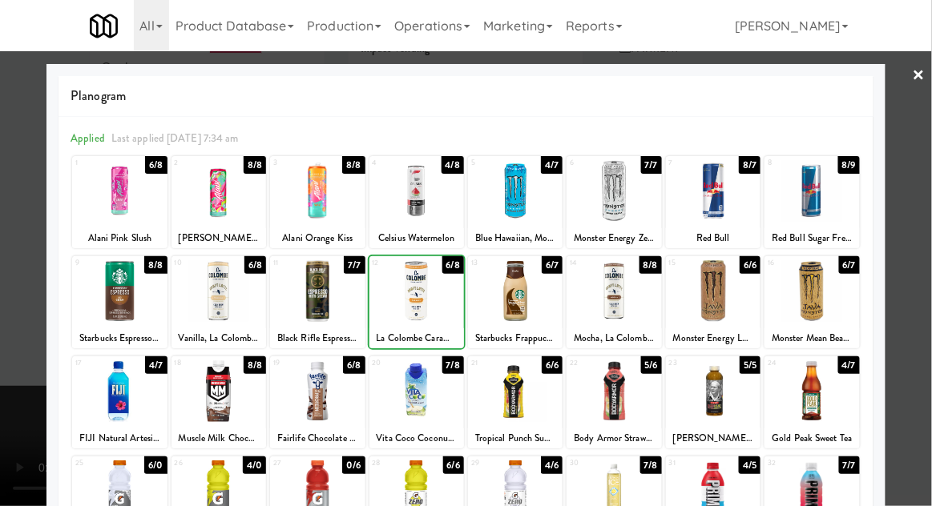
click at [921, 223] on div at bounding box center [466, 253] width 932 height 506
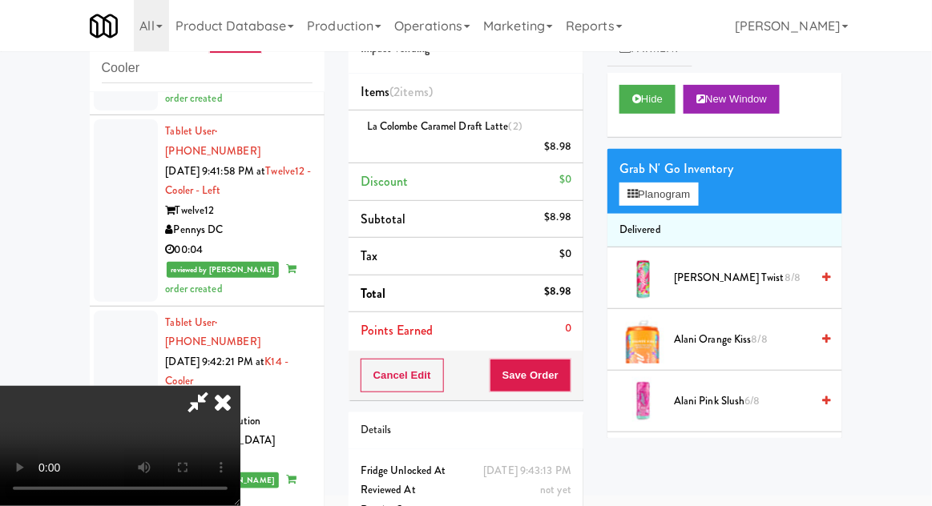
scroll to position [58, 0]
click at [567, 384] on button "Save Order" at bounding box center [530, 376] width 82 height 34
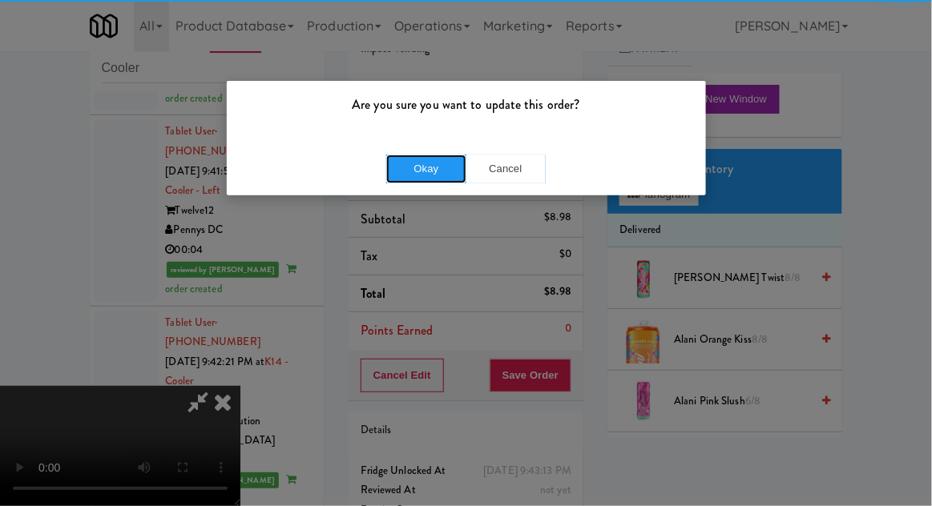
click at [418, 165] on button "Okay" at bounding box center [426, 169] width 80 height 29
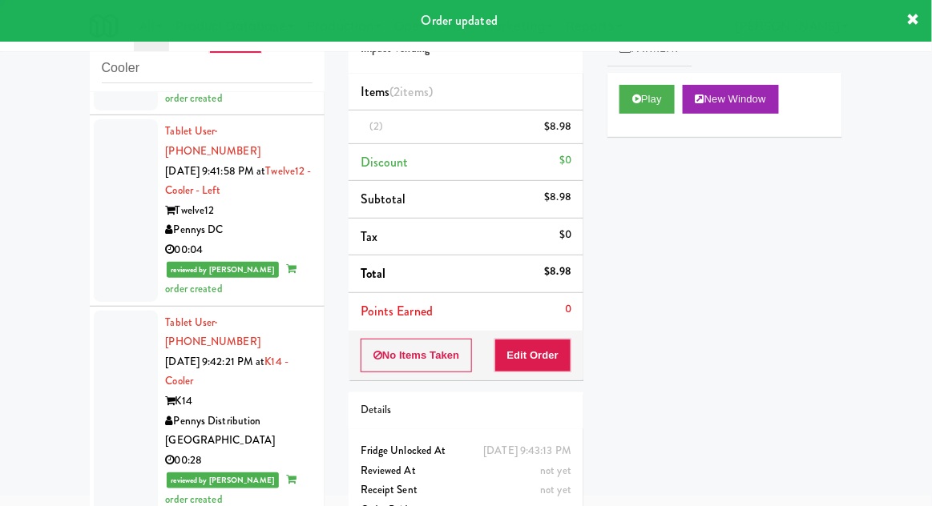
scroll to position [0, 0]
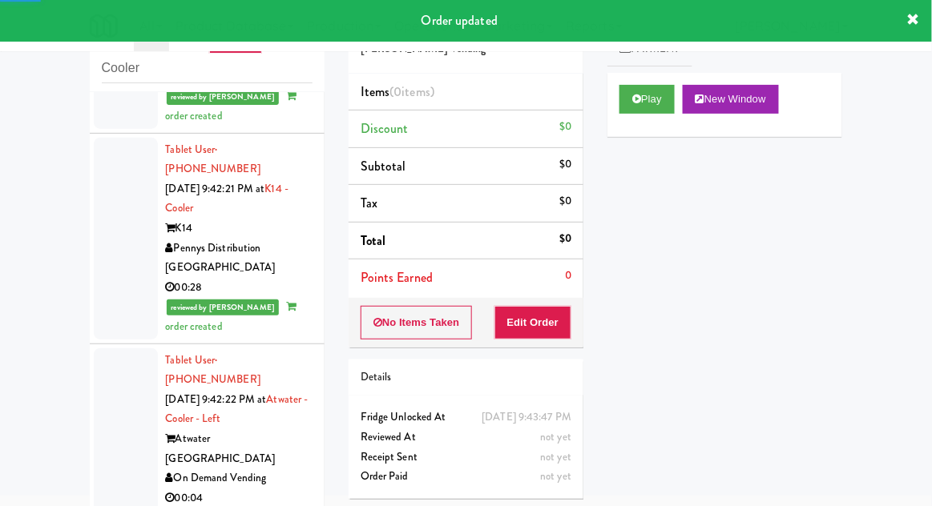
scroll to position [4187, 0]
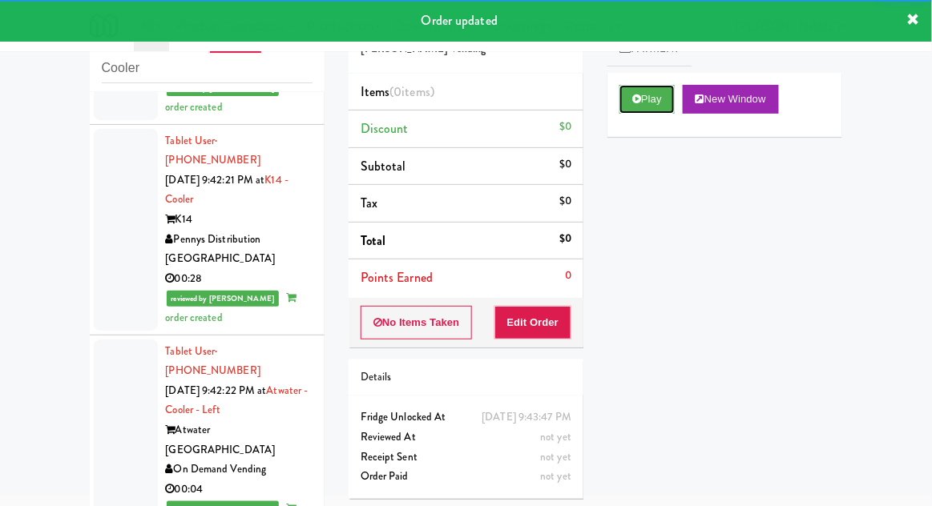
click at [647, 111] on button "Play" at bounding box center [646, 99] width 55 height 29
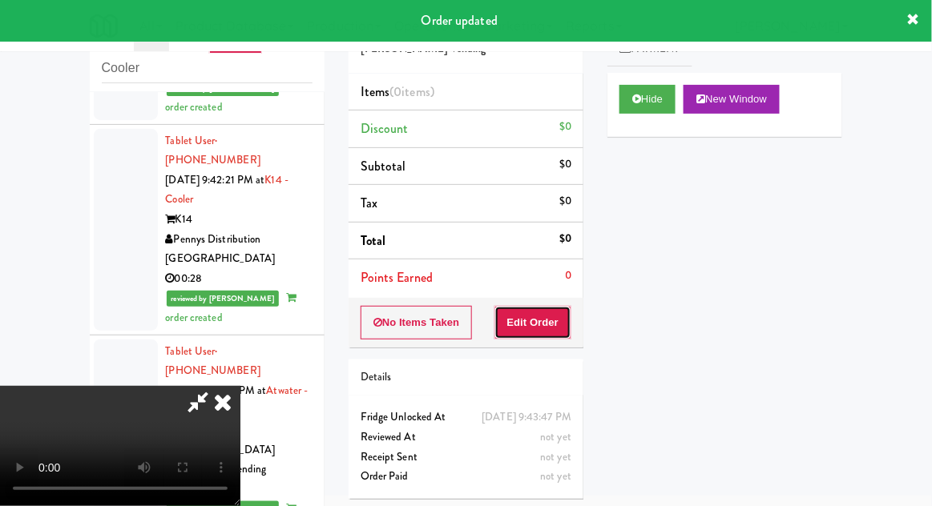
click at [547, 328] on button "Edit Order" at bounding box center [533, 323] width 78 height 34
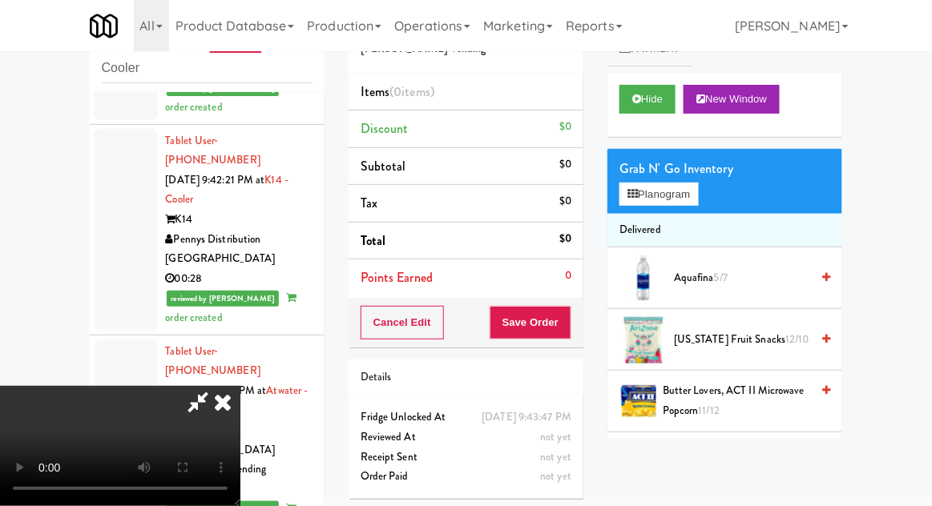
scroll to position [0, 0]
click at [690, 203] on button "Planogram" at bounding box center [658, 195] width 78 height 24
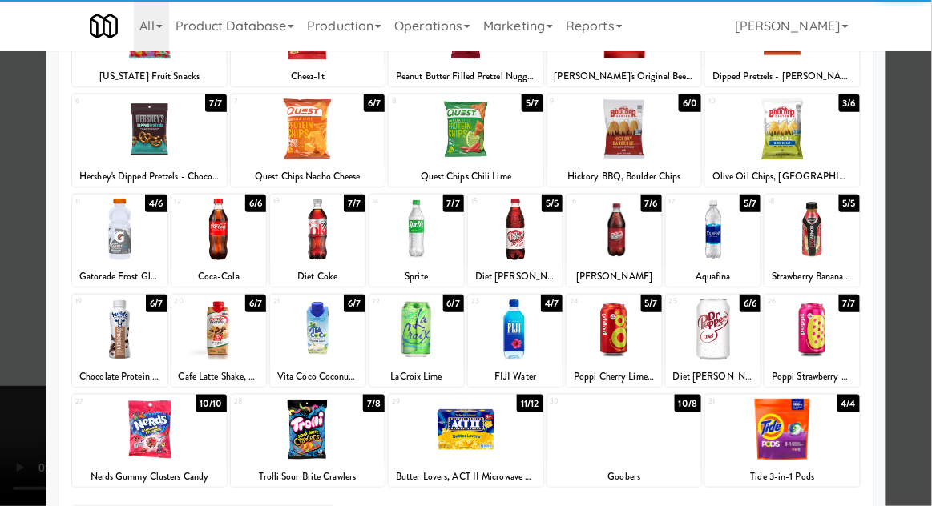
scroll to position [163, 0]
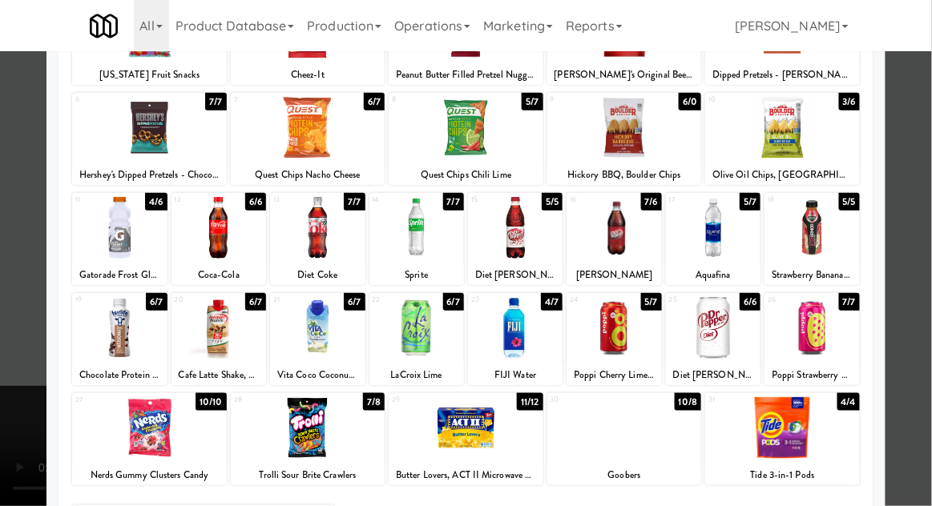
click at [109, 321] on div at bounding box center [119, 328] width 95 height 62
click at [923, 261] on div at bounding box center [466, 253] width 932 height 506
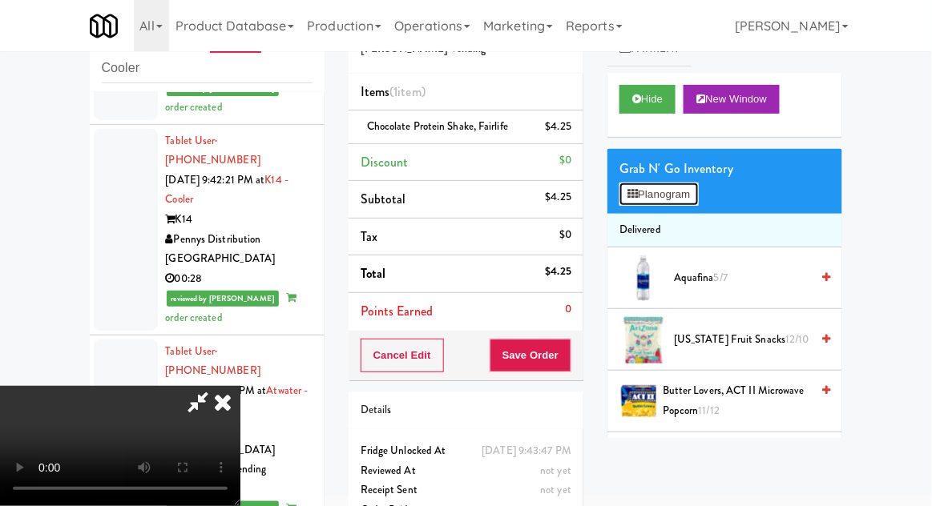
click at [674, 191] on button "Planogram" at bounding box center [658, 195] width 78 height 24
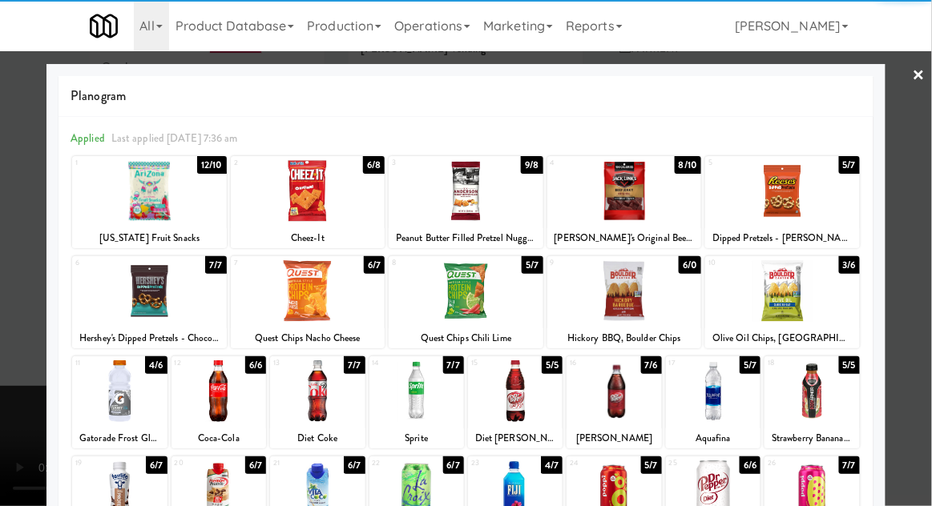
click at [505, 213] on div at bounding box center [465, 191] width 155 height 62
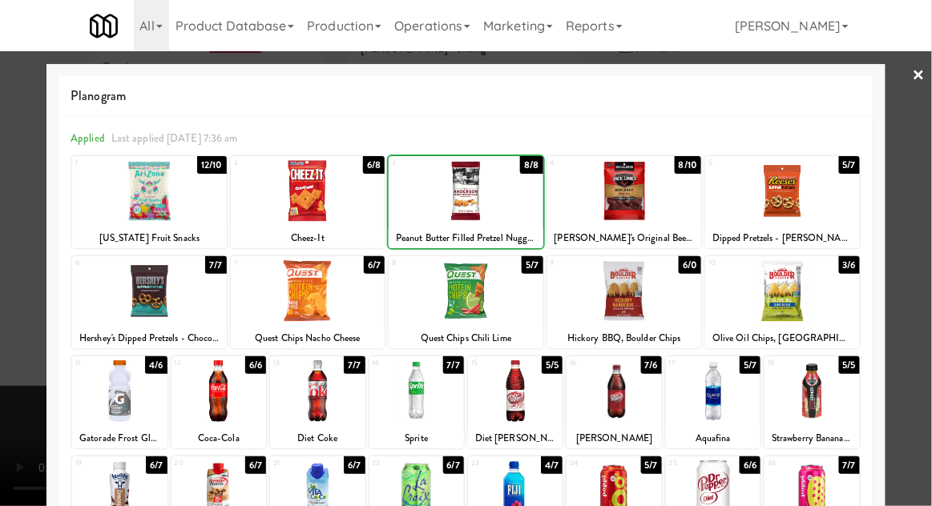
click at [15, 261] on div at bounding box center [466, 253] width 932 height 506
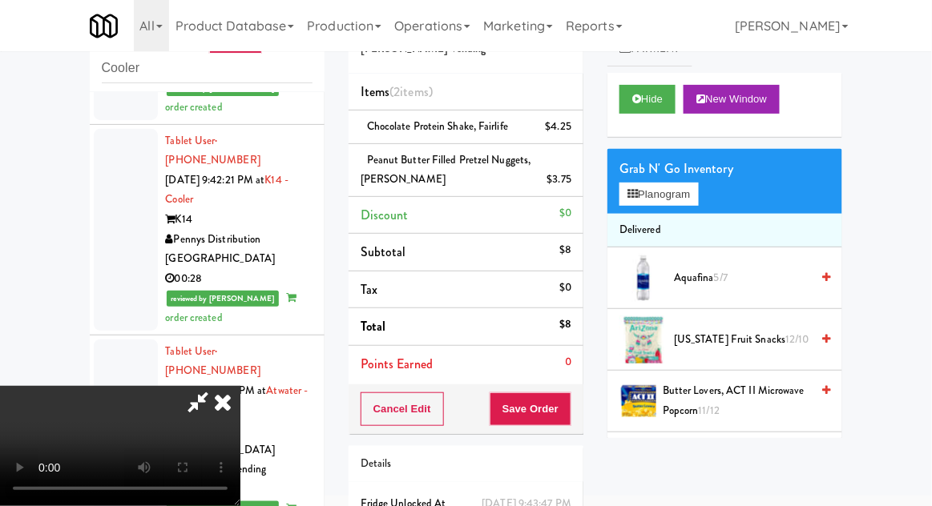
scroll to position [58, 0]
click at [569, 405] on button "Save Order" at bounding box center [530, 409] width 82 height 34
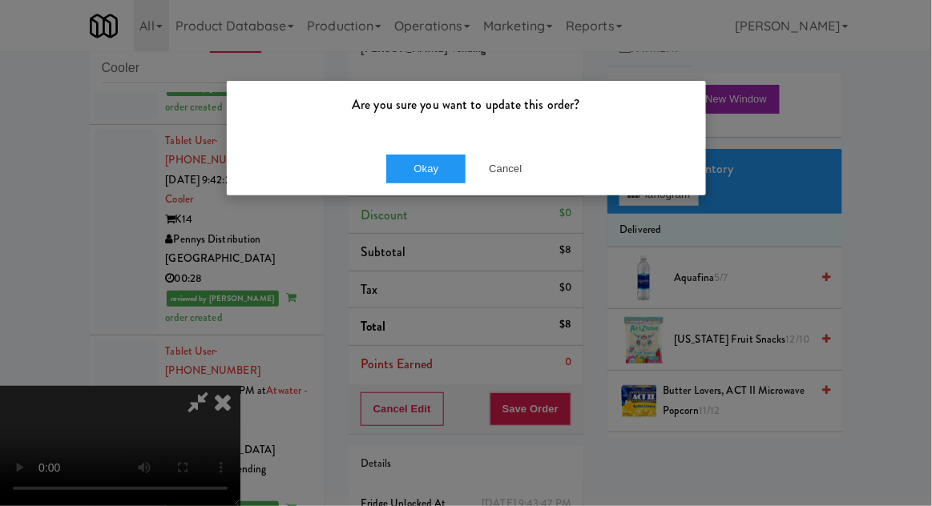
click at [420, 191] on div "Okay Cancel" at bounding box center [466, 169] width 479 height 54
click at [411, 181] on button "Okay" at bounding box center [426, 169] width 80 height 29
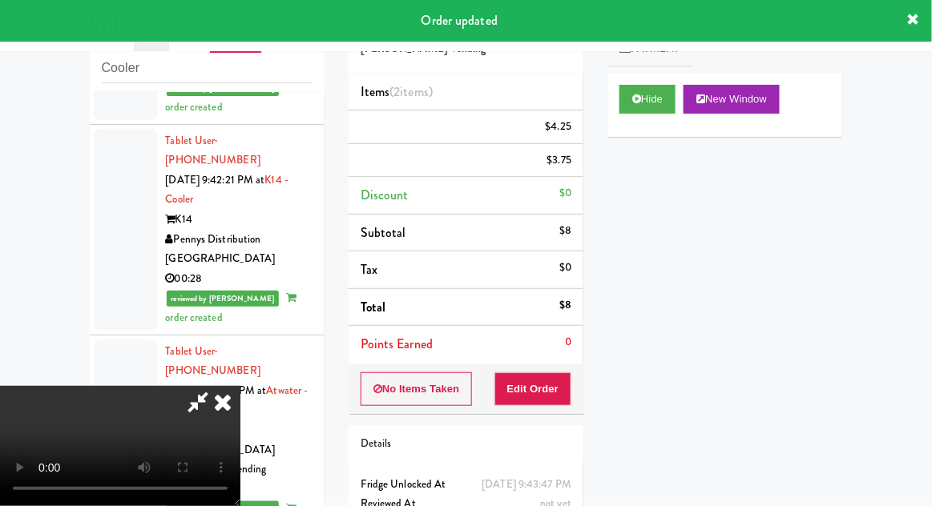
scroll to position [0, 0]
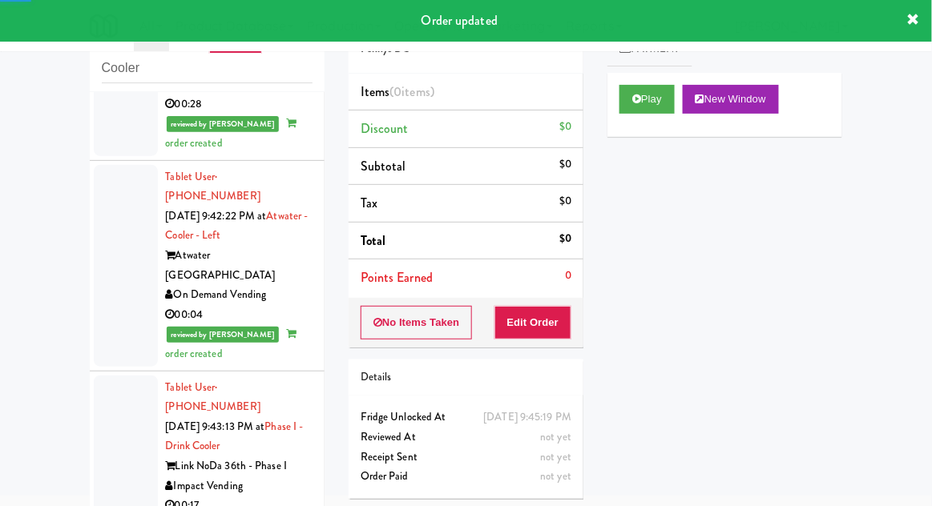
scroll to position [4362, 0]
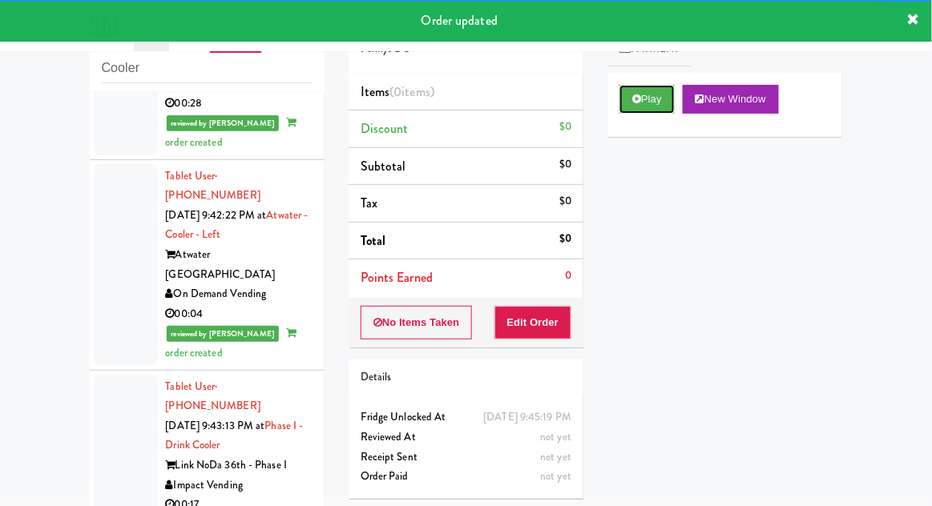
click at [643, 105] on button "Play" at bounding box center [646, 99] width 55 height 29
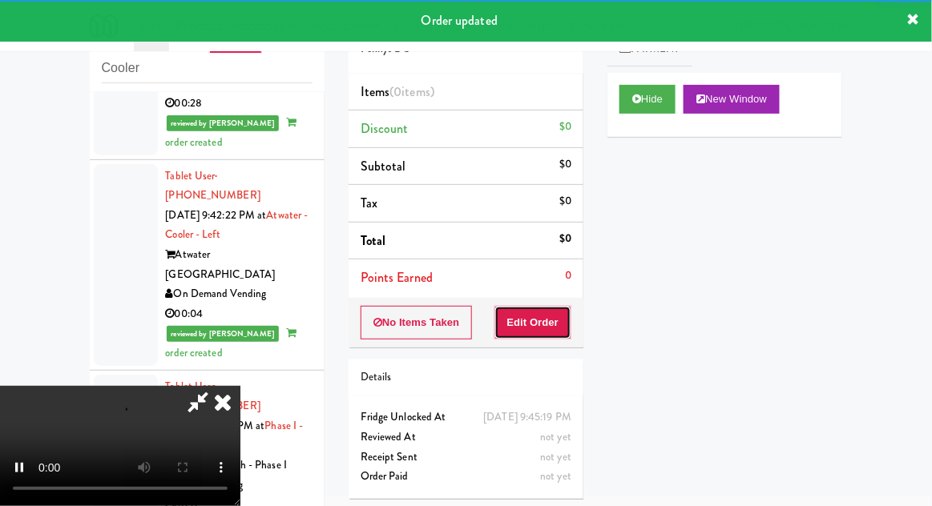
click at [566, 315] on button "Edit Order" at bounding box center [533, 323] width 78 height 34
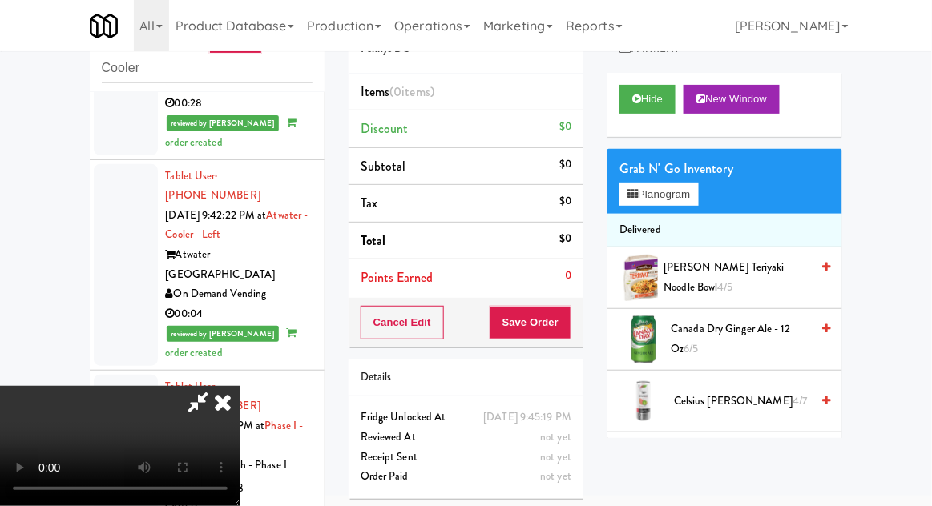
scroll to position [0, 0]
click at [674, 192] on button "Planogram" at bounding box center [658, 195] width 78 height 24
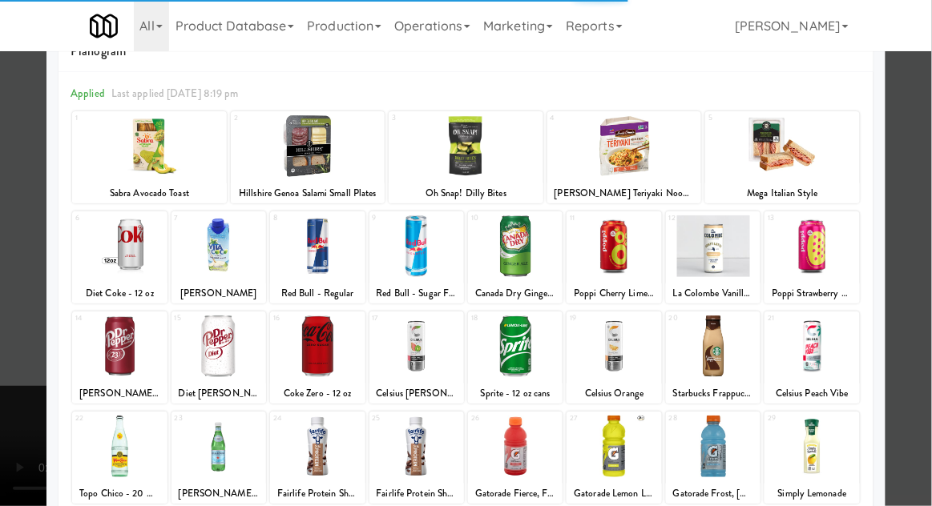
scroll to position [117, 0]
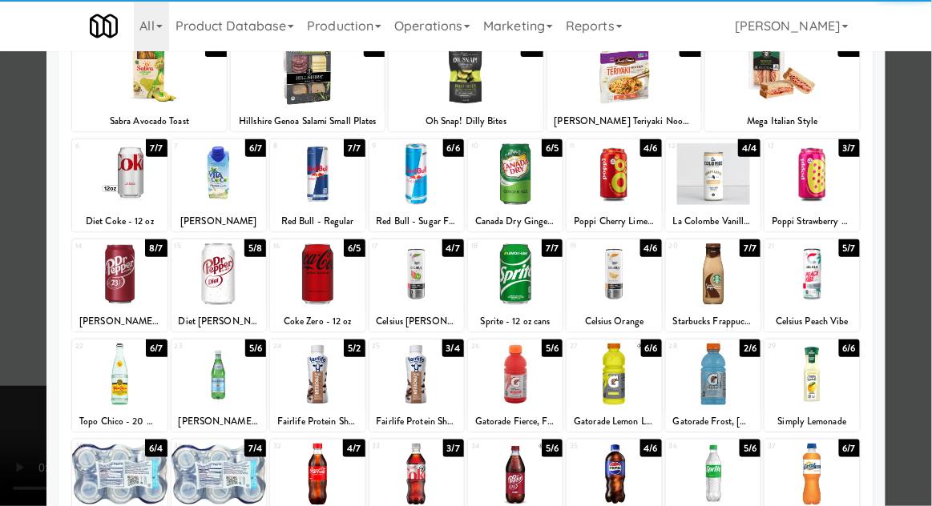
click at [318, 481] on div at bounding box center [317, 475] width 95 height 62
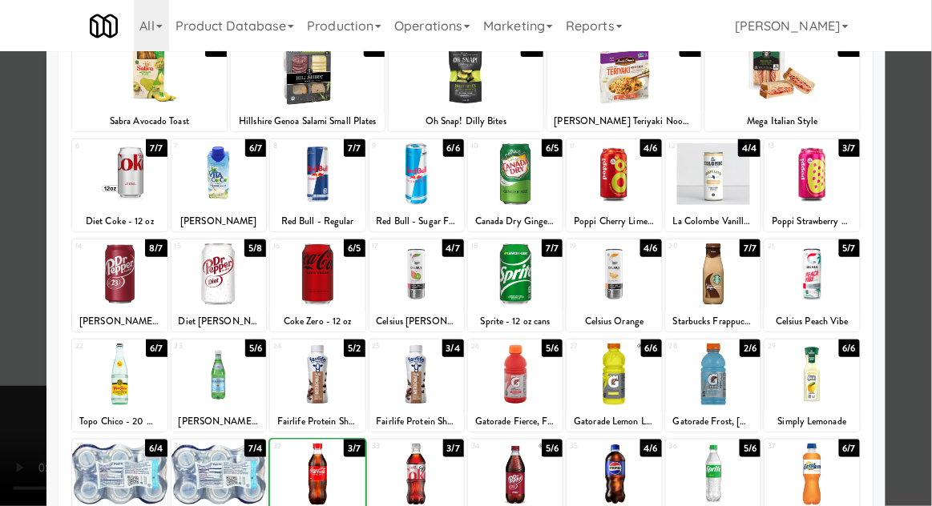
click at [927, 293] on div at bounding box center [466, 253] width 932 height 506
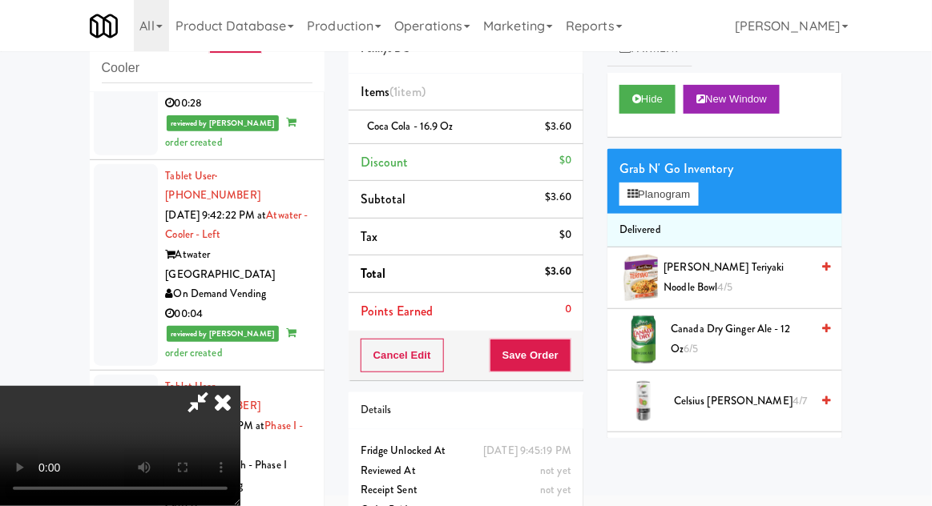
scroll to position [58, 0]
click at [568, 357] on button "Save Order" at bounding box center [530, 356] width 82 height 34
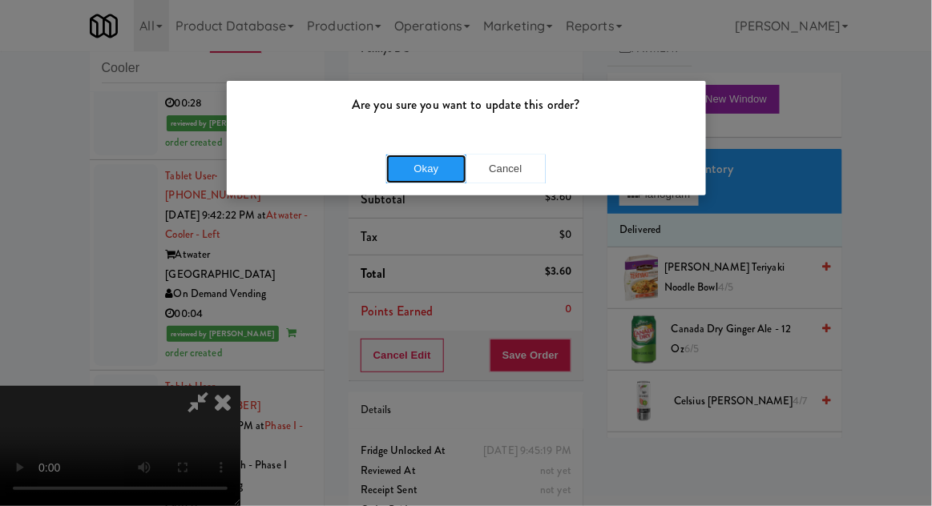
click at [389, 175] on button "Okay" at bounding box center [426, 169] width 80 height 29
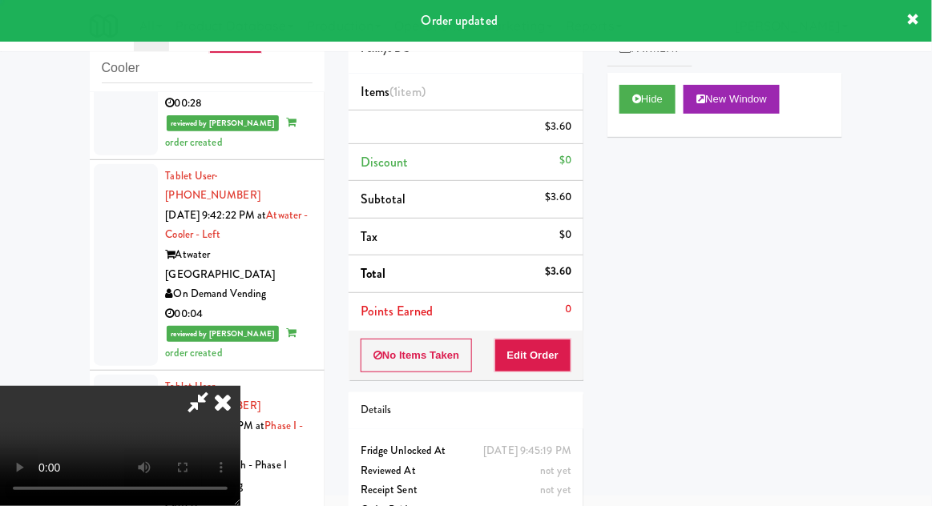
scroll to position [0, 0]
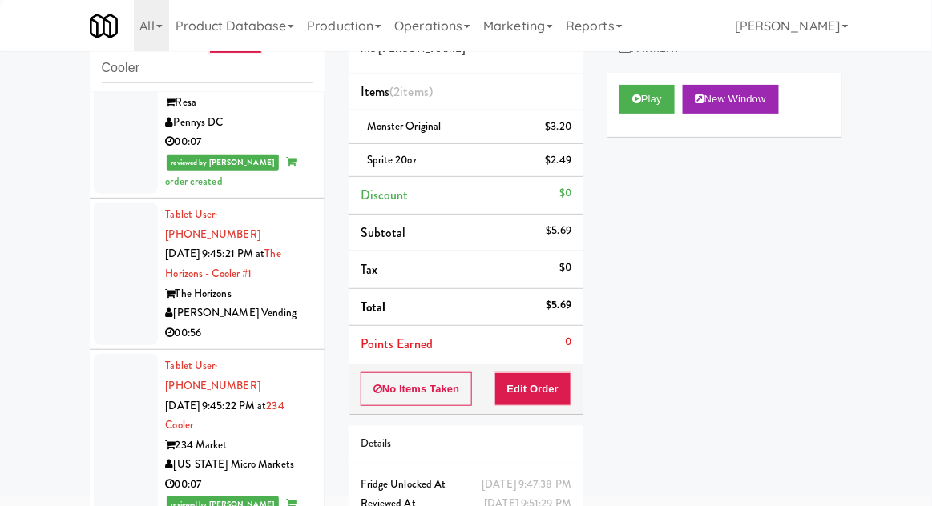
scroll to position [5132, 0]
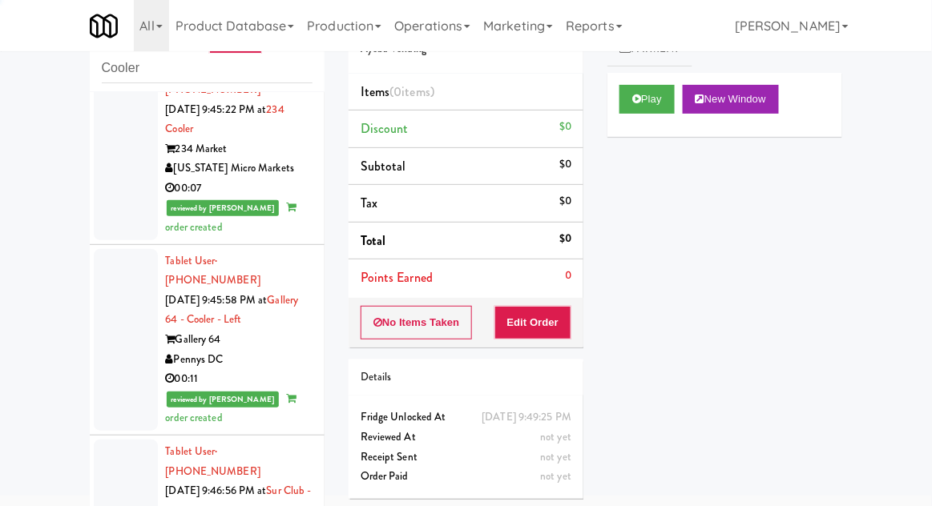
scroll to position [5420, 0]
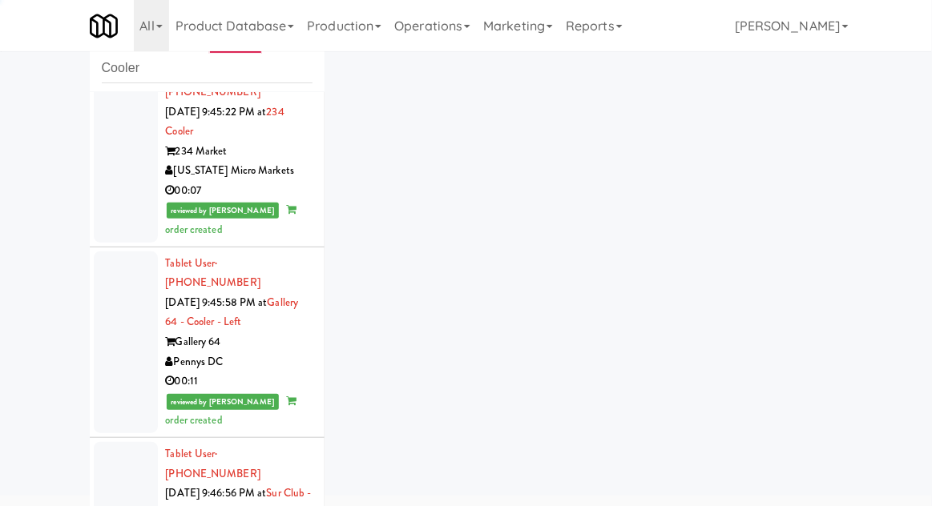
scroll to position [5422, 0]
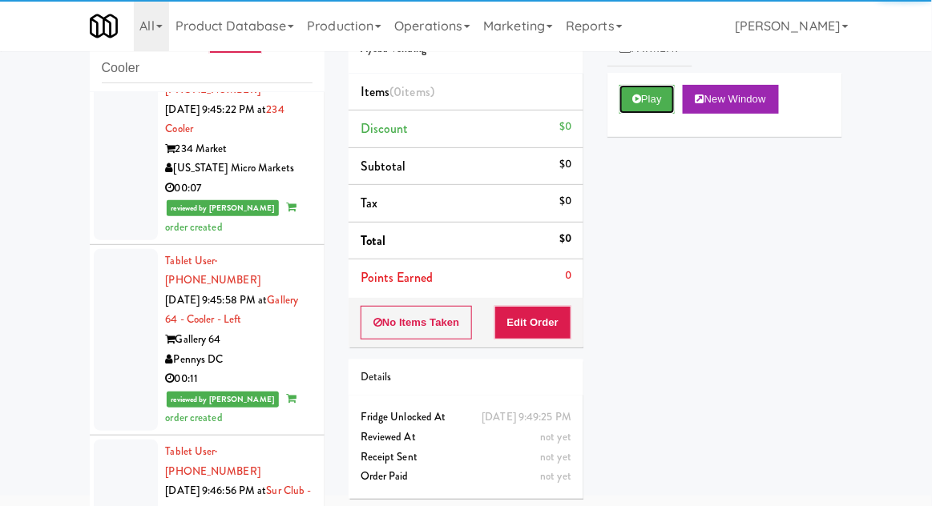
click at [664, 85] on button "Play" at bounding box center [646, 99] width 55 height 29
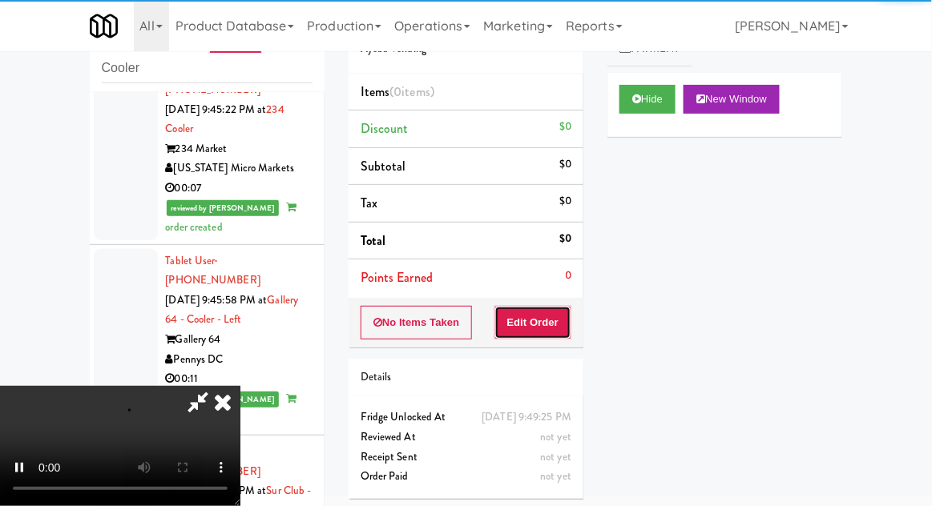
click at [533, 308] on button "Edit Order" at bounding box center [533, 323] width 78 height 34
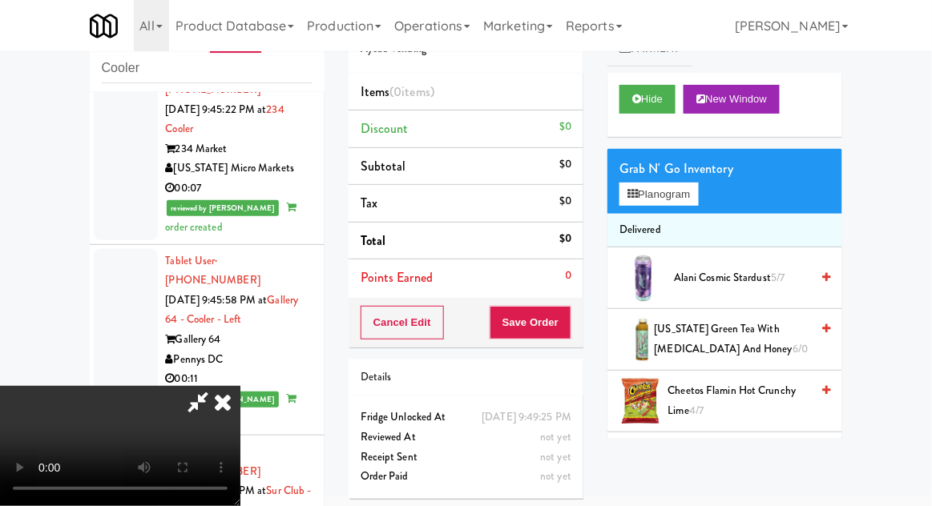
scroll to position [0, 0]
click at [674, 203] on button "Planogram" at bounding box center [658, 195] width 78 height 24
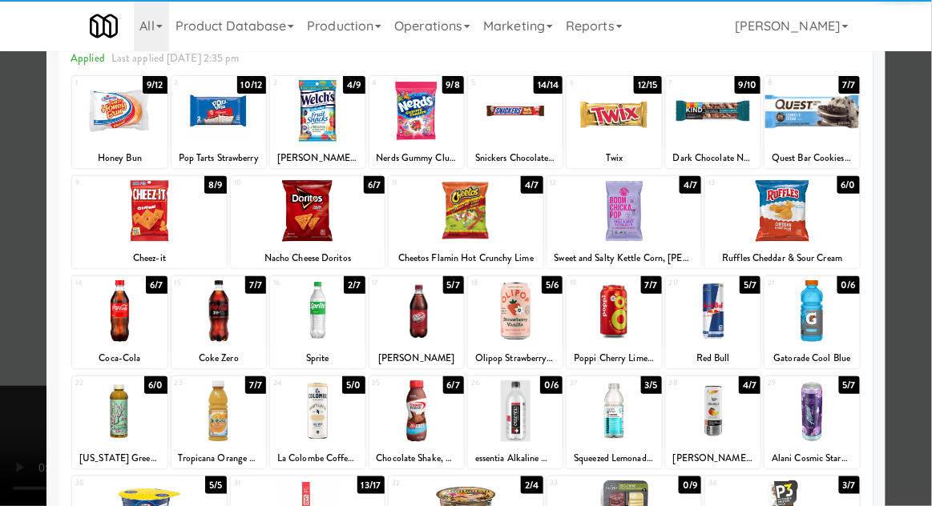
scroll to position [89, 0]
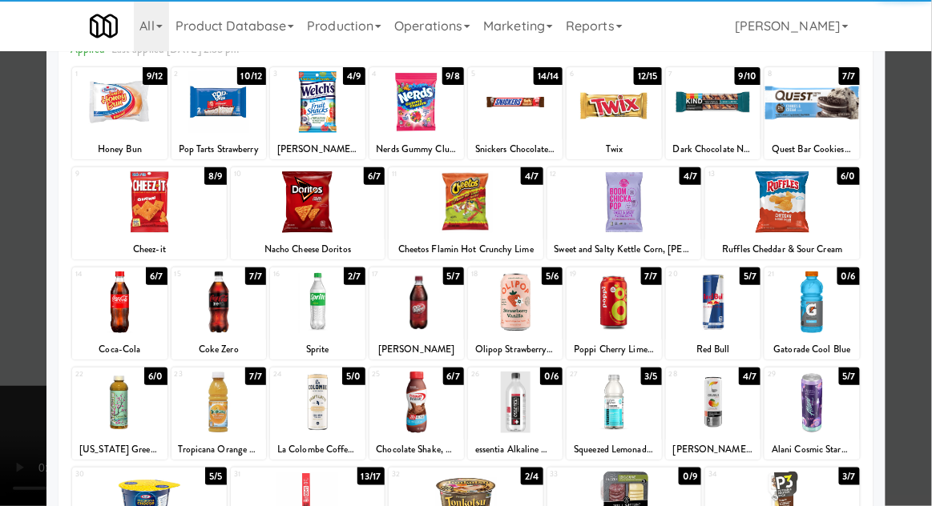
click at [405, 393] on div at bounding box center [416, 403] width 95 height 62
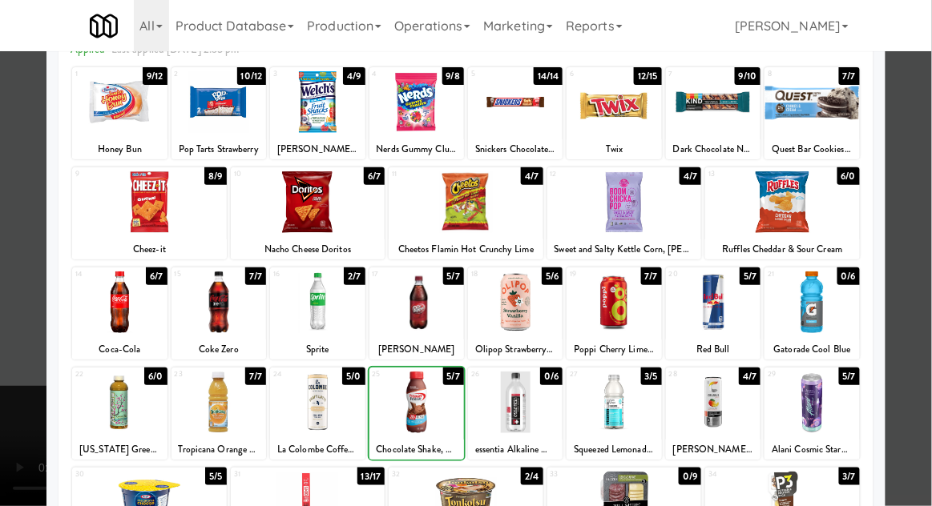
click at [921, 211] on div at bounding box center [466, 253] width 932 height 506
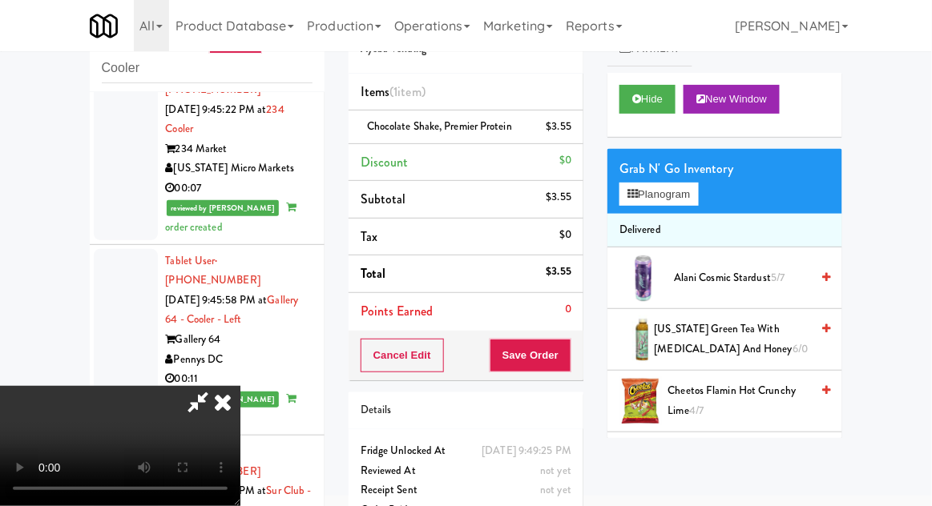
scroll to position [58, 0]
click at [564, 368] on button "Save Order" at bounding box center [530, 356] width 82 height 34
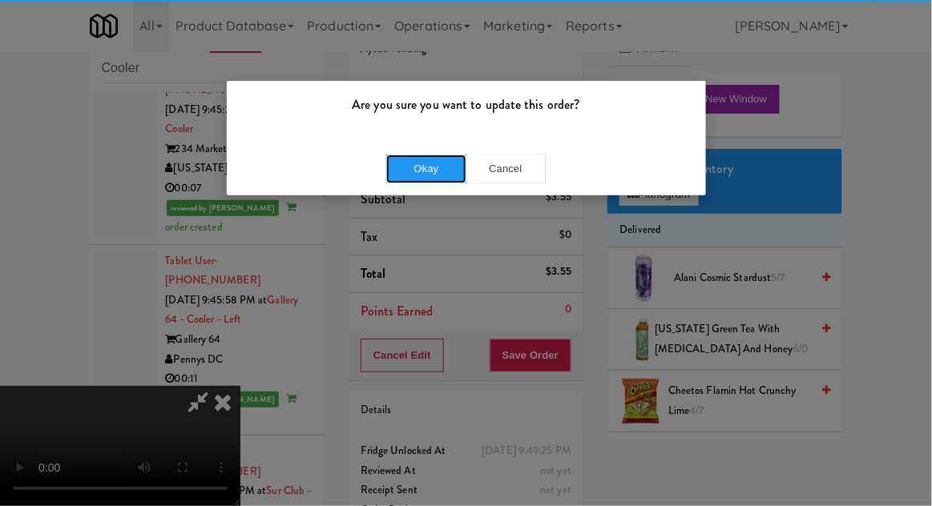
click at [408, 173] on button "Okay" at bounding box center [426, 169] width 80 height 29
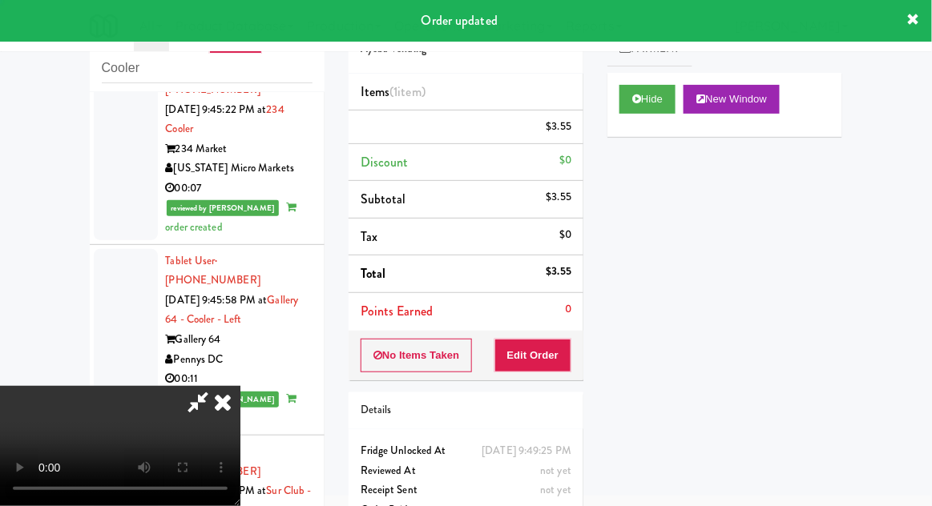
scroll to position [0, 0]
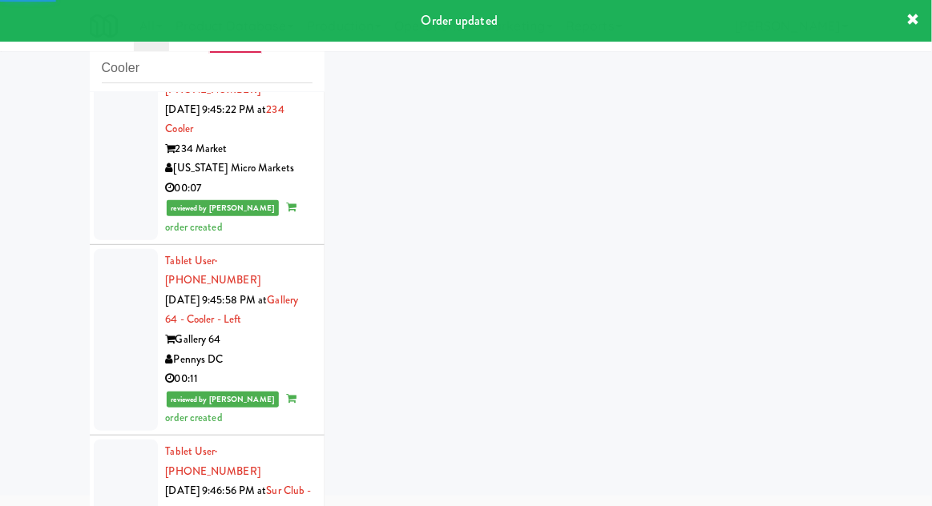
scroll to position [5462, 0]
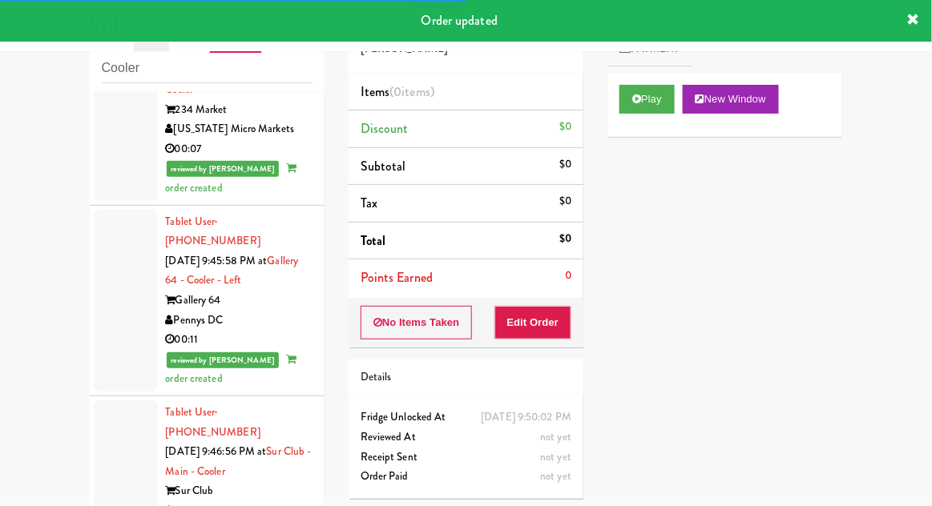
click at [654, 106] on button "Play" at bounding box center [646, 99] width 55 height 29
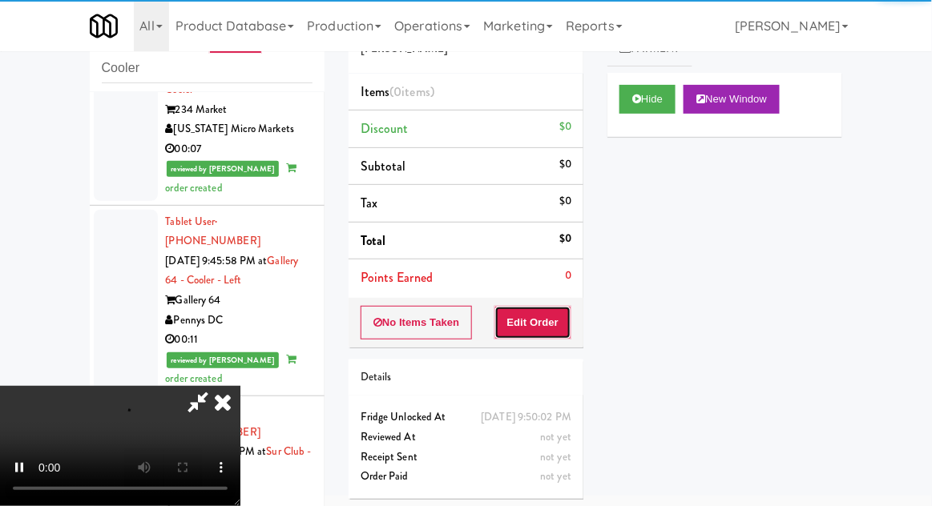
click at [553, 316] on button "Edit Order" at bounding box center [533, 323] width 78 height 34
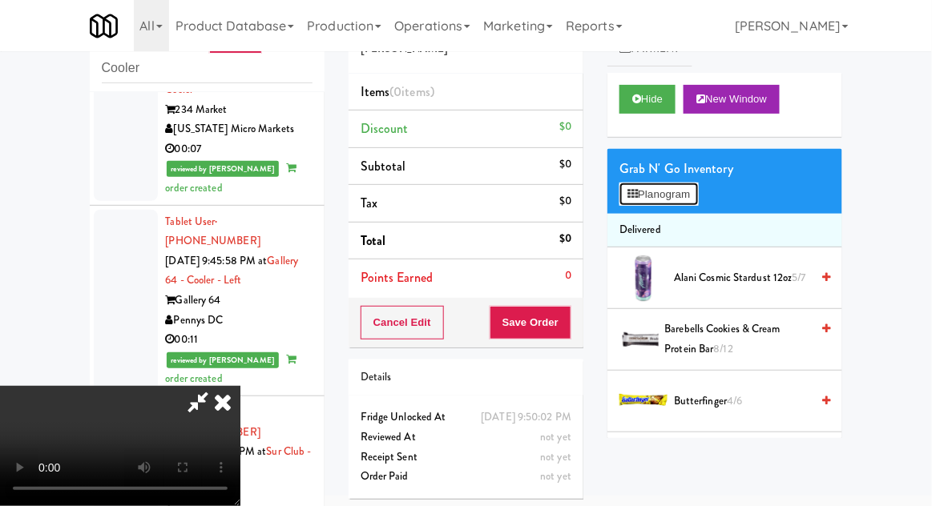
click at [680, 201] on button "Planogram" at bounding box center [658, 195] width 78 height 24
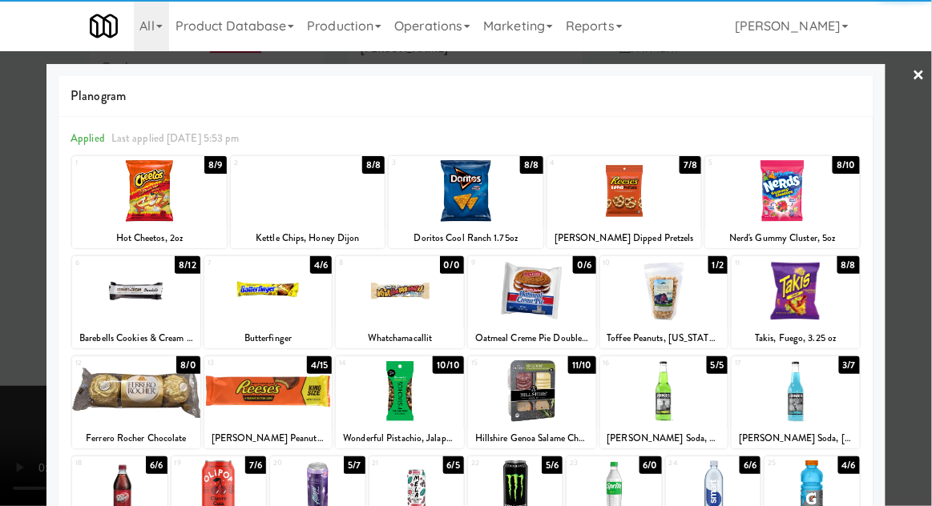
click at [135, 308] on div at bounding box center [136, 291] width 128 height 62
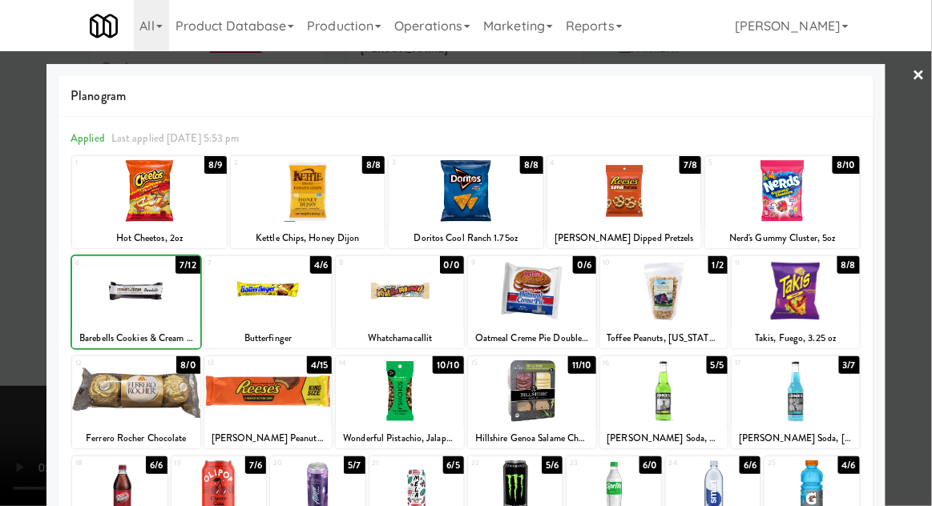
click at [920, 263] on div at bounding box center [466, 253] width 932 height 506
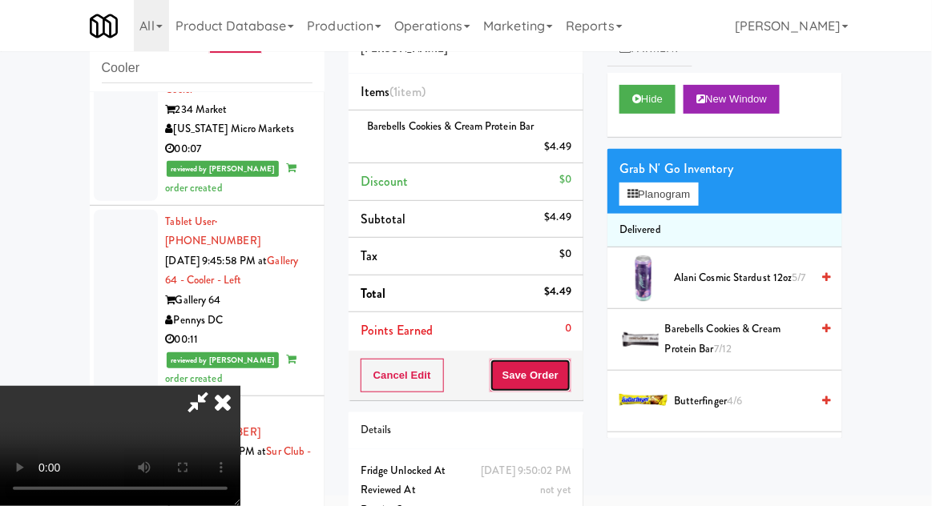
click at [567, 379] on button "Save Order" at bounding box center [530, 376] width 82 height 34
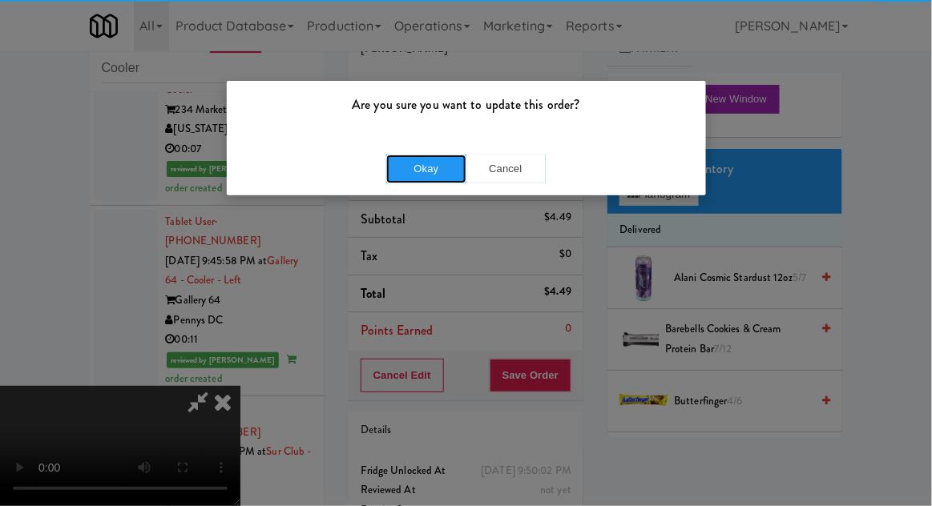
click at [407, 180] on button "Okay" at bounding box center [426, 169] width 80 height 29
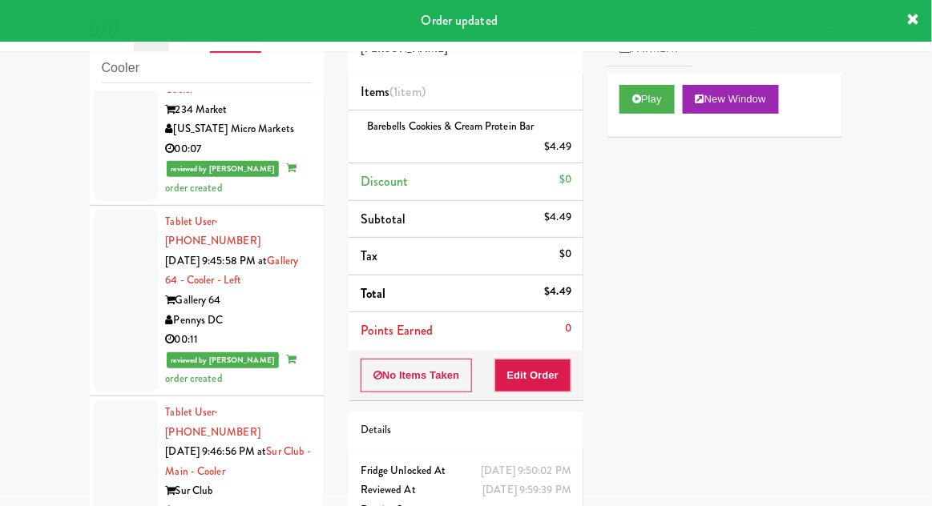
scroll to position [5501, 0]
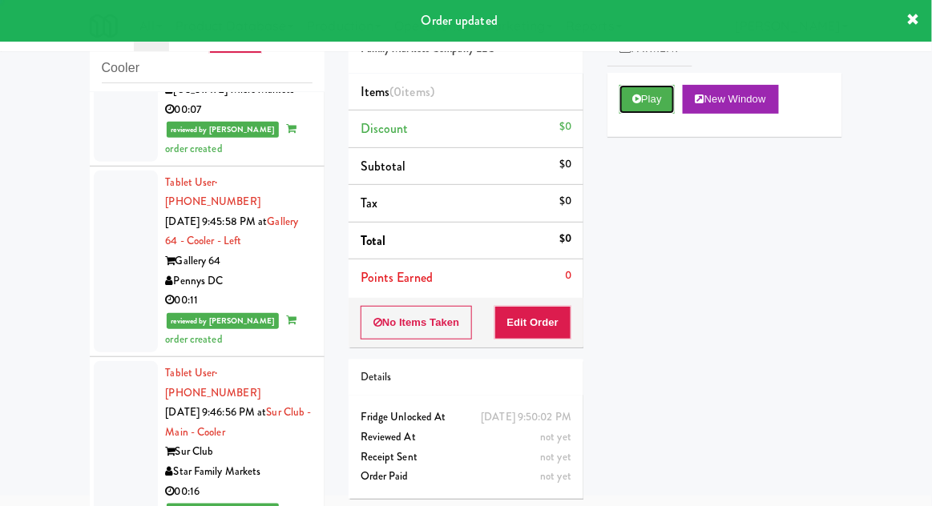
click at [648, 104] on button "Play" at bounding box center [646, 99] width 55 height 29
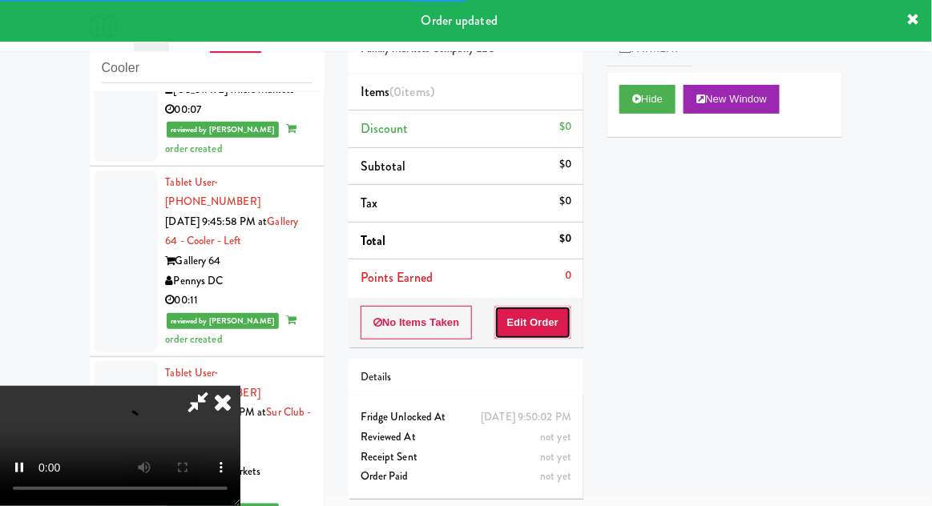
click at [527, 316] on button "Edit Order" at bounding box center [533, 323] width 78 height 34
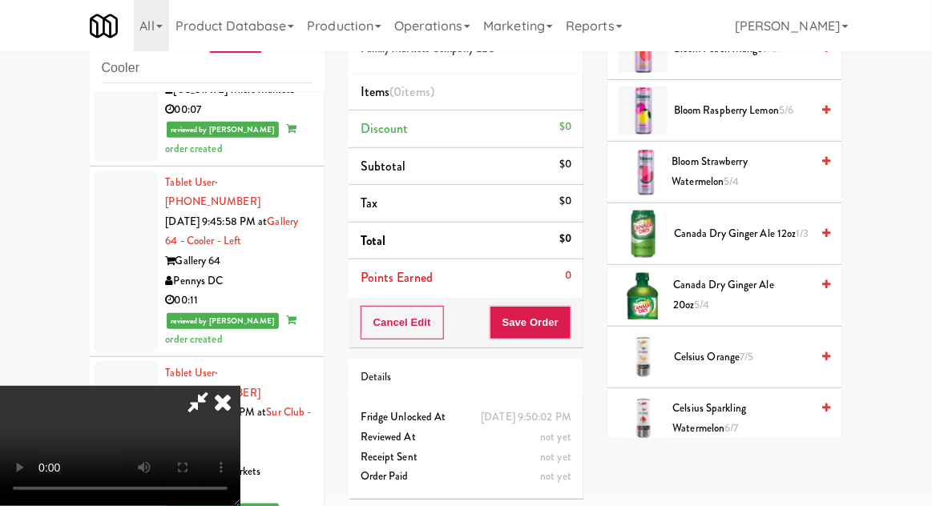
scroll to position [353, 0]
click at [754, 291] on span "Canada Dry Ginger Ale 20oz 5/4" at bounding box center [741, 294] width 137 height 39
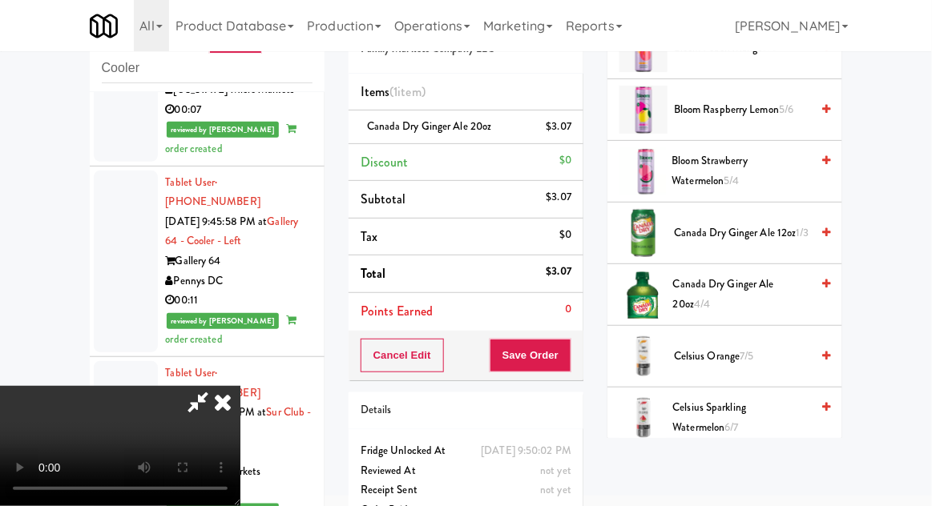
click at [734, 288] on span "Canada Dry Ginger Ale 20oz 4/4" at bounding box center [741, 294] width 137 height 39
click at [572, 139] on link at bounding box center [569, 133] width 14 height 20
click at [574, 135] on icon at bounding box center [573, 132] width 8 height 10
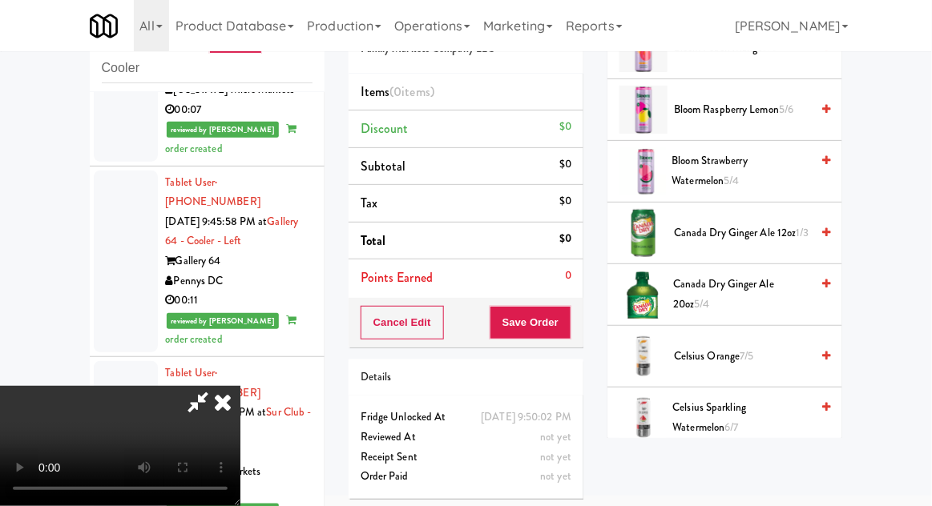
click at [725, 224] on span "Canada Dry Ginger Ale 12oz 1/3" at bounding box center [742, 233] width 136 height 20
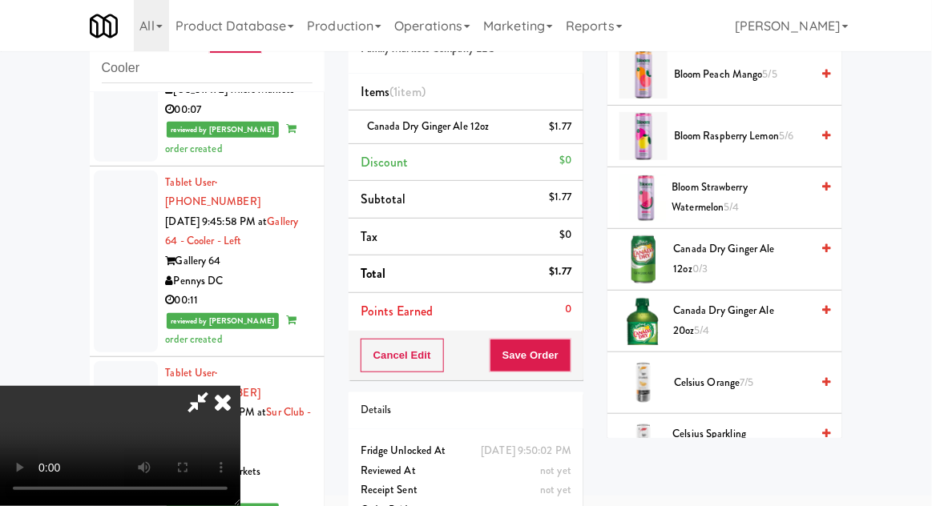
scroll to position [0, 0]
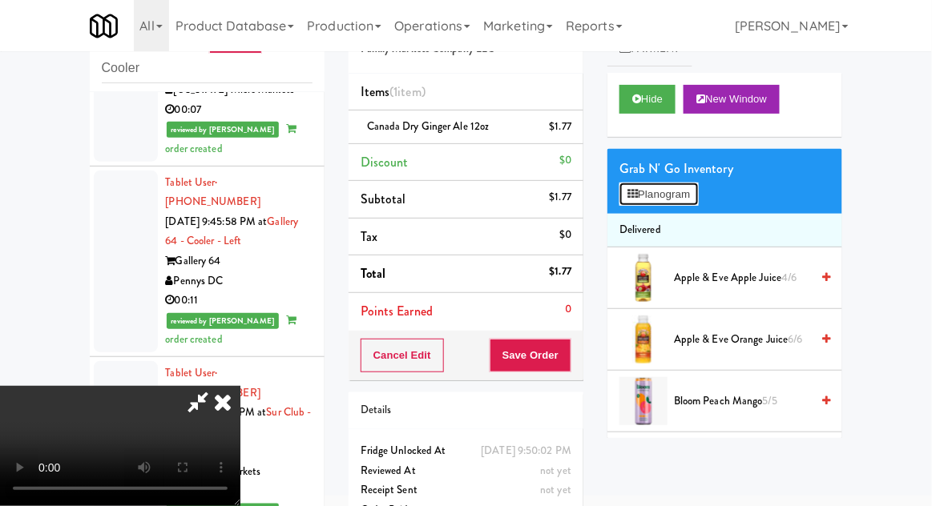
click at [677, 191] on button "Planogram" at bounding box center [658, 195] width 78 height 24
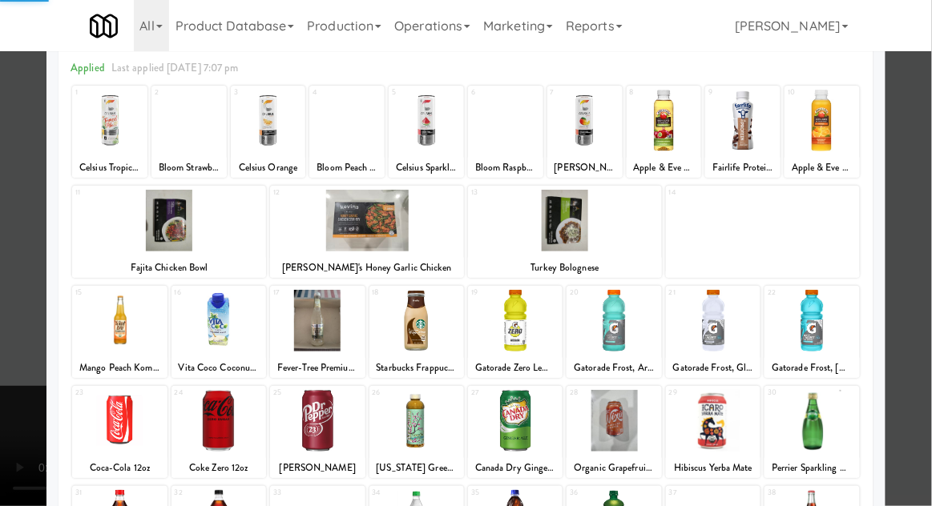
scroll to position [92, 0]
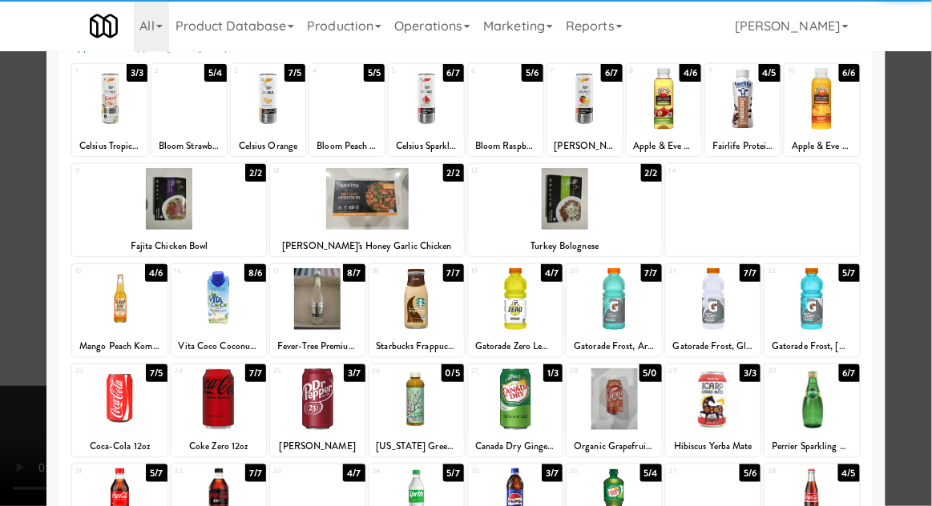
click at [626, 304] on div at bounding box center [613, 299] width 95 height 62
click at [927, 283] on div at bounding box center [466, 253] width 932 height 506
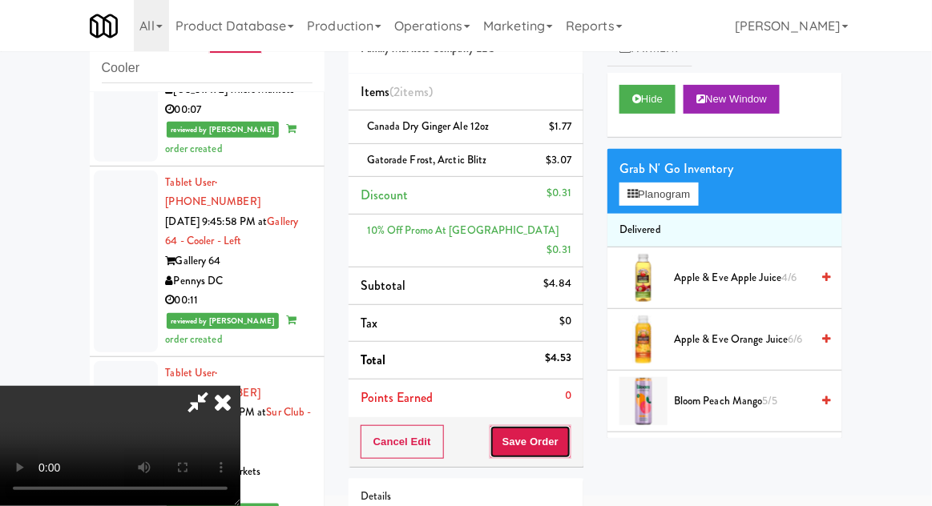
click at [569, 426] on button "Save Order" at bounding box center [530, 442] width 82 height 34
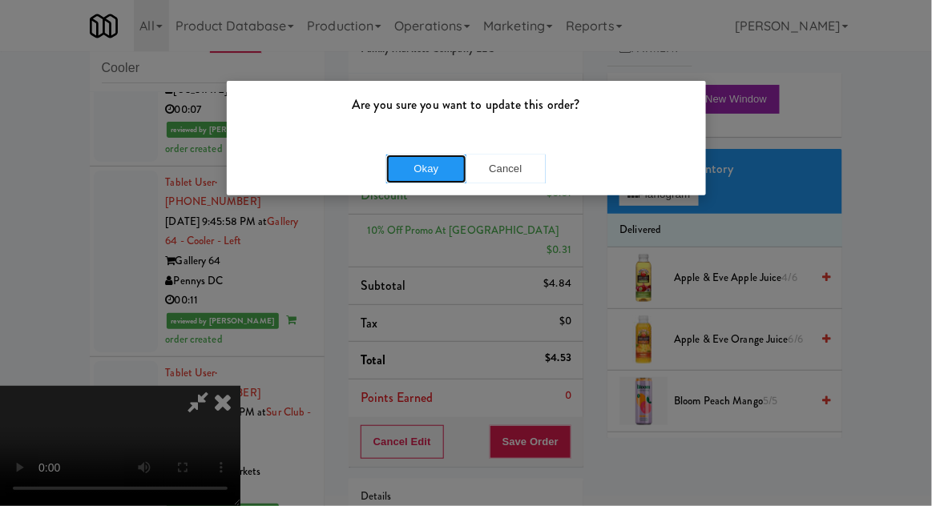
click at [399, 178] on button "Okay" at bounding box center [426, 169] width 80 height 29
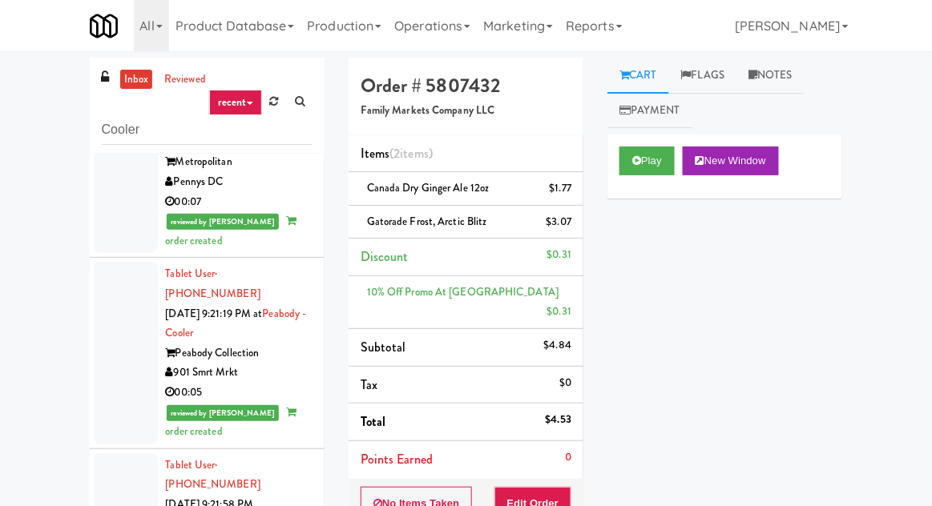
click at [132, 79] on link "inbox" at bounding box center [136, 80] width 33 height 20
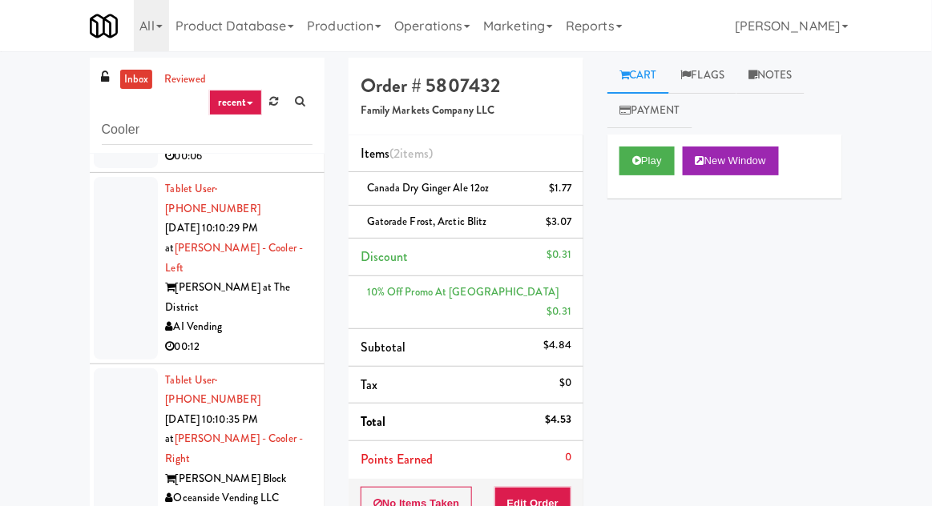
click at [142, 87] on link "inbox" at bounding box center [136, 80] width 33 height 20
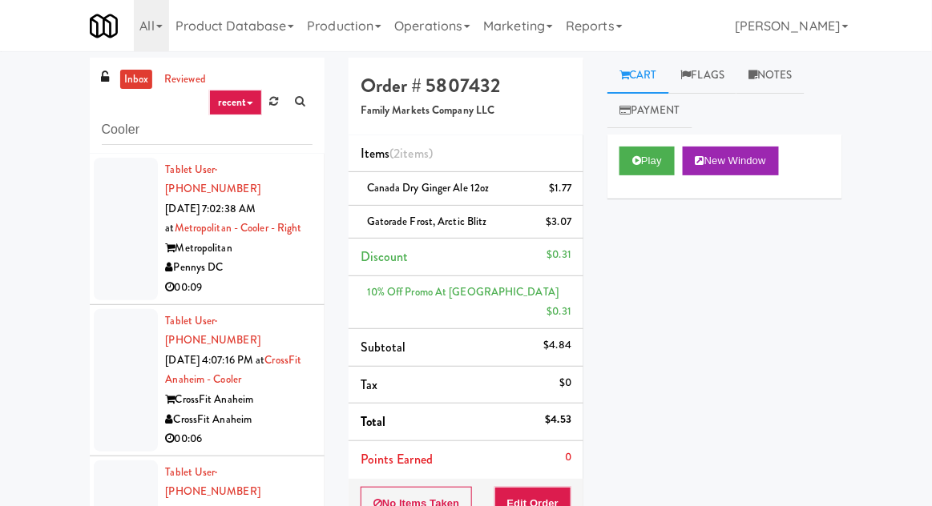
click at [116, 236] on div at bounding box center [126, 229] width 64 height 143
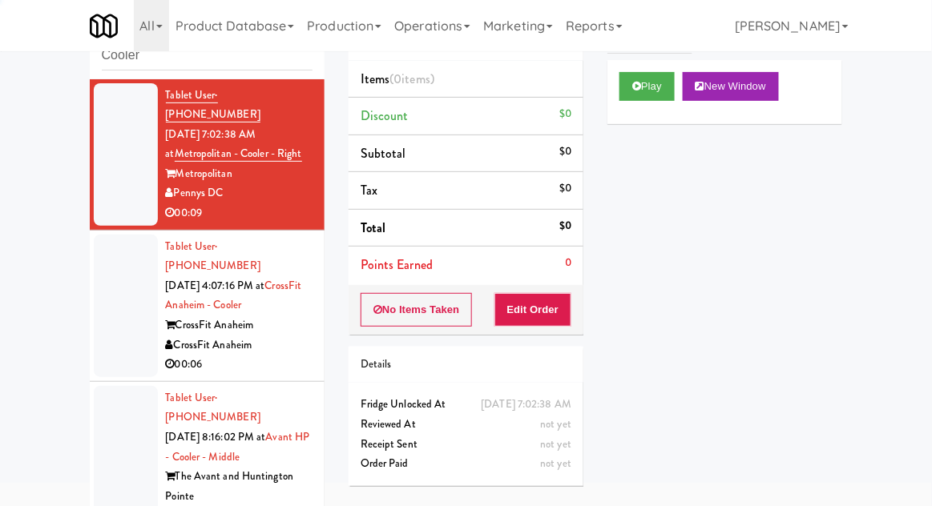
scroll to position [139, 0]
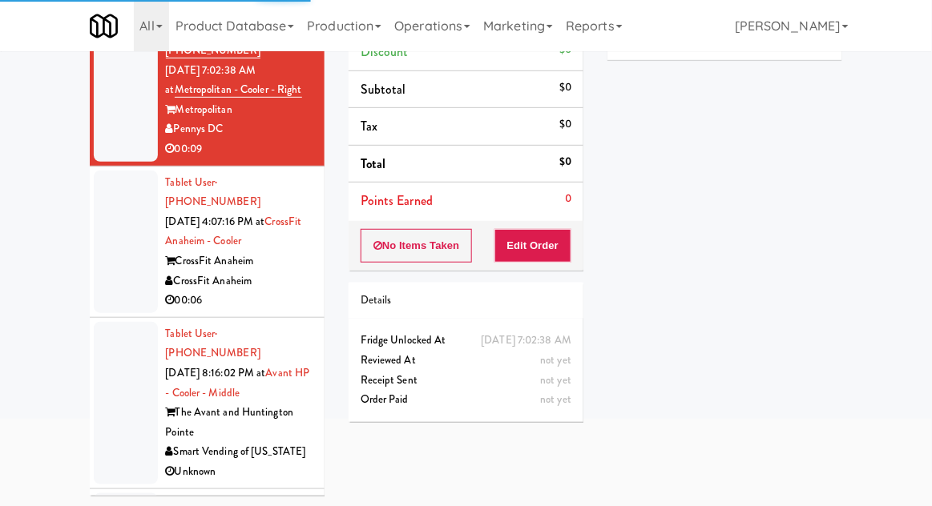
click at [103, 253] on div at bounding box center [126, 242] width 64 height 143
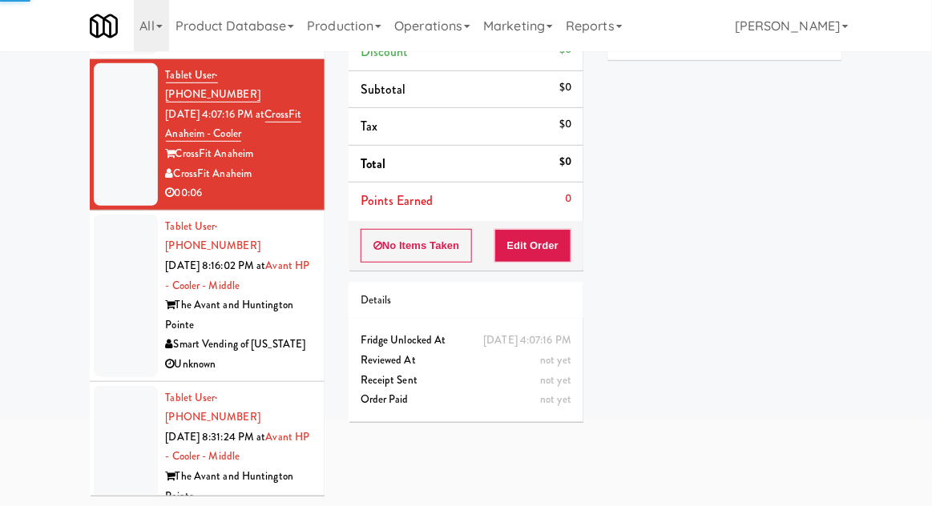
click at [123, 279] on div at bounding box center [126, 296] width 64 height 163
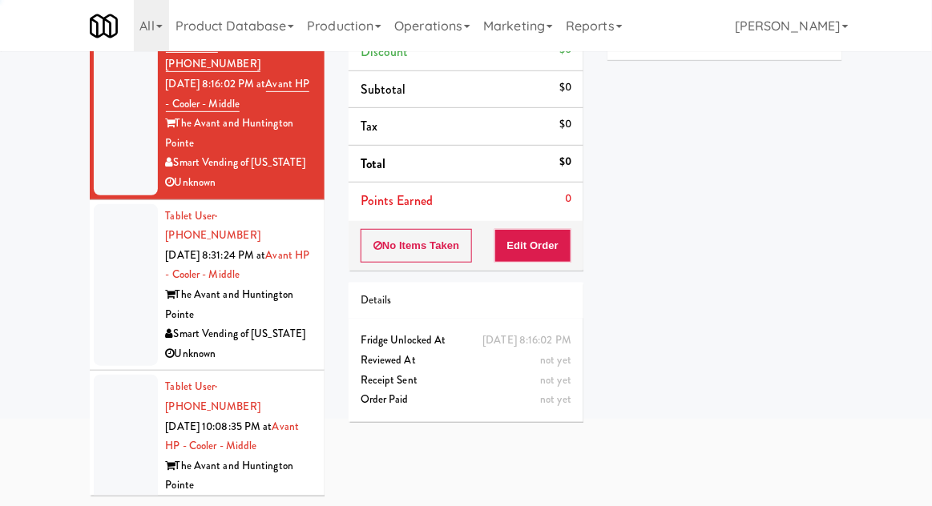
scroll to position [310, 0]
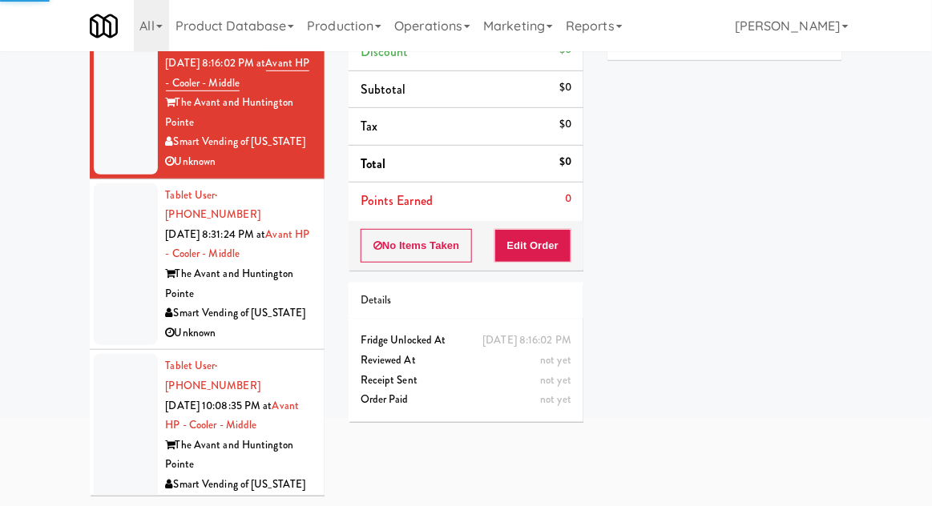
click at [95, 242] on div at bounding box center [126, 264] width 64 height 163
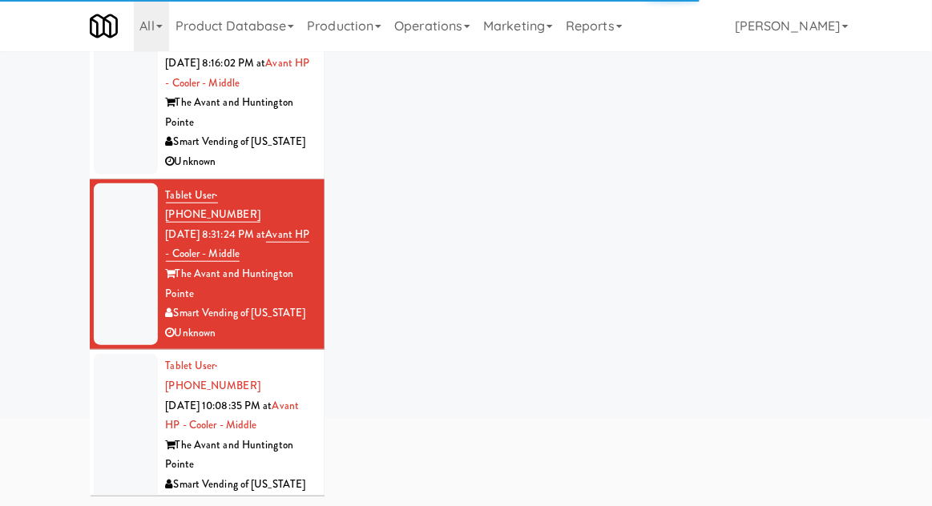
click at [114, 367] on div at bounding box center [126, 435] width 64 height 163
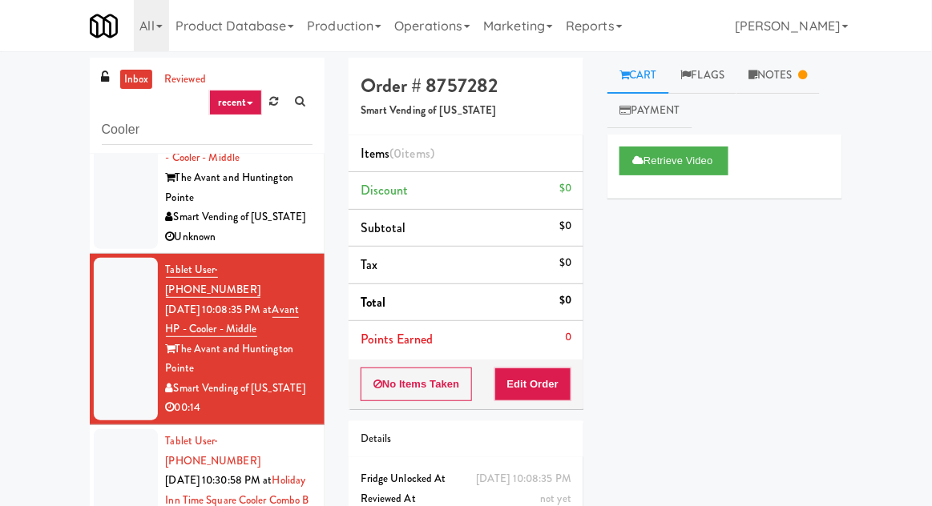
click at [116, 429] on div at bounding box center [126, 510] width 64 height 163
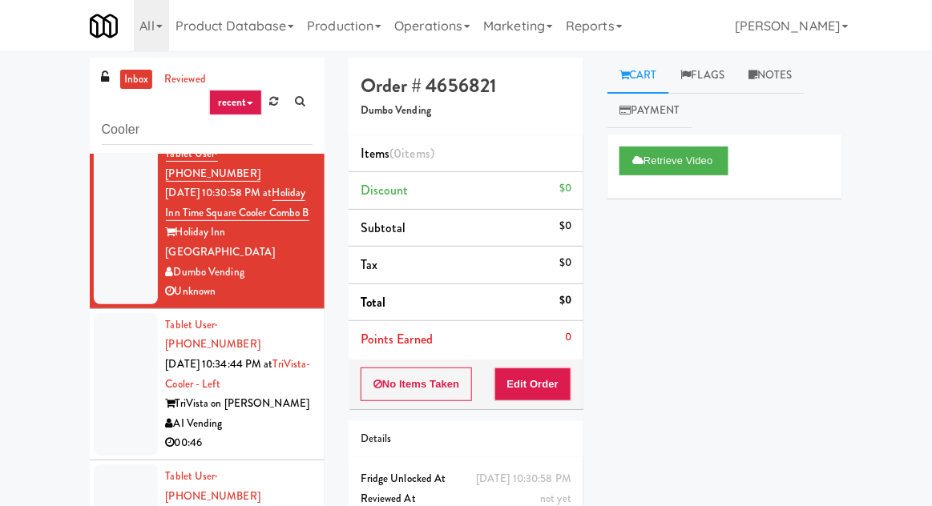
click at [102, 313] on div at bounding box center [126, 384] width 64 height 143
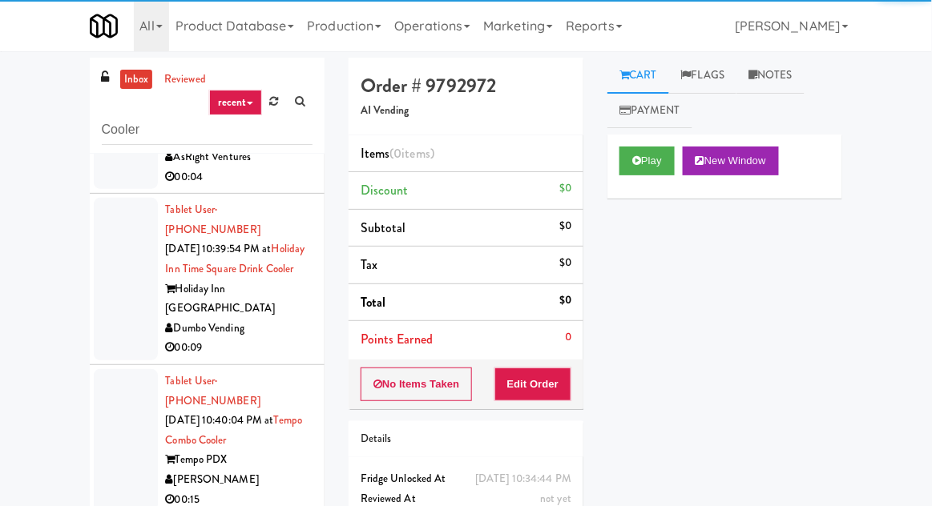
scroll to position [62, 0]
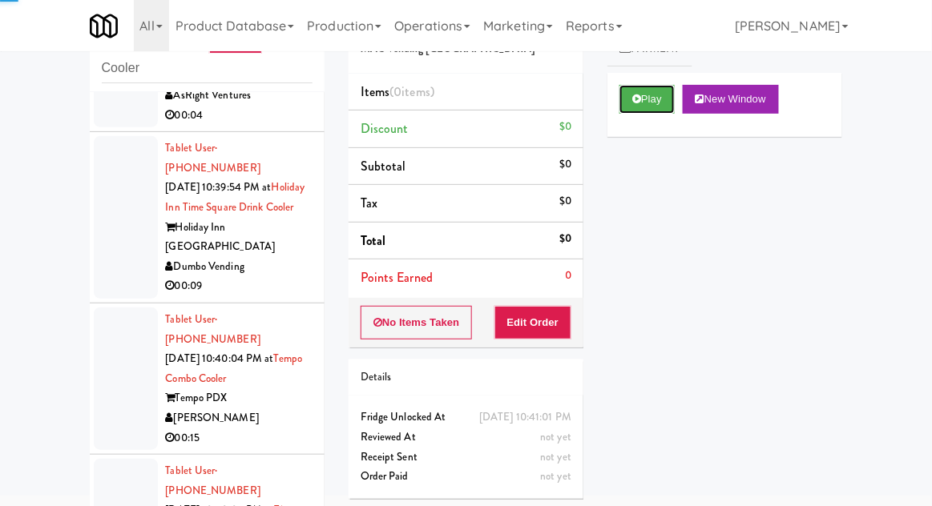
click at [642, 98] on button "Play" at bounding box center [646, 99] width 55 height 29
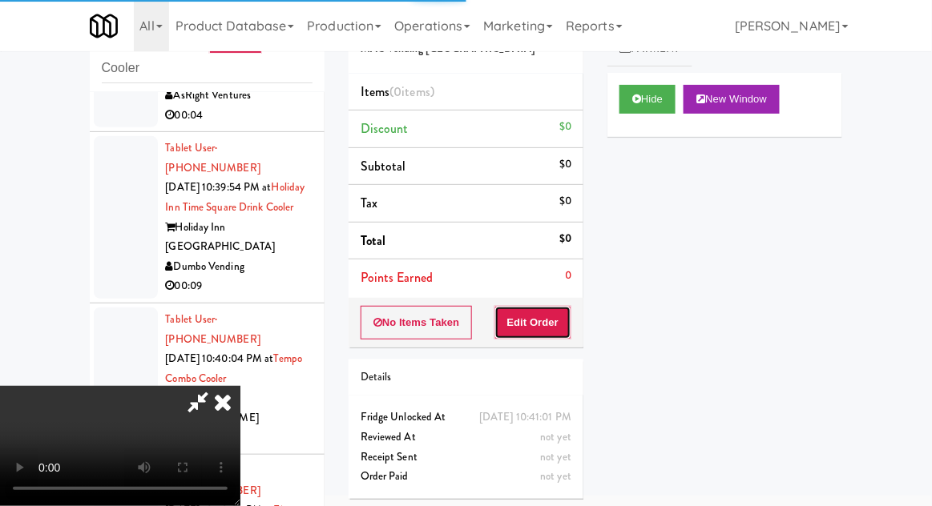
click at [533, 322] on button "Edit Order" at bounding box center [533, 323] width 78 height 34
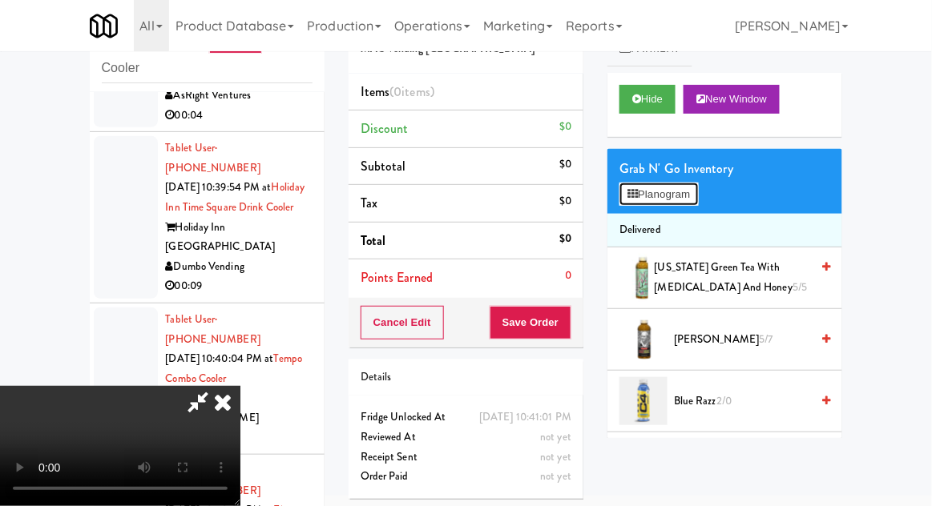
click at [645, 192] on button "Planogram" at bounding box center [658, 195] width 78 height 24
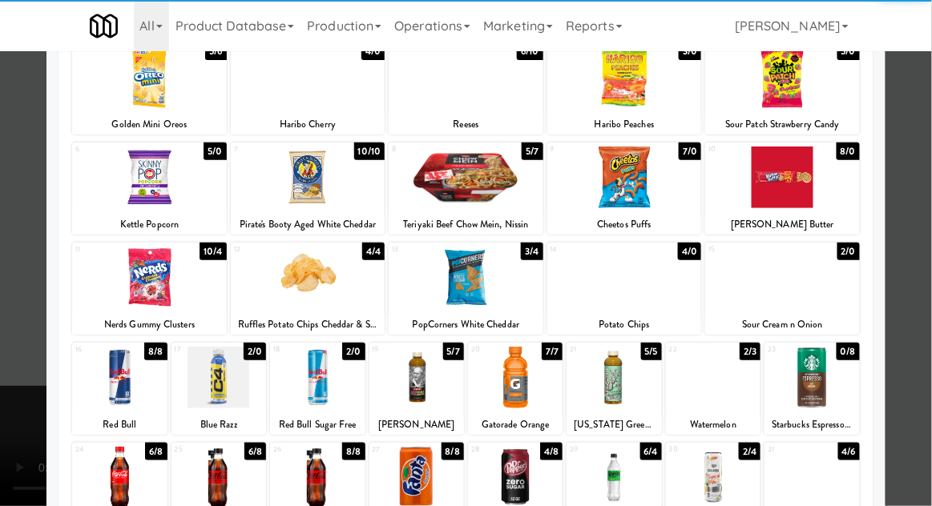
scroll to position [145, 0]
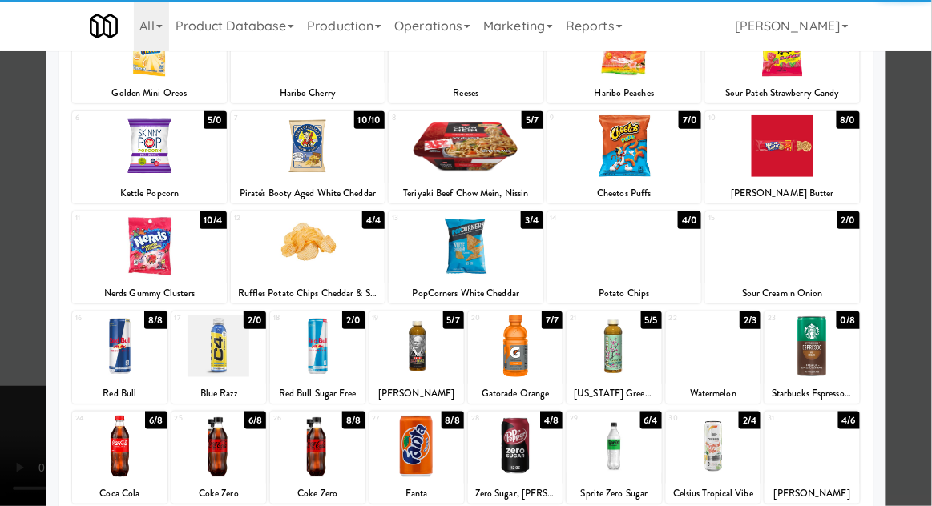
click at [118, 443] on div at bounding box center [119, 447] width 95 height 62
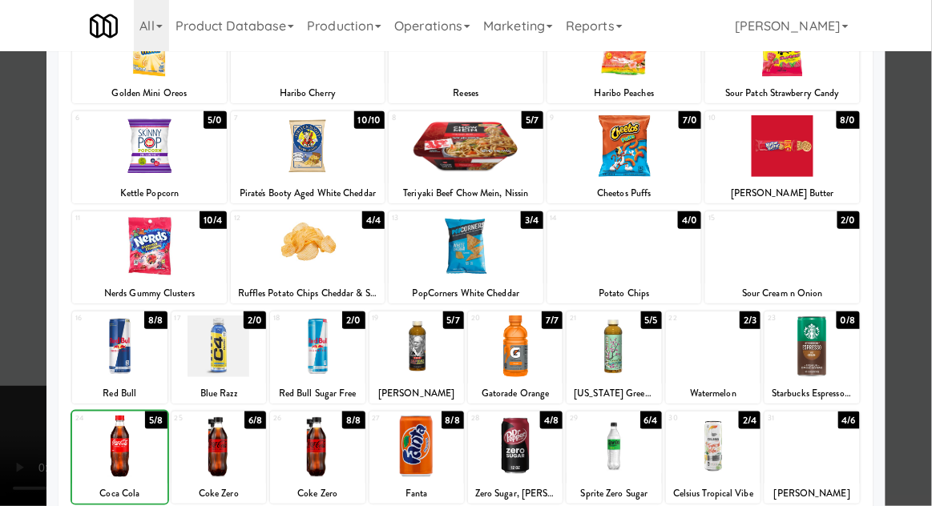
click at [24, 429] on div at bounding box center [466, 253] width 932 height 506
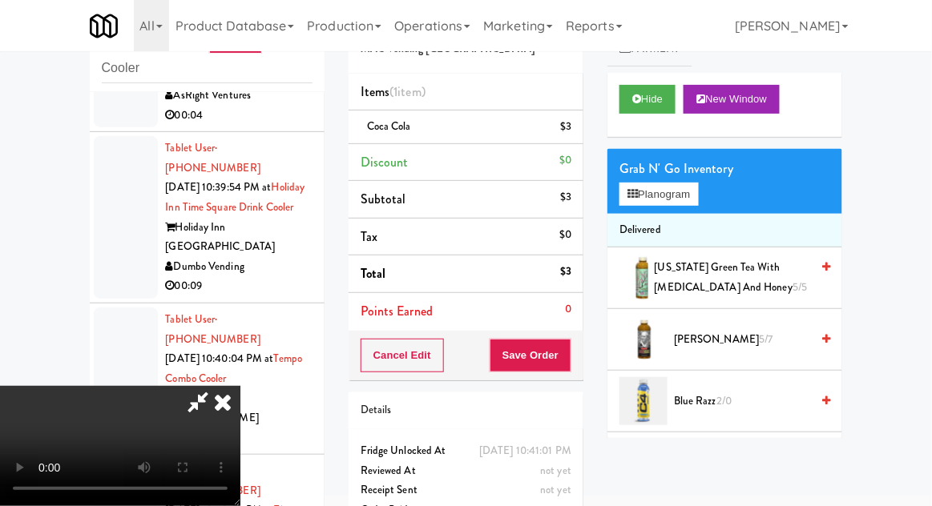
scroll to position [58, 0]
click at [571, 355] on button "Save Order" at bounding box center [530, 356] width 82 height 34
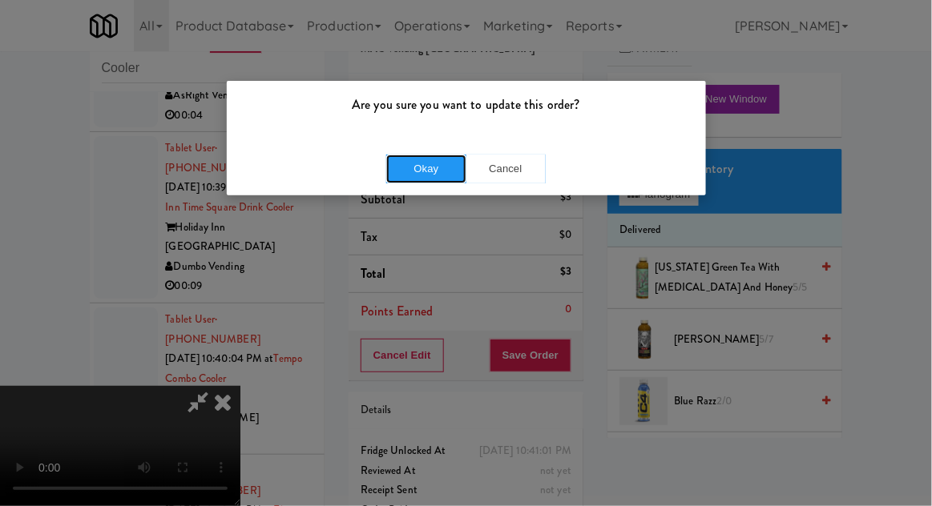
click at [427, 178] on button "Okay" at bounding box center [426, 169] width 80 height 29
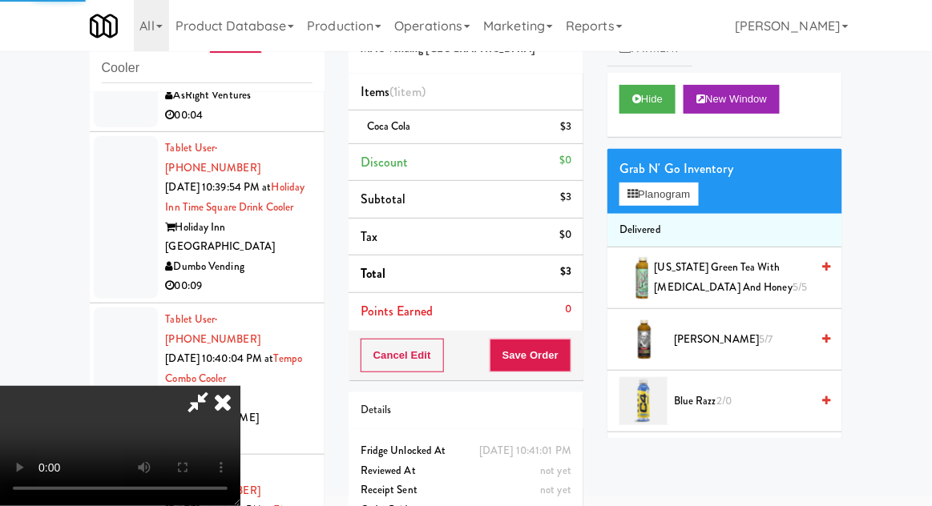
scroll to position [0, 0]
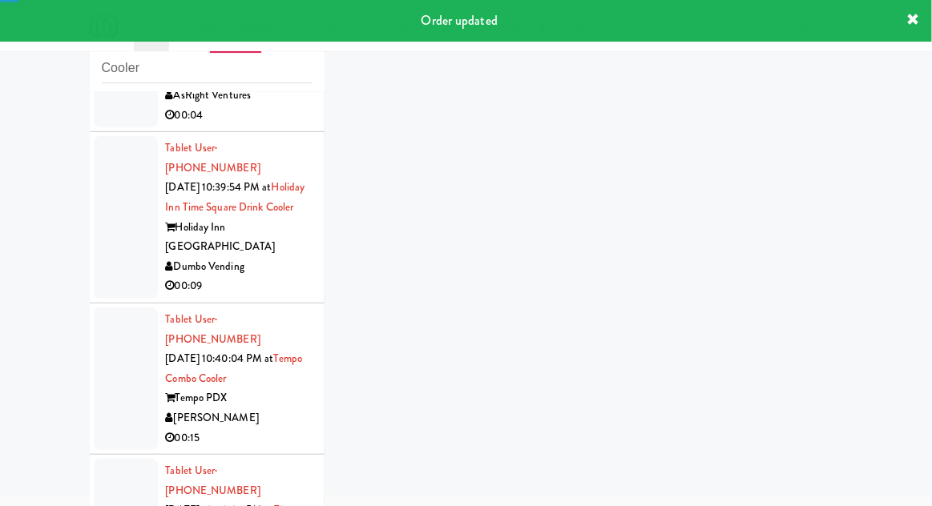
scroll to position [1652, 0]
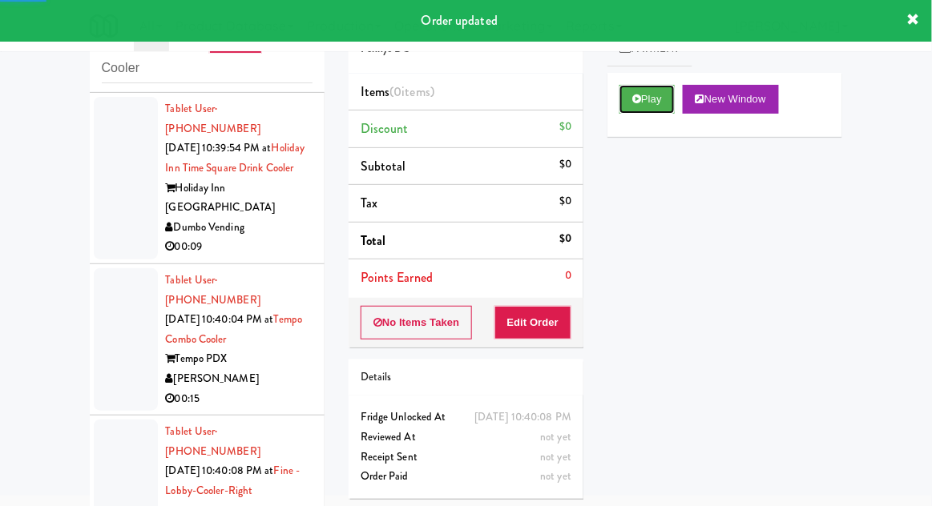
click at [653, 100] on button "Play" at bounding box center [646, 99] width 55 height 29
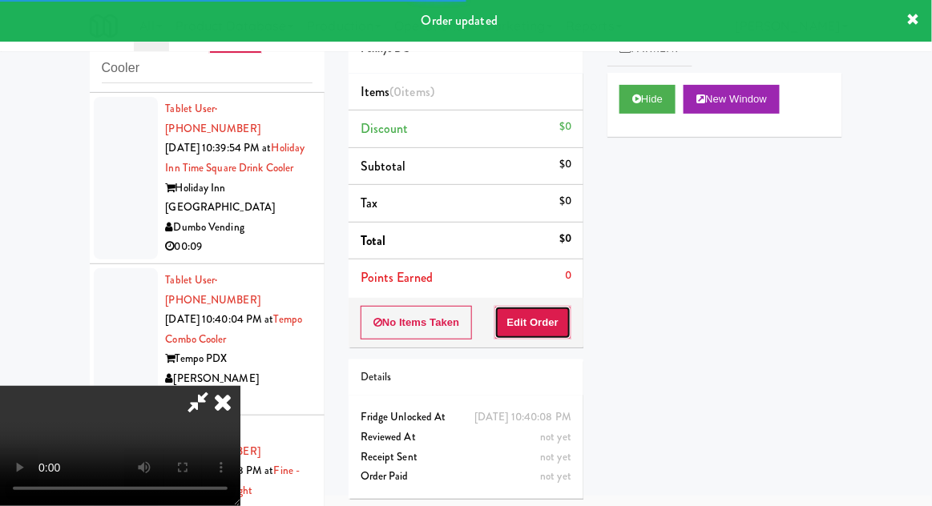
click at [564, 333] on button "Edit Order" at bounding box center [533, 323] width 78 height 34
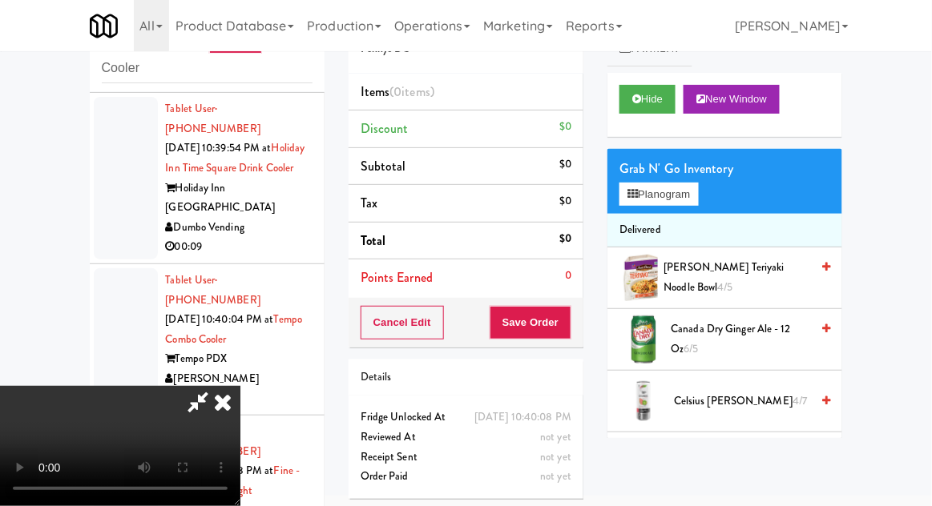
scroll to position [0, 0]
click at [644, 196] on button "Planogram" at bounding box center [658, 195] width 78 height 24
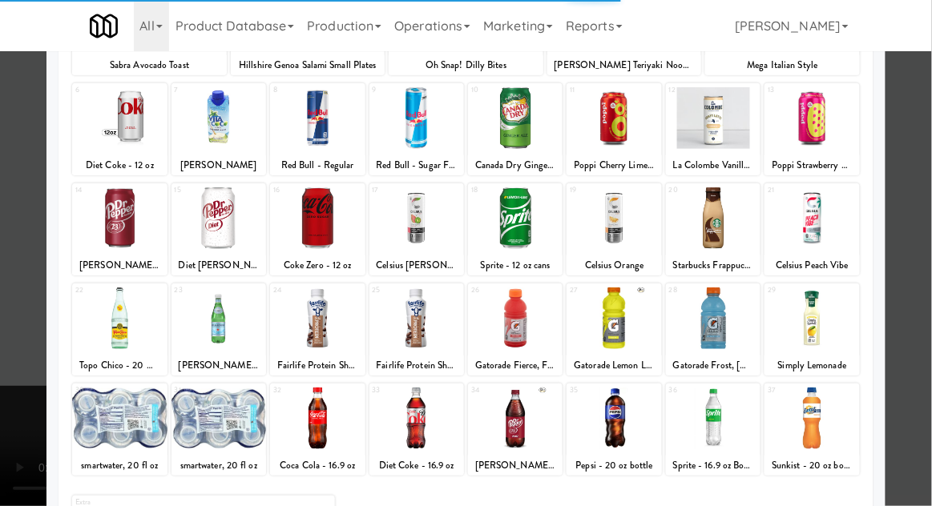
scroll to position [183, 0]
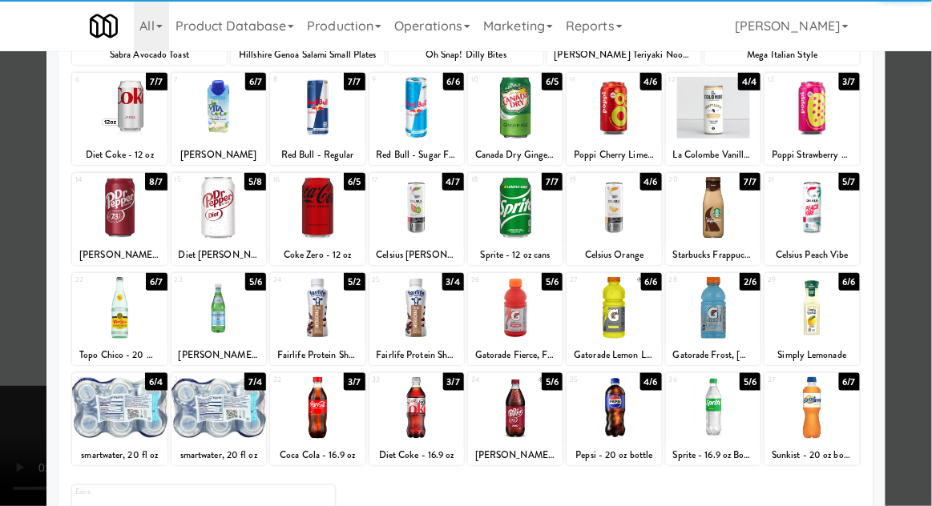
click at [423, 404] on div at bounding box center [416, 408] width 95 height 62
click at [6, 402] on div at bounding box center [466, 253] width 932 height 506
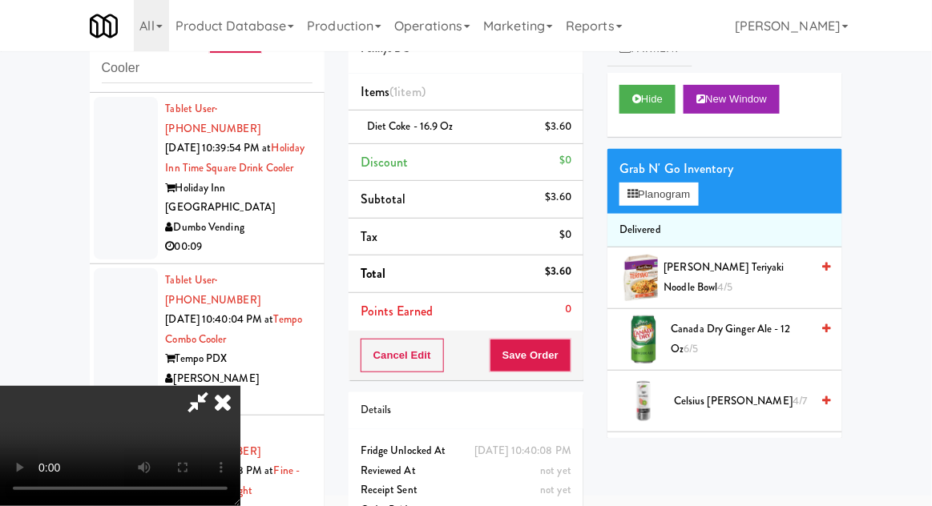
scroll to position [58, 0]
click at [571, 357] on button "Save Order" at bounding box center [530, 356] width 82 height 34
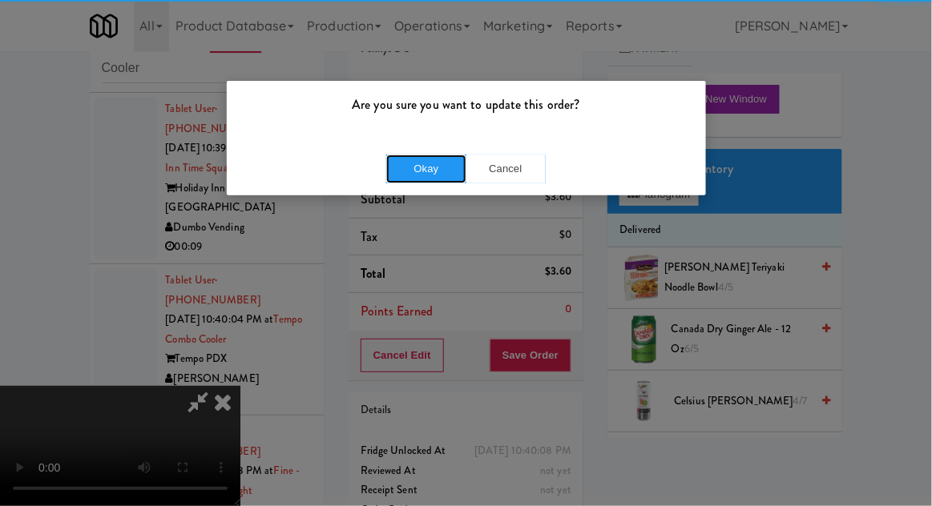
click at [425, 176] on button "Okay" at bounding box center [426, 169] width 80 height 29
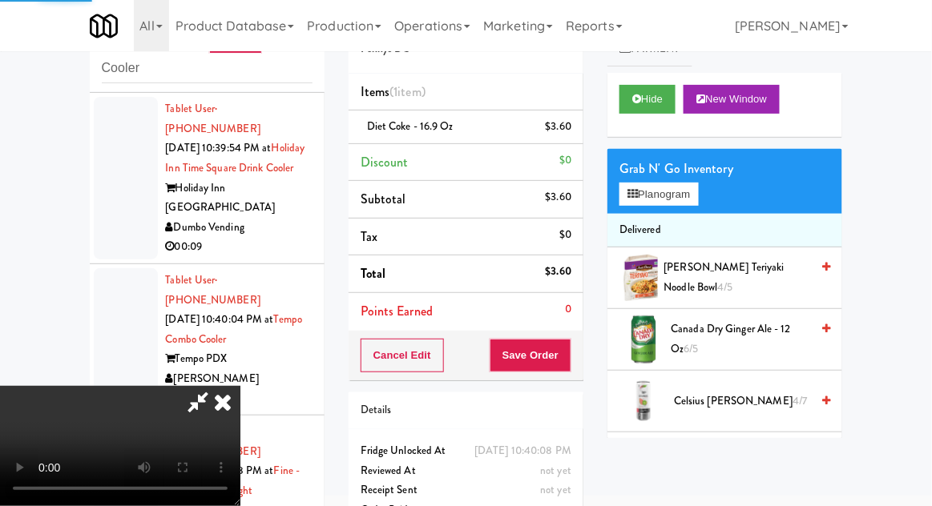
scroll to position [0, 0]
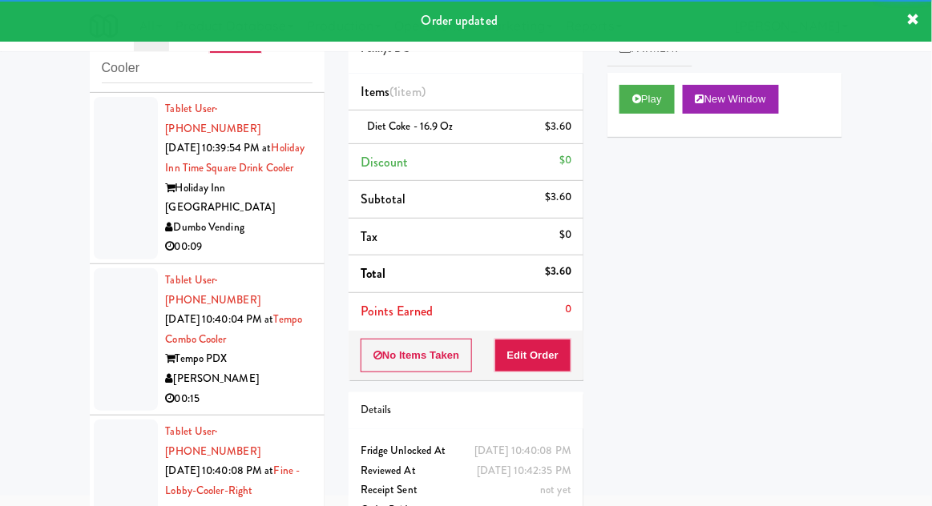
click at [99, 420] on div at bounding box center [126, 491] width 64 height 143
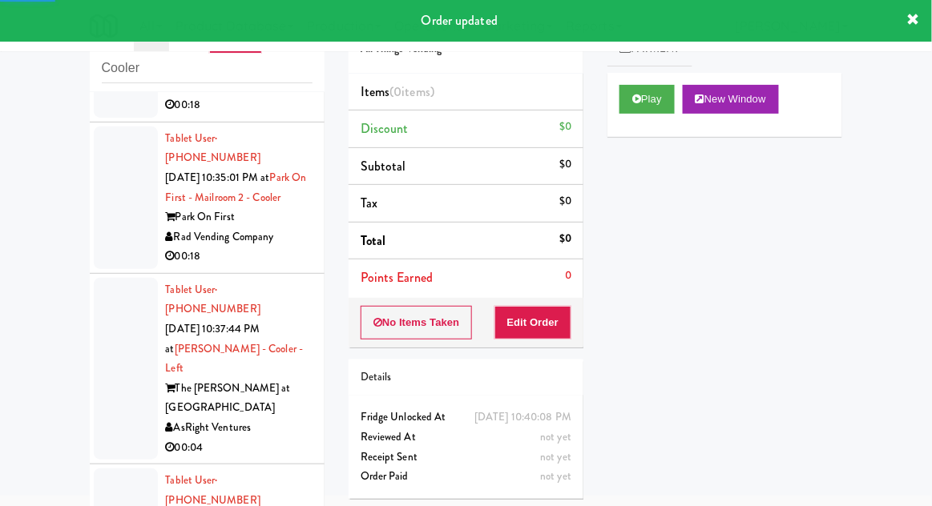
scroll to position [1282, 0]
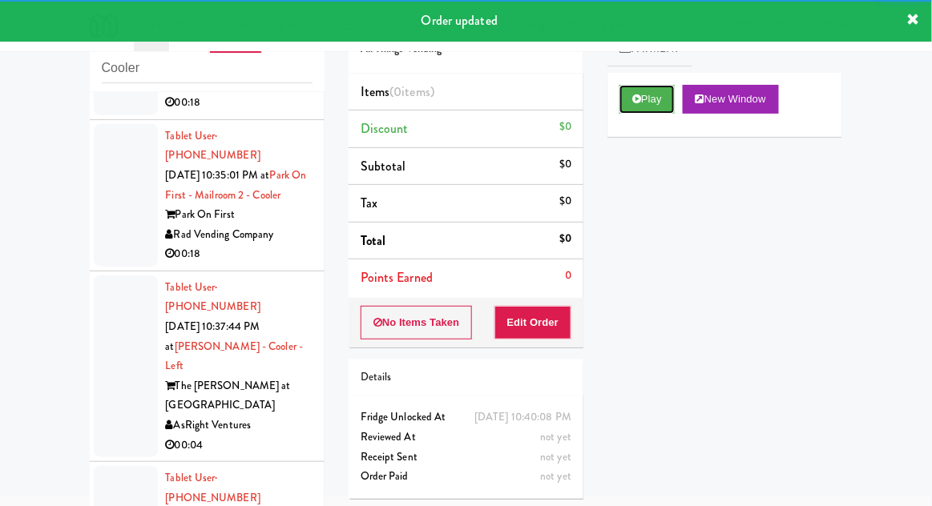
click at [623, 106] on button "Play" at bounding box center [646, 99] width 55 height 29
click at [527, 317] on button "Edit Order" at bounding box center [533, 323] width 78 height 34
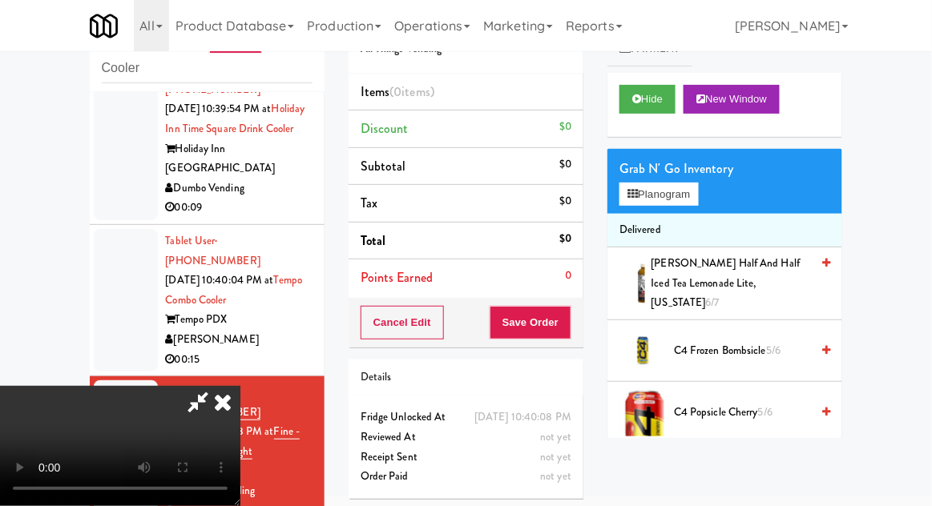
scroll to position [0, 0]
click at [652, 195] on button "Planogram" at bounding box center [658, 195] width 78 height 24
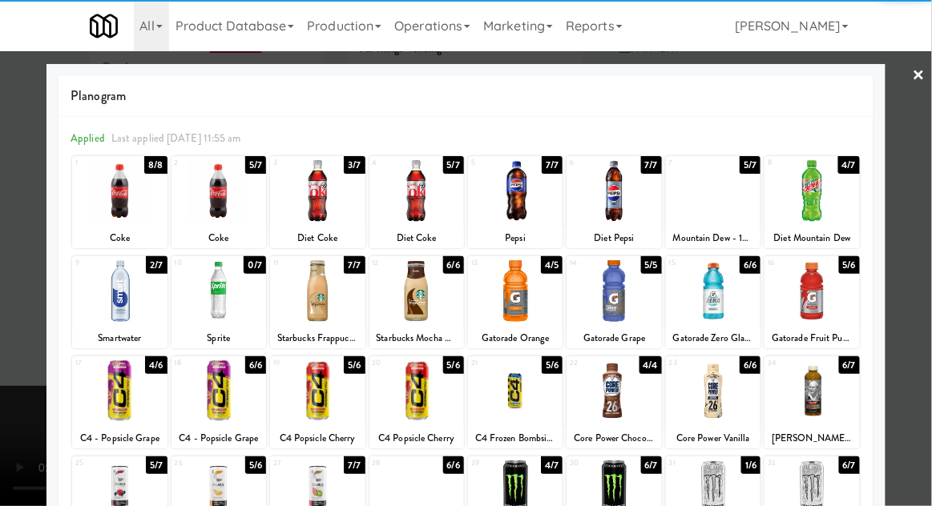
click at [227, 202] on div at bounding box center [218, 191] width 95 height 62
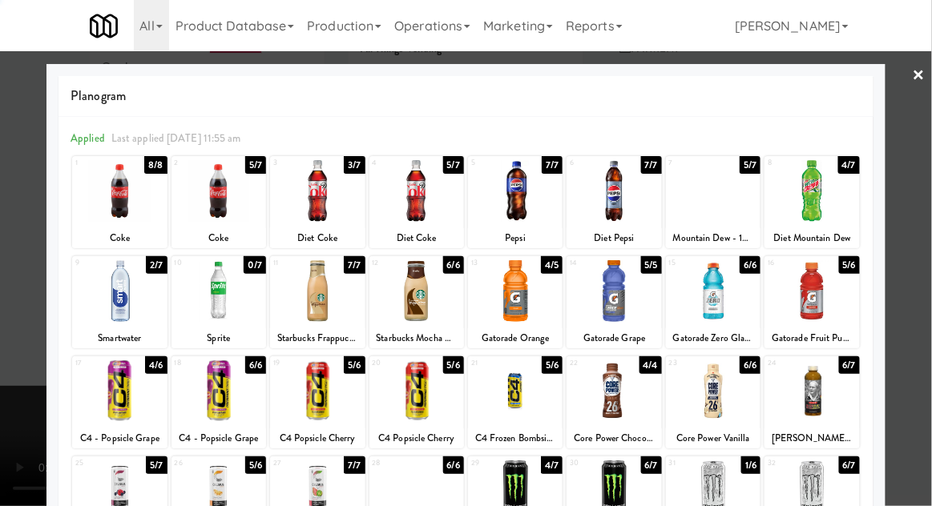
click at [24, 374] on div at bounding box center [466, 253] width 932 height 506
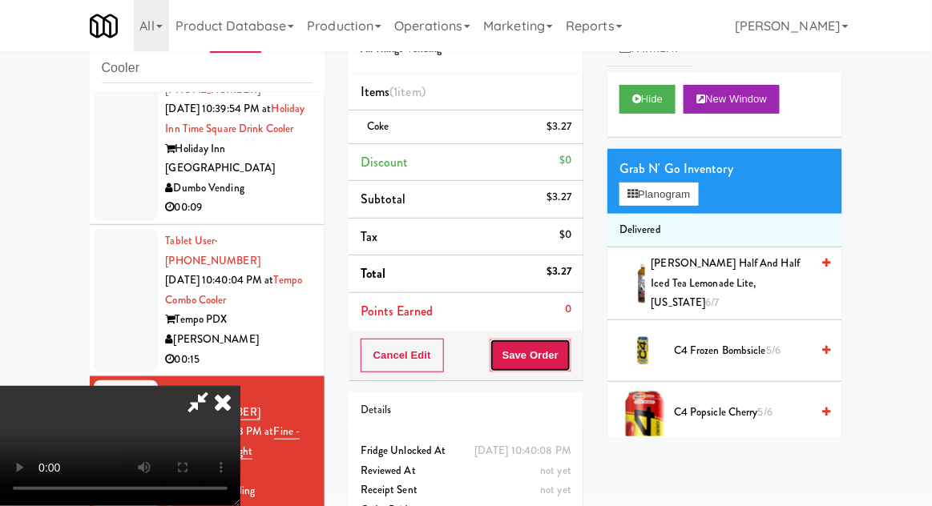
click at [559, 348] on button "Save Order" at bounding box center [530, 356] width 82 height 34
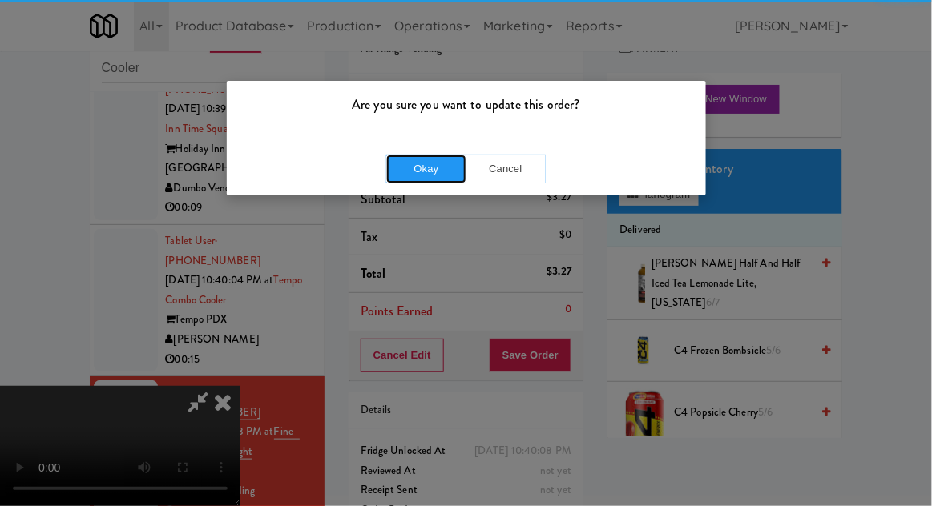
click at [436, 170] on button "Okay" at bounding box center [426, 169] width 80 height 29
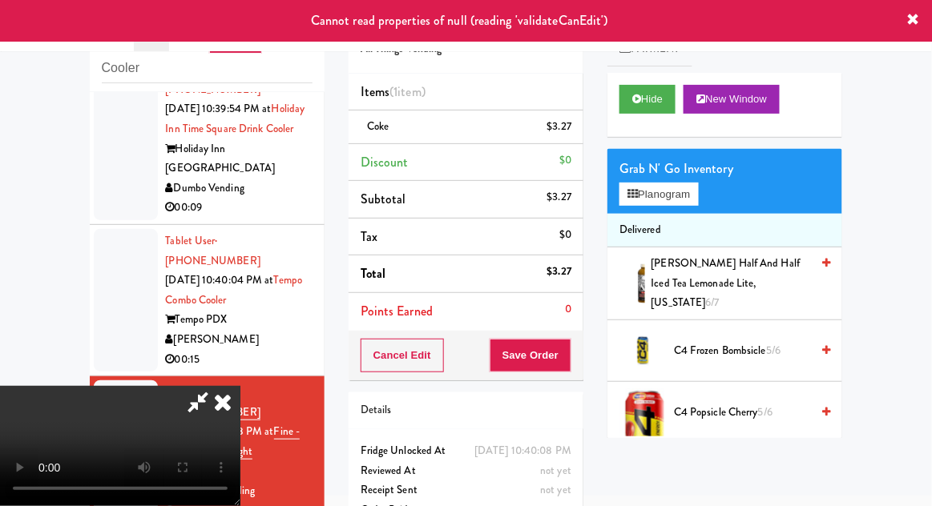
click at [240, 386] on icon at bounding box center [222, 402] width 35 height 32
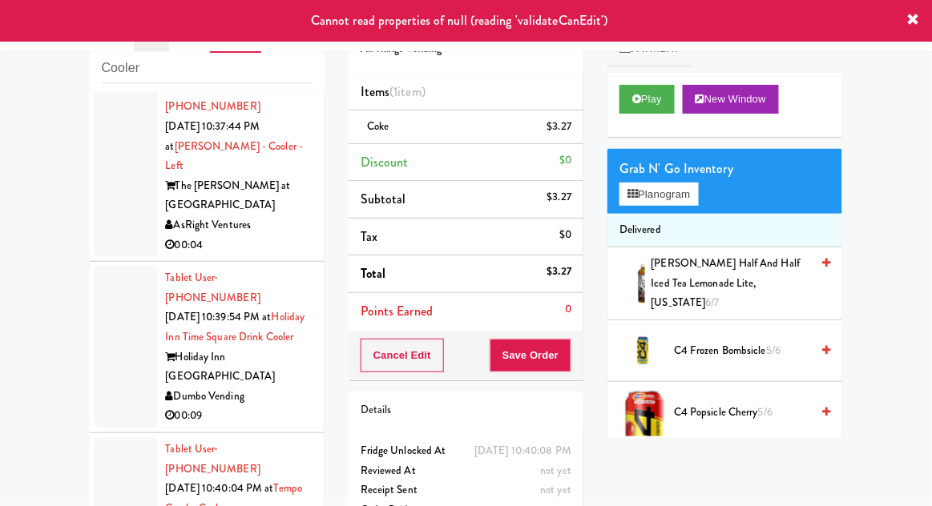
scroll to position [1452, 0]
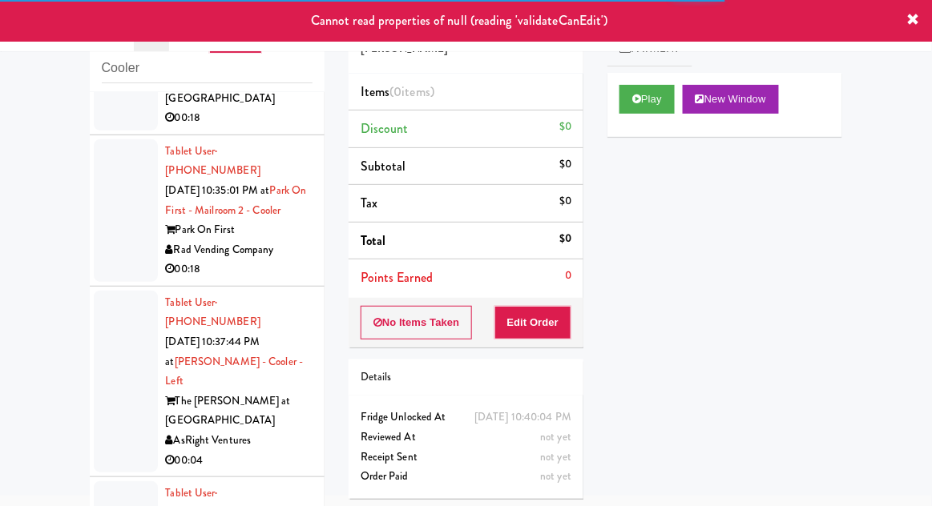
scroll to position [1250, 0]
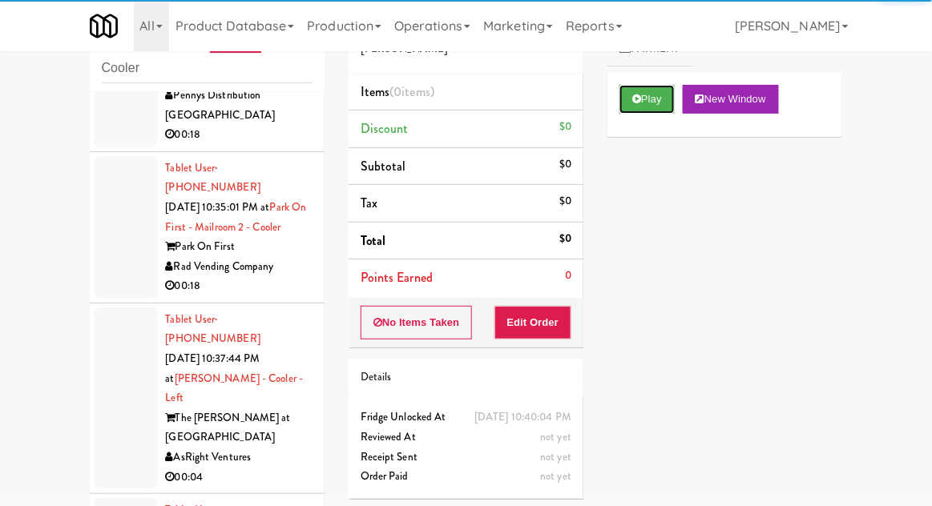
click at [630, 97] on button "Play" at bounding box center [646, 99] width 55 height 29
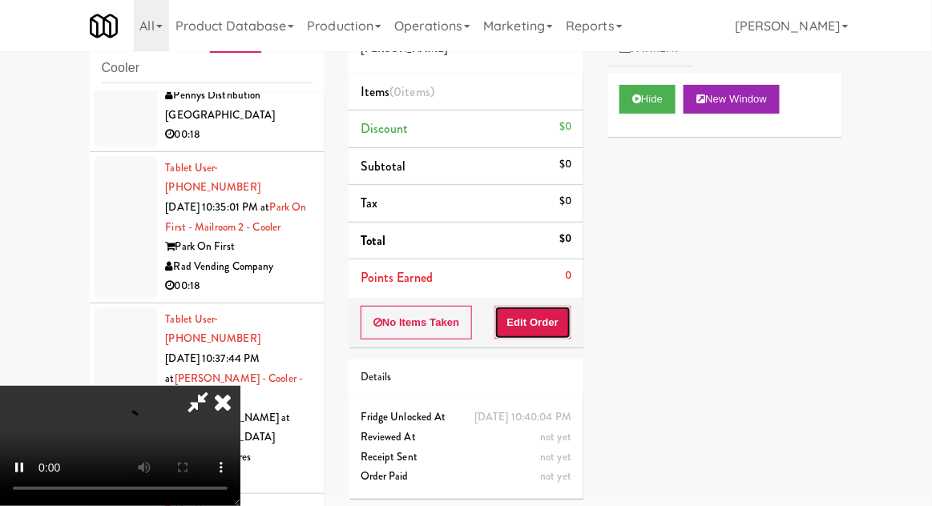
click at [529, 308] on button "Edit Order" at bounding box center [533, 323] width 78 height 34
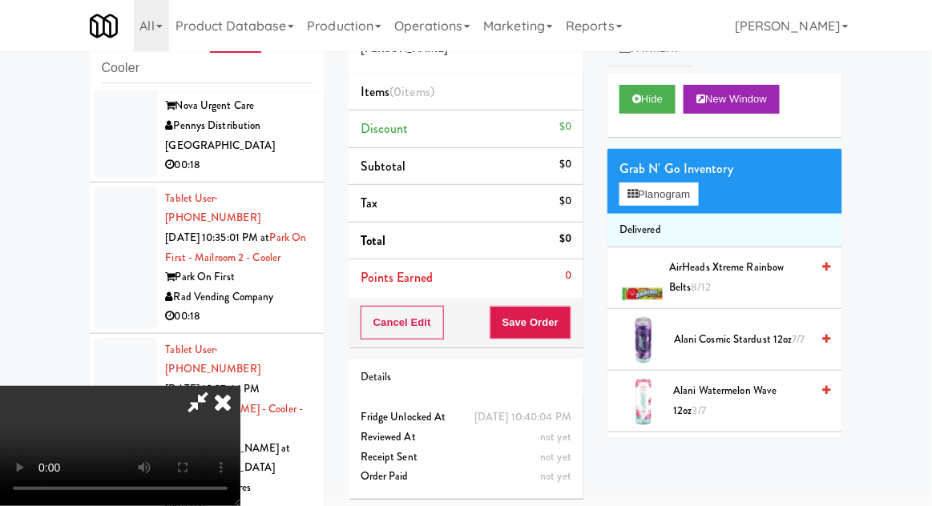
scroll to position [0, 0]
click at [670, 196] on button "Planogram" at bounding box center [658, 195] width 78 height 24
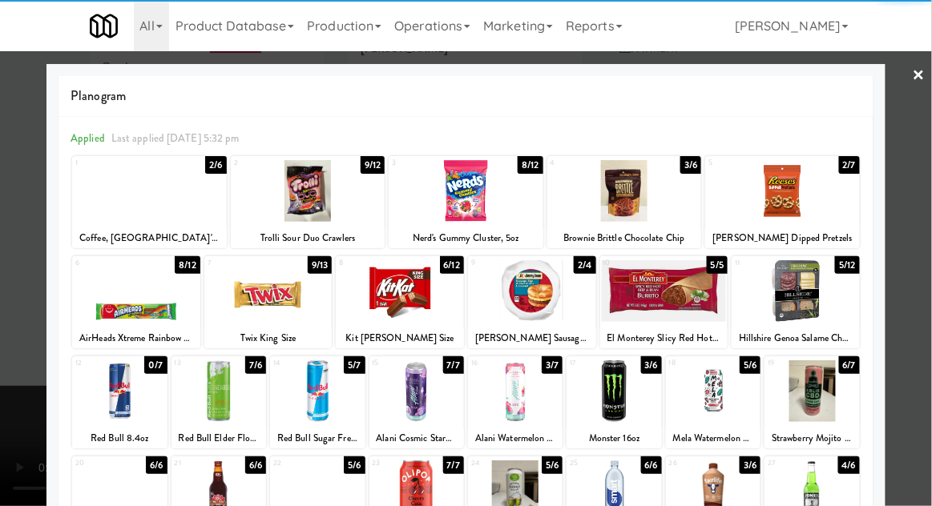
click at [296, 203] on div at bounding box center [308, 191] width 155 height 62
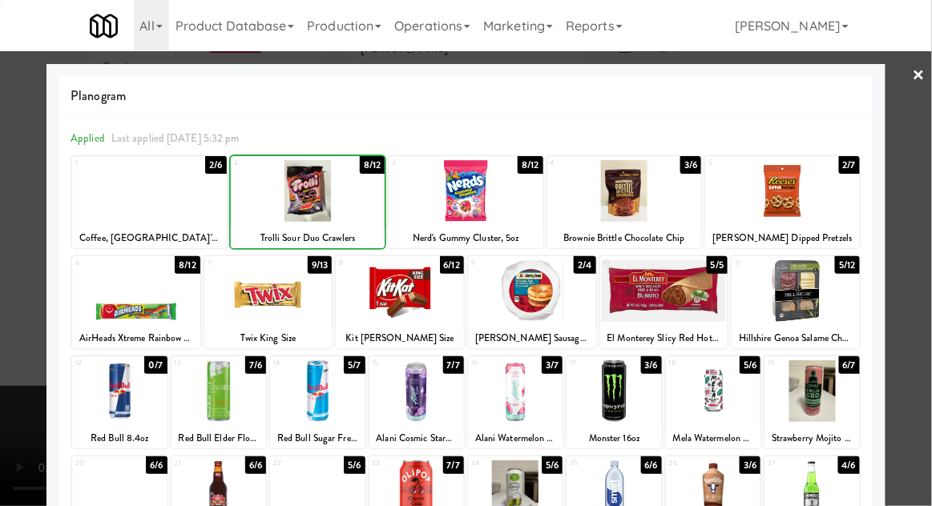
click at [10, 340] on div at bounding box center [466, 253] width 932 height 506
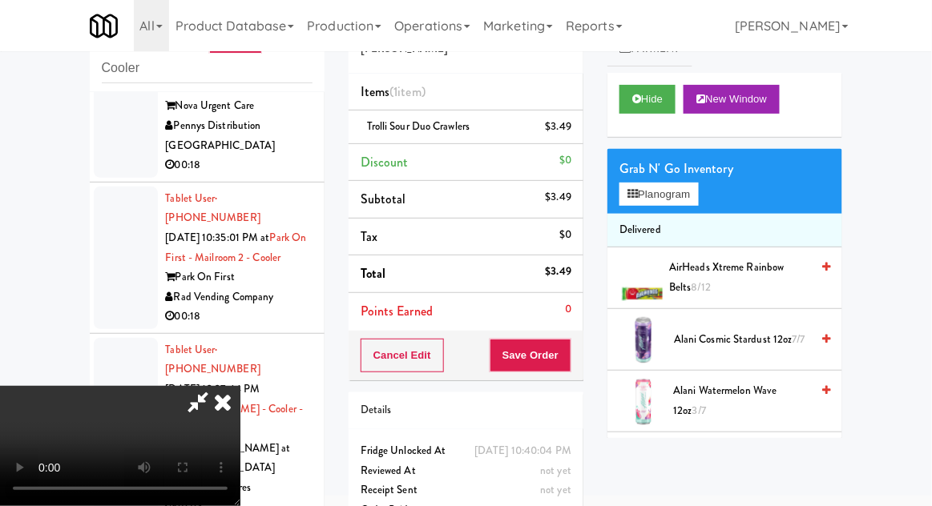
scroll to position [58, 0]
click at [650, 191] on button "Planogram" at bounding box center [658, 195] width 78 height 24
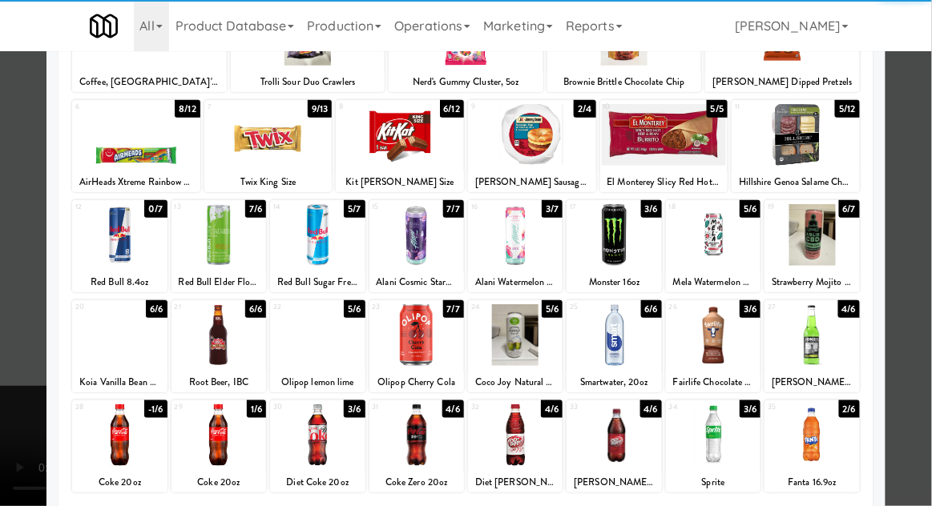
scroll to position [161, 0]
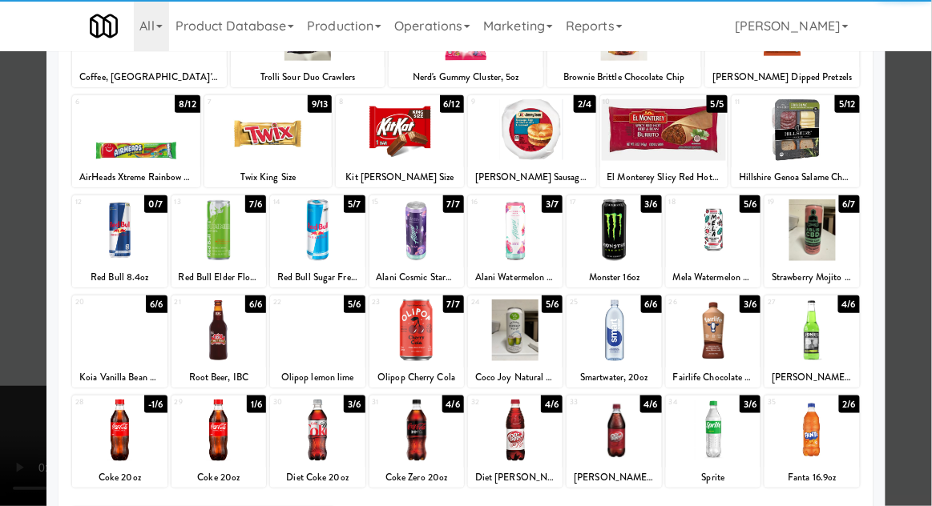
click at [433, 427] on div at bounding box center [416, 431] width 95 height 62
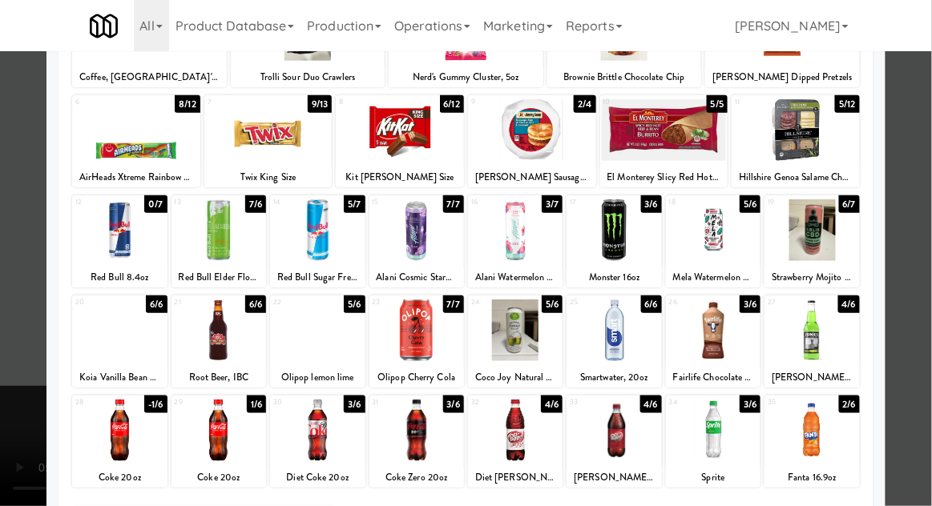
click at [10, 411] on div at bounding box center [466, 253] width 932 height 506
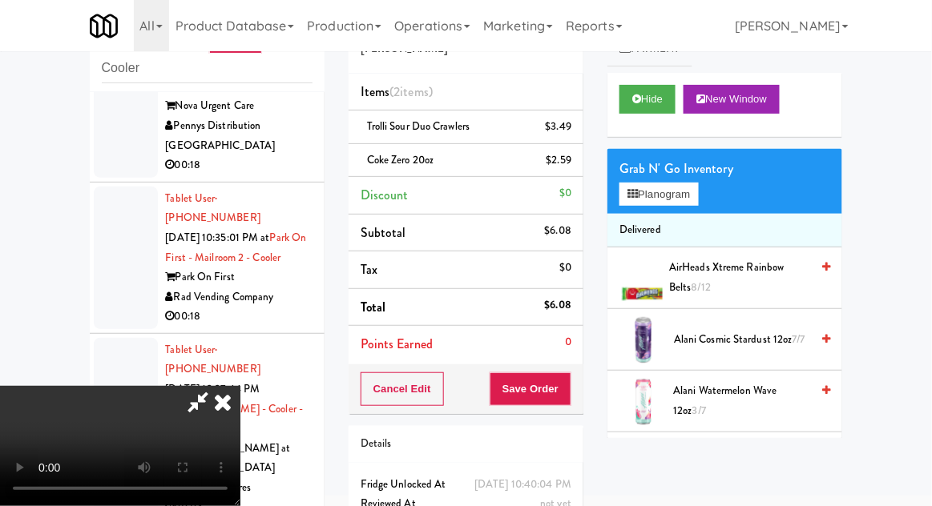
scroll to position [73, 0]
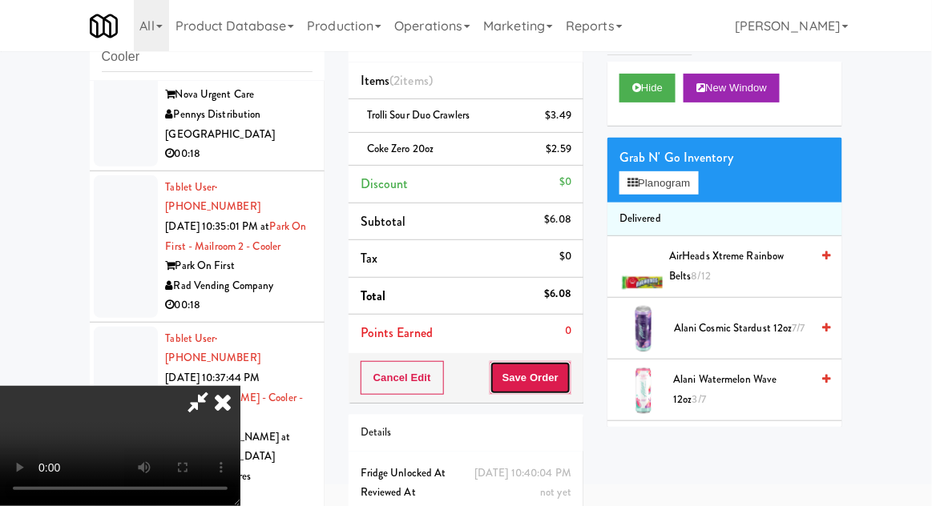
click at [569, 381] on button "Save Order" at bounding box center [530, 378] width 82 height 34
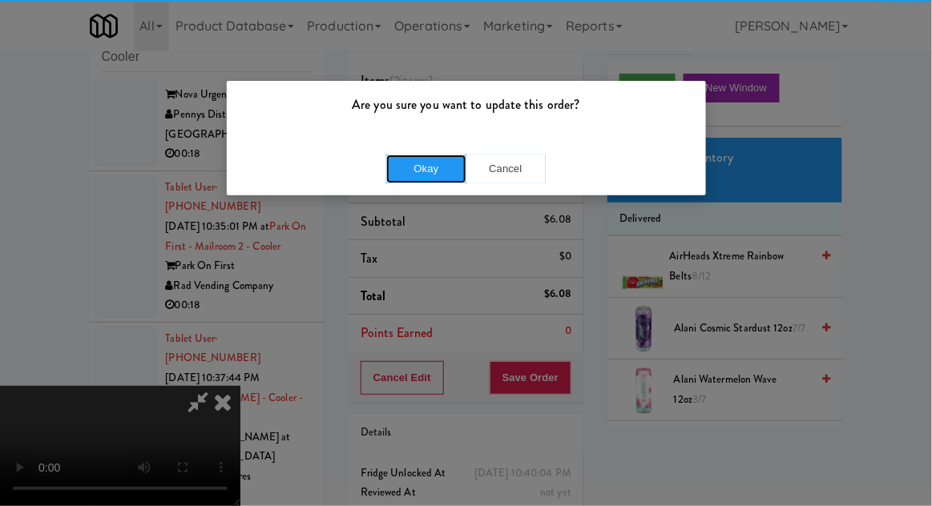
click at [442, 155] on button "Okay" at bounding box center [426, 169] width 80 height 29
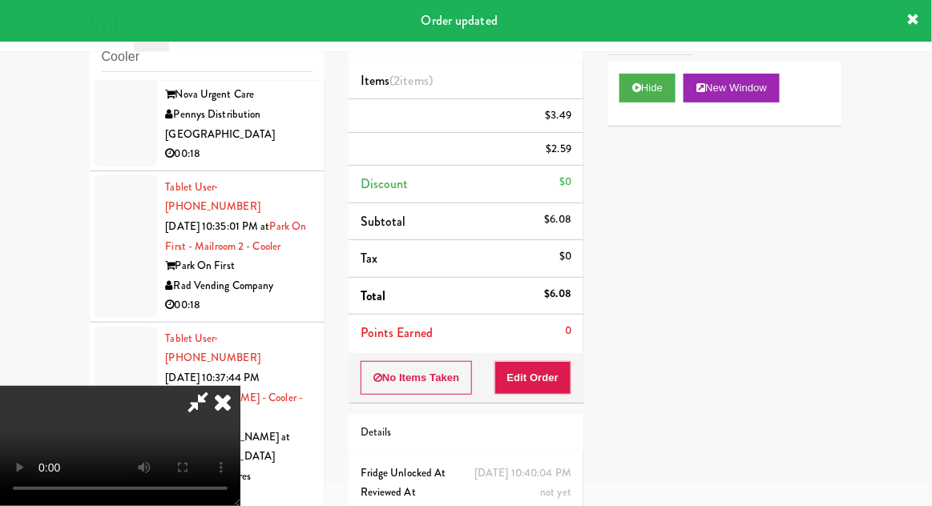
scroll to position [0, 0]
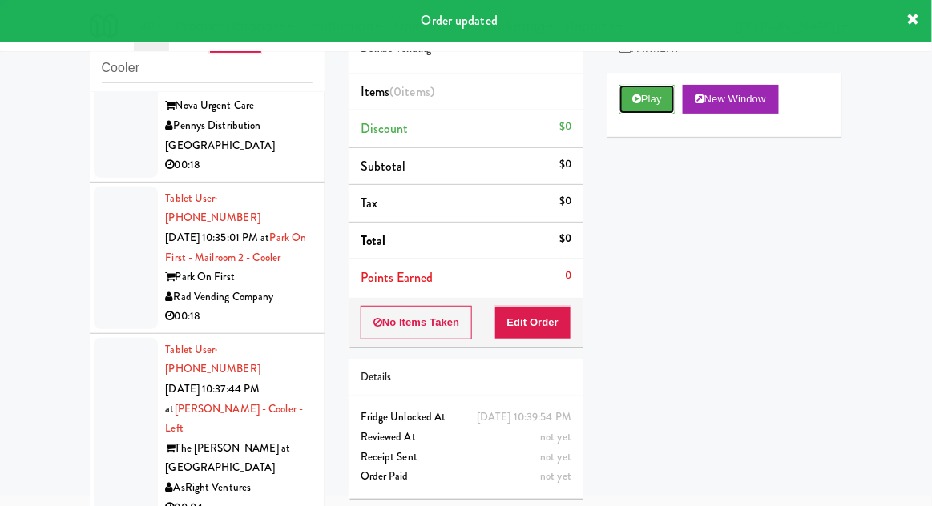
click at [626, 108] on button "Play" at bounding box center [646, 99] width 55 height 29
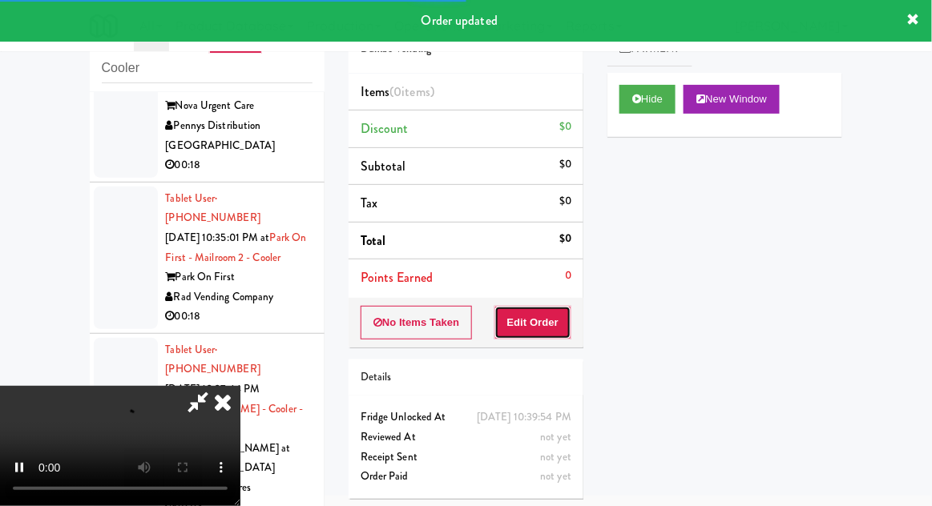
click at [533, 324] on button "Edit Order" at bounding box center [533, 323] width 78 height 34
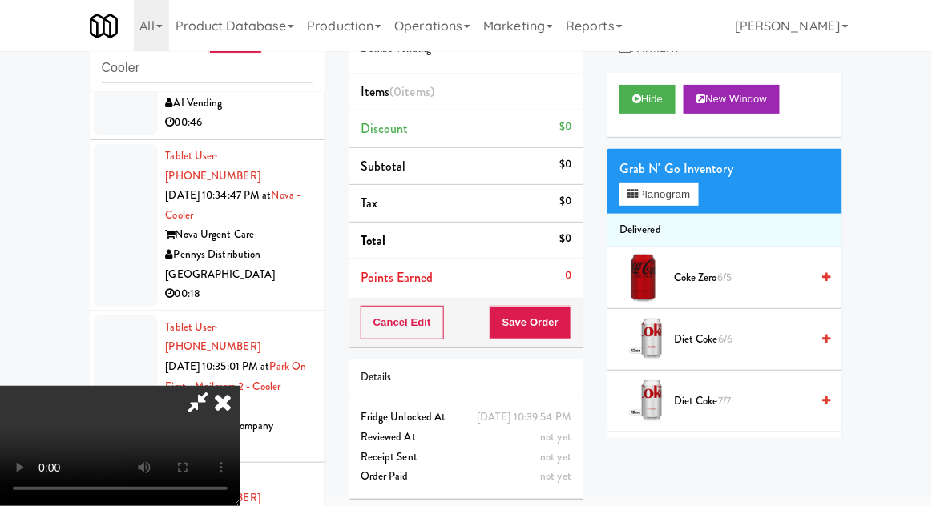
scroll to position [0, 0]
click at [650, 192] on button "Planogram" at bounding box center [658, 195] width 78 height 24
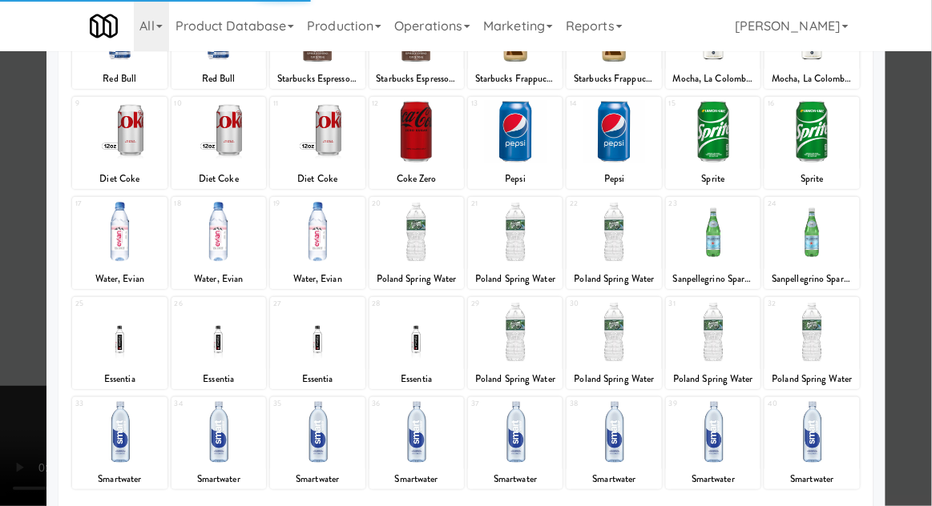
scroll to position [203, 0]
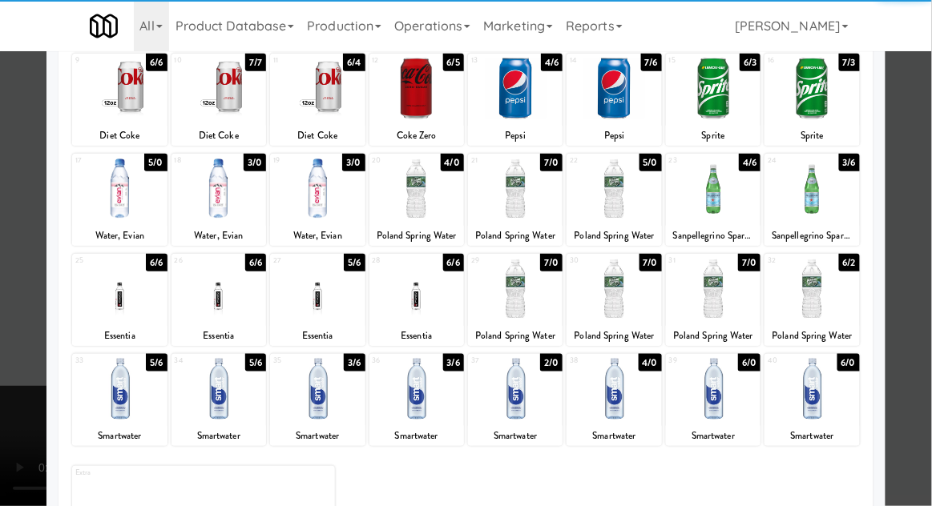
click at [221, 392] on div at bounding box center [218, 389] width 95 height 62
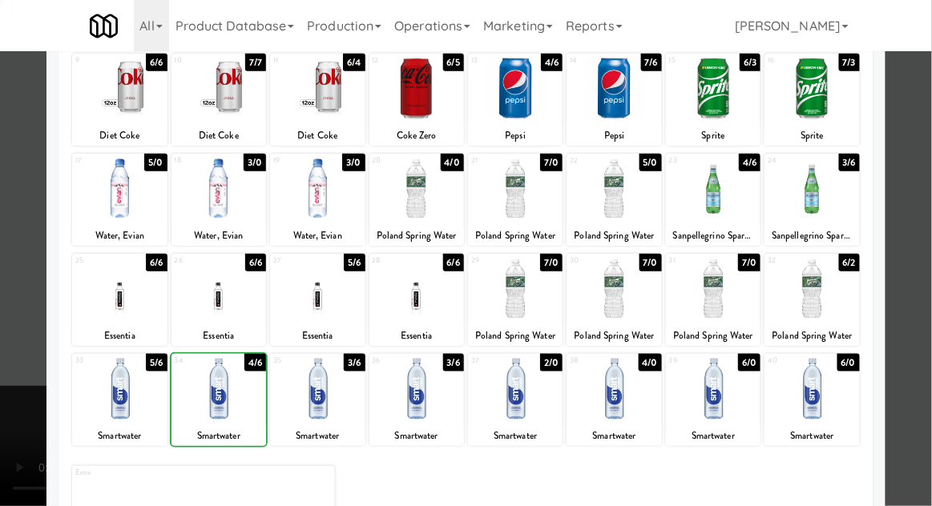
click at [16, 361] on div at bounding box center [466, 253] width 932 height 506
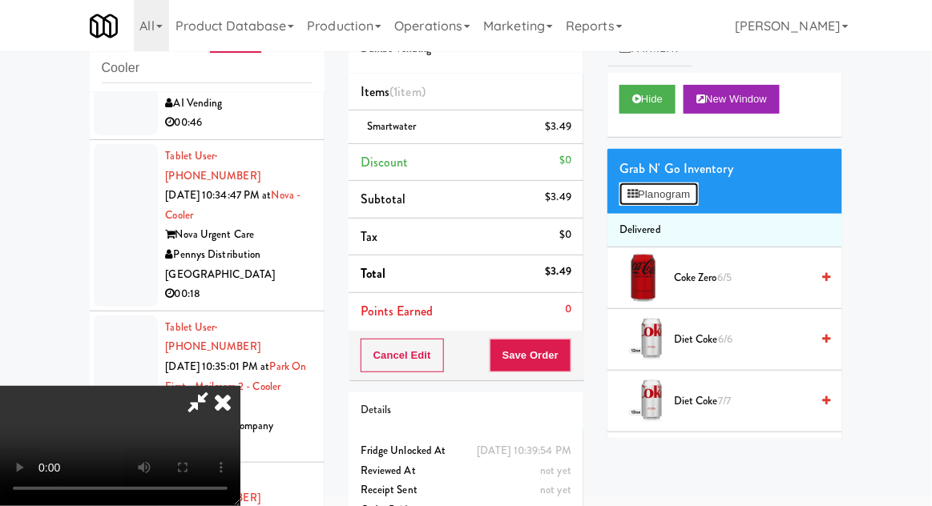
click at [670, 195] on button "Planogram" at bounding box center [658, 195] width 78 height 24
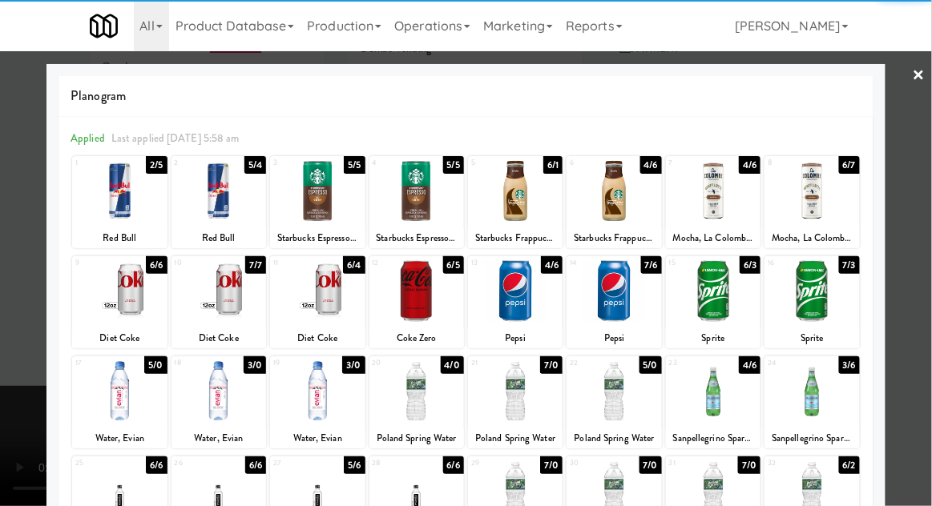
click at [226, 199] on div at bounding box center [218, 191] width 95 height 62
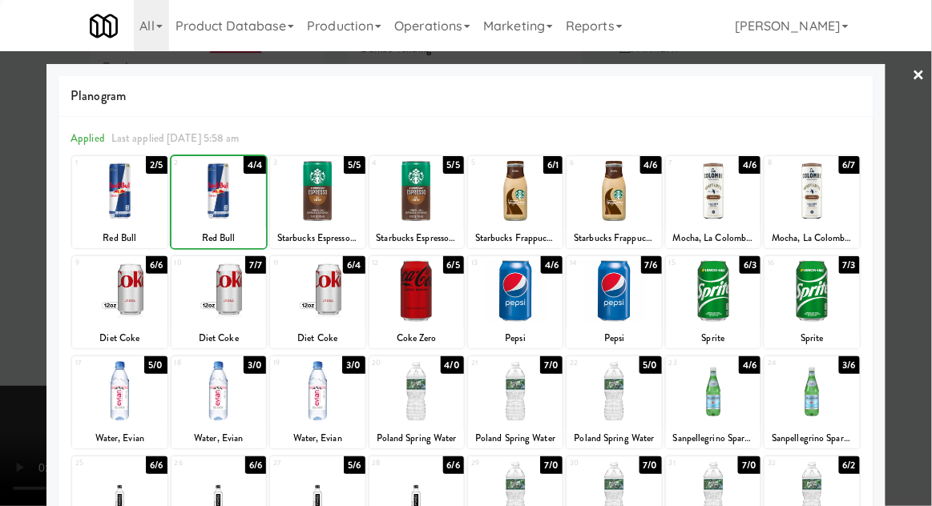
click at [11, 364] on div at bounding box center [466, 253] width 932 height 506
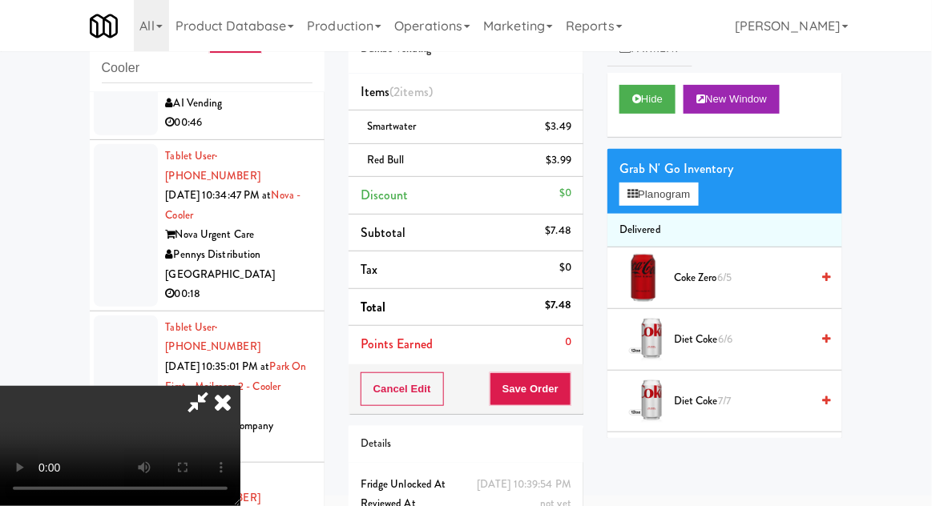
scroll to position [58, 0]
click at [565, 393] on button "Save Order" at bounding box center [530, 389] width 82 height 34
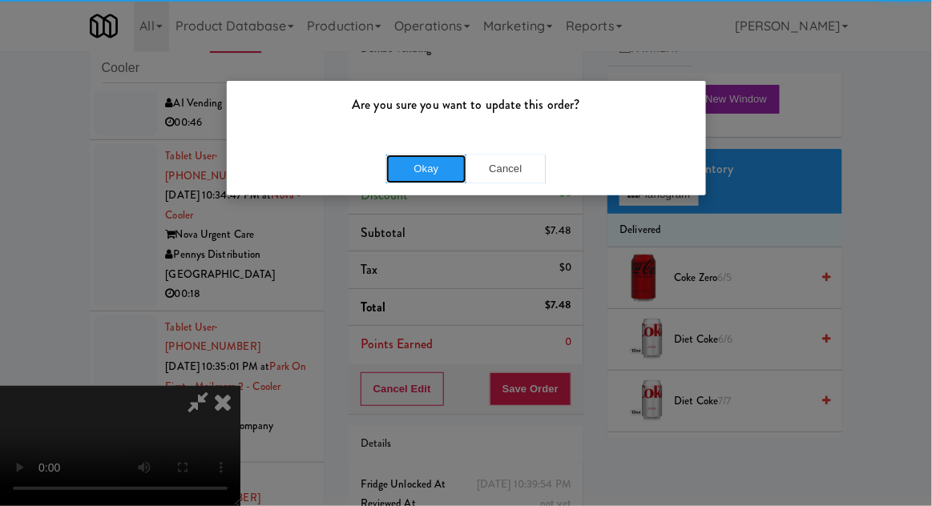
click at [457, 176] on button "Okay" at bounding box center [426, 169] width 80 height 29
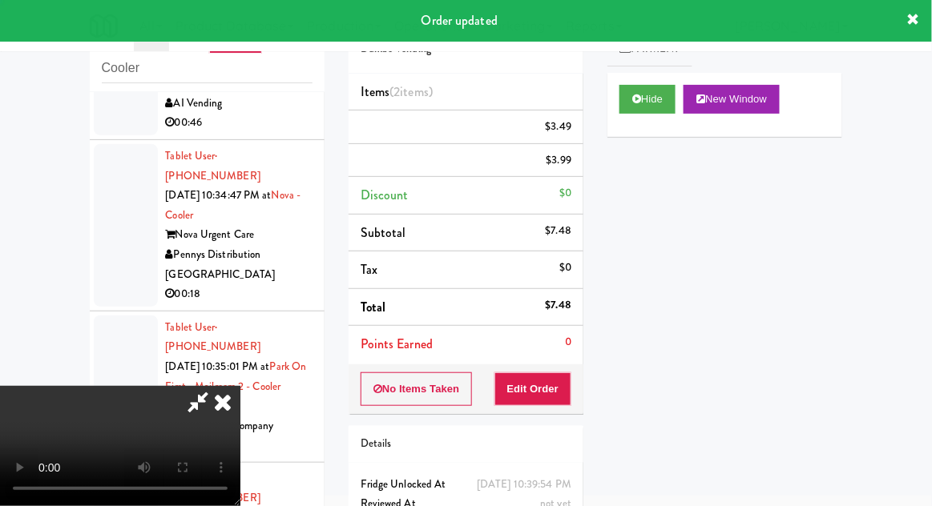
scroll to position [0, 0]
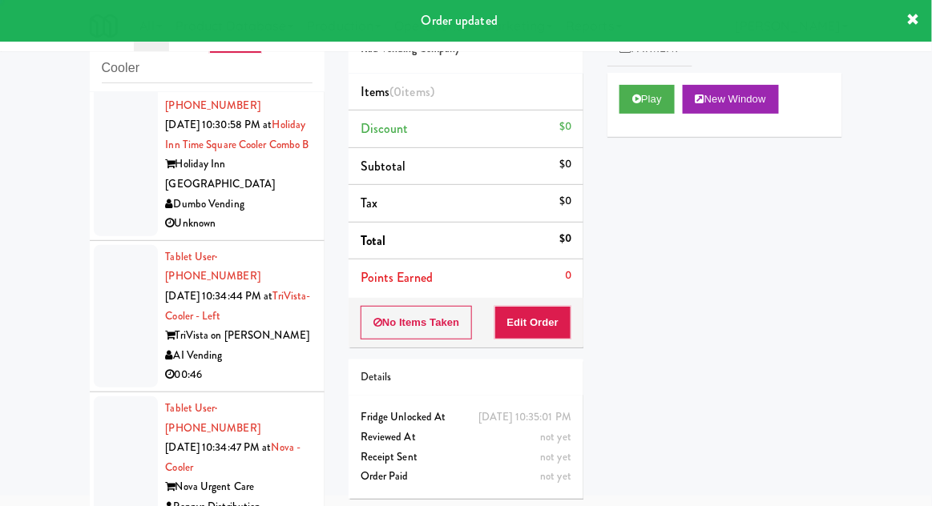
scroll to position [837, 0]
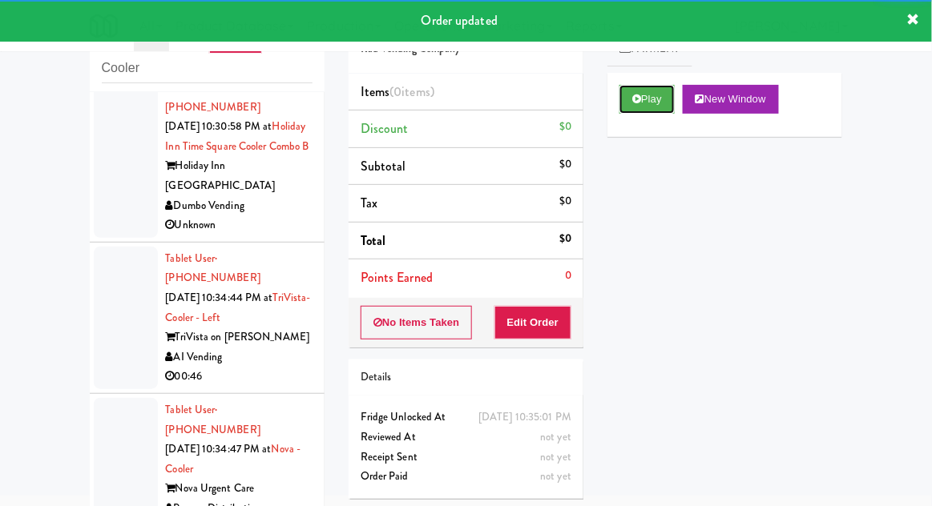
click at [622, 109] on button "Play" at bounding box center [646, 99] width 55 height 29
click at [529, 324] on button "Edit Order" at bounding box center [533, 323] width 78 height 34
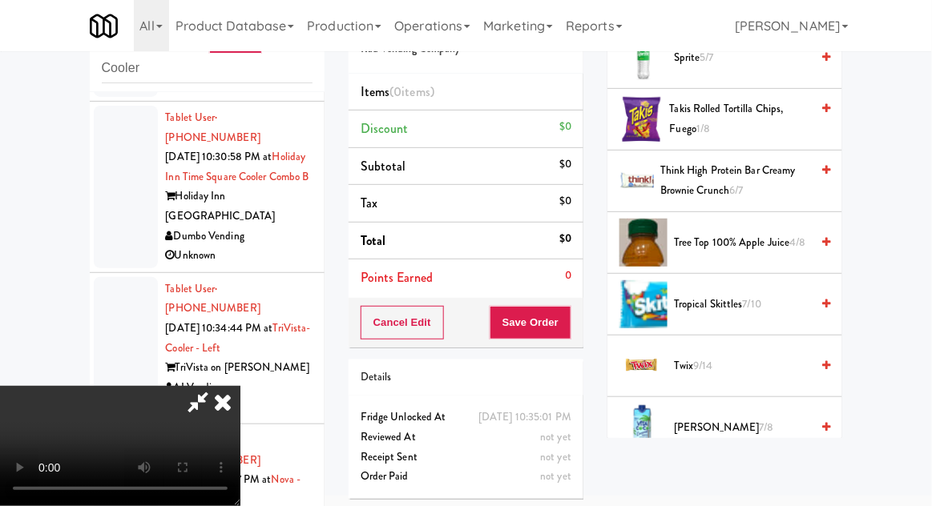
scroll to position [2004, 0]
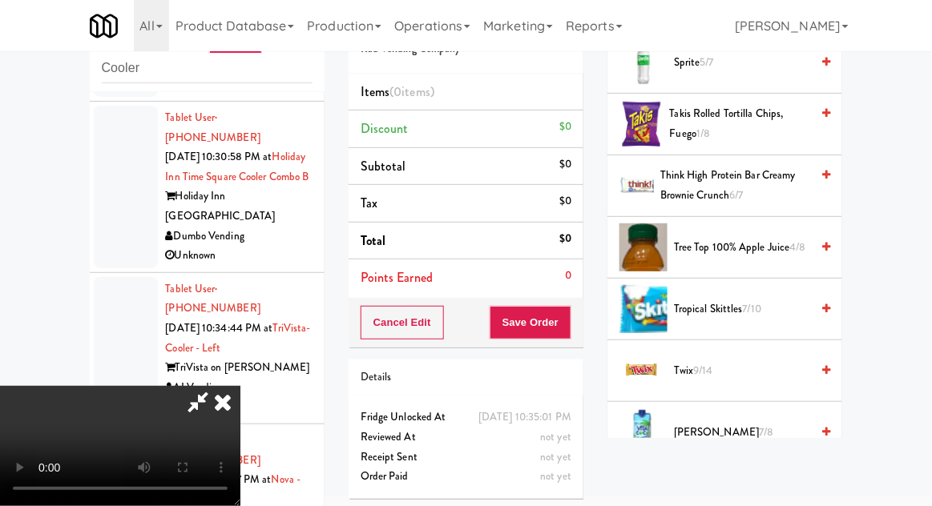
click at [701, 429] on span "Vita Coco 7/8" at bounding box center [742, 433] width 136 height 20
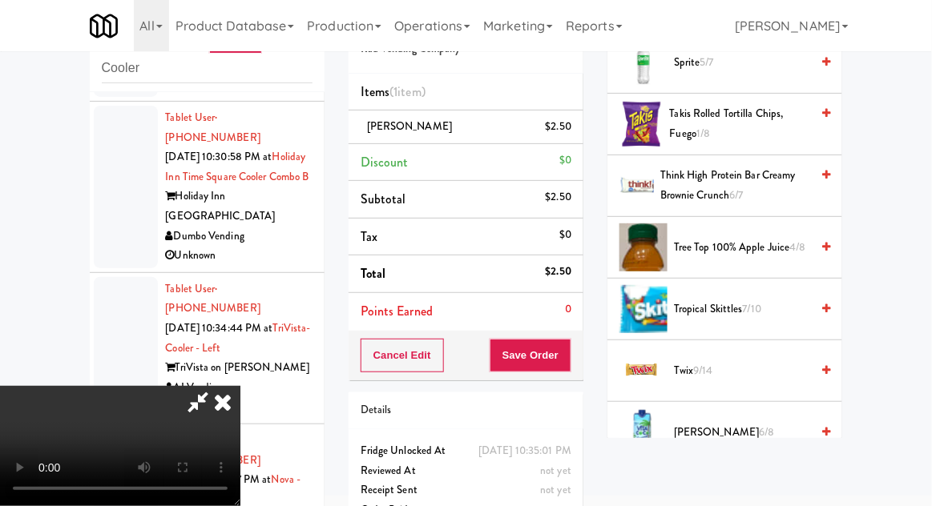
click at [693, 432] on span "Vita Coco 6/8" at bounding box center [742, 433] width 136 height 20
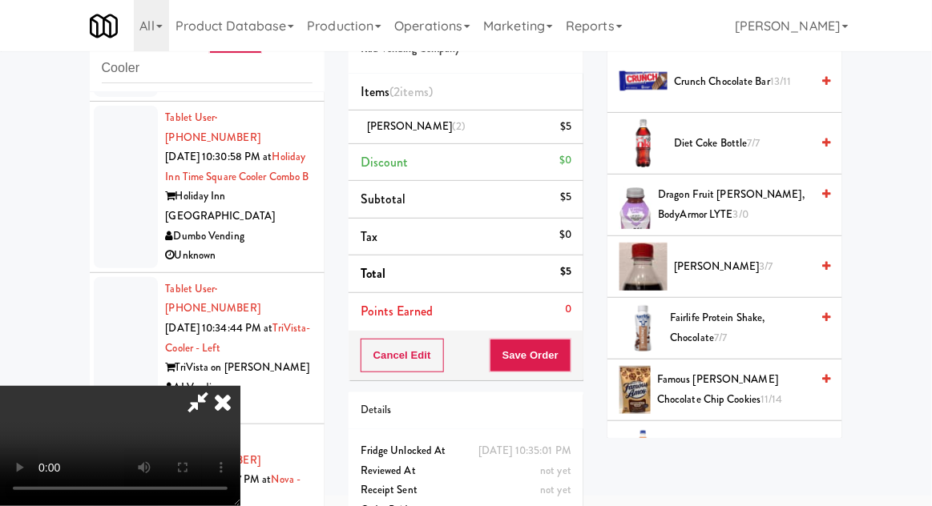
scroll to position [758, 0]
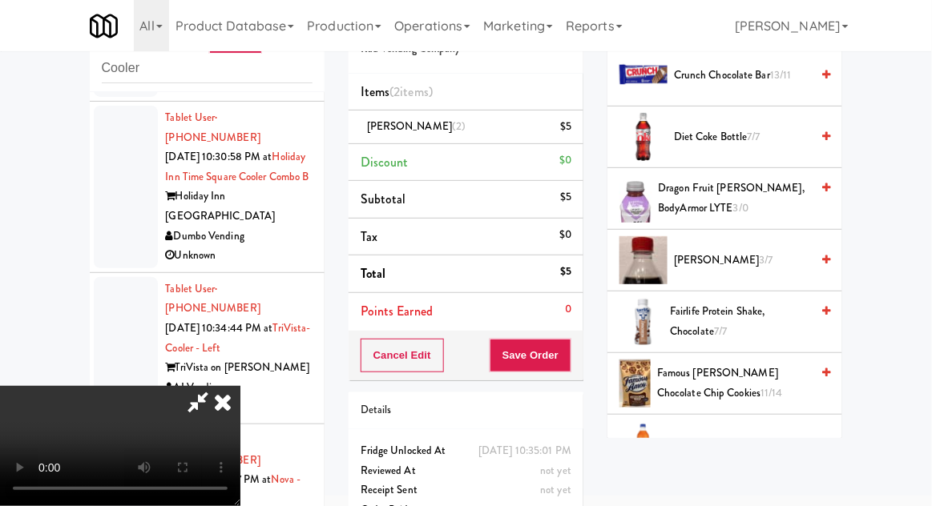
click at [684, 327] on span "Fairlife Protein Shake, Chocolate 7/7" at bounding box center [740, 321] width 140 height 39
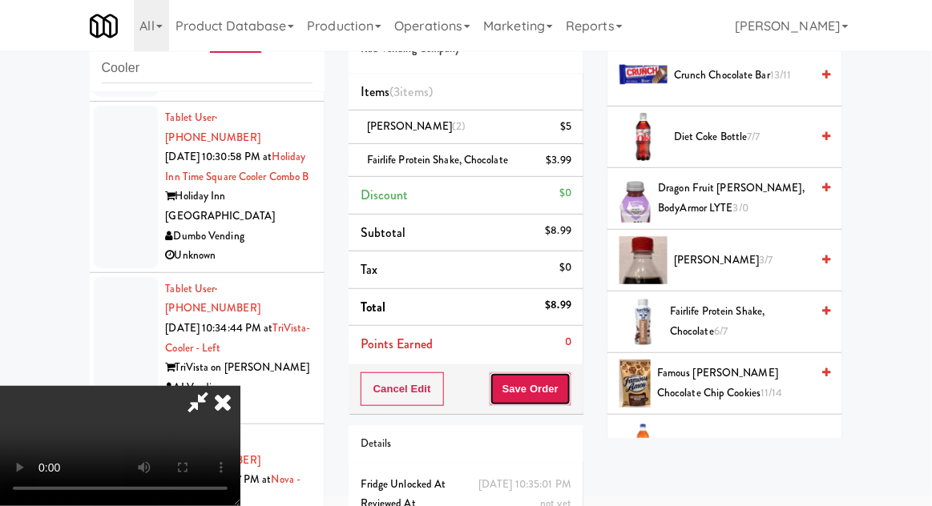
click at [570, 396] on button "Save Order" at bounding box center [530, 389] width 82 height 34
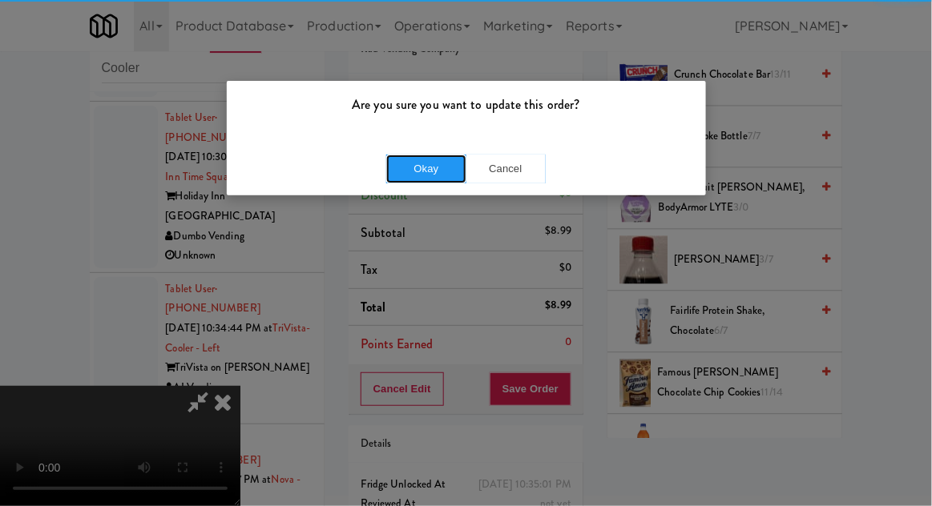
click at [427, 155] on button "Okay" at bounding box center [426, 169] width 80 height 29
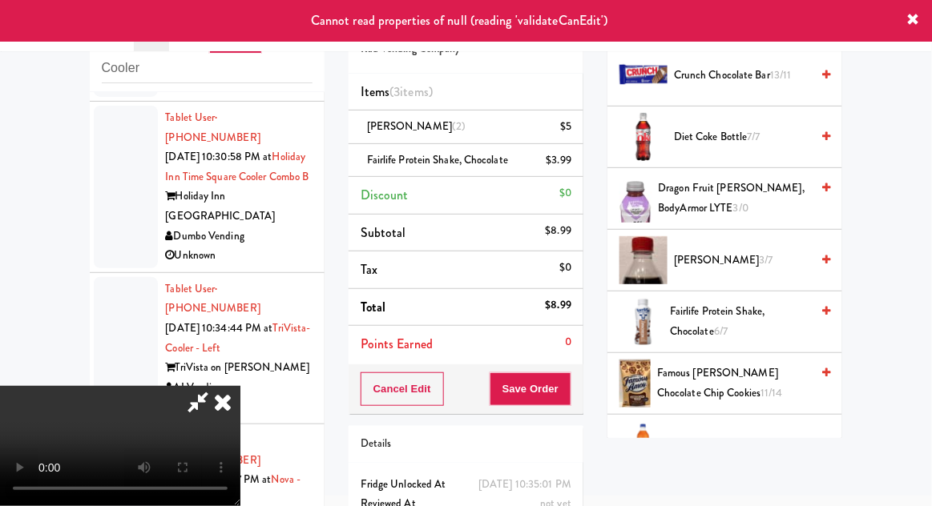
click at [240, 386] on icon at bounding box center [222, 402] width 35 height 32
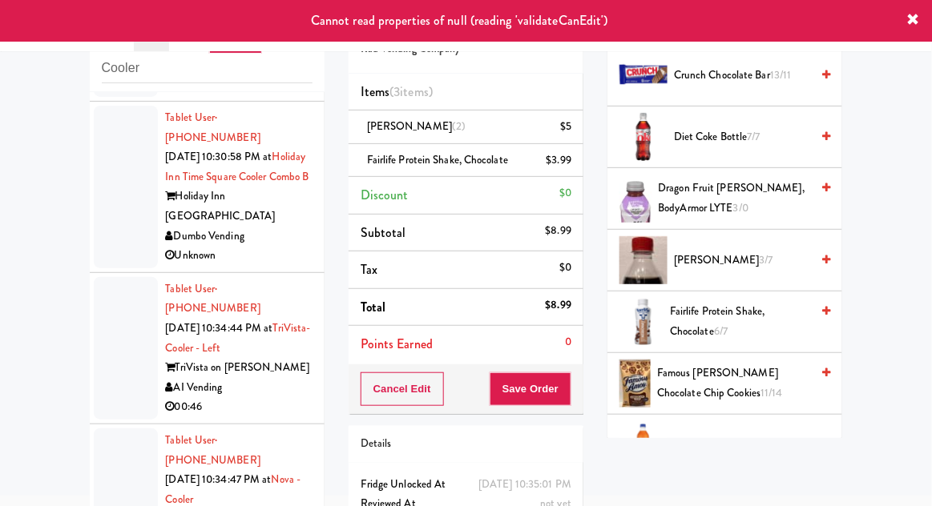
click at [118, 429] on div at bounding box center [126, 510] width 64 height 163
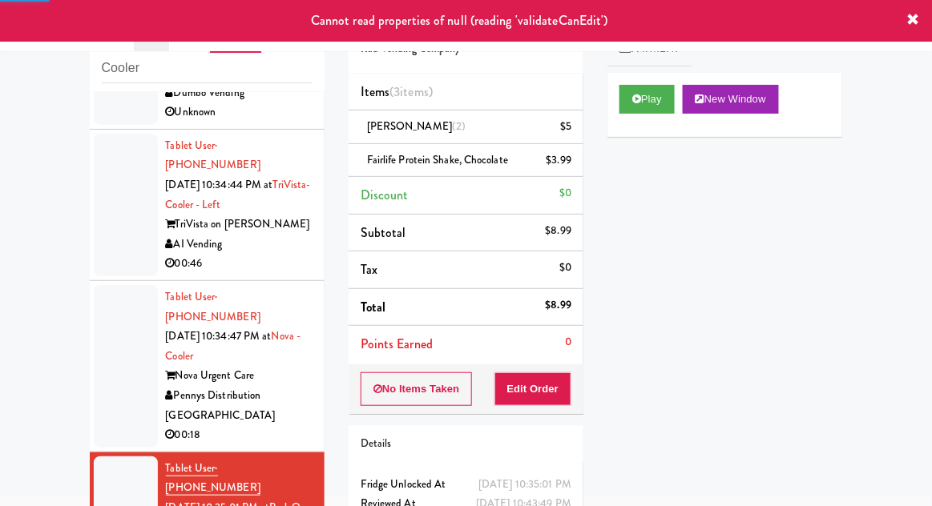
click at [103, 285] on div at bounding box center [126, 366] width 64 height 163
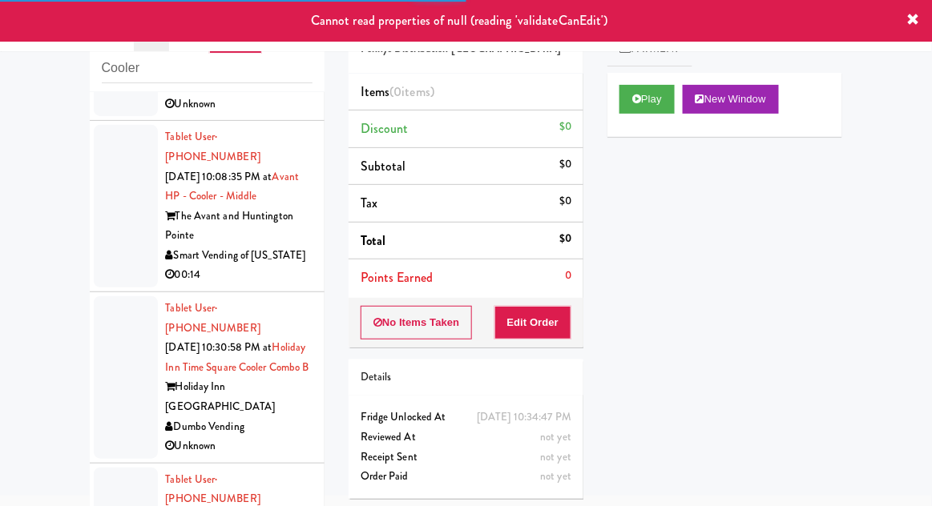
scroll to position [599, 0]
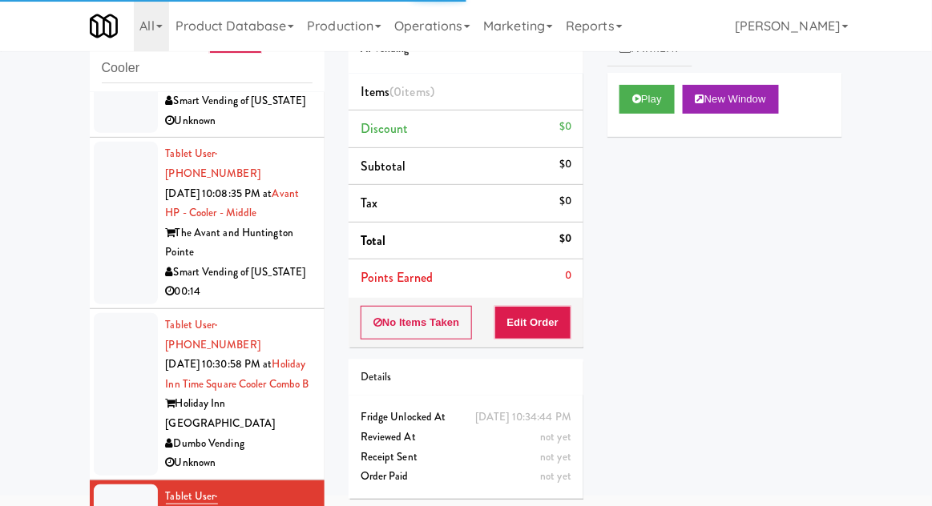
click at [120, 313] on div at bounding box center [126, 394] width 64 height 163
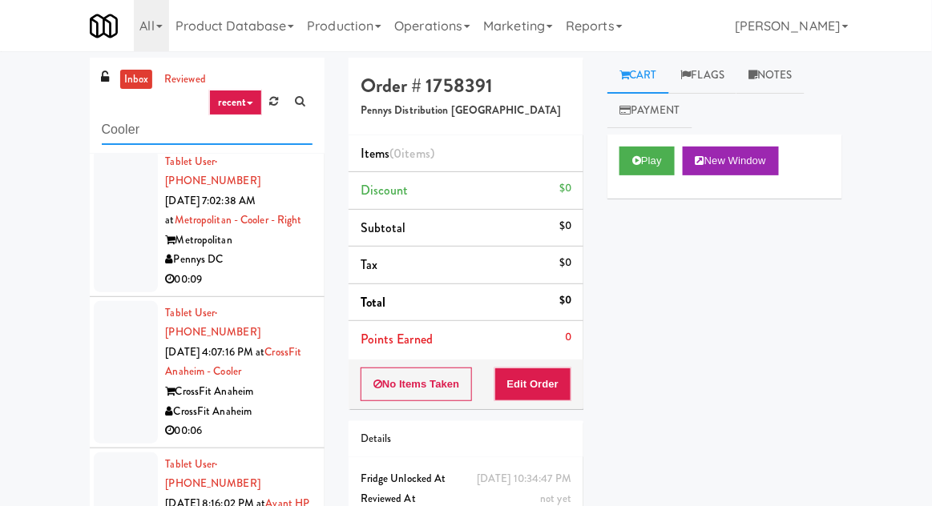
click at [111, 134] on input "Cooler" at bounding box center [207, 130] width 211 height 30
click at [111, 133] on input "Cooler" at bounding box center [207, 130] width 211 height 30
click at [113, 134] on input "Cooler" at bounding box center [207, 130] width 211 height 30
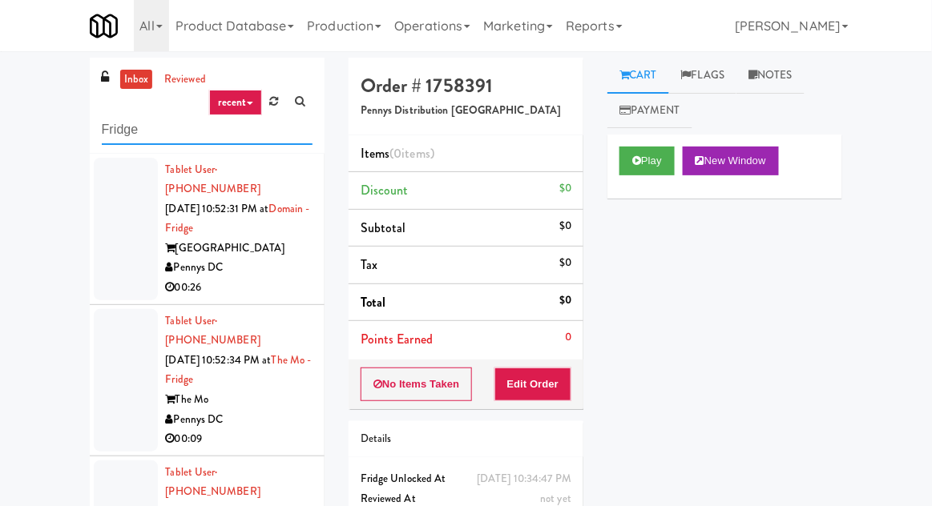
type input "Fridge"
click at [29, 117] on div "inbox reviewed recent all unclear take inventory issue suspicious failed recent…" at bounding box center [466, 352] width 932 height 589
click at [107, 280] on li "Tablet User · (202) 638-9326 Sep 27, 2025 10:52:31 PM at Domain - Fridge Domain…" at bounding box center [207, 229] width 235 height 151
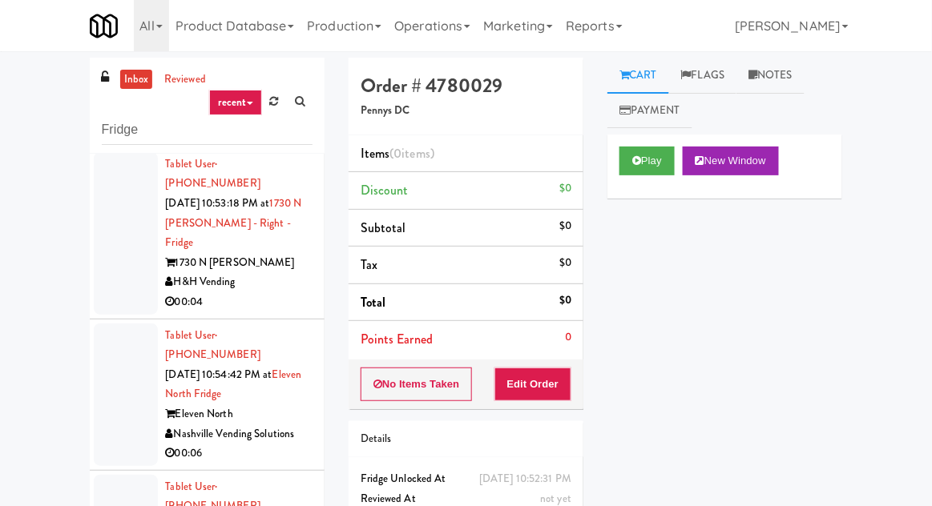
scroll to position [62, 0]
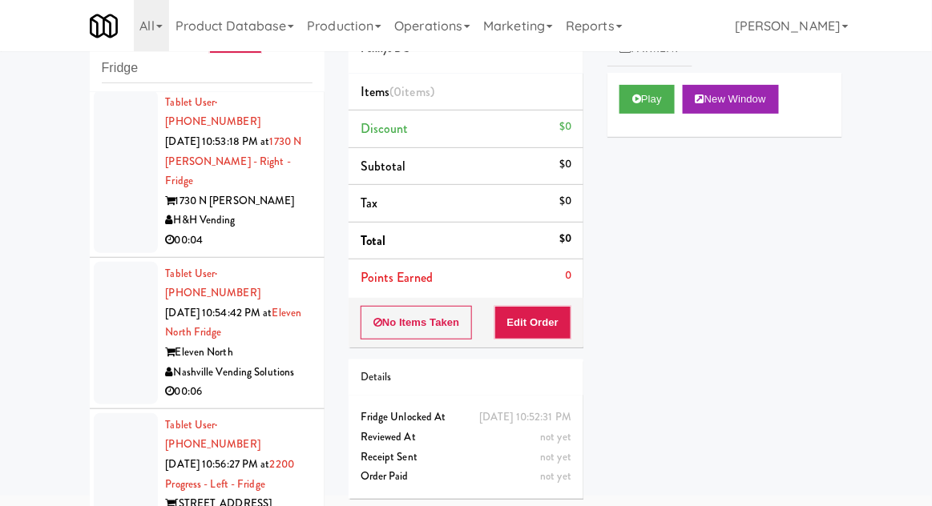
click at [634, 103] on icon at bounding box center [636, 99] width 9 height 10
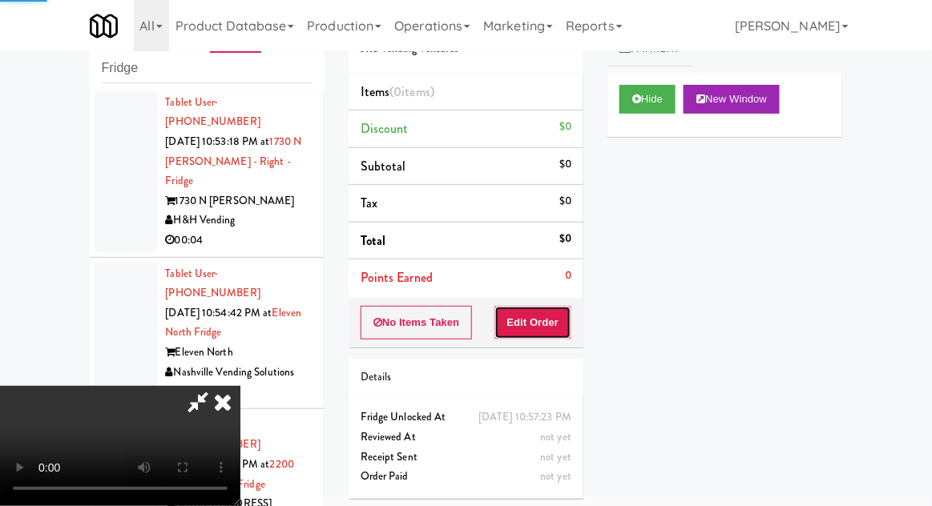
click at [552, 323] on button "Edit Order" at bounding box center [533, 323] width 78 height 34
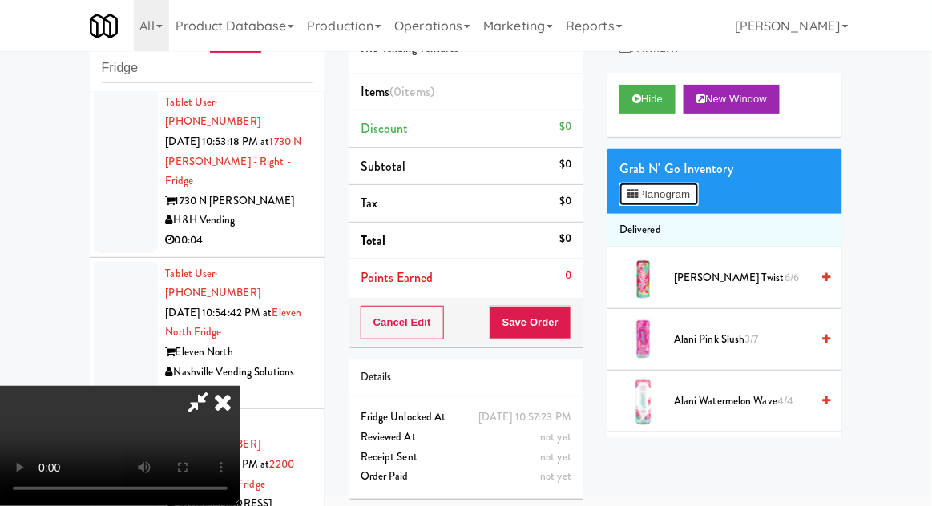
click at [679, 201] on button "Planogram" at bounding box center [658, 195] width 78 height 24
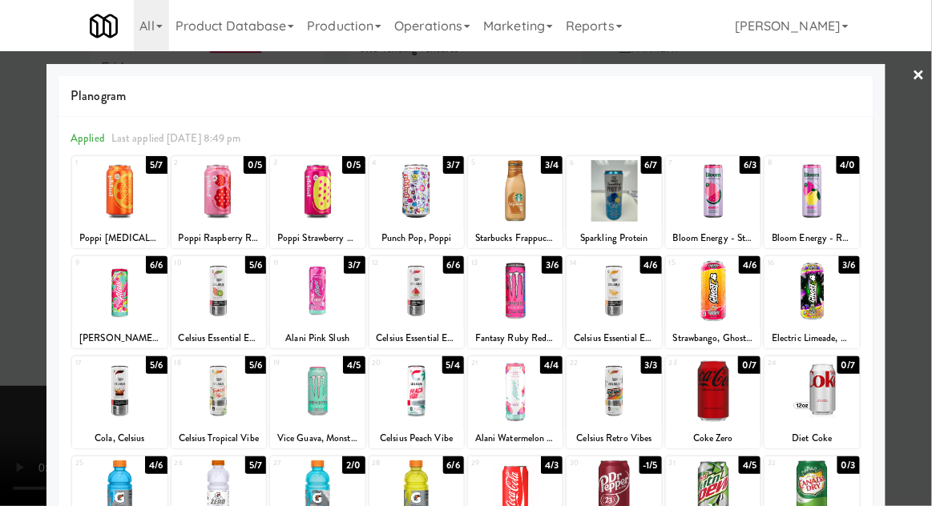
click at [212, 204] on div at bounding box center [218, 191] width 95 height 62
click at [1, 304] on div at bounding box center [466, 253] width 932 height 506
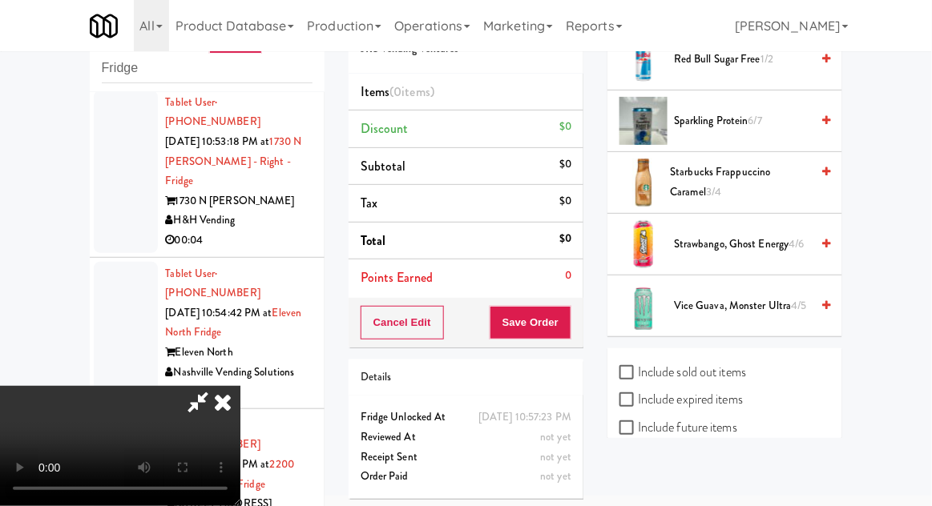
click at [655, 363] on label "Include sold out items" at bounding box center [682, 372] width 127 height 24
click at [638, 367] on input "Include sold out items" at bounding box center [628, 373] width 18 height 13
checkbox input "true"
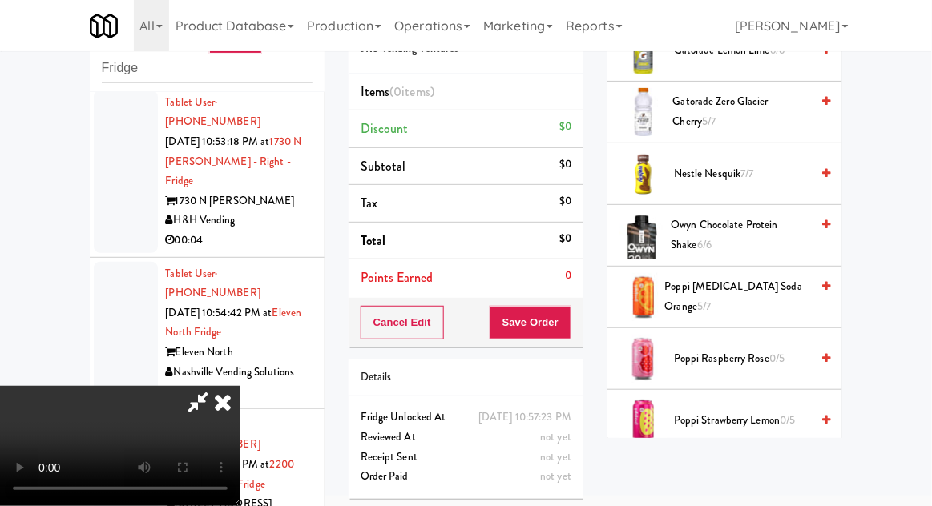
scroll to position [1770, 0]
click at [718, 353] on span "Poppi Raspberry Rose 0/5" at bounding box center [742, 358] width 136 height 20
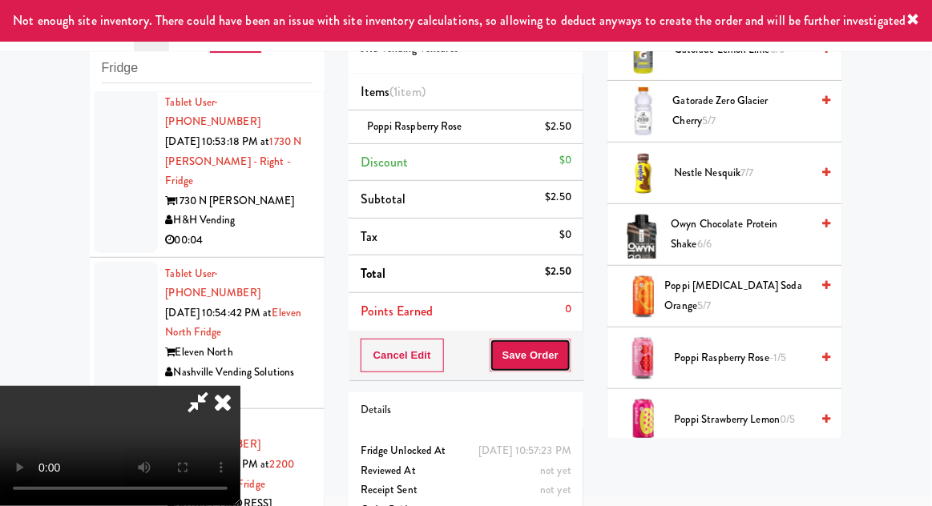
click at [567, 354] on button "Save Order" at bounding box center [530, 356] width 82 height 34
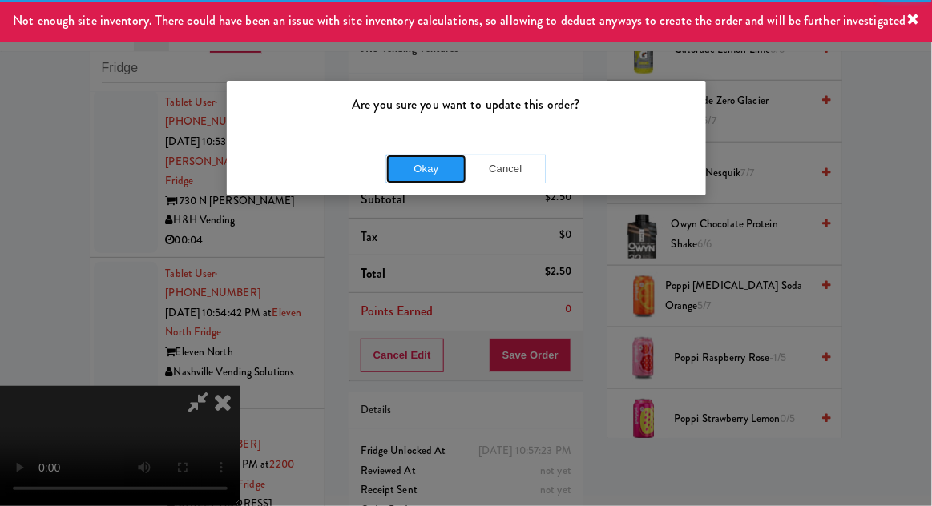
click at [430, 171] on button "Okay" at bounding box center [426, 169] width 80 height 29
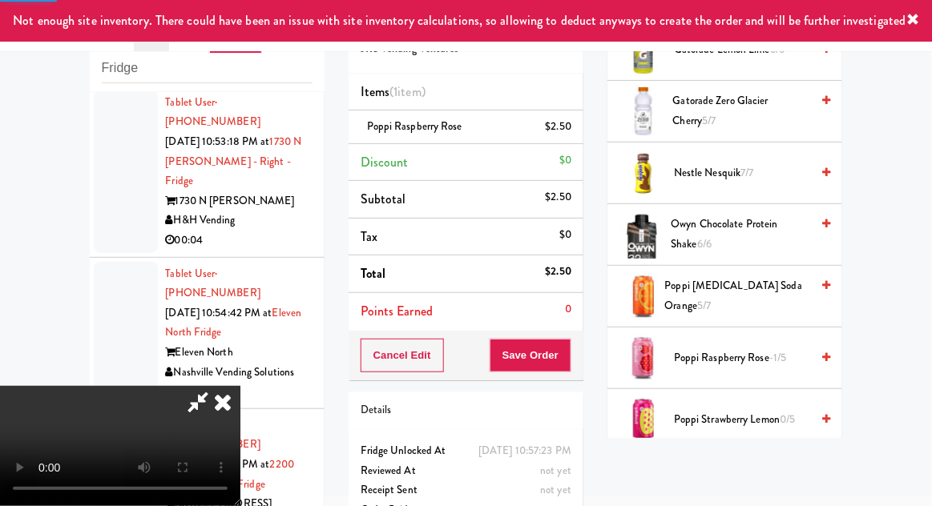
scroll to position [158, 0]
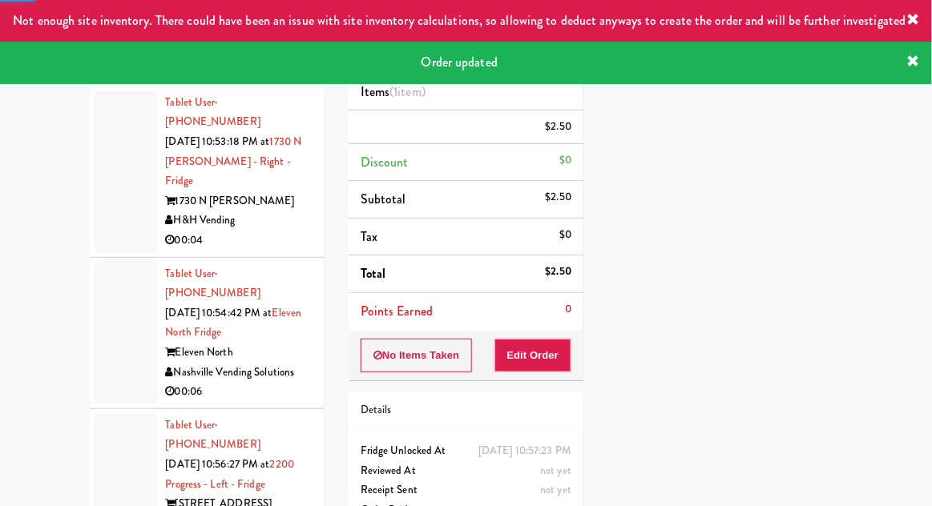
click at [111, 413] on div at bounding box center [126, 484] width 64 height 143
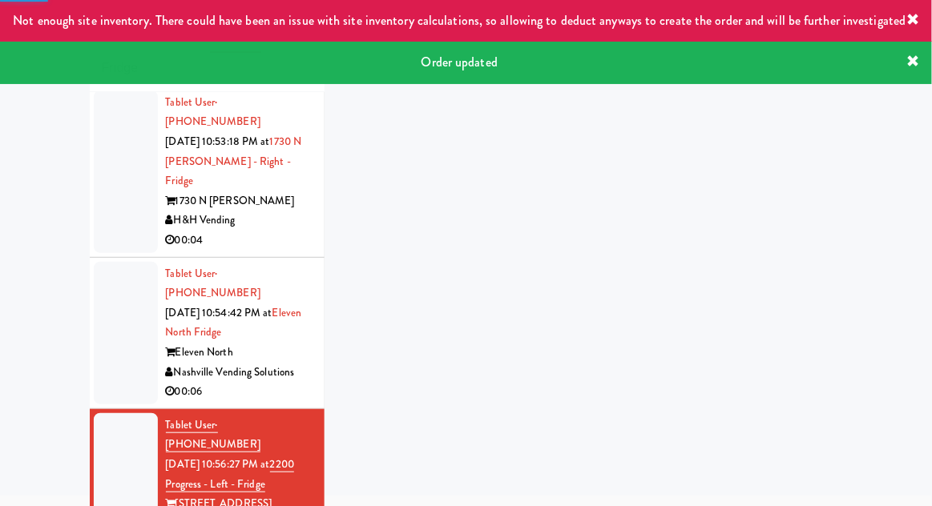
scroll to position [348, 0]
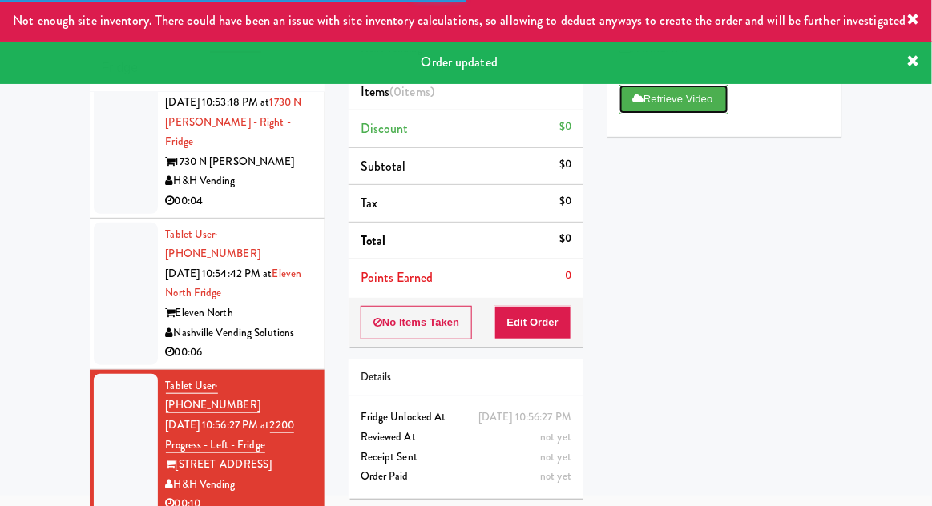
click at [658, 95] on button "Retrieve Video" at bounding box center [673, 99] width 109 height 29
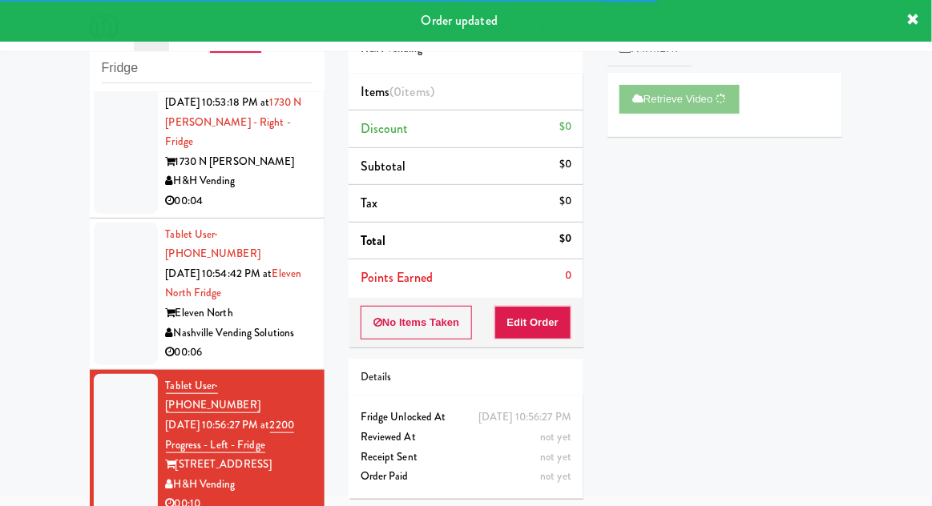
click at [117, 223] on div at bounding box center [126, 294] width 64 height 143
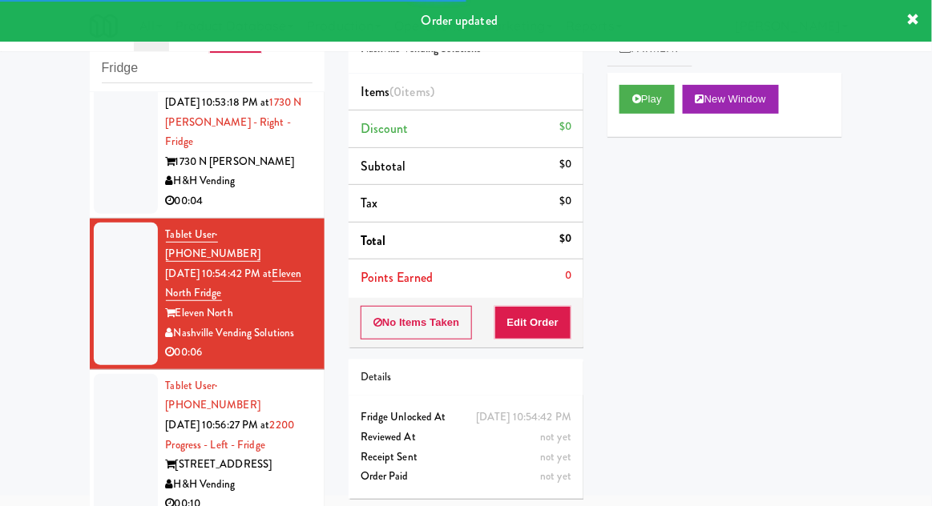
click at [115, 374] on div at bounding box center [126, 445] width 64 height 143
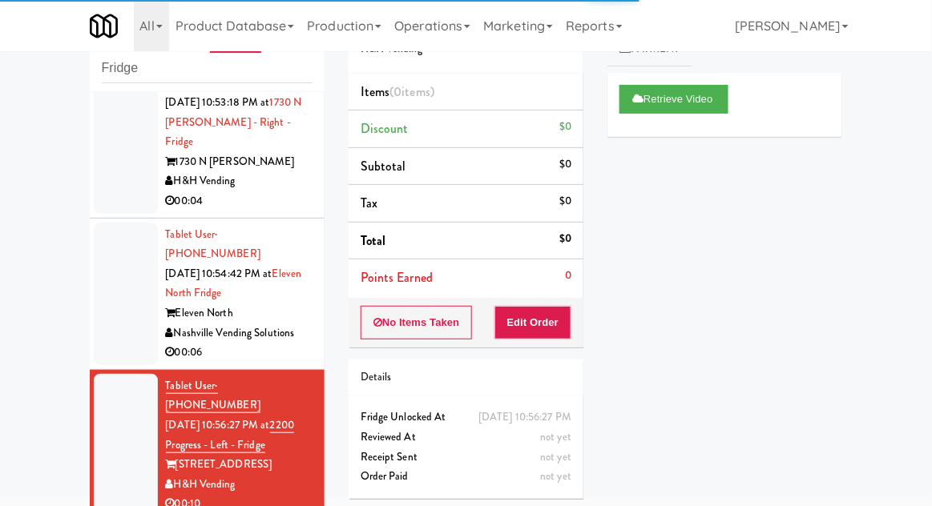
click at [128, 223] on div at bounding box center [126, 294] width 64 height 143
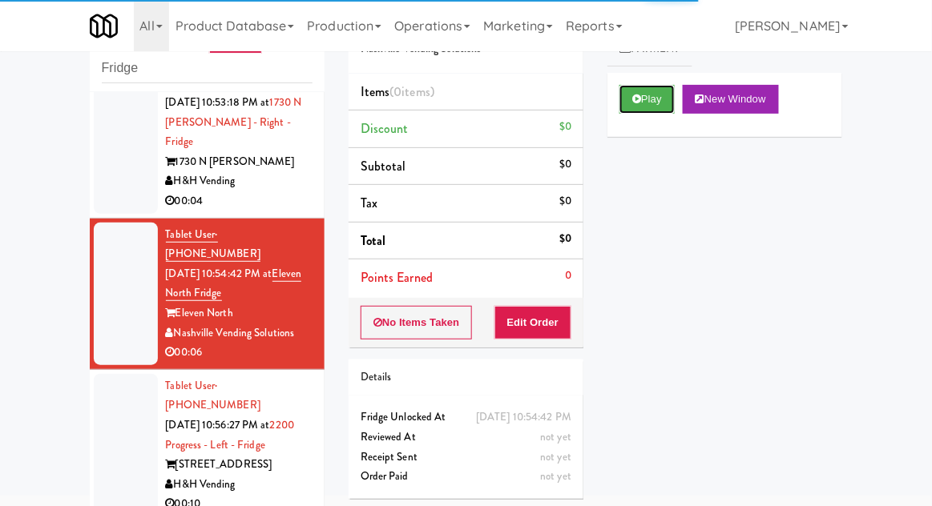
click at [645, 98] on button "Play" at bounding box center [646, 99] width 55 height 29
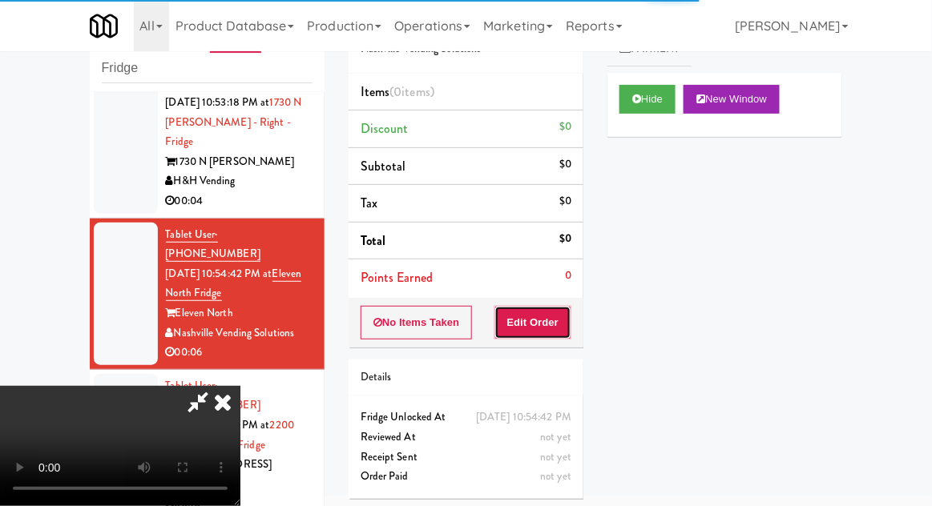
click at [553, 318] on button "Edit Order" at bounding box center [533, 323] width 78 height 34
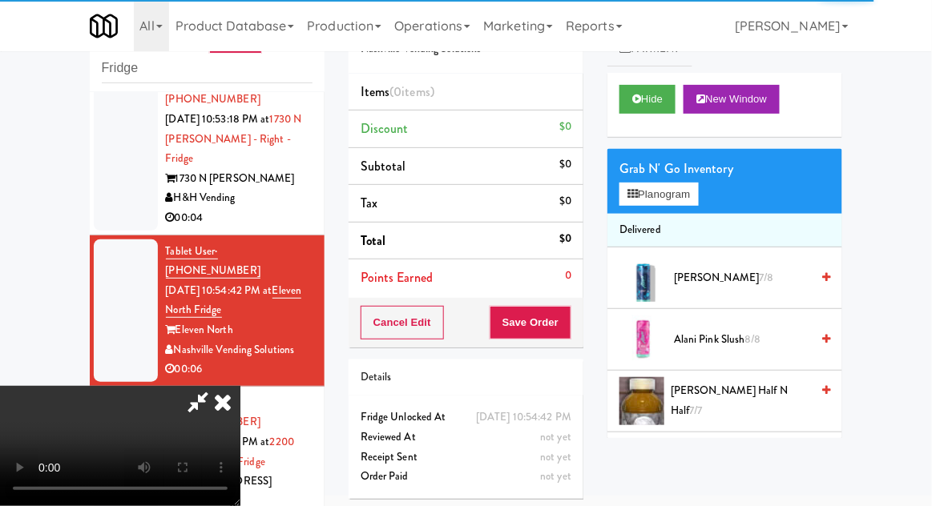
scroll to position [348, 0]
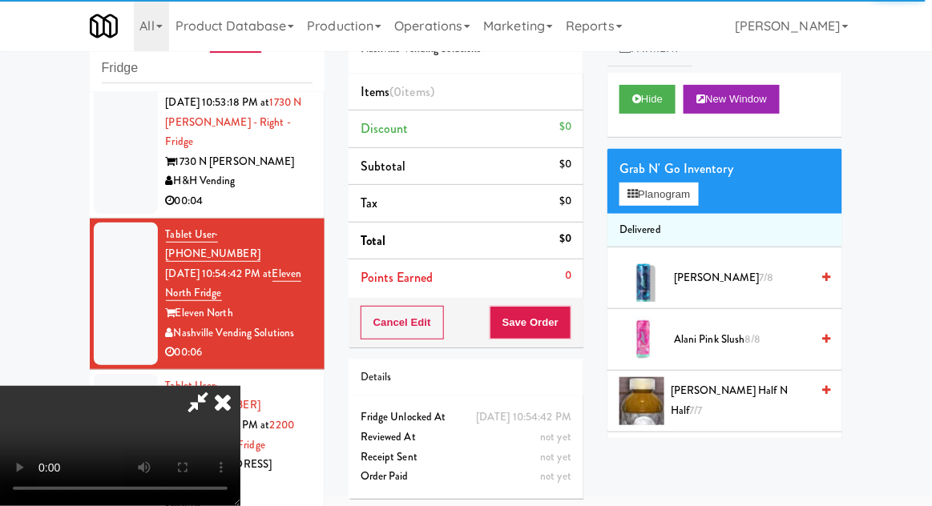
click at [718, 192] on div "Grab N' Go Inventory Planogram" at bounding box center [724, 181] width 235 height 65
click at [698, 199] on button "Planogram" at bounding box center [658, 195] width 78 height 24
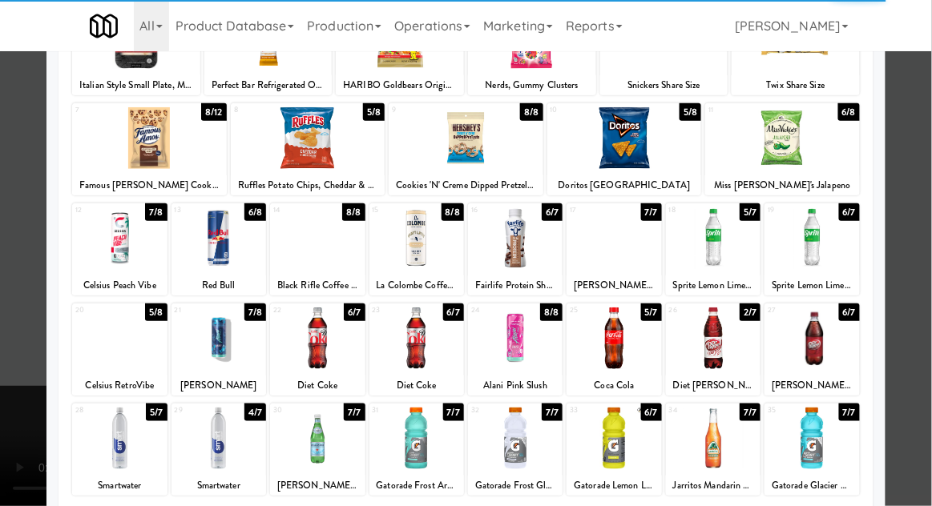
scroll to position [154, 0]
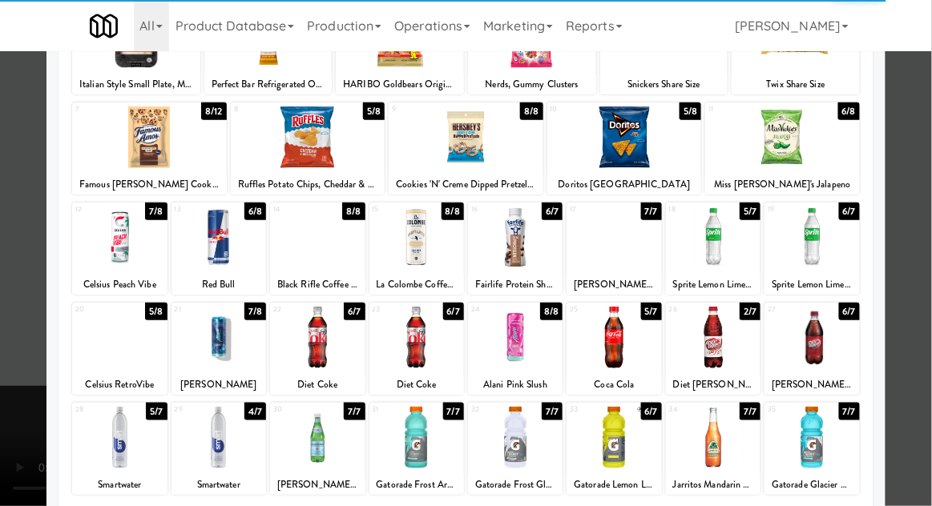
click at [117, 440] on div at bounding box center [119, 438] width 95 height 62
click at [8, 341] on div at bounding box center [466, 253] width 932 height 506
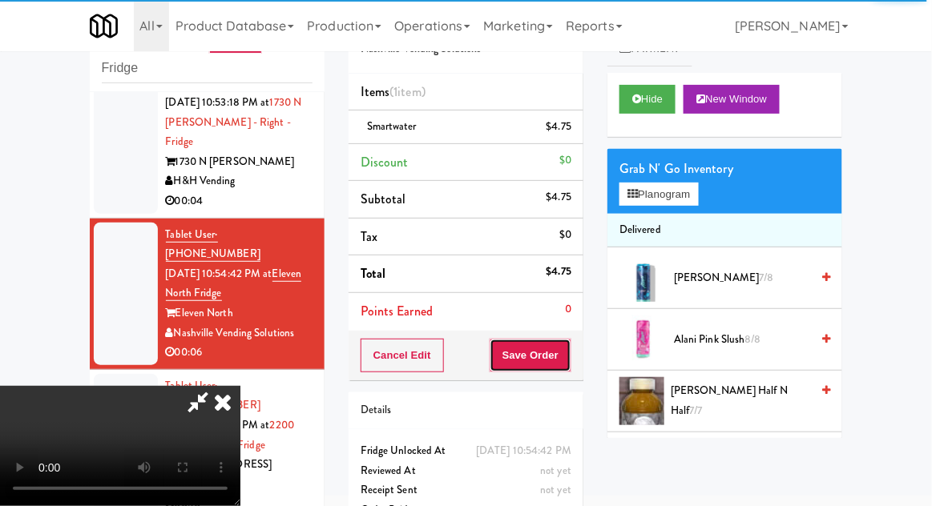
click at [562, 360] on button "Save Order" at bounding box center [530, 356] width 82 height 34
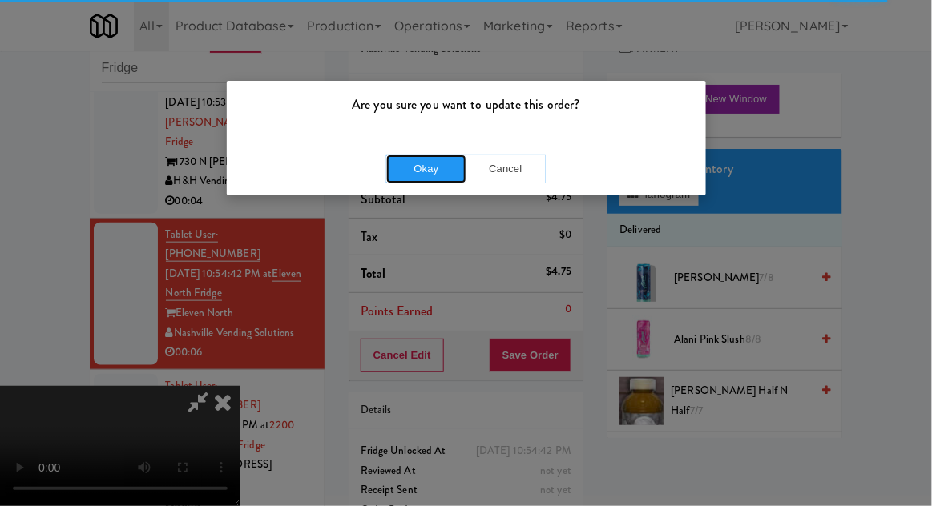
click at [416, 164] on button "Okay" at bounding box center [426, 169] width 80 height 29
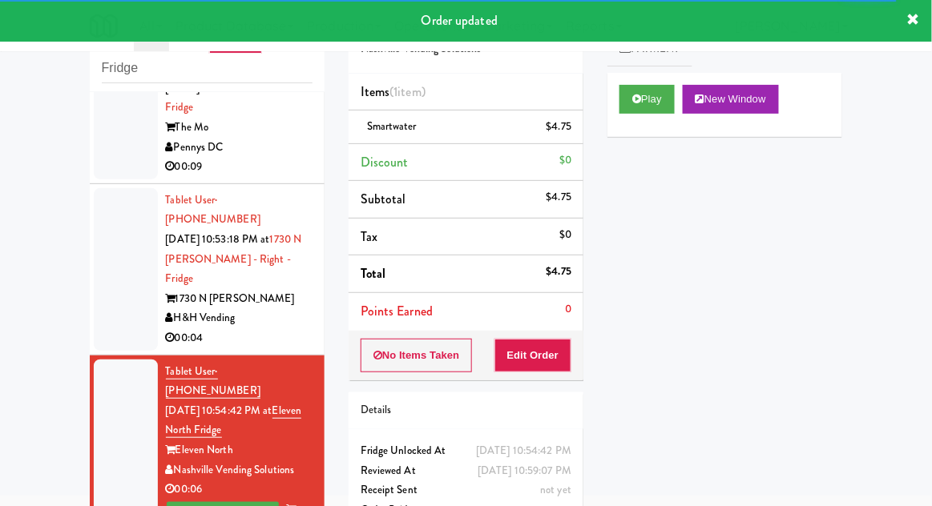
scroll to position [211, 0]
click at [98, 222] on div at bounding box center [126, 269] width 64 height 163
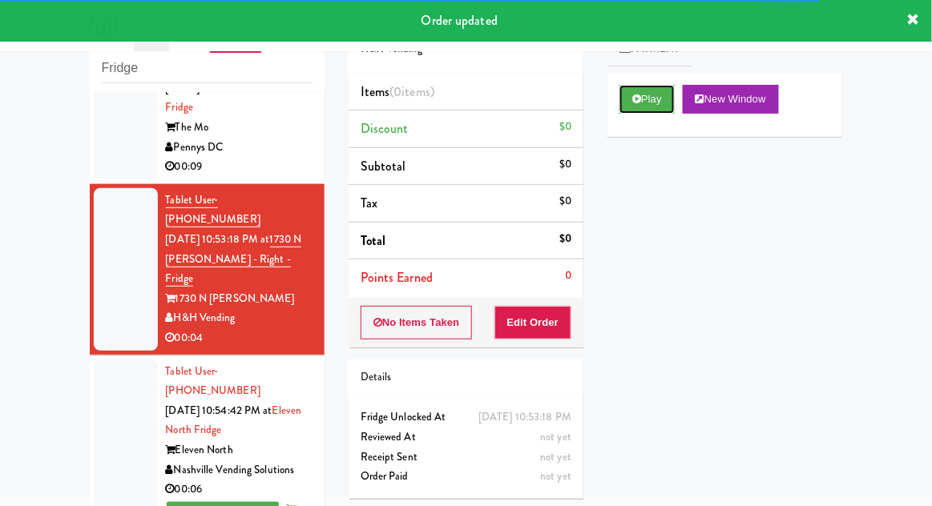
click at [638, 110] on button "Play" at bounding box center [646, 99] width 55 height 29
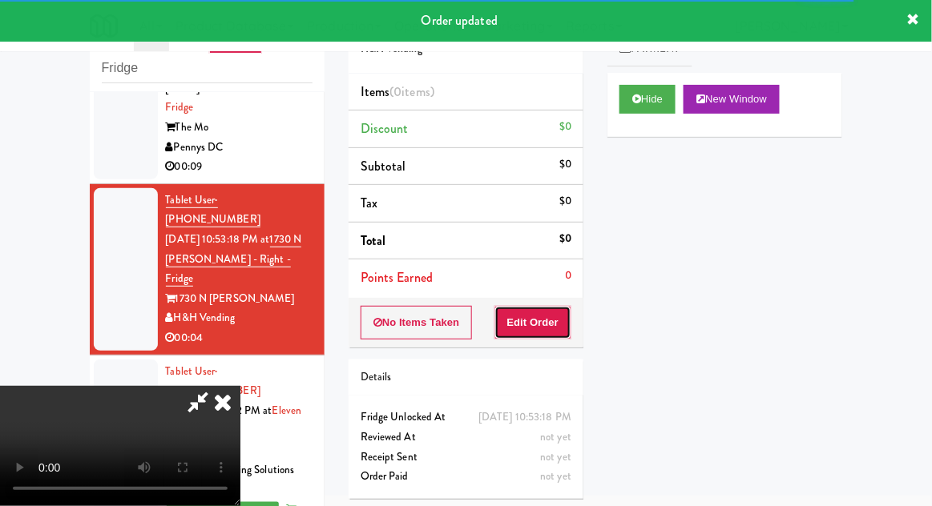
click at [533, 316] on button "Edit Order" at bounding box center [533, 323] width 78 height 34
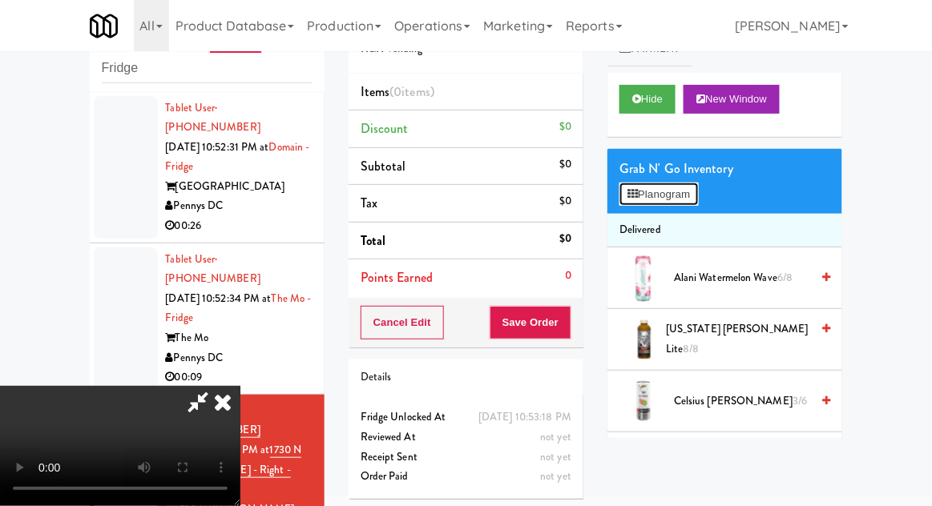
click at [652, 199] on button "Planogram" at bounding box center [658, 195] width 78 height 24
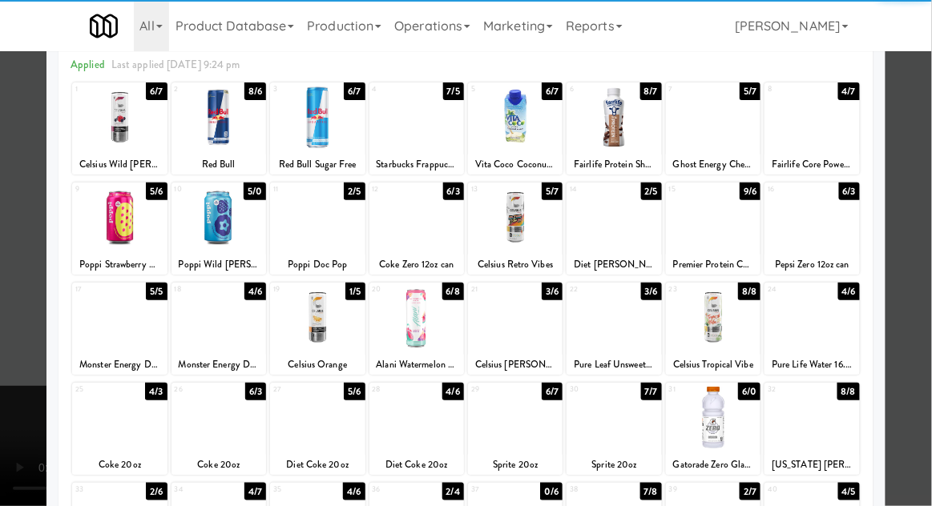
scroll to position [74, 0]
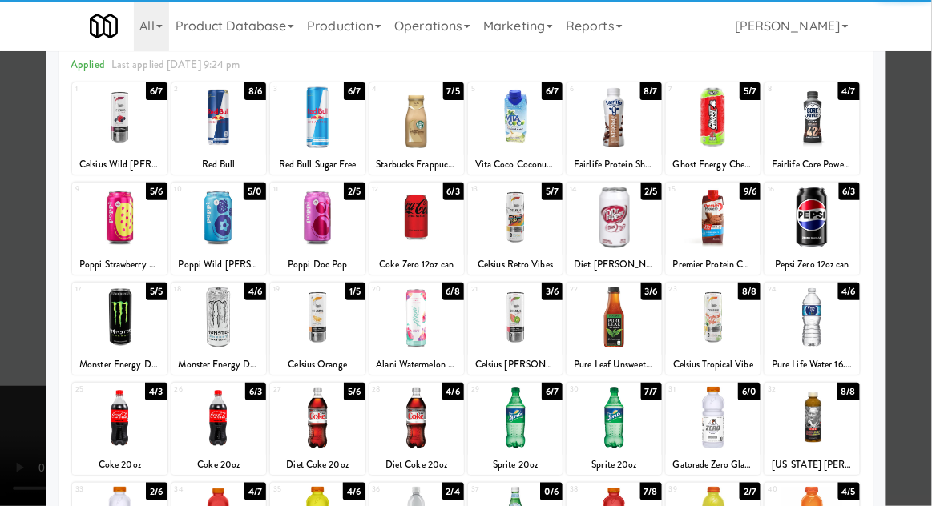
click at [831, 329] on div at bounding box center [811, 318] width 95 height 62
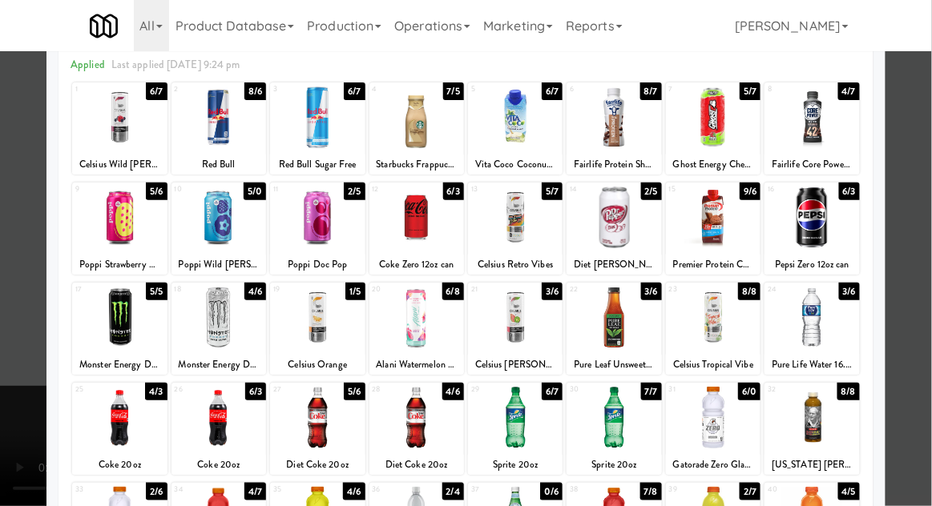
click at [26, 403] on div at bounding box center [466, 253] width 932 height 506
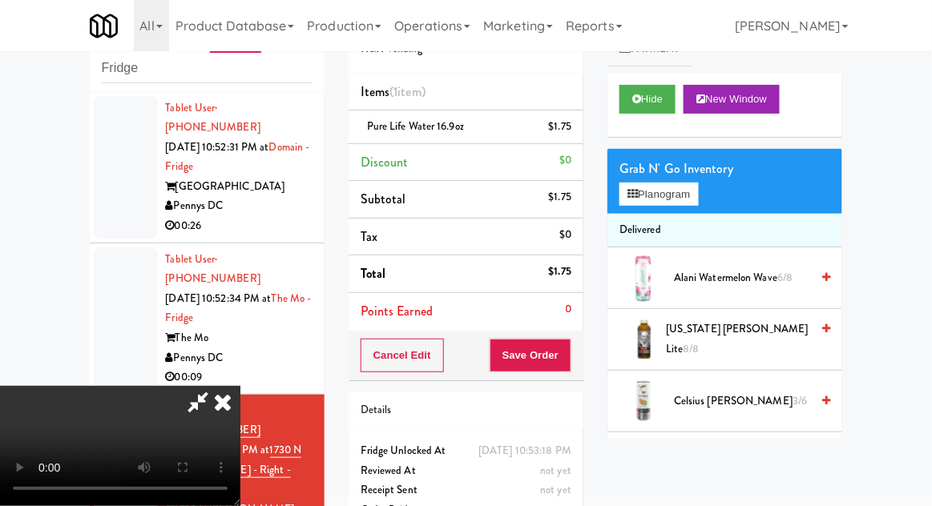
scroll to position [58, 0]
click at [568, 362] on button "Save Order" at bounding box center [530, 356] width 82 height 34
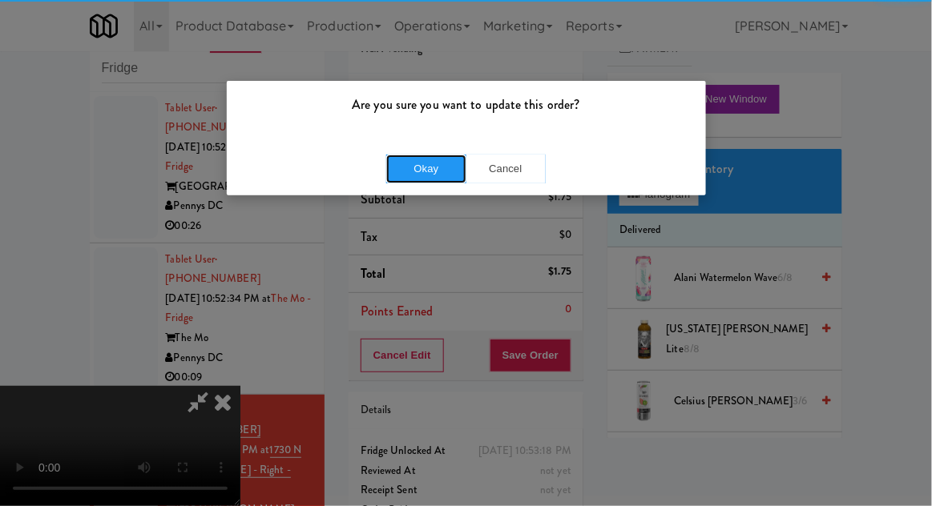
click at [429, 163] on button "Okay" at bounding box center [426, 169] width 80 height 29
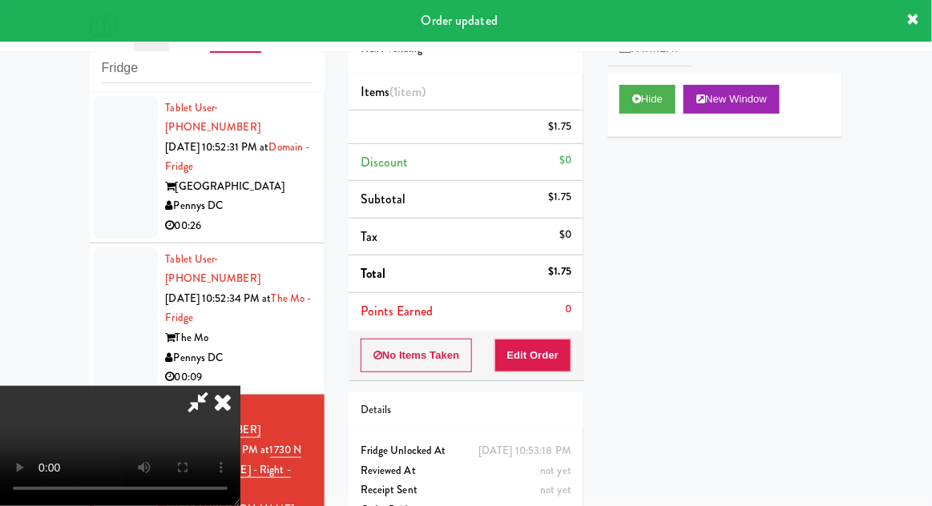
scroll to position [0, 0]
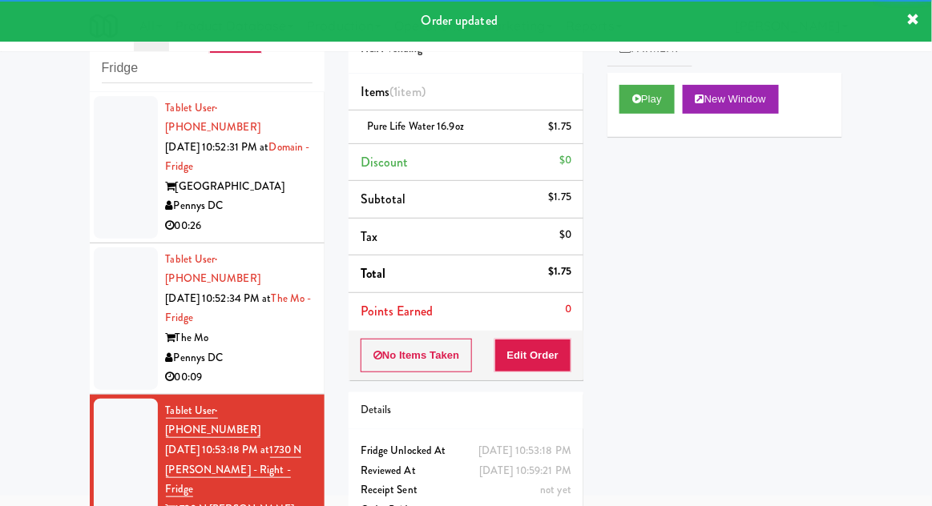
click at [111, 317] on div at bounding box center [126, 318] width 64 height 143
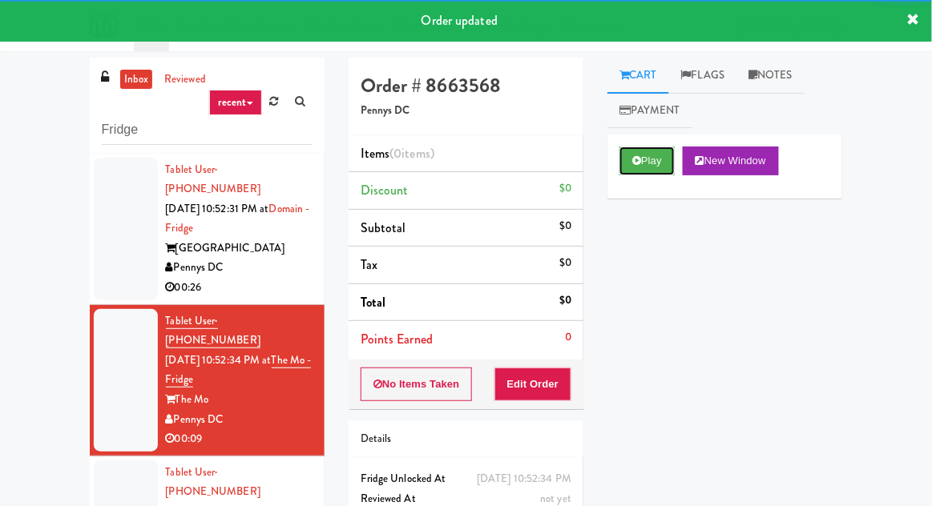
click at [634, 161] on icon at bounding box center [636, 160] width 9 height 10
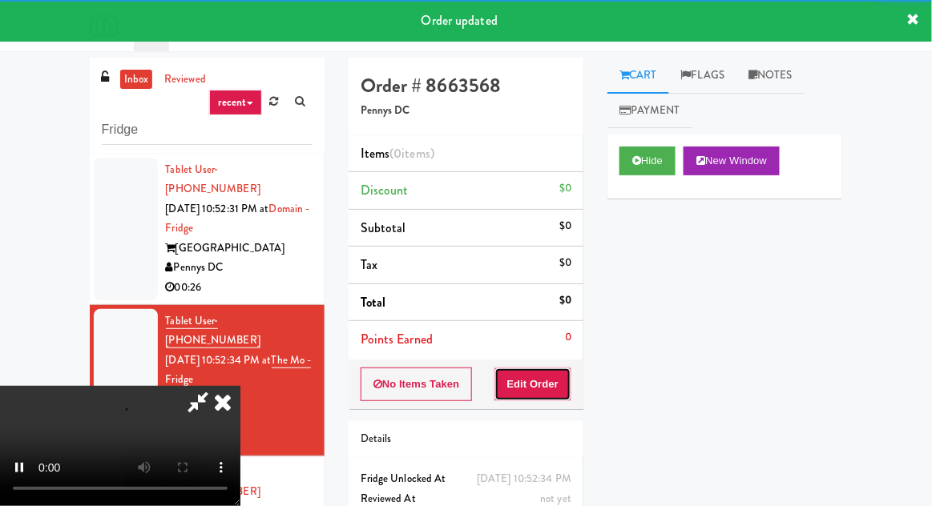
click at [545, 376] on button "Edit Order" at bounding box center [533, 385] width 78 height 34
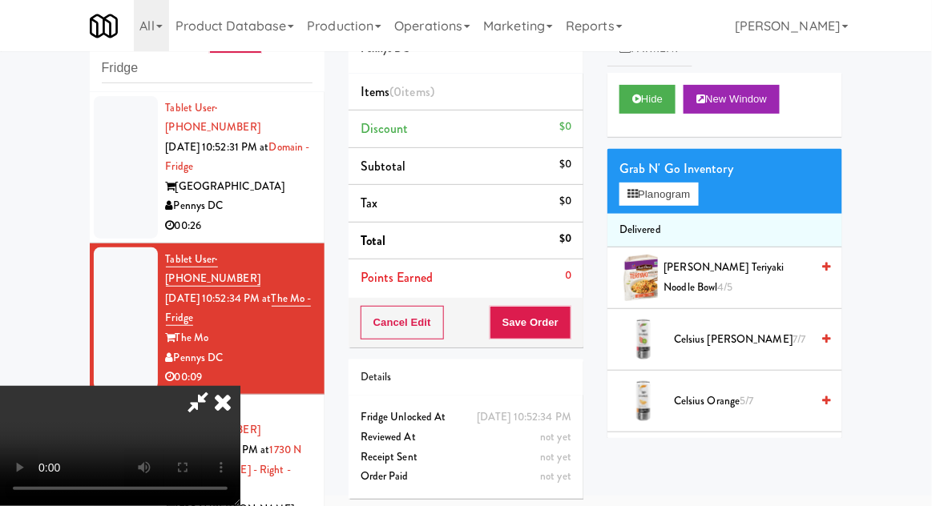
scroll to position [58, 0]
click at [636, 183] on button "Planogram" at bounding box center [658, 195] width 78 height 24
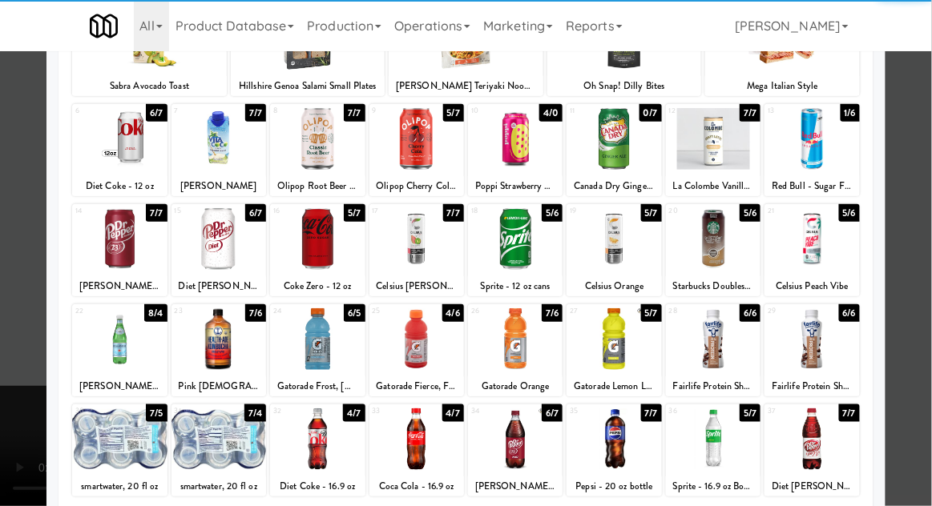
scroll to position [203, 0]
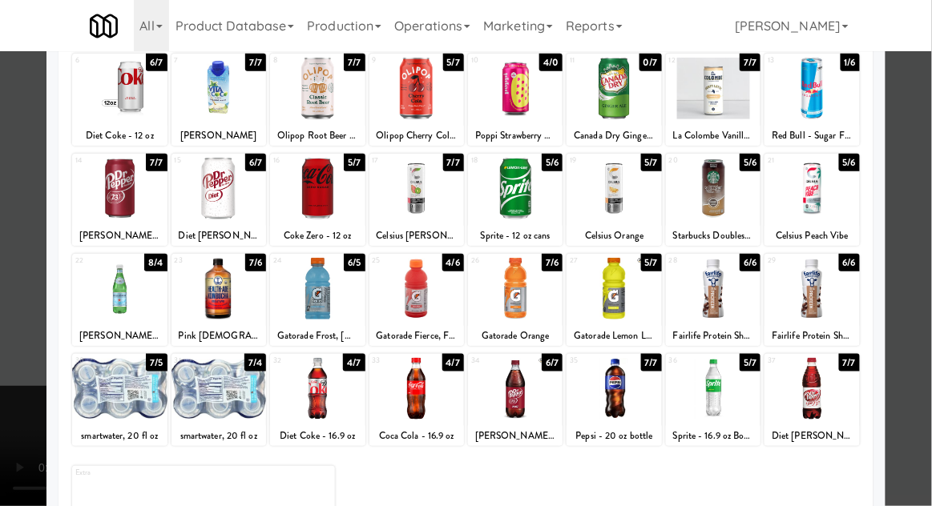
click at [706, 379] on div at bounding box center [713, 389] width 95 height 62
click at [10, 364] on div at bounding box center [466, 253] width 932 height 506
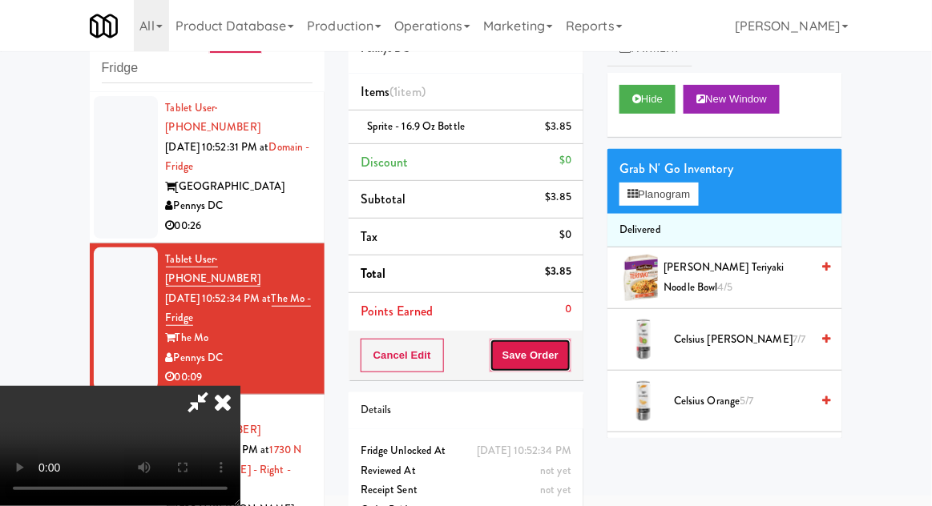
click at [569, 356] on button "Save Order" at bounding box center [530, 356] width 82 height 34
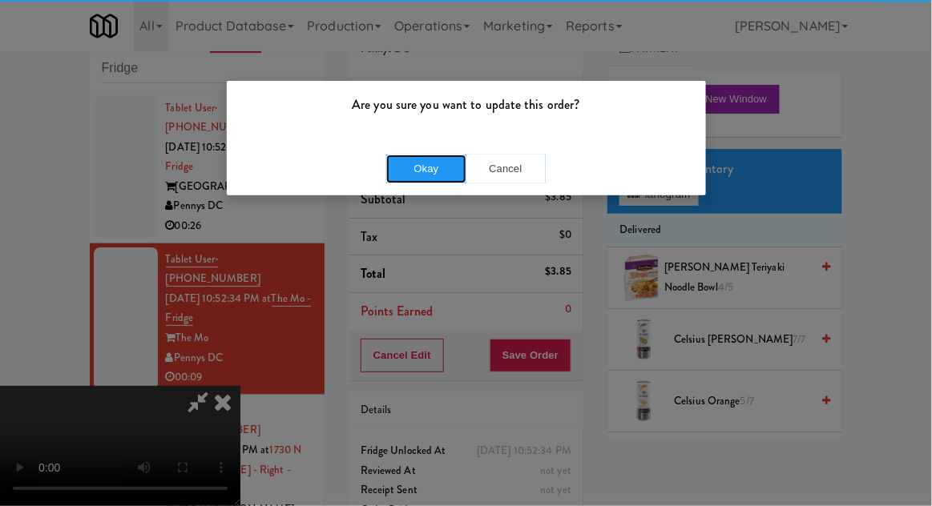
click at [424, 167] on button "Okay" at bounding box center [426, 169] width 80 height 29
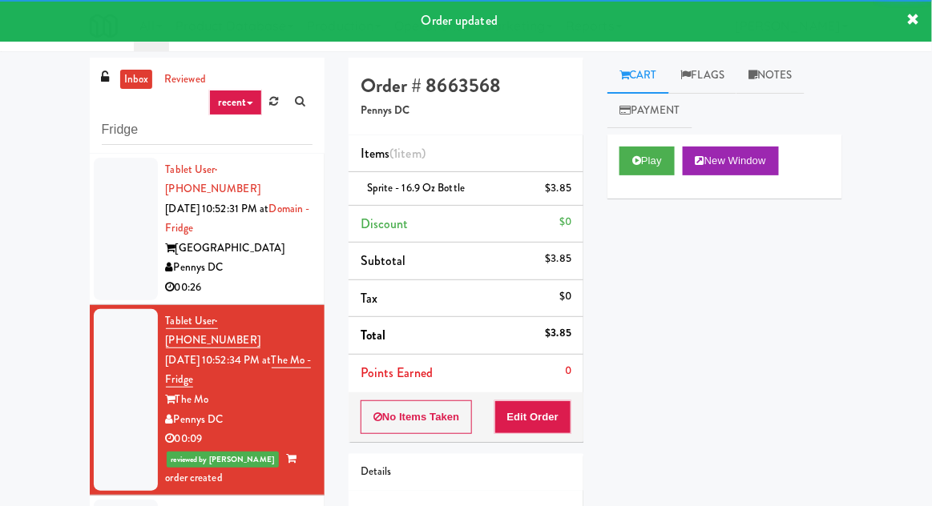
click at [112, 236] on div at bounding box center [126, 229] width 64 height 143
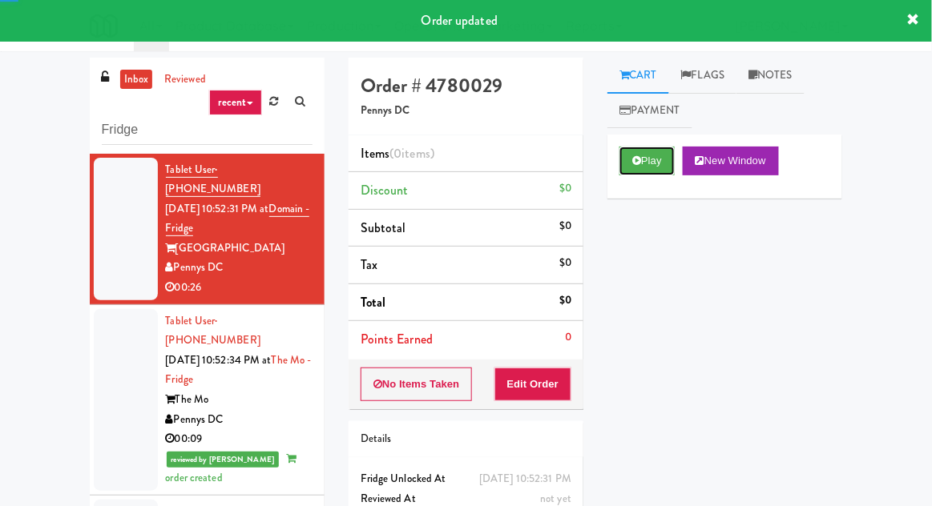
click at [633, 168] on button "Play" at bounding box center [646, 161] width 55 height 29
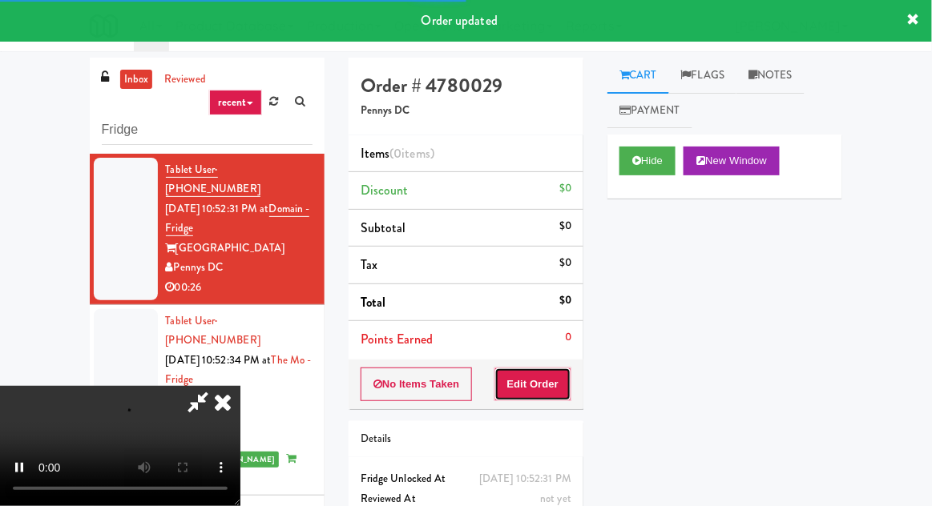
click at [521, 391] on button "Edit Order" at bounding box center [533, 385] width 78 height 34
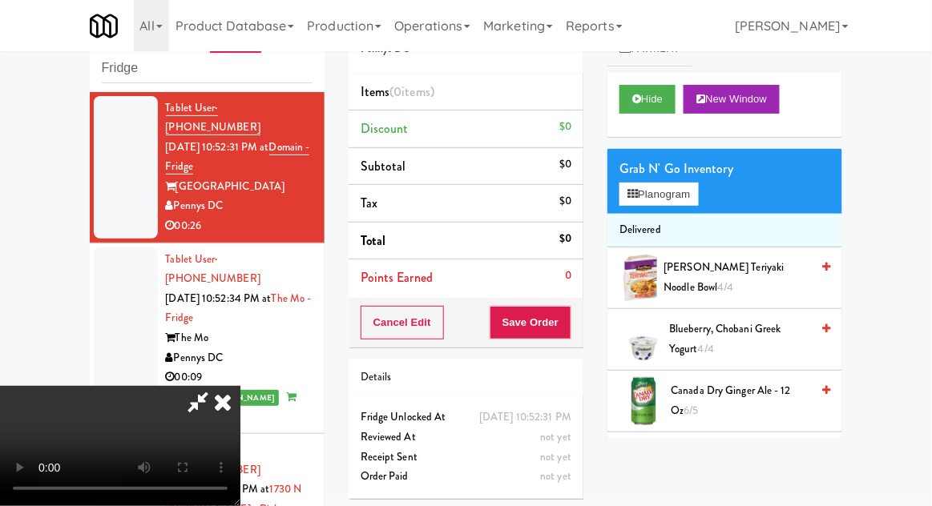
scroll to position [58, 0]
click at [629, 199] on icon at bounding box center [632, 194] width 10 height 10
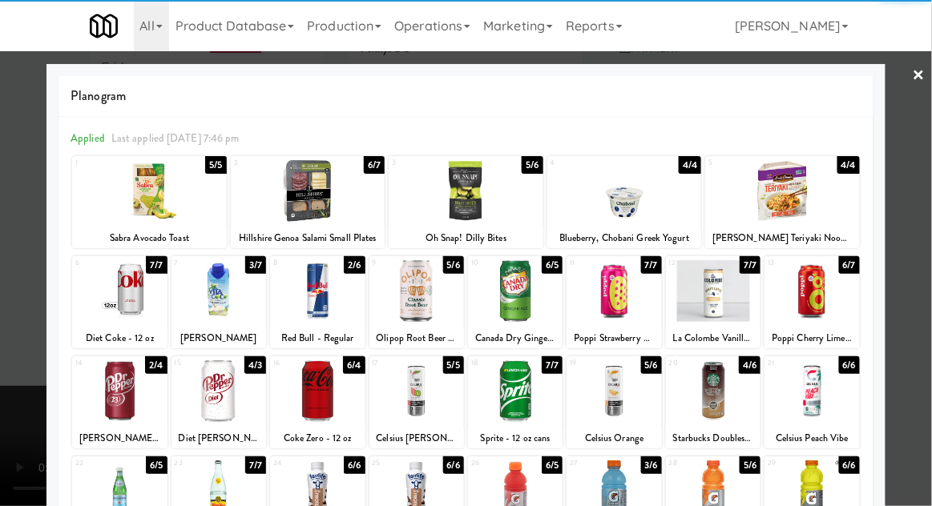
click at [324, 292] on div at bounding box center [317, 291] width 95 height 62
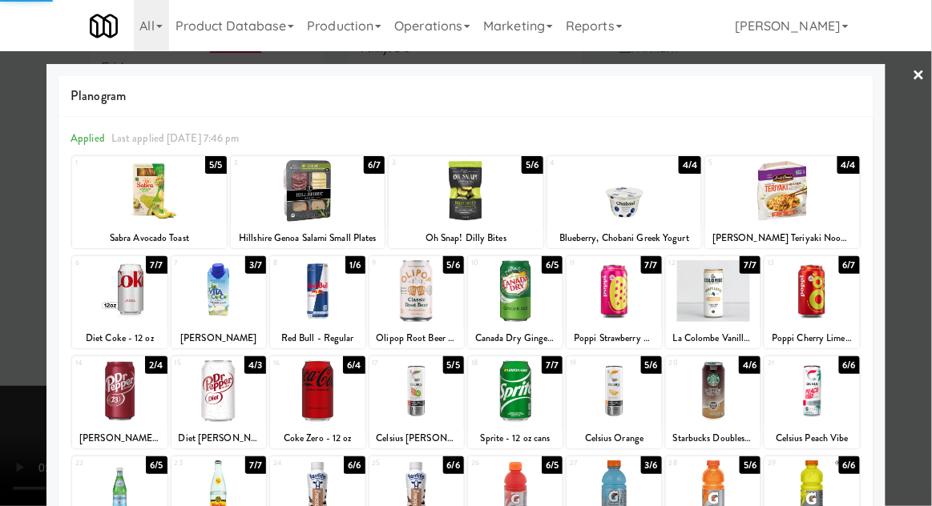
click at [32, 400] on div at bounding box center [466, 253] width 932 height 506
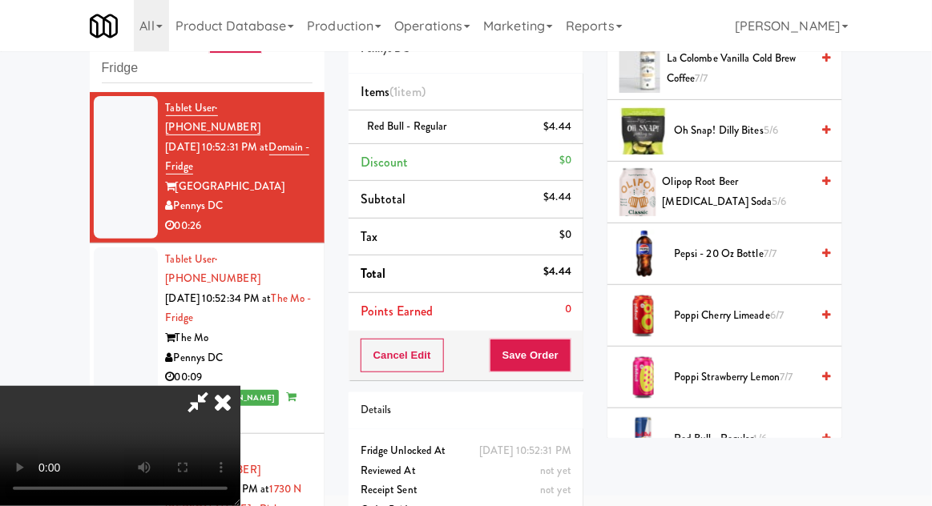
scroll to position [1436, 0]
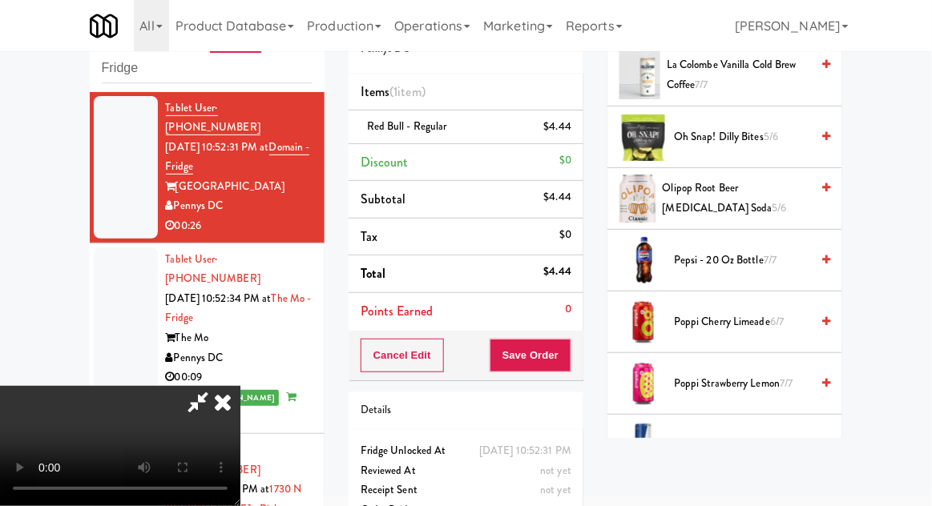
click at [702, 138] on span "Oh Snap! Dilly Bites 5/6" at bounding box center [742, 137] width 136 height 20
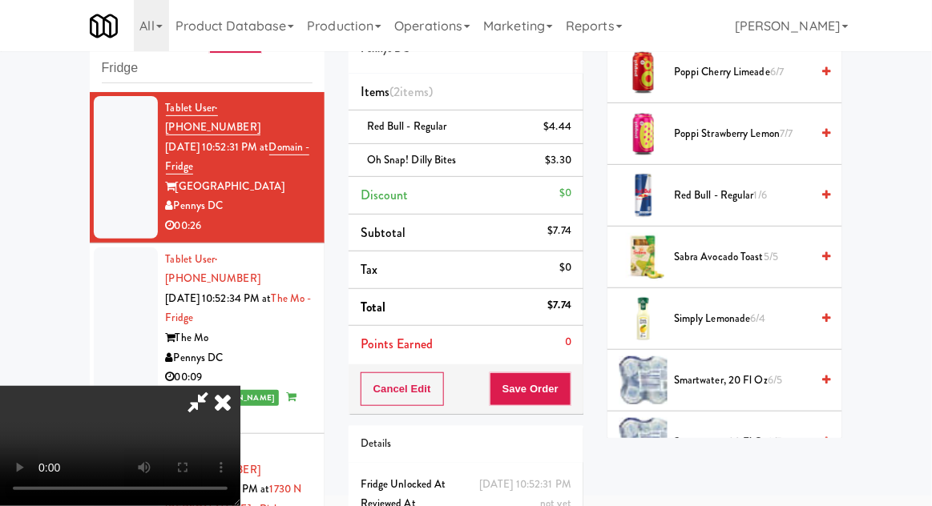
scroll to position [1682, 0]
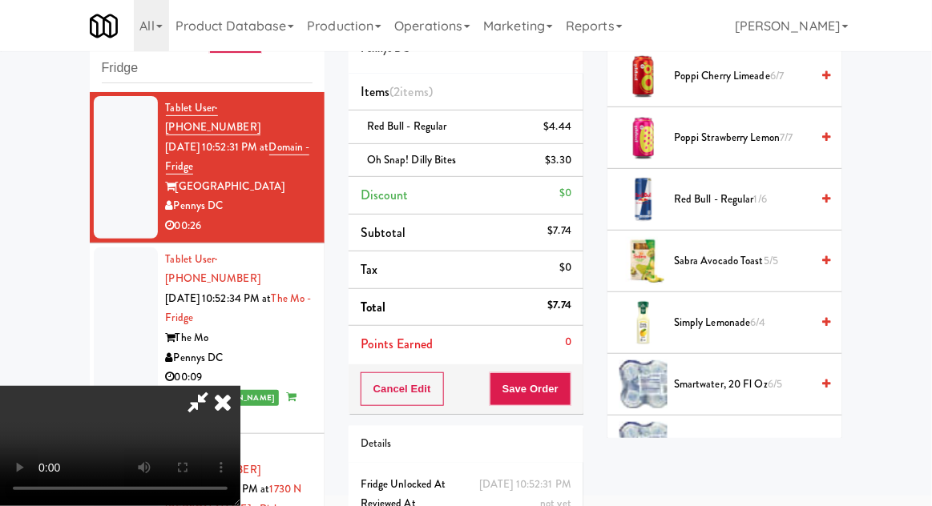
click at [716, 313] on span "Simply Lemonade 6/4" at bounding box center [742, 323] width 136 height 20
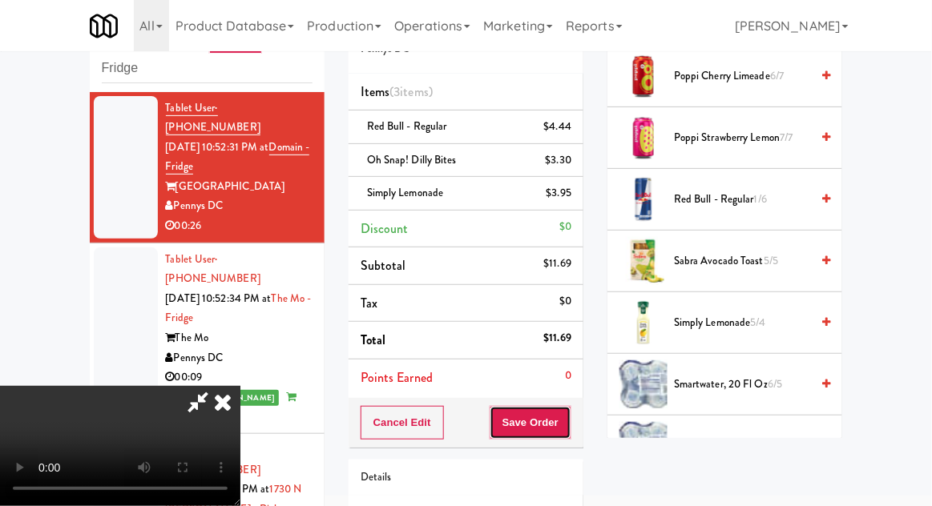
click at [570, 425] on button "Save Order" at bounding box center [530, 423] width 82 height 34
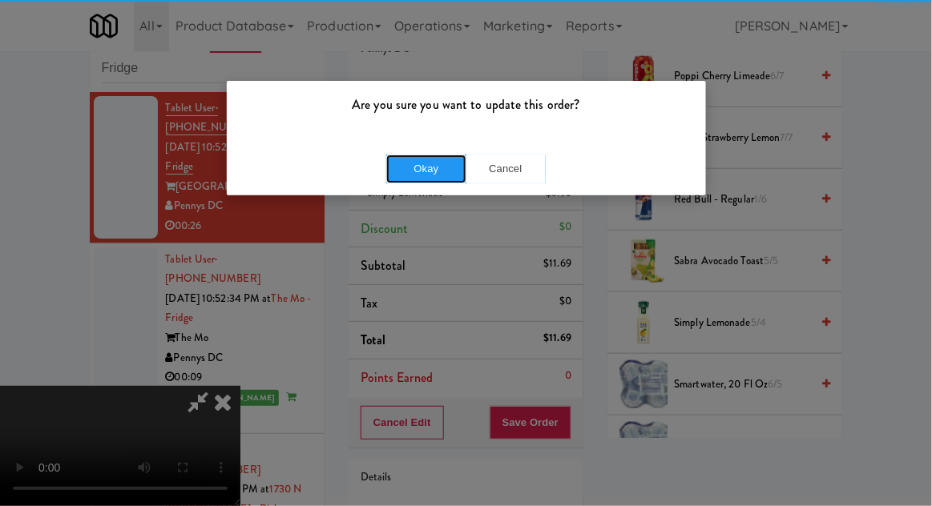
click at [434, 170] on button "Okay" at bounding box center [426, 169] width 80 height 29
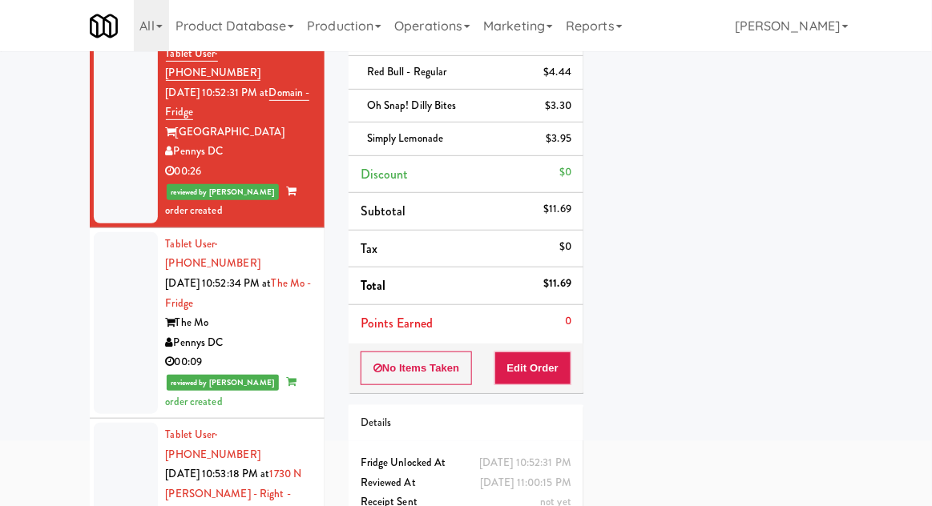
scroll to position [139, 0]
